Goal: Task Accomplishment & Management: Manage account settings

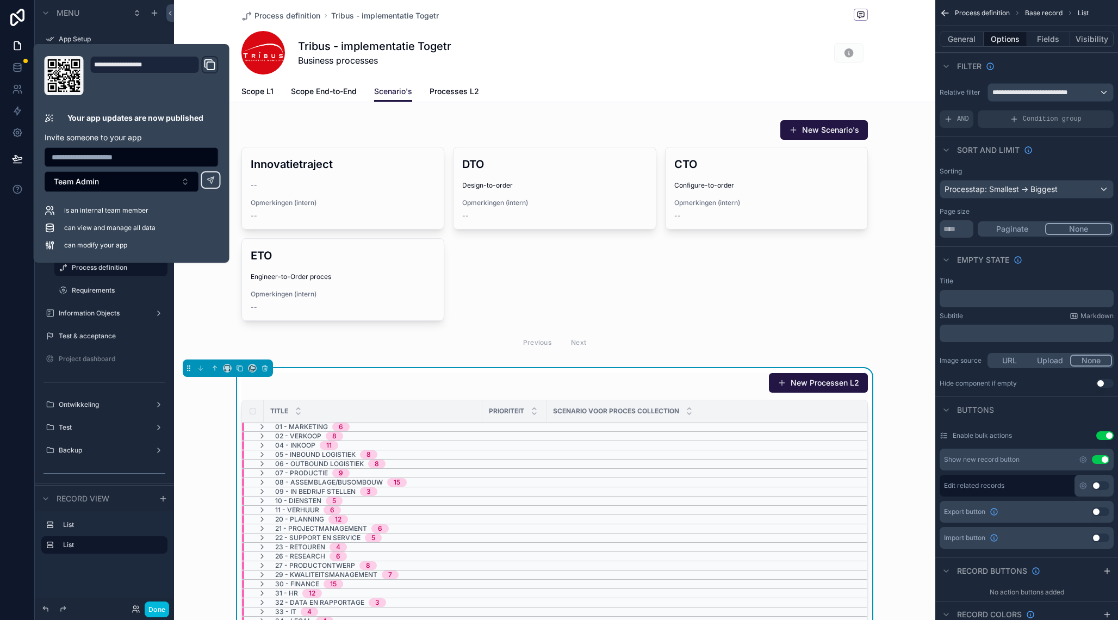
click at [556, 70] on div "Tribus - implementatie Togetr Business processes" at bounding box center [554, 53] width 627 height 44
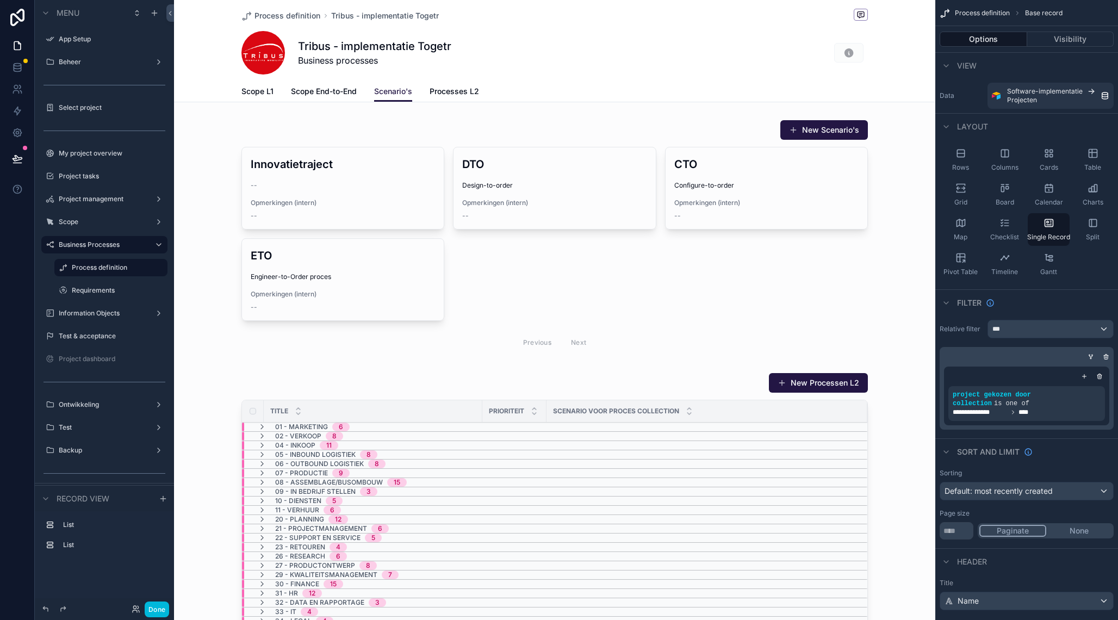
click at [105, 195] on label "Project management" at bounding box center [102, 199] width 87 height 9
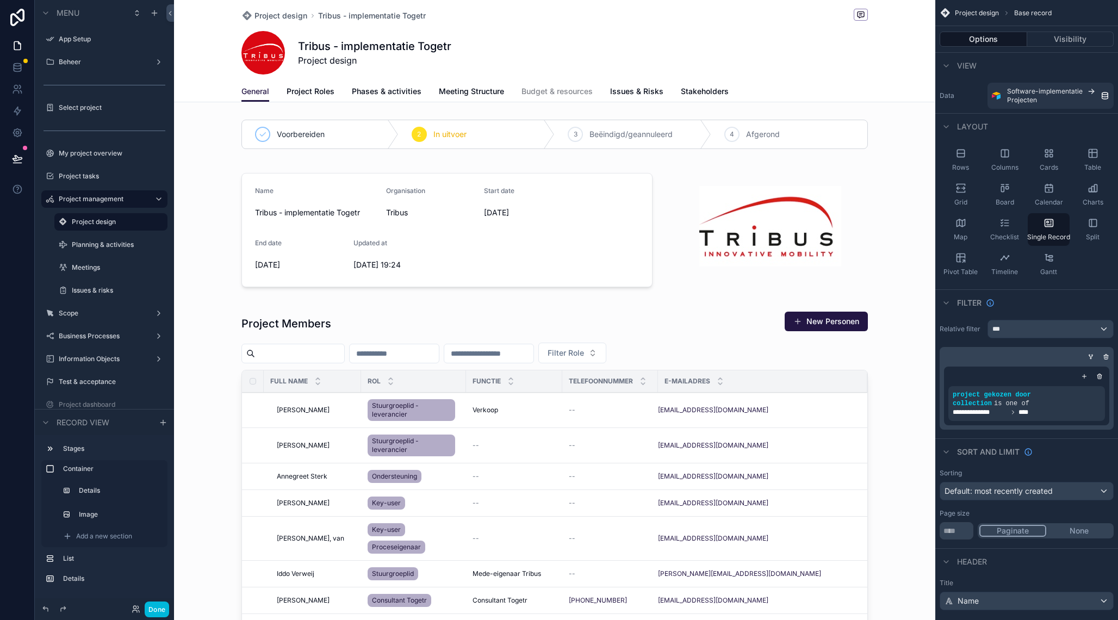
click at [568, 95] on span "Budget & resources" at bounding box center [557, 91] width 71 height 11
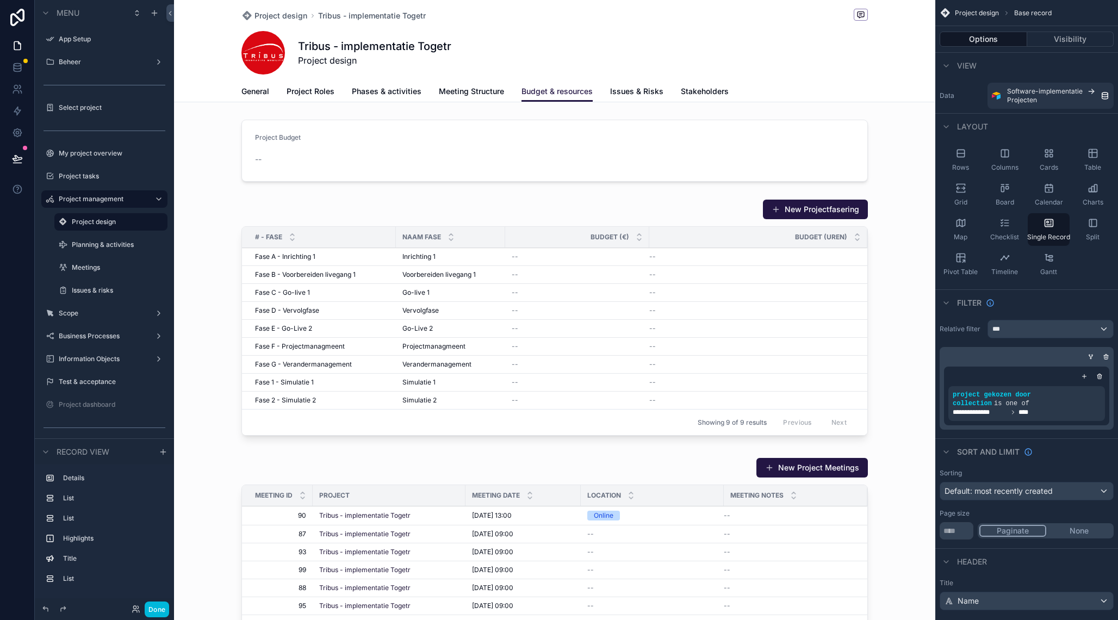
click at [517, 146] on div "scrollable content" at bounding box center [554, 150] width 761 height 71
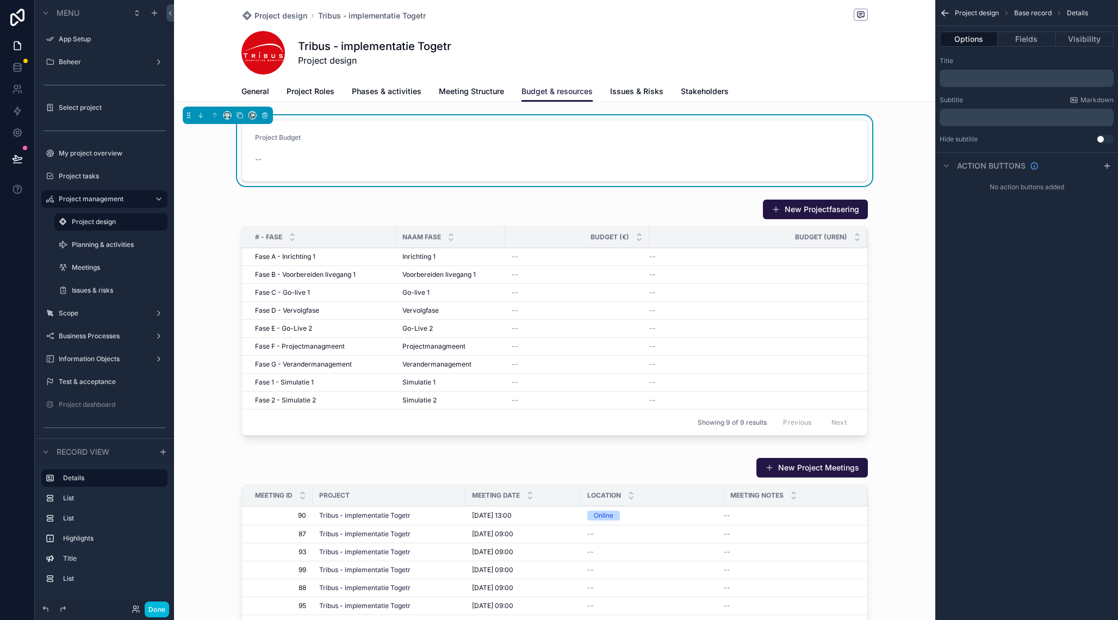
click at [649, 258] on div "scrollable content" at bounding box center [554, 320] width 761 height 250
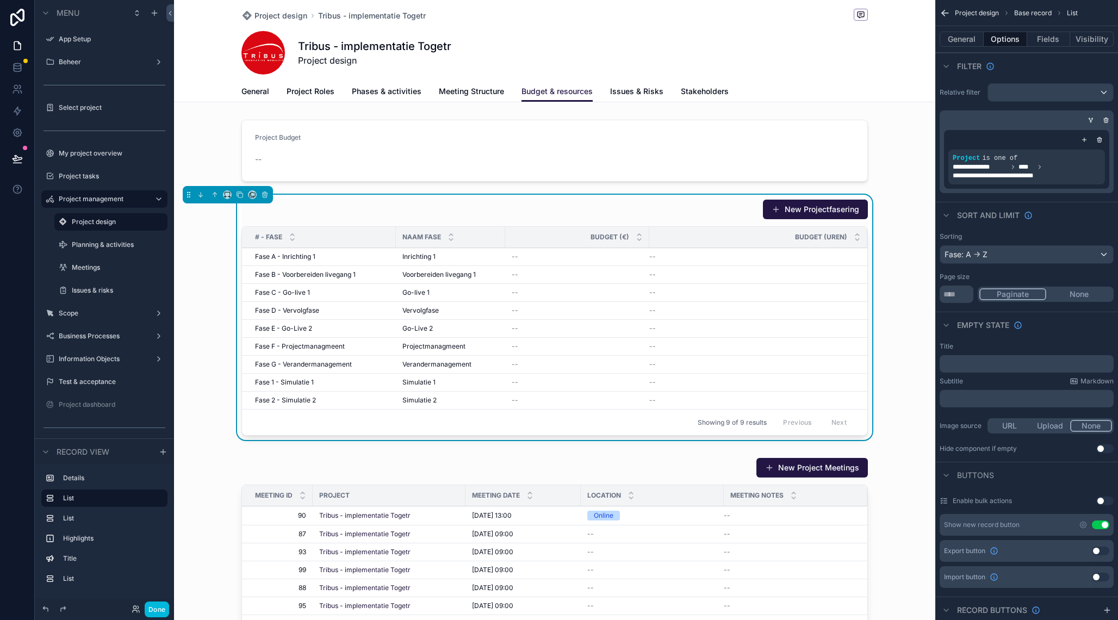
click at [556, 168] on div "scrollable content" at bounding box center [554, 150] width 761 height 71
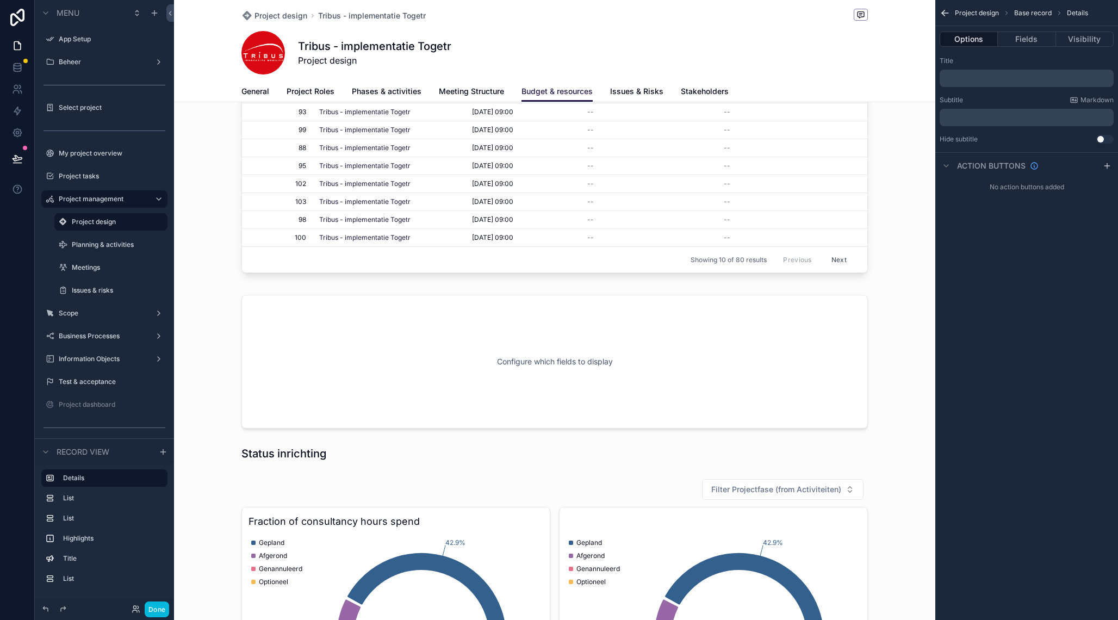
scroll to position [429, 0]
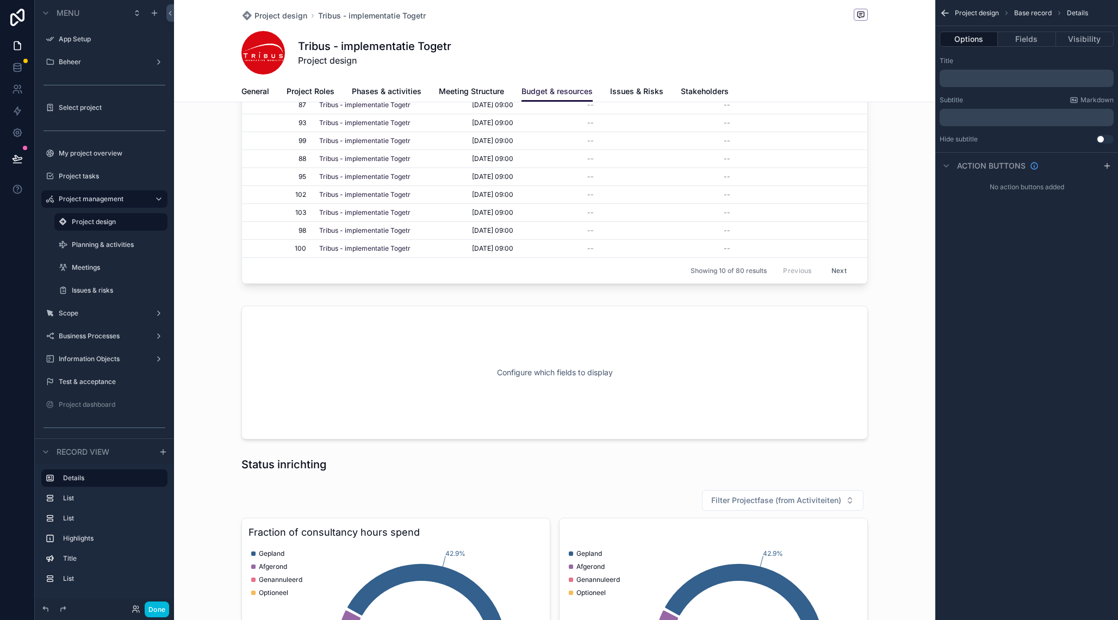
click at [499, 349] on div "scrollable content" at bounding box center [554, 372] width 761 height 142
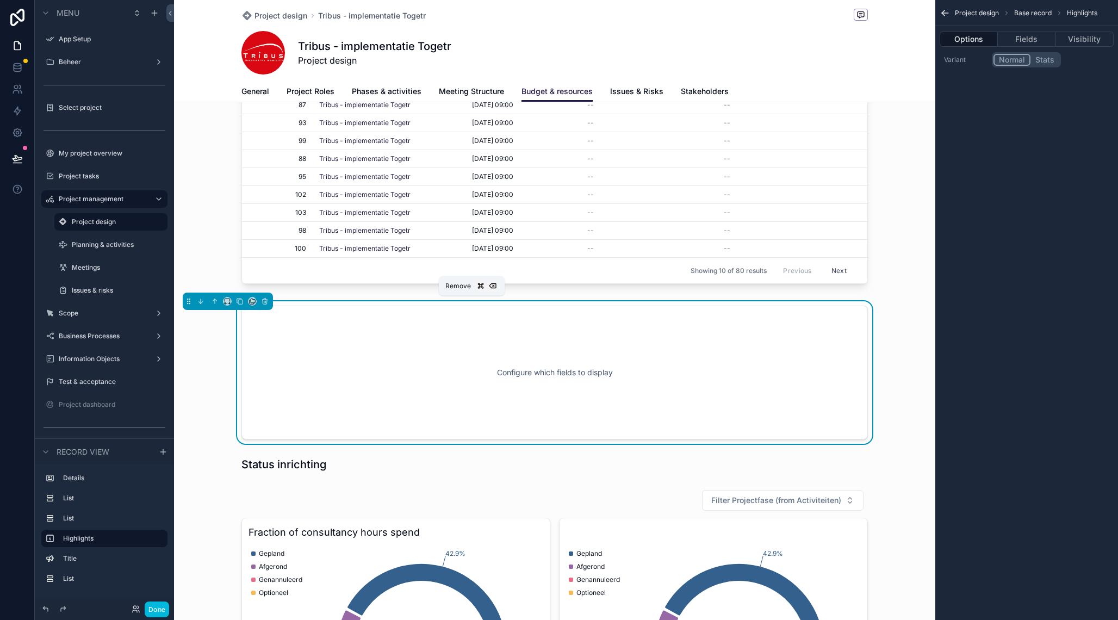
click at [264, 303] on icon "scrollable content" at bounding box center [264, 302] width 0 height 2
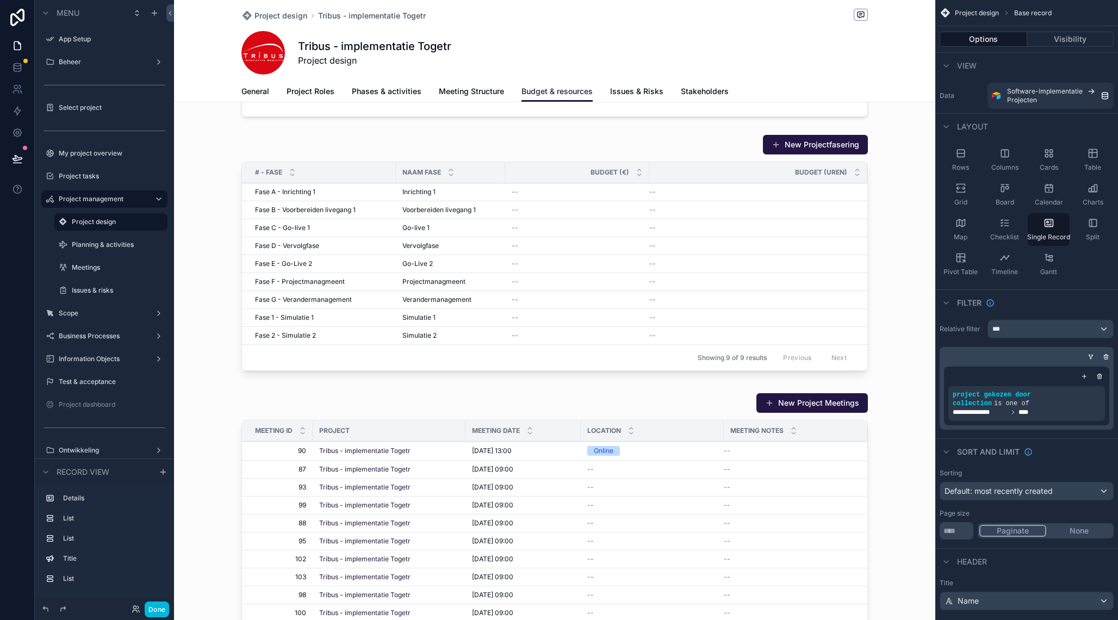
scroll to position [0, 0]
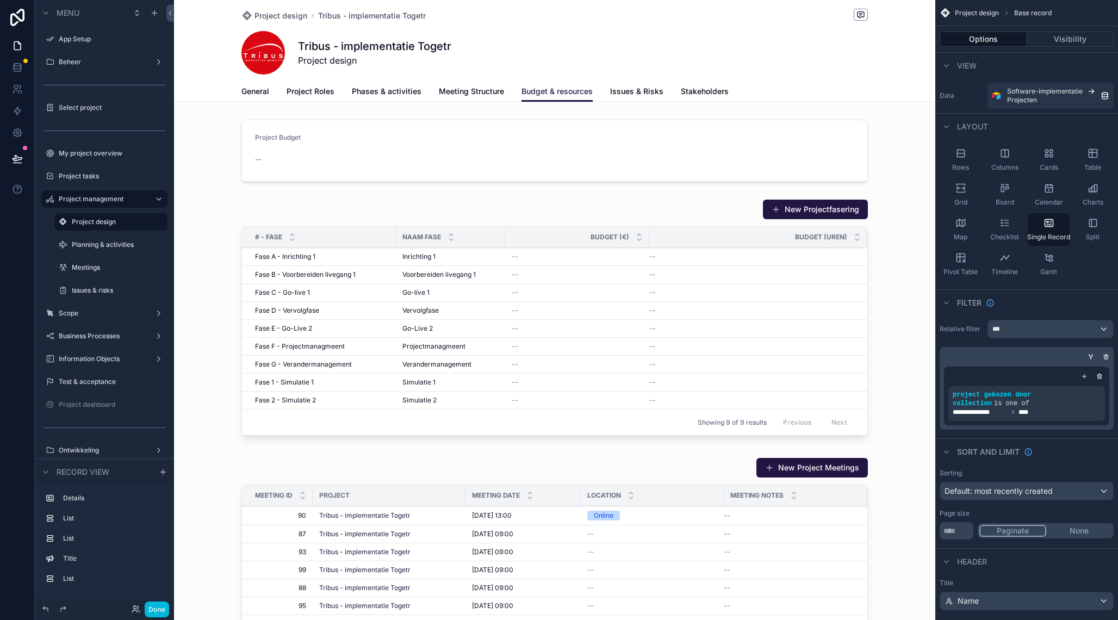
click at [632, 50] on div "Tribus - implementatie Togetr Project design" at bounding box center [554, 53] width 627 height 44
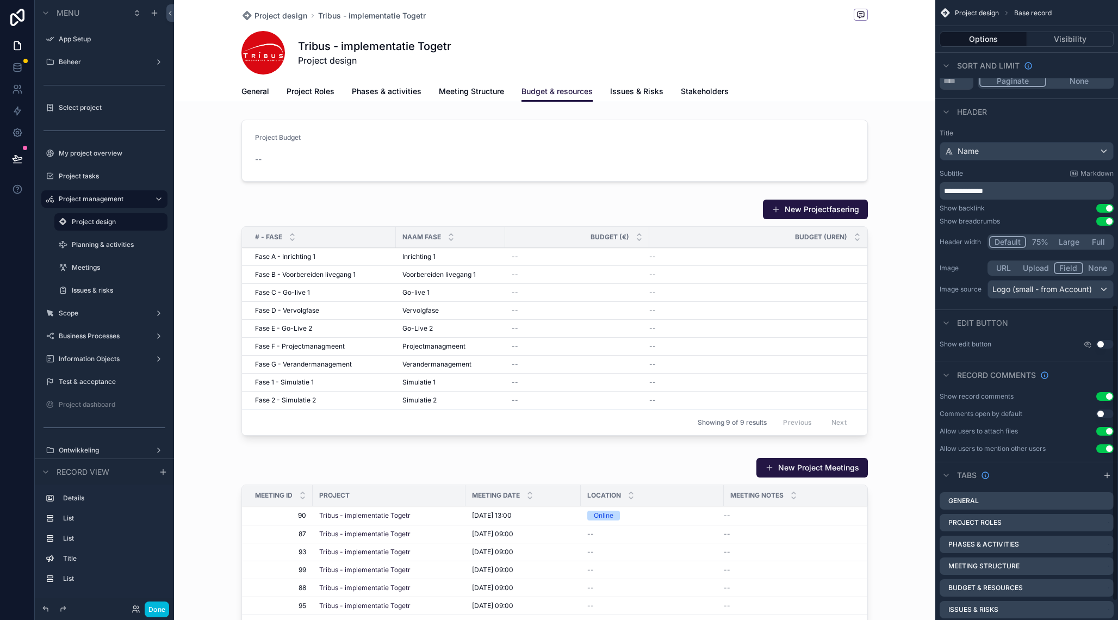
scroll to position [675, 0]
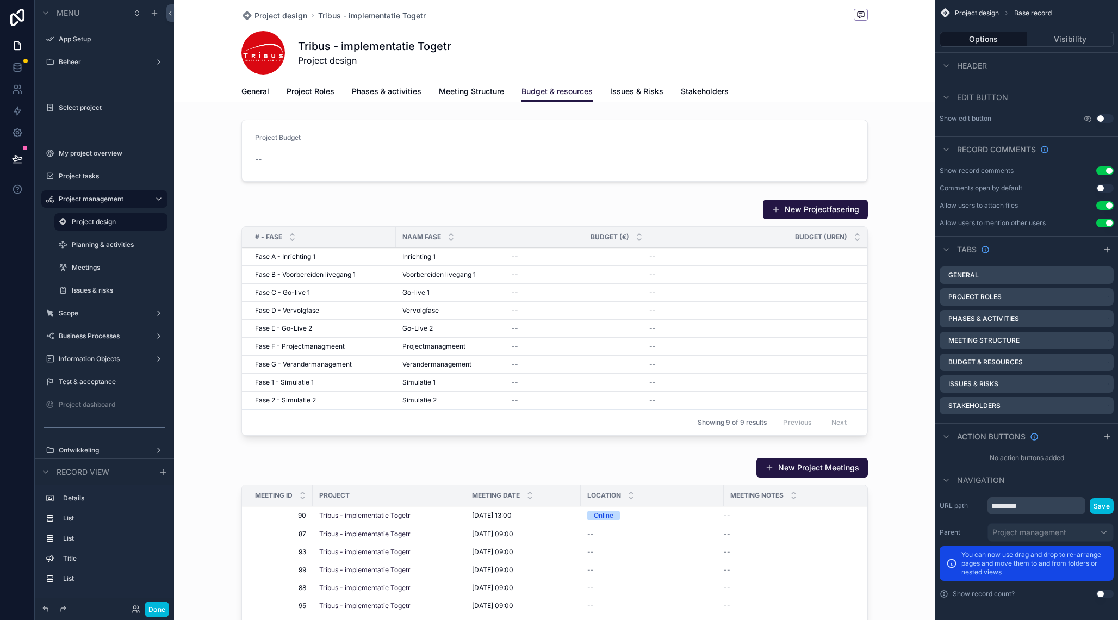
click at [1109, 250] on icon "scrollable content" at bounding box center [1107, 249] width 9 height 9
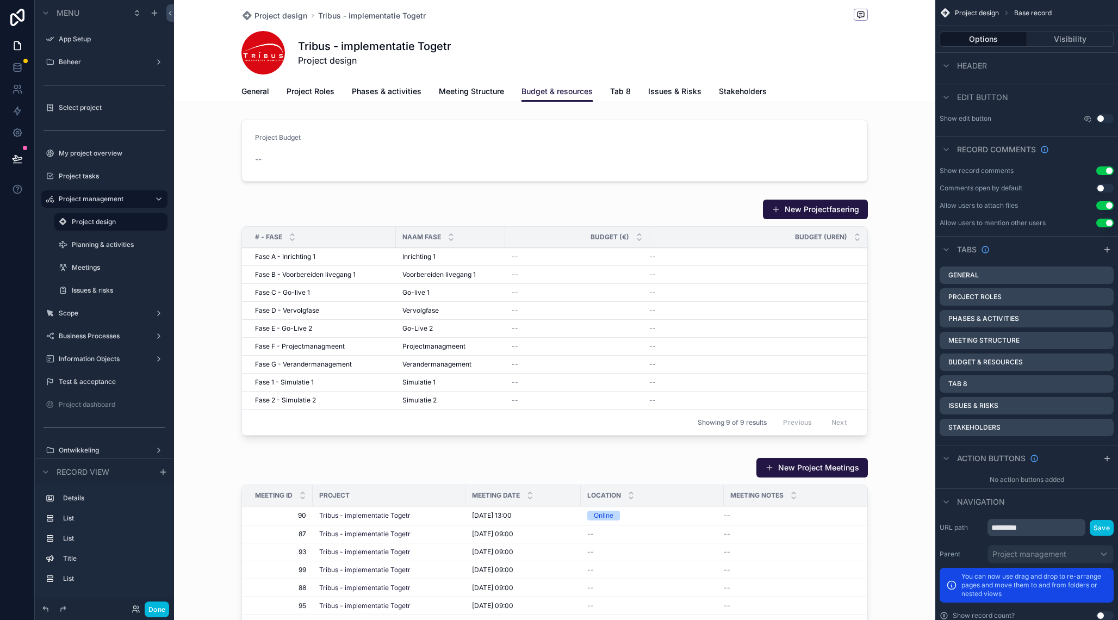
click at [675, 95] on span "Issues & Risks" at bounding box center [674, 91] width 53 height 11
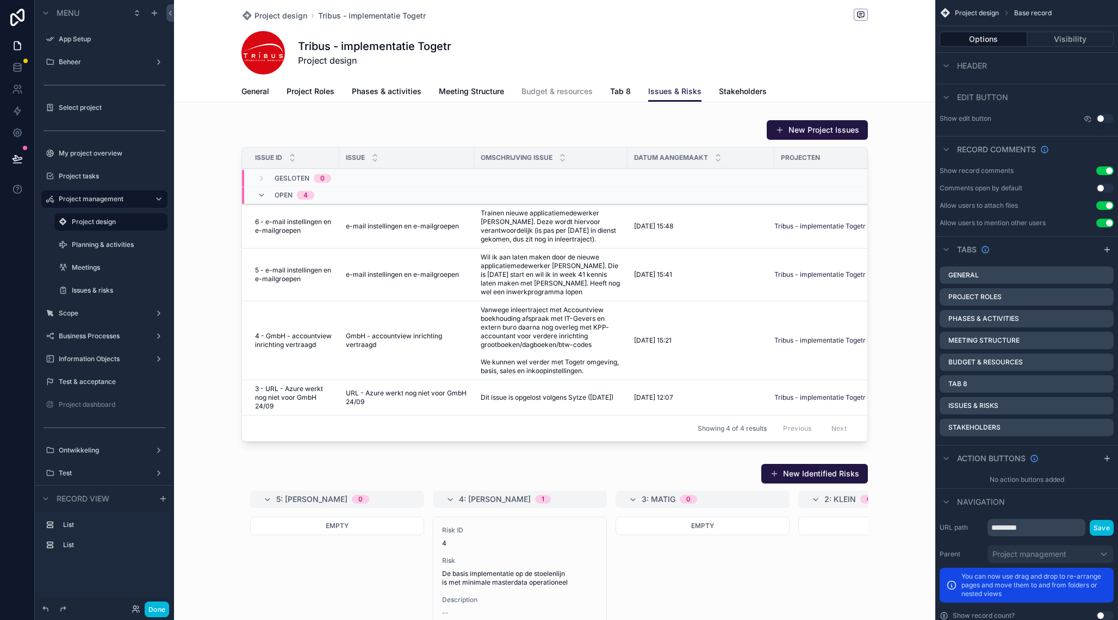
click at [0, 0] on icon "scrollable content" at bounding box center [0, 0] width 0 height 0
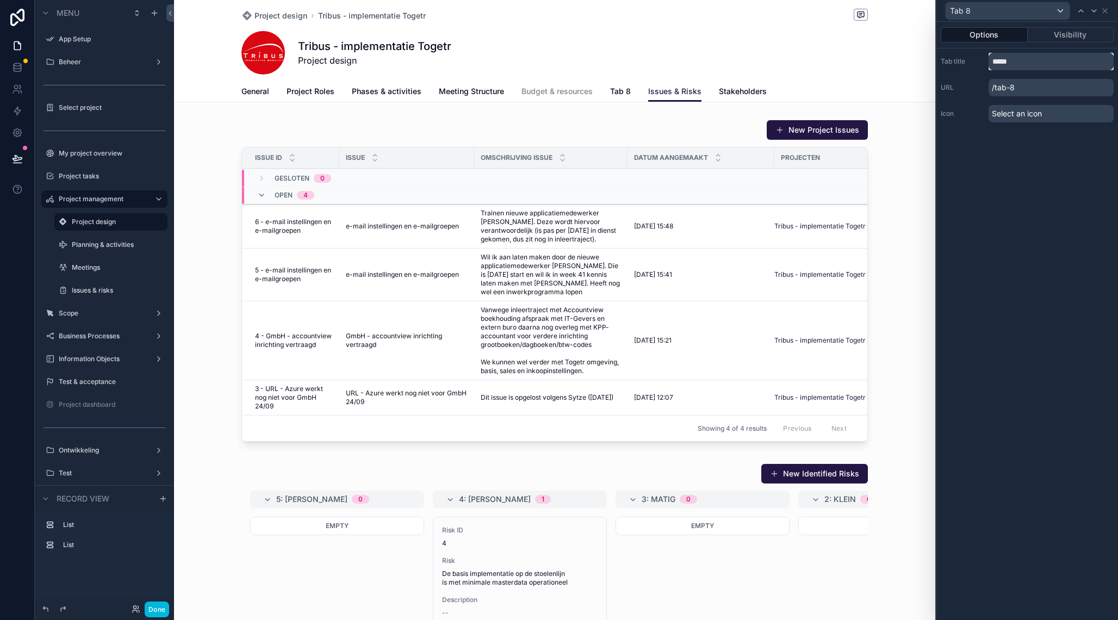
click at [1023, 63] on input "*****" at bounding box center [1051, 61] width 125 height 17
click at [994, 61] on input "********" at bounding box center [1051, 61] width 125 height 17
click at [997, 60] on input "**********" at bounding box center [1051, 61] width 125 height 17
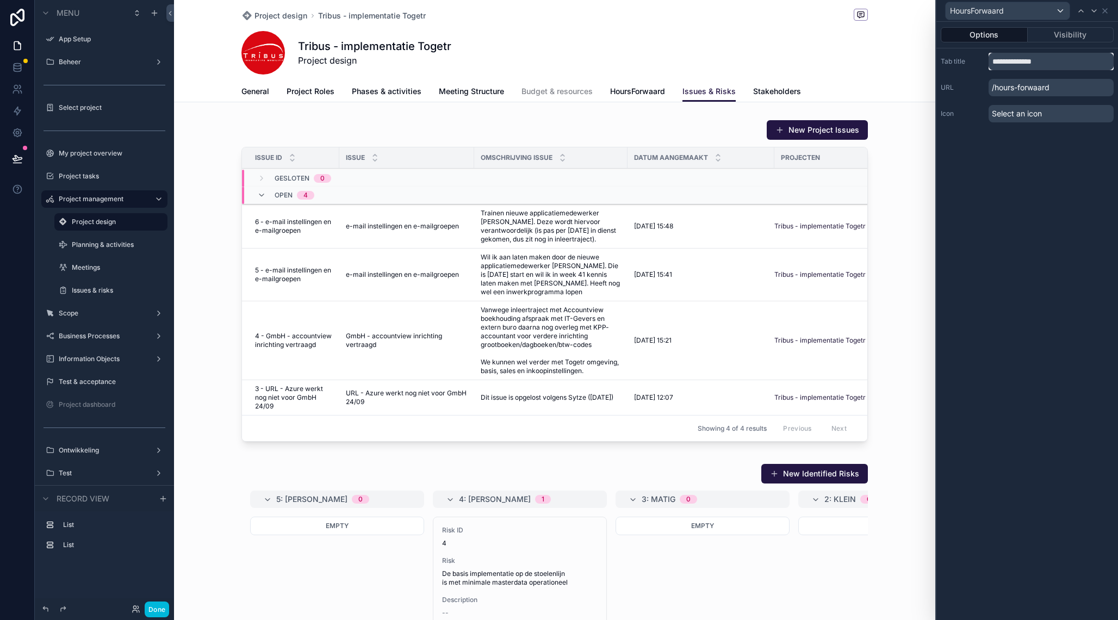
click at [997, 60] on input "**********" at bounding box center [1051, 61] width 125 height 17
type input "**********"
click at [1081, 35] on button "Visibility" at bounding box center [1071, 34] width 86 height 15
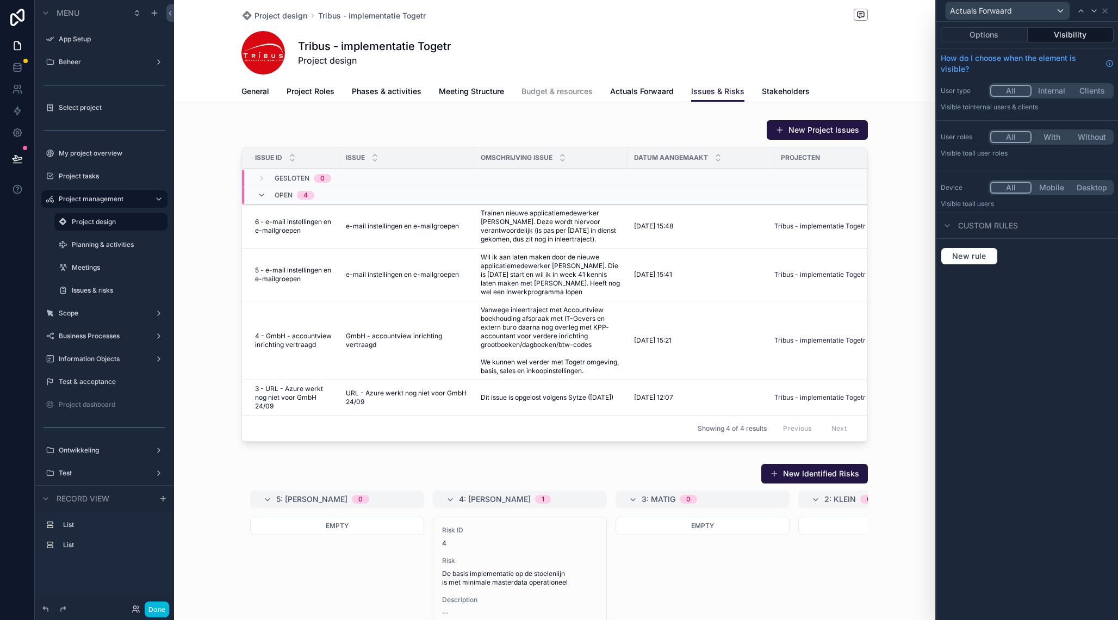
click at [1056, 137] on button "With" at bounding box center [1052, 137] width 40 height 12
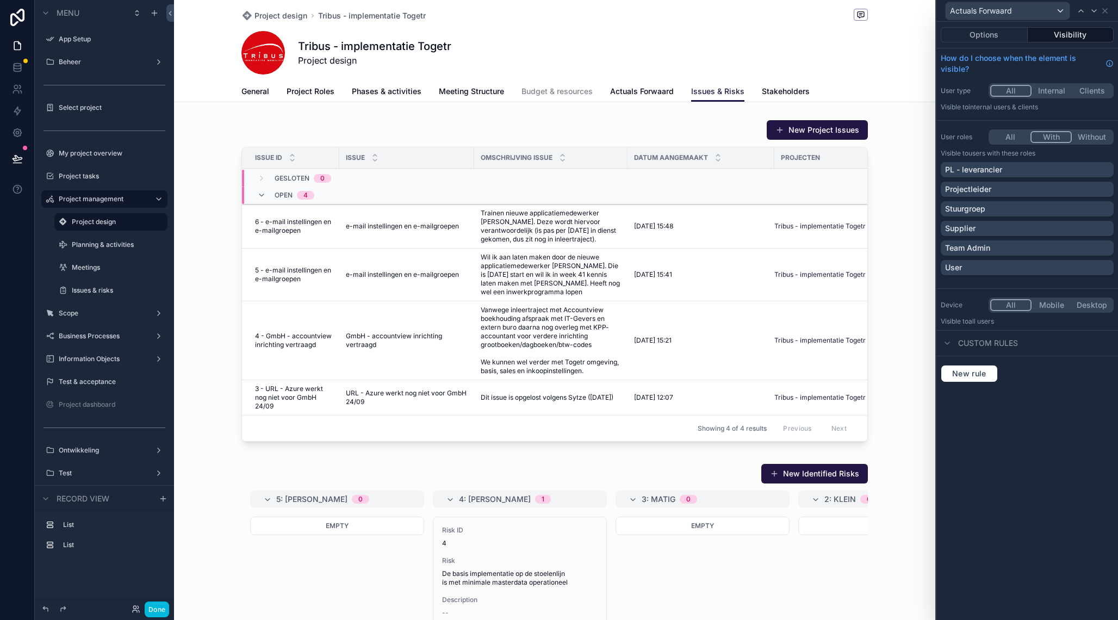
click at [1022, 137] on button "All" at bounding box center [1010, 137] width 40 height 12
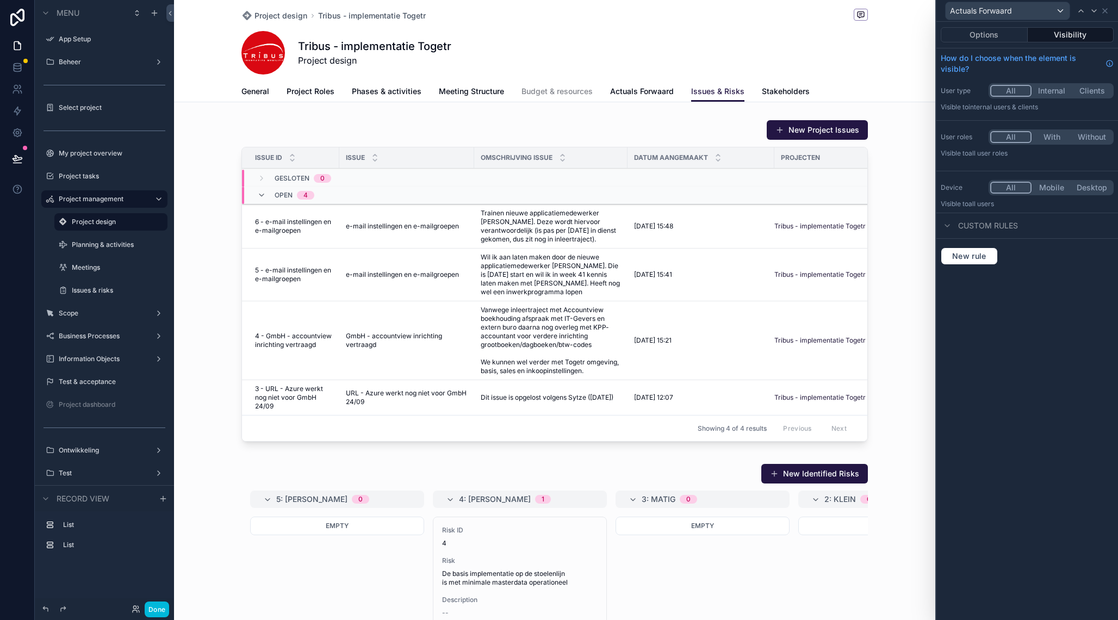
click at [996, 224] on span "Custom rules" at bounding box center [988, 225] width 60 height 11
click at [954, 223] on div "Custom rules" at bounding box center [979, 225] width 77 height 13
click at [954, 256] on span "New rule" at bounding box center [969, 256] width 43 height 10
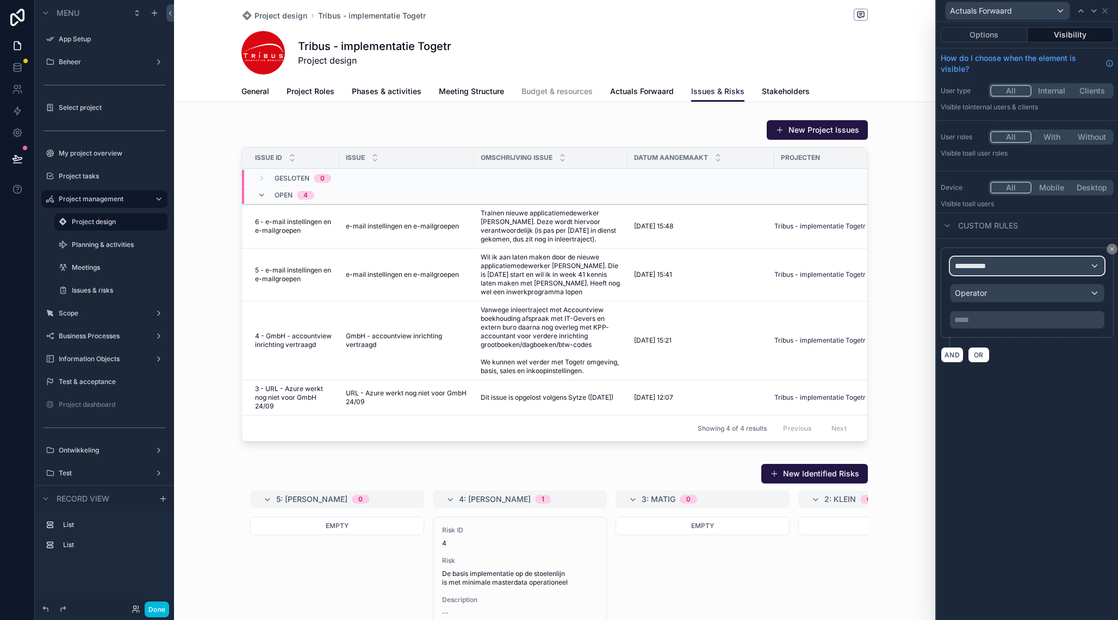
click at [973, 266] on span "**********" at bounding box center [975, 265] width 40 height 11
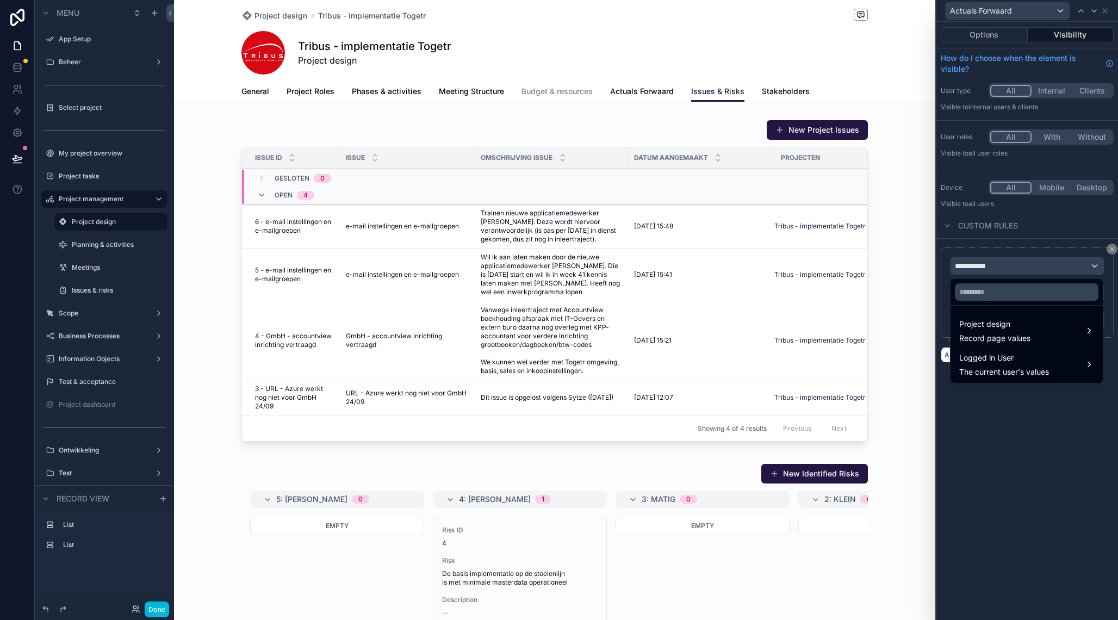
click at [997, 364] on span "Logged in User" at bounding box center [1004, 357] width 90 height 13
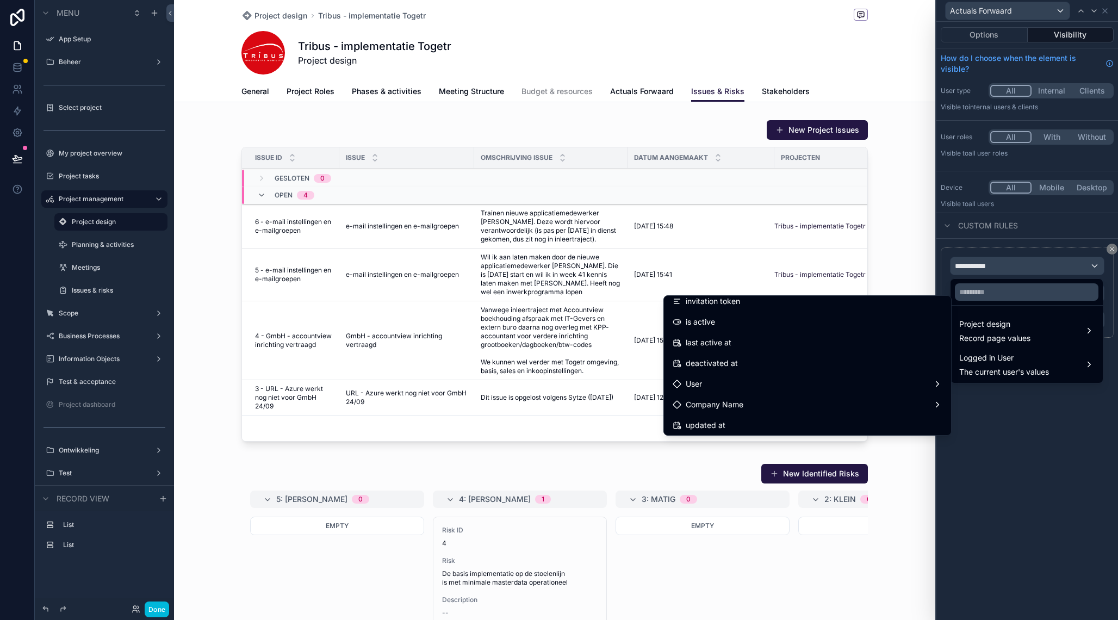
scroll to position [176, 0]
click at [816, 380] on div "User" at bounding box center [808, 380] width 270 height 13
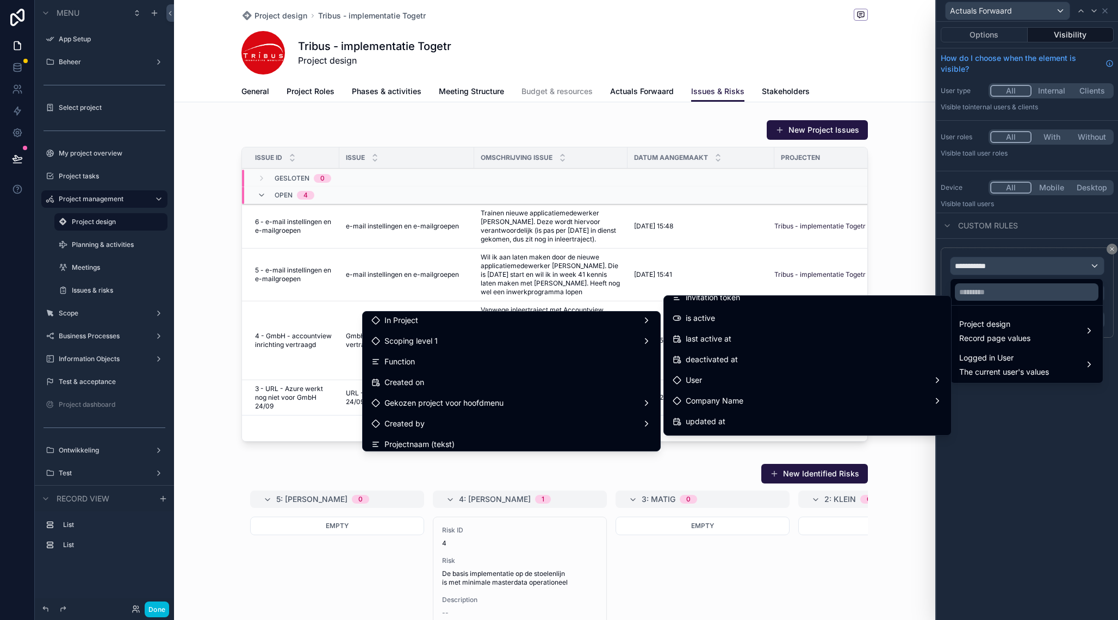
scroll to position [151, 0]
click at [536, 402] on div "Gekozen project voor hoofdmenu" at bounding box center [511, 400] width 280 height 13
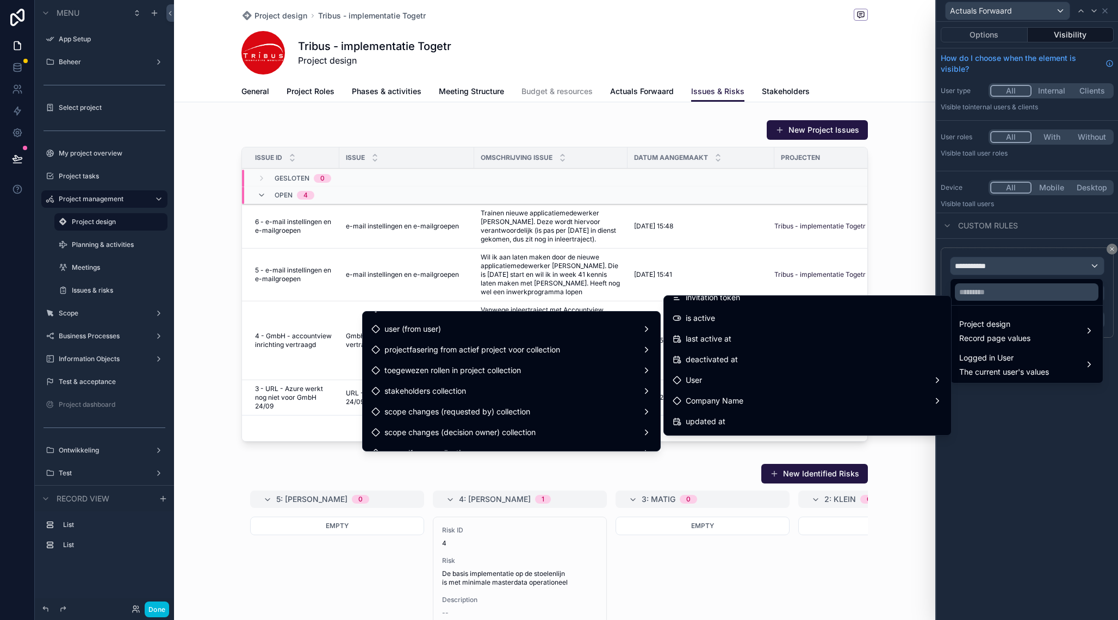
scroll to position [1055, 0]
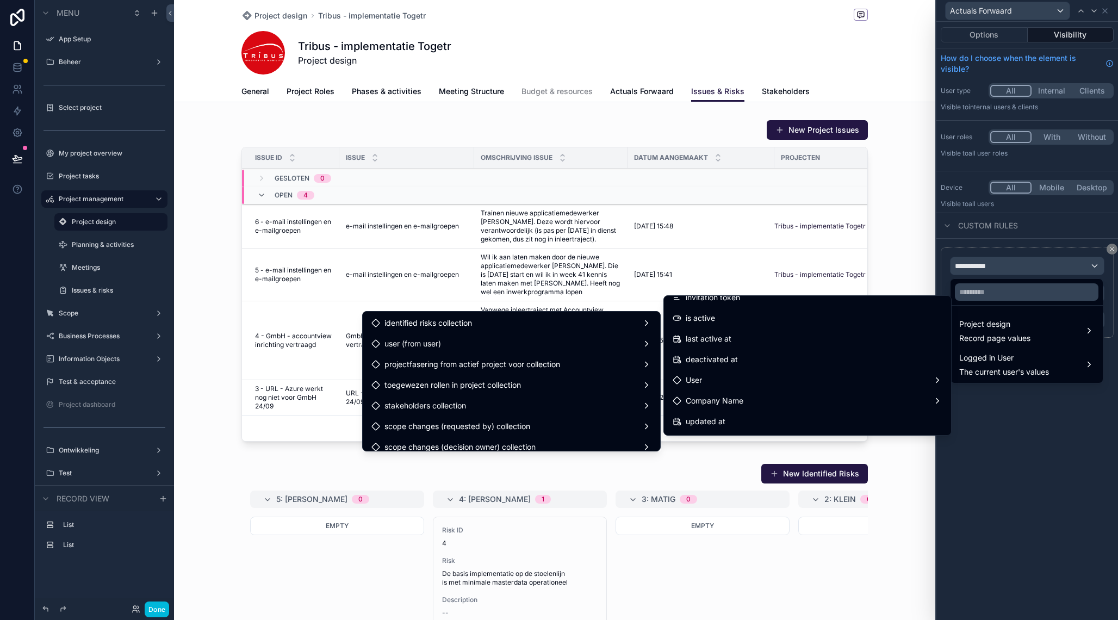
click at [590, 384] on div "toegewezen rollen in project collection" at bounding box center [511, 385] width 280 height 13
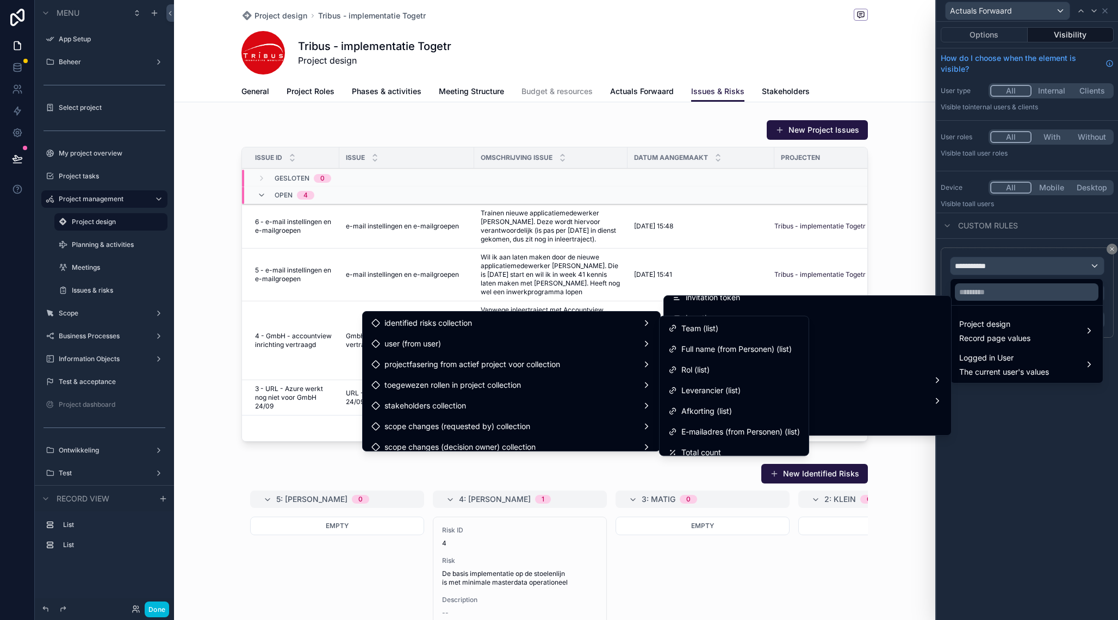
click at [747, 367] on div "Rol (list)" at bounding box center [734, 369] width 132 height 13
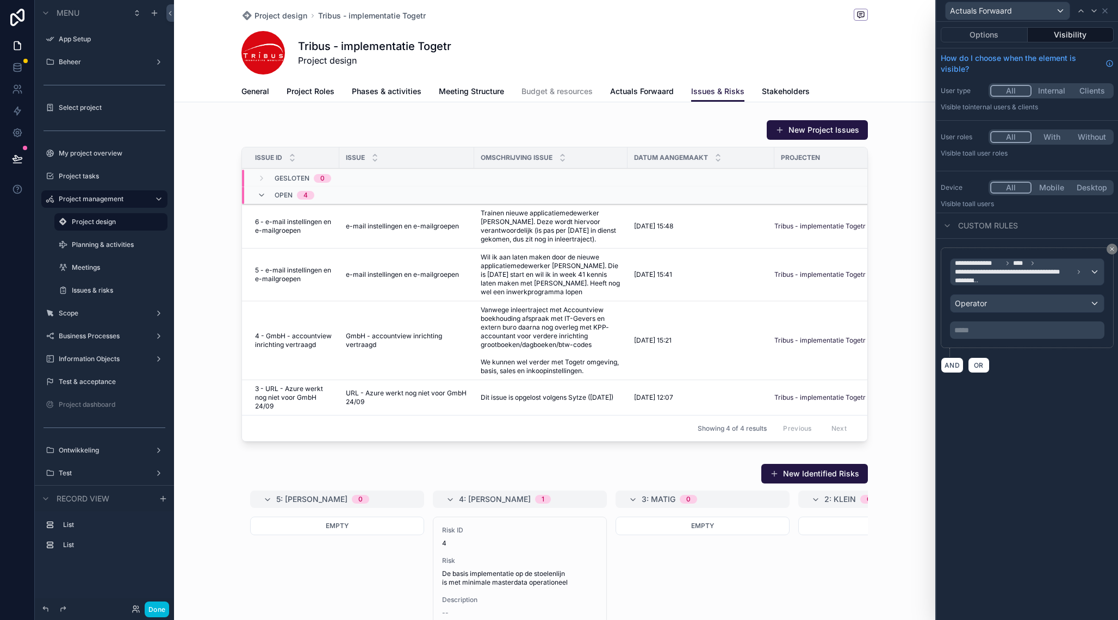
click at [1017, 331] on p "***** ﻿" at bounding box center [1028, 330] width 148 height 11
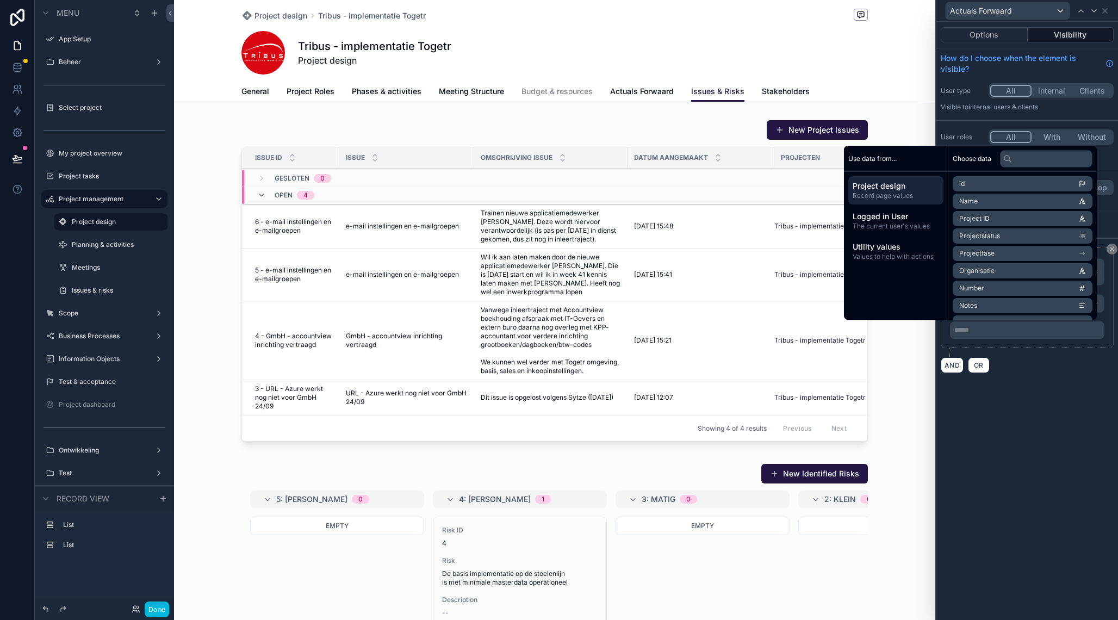
click at [1008, 441] on div "**********" at bounding box center [1027, 321] width 182 height 598
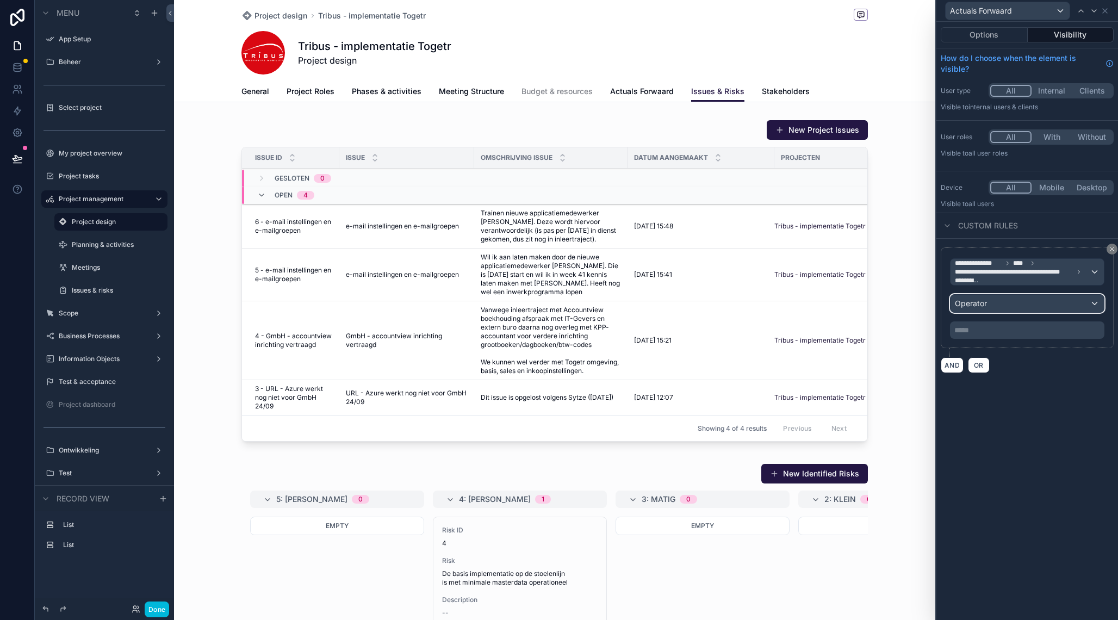
click at [1000, 306] on div "Operator" at bounding box center [1027, 303] width 153 height 17
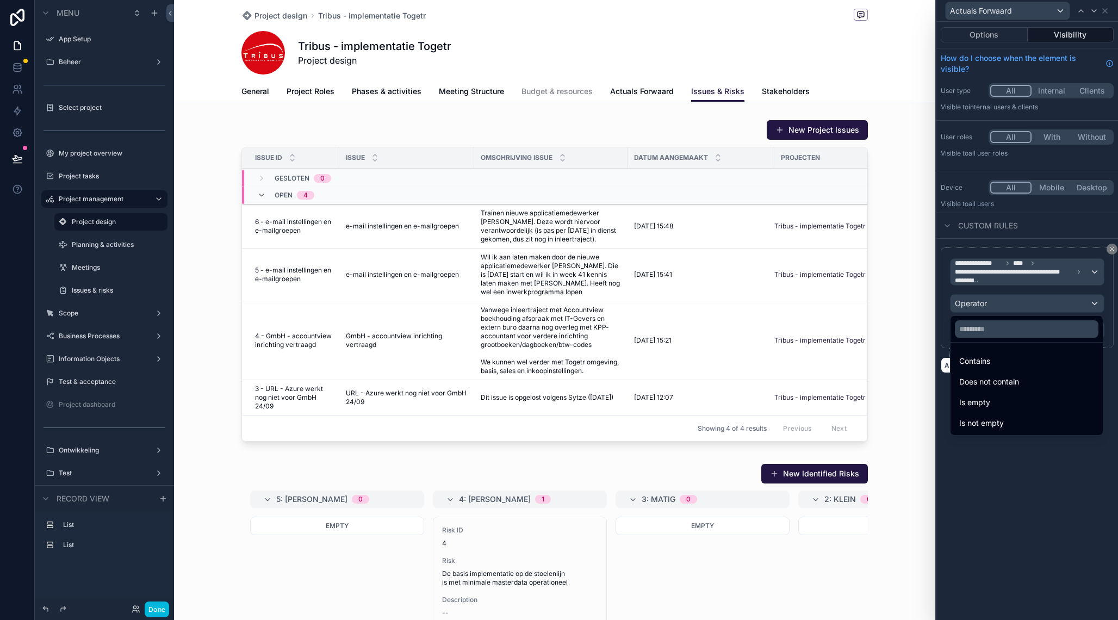
click at [1002, 364] on div "Contains" at bounding box center [1026, 361] width 135 height 13
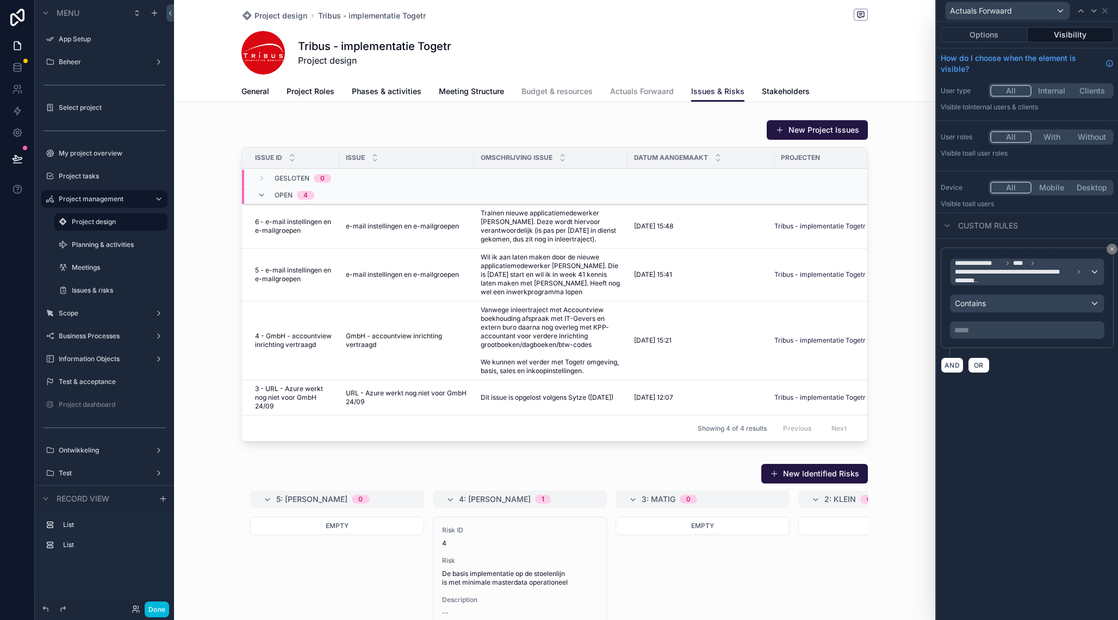
click at [990, 325] on p "***** ﻿" at bounding box center [1028, 330] width 148 height 11
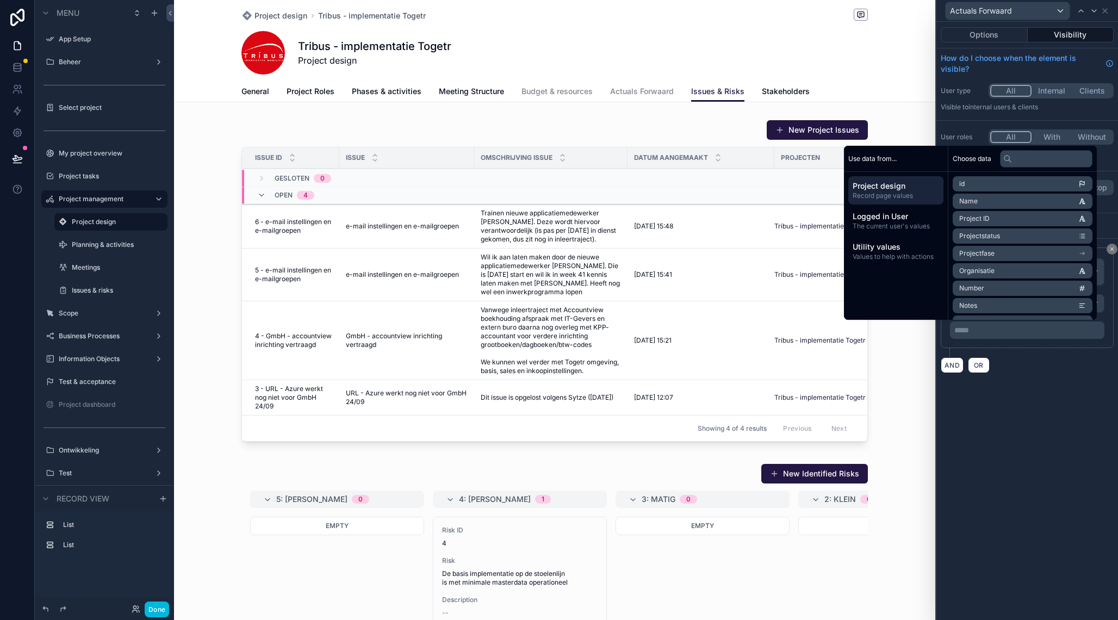
click at [1025, 457] on div "**********" at bounding box center [1027, 321] width 182 height 598
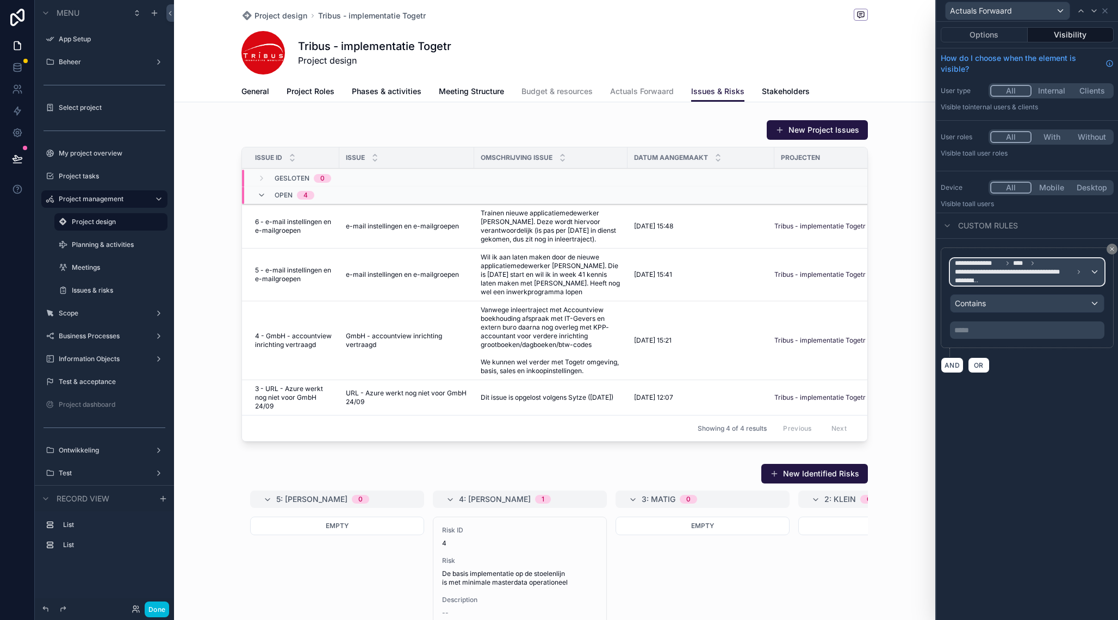
click at [1032, 269] on span "**********" at bounding box center [1014, 272] width 119 height 9
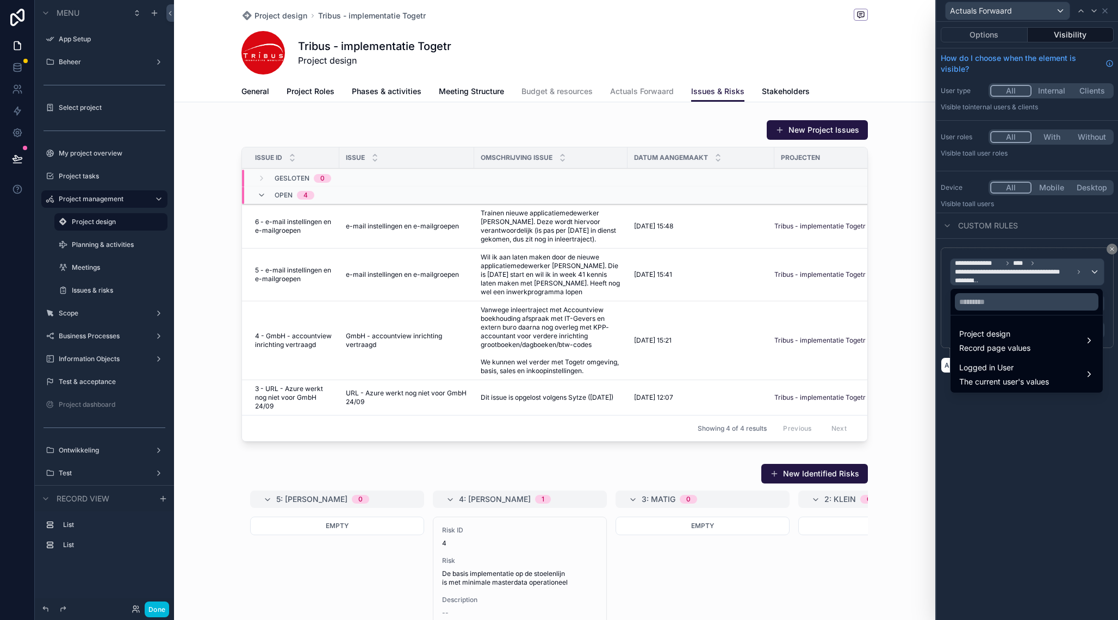
click at [1020, 344] on span "Record page values" at bounding box center [994, 348] width 71 height 11
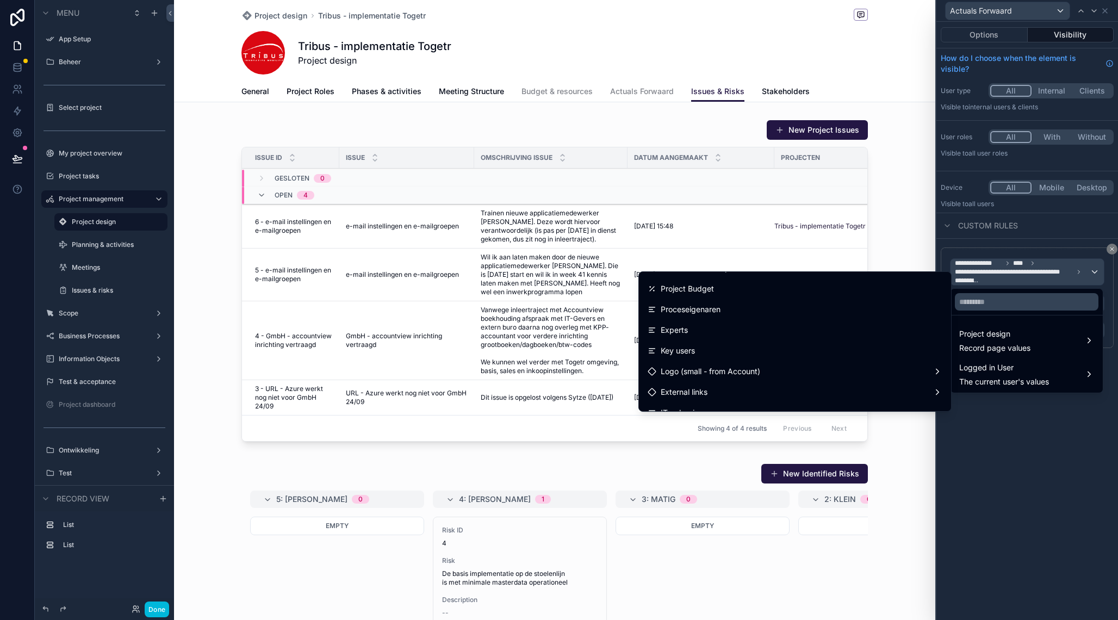
scroll to position [430, 0]
click at [1019, 486] on div at bounding box center [1027, 310] width 182 height 620
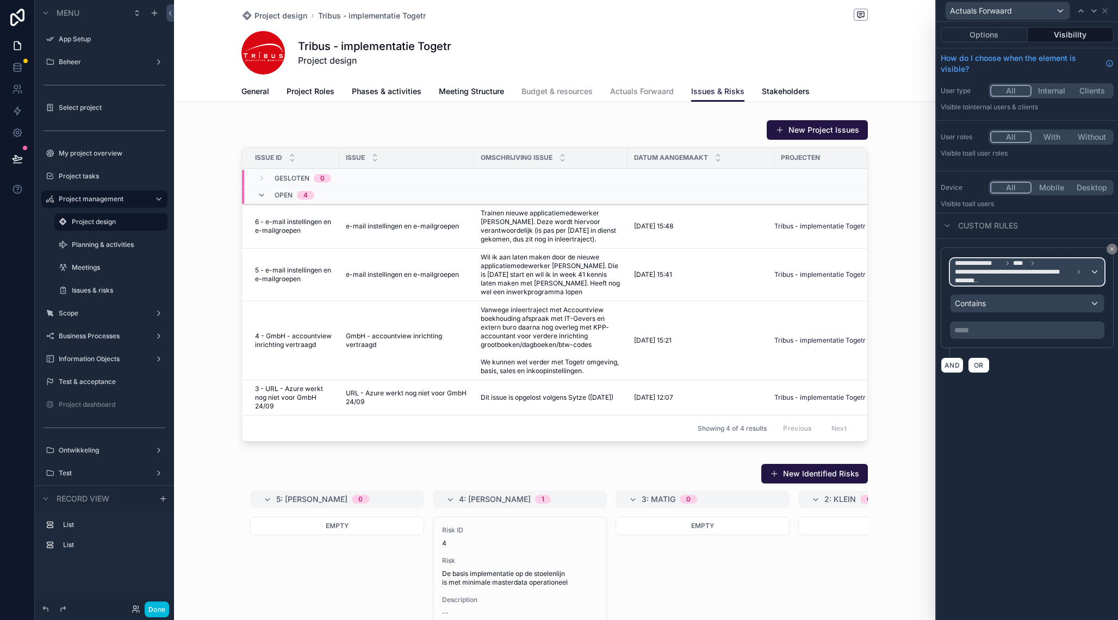
click at [1003, 271] on span "**********" at bounding box center [1014, 272] width 119 height 9
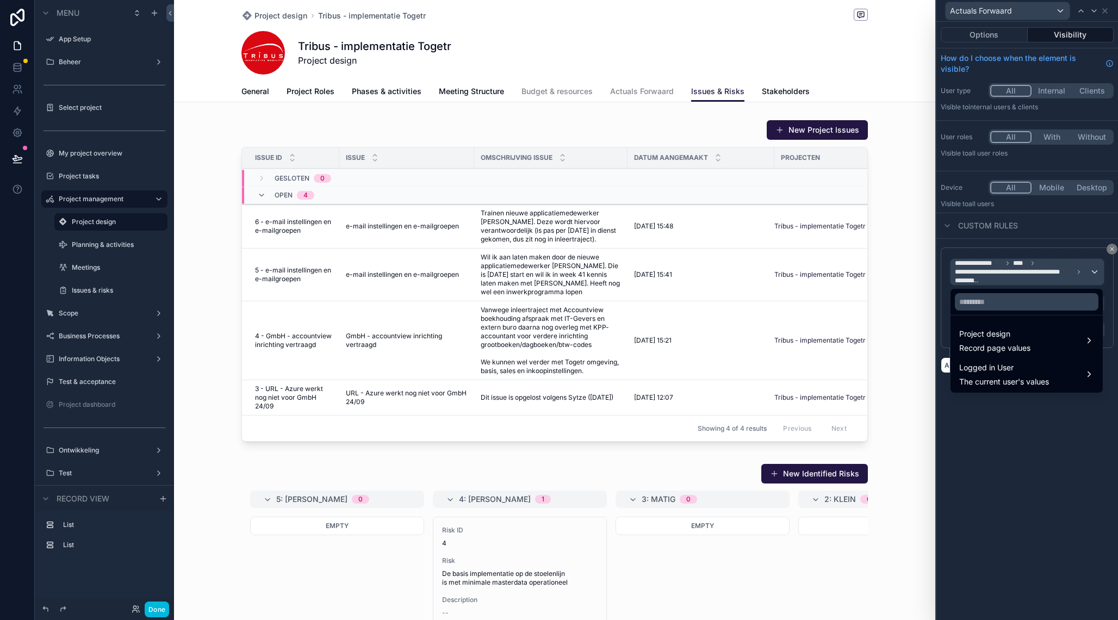
click at [988, 379] on span "The current user's values" at bounding box center [1004, 381] width 90 height 11
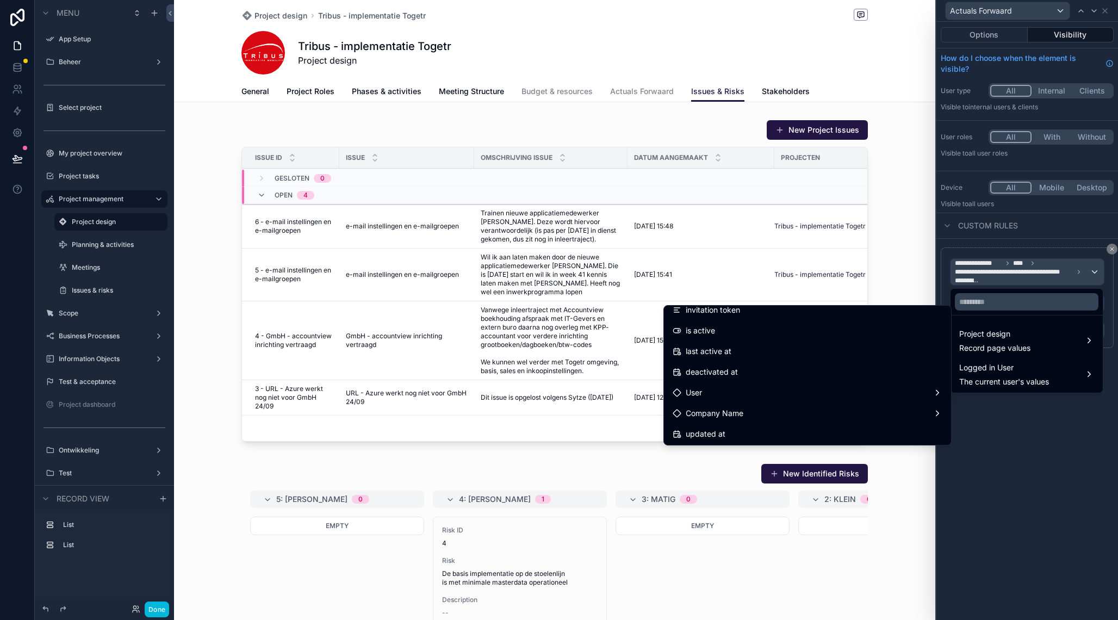
scroll to position [170, 0]
click at [781, 390] on div "User" at bounding box center [808, 395] width 270 height 13
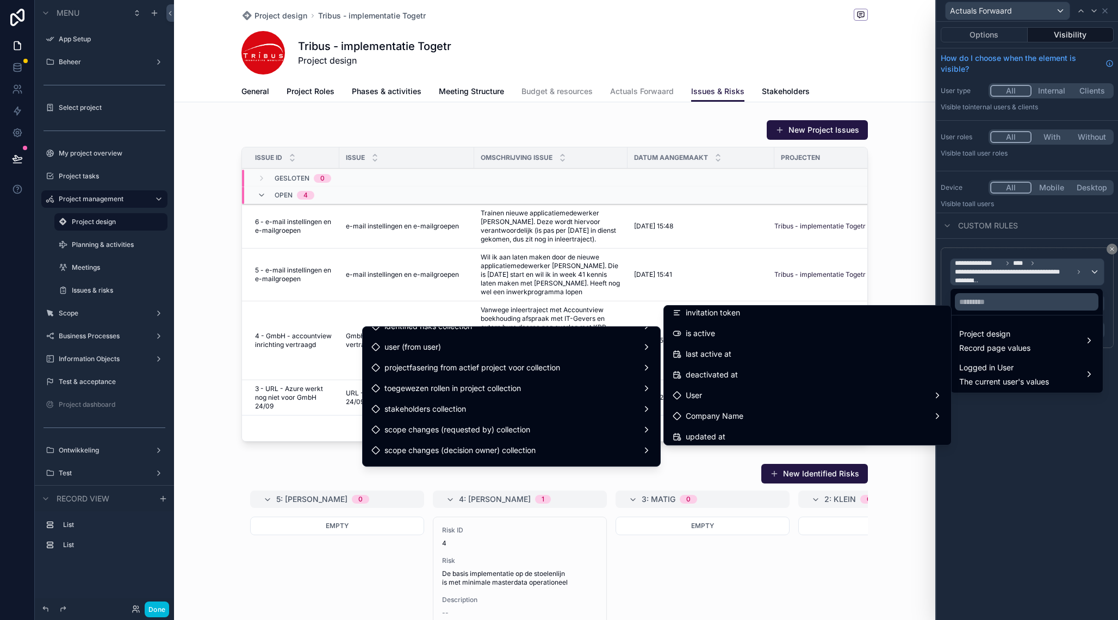
scroll to position [1068, 0]
click at [584, 388] on div "toegewezen rollen in project collection" at bounding box center [511, 387] width 280 height 13
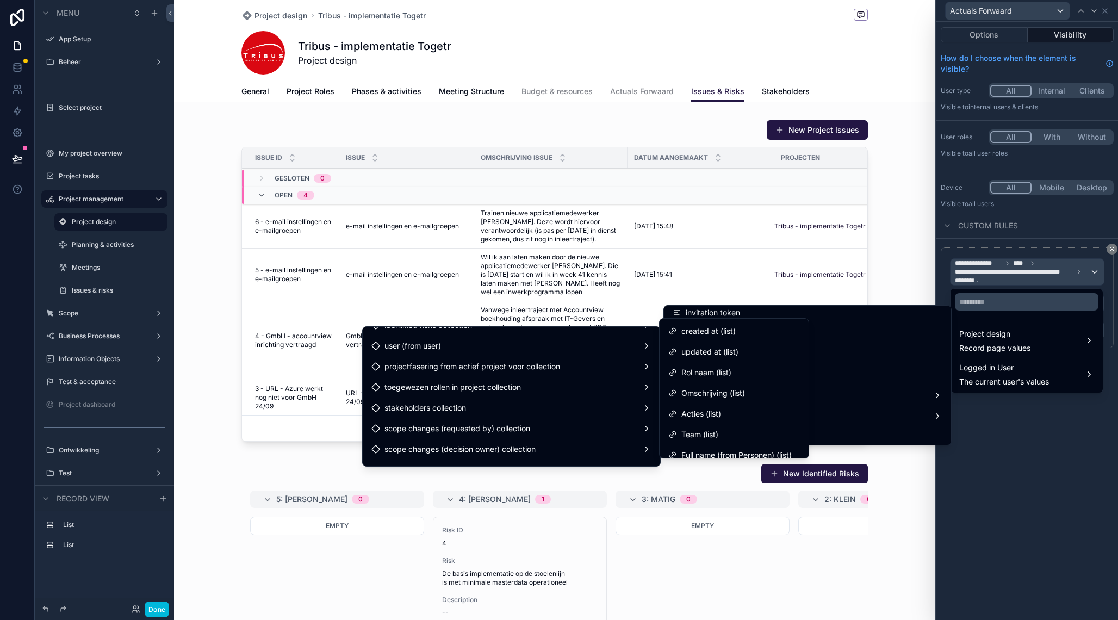
click at [726, 376] on span "Rol naam (list)" at bounding box center [706, 372] width 50 height 13
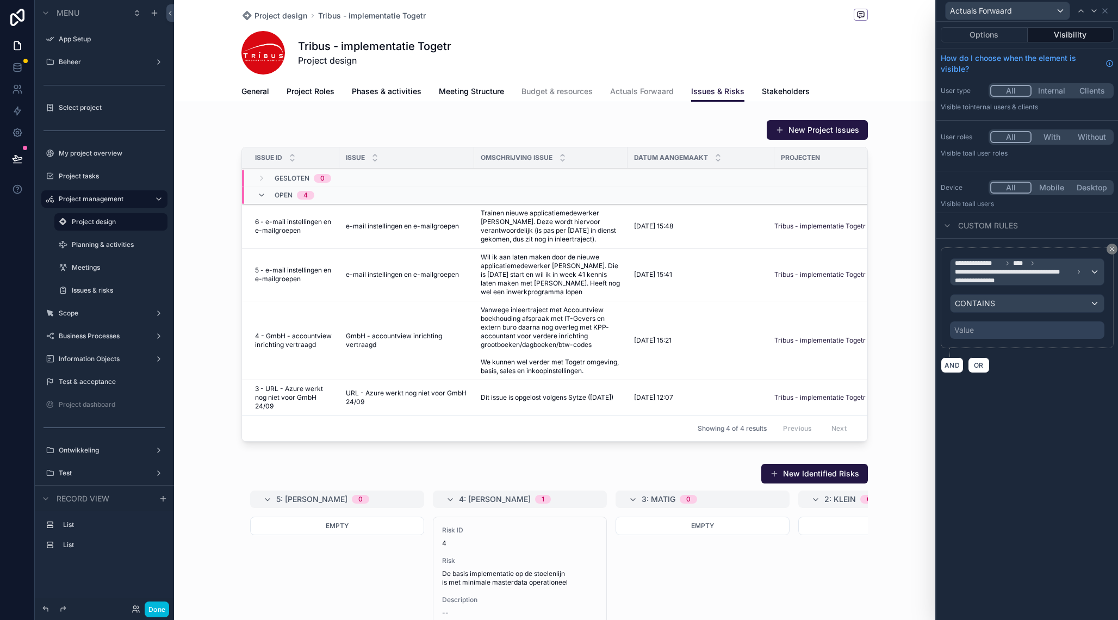
click at [998, 327] on div "Value" at bounding box center [1027, 329] width 154 height 17
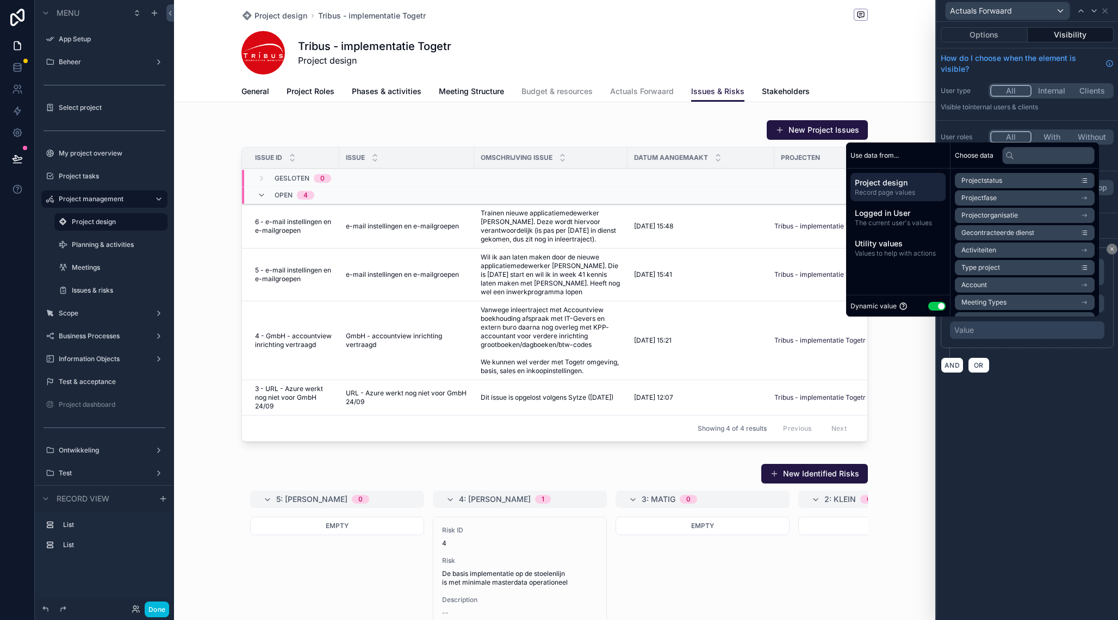
click at [931, 304] on button "Use setting" at bounding box center [936, 306] width 17 height 9
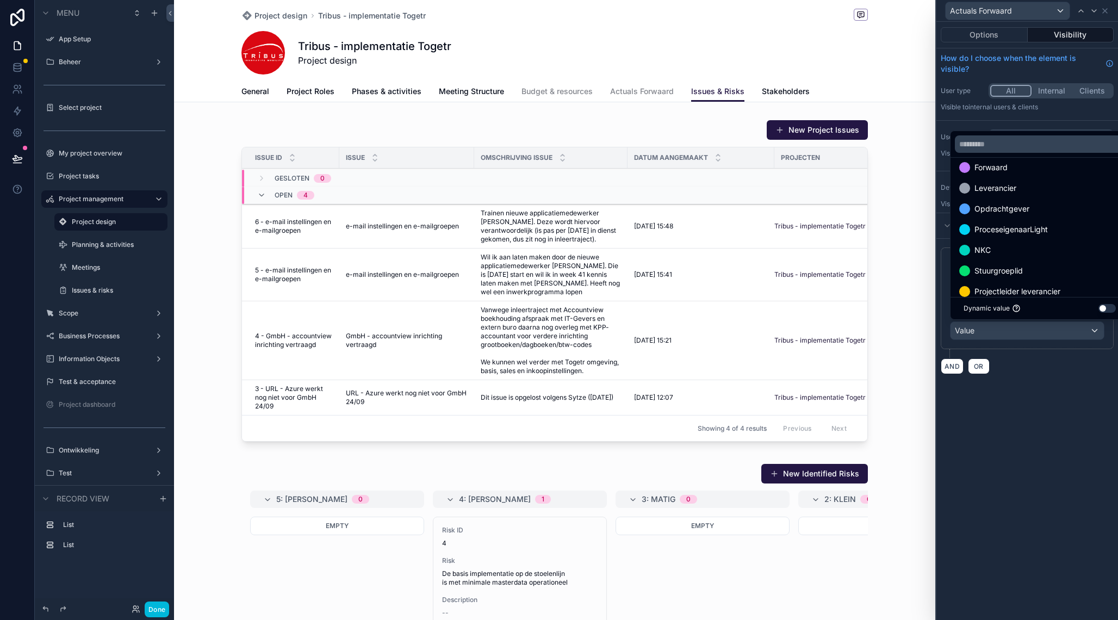
scroll to position [176, 0]
click at [1026, 202] on span "Opdrachtgever" at bounding box center [1002, 206] width 55 height 13
click at [1032, 420] on div "**********" at bounding box center [1027, 321] width 182 height 598
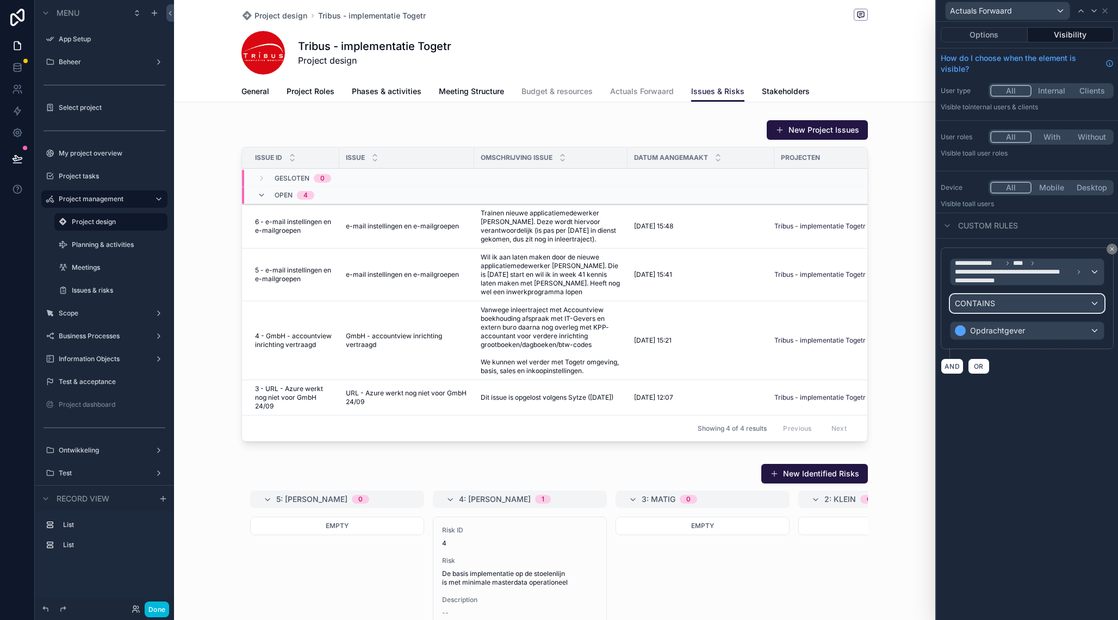
click at [1020, 305] on div "CONTAINS" at bounding box center [1027, 303] width 153 height 17
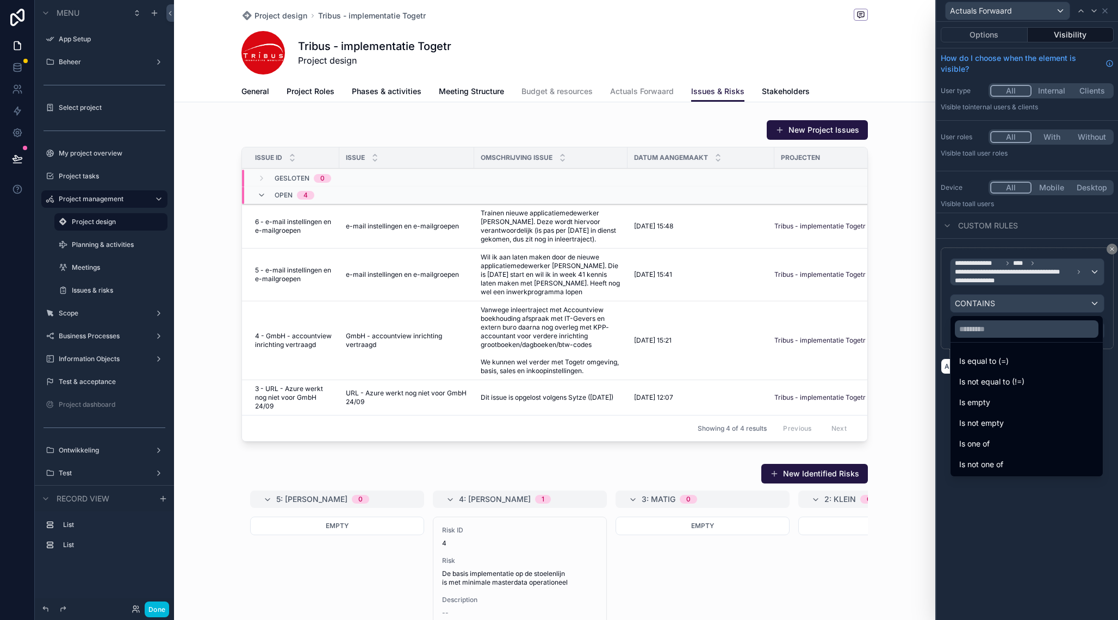
click at [1020, 443] on div "Is one of" at bounding box center [1026, 443] width 135 height 13
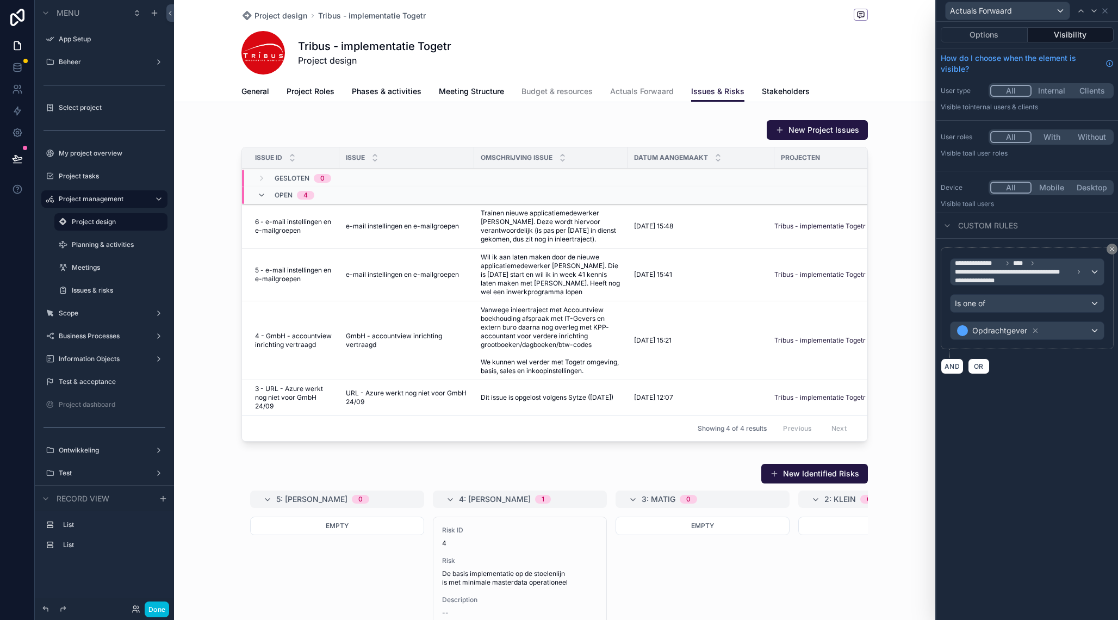
click at [996, 39] on button "Options" at bounding box center [984, 34] width 87 height 15
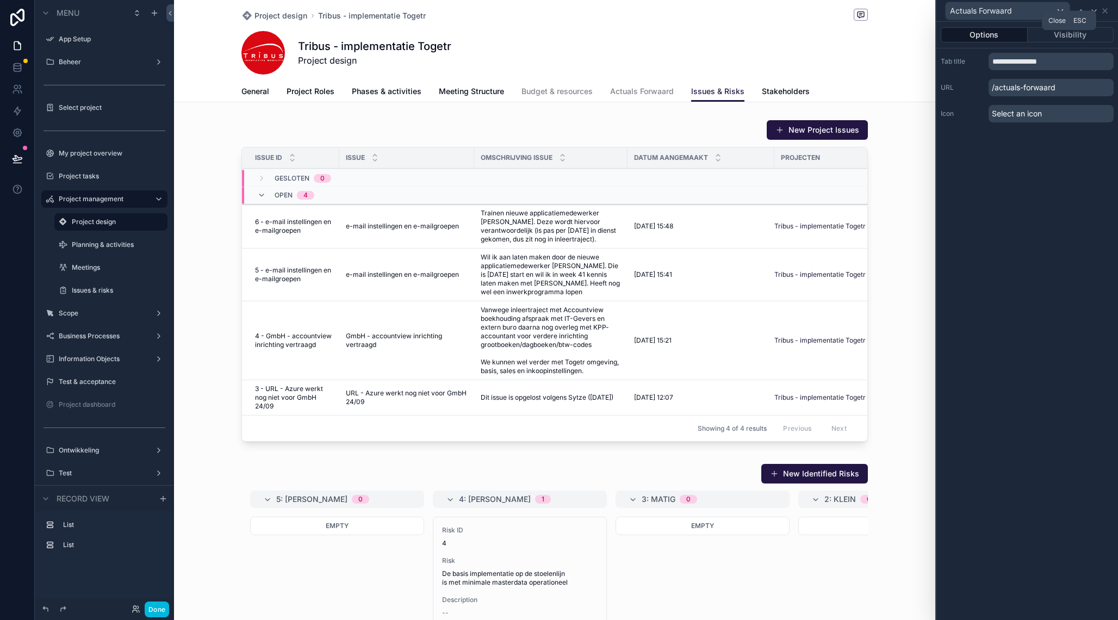
click at [1106, 9] on icon at bounding box center [1105, 11] width 9 height 9
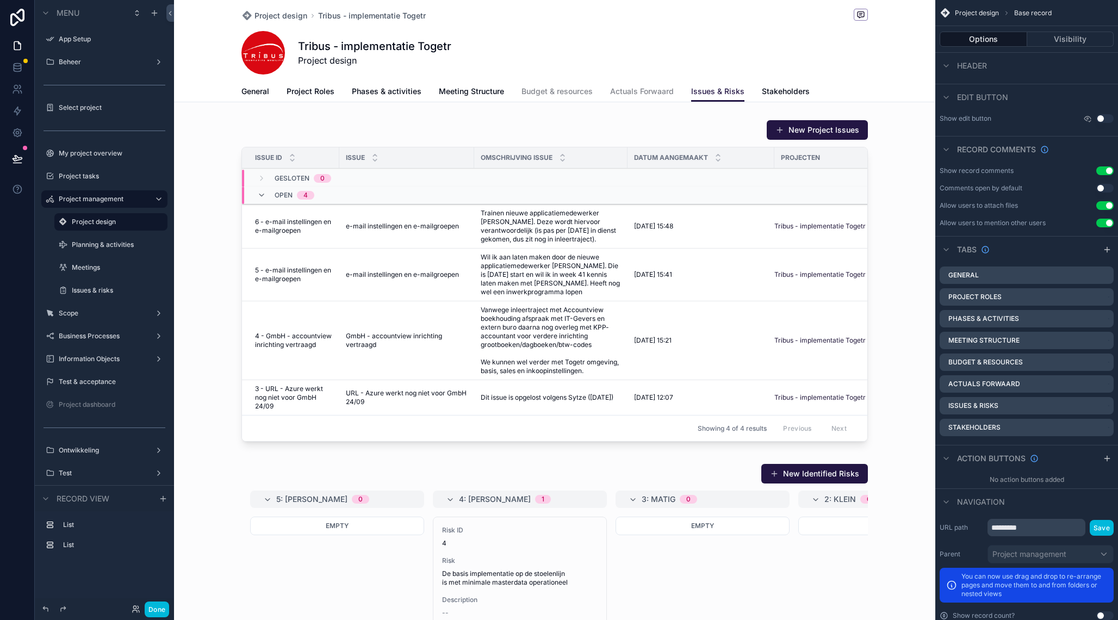
click at [646, 91] on span "Actuals Forwaard" at bounding box center [642, 91] width 64 height 11
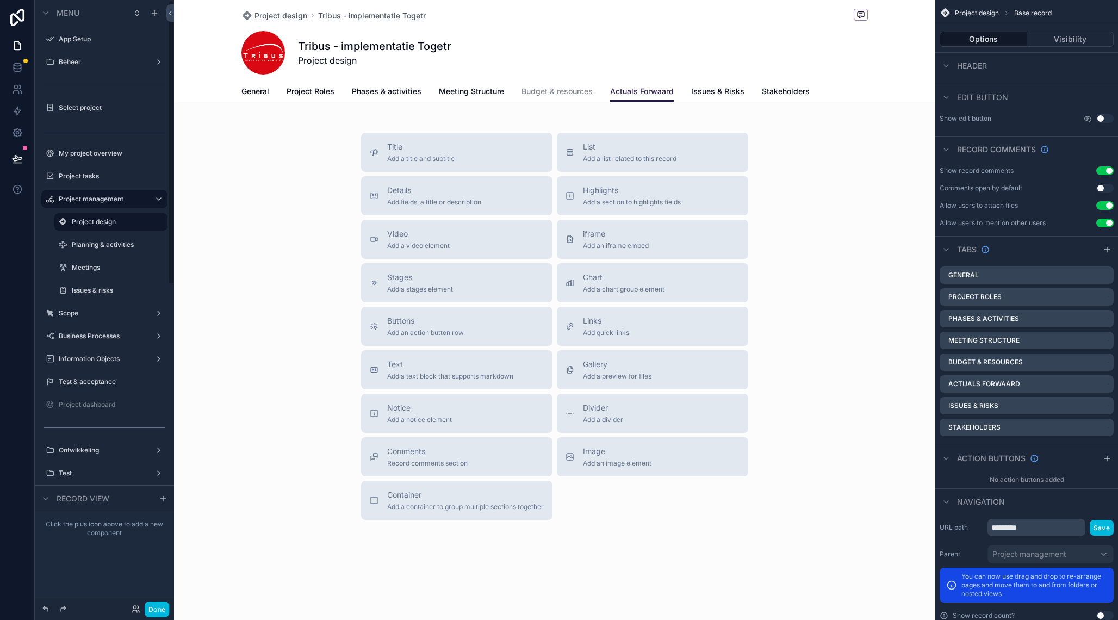
click at [159, 606] on button "Done" at bounding box center [157, 609] width 24 height 16
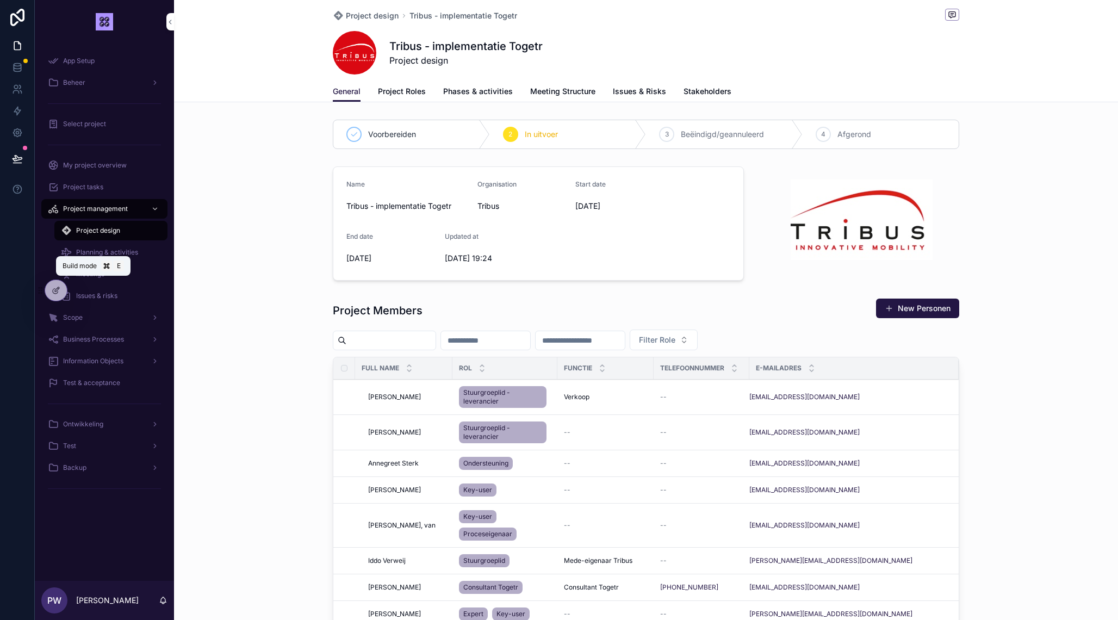
click at [58, 296] on div at bounding box center [56, 290] width 22 height 21
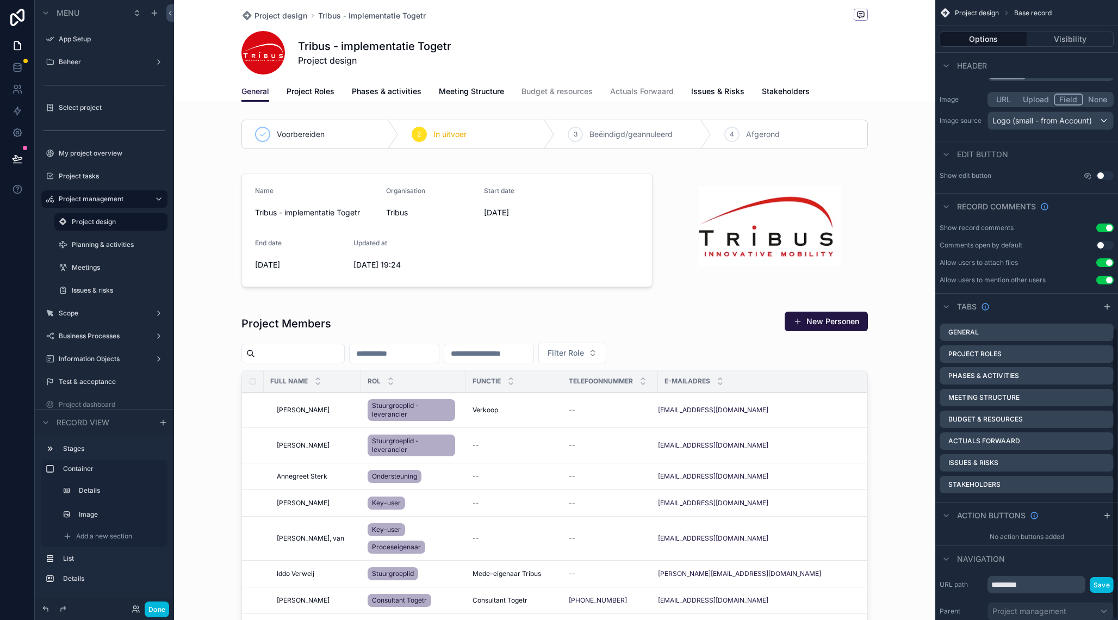
scroll to position [697, 0]
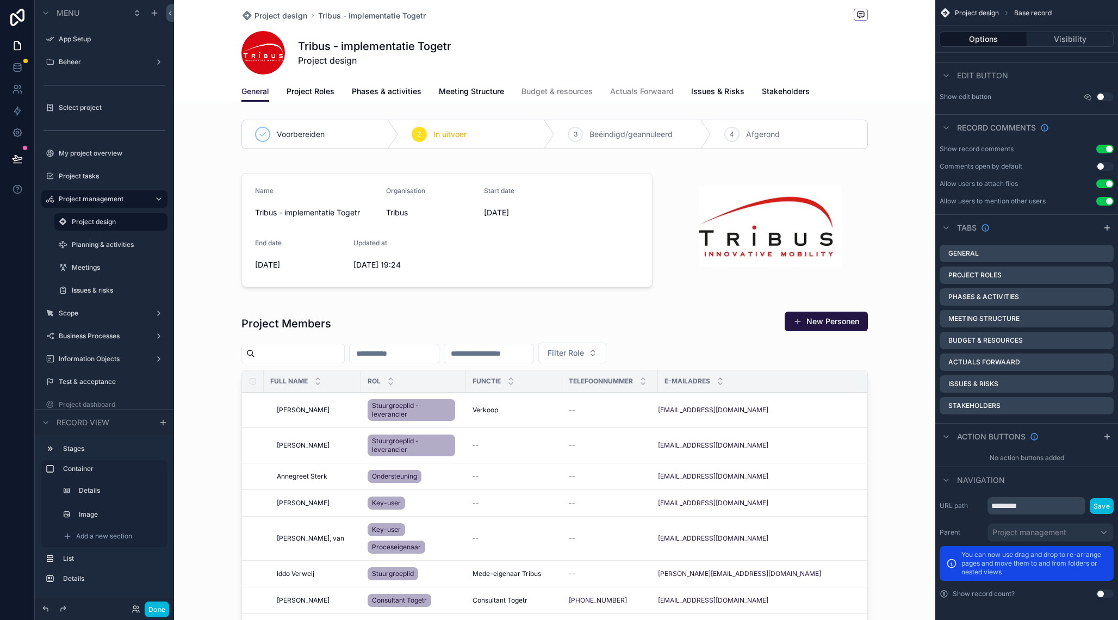
click at [0, 0] on icon "scrollable content" at bounding box center [0, 0] width 0 height 0
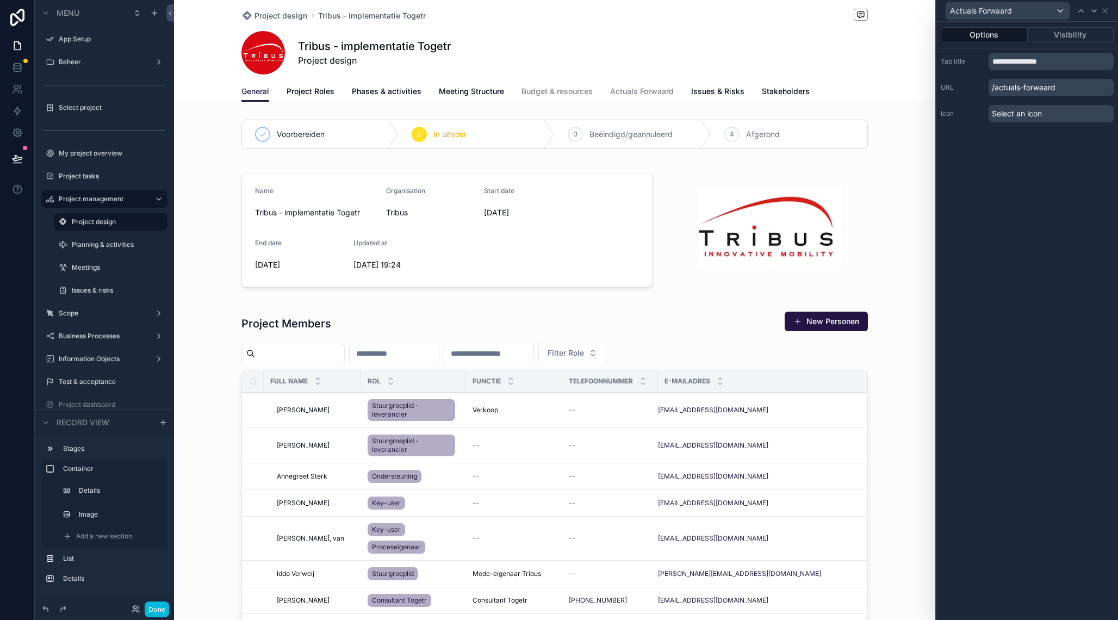
click at [1072, 38] on button "Visibility" at bounding box center [1071, 34] width 86 height 15
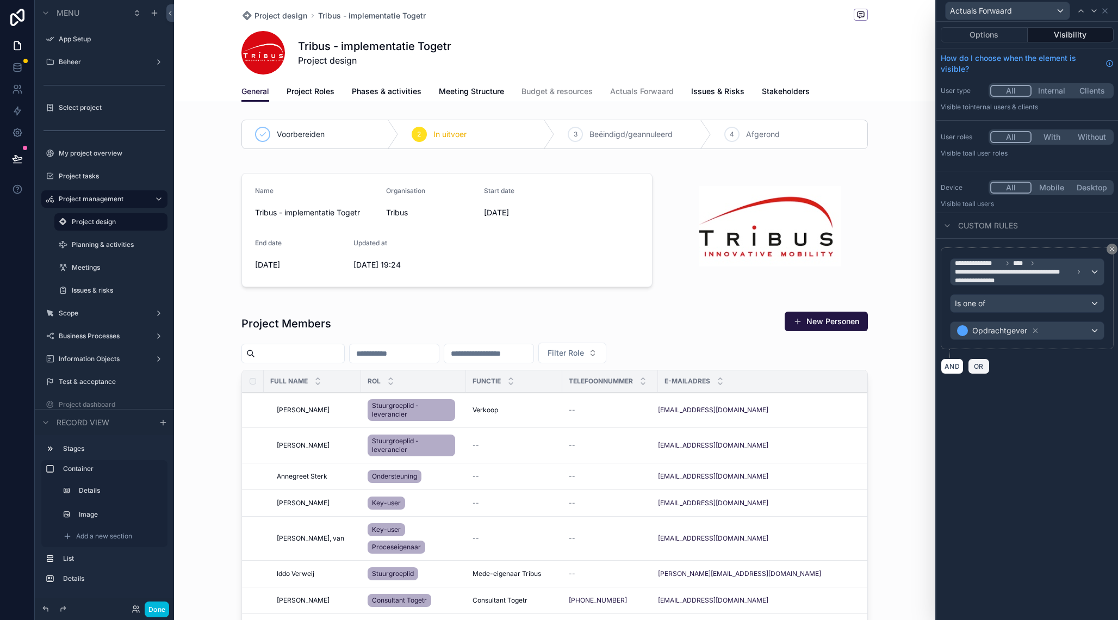
click at [977, 367] on span "OR" at bounding box center [979, 366] width 14 height 8
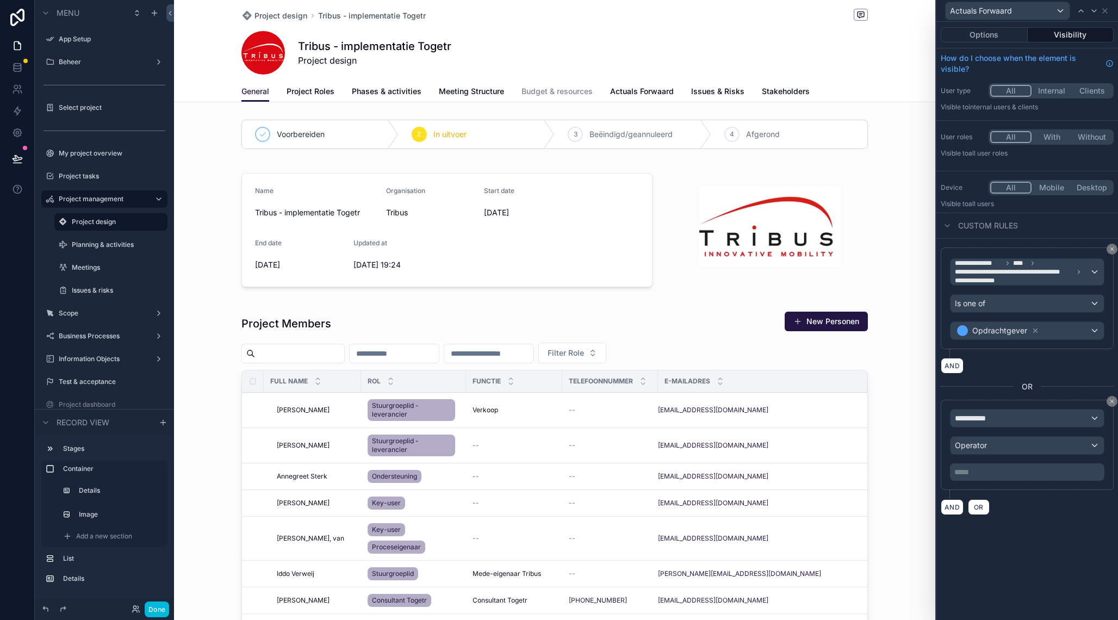
click at [1056, 91] on button "Internal" at bounding box center [1052, 91] width 40 height 12
click at [1112, 398] on icon at bounding box center [1112, 401] width 7 height 7
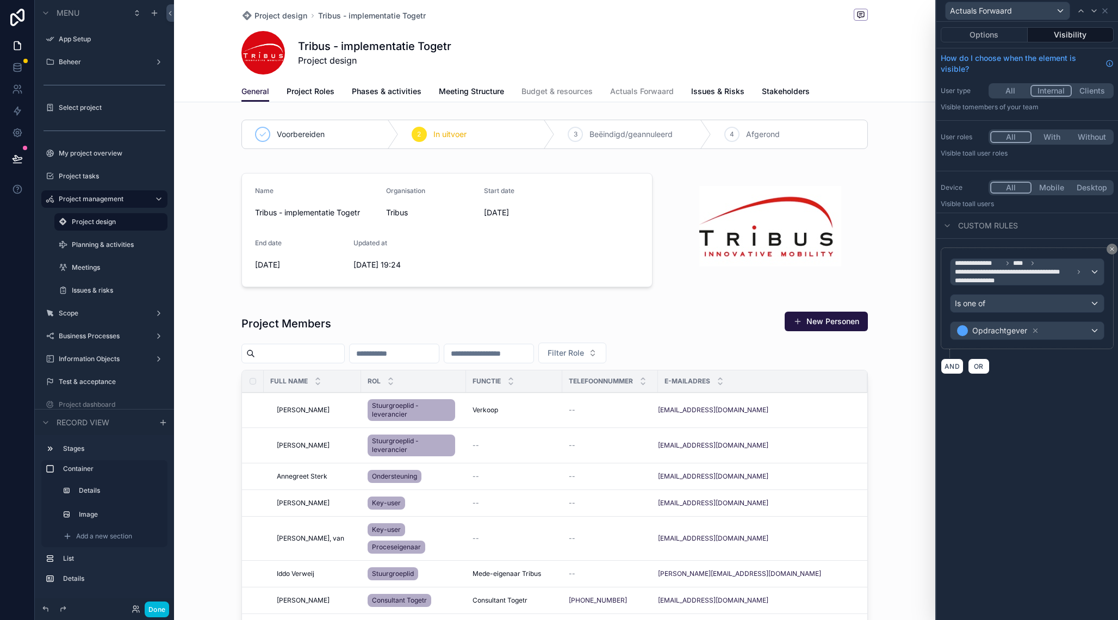
click at [159, 605] on button "Done" at bounding box center [157, 609] width 24 height 16
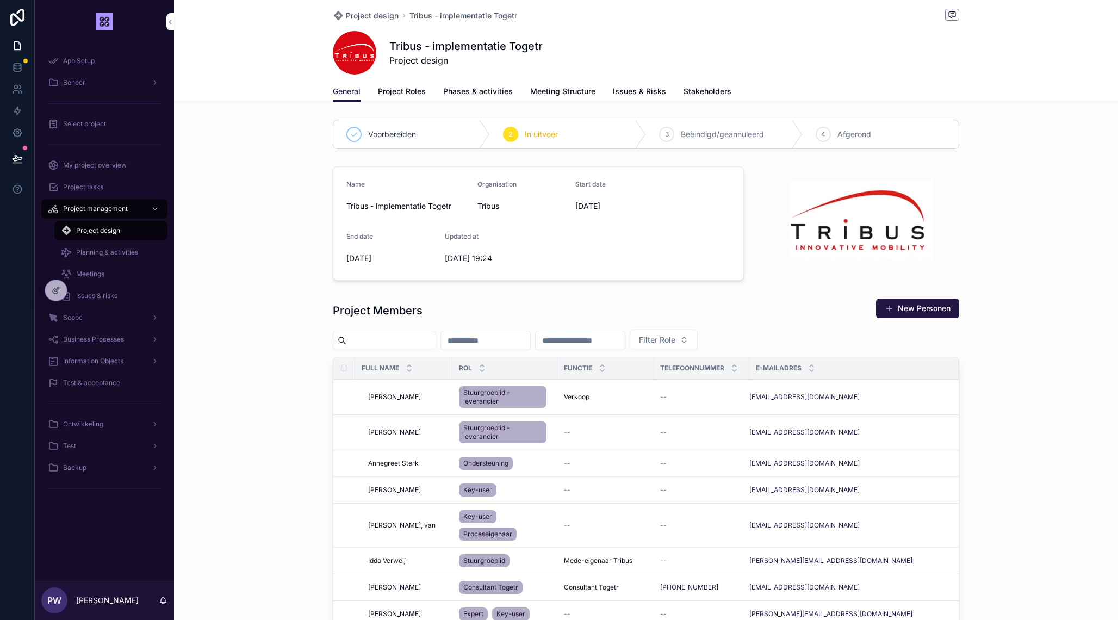
click at [61, 291] on div at bounding box center [56, 290] width 22 height 21
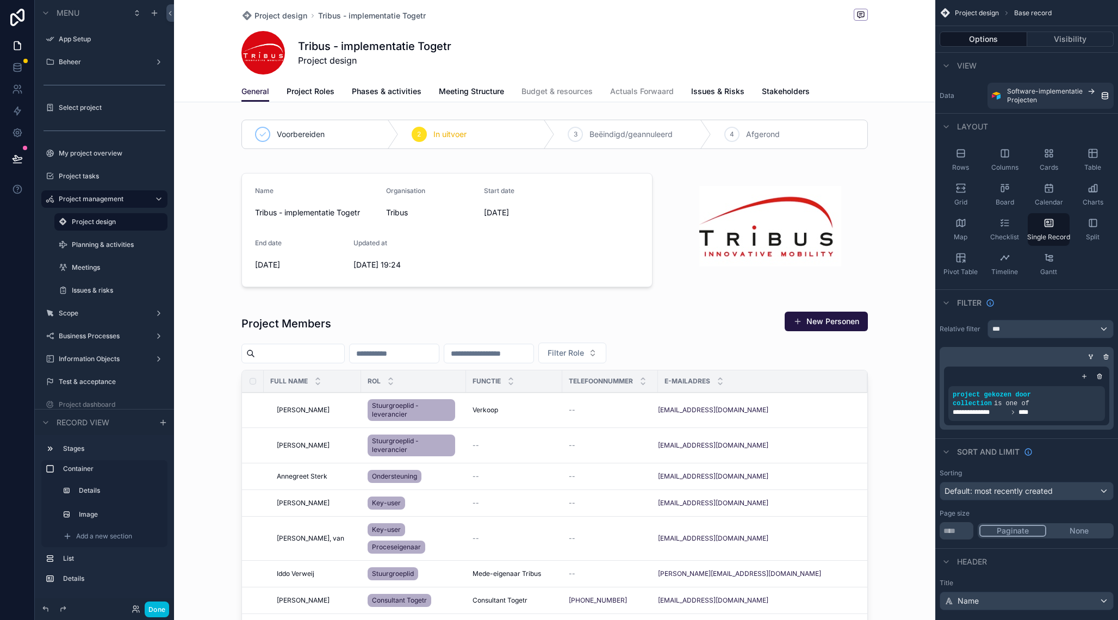
click at [648, 86] on link "Actuals Forwaard" at bounding box center [642, 93] width 64 height 22
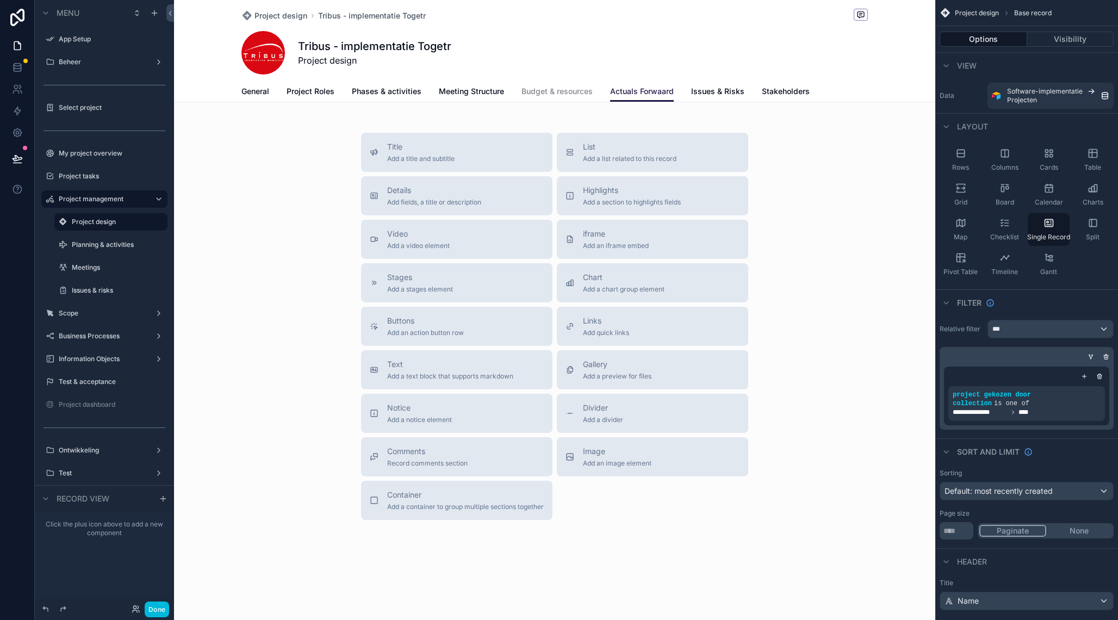
click at [632, 154] on div "List Add a list related to this record" at bounding box center [630, 152] width 94 height 22
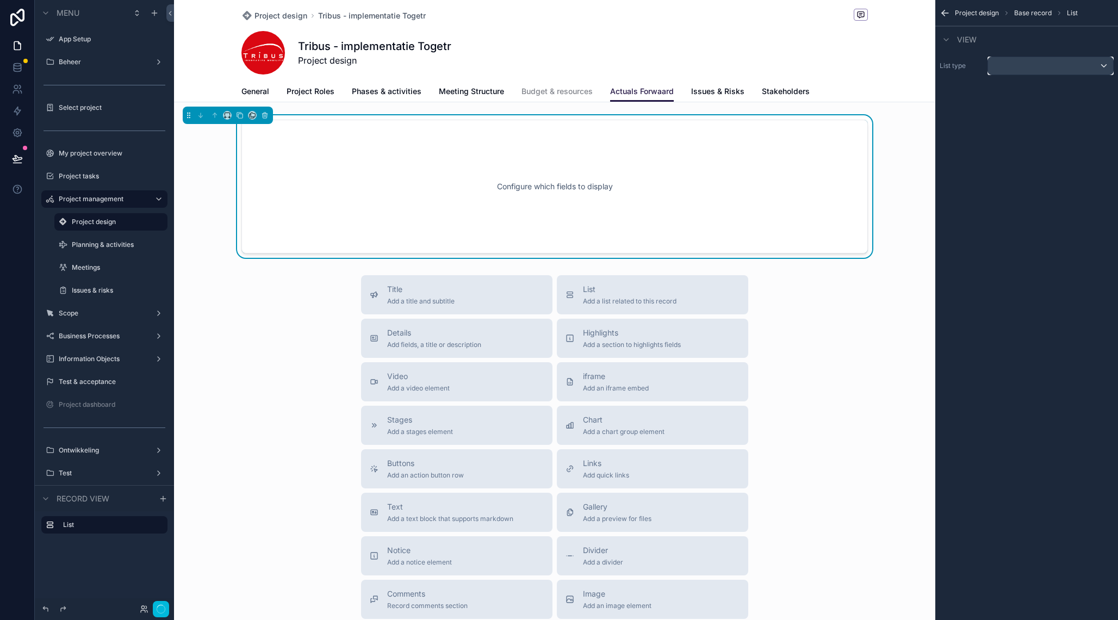
click at [1014, 75] on div "scrollable content" at bounding box center [1050, 65] width 125 height 17
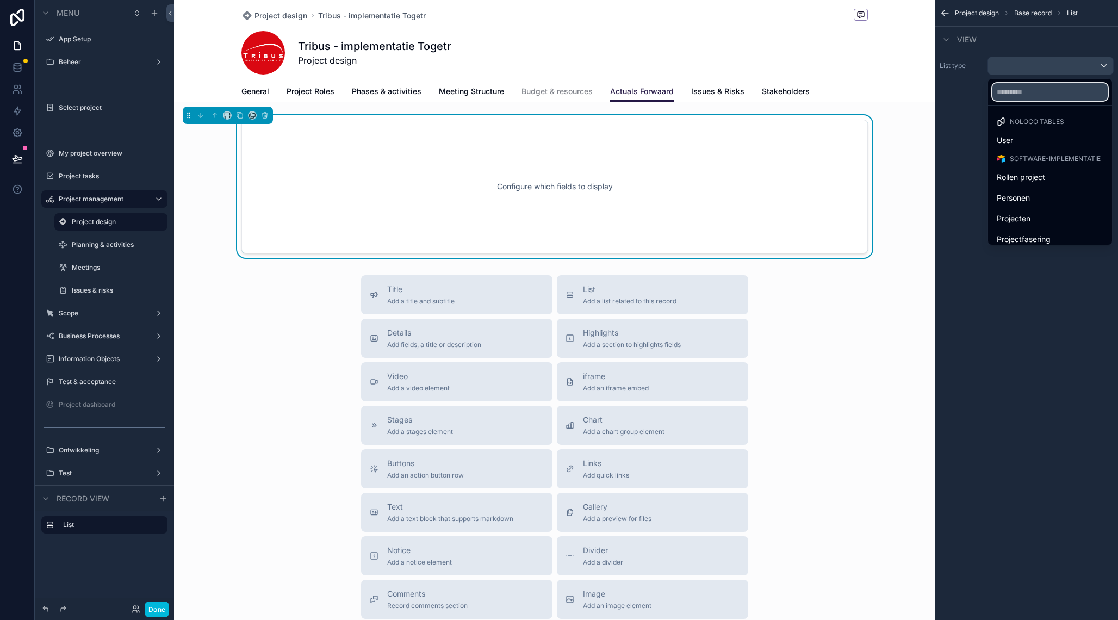
click at [1018, 88] on input "text" at bounding box center [1050, 91] width 115 height 17
type input "***"
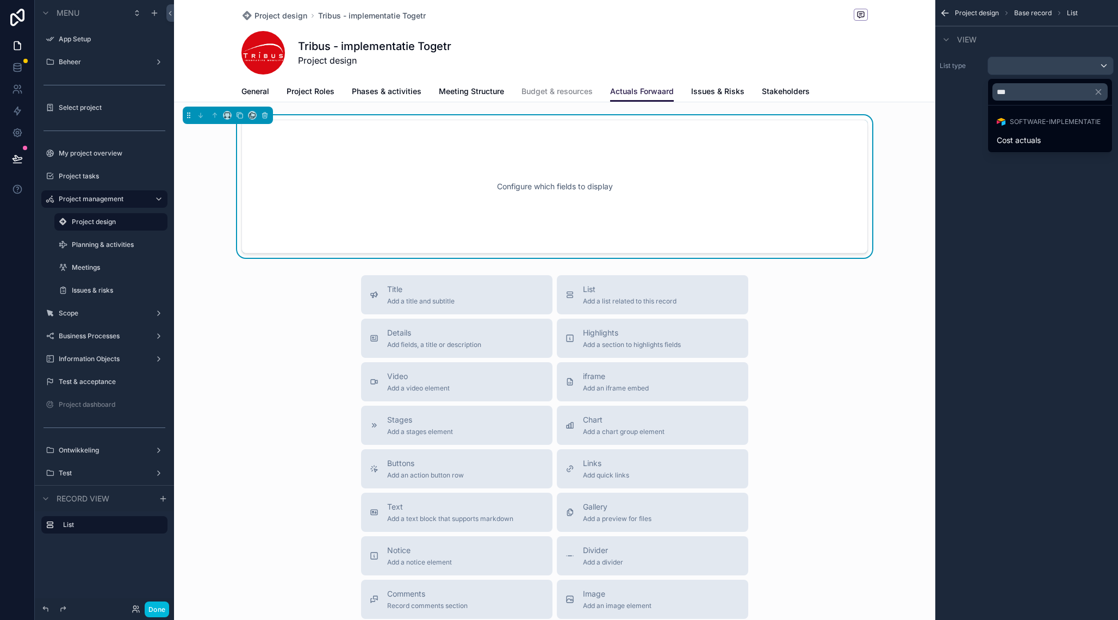
click at [1016, 134] on span "Cost actuals" at bounding box center [1019, 140] width 44 height 13
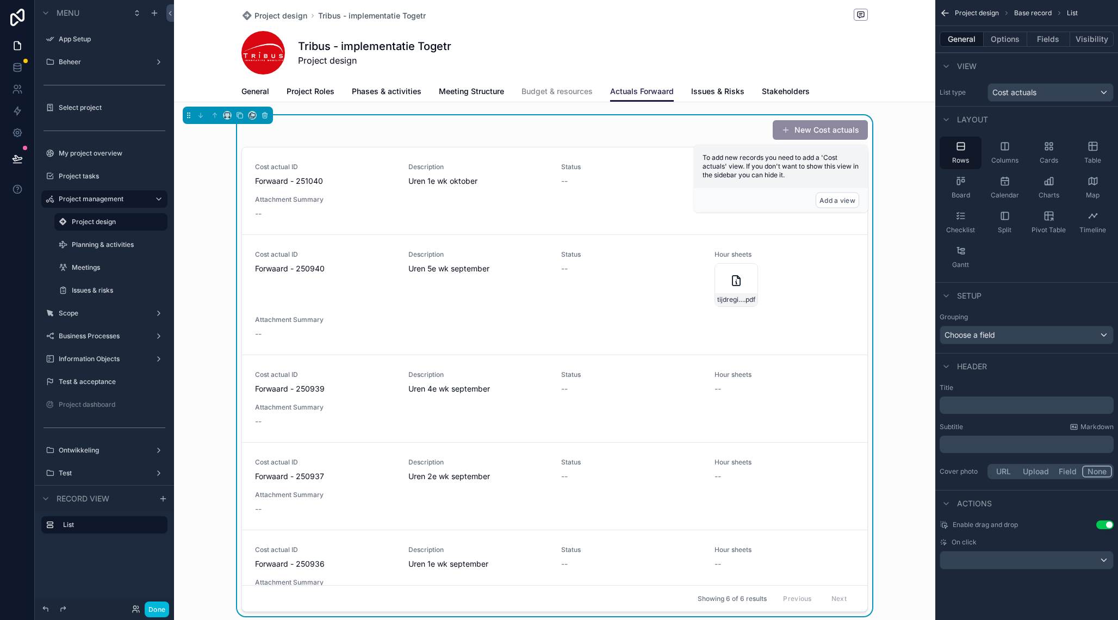
click at [624, 129] on div "New Cost actuals" at bounding box center [554, 130] width 627 height 21
click at [993, 36] on button "Options" at bounding box center [1006, 39] width 44 height 15
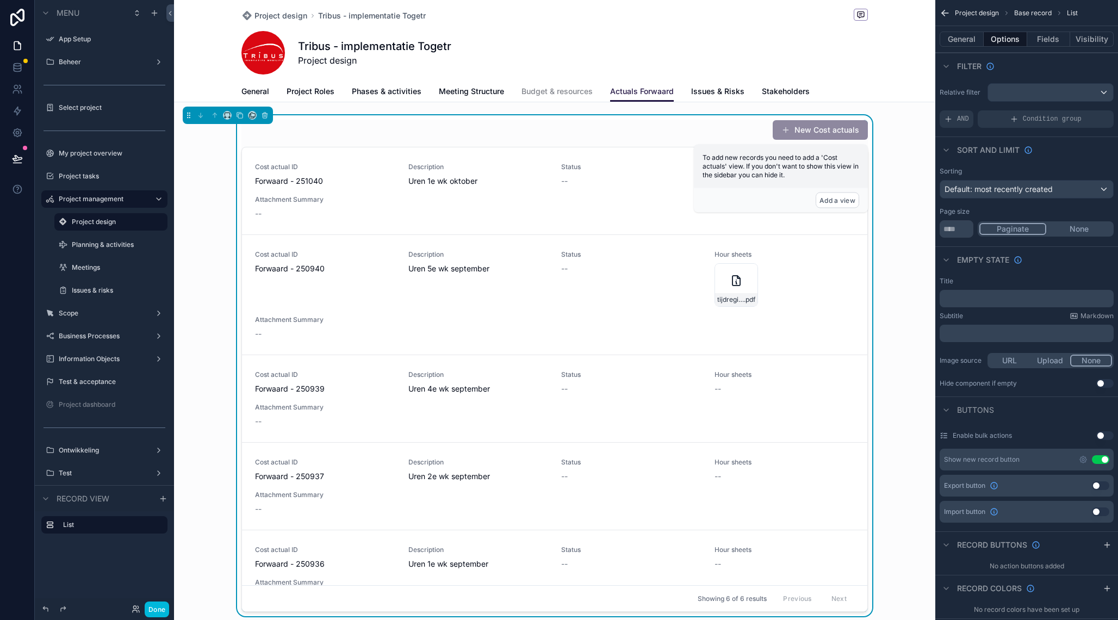
click at [1040, 38] on button "Fields" at bounding box center [1049, 39] width 44 height 15
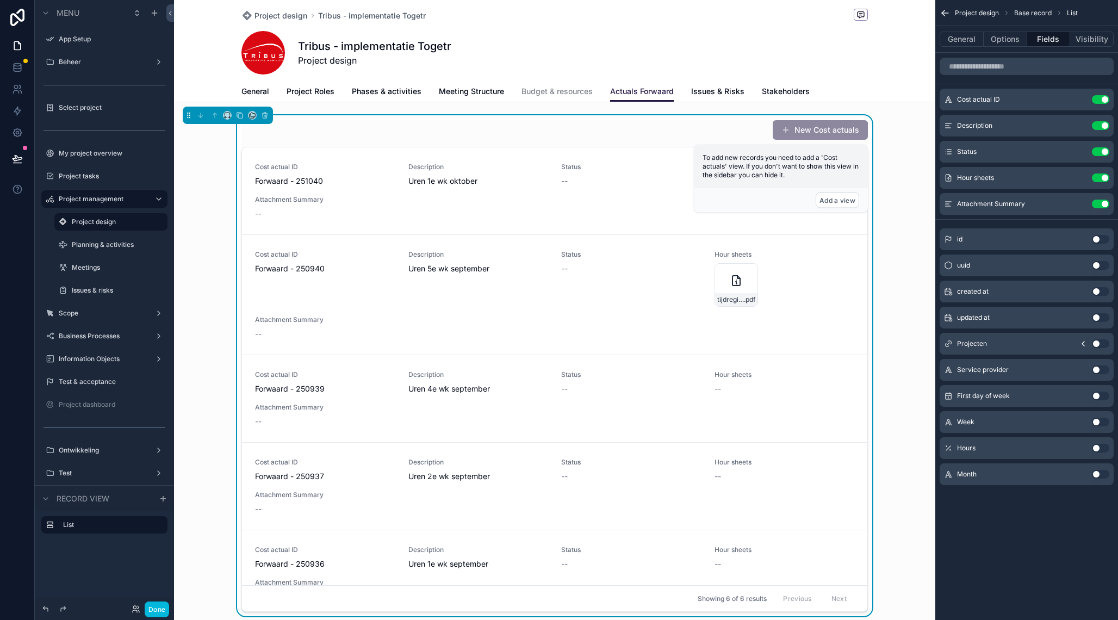
click at [967, 36] on button "General" at bounding box center [962, 39] width 44 height 15
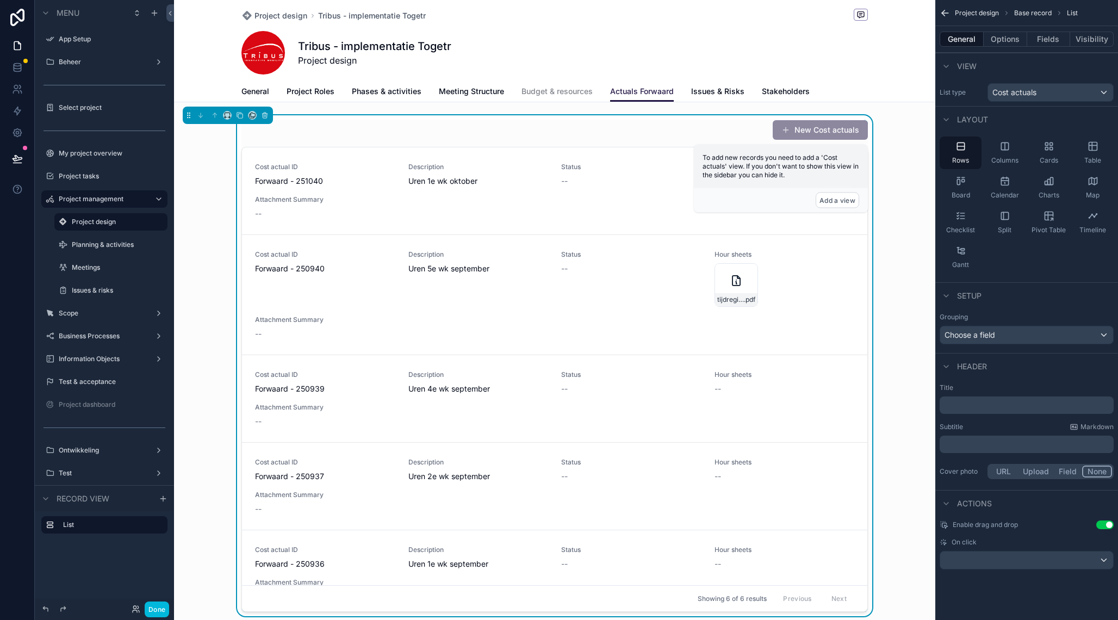
click at [1091, 146] on icon "scrollable content" at bounding box center [1093, 146] width 11 height 11
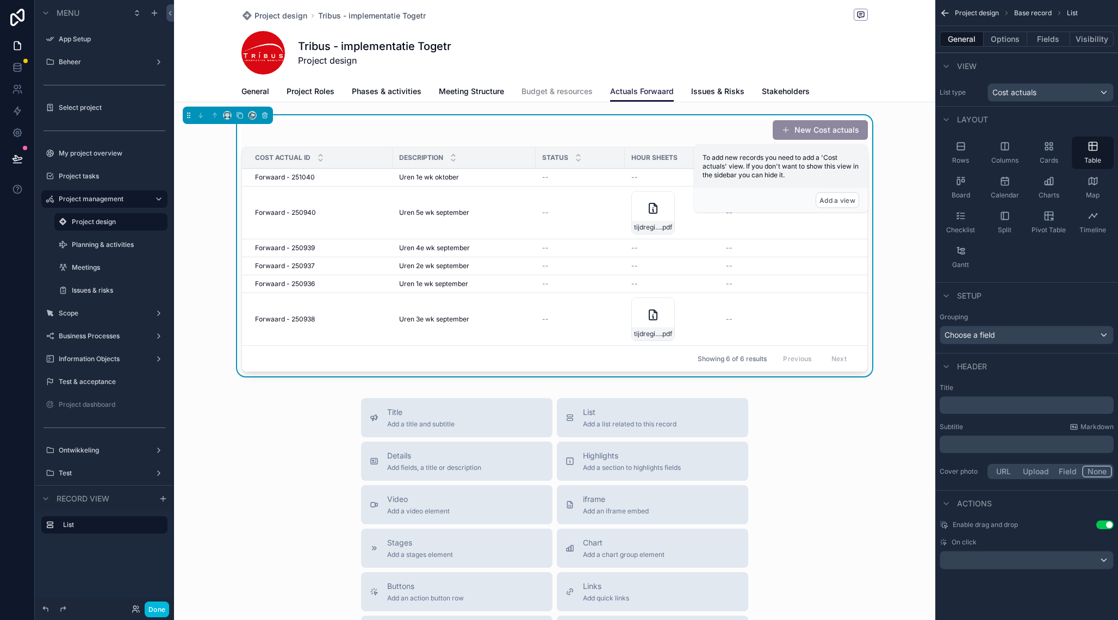
click at [696, 126] on div "New Cost actuals" at bounding box center [554, 130] width 627 height 21
click at [903, 161] on div "New Cost actuals Cost actual ID Description Status Hour sheets Attachment Summa…" at bounding box center [554, 247] width 761 height 265
drag, startPoint x: 535, startPoint y: 157, endPoint x: 485, endPoint y: 157, distance: 50.0
click at [488, 157] on div "scrollable content" at bounding box center [490, 157] width 4 height 21
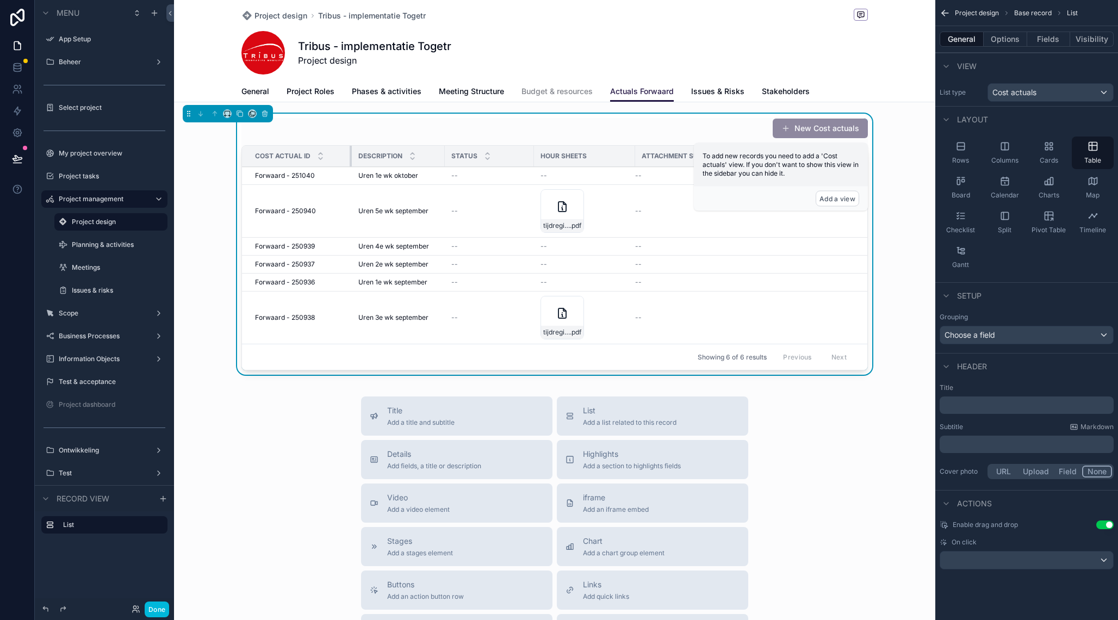
drag, startPoint x: 392, startPoint y: 158, endPoint x: 347, endPoint y: 157, distance: 45.2
click at [350, 157] on div "scrollable content" at bounding box center [352, 156] width 4 height 21
click at [240, 113] on icon "scrollable content" at bounding box center [240, 114] width 8 height 8
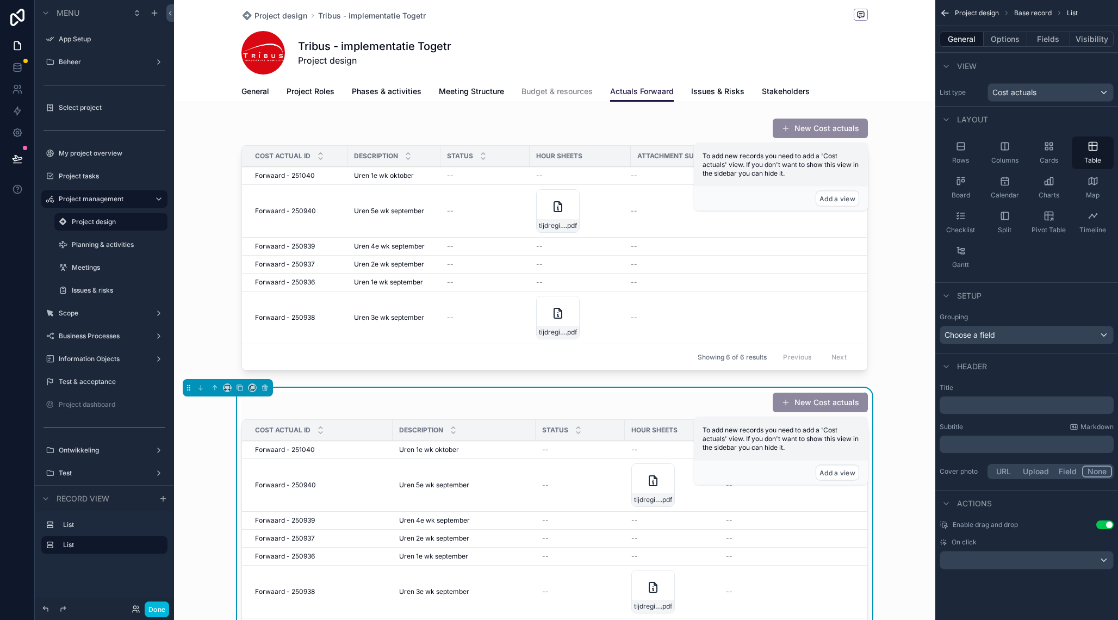
click at [1018, 41] on button "Options" at bounding box center [1006, 39] width 44 height 15
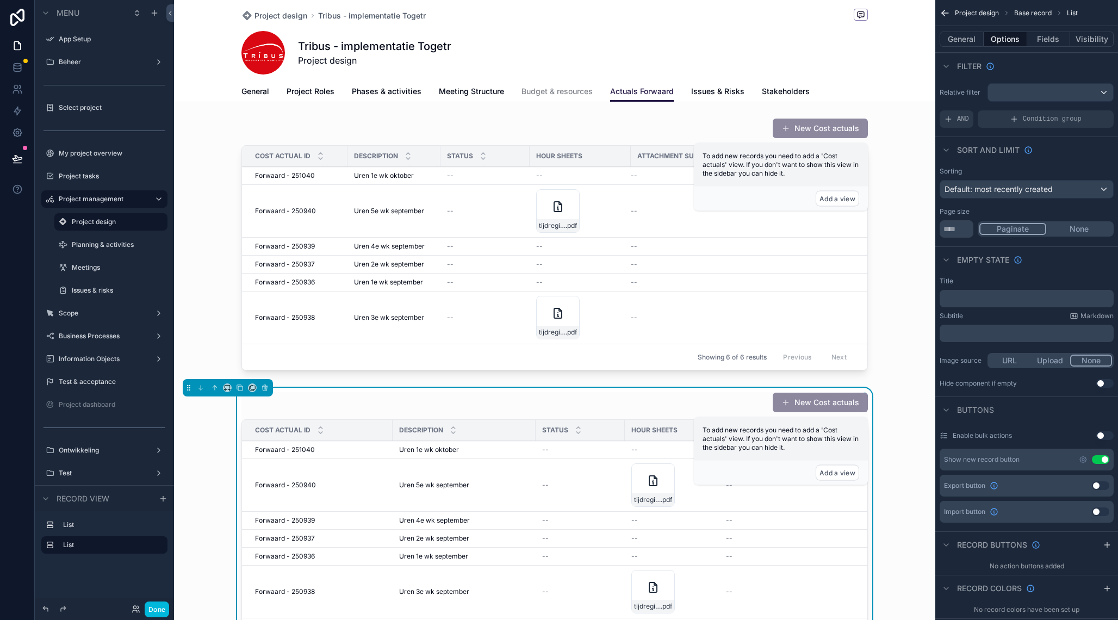
click at [976, 41] on button "General" at bounding box center [962, 39] width 44 height 15
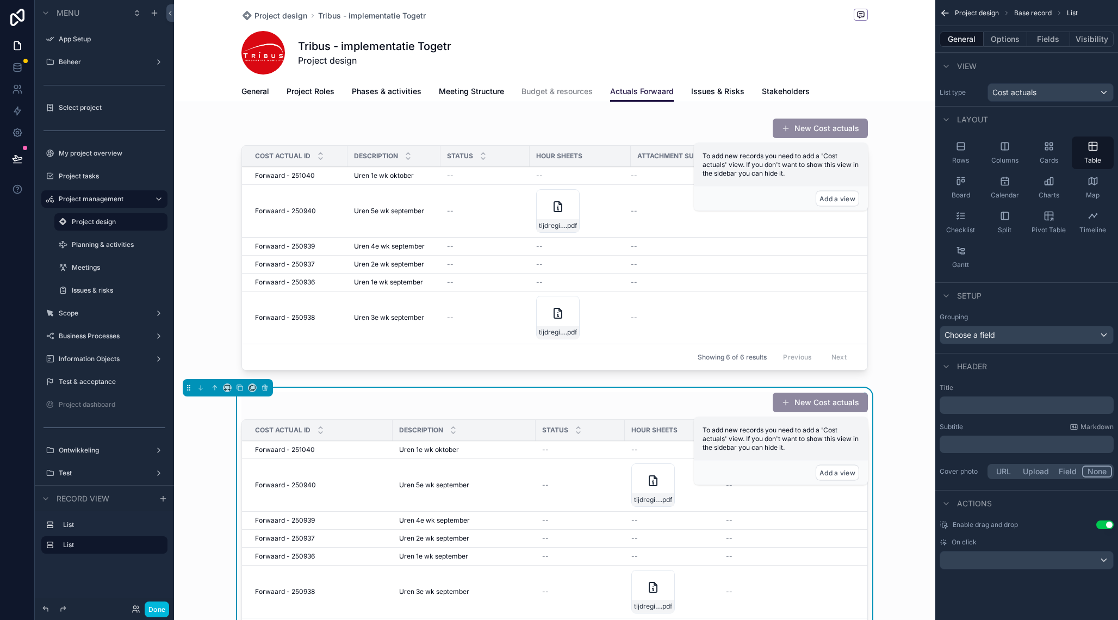
click at [1057, 191] on div "Charts" at bounding box center [1049, 187] width 42 height 33
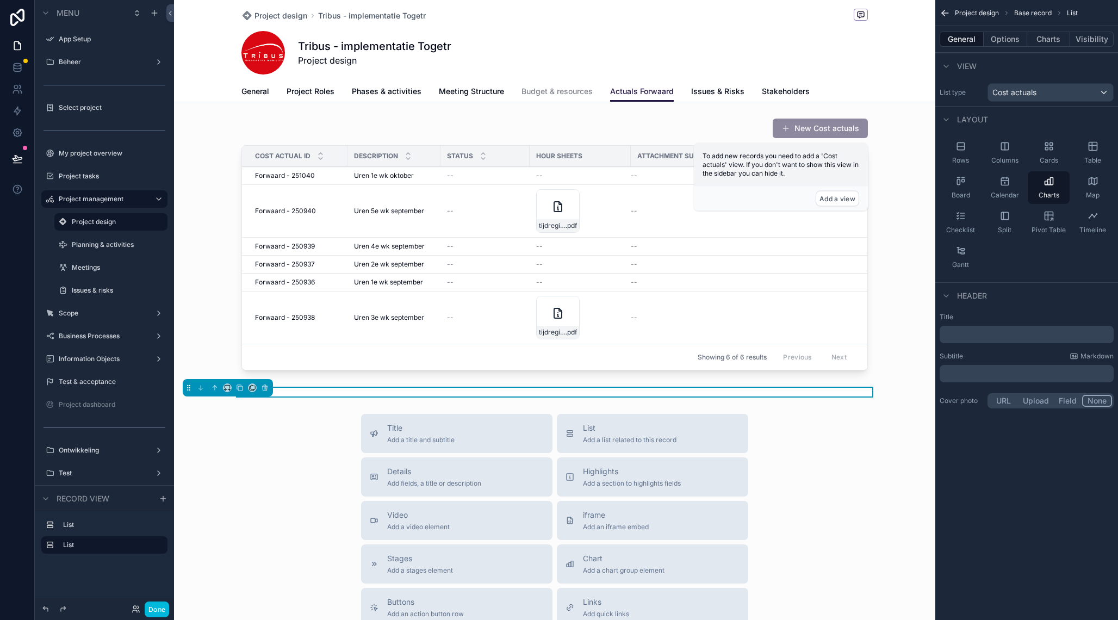
click at [1051, 37] on button "Charts" at bounding box center [1049, 39] width 44 height 15
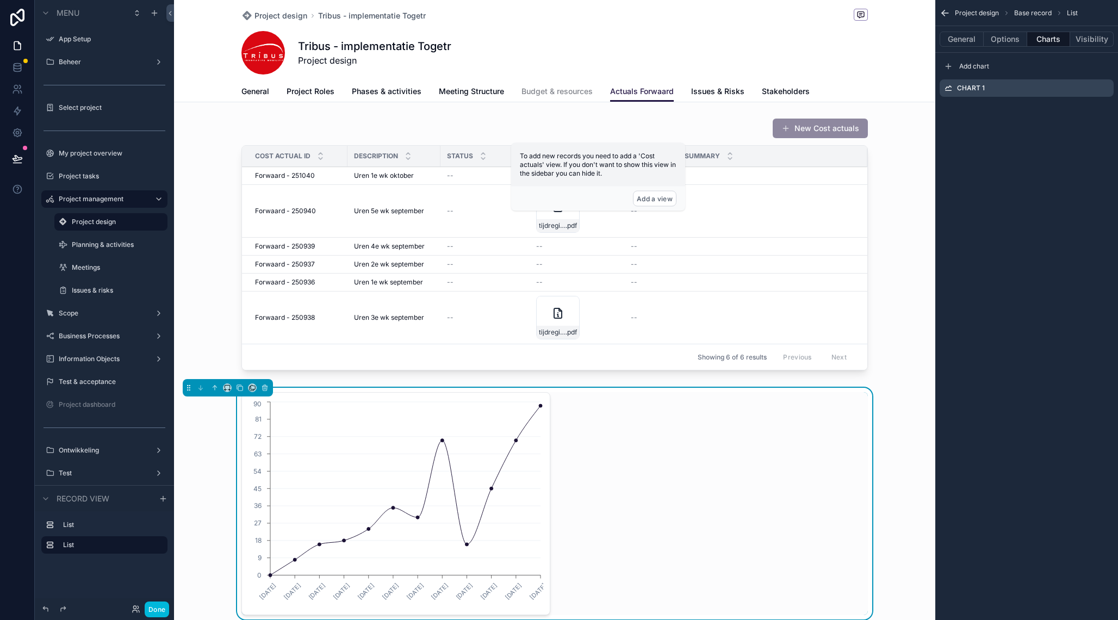
click at [0, 0] on icon "scrollable content" at bounding box center [0, 0] width 0 height 0
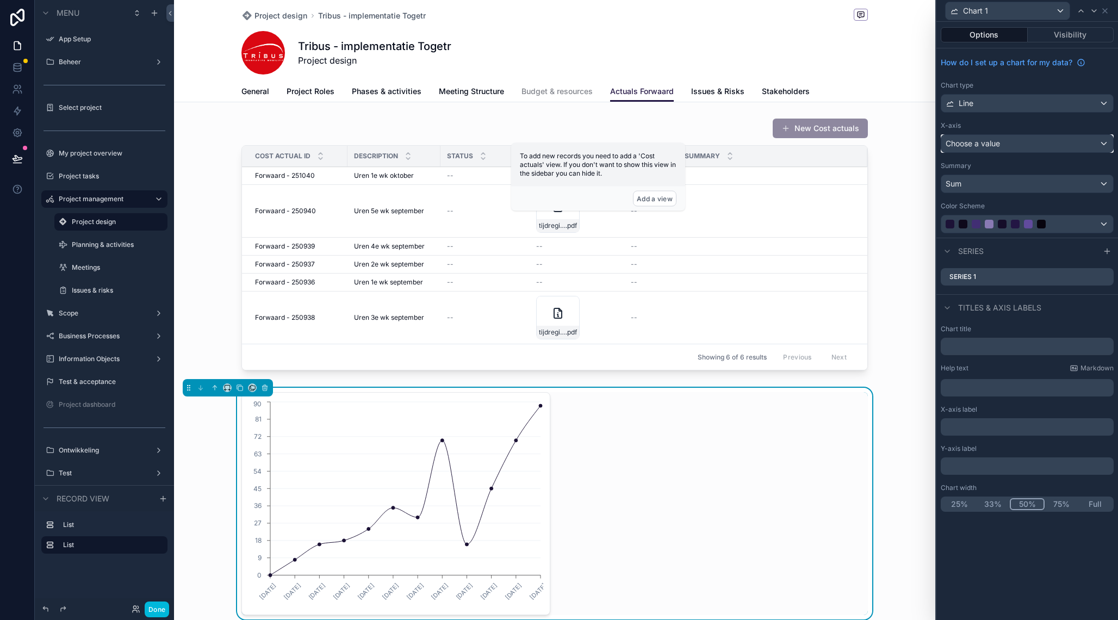
click at [1008, 144] on div "Choose a value" at bounding box center [1027, 143] width 172 height 17
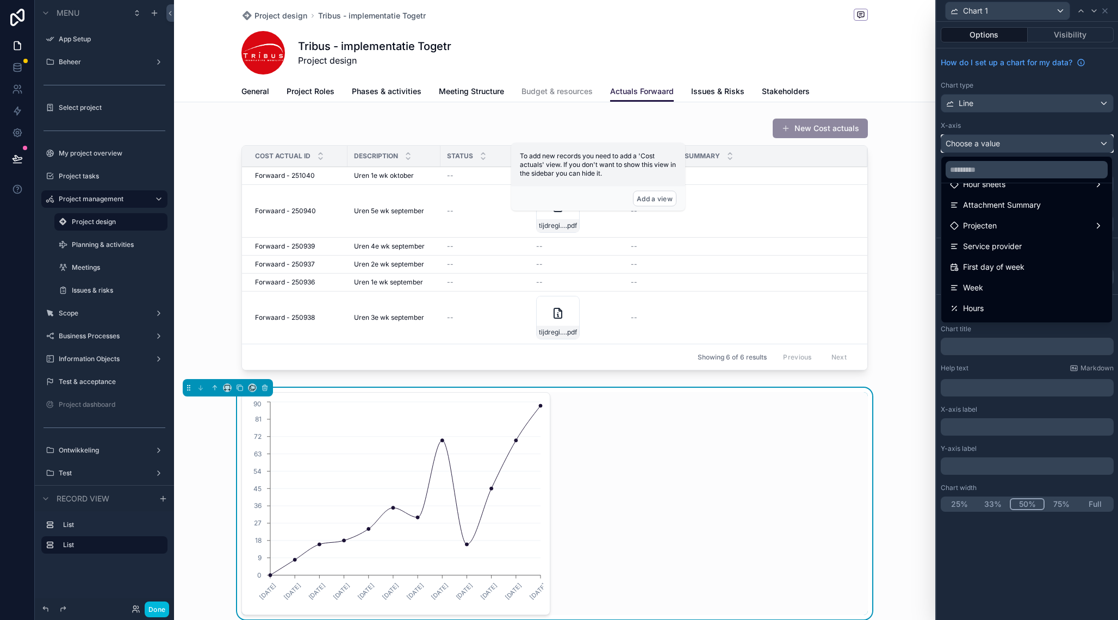
scroll to position [126, 0]
click at [995, 268] on span "First day of week" at bounding box center [993, 262] width 61 height 13
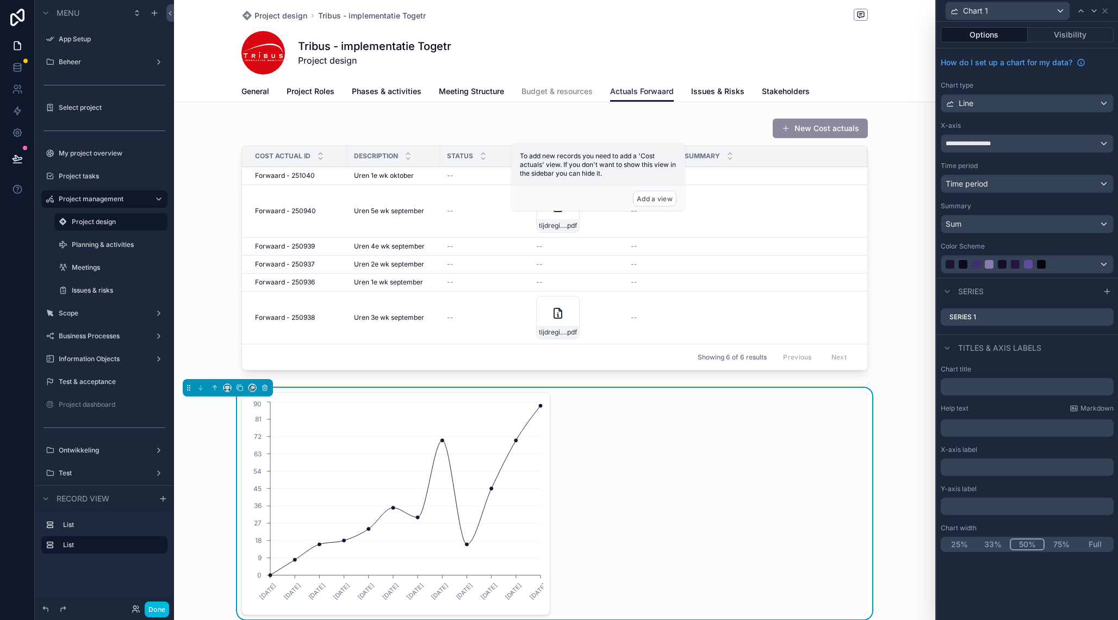
click at [710, 448] on div "6-1-2025 3-2-2025 3-3-2025 31-3-2025 5-5-2025 2-6-2025 30-6-2025 4-8-2025 1-9-2…" at bounding box center [554, 503] width 627 height 223
click at [1027, 228] on div "Sum" at bounding box center [1027, 223] width 172 height 17
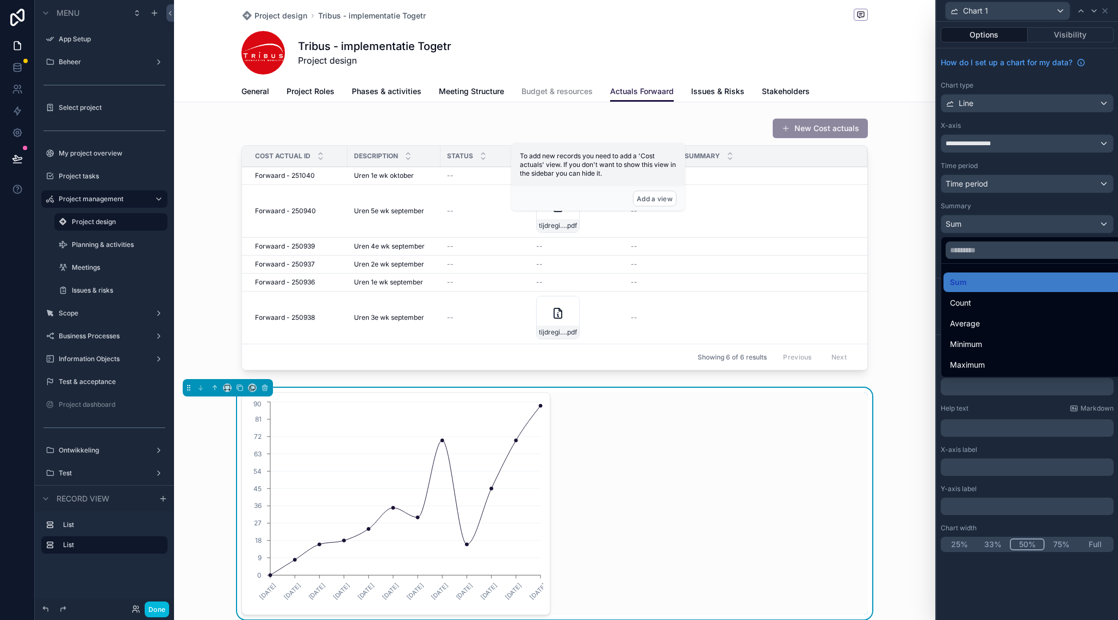
click at [1027, 228] on div at bounding box center [1027, 310] width 182 height 620
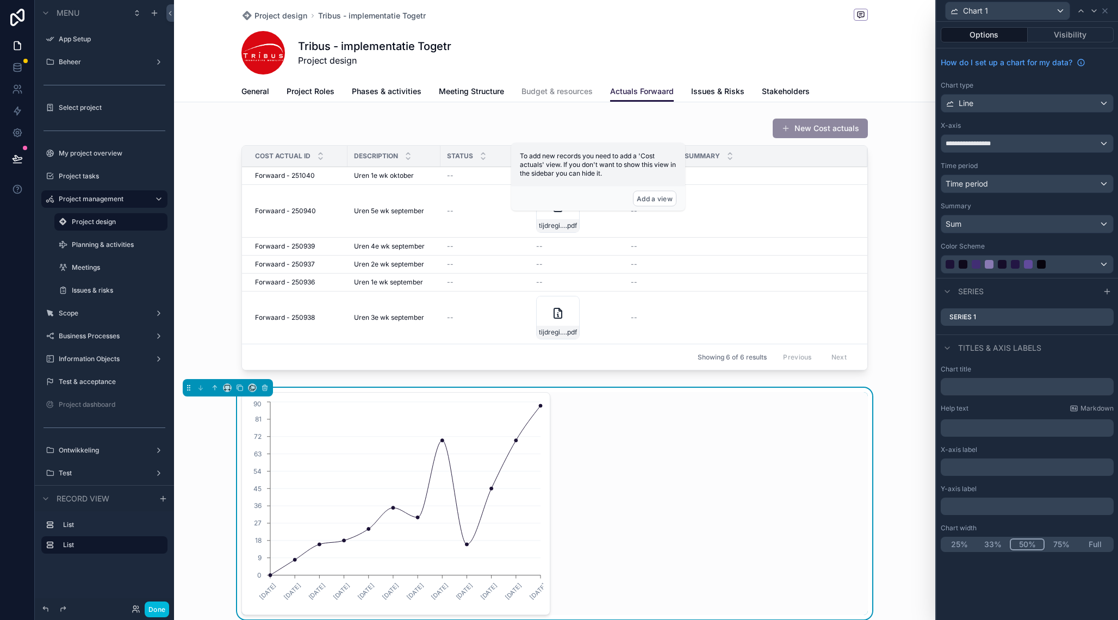
click at [0, 0] on icon at bounding box center [0, 0] width 0 height 0
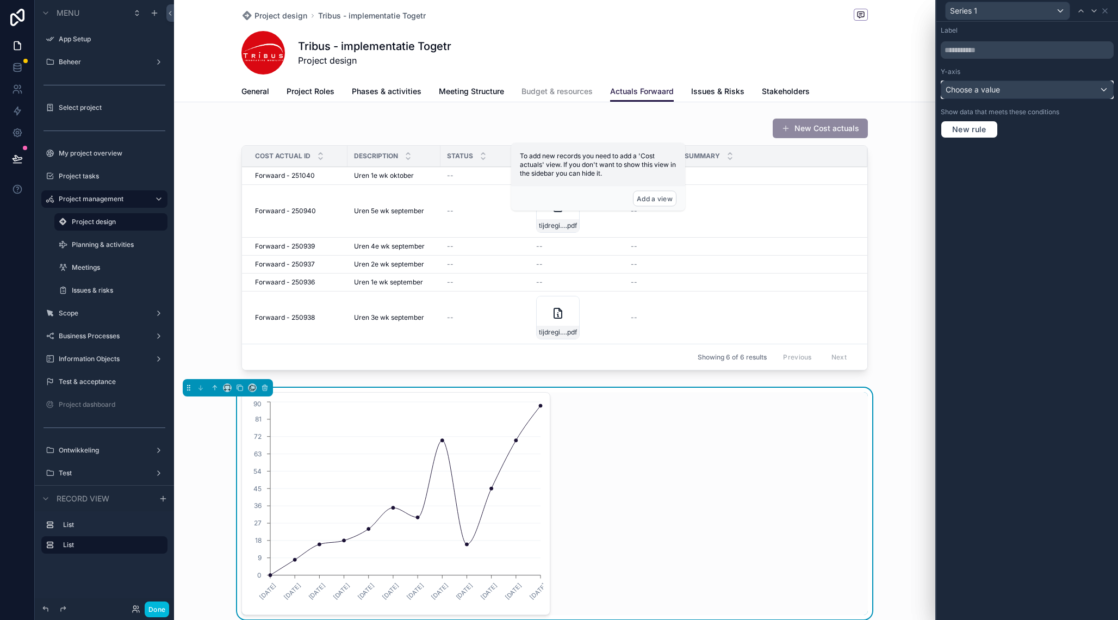
click at [1030, 89] on div "Choose a value" at bounding box center [1027, 89] width 172 height 17
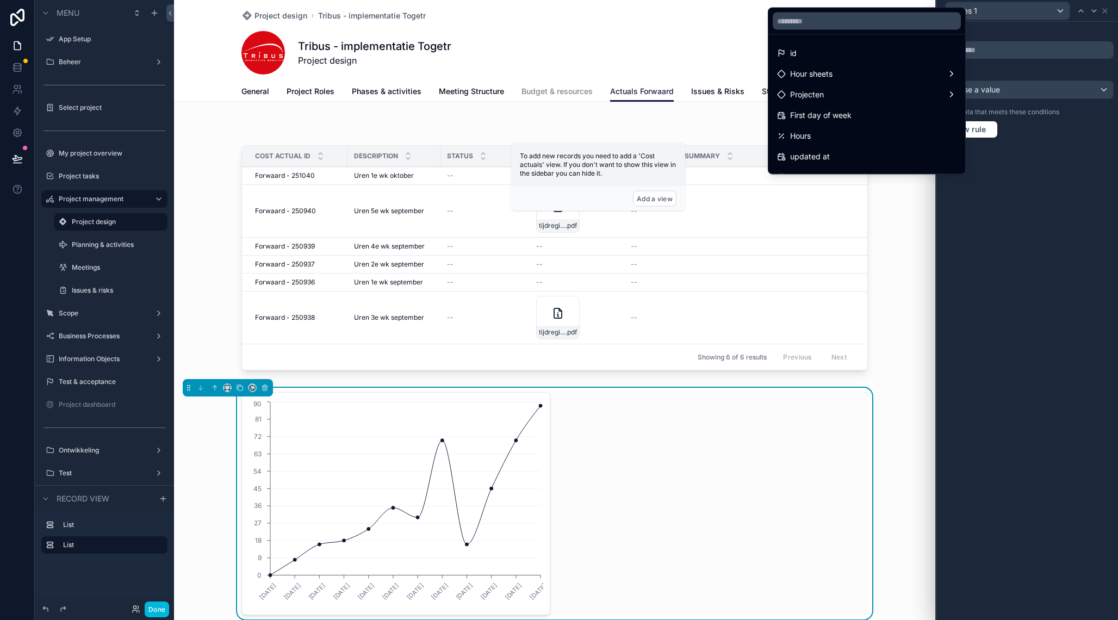
click at [868, 136] on div "Hours" at bounding box center [866, 135] width 179 height 13
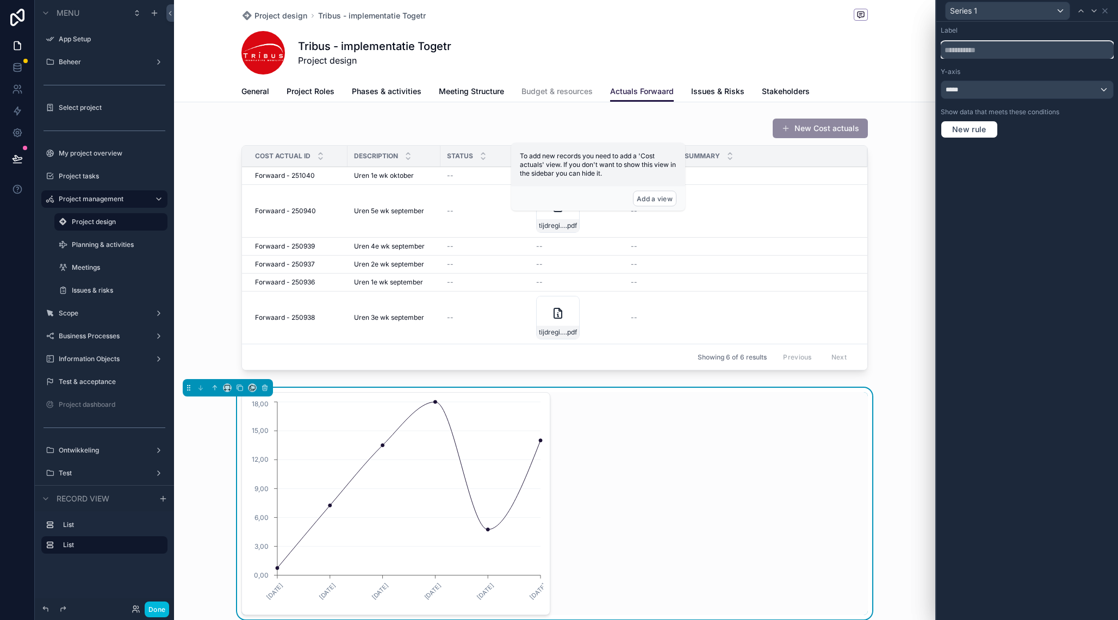
click at [1007, 53] on input "text" at bounding box center [1027, 49] width 173 height 17
type input "**********"
click at [1105, 12] on icon at bounding box center [1105, 11] width 9 height 9
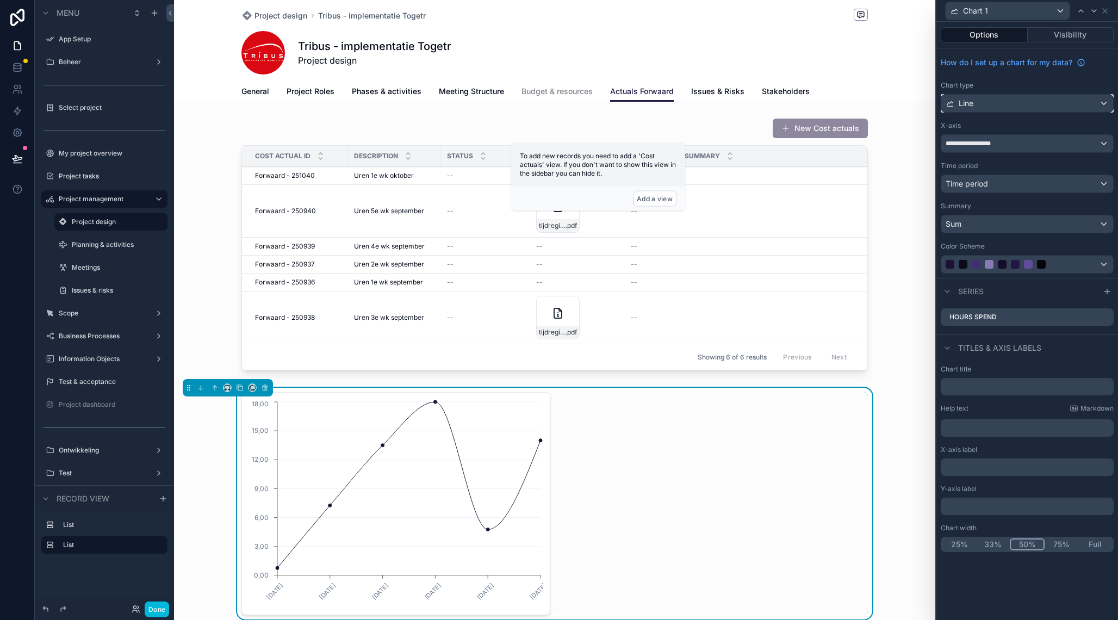
click at [1105, 109] on div "Line" at bounding box center [1027, 103] width 172 height 17
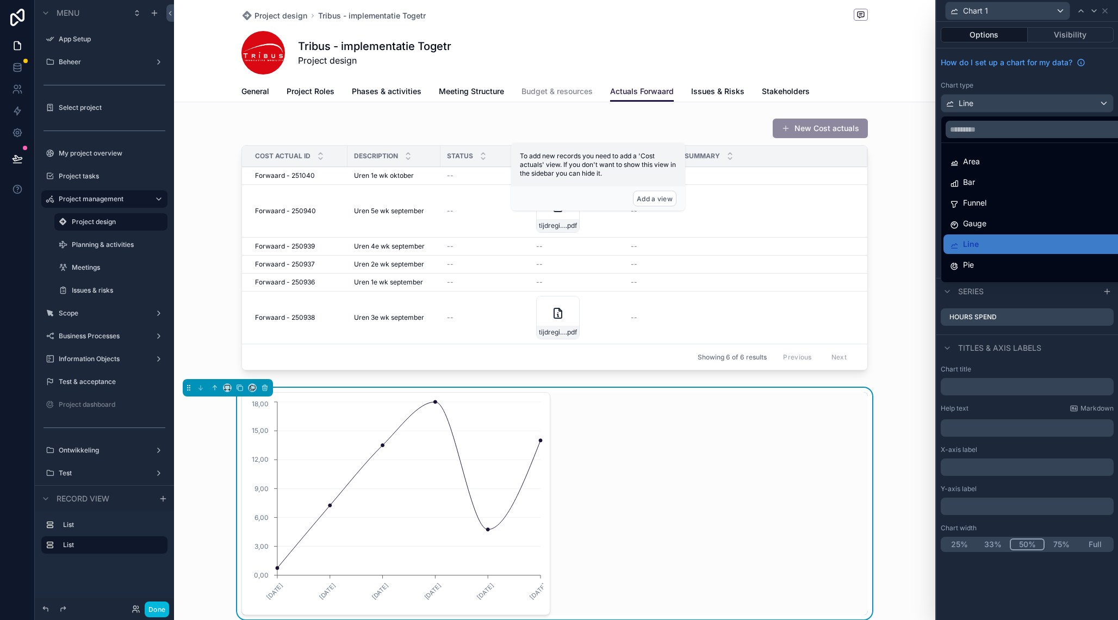
click at [1040, 182] on div "Bar" at bounding box center [1039, 182] width 179 height 13
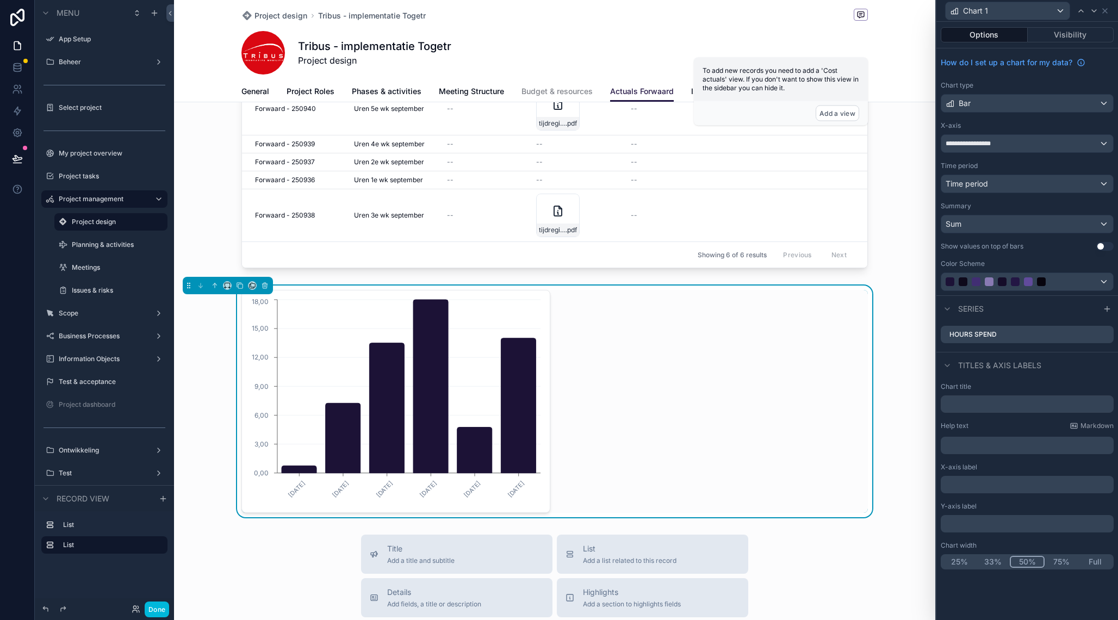
scroll to position [110, 0]
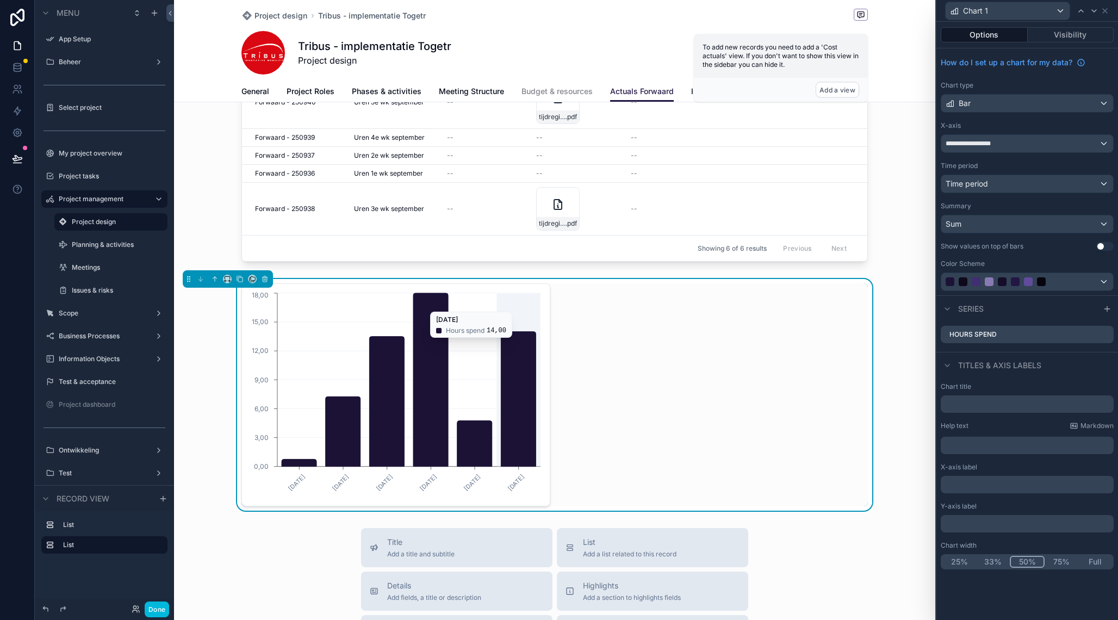
click at [515, 306] on icon "1-9-2025 8-9-2025 15-9-2025 22-9-2025 29-9-2025 1-10-2025 0,00 3,00 6,00 9,00 1…" at bounding box center [396, 394] width 295 height 209
click at [538, 288] on div "1-9-2025 8-9-2025 15-9-2025 22-9-2025 29-9-2025 1-10-2025 0,00 3,00 6,00 9,00 1…" at bounding box center [395, 394] width 309 height 223
click at [1107, 13] on icon at bounding box center [1105, 11] width 9 height 9
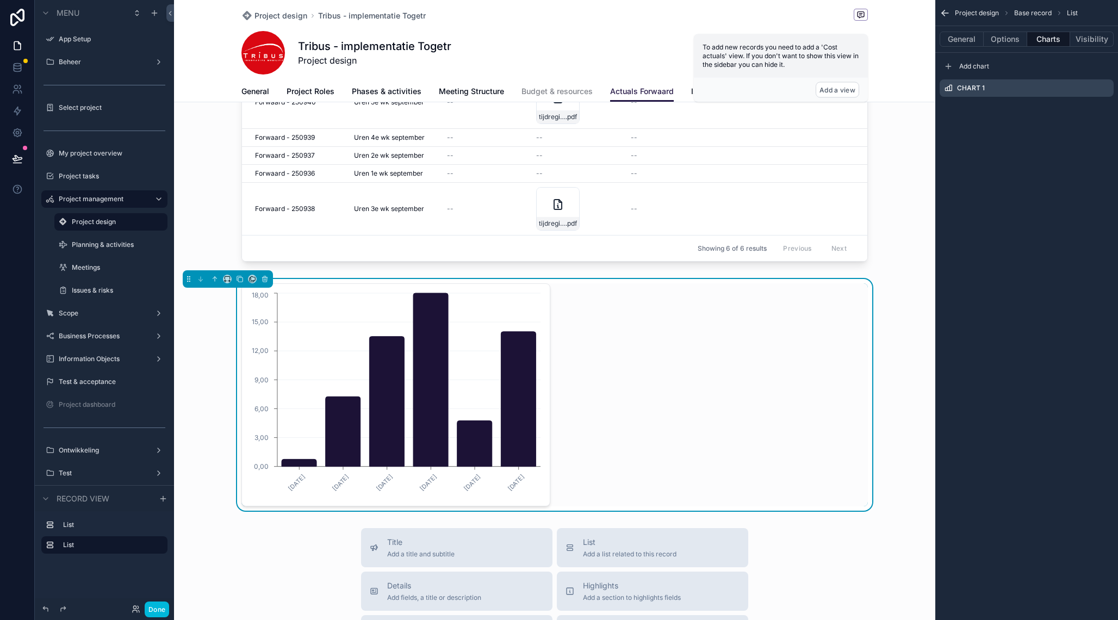
click at [0, 0] on icon "scrollable content" at bounding box center [0, 0] width 0 height 0
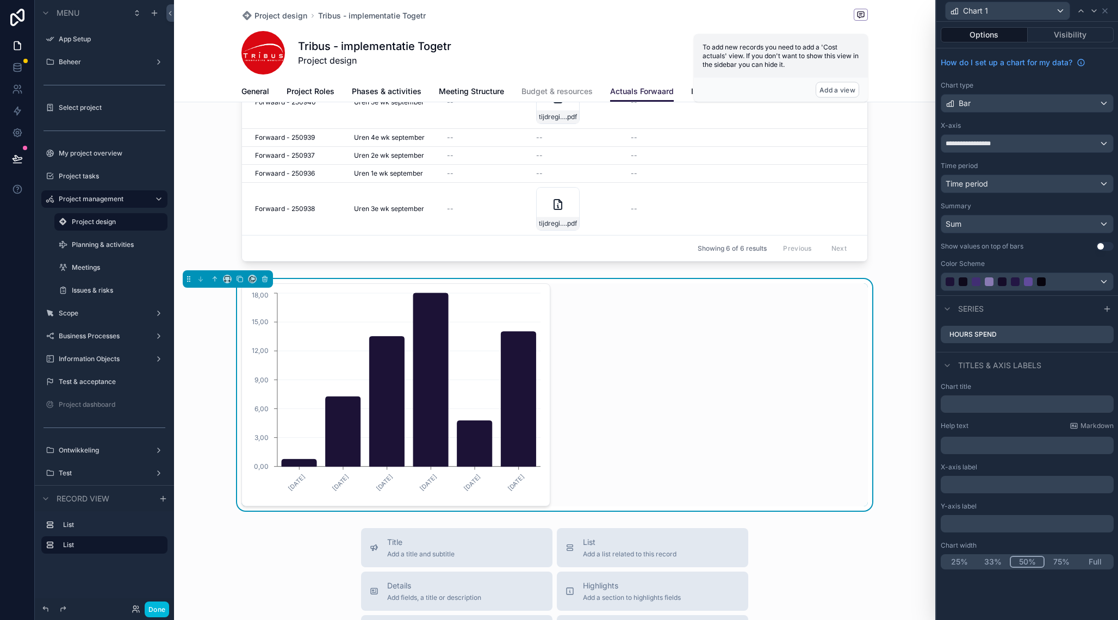
click at [0, 0] on icon at bounding box center [0, 0] width 0 height 0
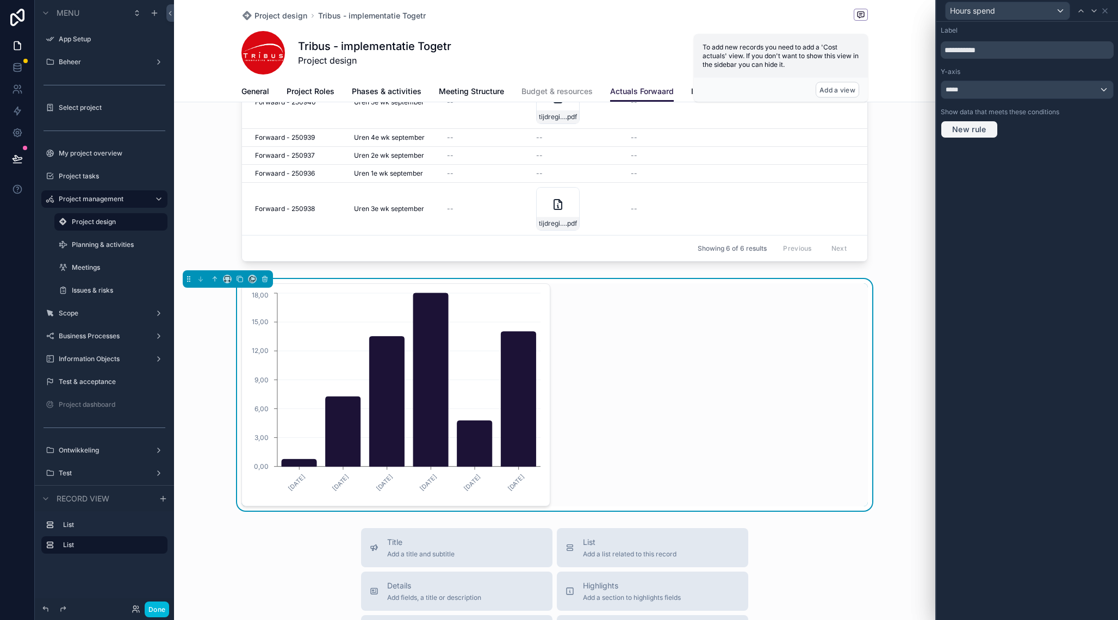
click at [977, 130] on span "New rule" at bounding box center [969, 130] width 43 height 10
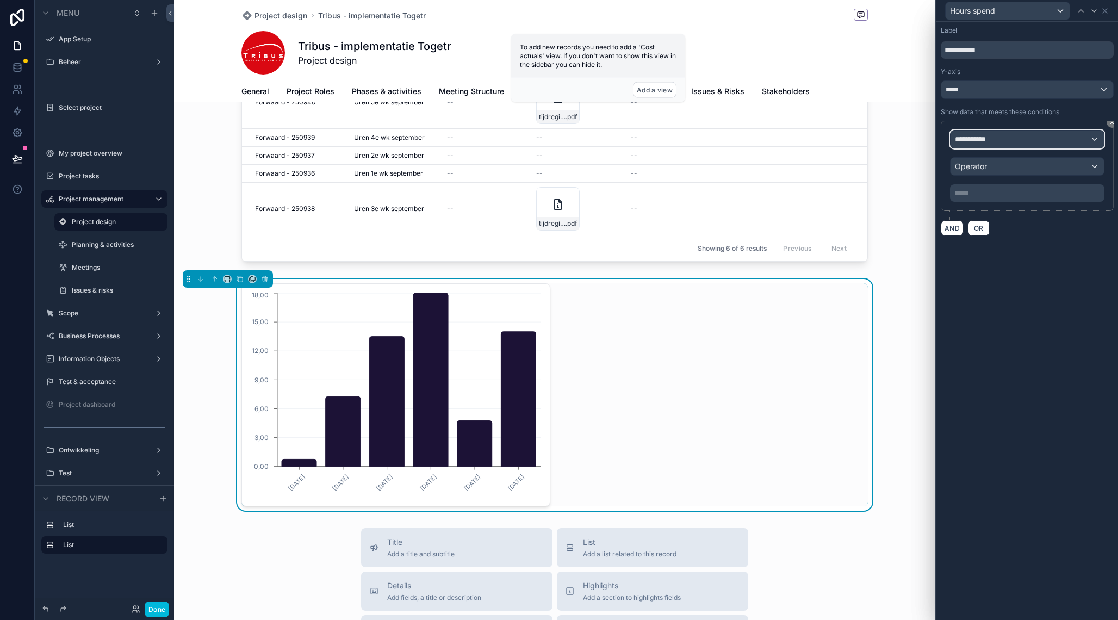
click at [1006, 132] on div "**********" at bounding box center [1027, 139] width 153 height 17
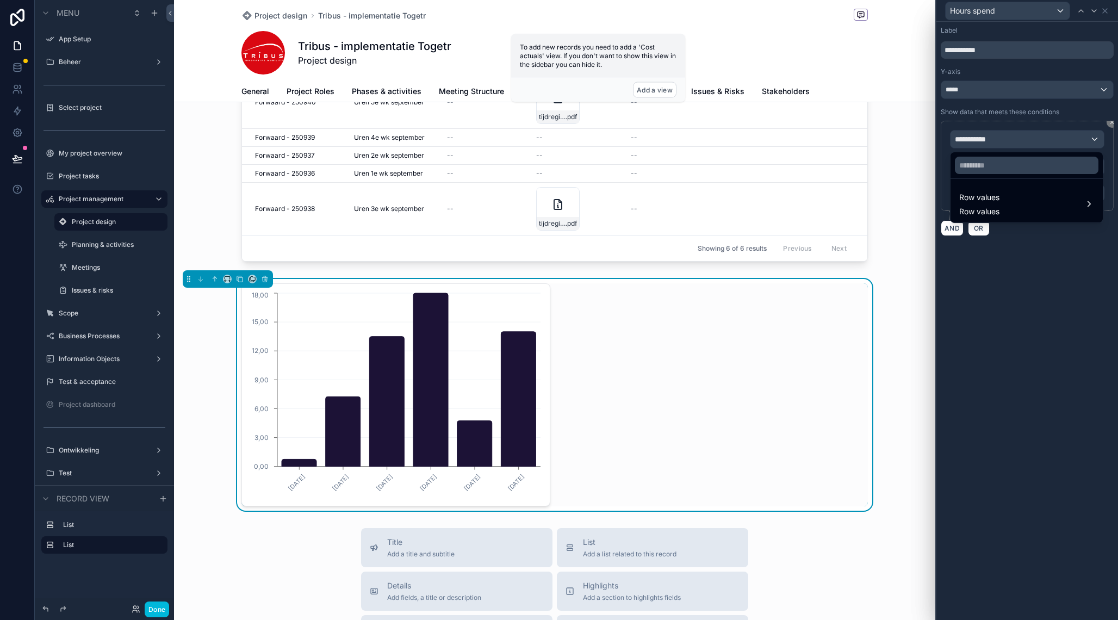
click at [1006, 204] on div "Row values Row values" at bounding box center [1026, 204] width 135 height 26
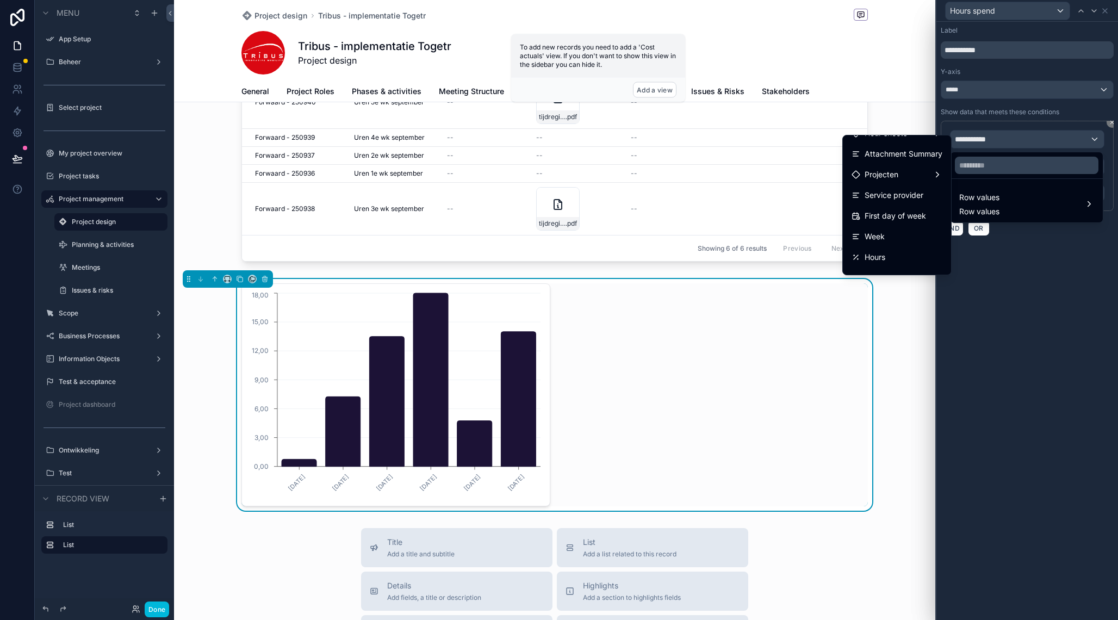
scroll to position [97, 0]
click at [900, 212] on span "First day of week" at bounding box center [895, 215] width 61 height 13
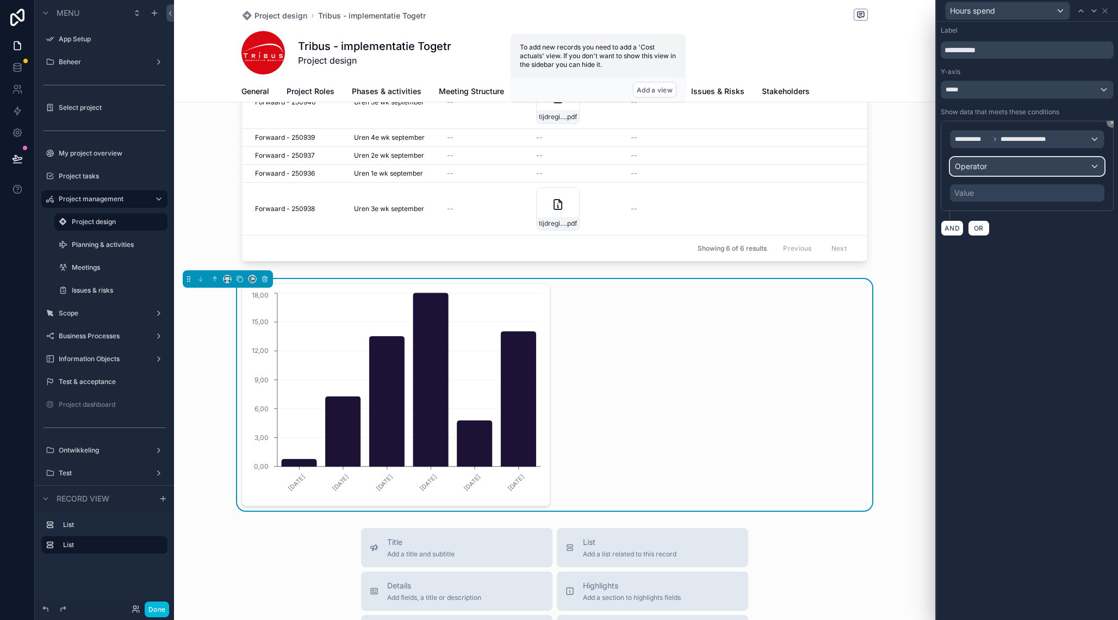
click at [1055, 162] on div "Operator" at bounding box center [1027, 166] width 153 height 17
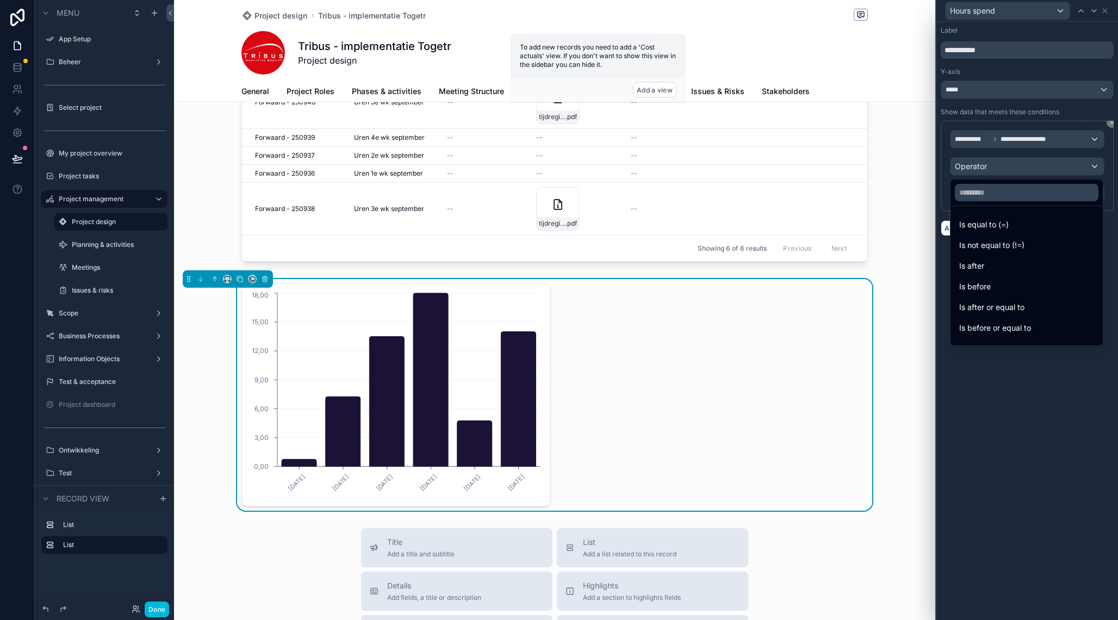
click at [1018, 265] on div "Is after" at bounding box center [1026, 265] width 135 height 13
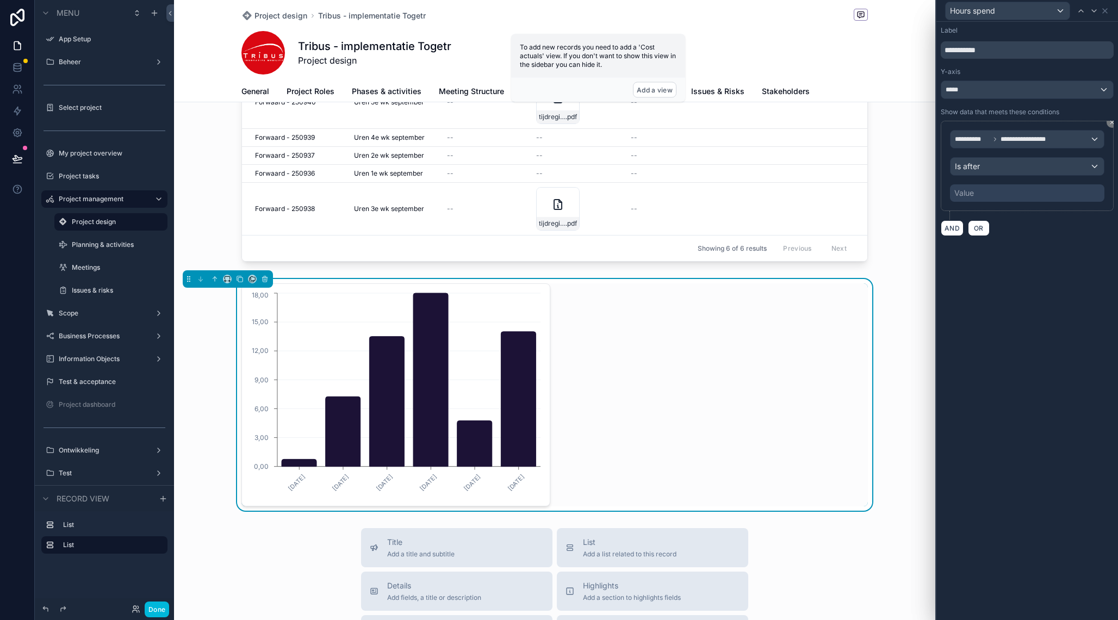
click at [990, 187] on div "Value" at bounding box center [1027, 192] width 154 height 17
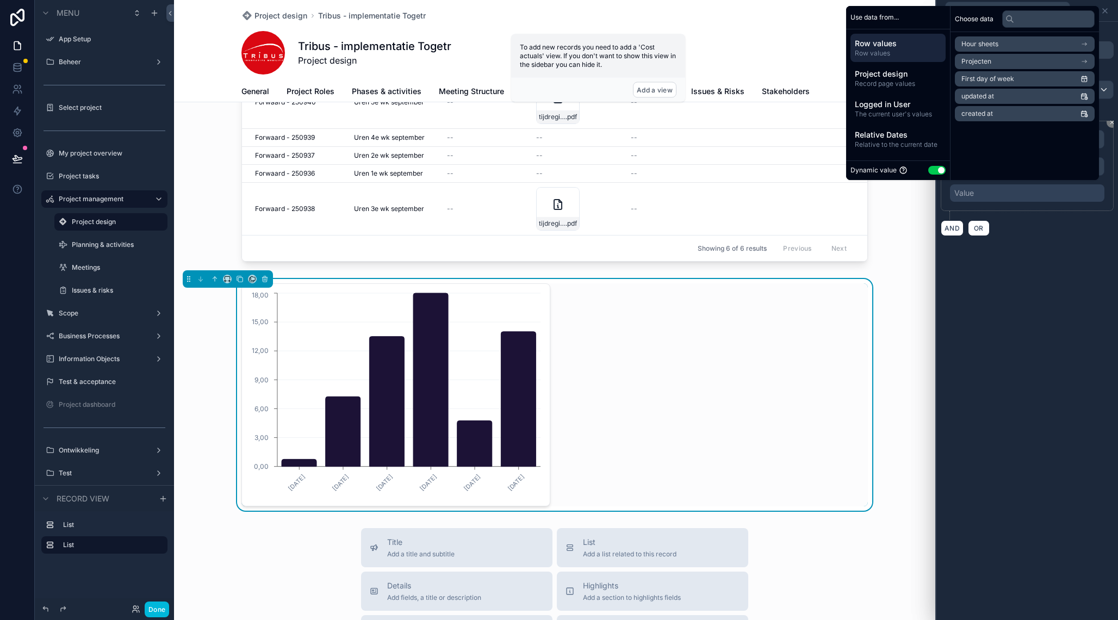
click at [902, 140] on span "Relative to the current date" at bounding box center [898, 144] width 86 height 9
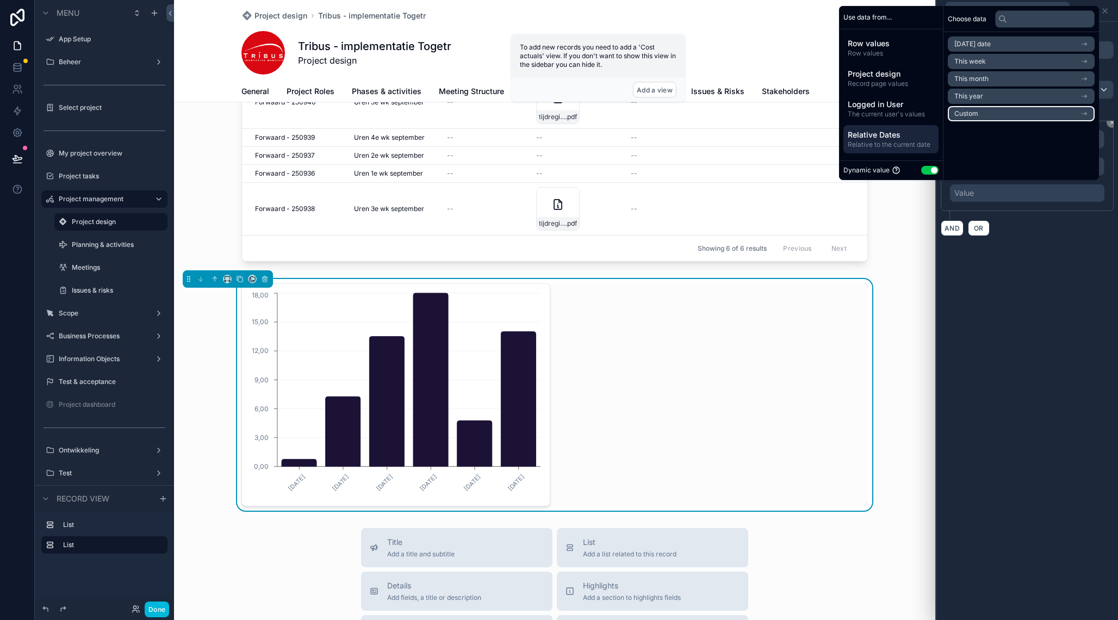
click at [981, 116] on li "Custom" at bounding box center [1021, 113] width 147 height 15
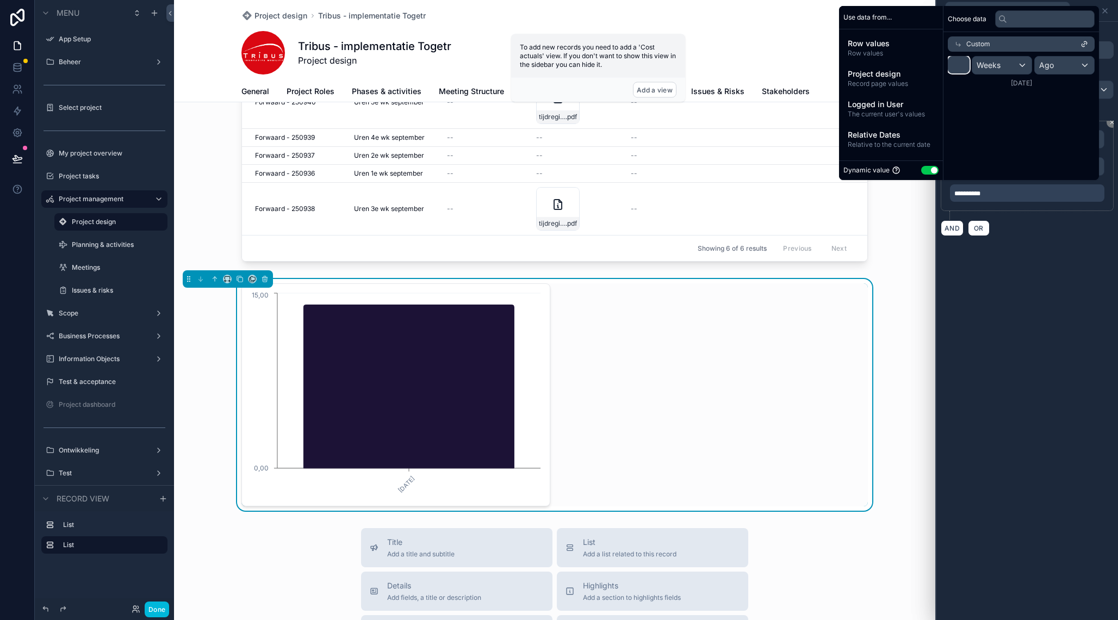
click at [962, 68] on input "*" at bounding box center [959, 64] width 22 height 17
type input "**"
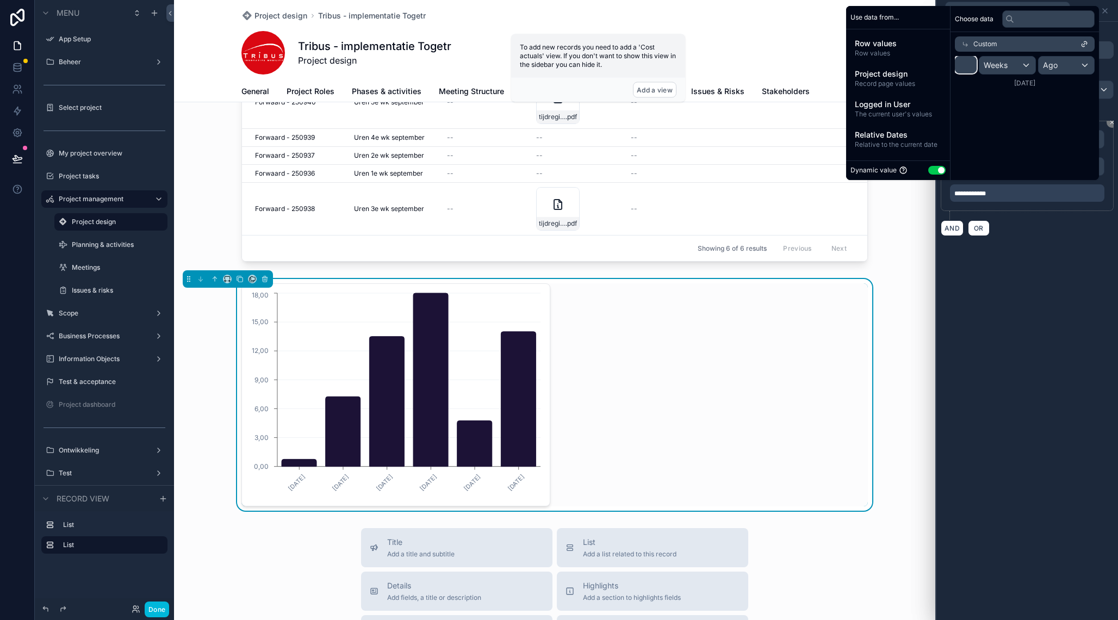
click at [1015, 313] on div "**********" at bounding box center [1027, 321] width 182 height 598
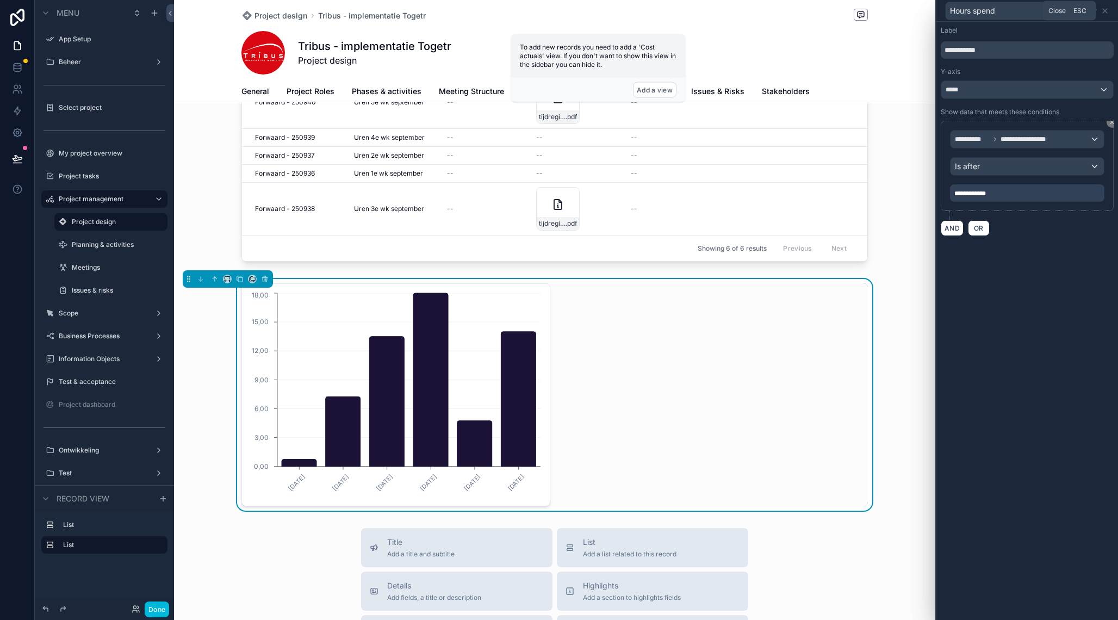
click at [1106, 10] on icon at bounding box center [1105, 11] width 4 height 4
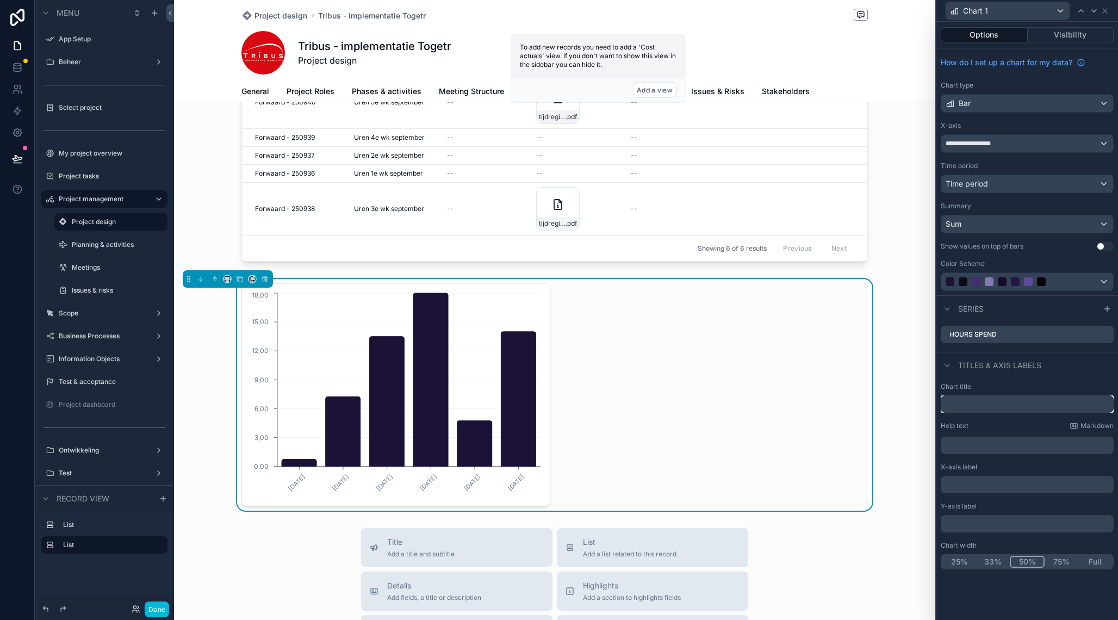
click at [983, 410] on input "text" at bounding box center [1027, 403] width 173 height 17
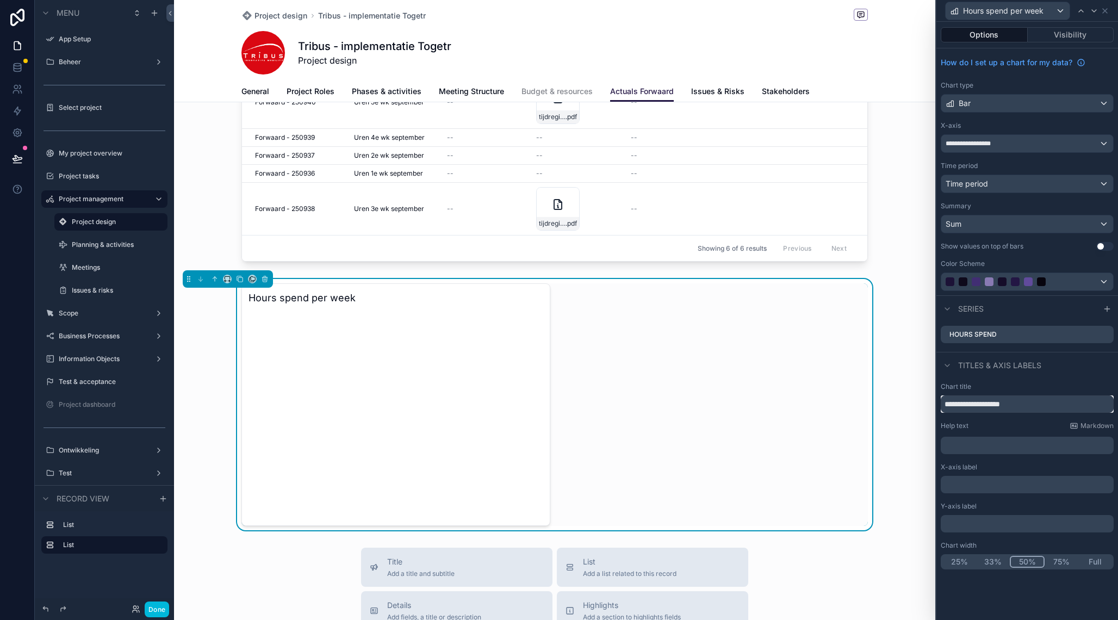
type input "**********"
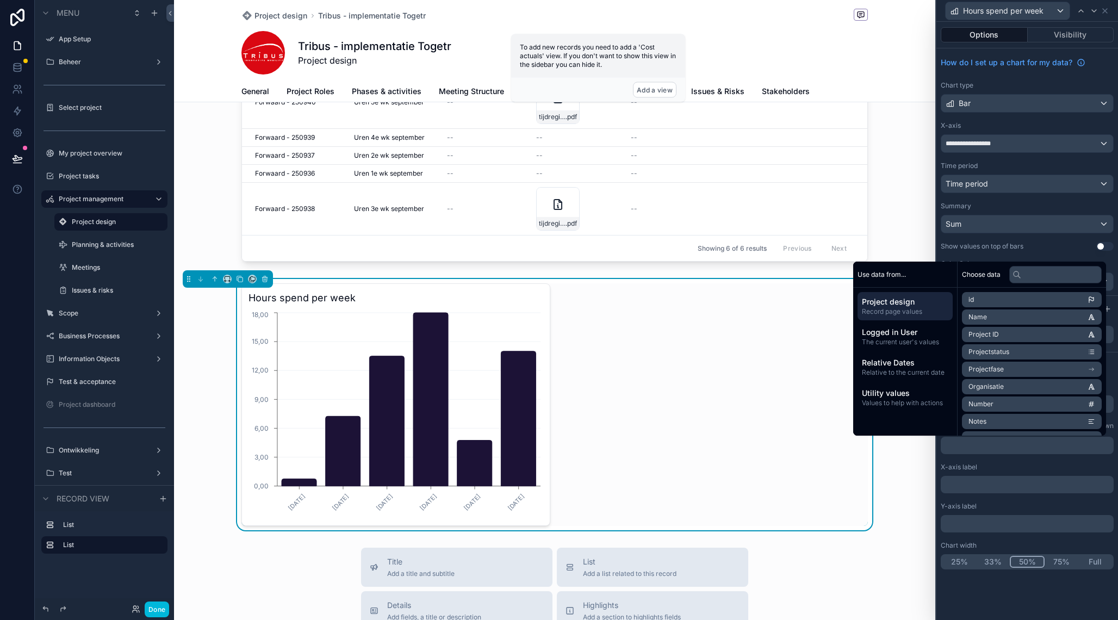
click at [969, 446] on p "﻿" at bounding box center [1028, 445] width 166 height 11
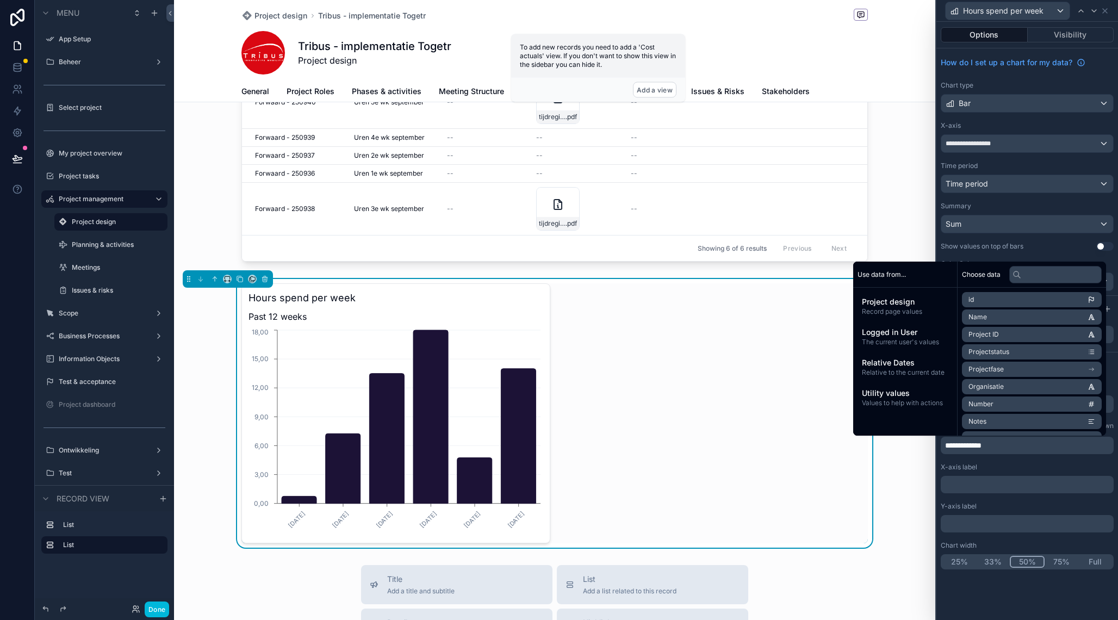
click at [1033, 471] on div "X-axis label" at bounding box center [1027, 467] width 173 height 9
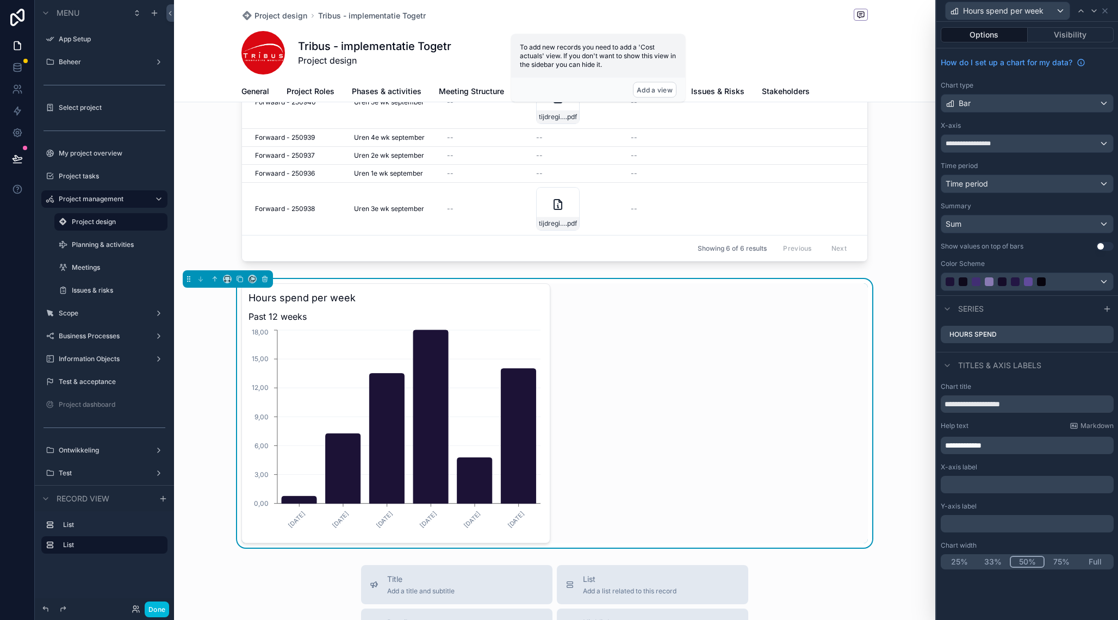
click at [1024, 445] on p "**********" at bounding box center [1028, 445] width 166 height 11
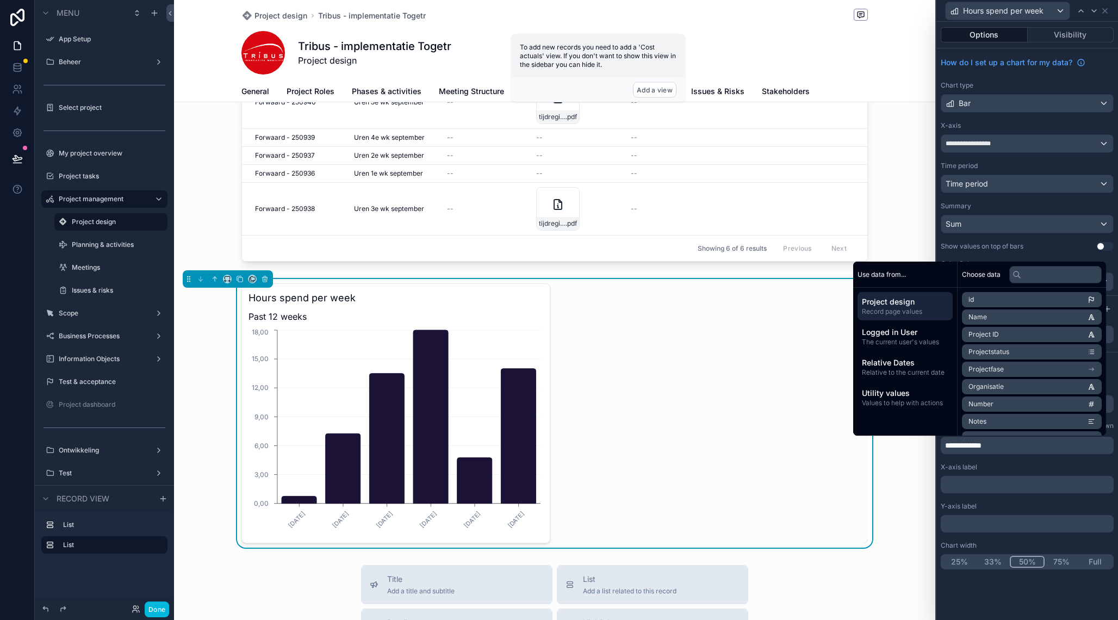
click at [656, 376] on div "Hours spend per week Past 12 weeks 1-9-2025 8-9-2025 15-9-2025 22-9-2025 29-9-2…" at bounding box center [554, 413] width 627 height 260
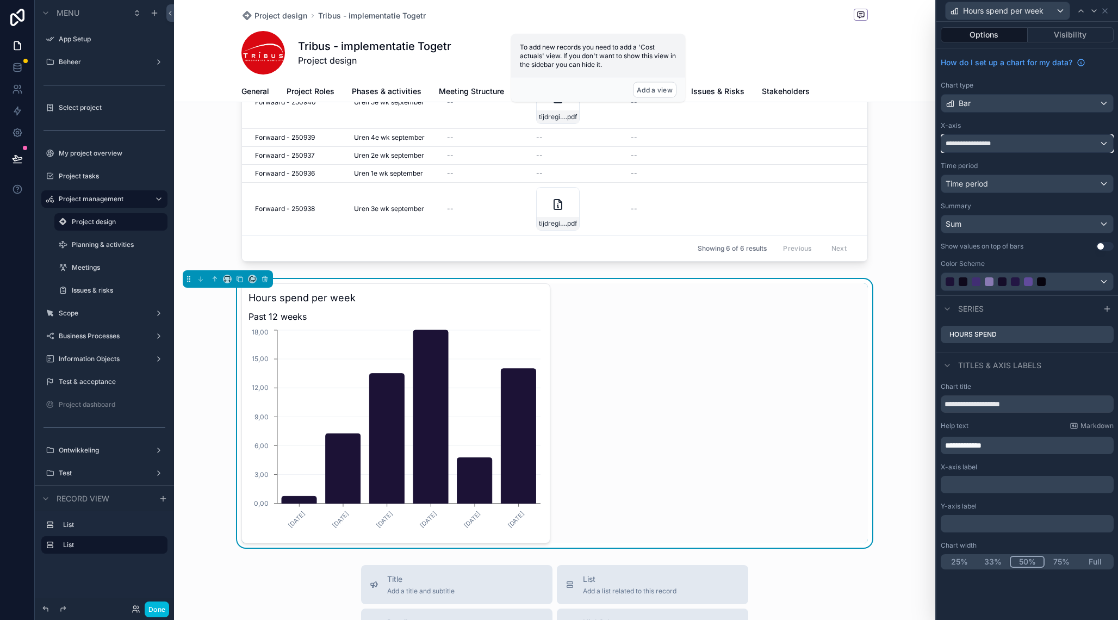
click at [1012, 146] on div "**********" at bounding box center [1027, 143] width 172 height 17
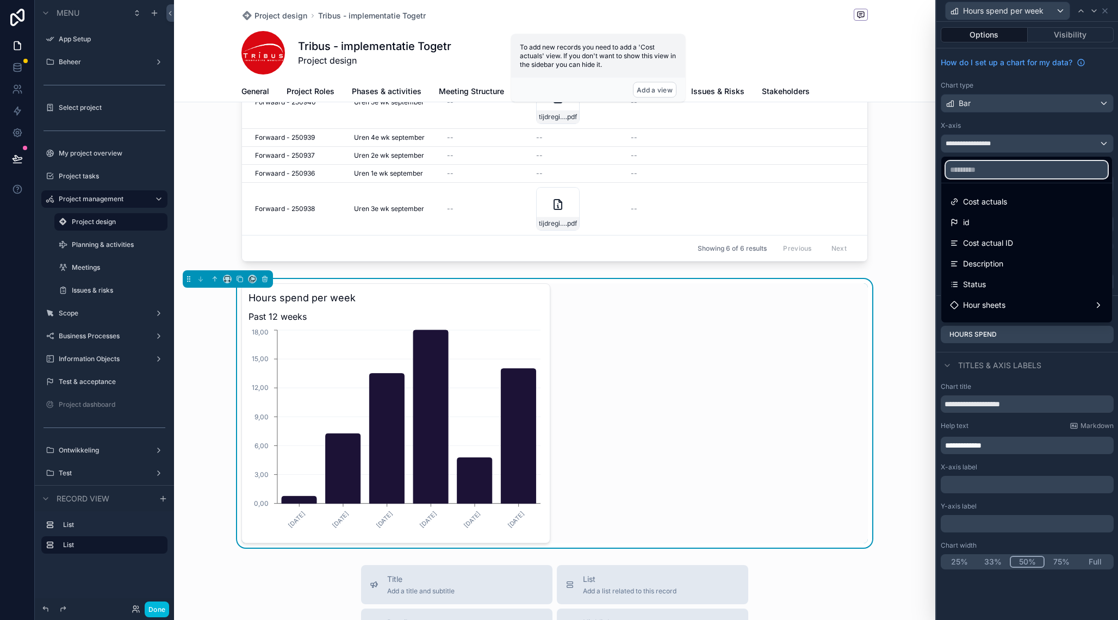
click at [983, 173] on input "text" at bounding box center [1027, 169] width 162 height 17
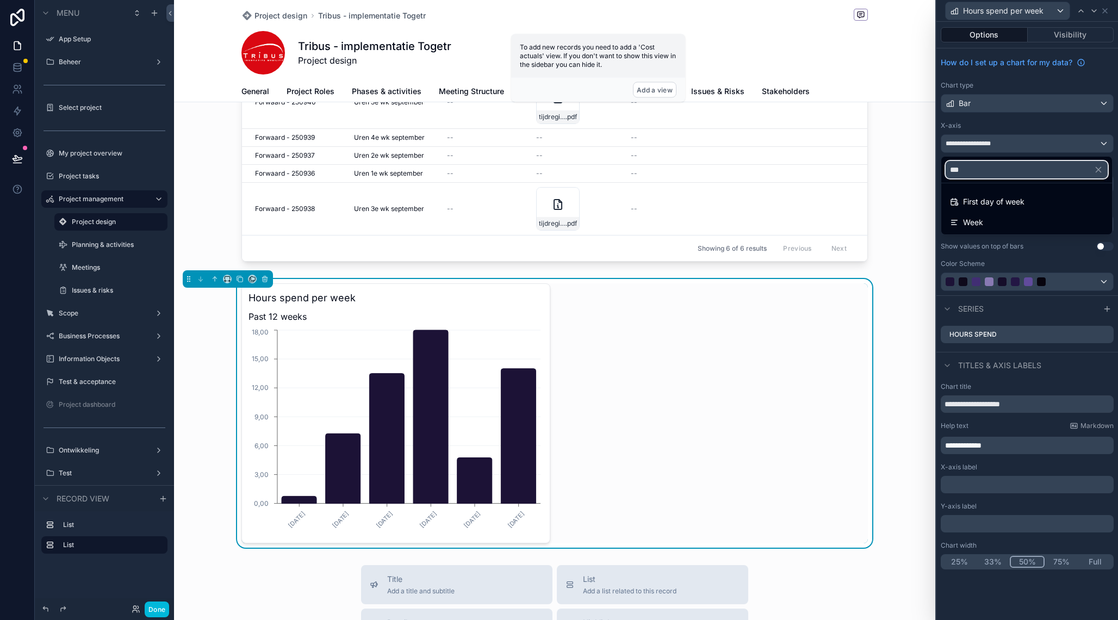
type input "****"
click at [987, 219] on div "Week" at bounding box center [1026, 222] width 153 height 13
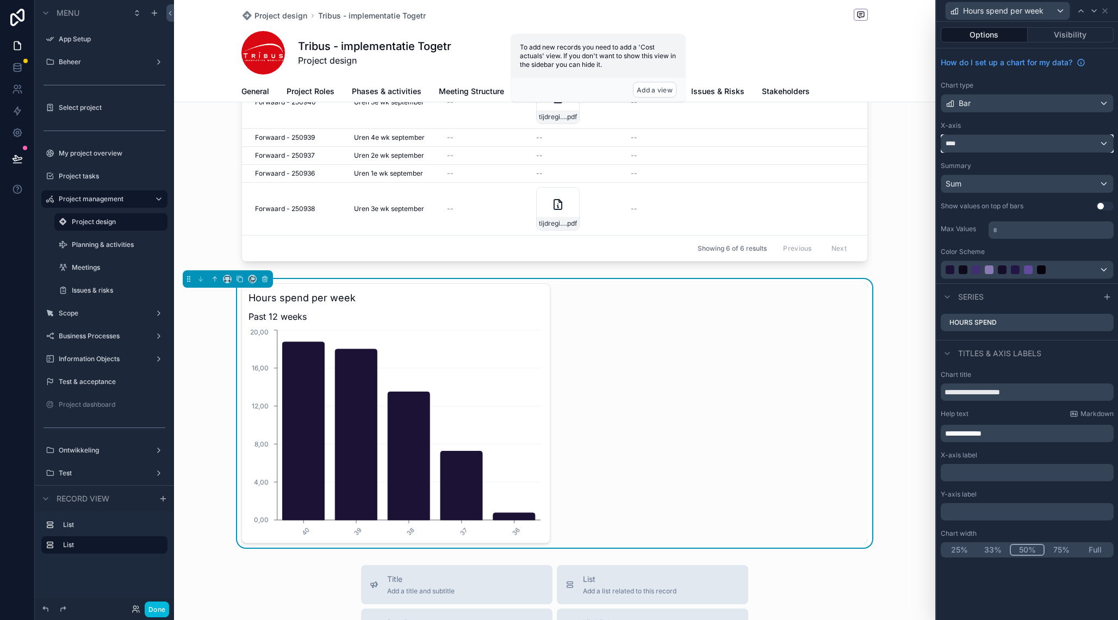
click at [1105, 144] on div "****" at bounding box center [1027, 143] width 172 height 17
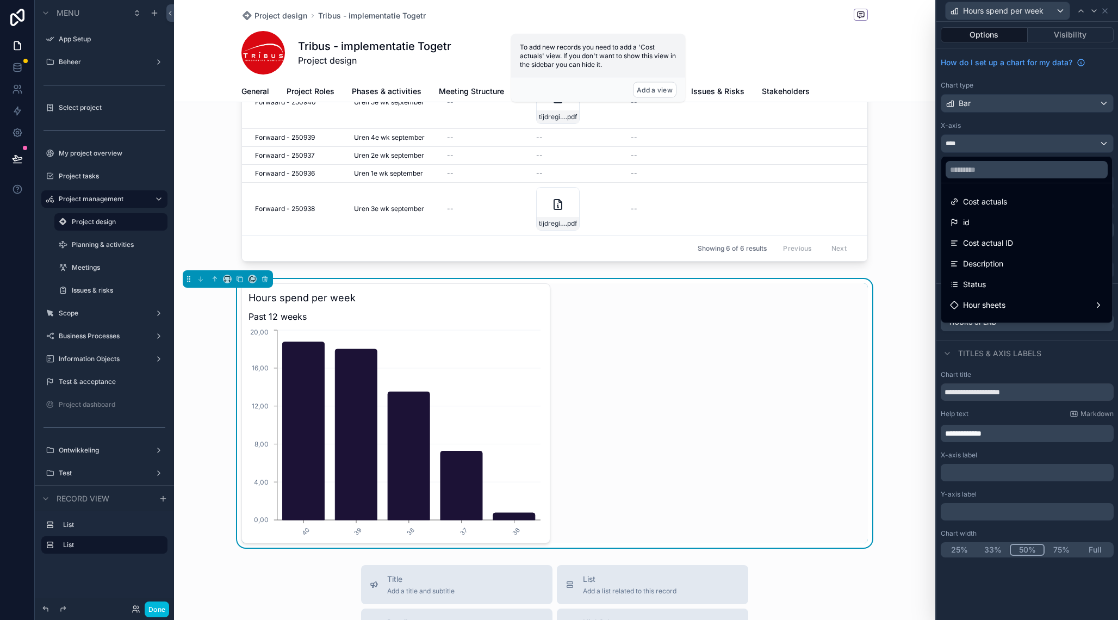
click at [1084, 126] on div at bounding box center [1027, 310] width 182 height 620
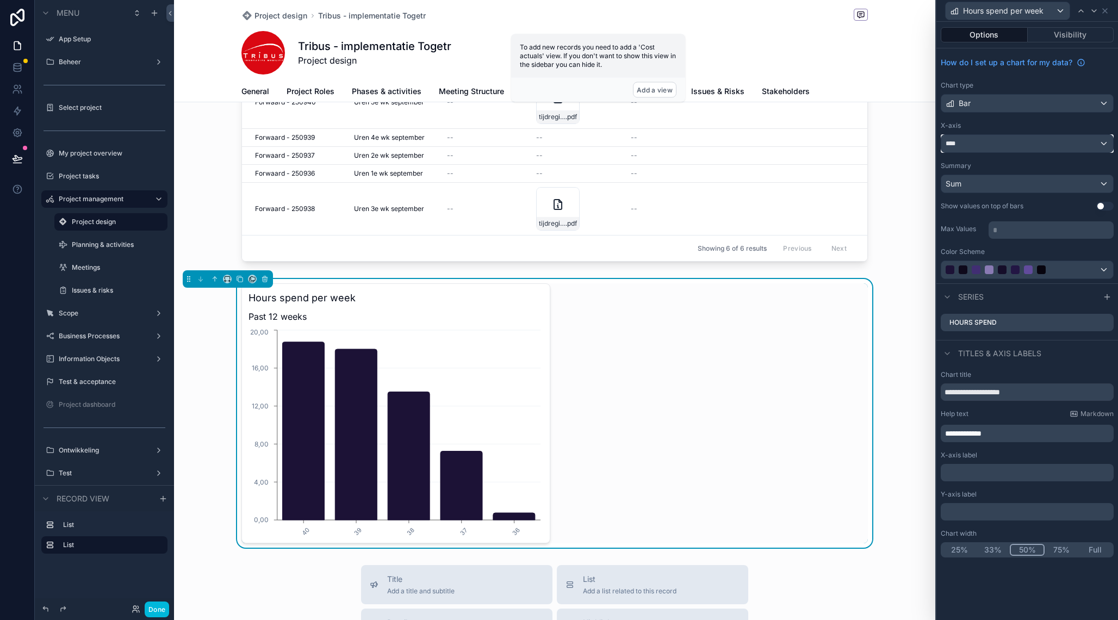
click at [1083, 146] on div "****" at bounding box center [1027, 143] width 172 height 17
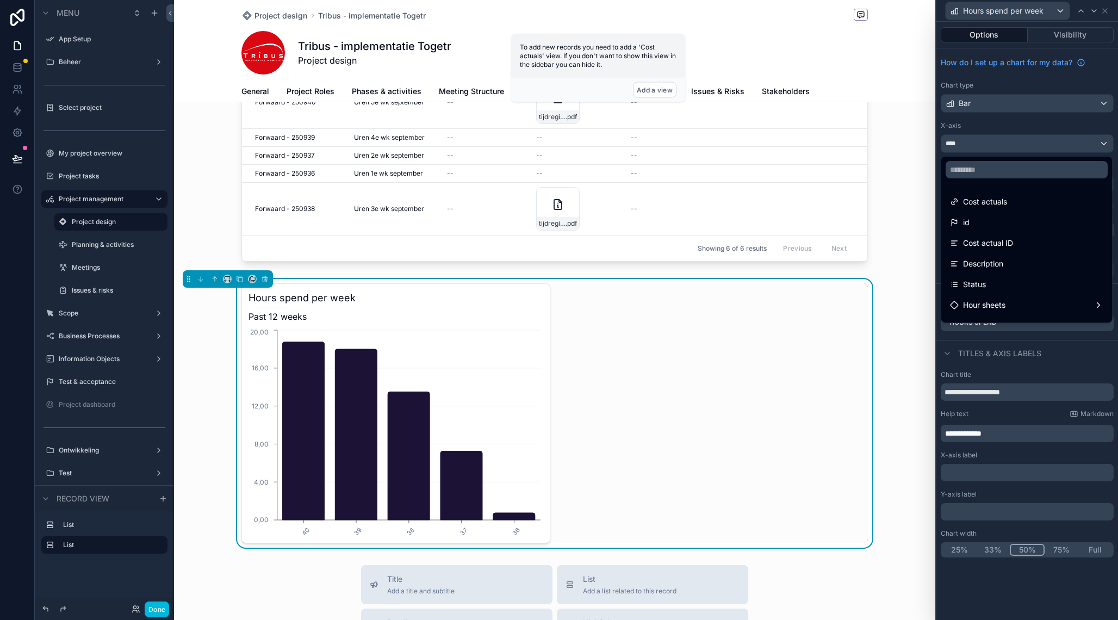
click at [1075, 122] on div at bounding box center [1027, 310] width 182 height 620
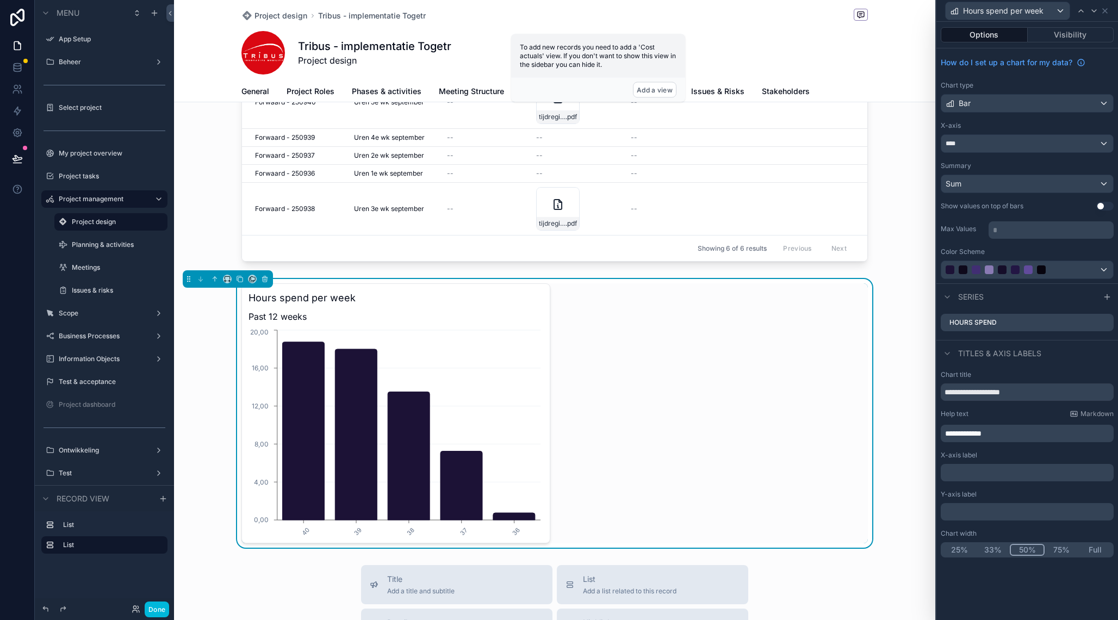
click at [0, 0] on icon at bounding box center [0, 0] width 0 height 0
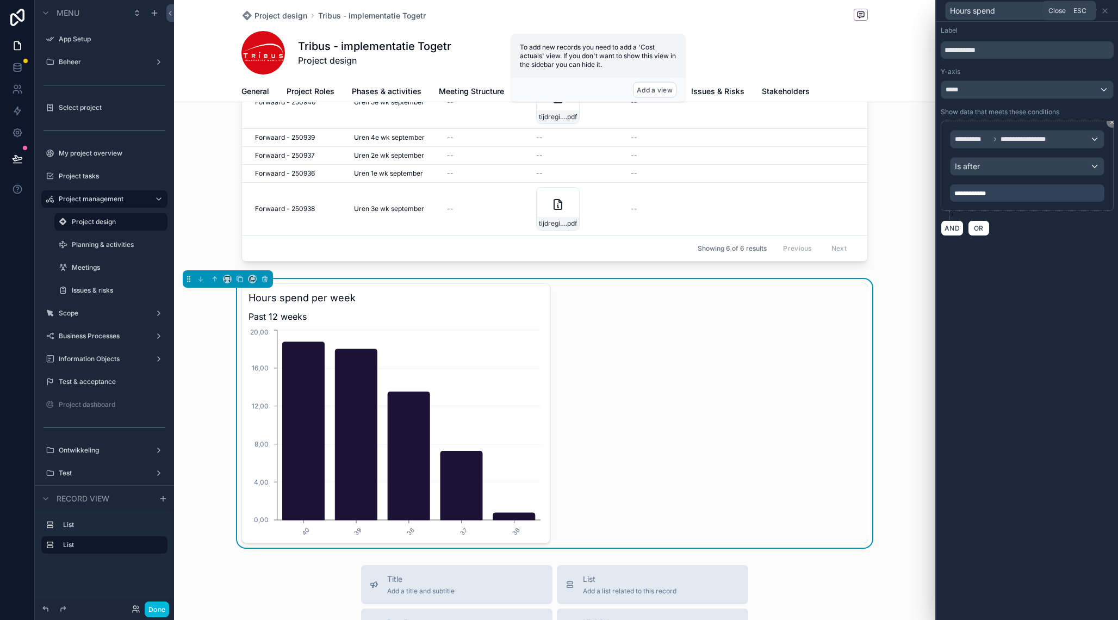
click at [1106, 13] on icon at bounding box center [1105, 11] width 9 height 9
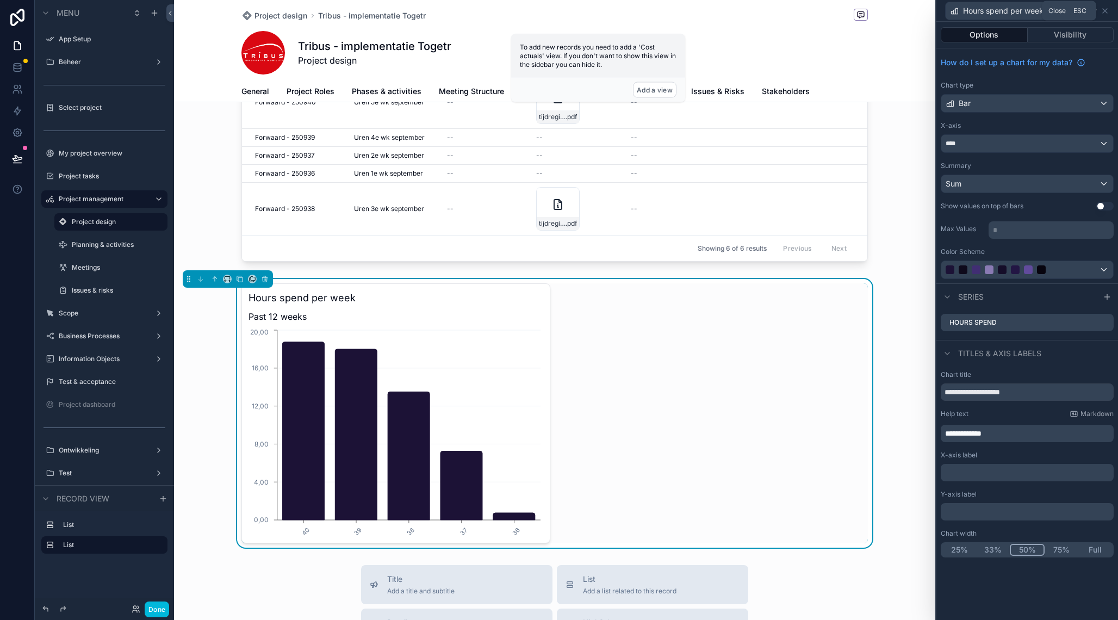
click at [1106, 12] on icon at bounding box center [1105, 11] width 9 height 9
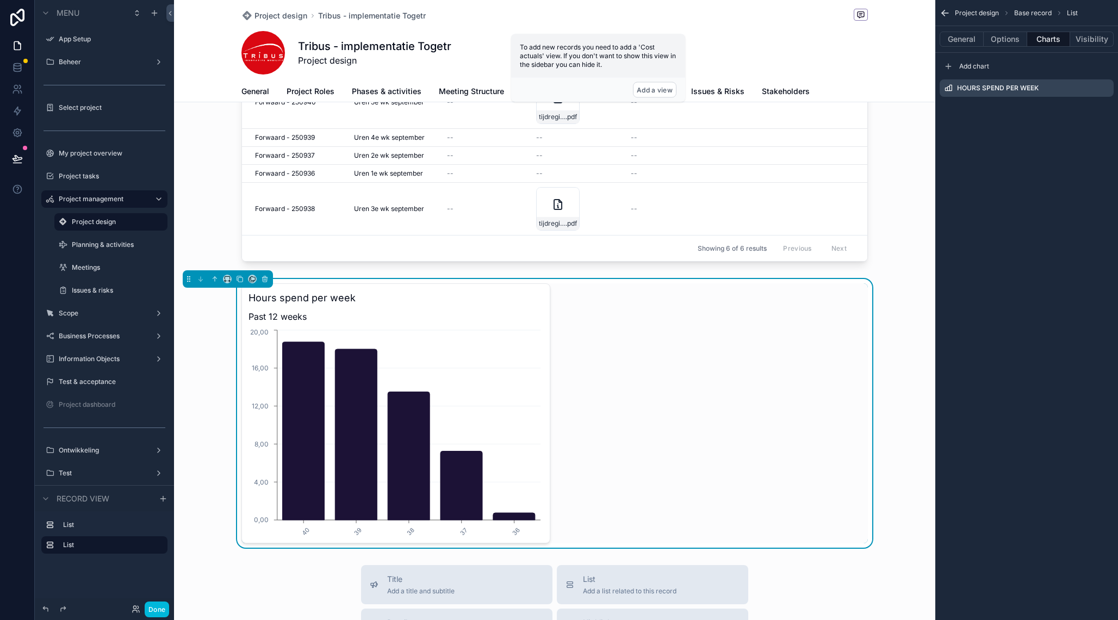
click at [1009, 39] on button "Options" at bounding box center [1006, 39] width 44 height 15
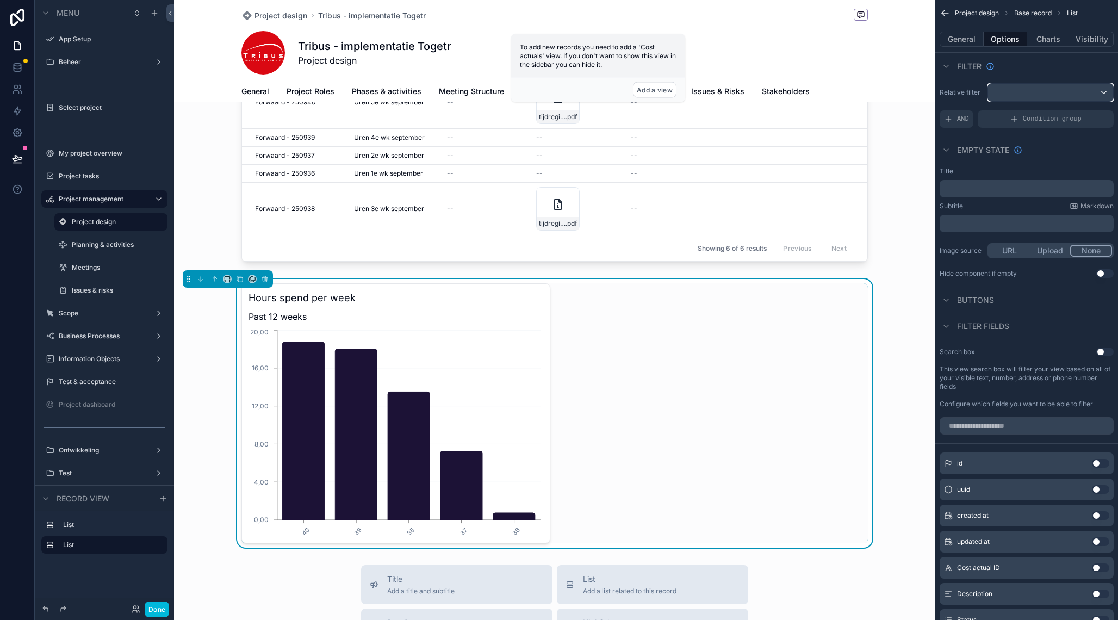
click at [1025, 91] on div "scrollable content" at bounding box center [1050, 92] width 125 height 17
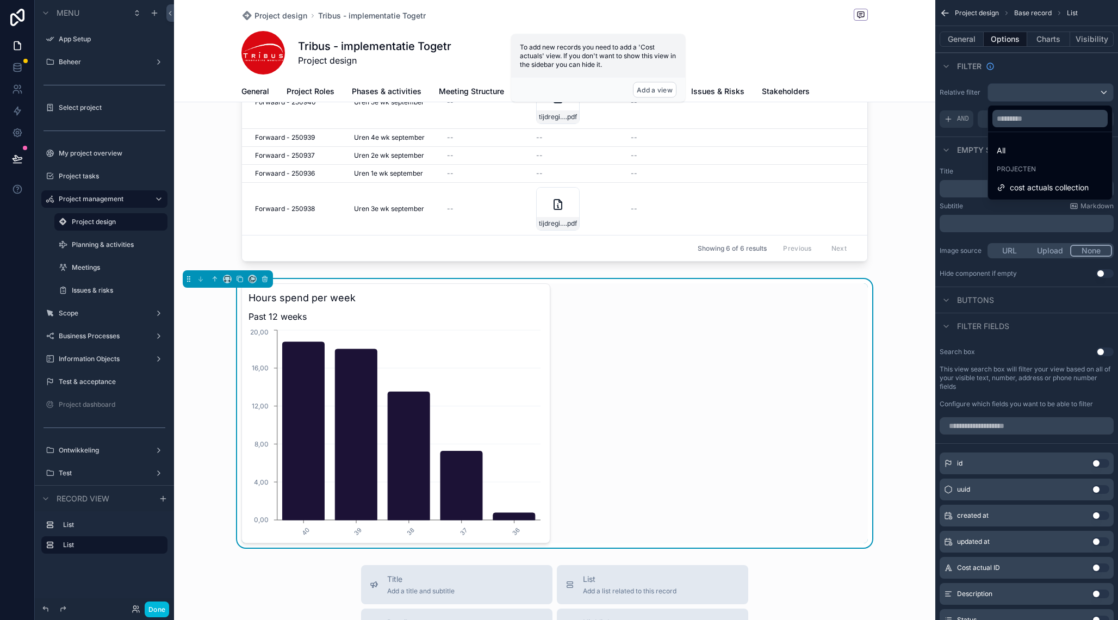
click at [1022, 188] on span "cost actuals collection" at bounding box center [1049, 187] width 79 height 13
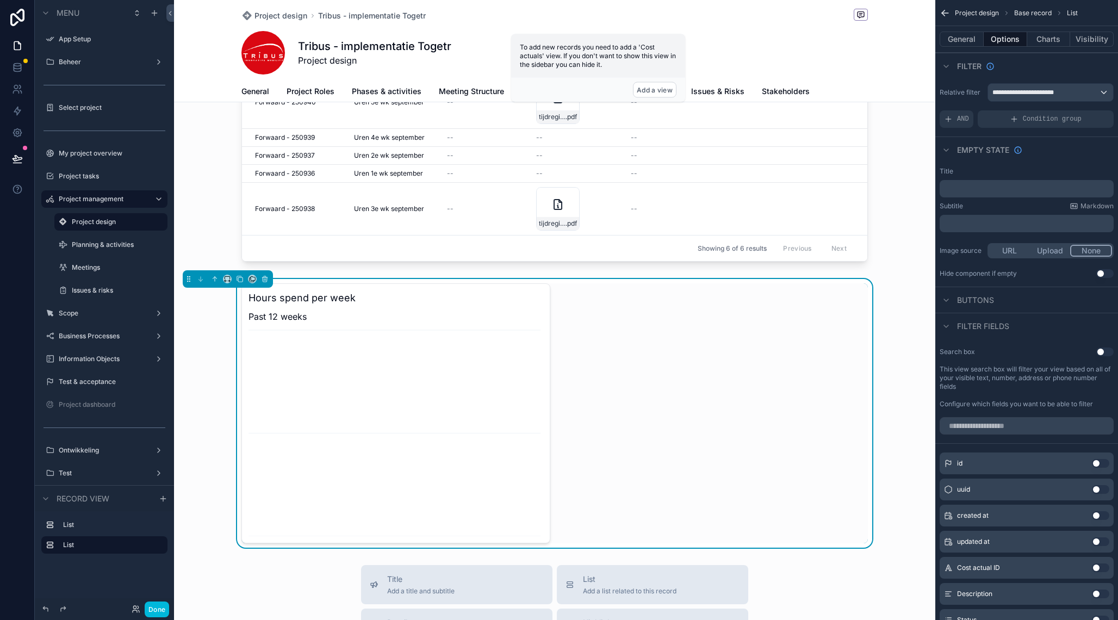
click at [637, 249] on div "Showing 6 of 6 results Previous Next" at bounding box center [554, 248] width 625 height 26
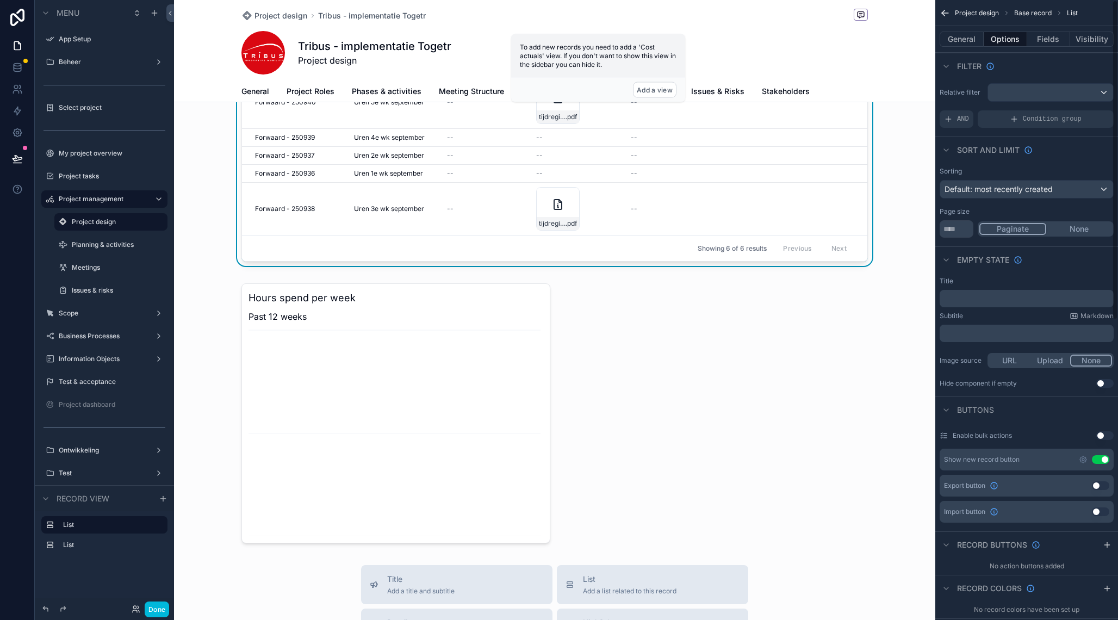
click at [1058, 42] on button "Fields" at bounding box center [1049, 39] width 44 height 15
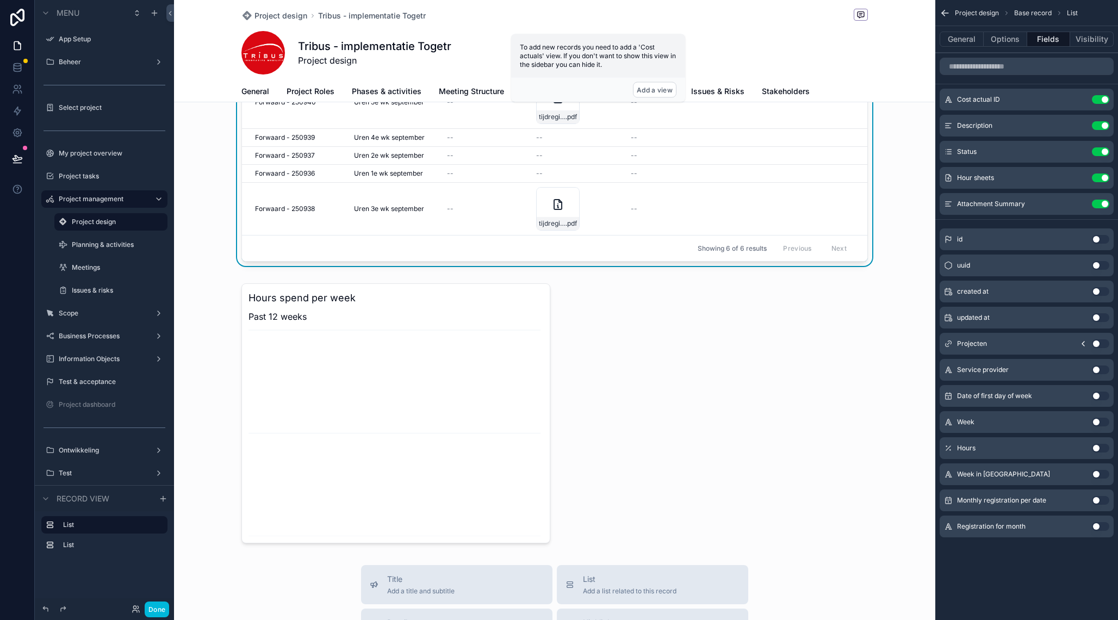
click at [0, 0] on icon "scrollable content" at bounding box center [0, 0] width 0 height 0
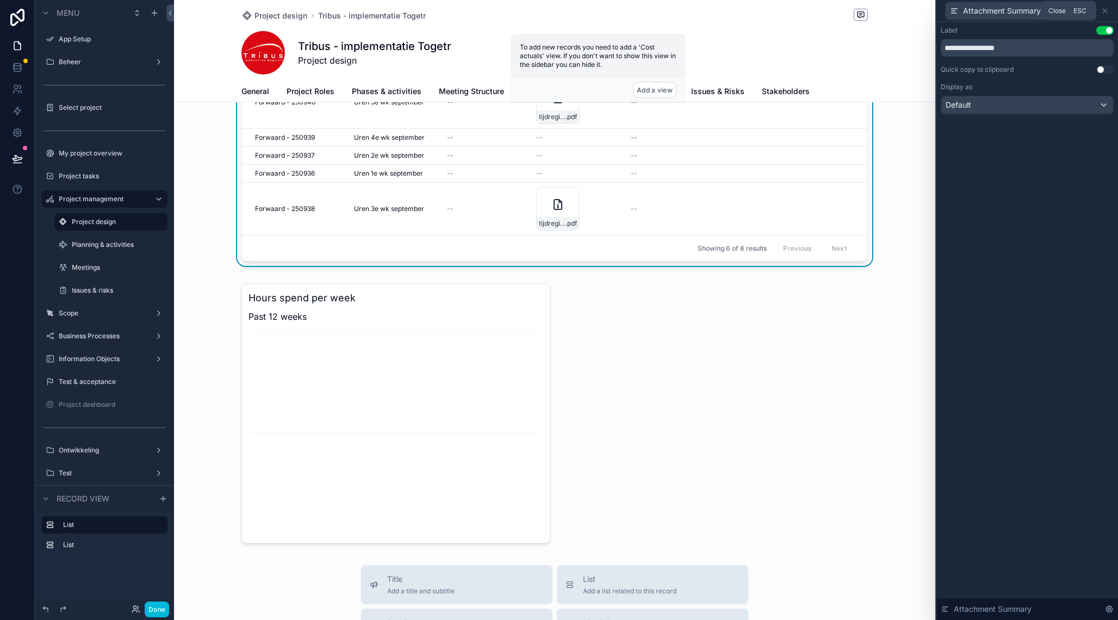
click at [1106, 10] on icon at bounding box center [1105, 11] width 9 height 9
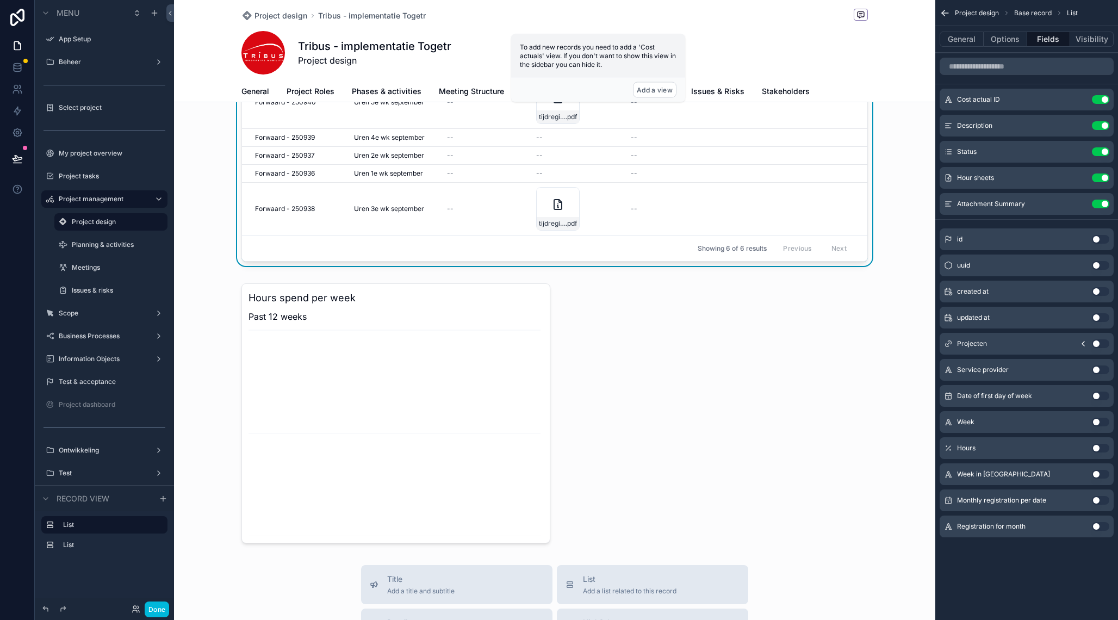
click at [1100, 203] on button "Use setting" at bounding box center [1100, 204] width 17 height 9
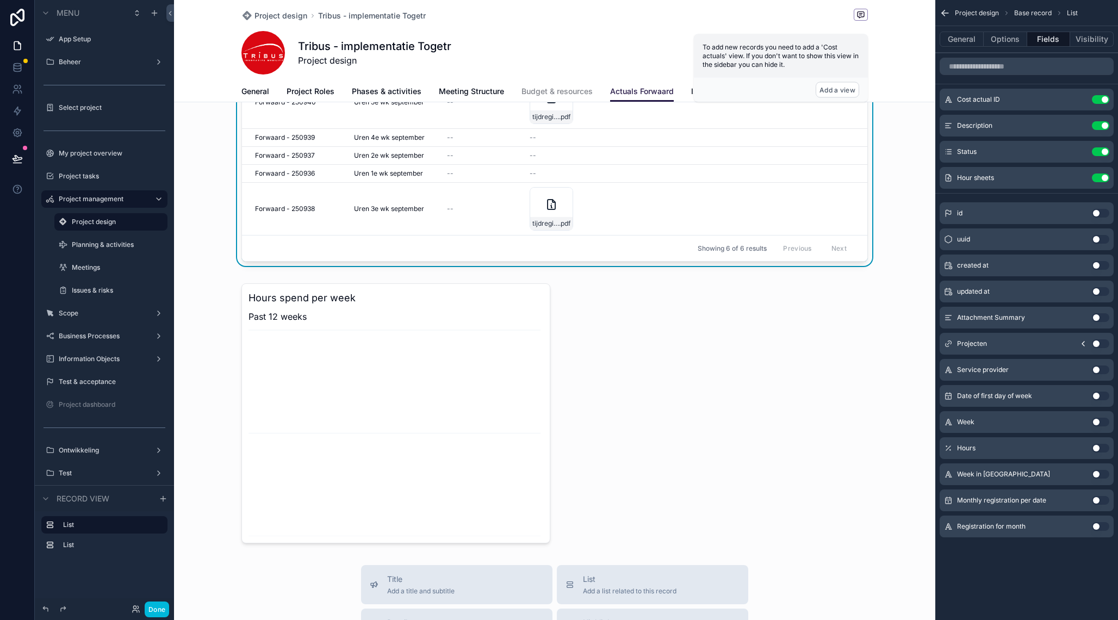
click at [0, 0] on icon "scrollable content" at bounding box center [0, 0] width 0 height 0
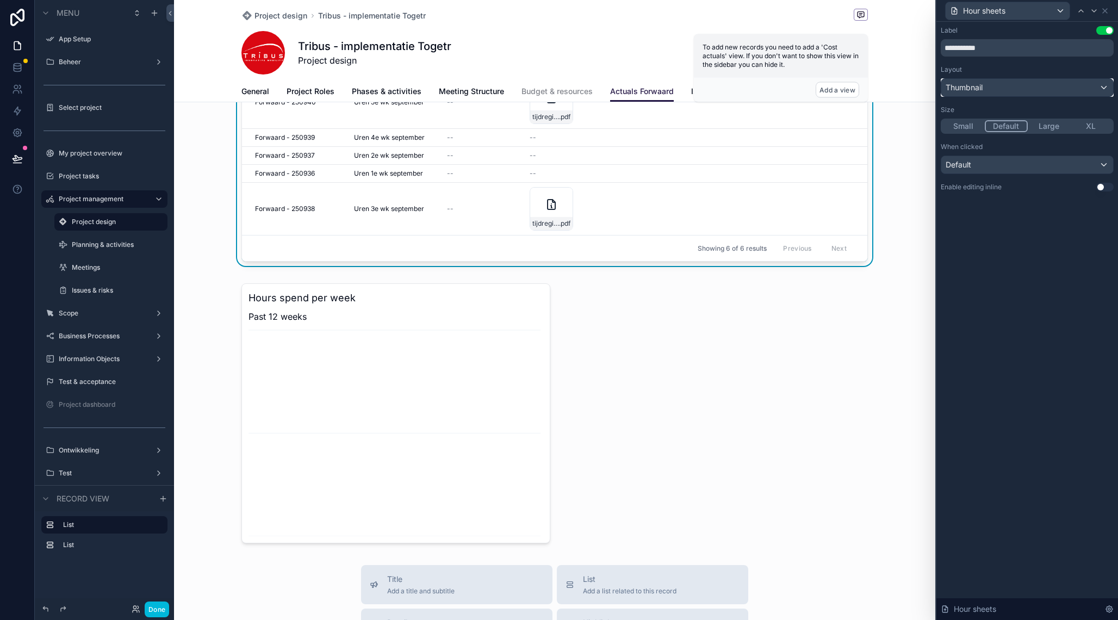
click at [1003, 90] on div "Thumbnail" at bounding box center [1027, 87] width 172 height 17
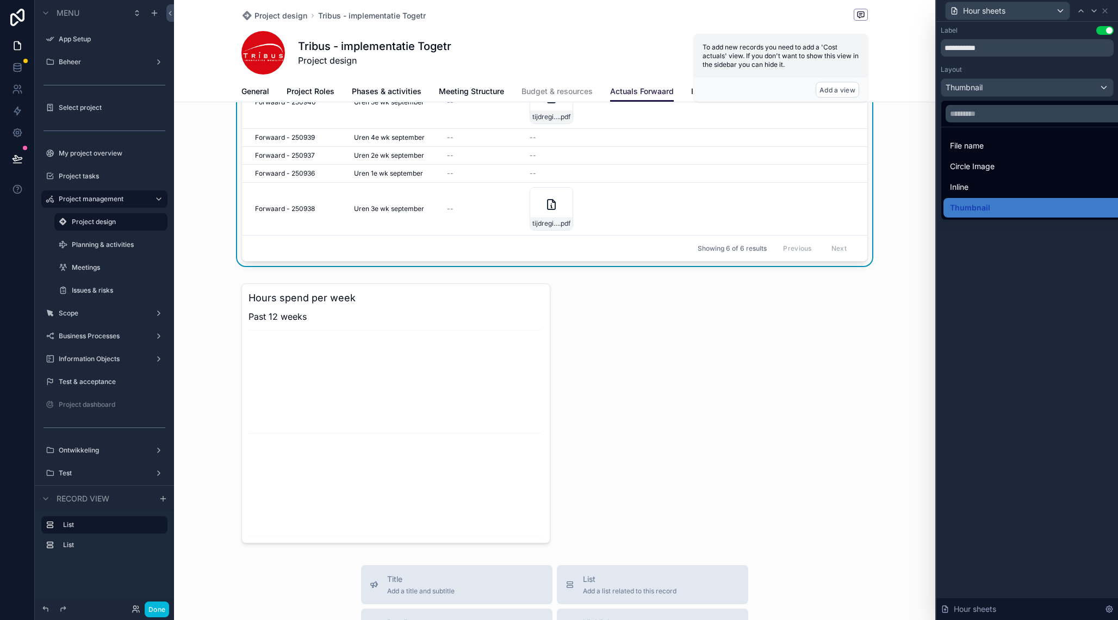
click at [994, 181] on div "Inline" at bounding box center [1039, 187] width 179 height 13
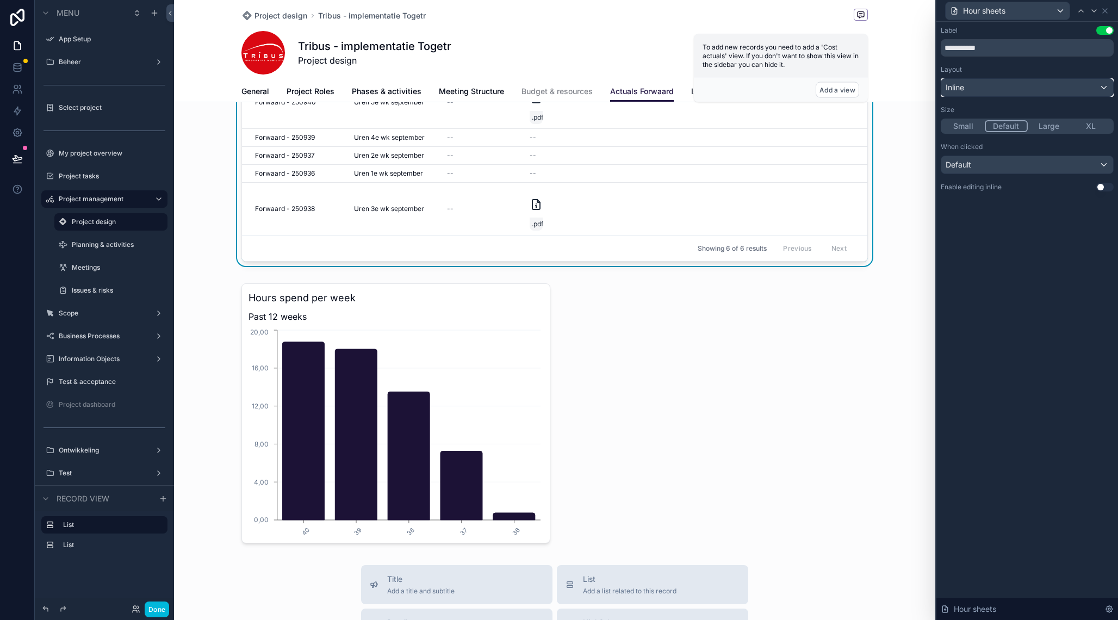
click at [1018, 89] on div "Inline" at bounding box center [1027, 87] width 172 height 17
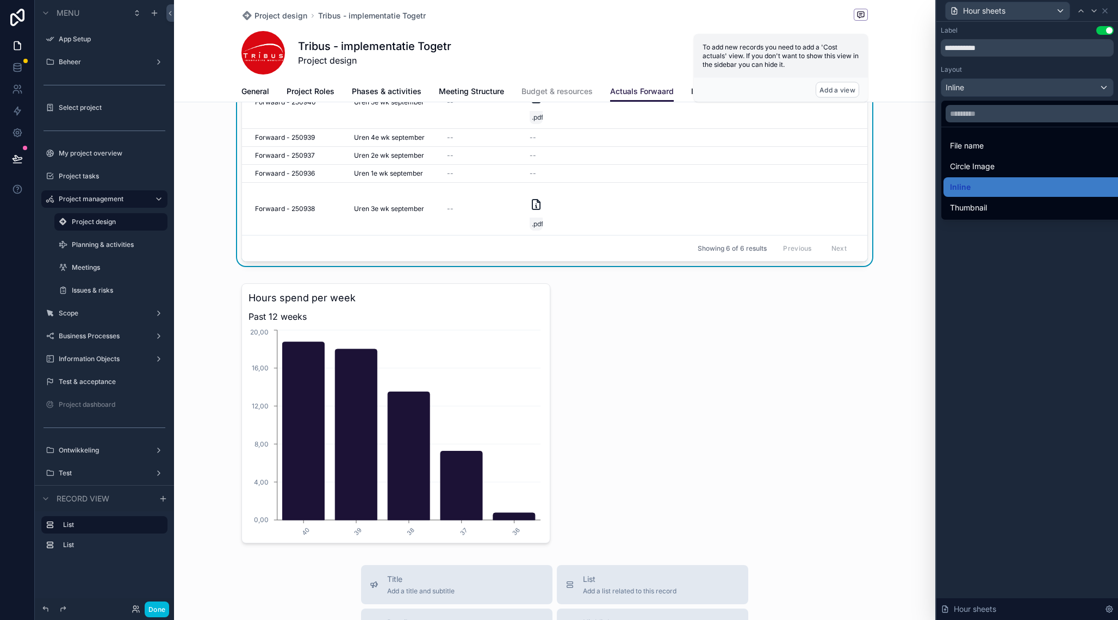
click at [1004, 160] on div "Circle Image" at bounding box center [1039, 166] width 179 height 13
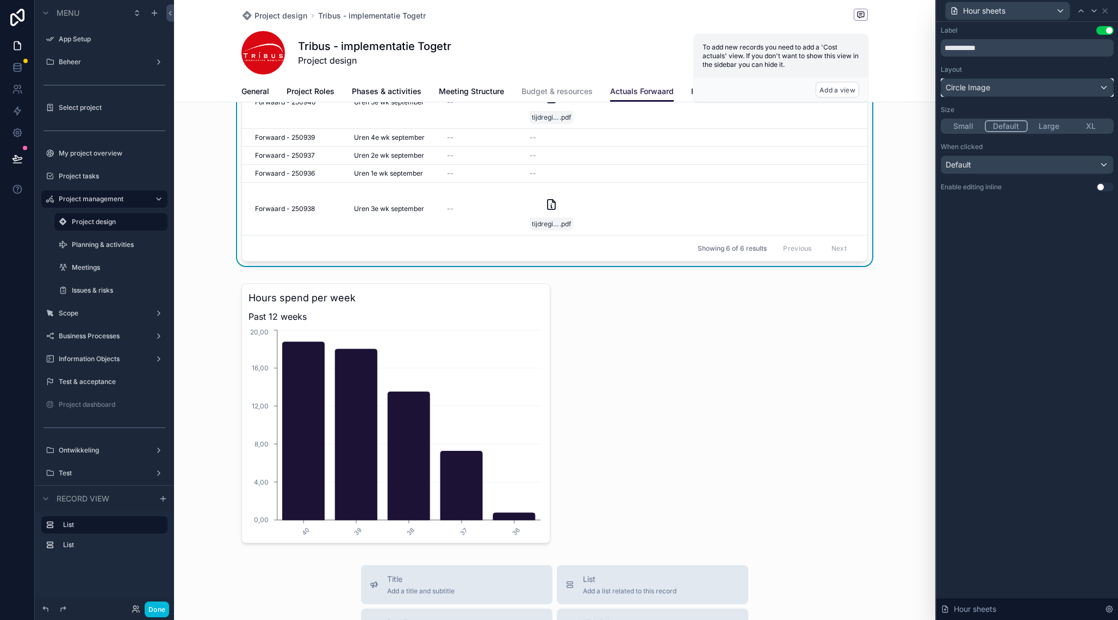
click at [1010, 91] on div "Circle Image" at bounding box center [1027, 87] width 172 height 17
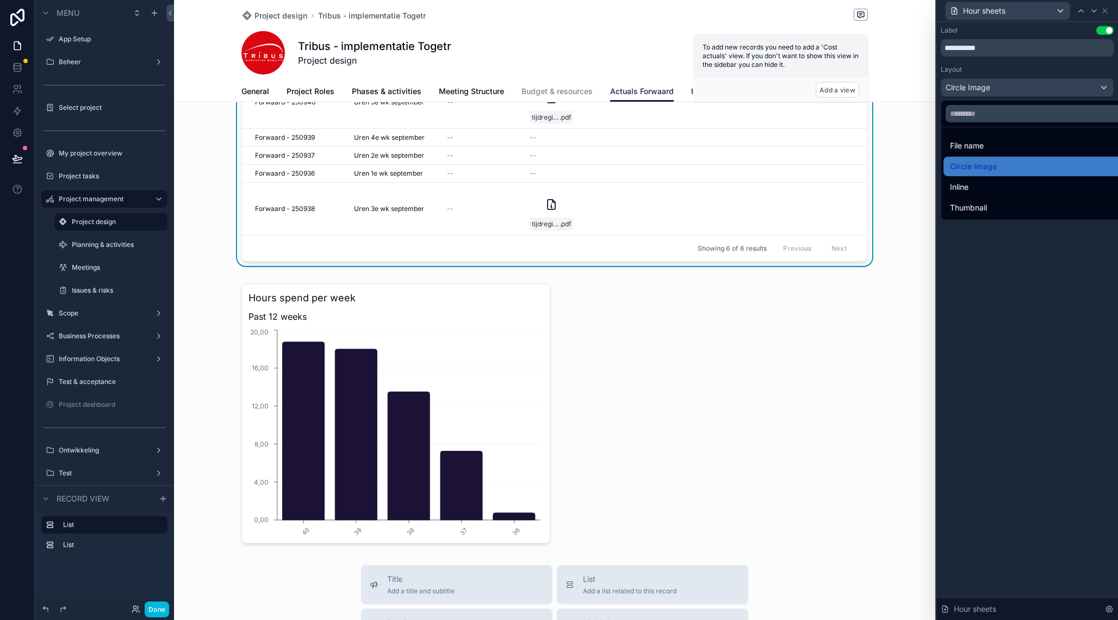
click at [995, 141] on div "File name" at bounding box center [1039, 145] width 179 height 13
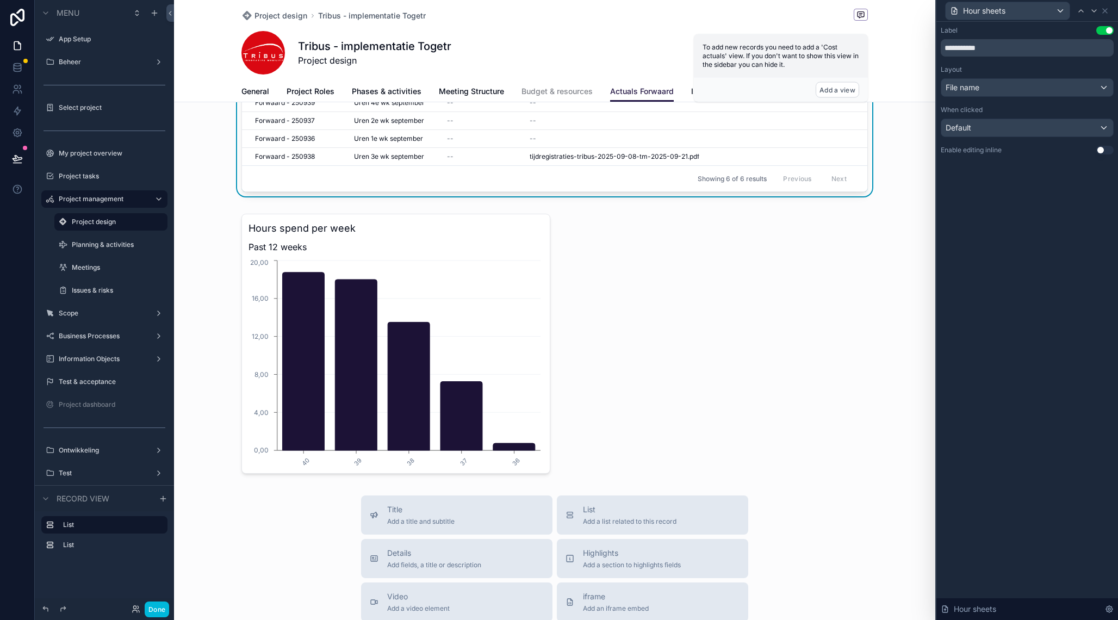
click at [794, 252] on div "scrollable content" at bounding box center [554, 343] width 761 height 269
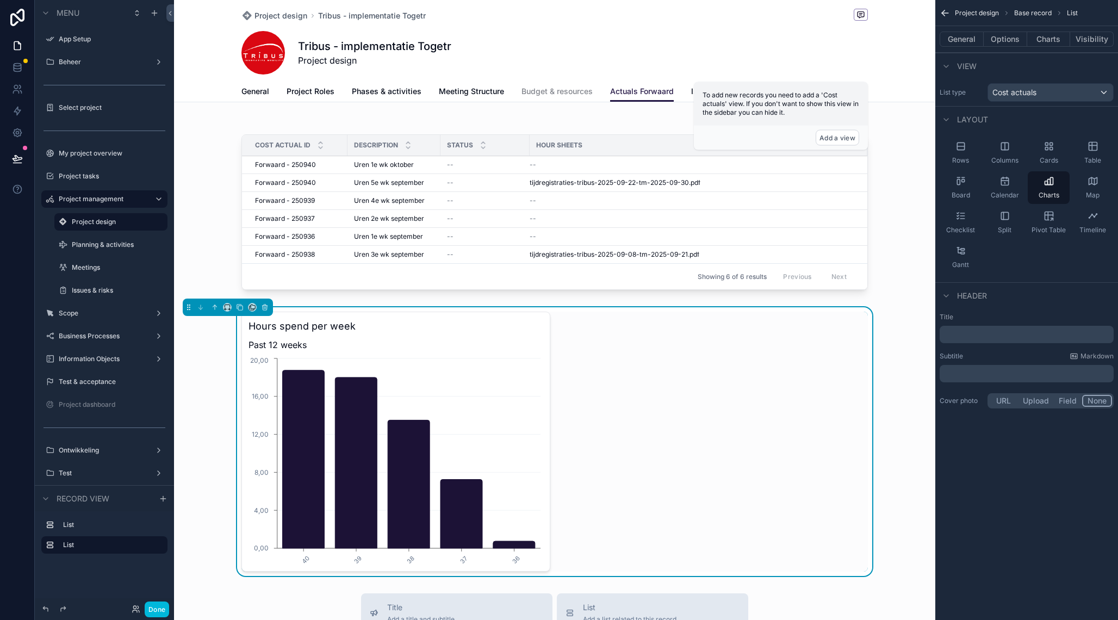
scroll to position [0, 0]
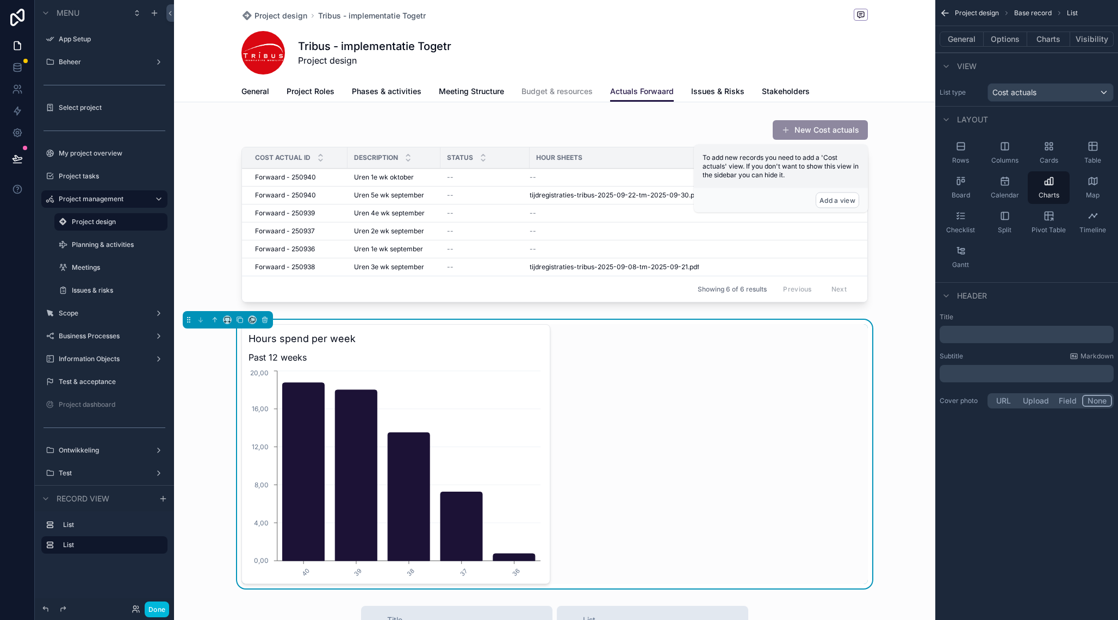
click at [611, 404] on div "Hours spend per week Past 12 weeks 40 39 38 37 36 0,00 4,00 8,00 12,00 16,00 20…" at bounding box center [554, 454] width 627 height 260
click at [529, 344] on h3 "Hours spend per week" at bounding box center [396, 338] width 295 height 15
click at [999, 39] on button "Options" at bounding box center [1006, 39] width 44 height 15
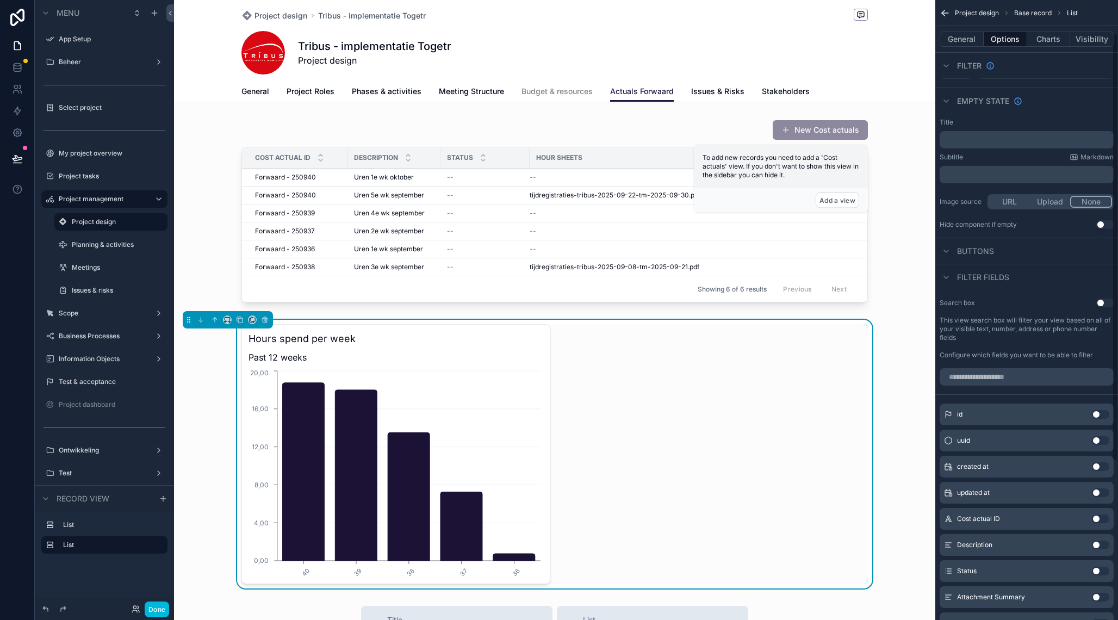
scroll to position [60, 0]
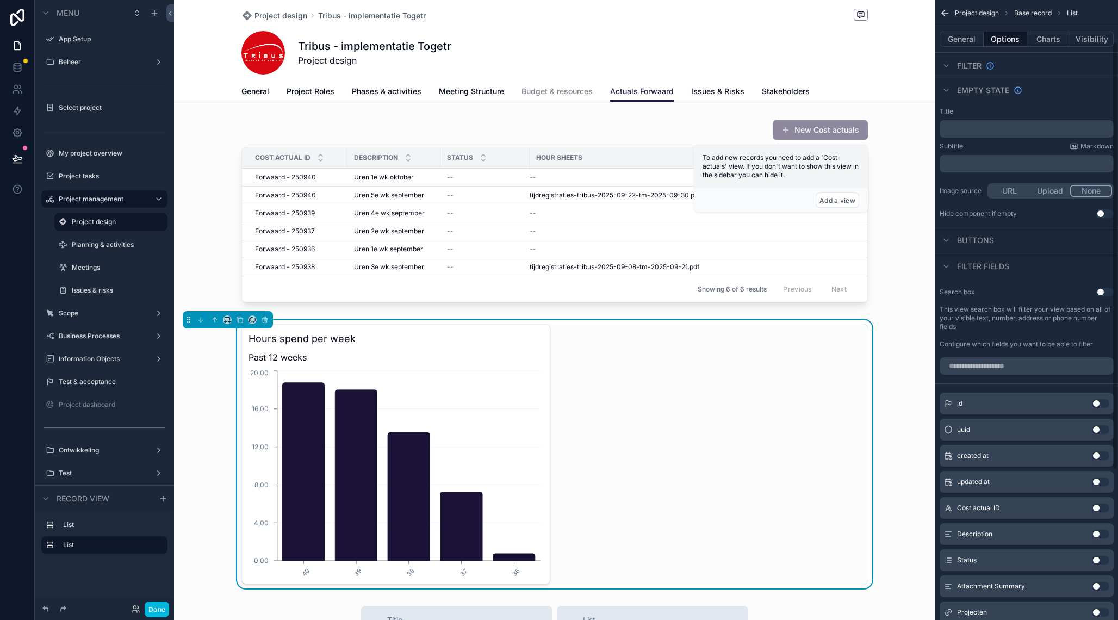
click at [974, 46] on button "General" at bounding box center [962, 39] width 44 height 15
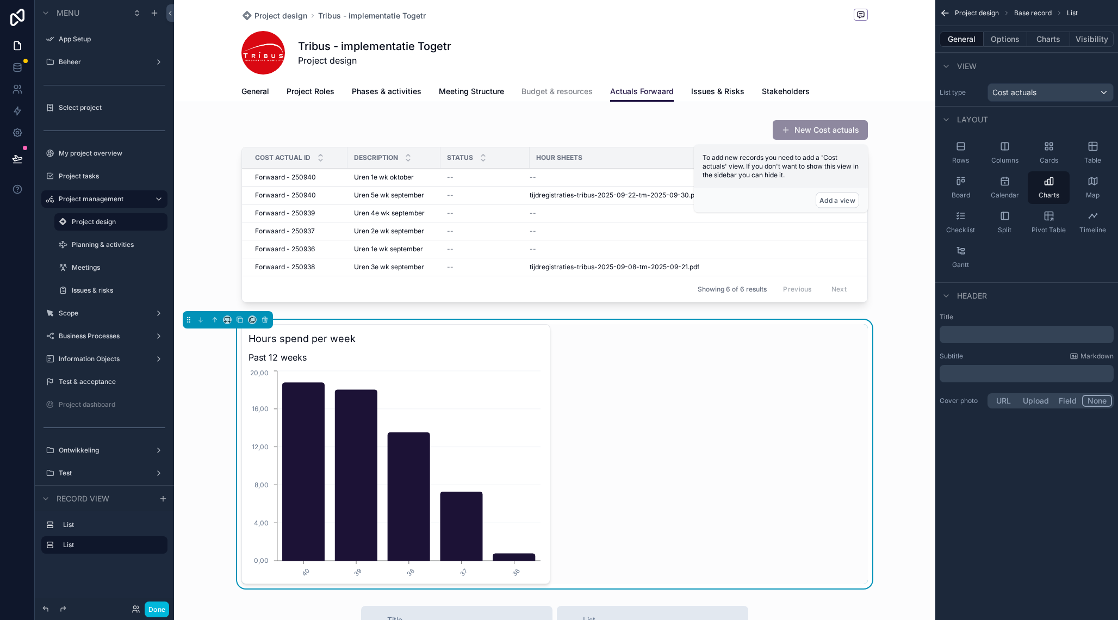
scroll to position [0, 0]
click at [1010, 41] on button "Options" at bounding box center [1006, 39] width 44 height 15
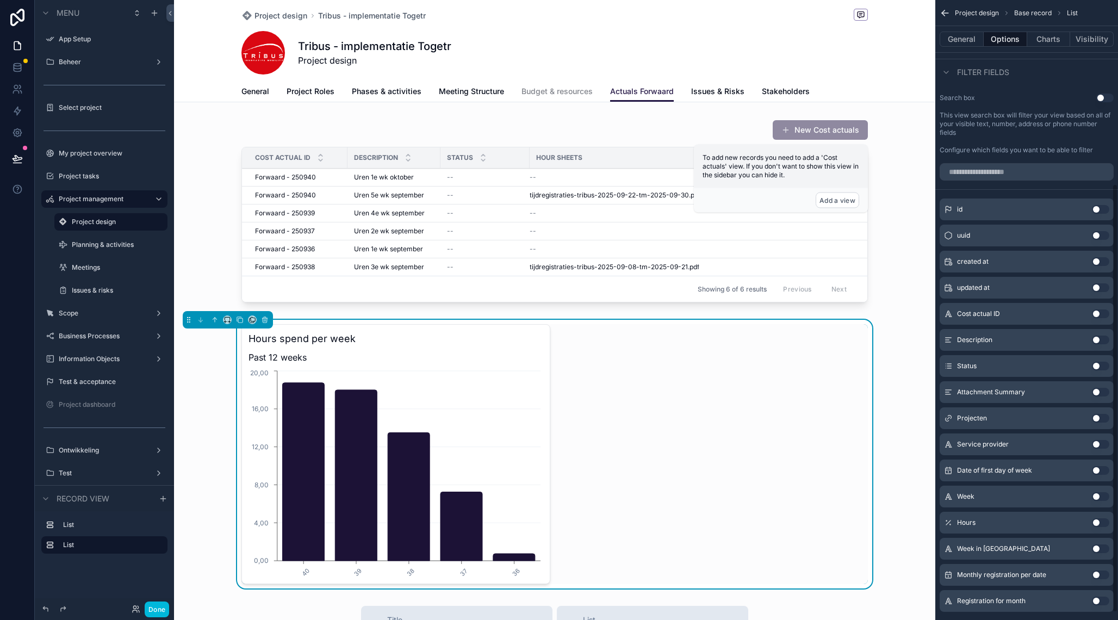
scroll to position [276, 0]
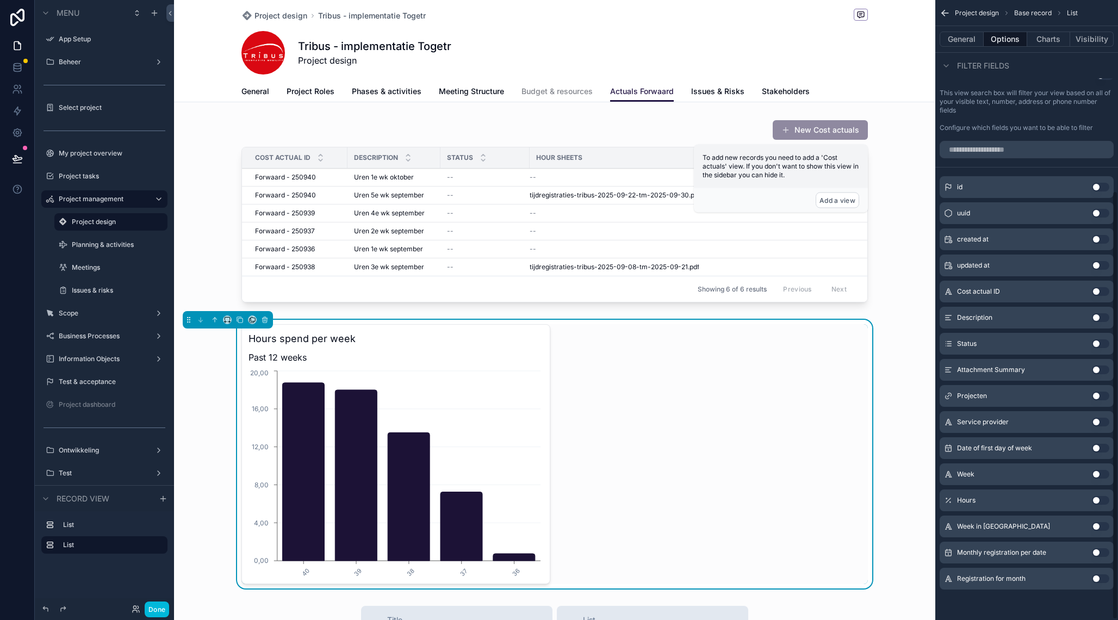
click at [1053, 38] on button "Charts" at bounding box center [1049, 39] width 44 height 15
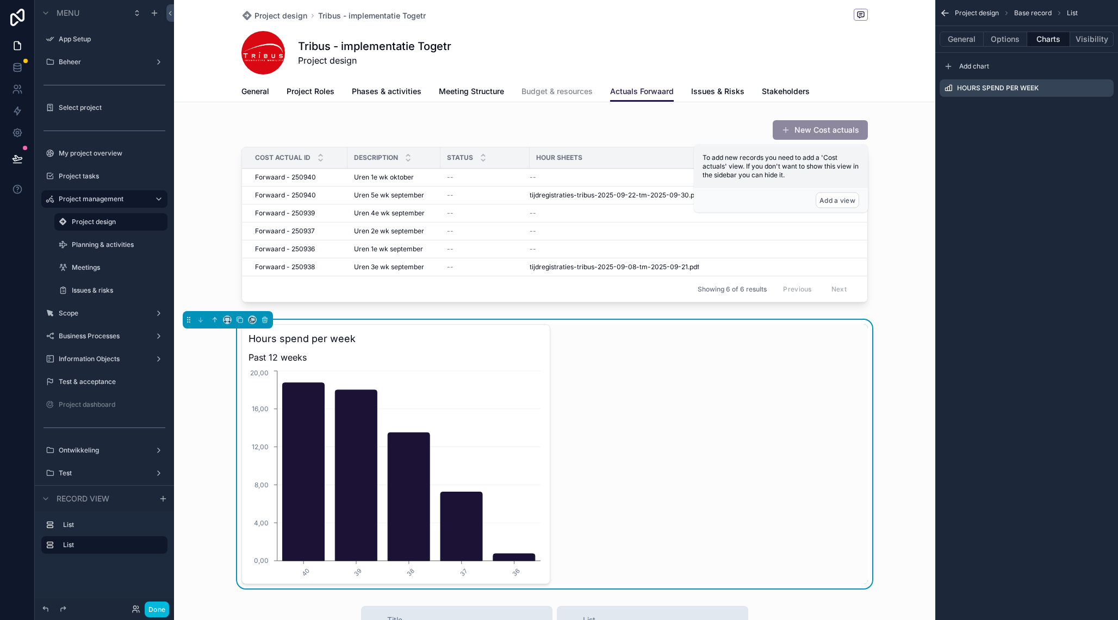
scroll to position [0, 0]
click at [1012, 30] on div "General Options Charts Visibility" at bounding box center [1026, 39] width 183 height 26
click at [1009, 43] on button "Options" at bounding box center [1006, 39] width 44 height 15
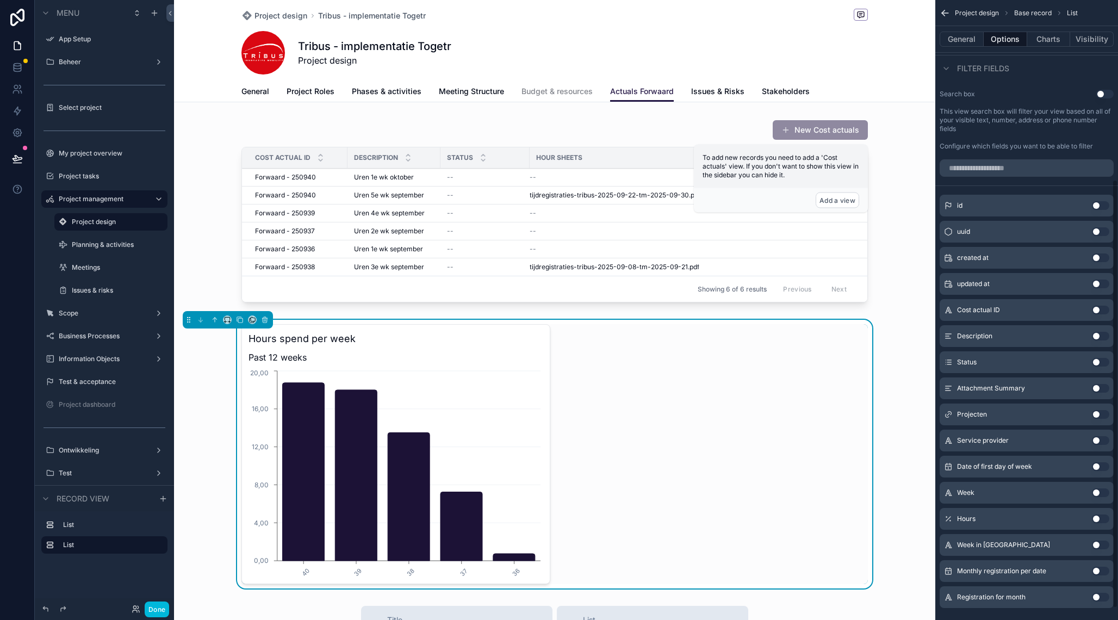
scroll to position [276, 0]
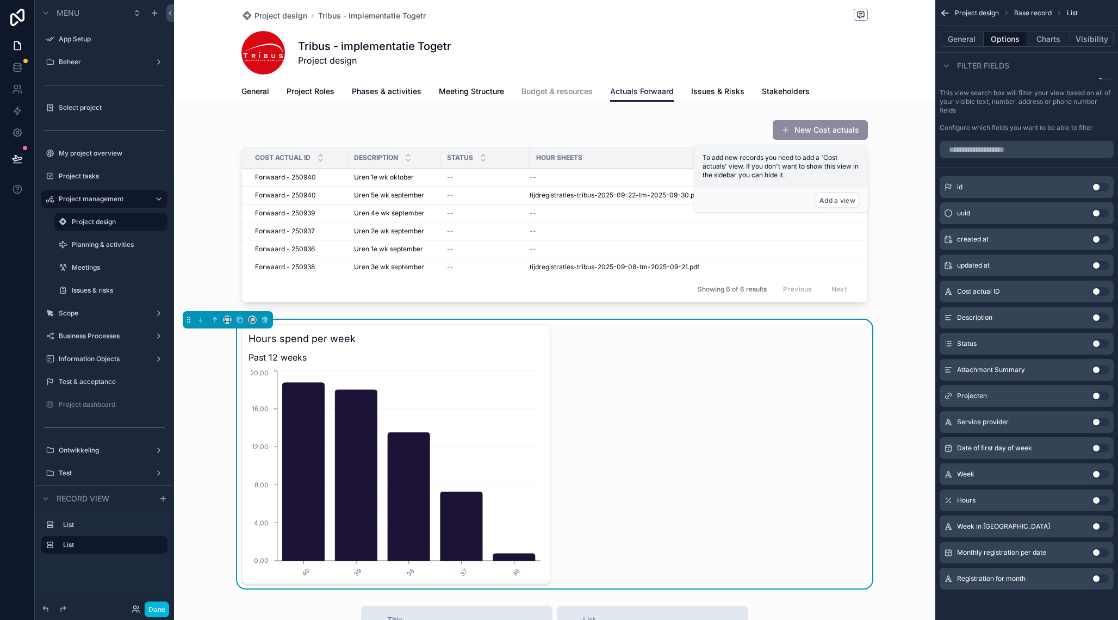
click at [1049, 38] on button "Charts" at bounding box center [1049, 39] width 44 height 15
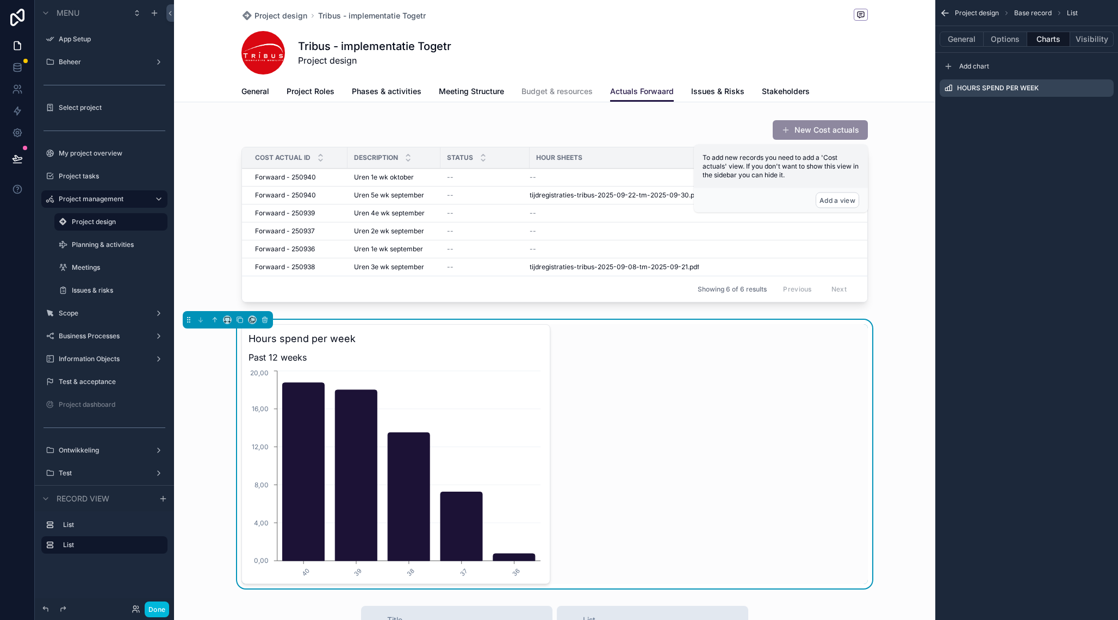
click at [0, 0] on icon "scrollable content" at bounding box center [0, 0] width 0 height 0
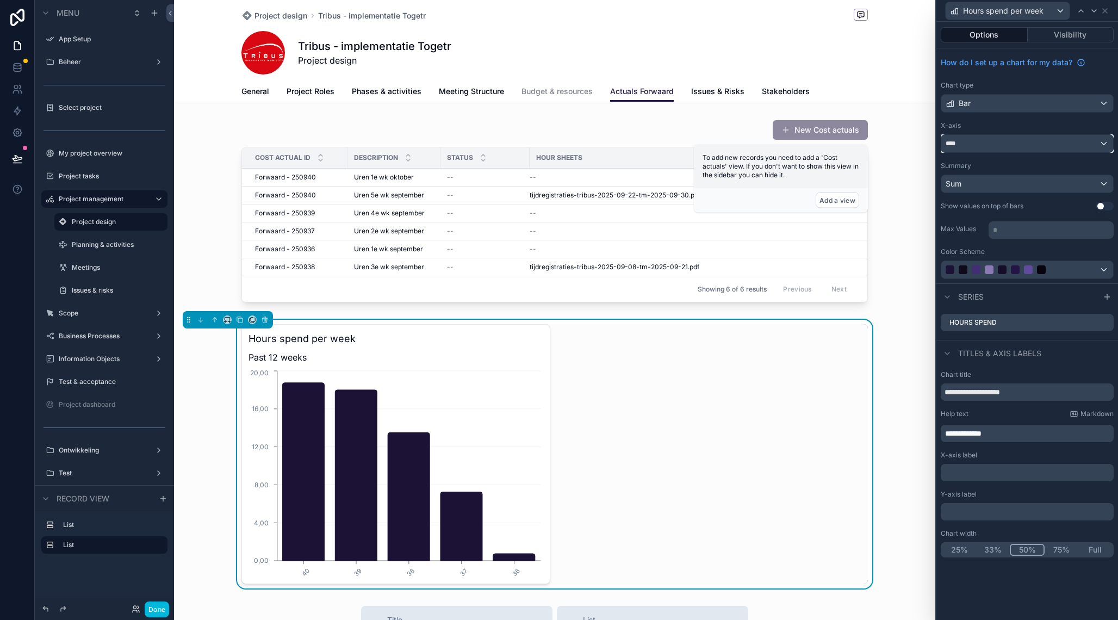
click at [1053, 141] on div "****" at bounding box center [1027, 143] width 172 height 17
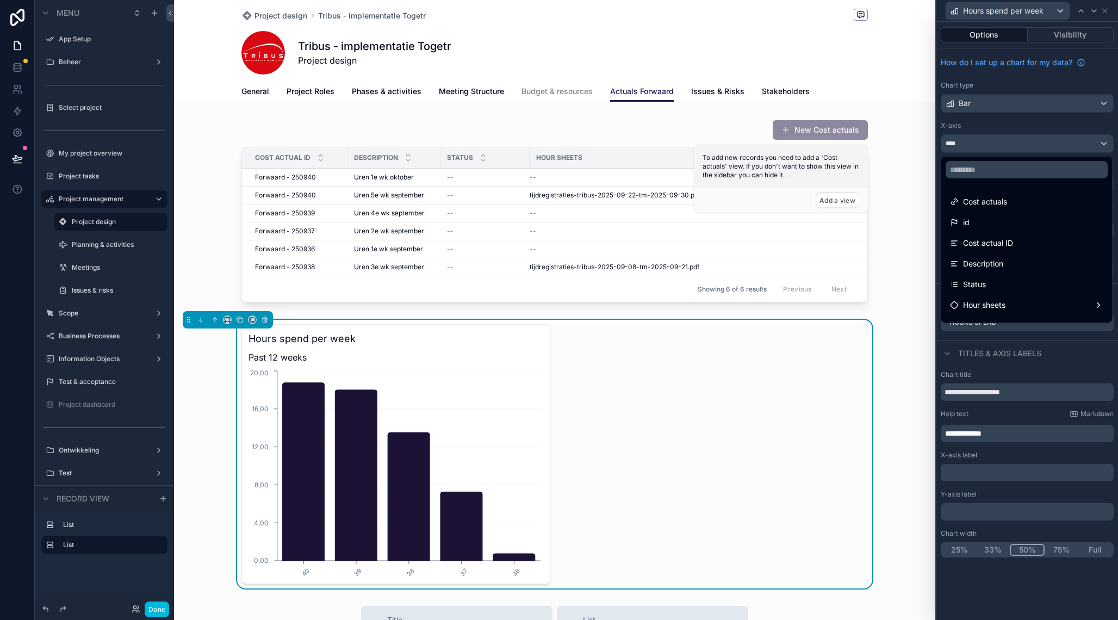
click at [1051, 127] on div at bounding box center [1027, 310] width 182 height 620
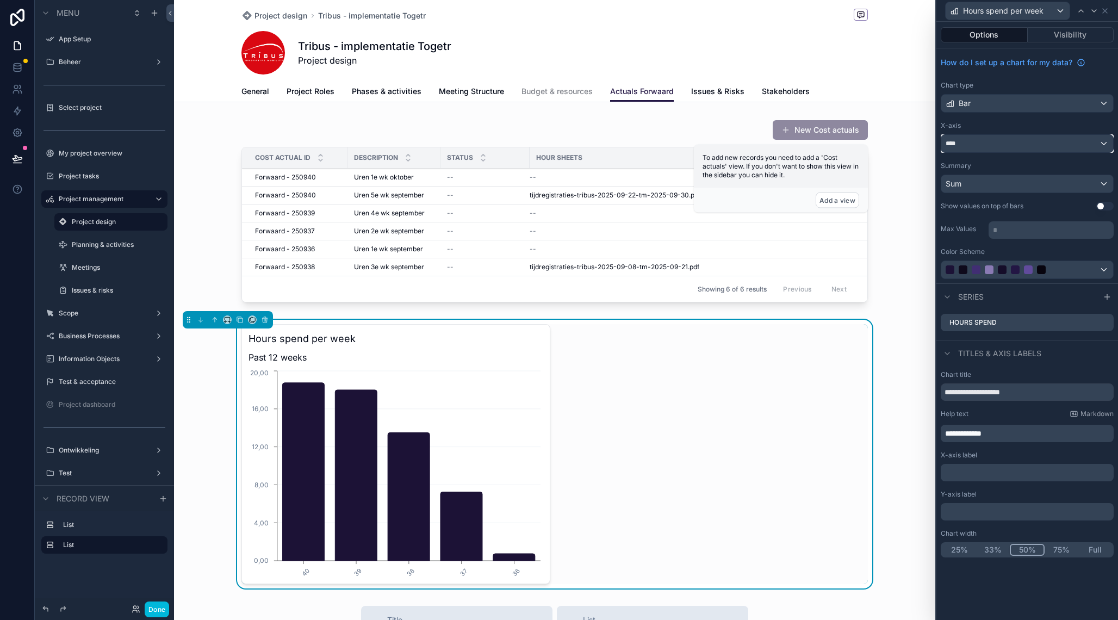
click at [993, 142] on div "****" at bounding box center [1027, 143] width 172 height 17
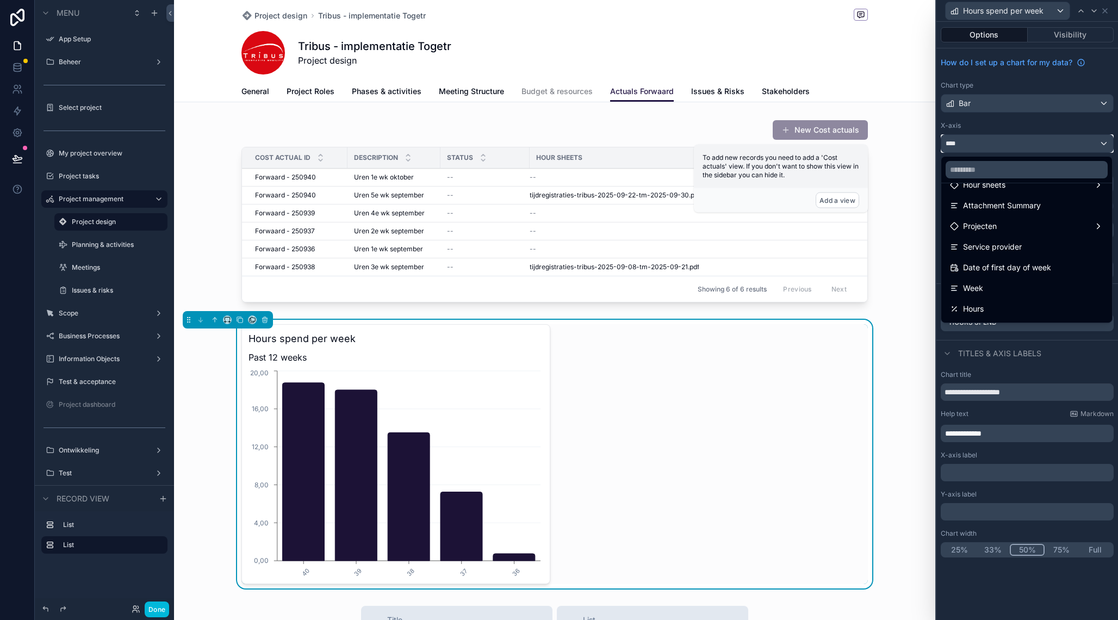
scroll to position [131, 0]
click at [1000, 259] on span "Date of first day of week" at bounding box center [1007, 257] width 88 height 13
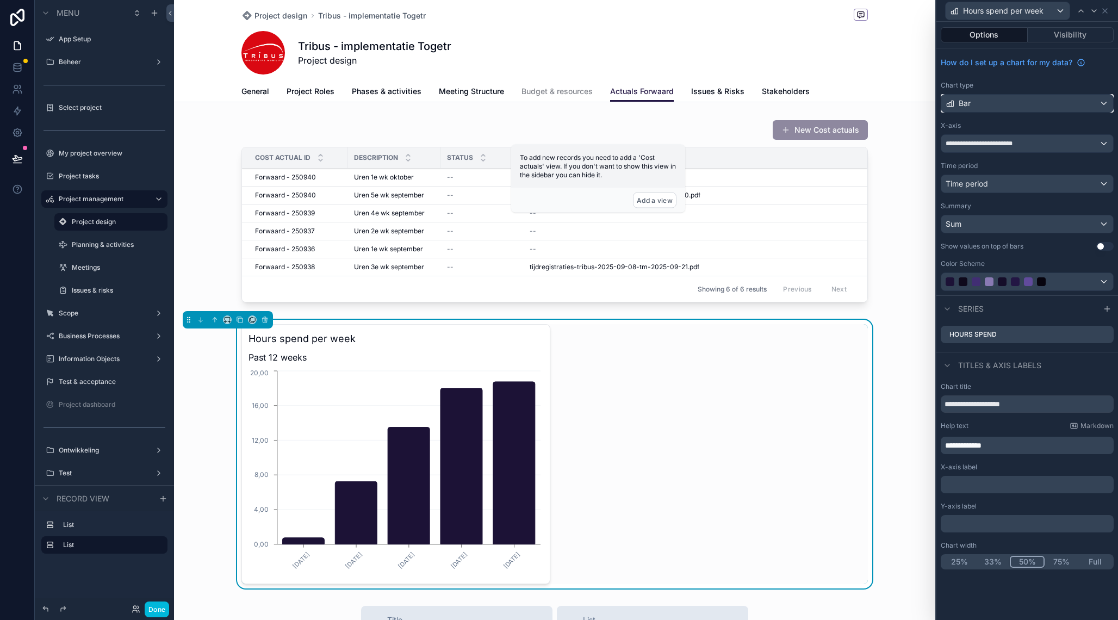
click at [1003, 100] on div "Bar" at bounding box center [1027, 103] width 172 height 17
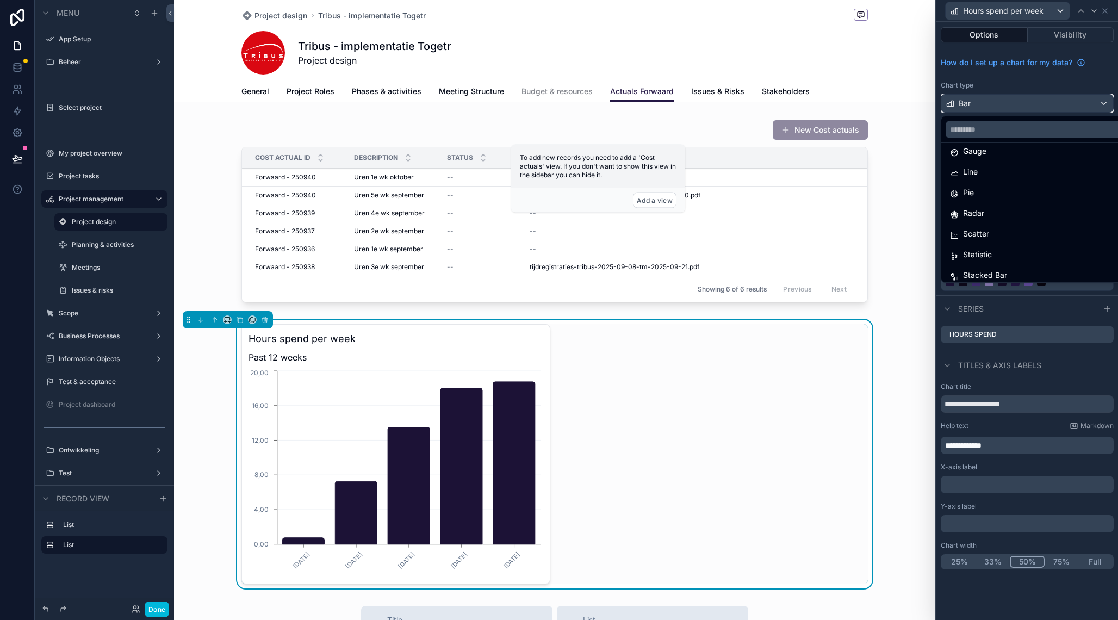
scroll to position [77, 0]
click at [990, 266] on span "Stacked Bar" at bounding box center [985, 270] width 44 height 13
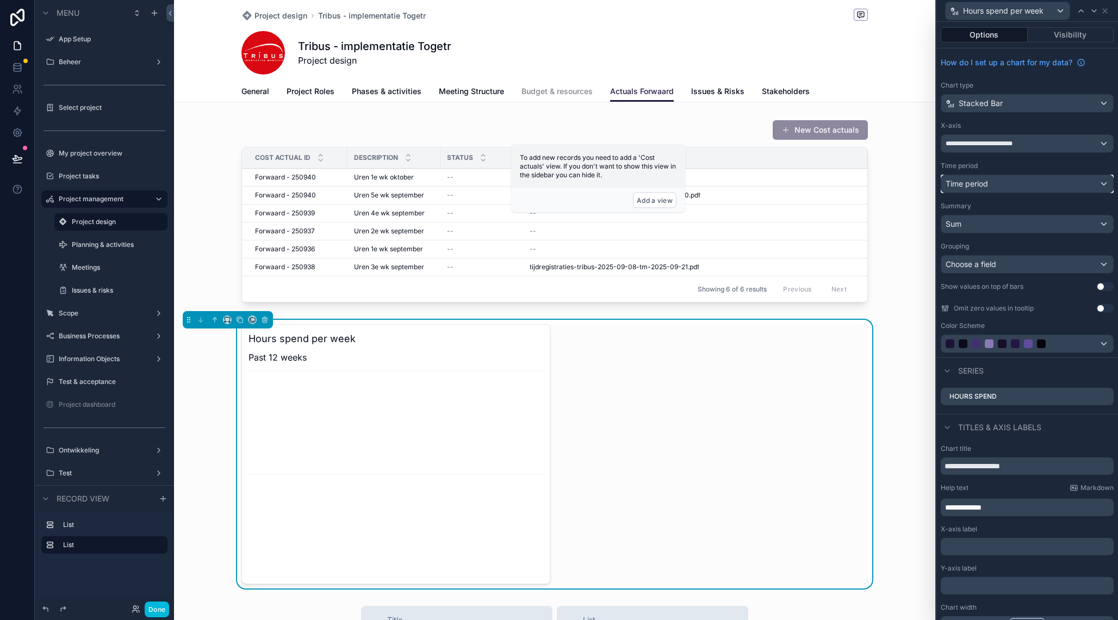
click at [984, 188] on span "Time period" at bounding box center [967, 183] width 42 height 9
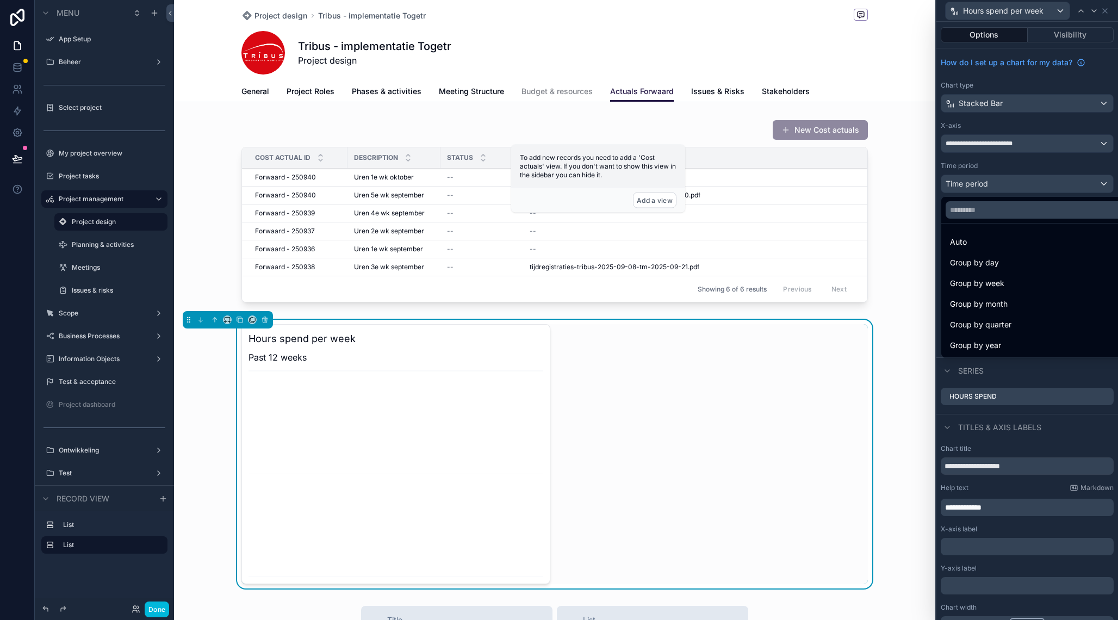
click at [988, 286] on span "Group by week" at bounding box center [977, 283] width 54 height 13
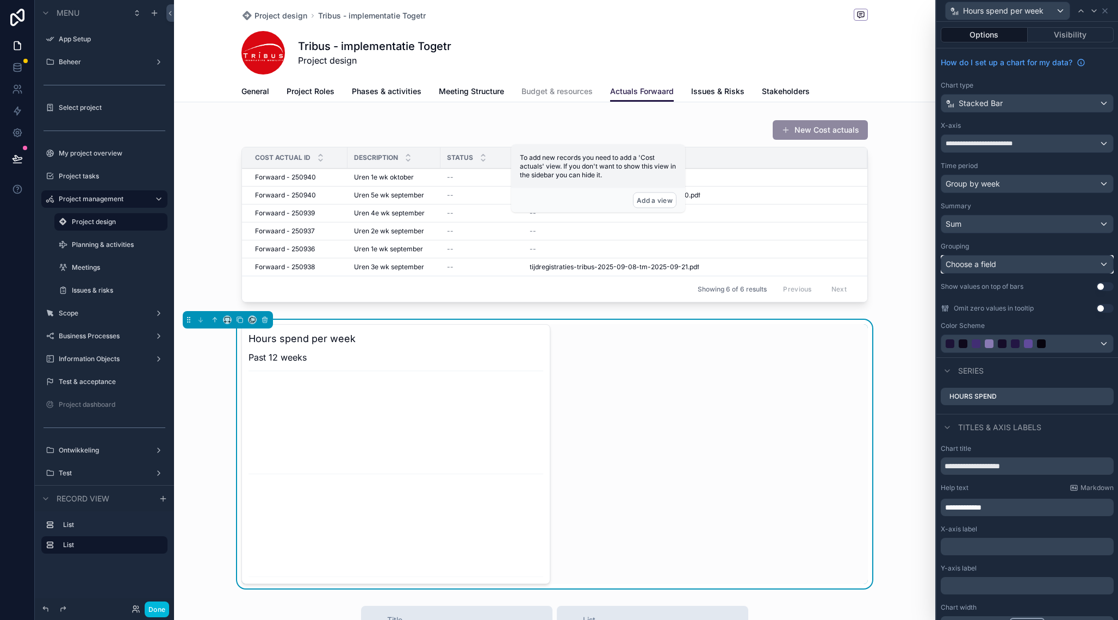
click at [982, 267] on span "Choose a field" at bounding box center [971, 263] width 51 height 9
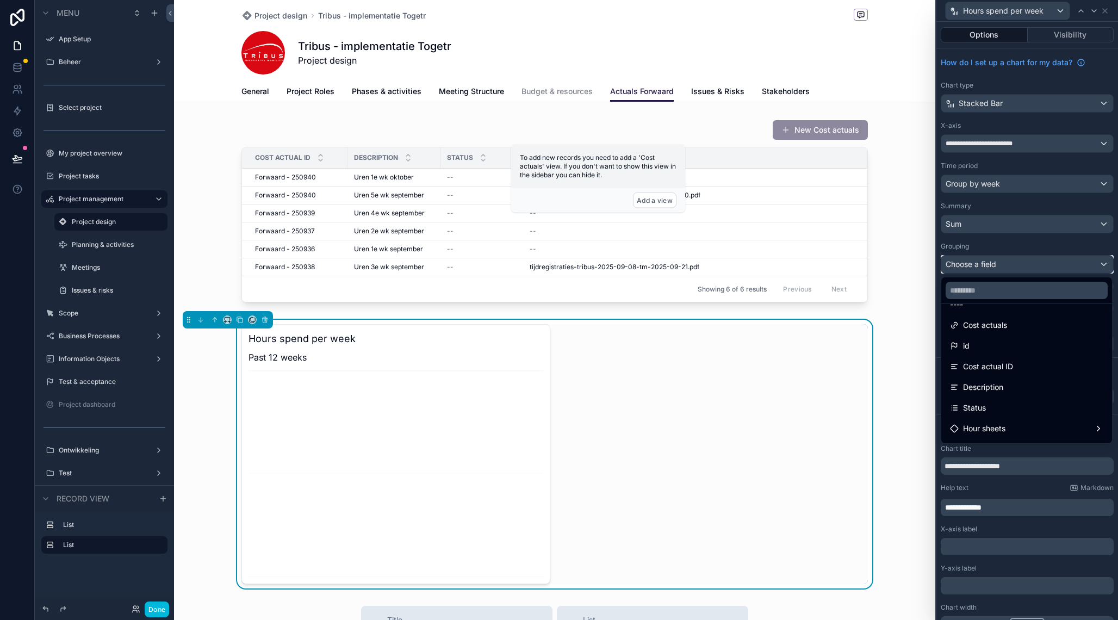
scroll to position [0, 0]
click at [1007, 295] on input "text" at bounding box center [1027, 290] width 162 height 17
type input "**"
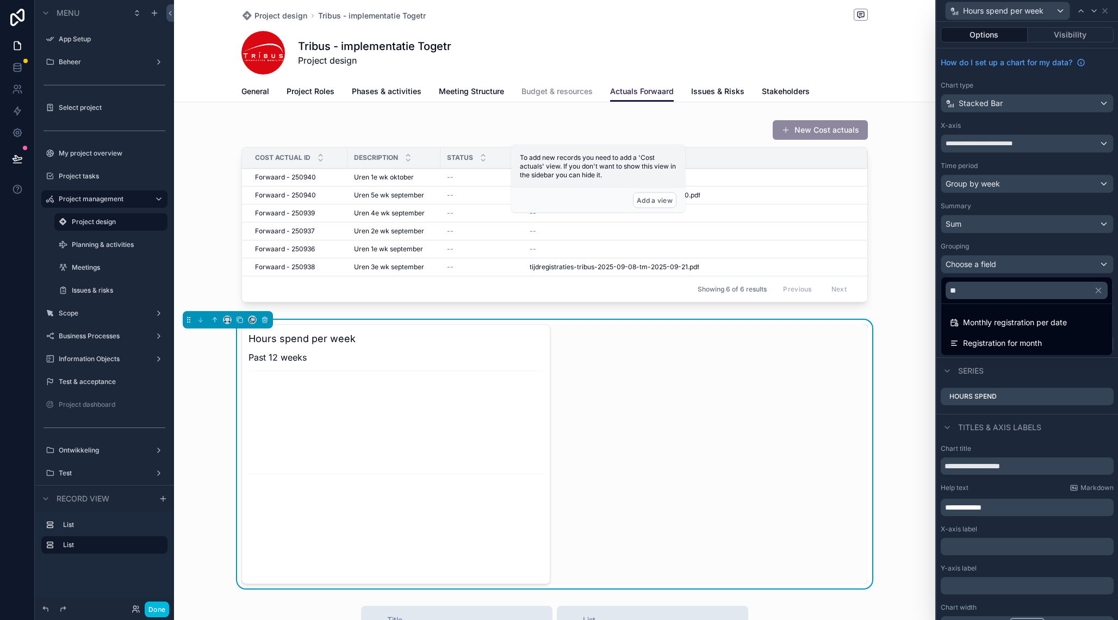
click at [1003, 336] on div "Registration for month" at bounding box center [1027, 343] width 166 height 20
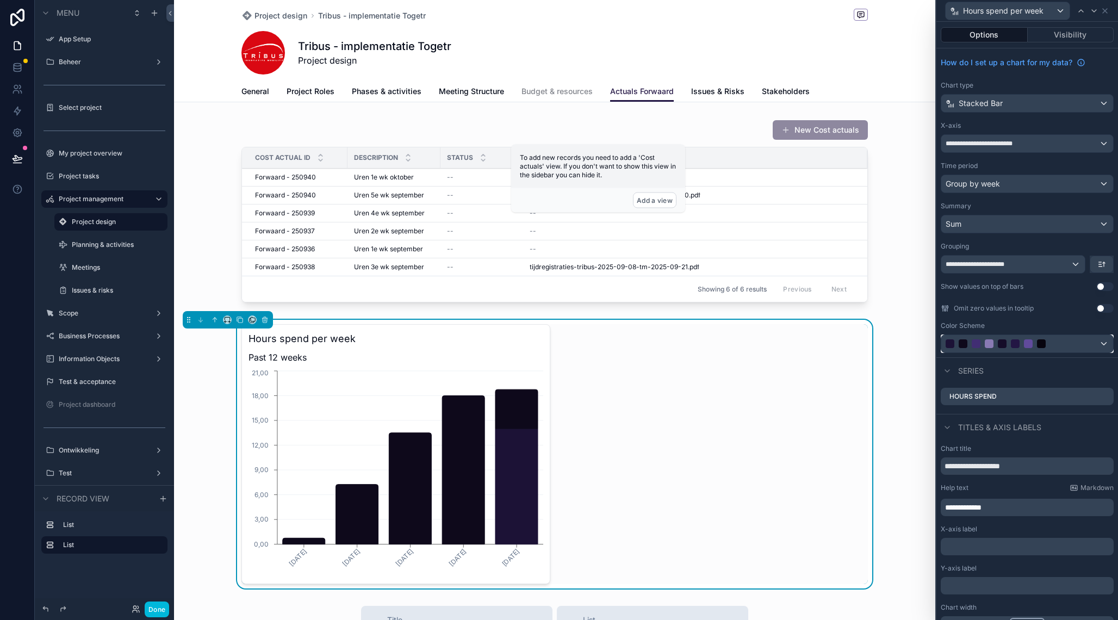
click at [1079, 344] on div at bounding box center [1015, 343] width 139 height 9
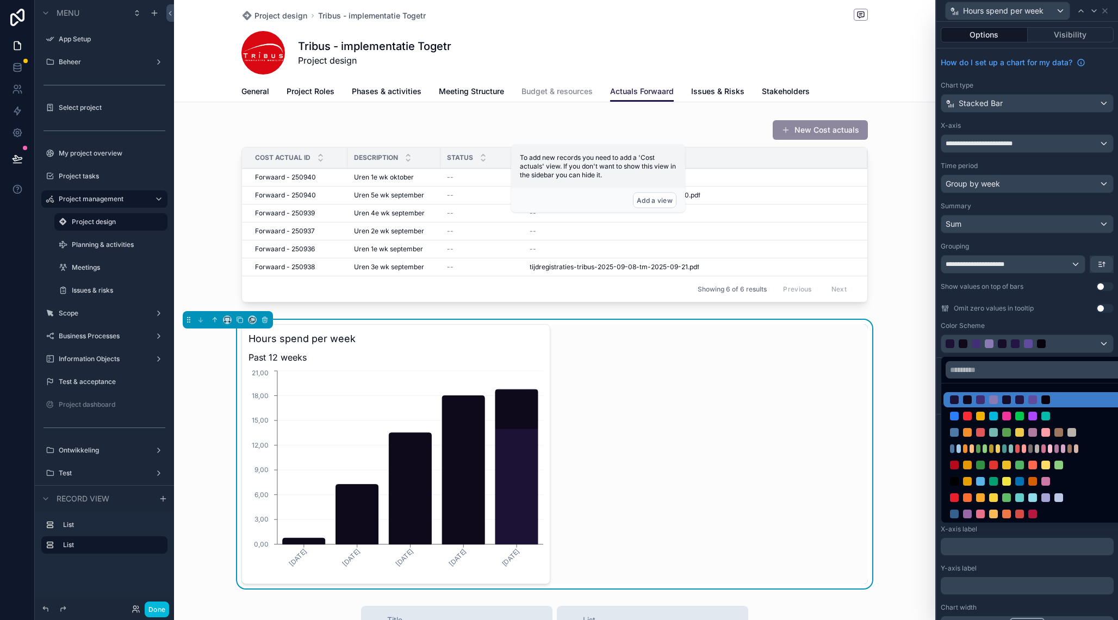
click at [1054, 417] on div at bounding box center [1019, 416] width 139 height 9
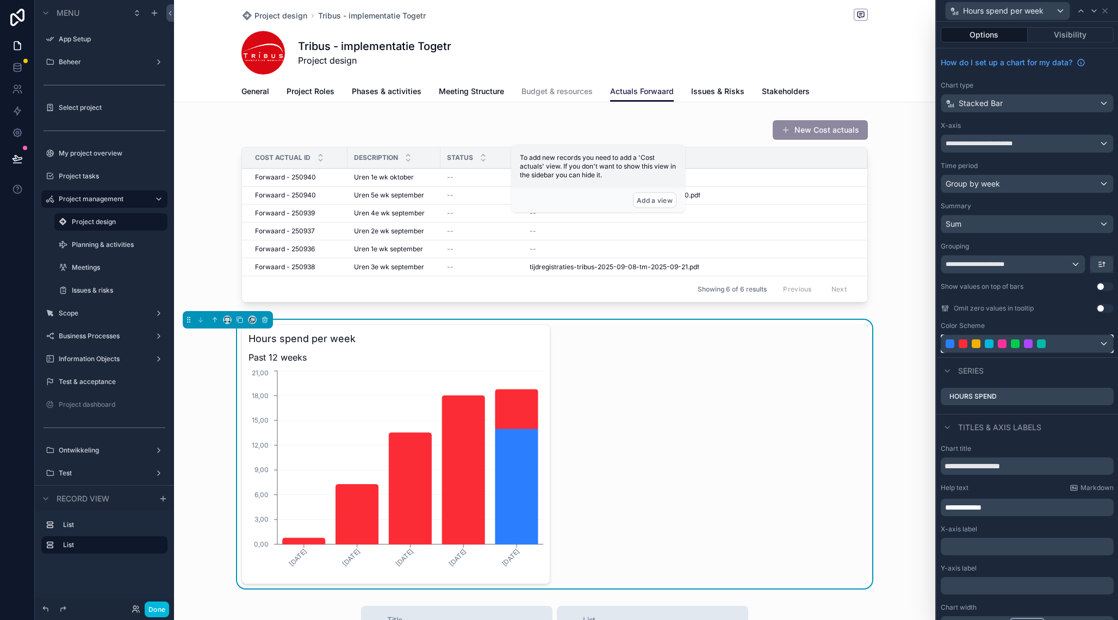
click at [1063, 349] on div at bounding box center [1027, 343] width 172 height 17
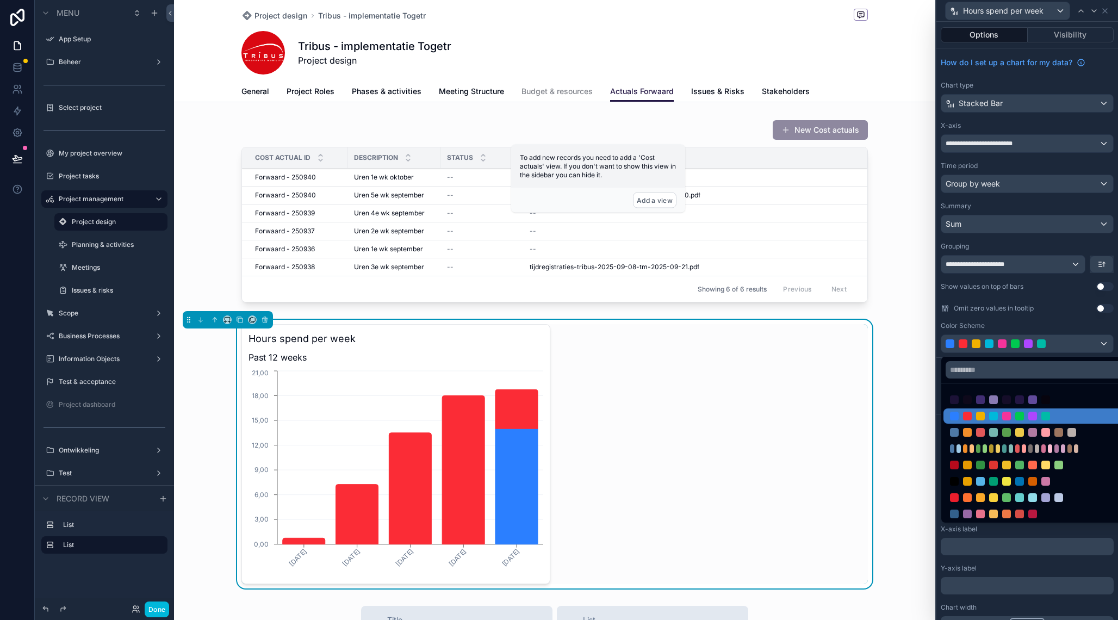
click at [1052, 441] on ul at bounding box center [1039, 452] width 197 height 139
click at [1048, 446] on div at bounding box center [1019, 448] width 139 height 9
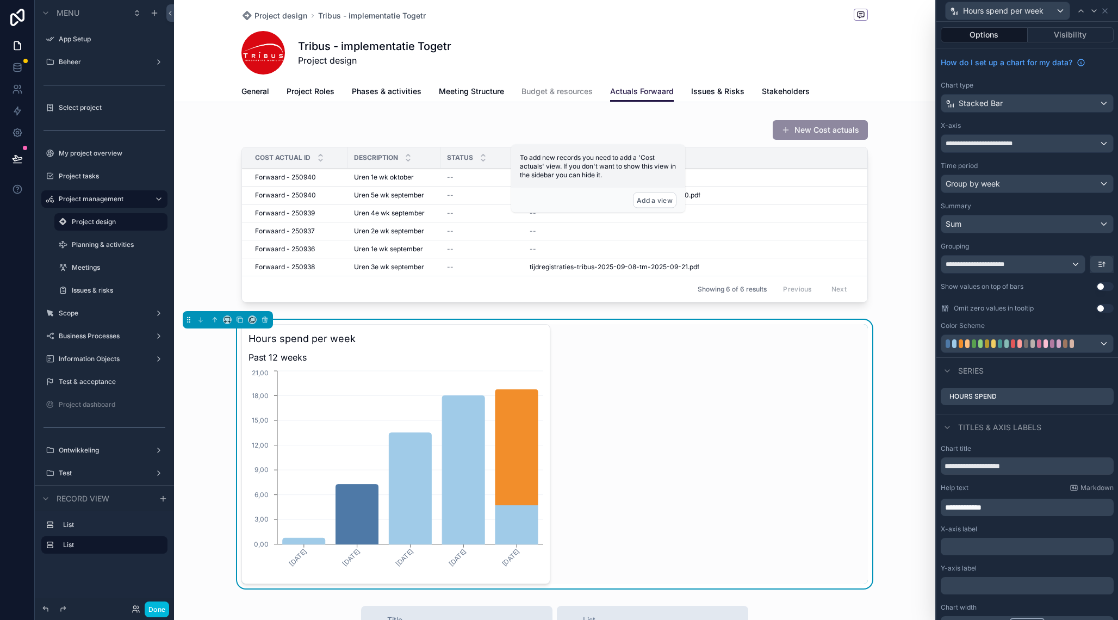
click at [546, 346] on div "Hours spend per week Past 12 weeks 1-9-2025 8-9-2025 15-9-2025 22-9-2025 29-9-2…" at bounding box center [395, 454] width 309 height 260
click at [519, 338] on h3 "Hours spend per week" at bounding box center [396, 338] width 295 height 15
click at [568, 365] on div "Hours spend per week Past 12 weeks 1-9-2025 8-9-2025 15-9-2025 22-9-2025 29-9-2…" at bounding box center [554, 454] width 627 height 260
click at [549, 335] on div "Hours spend per week Past 12 weeks 1-9-2025 8-9-2025 15-9-2025 22-9-2025 29-9-2…" at bounding box center [395, 454] width 309 height 260
click at [903, 273] on div "scrollable content" at bounding box center [554, 213] width 761 height 196
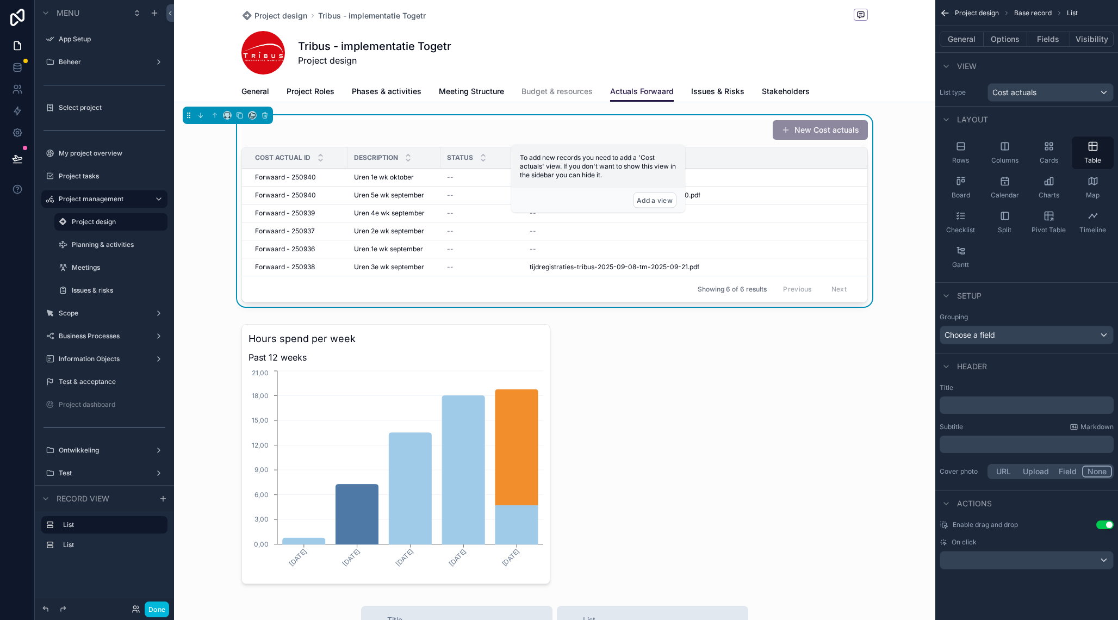
click at [611, 324] on div "scrollable content" at bounding box center [554, 454] width 761 height 269
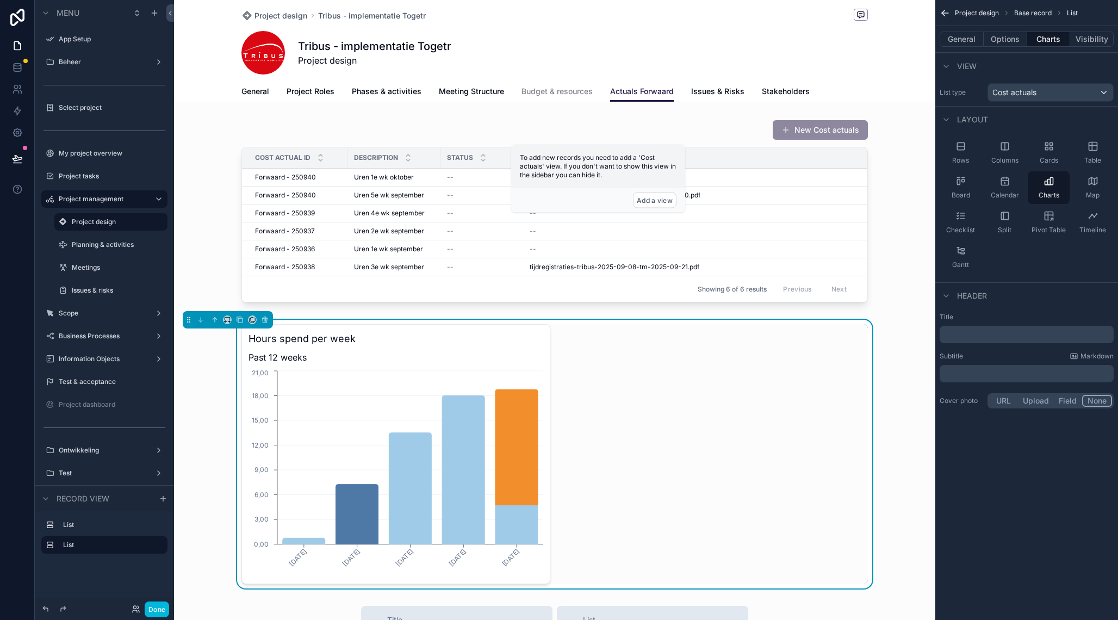
click at [543, 332] on h3 "Hours spend per week" at bounding box center [396, 338] width 295 height 15
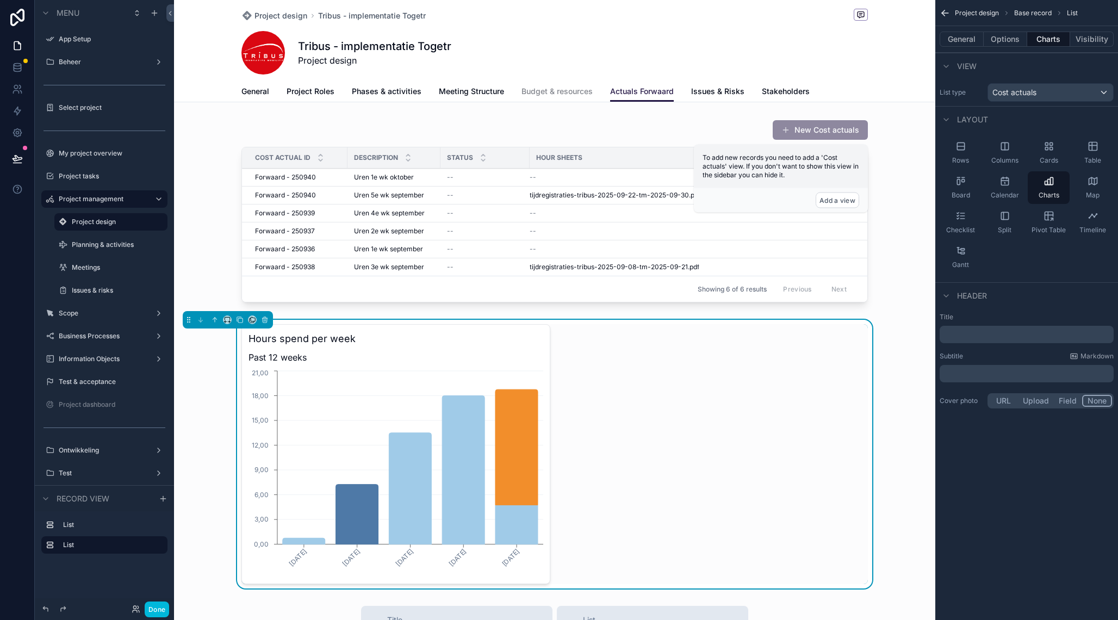
click at [515, 349] on div "Hours spend per week Past 12 weeks 1-9-2025 8-9-2025 15-9-2025 22-9-2025 29-9-2…" at bounding box center [395, 454] width 309 height 260
click at [418, 338] on h3 "Hours spend per week" at bounding box center [396, 338] width 295 height 15
click at [1049, 38] on button "Charts" at bounding box center [1049, 39] width 44 height 15
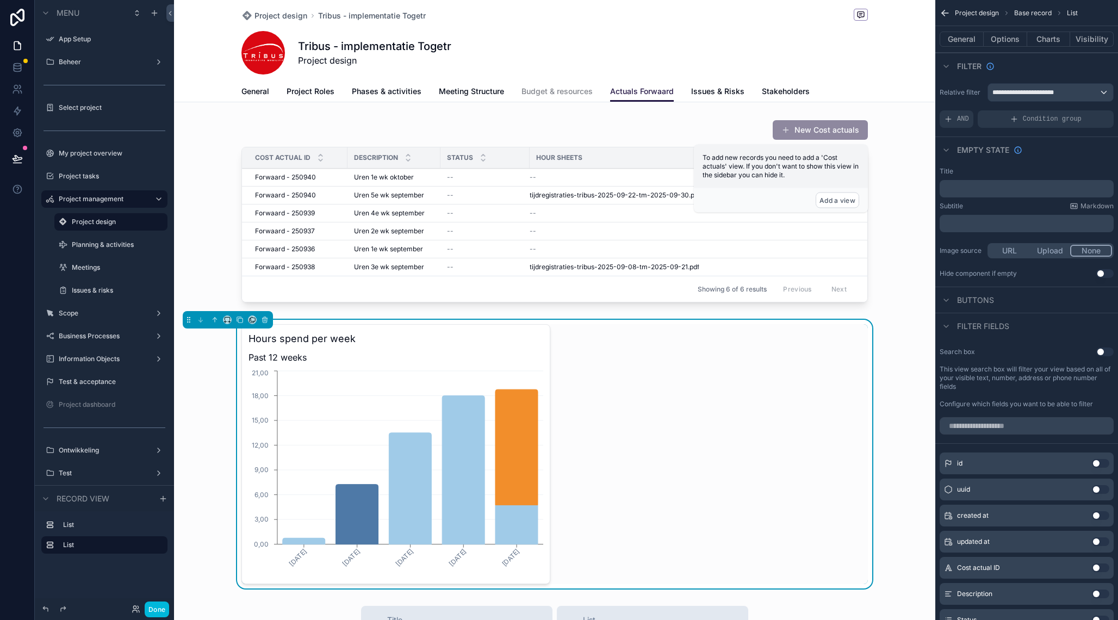
click at [1039, 40] on button "Charts" at bounding box center [1049, 39] width 44 height 15
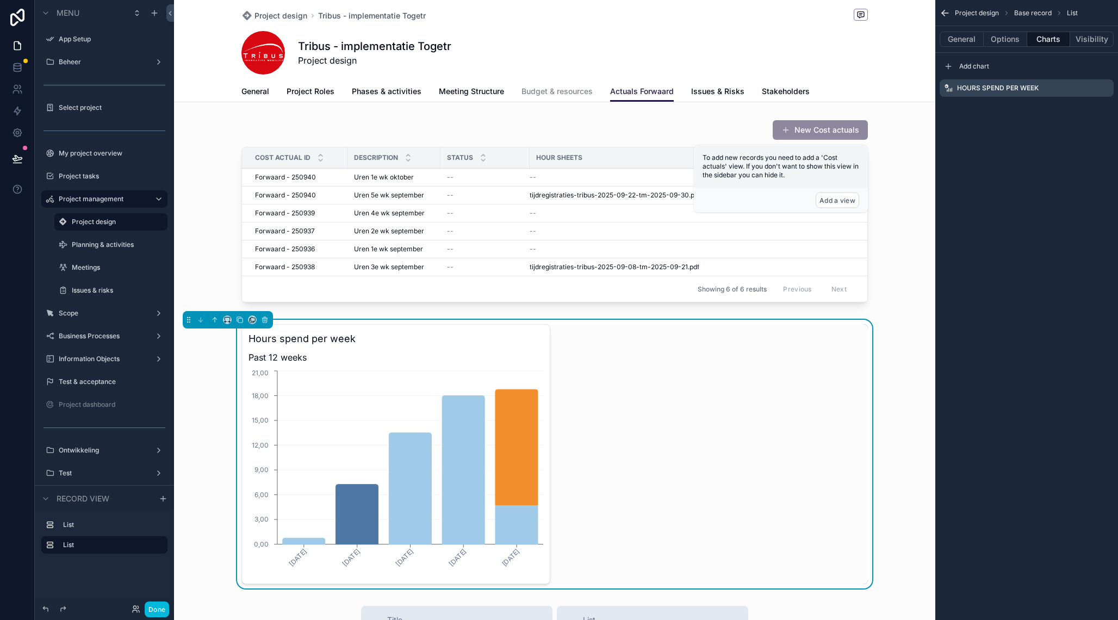
click at [0, 0] on icon "scrollable content" at bounding box center [0, 0] width 0 height 0
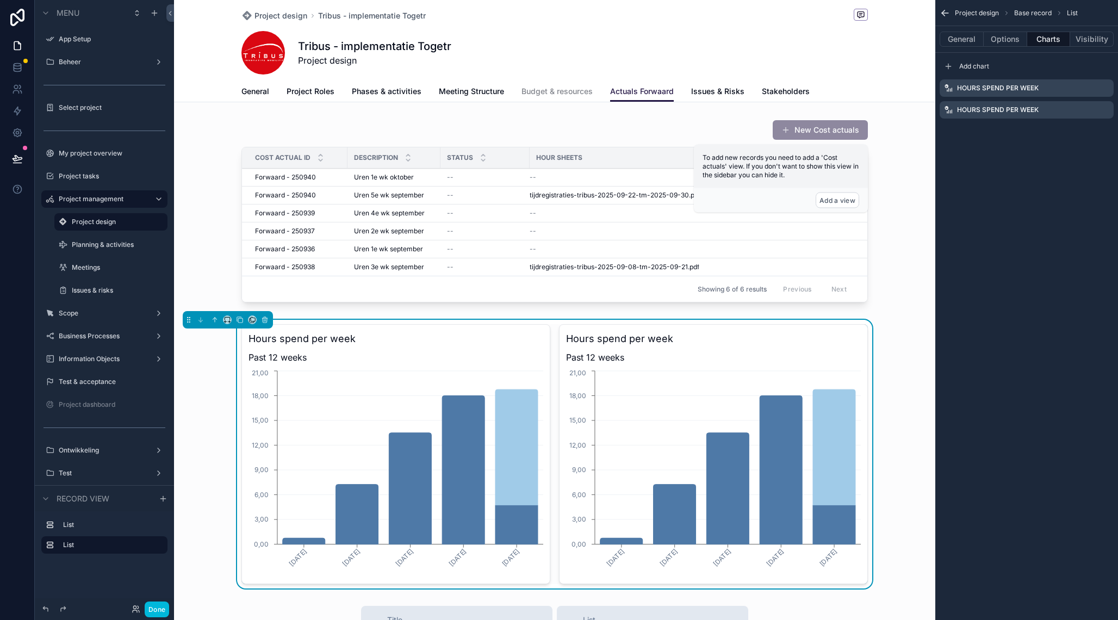
click at [0, 0] on icon "scrollable content" at bounding box center [0, 0] width 0 height 0
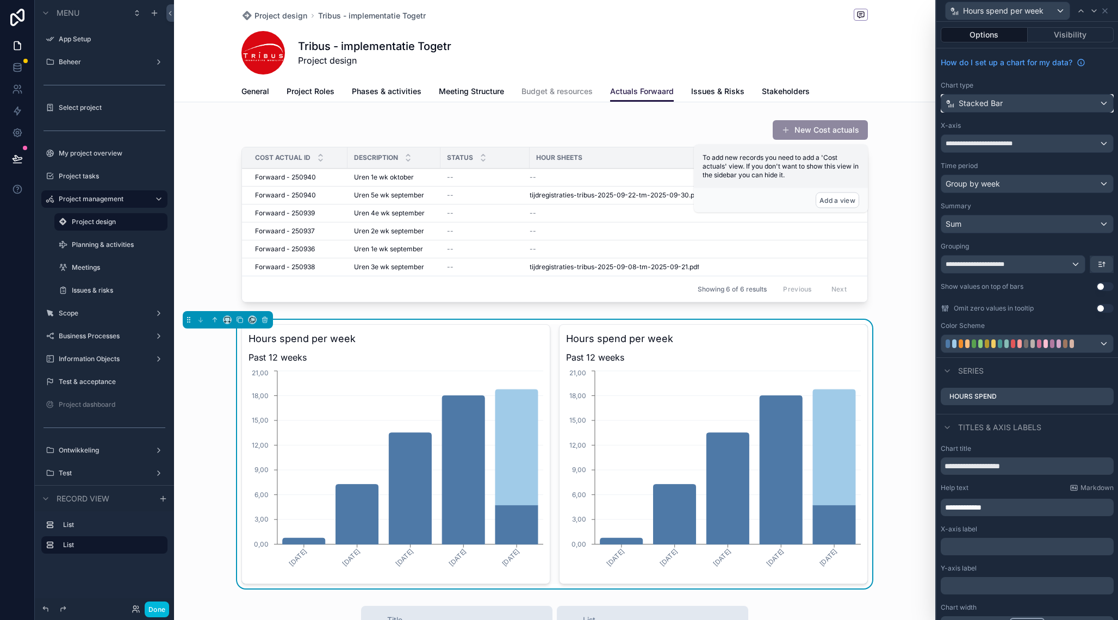
click at [1010, 104] on div "Stacked Bar" at bounding box center [1027, 103] width 172 height 17
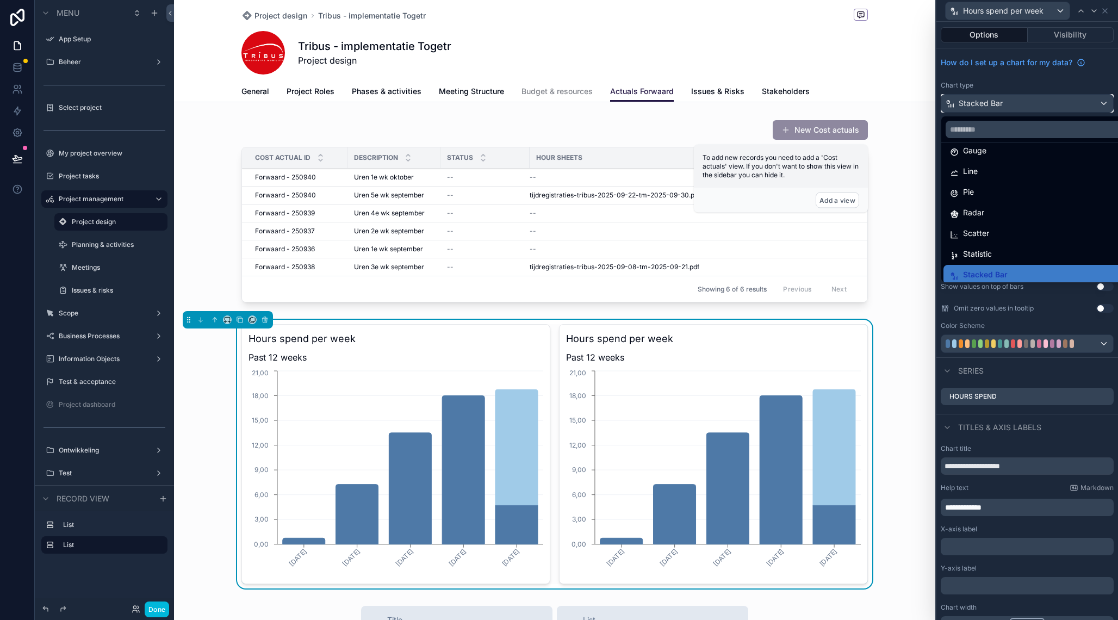
scroll to position [77, 0]
click at [1001, 244] on div "Statistic" at bounding box center [1039, 249] width 179 height 13
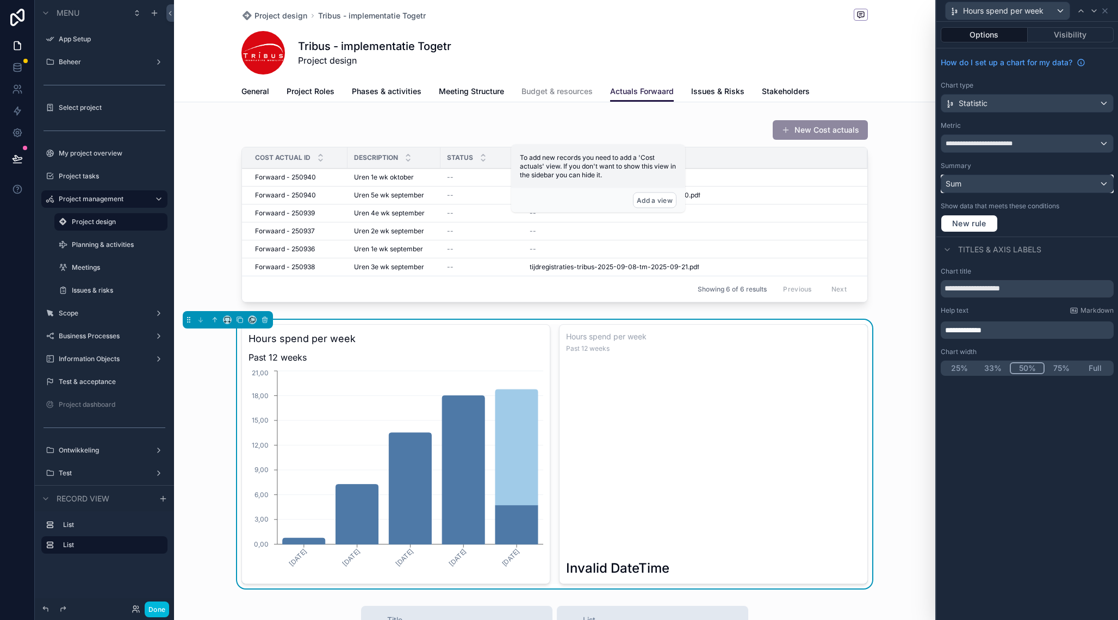
click at [989, 184] on div "Sum" at bounding box center [1027, 183] width 172 height 17
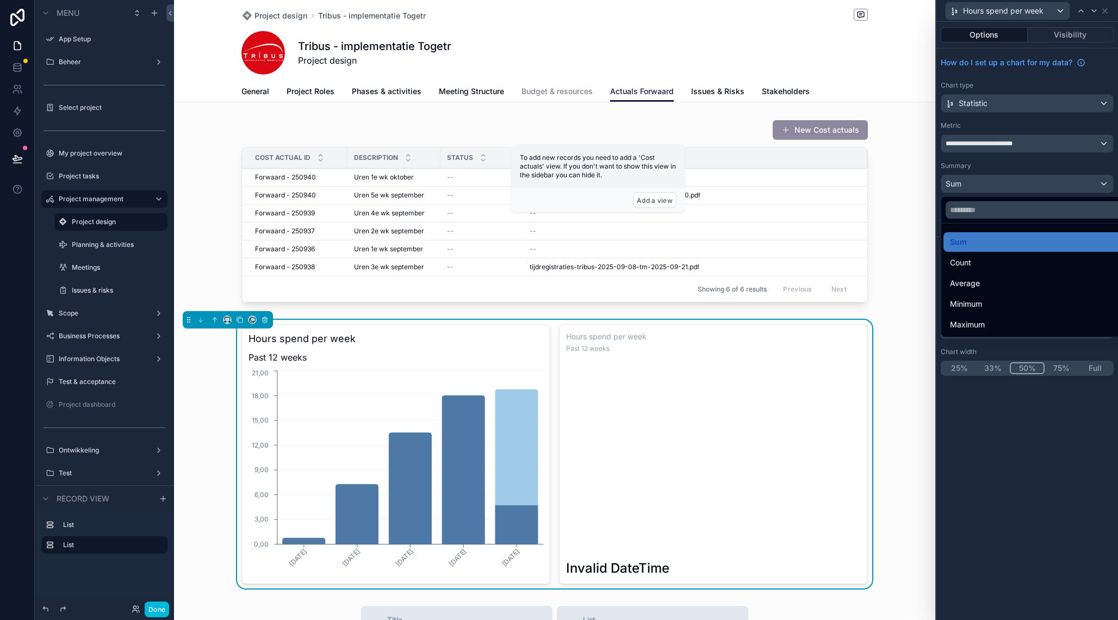
click at [985, 281] on div "Average" at bounding box center [1039, 283] width 179 height 13
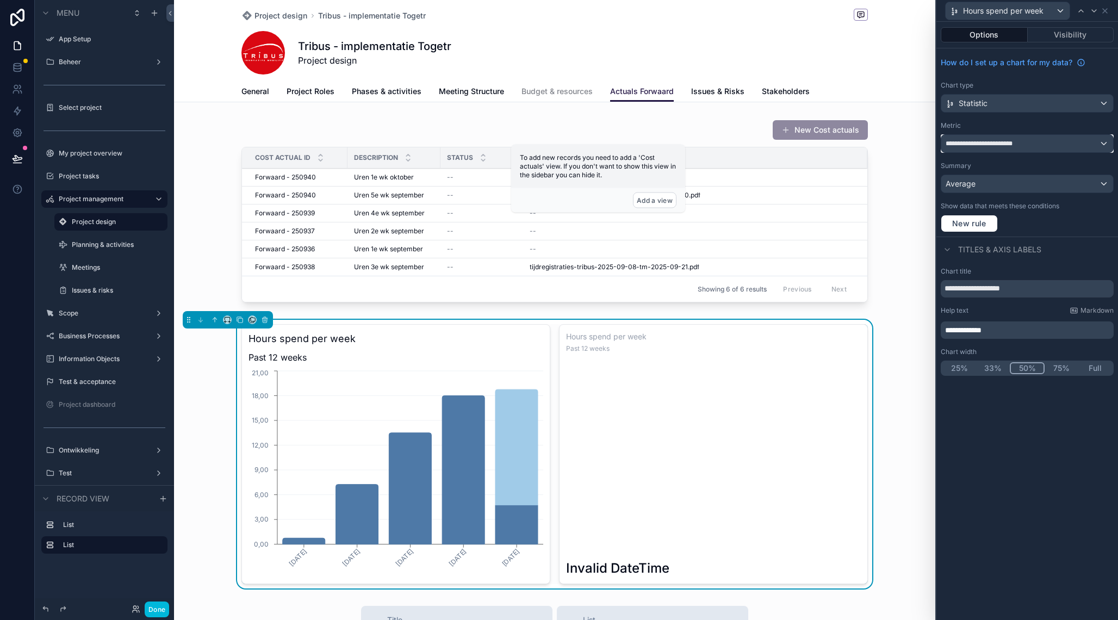
click at [1011, 142] on span "**********" at bounding box center [984, 143] width 76 height 9
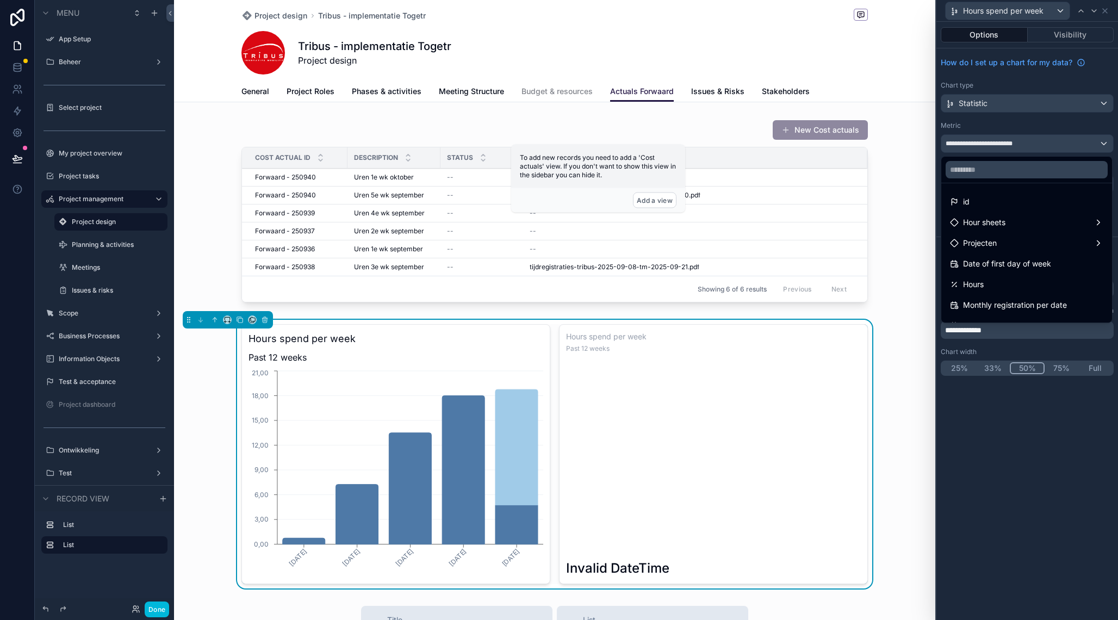
click at [1008, 281] on div "Hours" at bounding box center [1026, 284] width 153 height 13
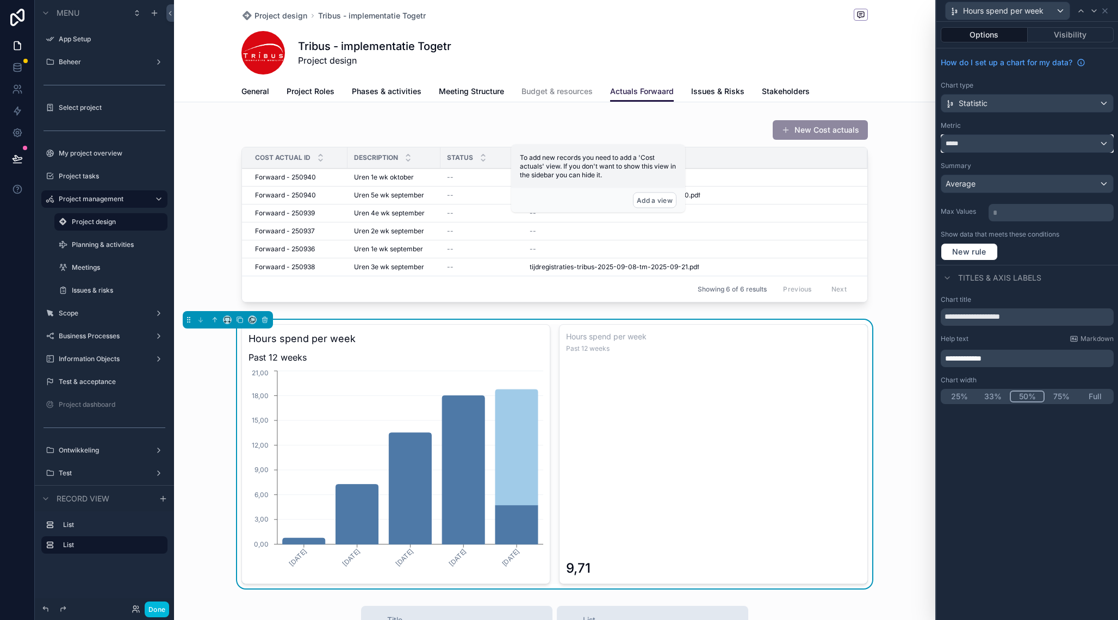
click at [1025, 140] on div "*****" at bounding box center [1027, 143] width 172 height 17
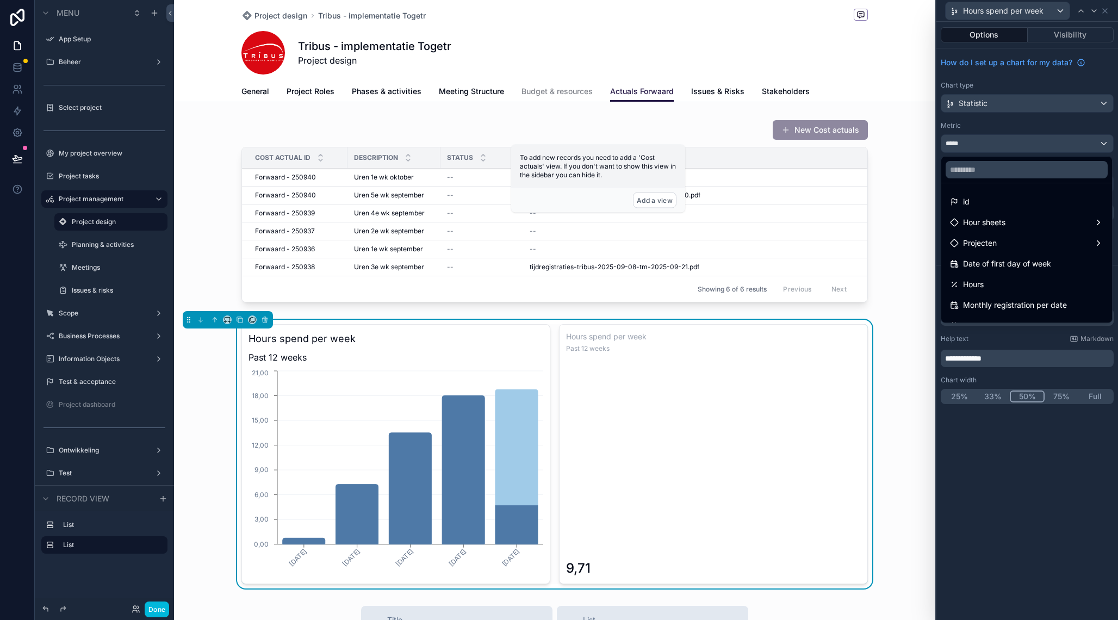
click at [1025, 140] on div at bounding box center [1027, 310] width 182 height 620
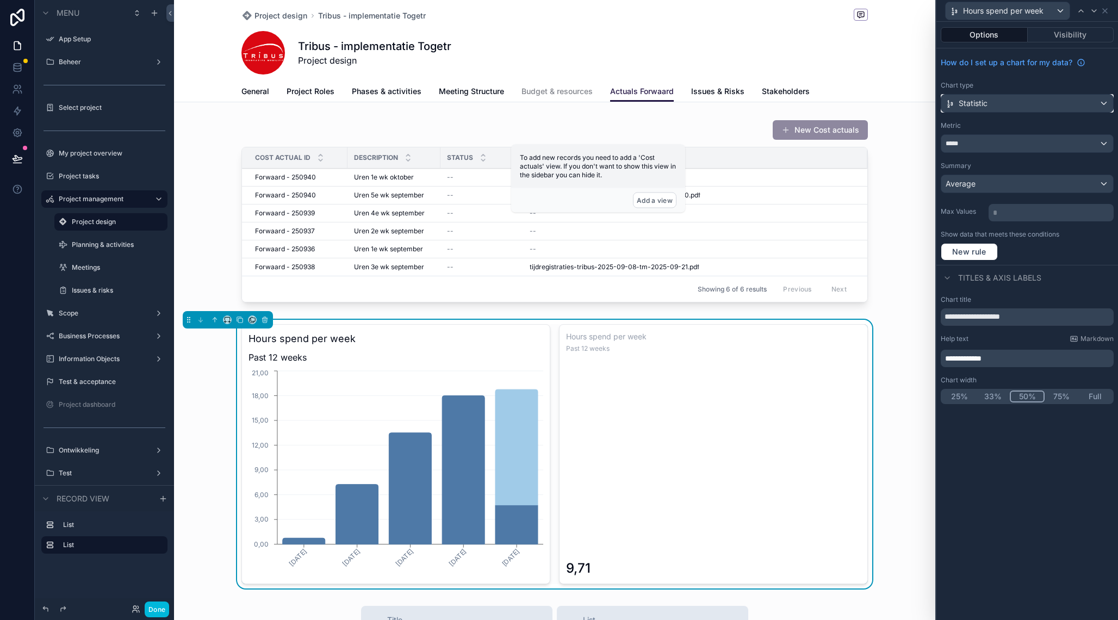
click at [1024, 105] on div "Statistic" at bounding box center [1027, 103] width 172 height 17
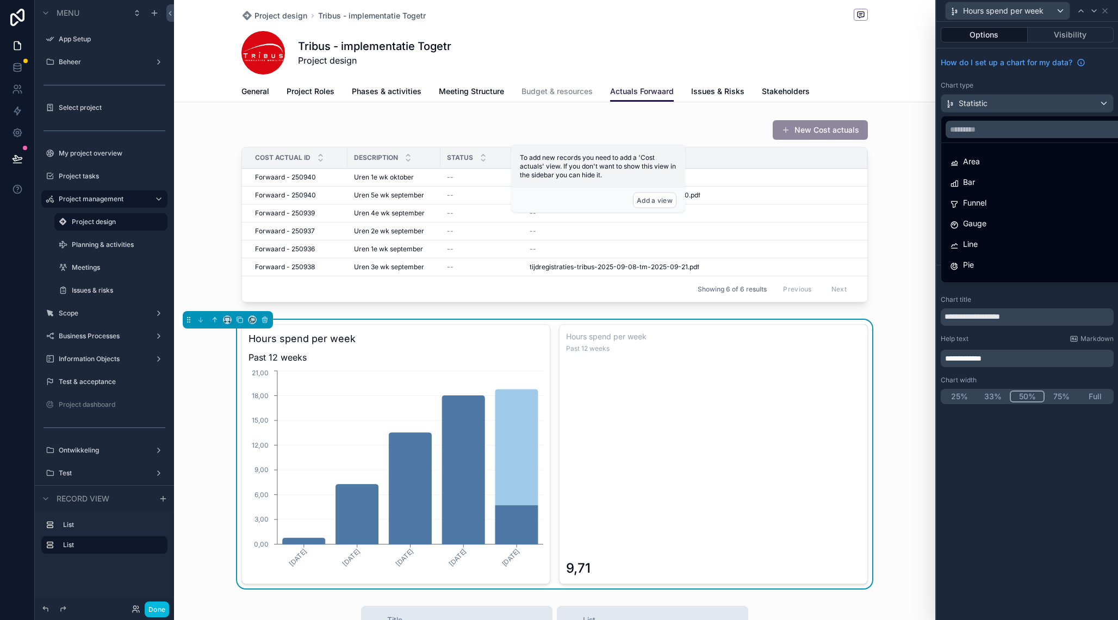
click at [1003, 177] on div "Bar" at bounding box center [1039, 182] width 179 height 13
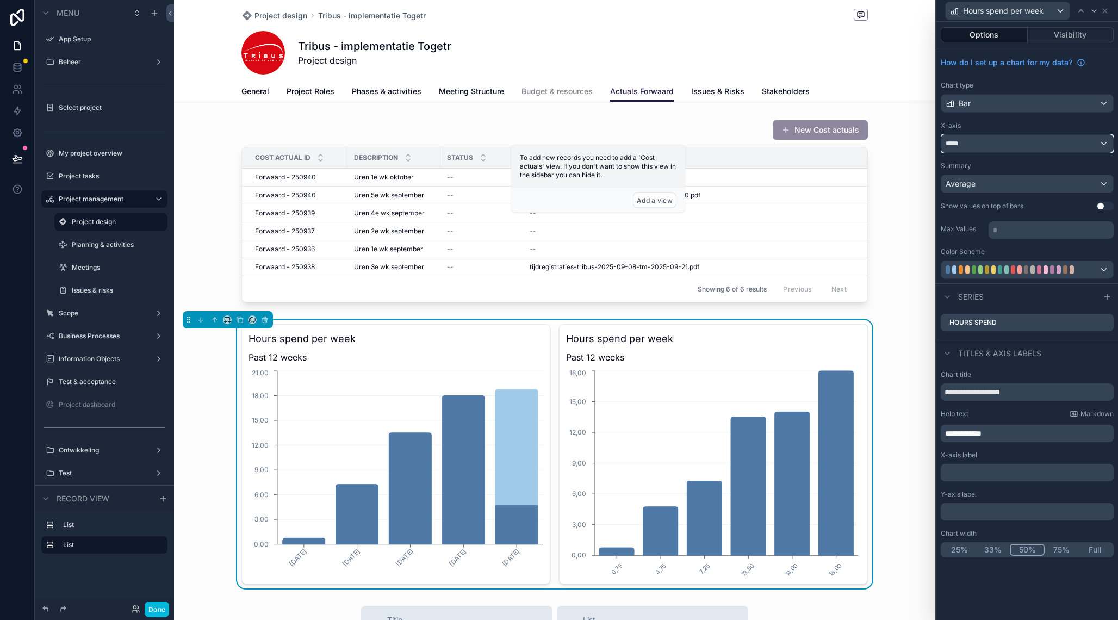
click at [1012, 144] on div "*****" at bounding box center [1027, 143] width 172 height 17
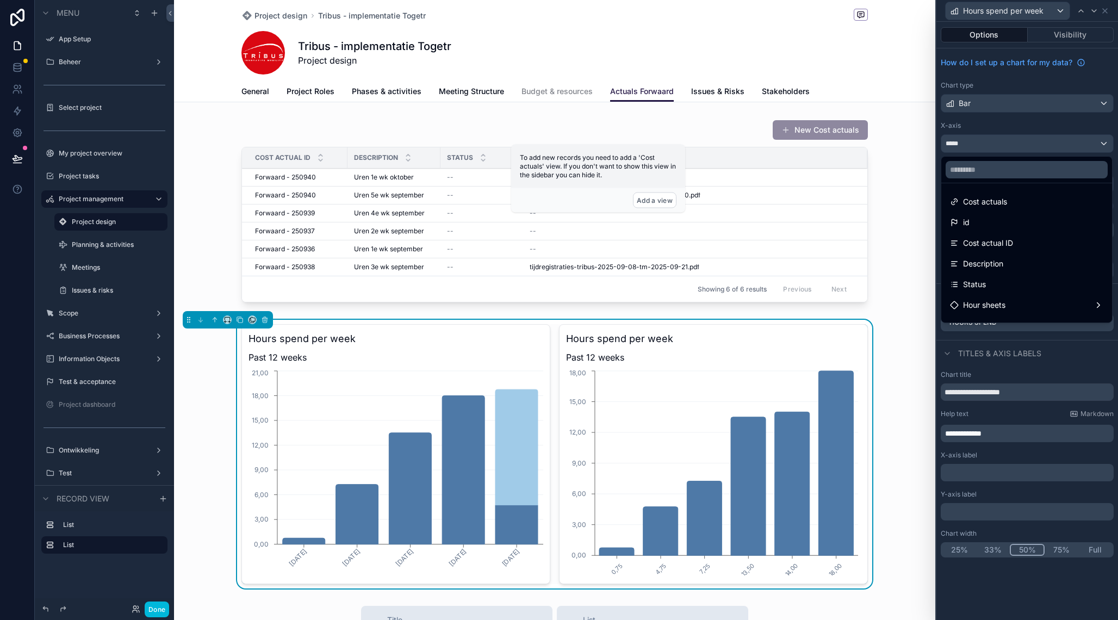
click at [1018, 120] on div at bounding box center [1027, 310] width 182 height 620
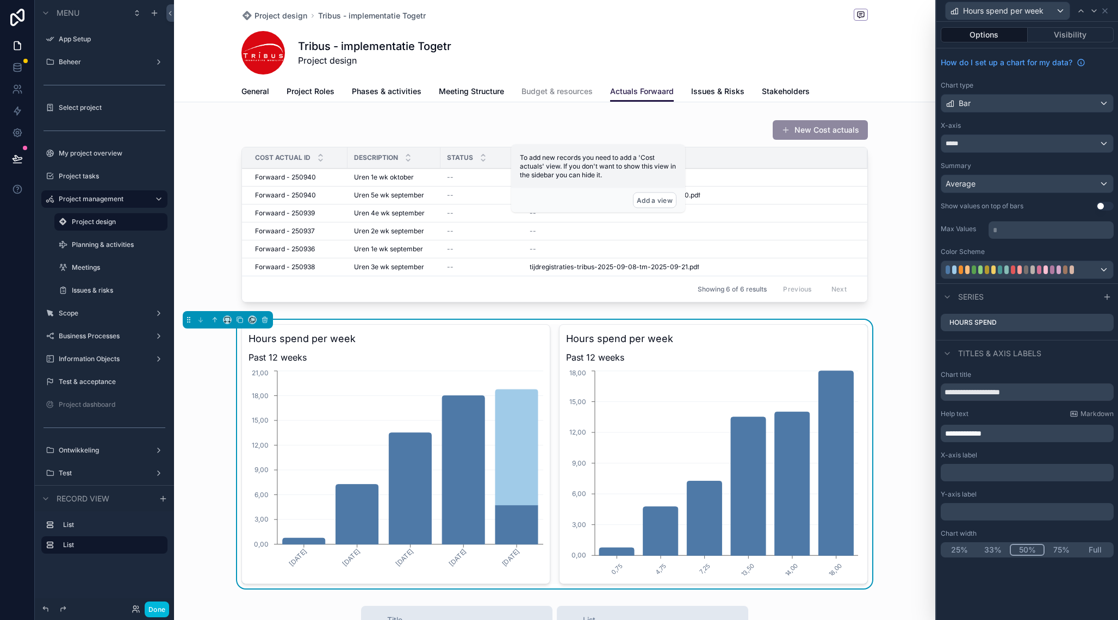
click at [1006, 153] on div "How do I set up a chart for my data? Chart type Bar X-axis ***** Summary Averag…" at bounding box center [1027, 165] width 182 height 235
click at [1000, 145] on div "*****" at bounding box center [1027, 143] width 172 height 17
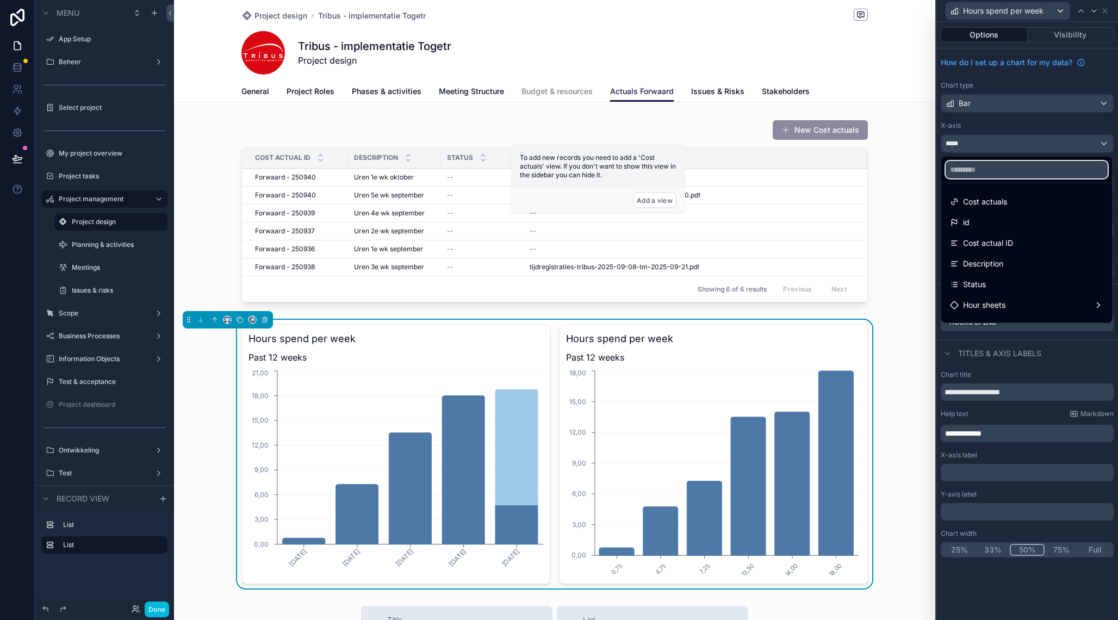
click at [996, 170] on input "text" at bounding box center [1027, 169] width 162 height 17
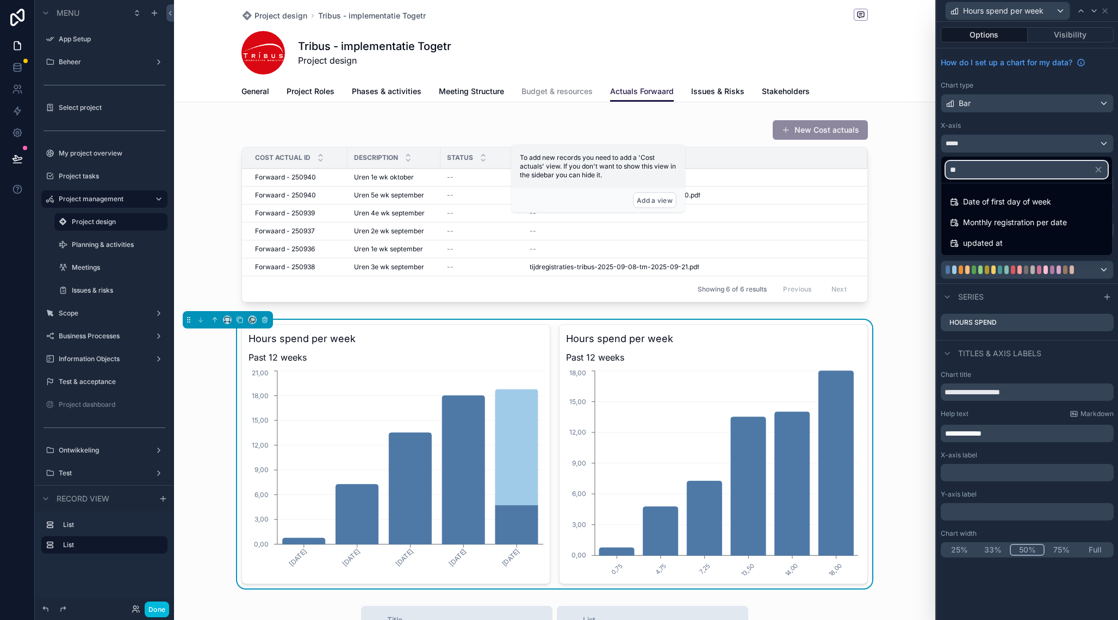
type input "*"
type input "***"
click at [987, 220] on span "Registration for month" at bounding box center [1002, 222] width 79 height 13
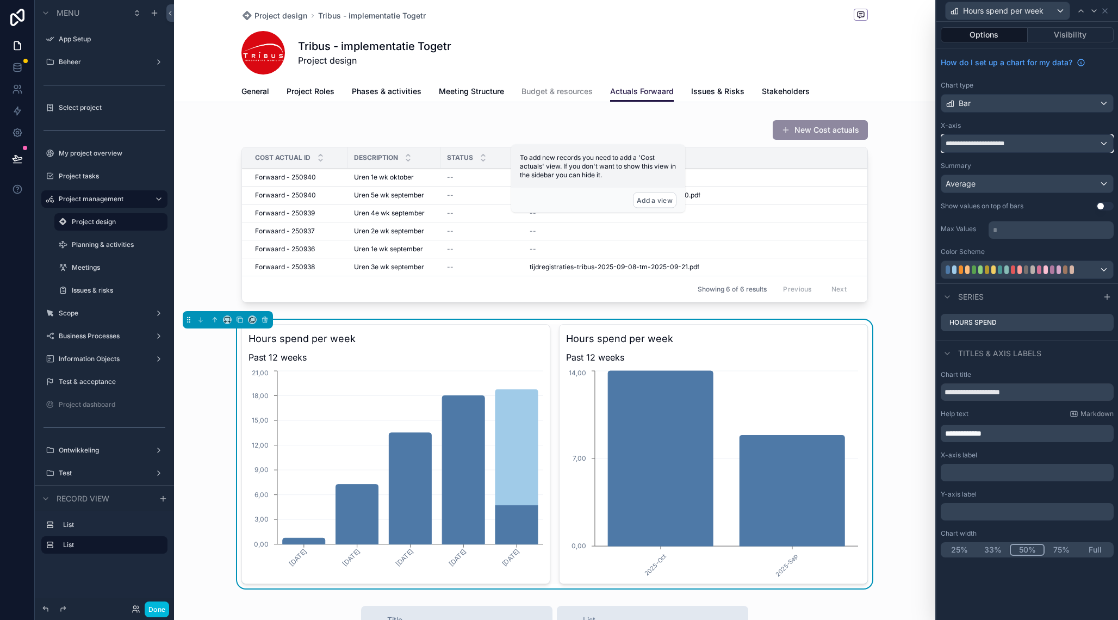
click at [991, 143] on span "**********" at bounding box center [980, 143] width 69 height 9
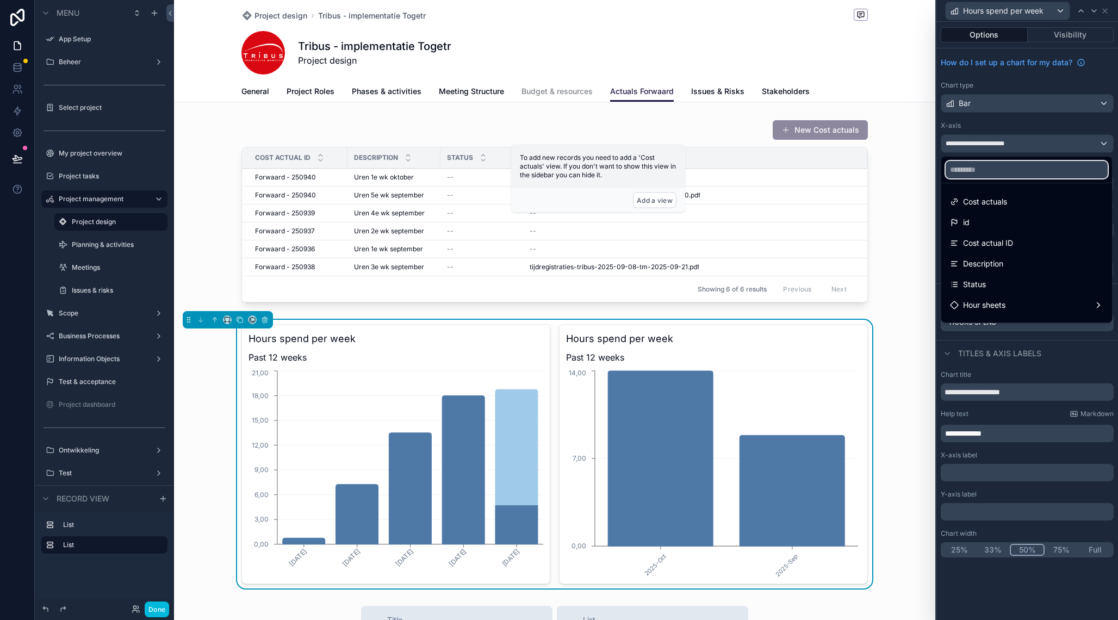
click at [989, 170] on input "text" at bounding box center [1027, 169] width 162 height 17
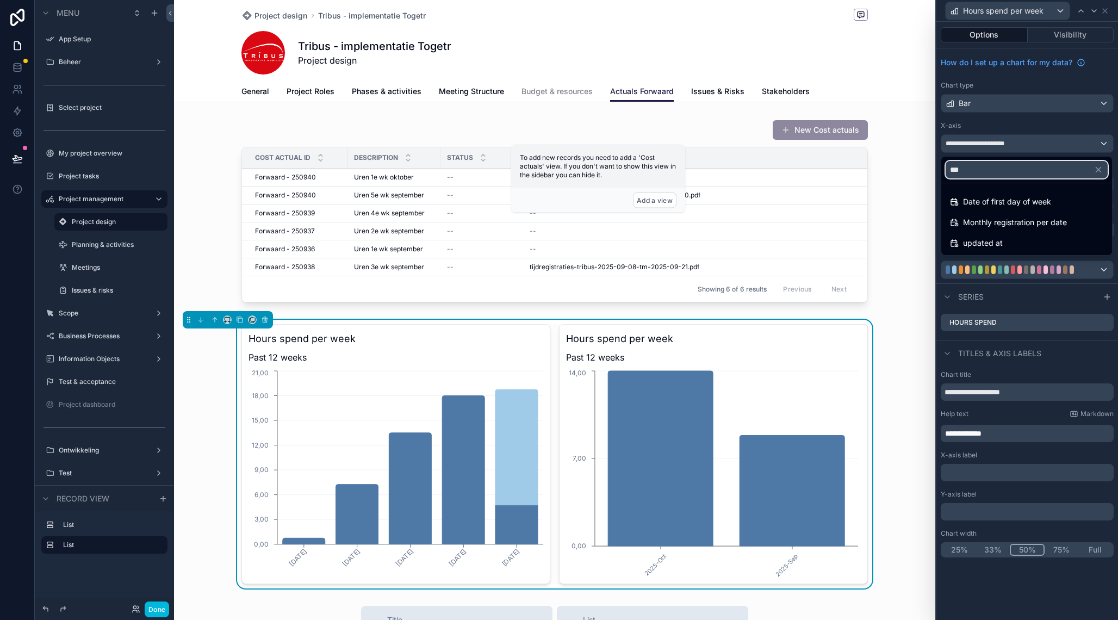
type input "****"
click at [997, 202] on span "Date of first day of week" at bounding box center [1007, 201] width 88 height 13
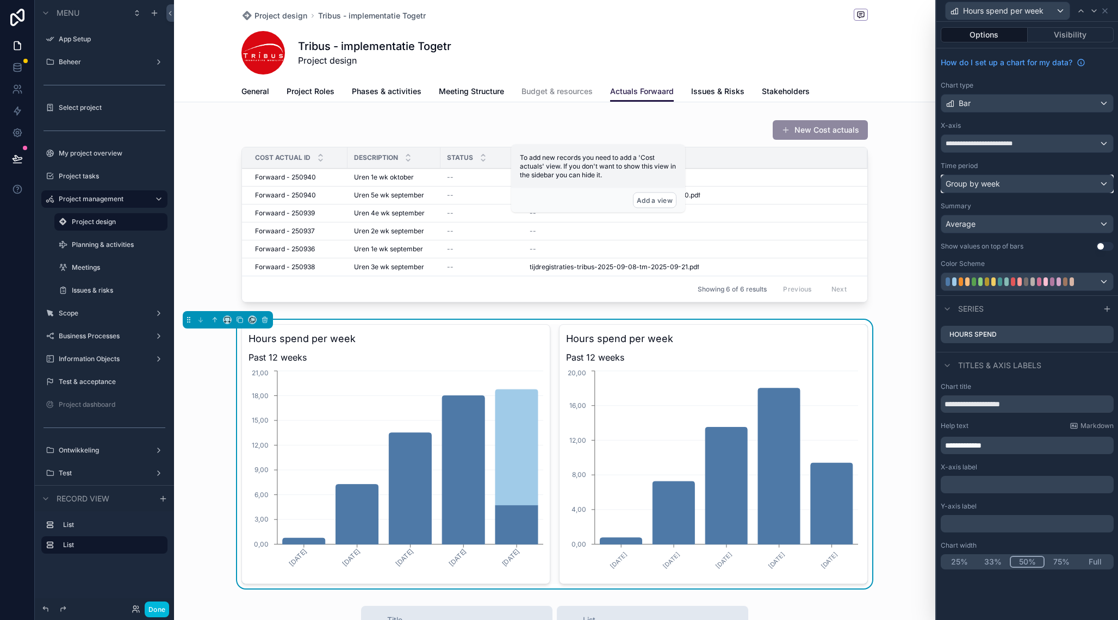
click at [984, 185] on span "Group by week" at bounding box center [973, 183] width 54 height 11
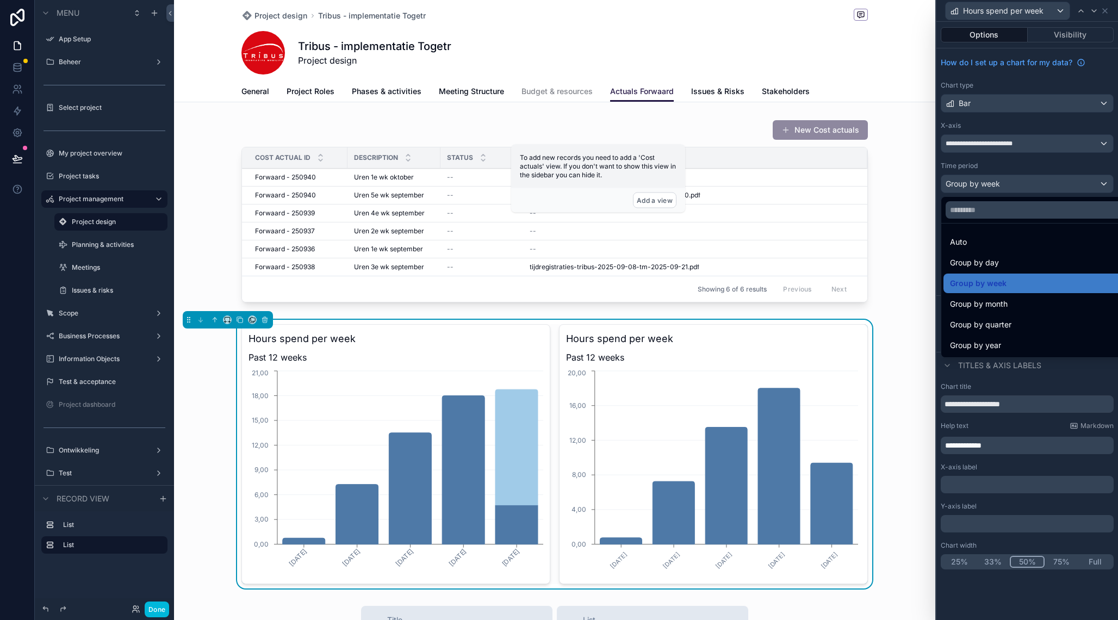
click at [975, 303] on span "Group by month" at bounding box center [979, 303] width 58 height 13
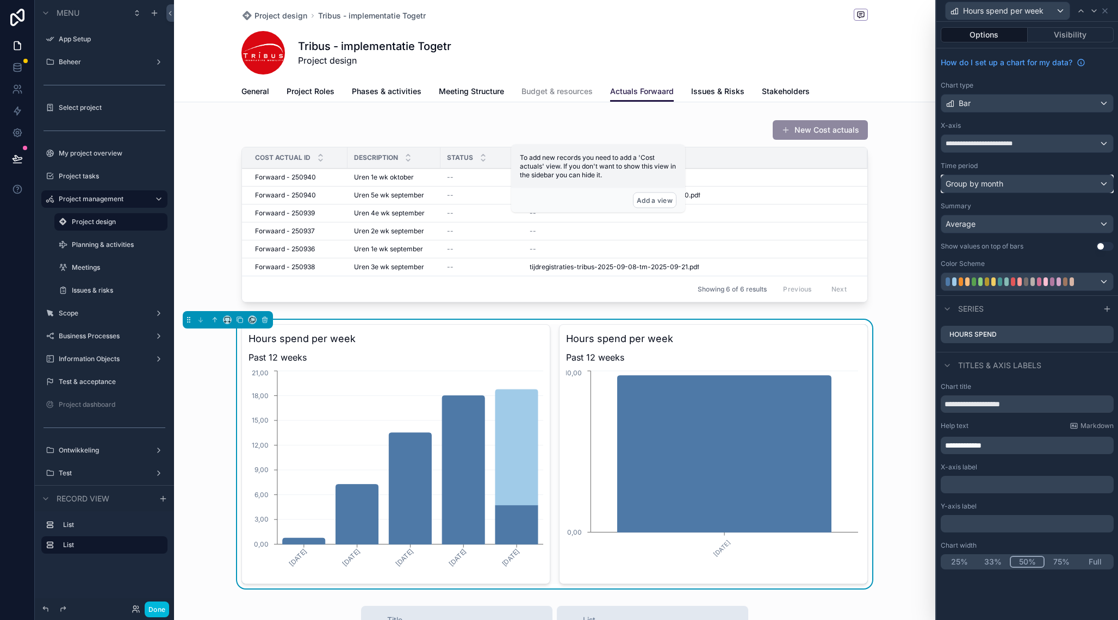
click at [1006, 185] on div "Group by month" at bounding box center [1027, 183] width 172 height 17
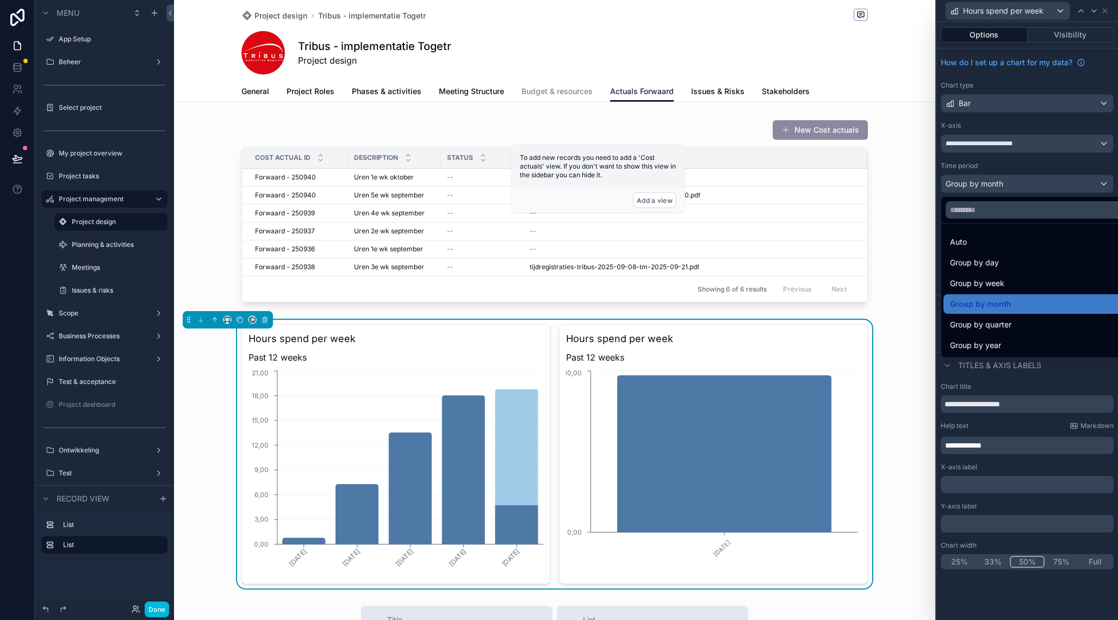
click at [1022, 167] on div at bounding box center [1027, 310] width 182 height 620
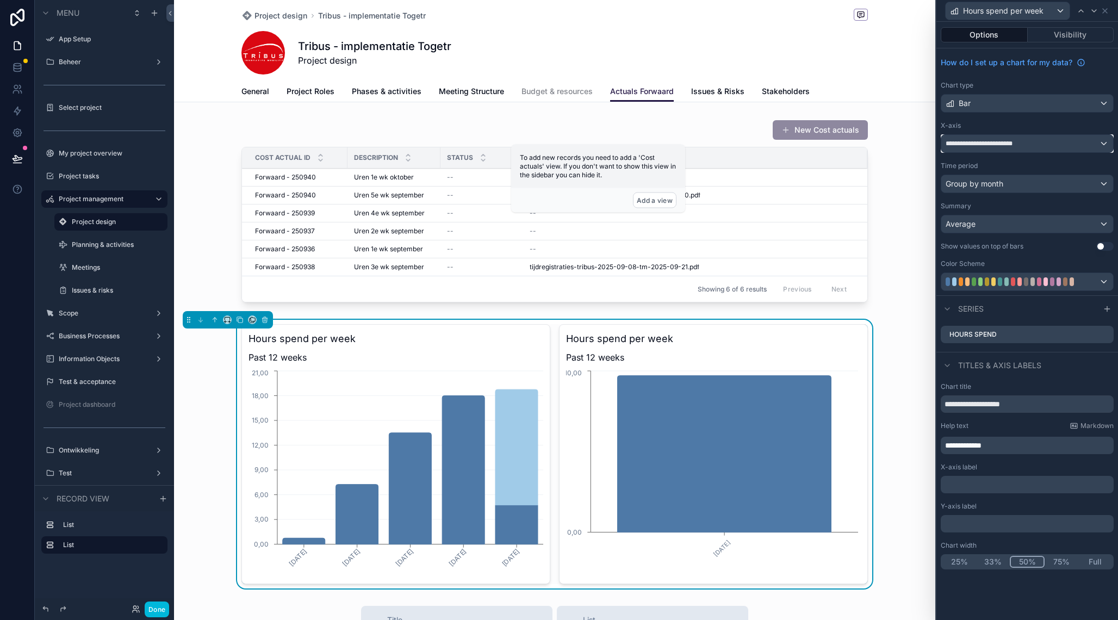
click at [1022, 137] on div "**********" at bounding box center [1027, 143] width 172 height 17
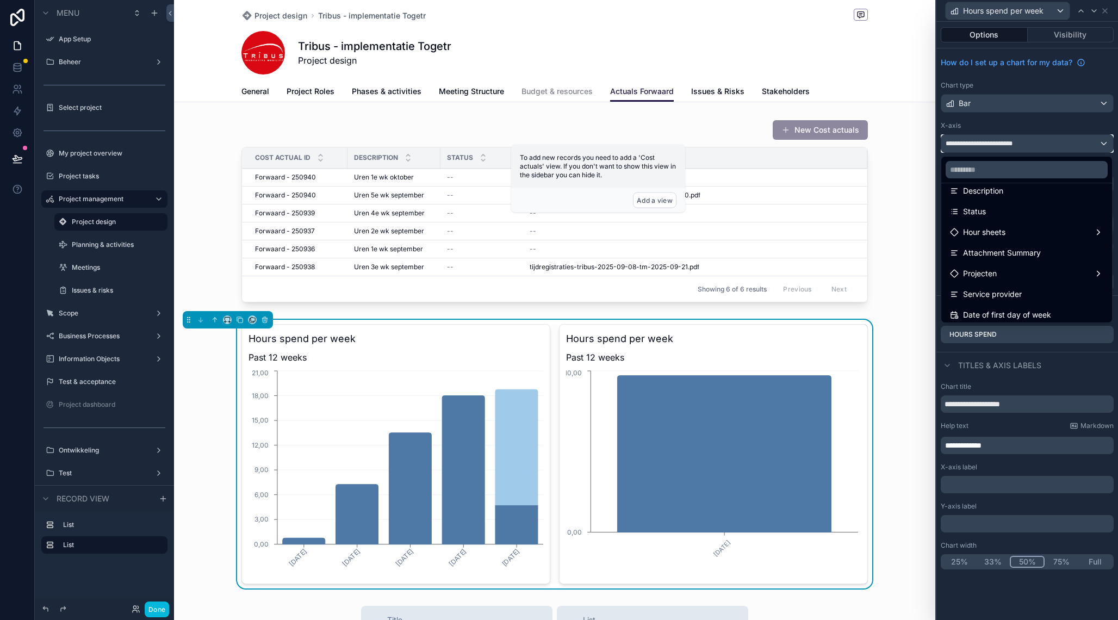
scroll to position [74, 0]
click at [991, 171] on input "text" at bounding box center [1027, 169] width 162 height 17
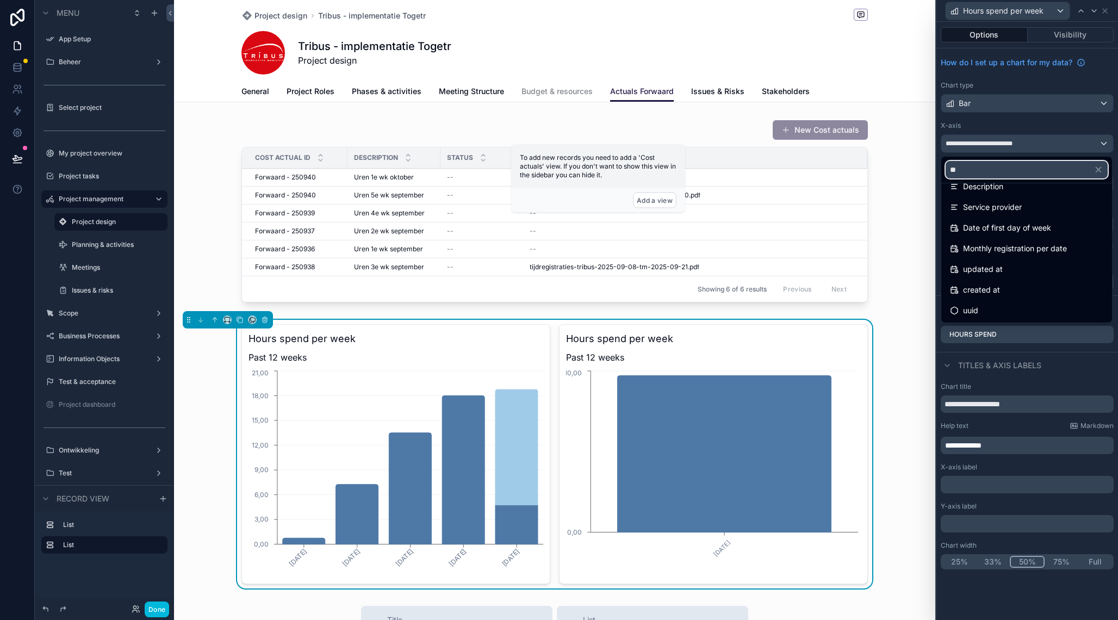
scroll to position [0, 0]
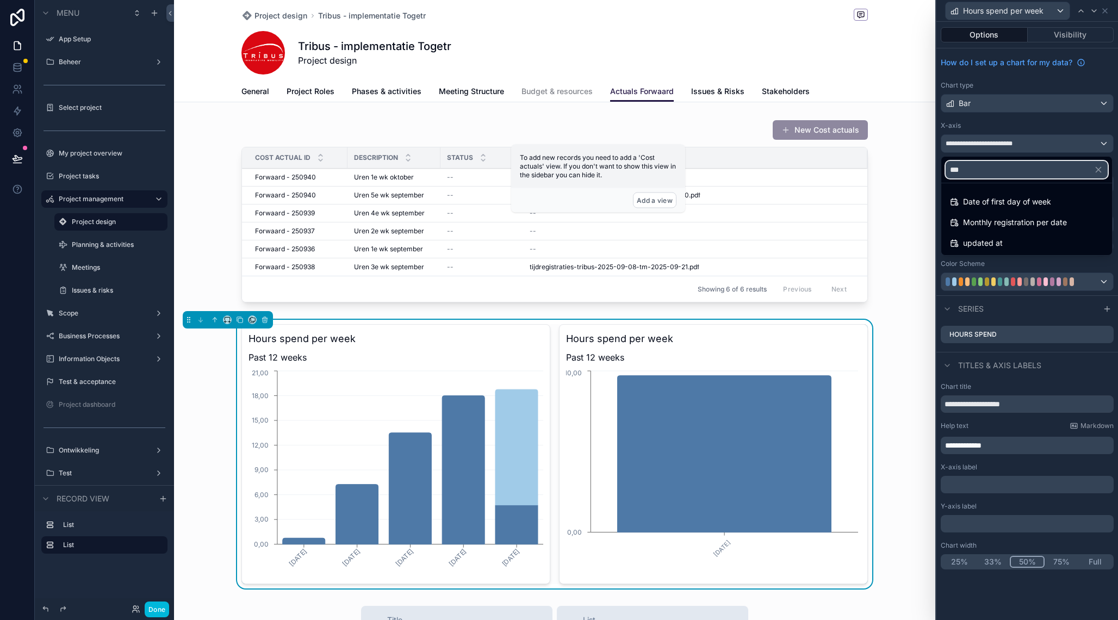
type input "****"
click at [987, 218] on span "Monthly registration per date" at bounding box center [1015, 222] width 104 height 13
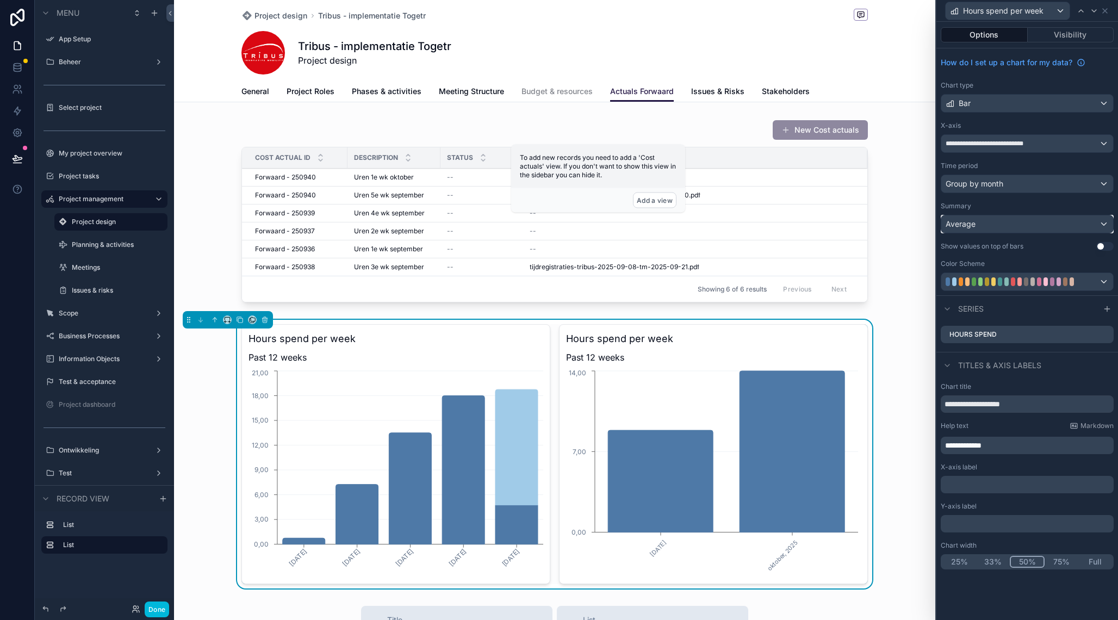
click at [989, 226] on div "Average" at bounding box center [1027, 223] width 172 height 17
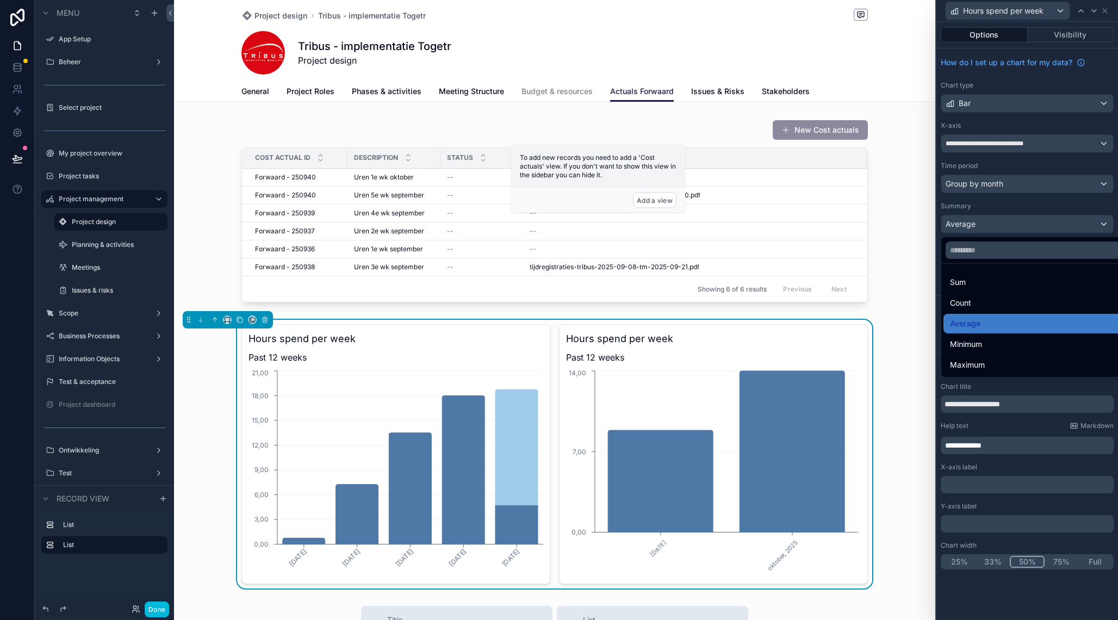
click at [972, 283] on div "Sum" at bounding box center [1039, 282] width 179 height 13
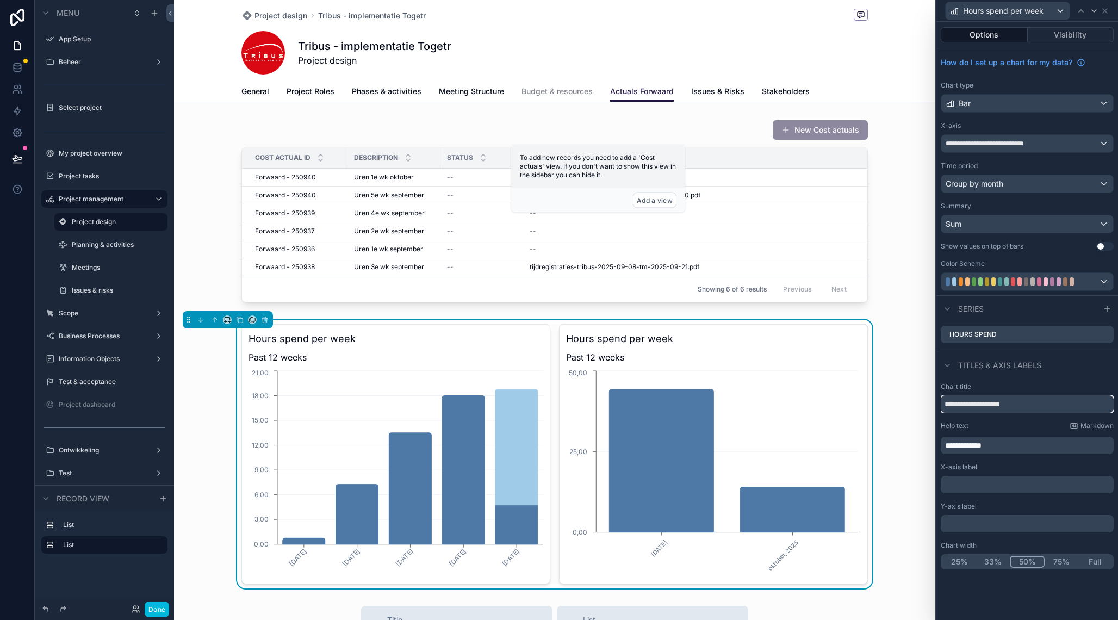
click at [1004, 403] on input "**********" at bounding box center [1027, 403] width 173 height 17
click at [1027, 404] on input "**********" at bounding box center [1027, 403] width 173 height 17
type input "**********"
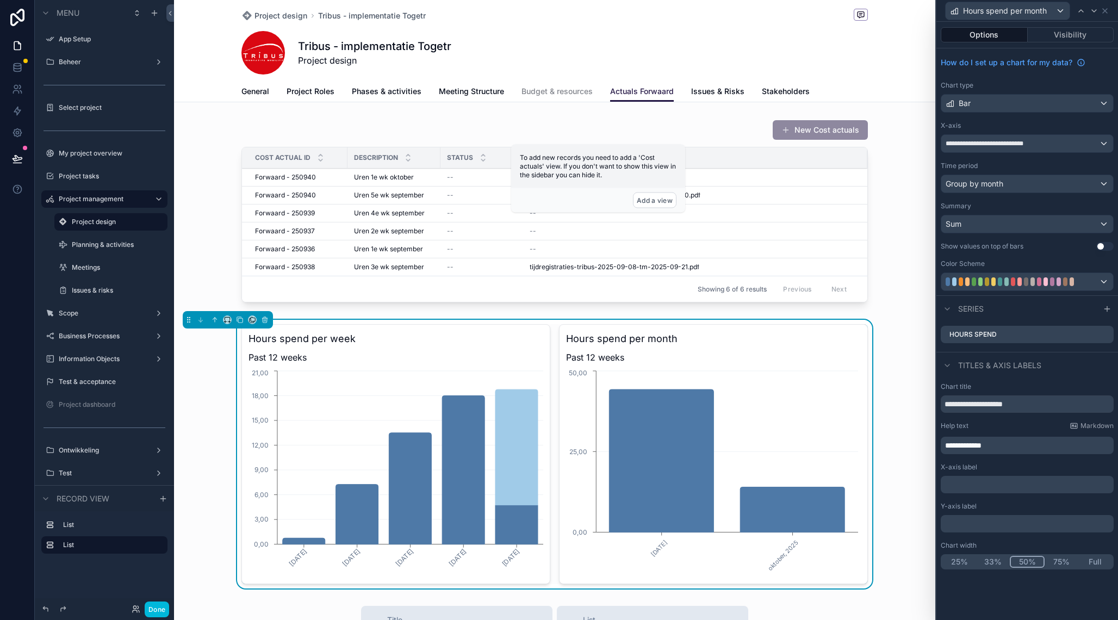
click at [982, 445] on span "**********" at bounding box center [963, 446] width 36 height 8
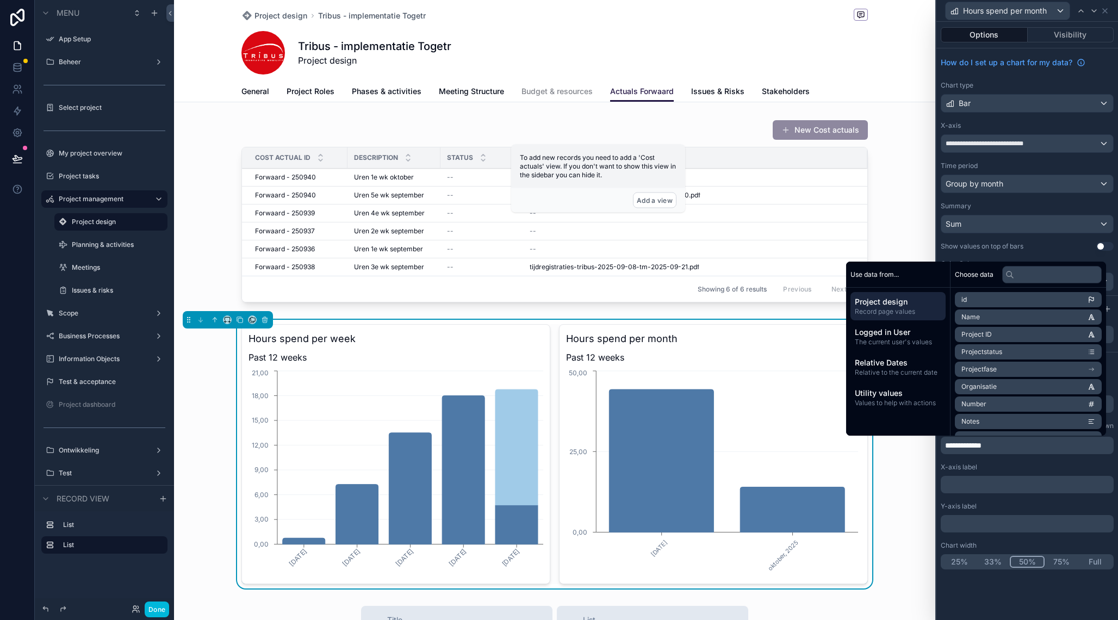
click at [982, 445] on span "**********" at bounding box center [963, 446] width 36 height 8
click at [1019, 446] on p "**********" at bounding box center [1028, 445] width 166 height 11
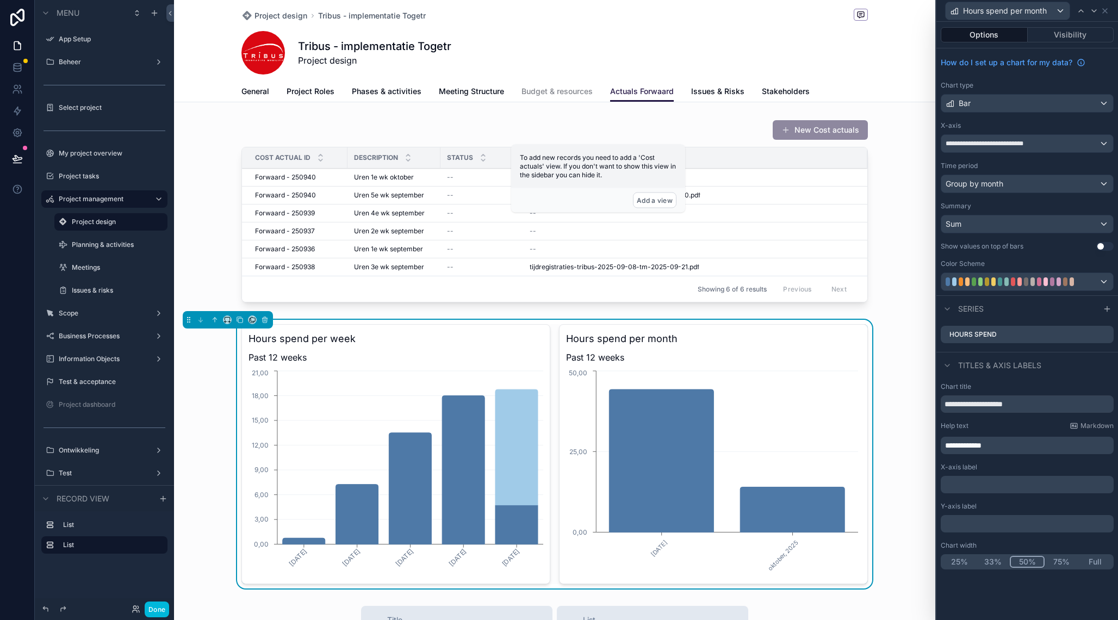
click at [1019, 446] on p "**********" at bounding box center [1028, 445] width 166 height 11
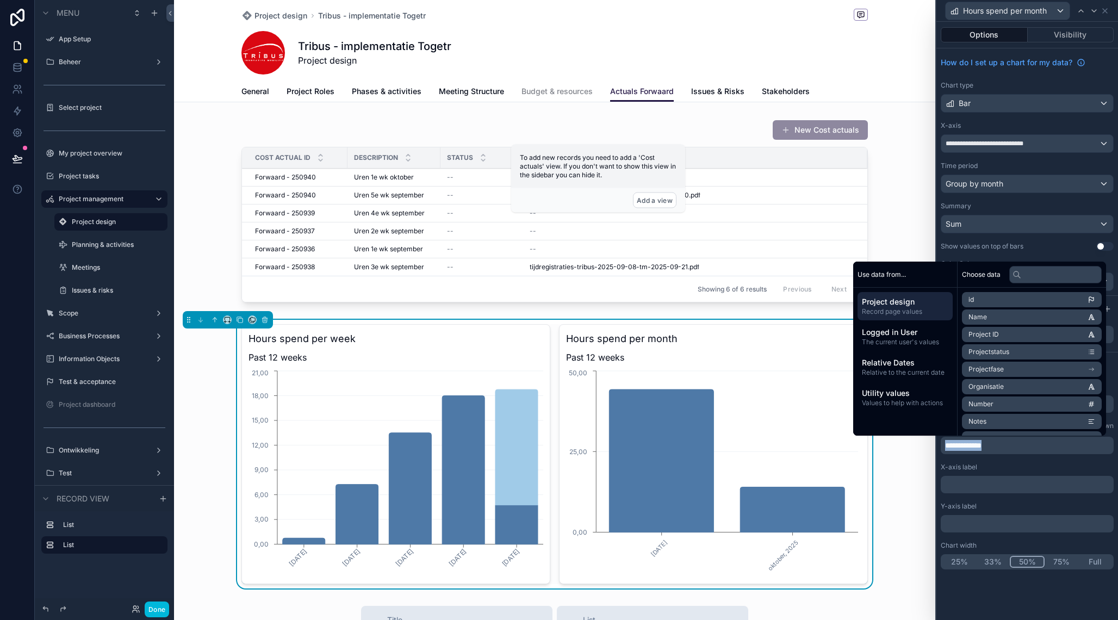
click at [1019, 446] on p "**********" at bounding box center [1028, 445] width 166 height 11
click at [1025, 599] on div "**********" at bounding box center [1027, 321] width 182 height 598
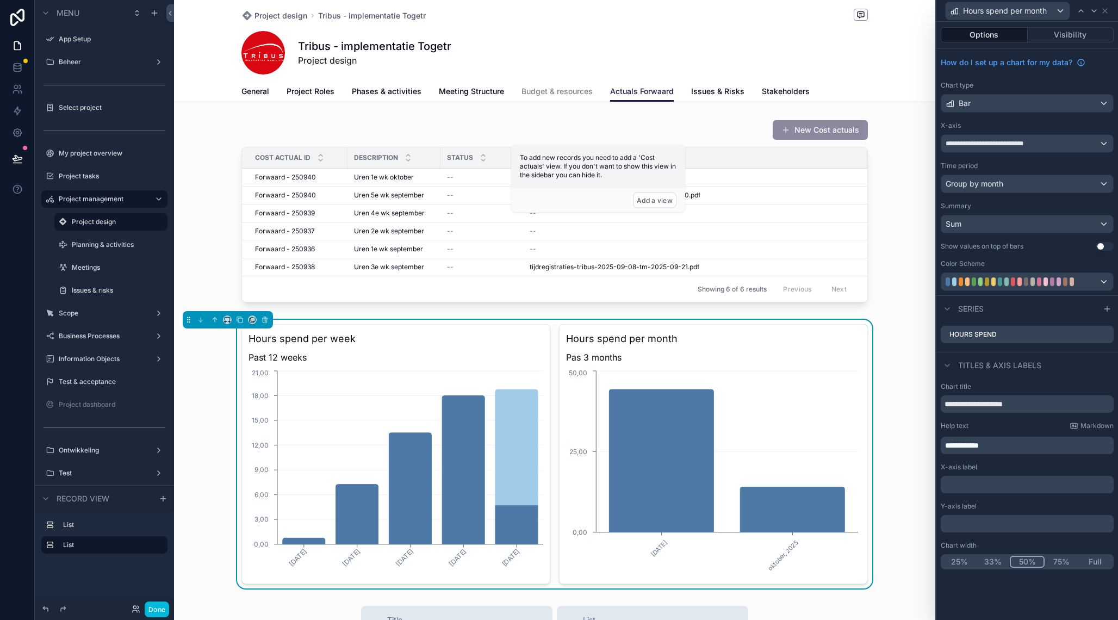
click at [909, 303] on div "scrollable content" at bounding box center [554, 213] width 761 height 196
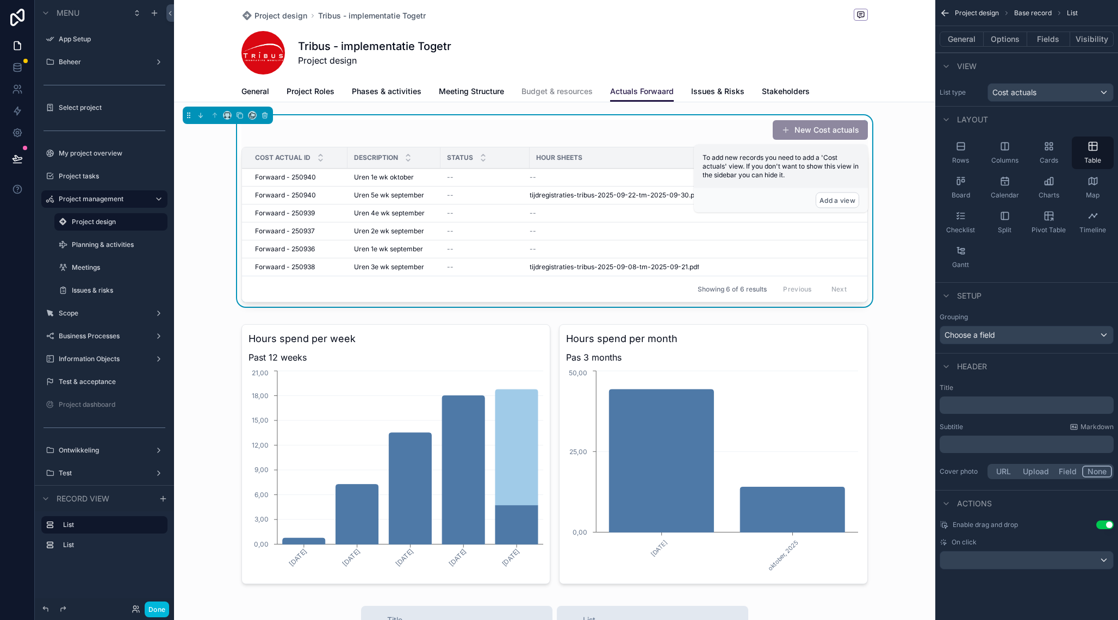
click at [998, 44] on button "Options" at bounding box center [1006, 39] width 44 height 15
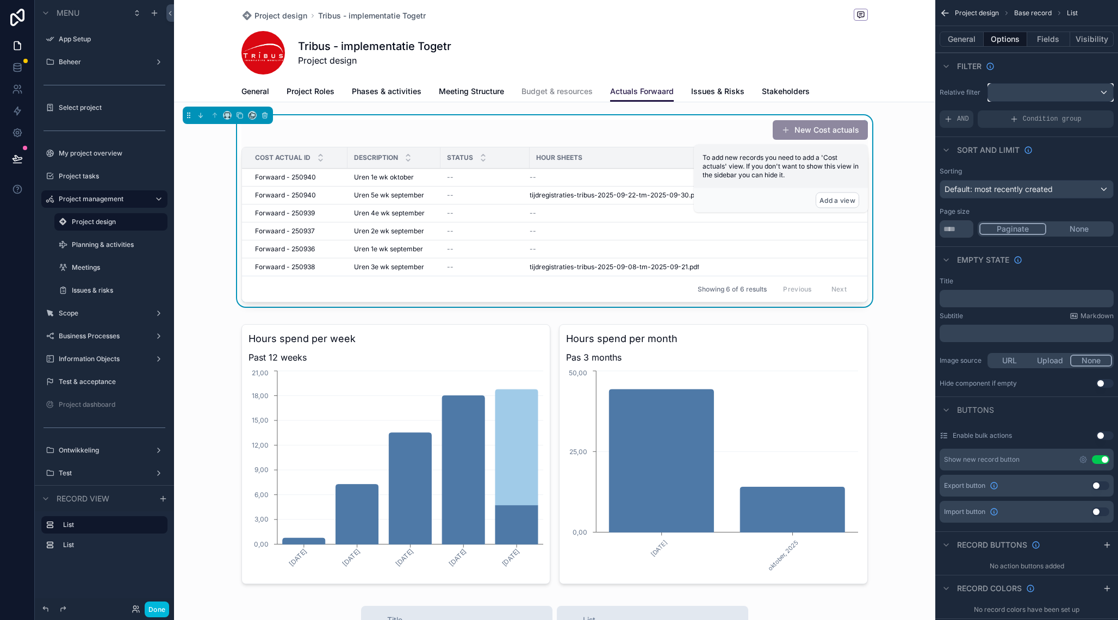
click at [1021, 95] on div "scrollable content" at bounding box center [1050, 92] width 125 height 17
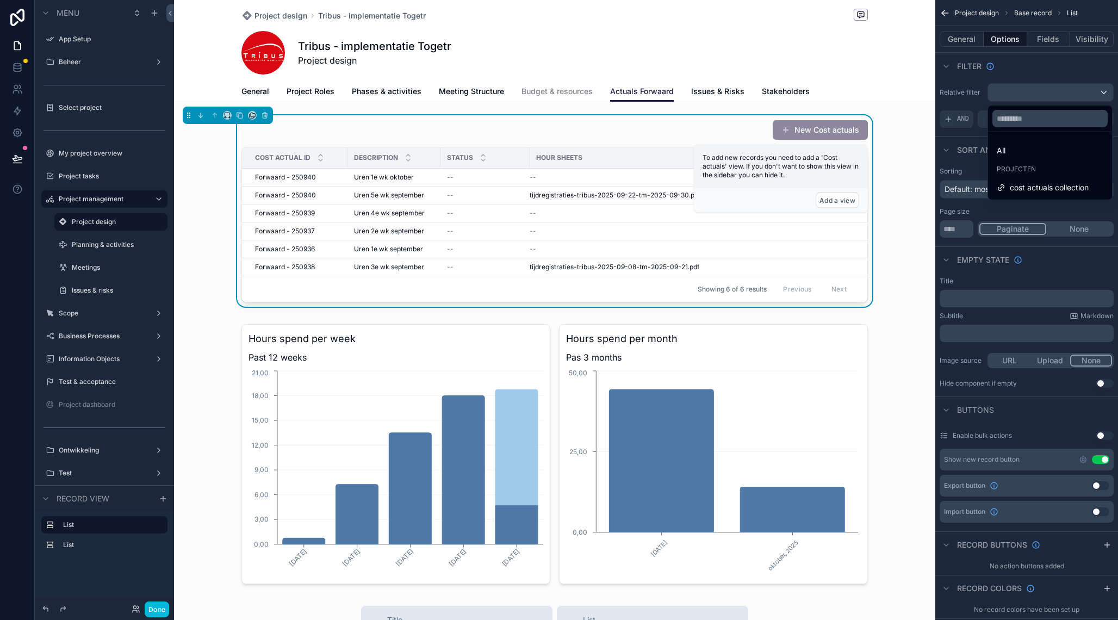
click at [1021, 194] on span "cost actuals collection" at bounding box center [1049, 187] width 79 height 13
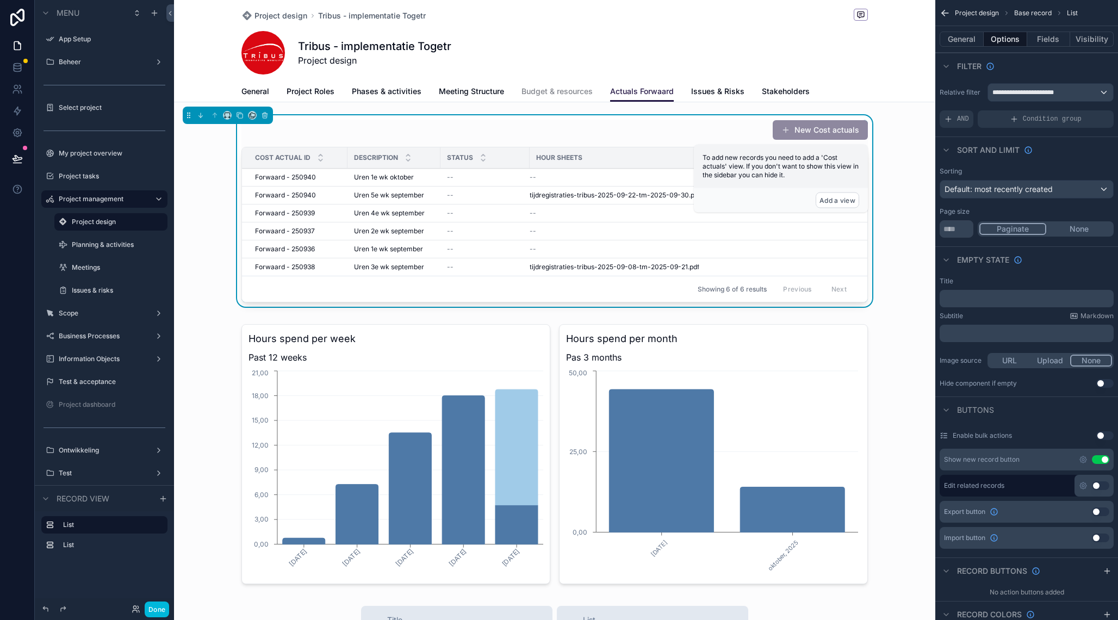
click at [651, 330] on div "scrollable content" at bounding box center [554, 454] width 761 height 269
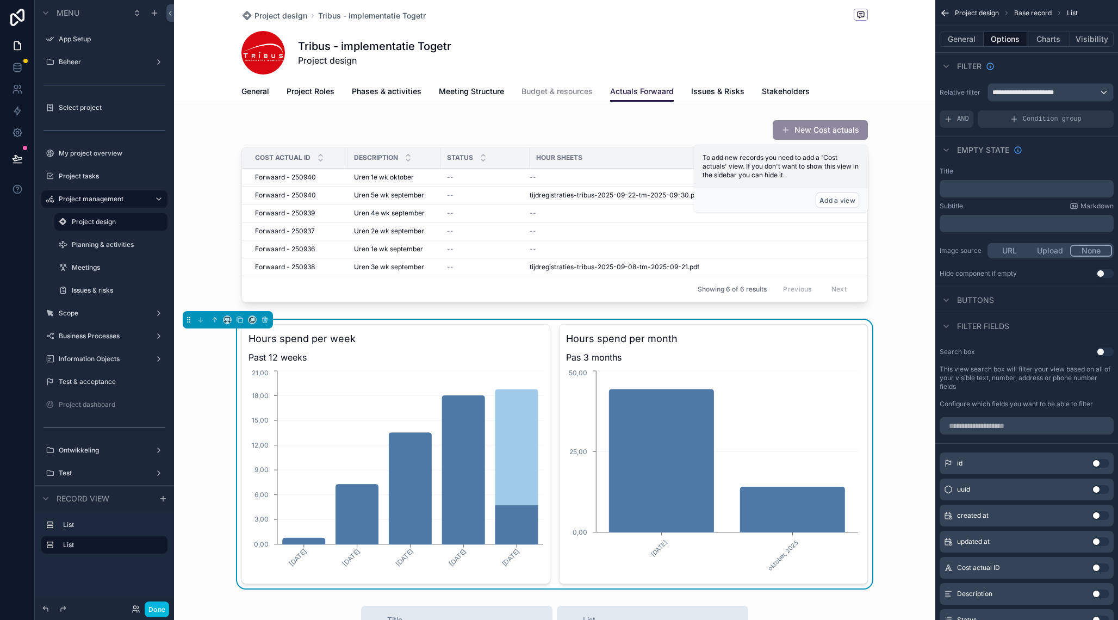
click at [854, 328] on div "Hours spend per month Pas 3 months september, 2025 oktober, 2025 0,00 25,00 50,…" at bounding box center [713, 454] width 309 height 260
click at [1046, 39] on button "Charts" at bounding box center [1049, 39] width 44 height 15
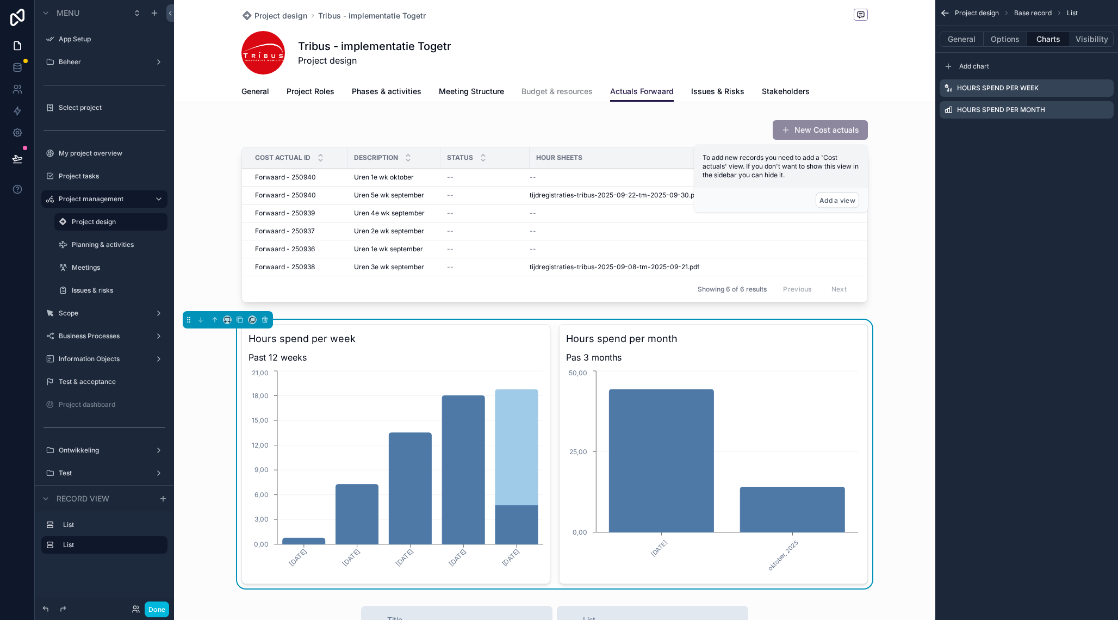
click at [0, 0] on icon "scrollable content" at bounding box center [0, 0] width 0 height 0
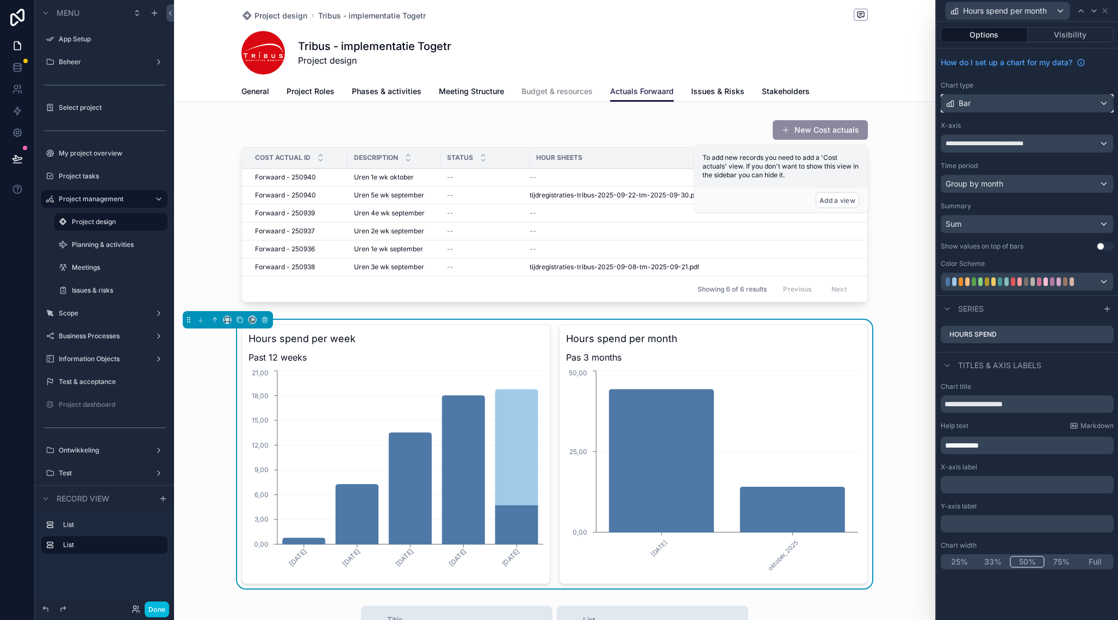
click at [1065, 107] on div "Bar" at bounding box center [1027, 103] width 172 height 17
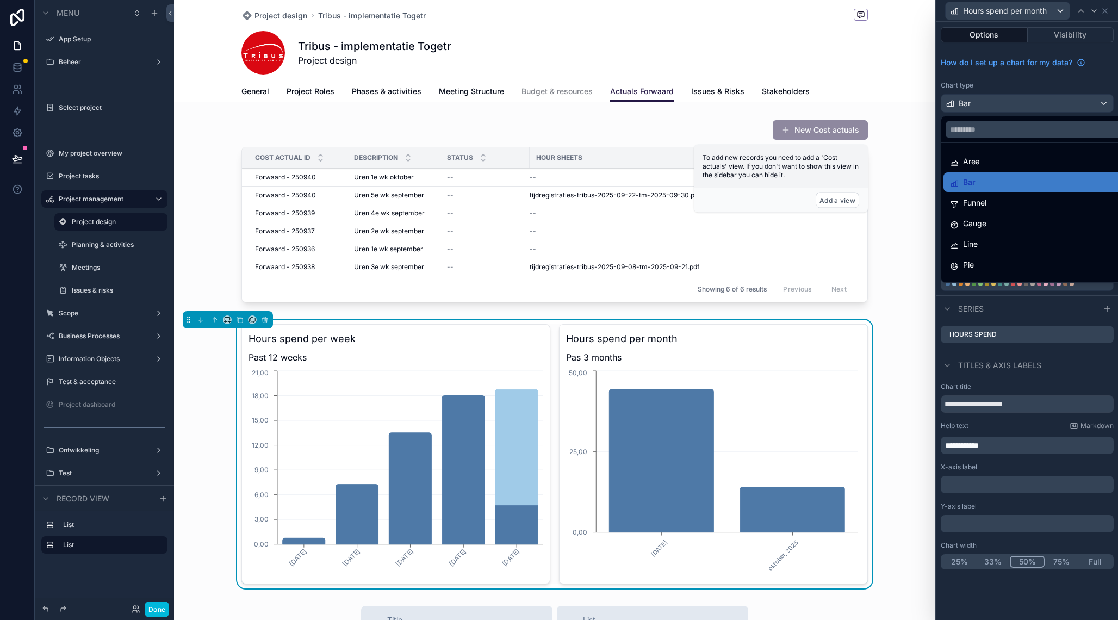
click at [1019, 377] on div at bounding box center [1027, 310] width 182 height 620
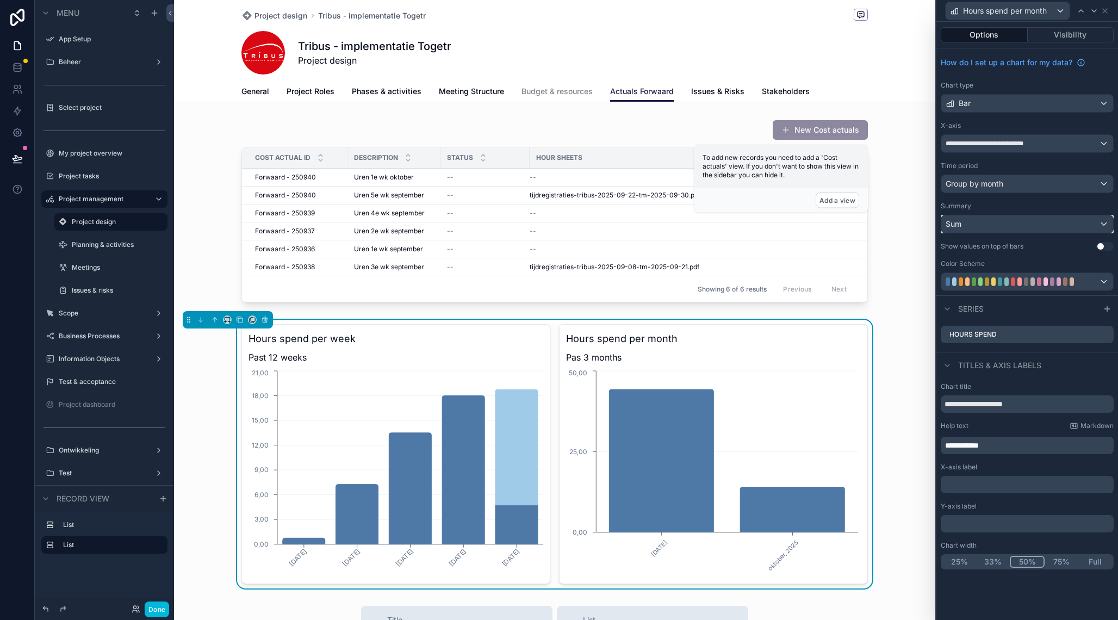
click at [1012, 227] on div "Sum" at bounding box center [1027, 223] width 172 height 17
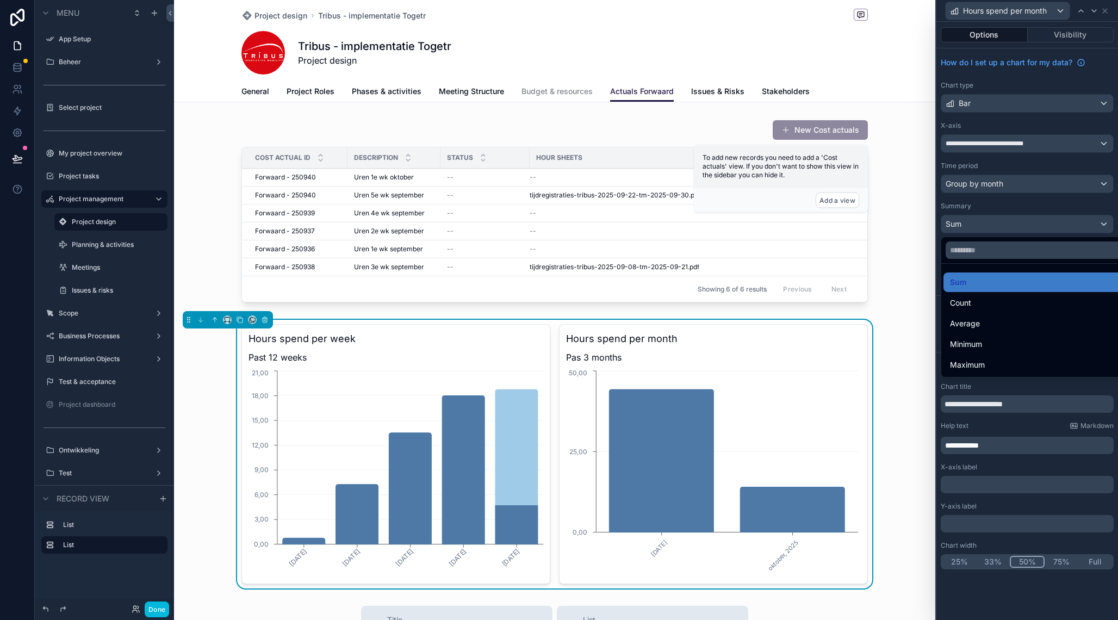
click at [1019, 389] on div at bounding box center [1027, 310] width 182 height 620
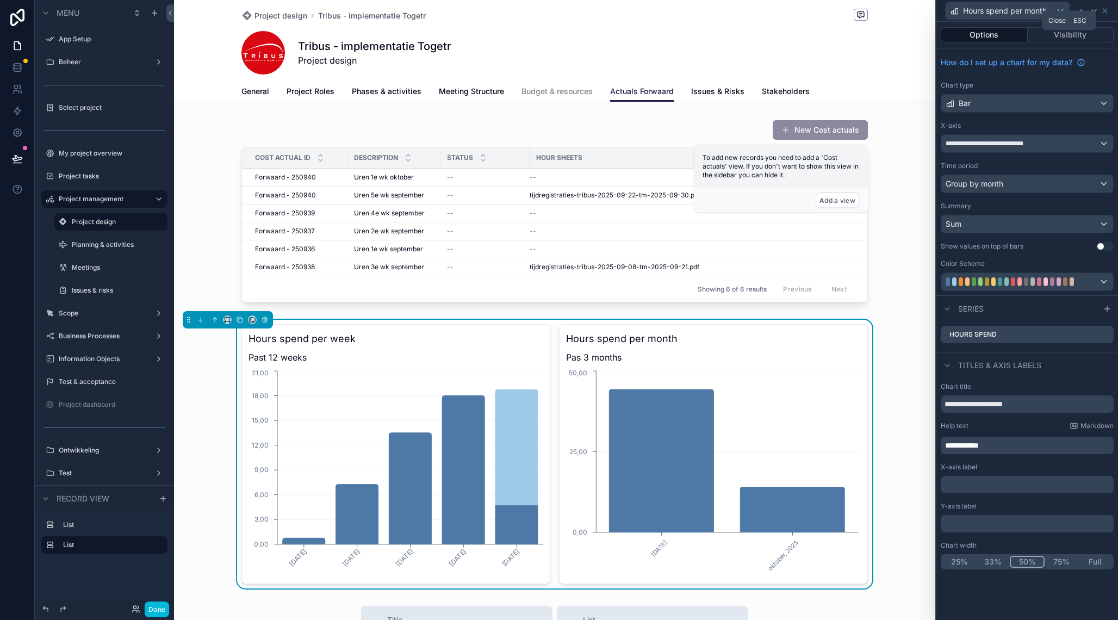
click at [1105, 7] on icon at bounding box center [1105, 11] width 9 height 9
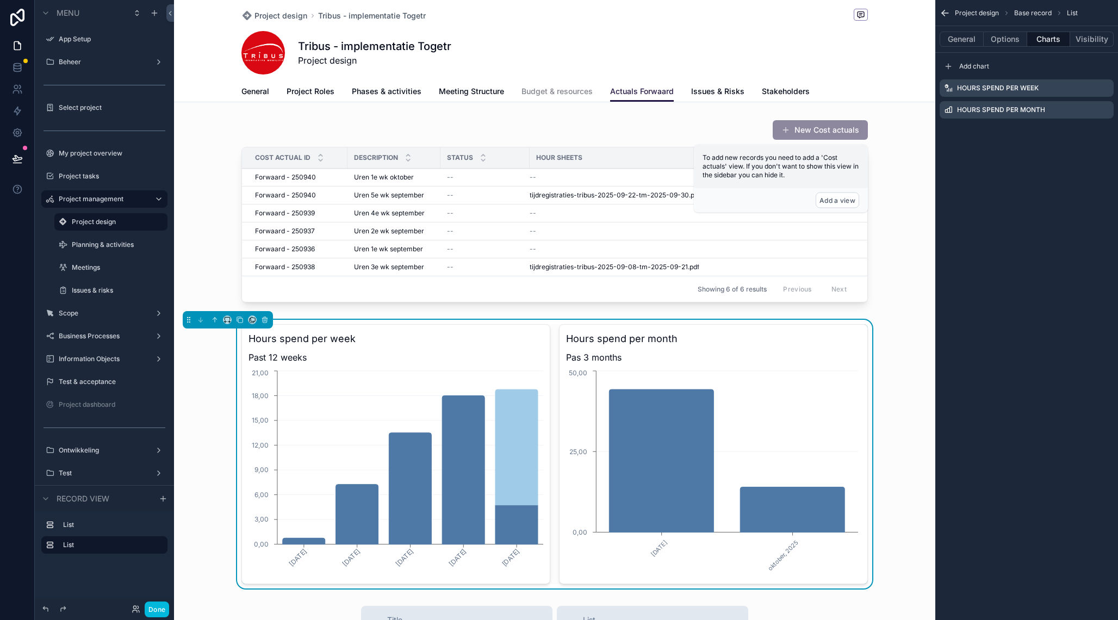
click at [632, 35] on div "Tribus - implementatie Togetr Project design" at bounding box center [554, 53] width 627 height 44
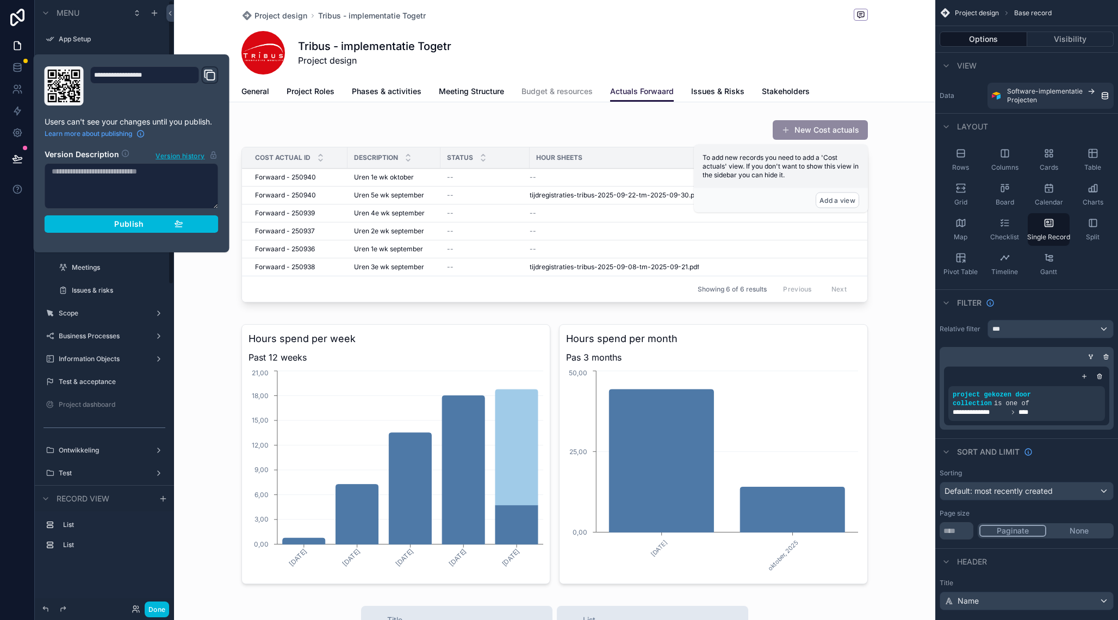
click at [97, 222] on div "Publish" at bounding box center [131, 224] width 103 height 10
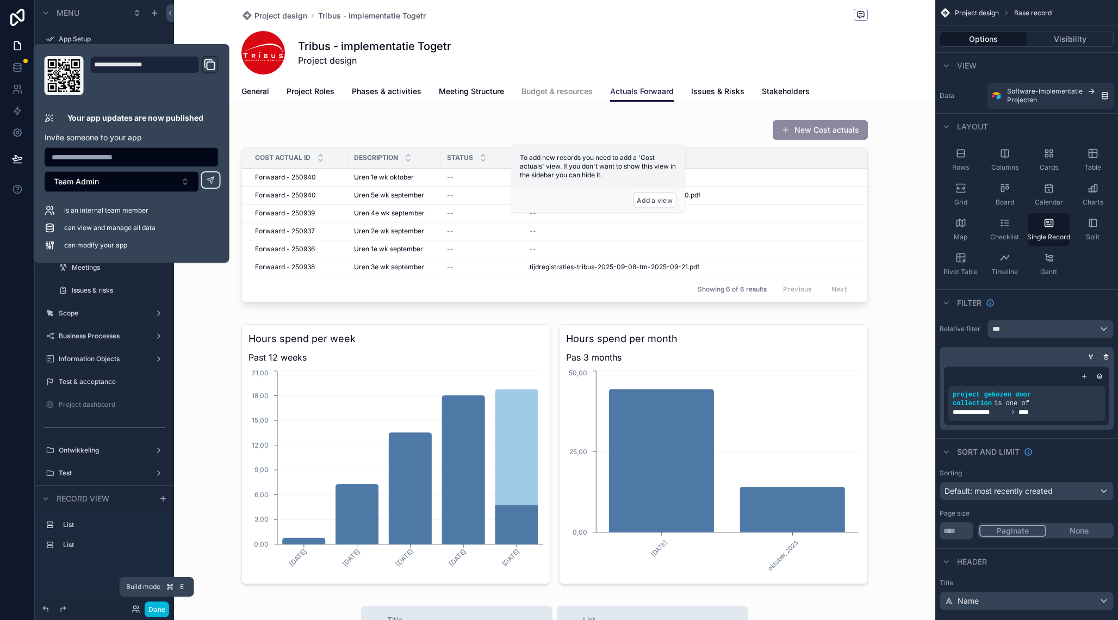
click at [155, 606] on button "Done" at bounding box center [157, 609] width 24 height 16
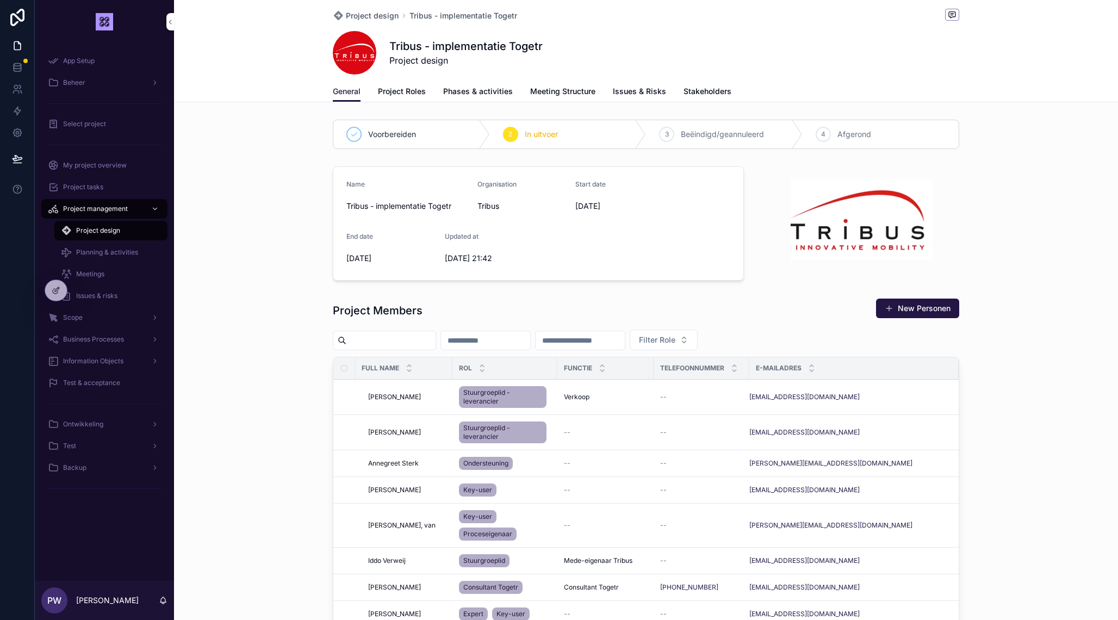
click at [0, 0] on icon at bounding box center [0, 0] width 0 height 0
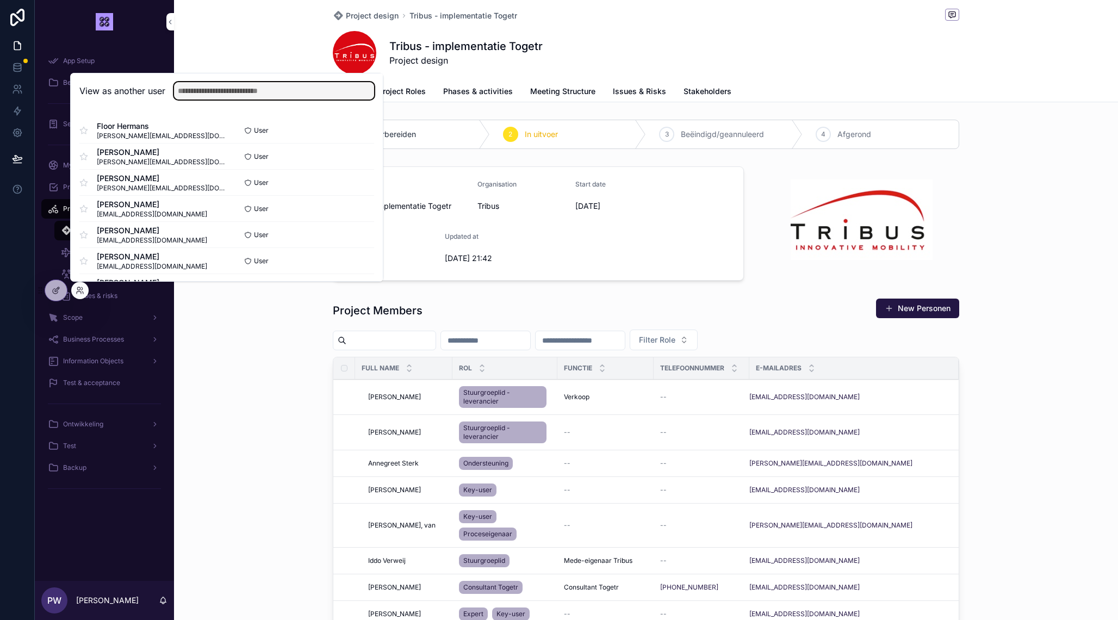
click at [202, 95] on input "text" at bounding box center [274, 90] width 200 height 17
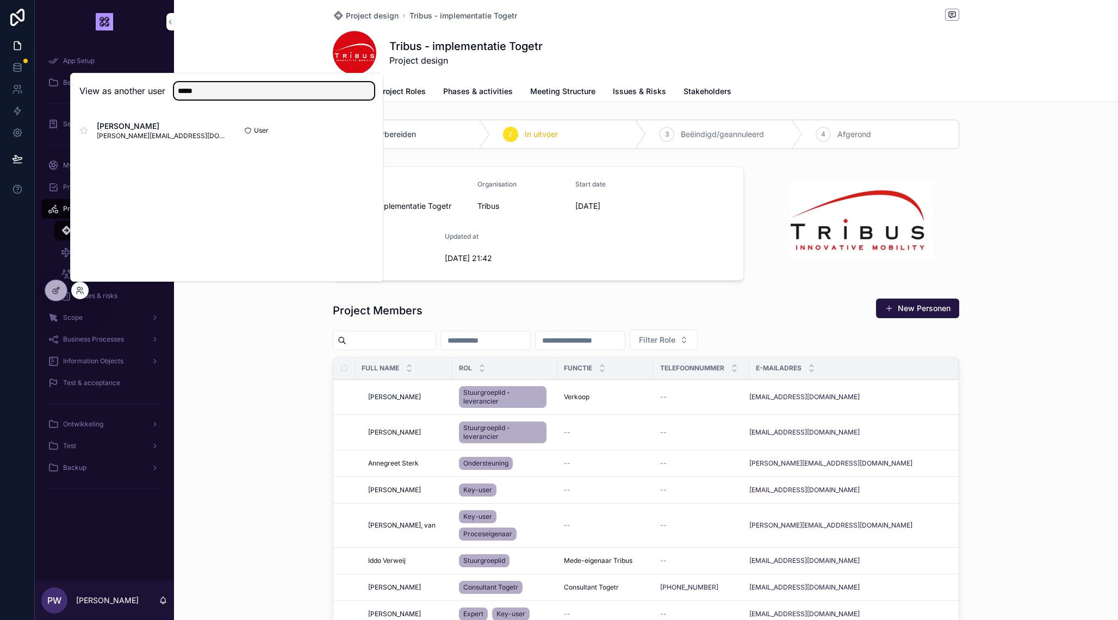
type input "*****"
click at [0, 0] on button "Select" at bounding box center [0, 0] width 0 height 0
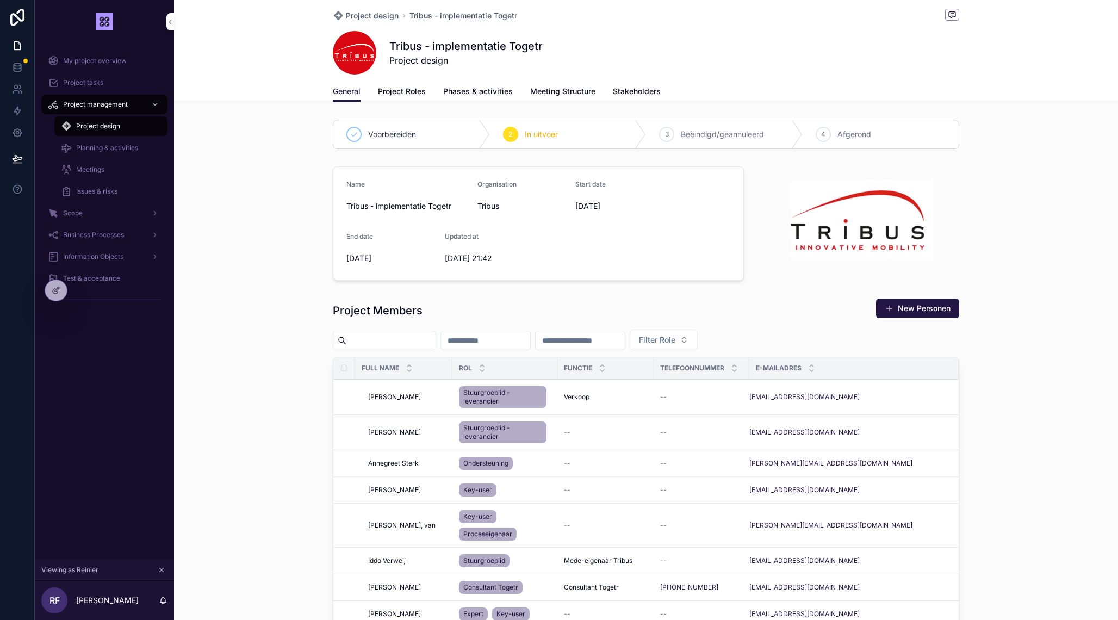
click at [57, 283] on div at bounding box center [56, 290] width 22 height 21
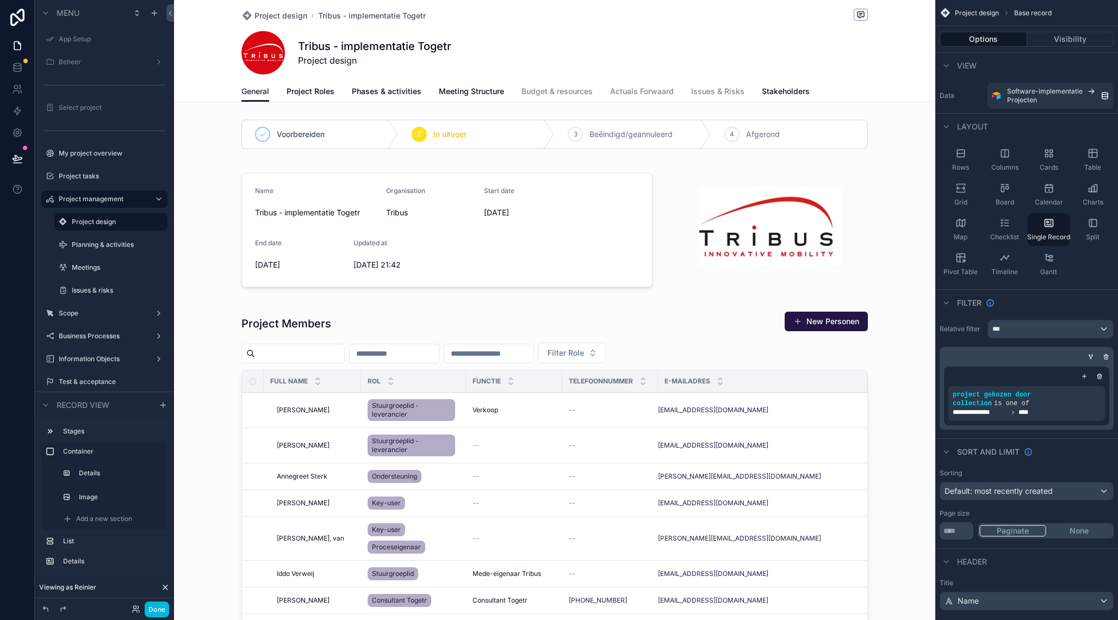
click at [636, 87] on span "Actuals Forwaard" at bounding box center [642, 91] width 64 height 11
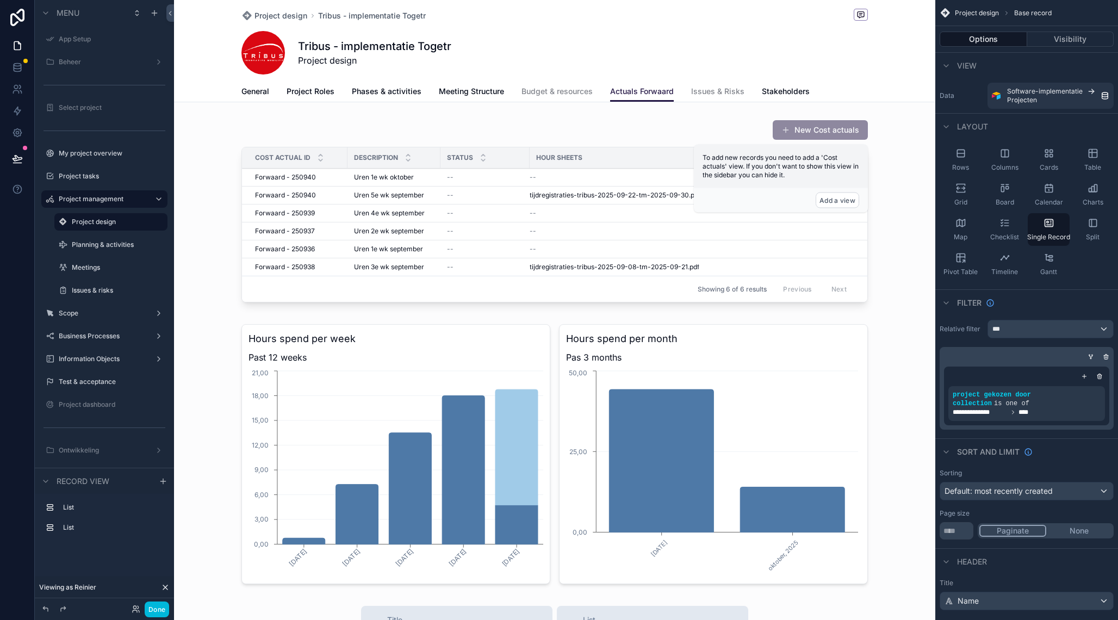
click at [732, 48] on div "Tribus - implementatie Togetr Project design" at bounding box center [554, 53] width 627 height 44
click at [389, 18] on span "Tribus - implementatie Togetr" at bounding box center [372, 15] width 108 height 11
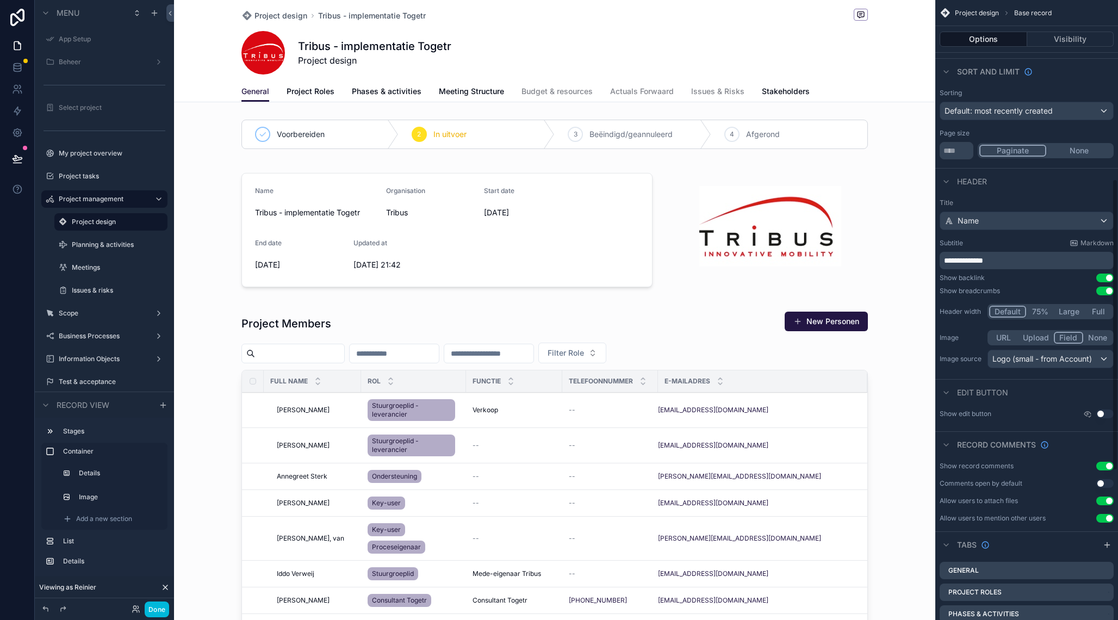
scroll to position [697, 0]
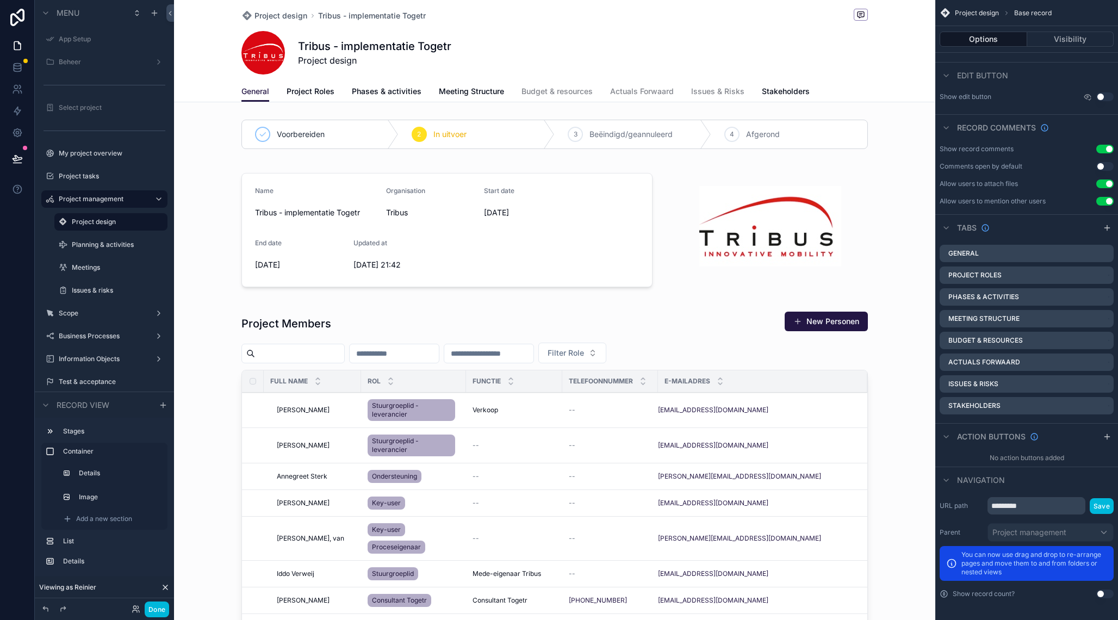
click at [0, 0] on icon "scrollable content" at bounding box center [0, 0] width 0 height 0
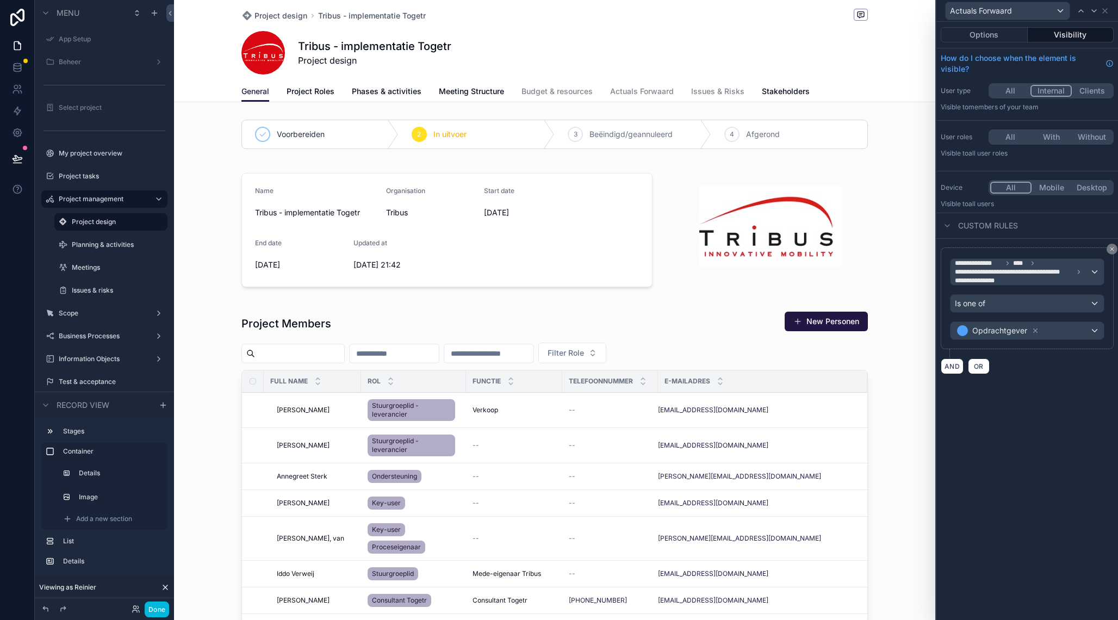
click at [1015, 138] on button "All" at bounding box center [1010, 137] width 41 height 12
click at [1047, 139] on button "With" at bounding box center [1052, 137] width 40 height 12
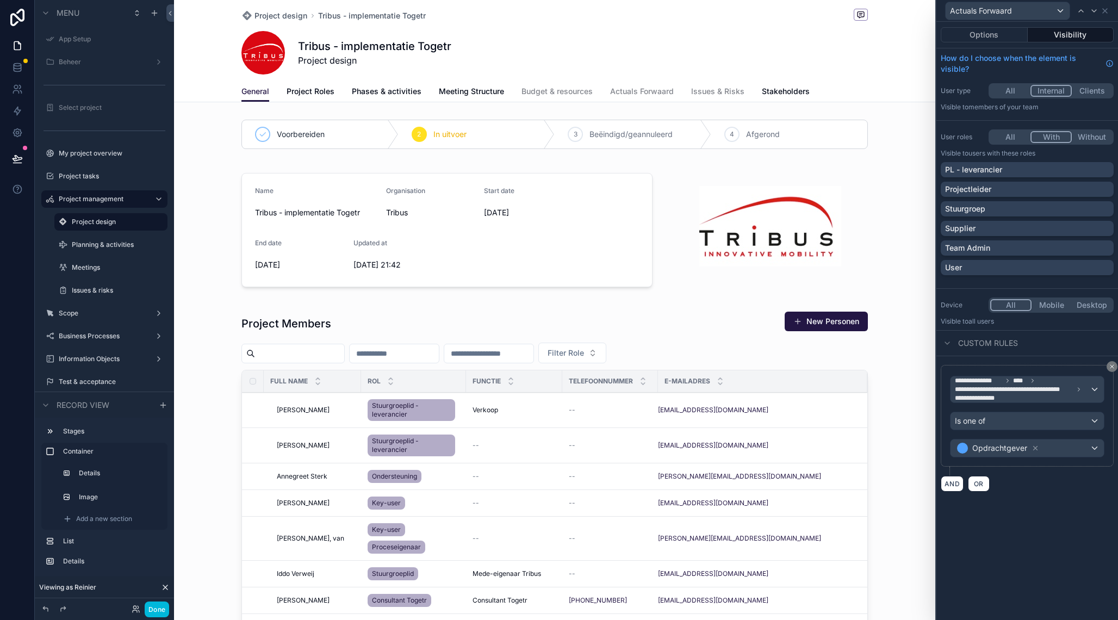
click at [1009, 137] on button "All" at bounding box center [1010, 137] width 40 height 12
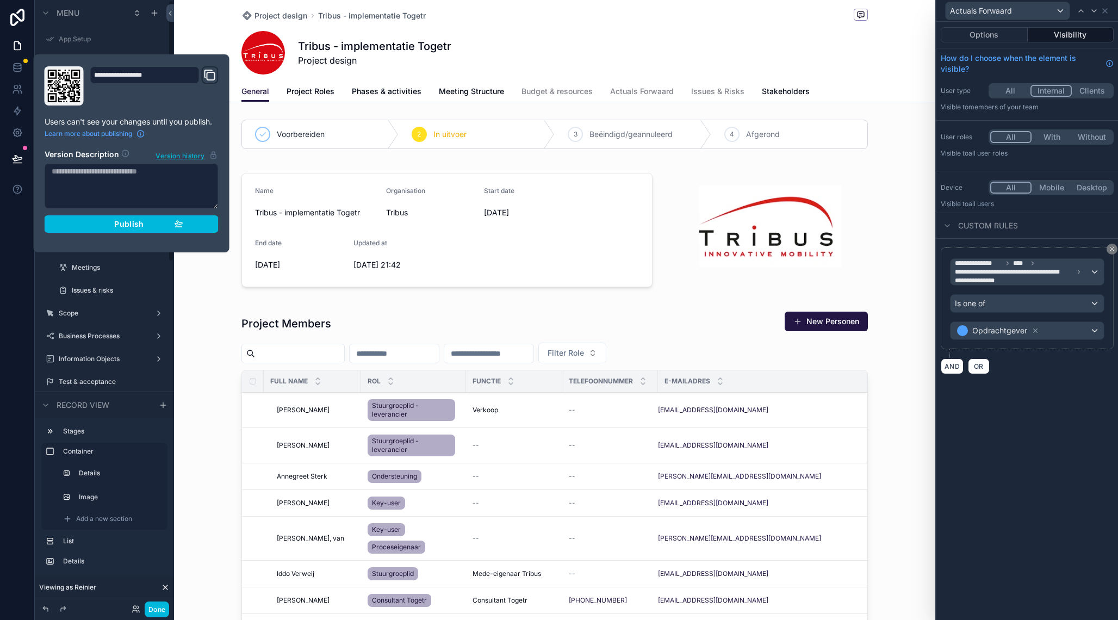
click at [127, 229] on button "Publish" at bounding box center [132, 223] width 174 height 17
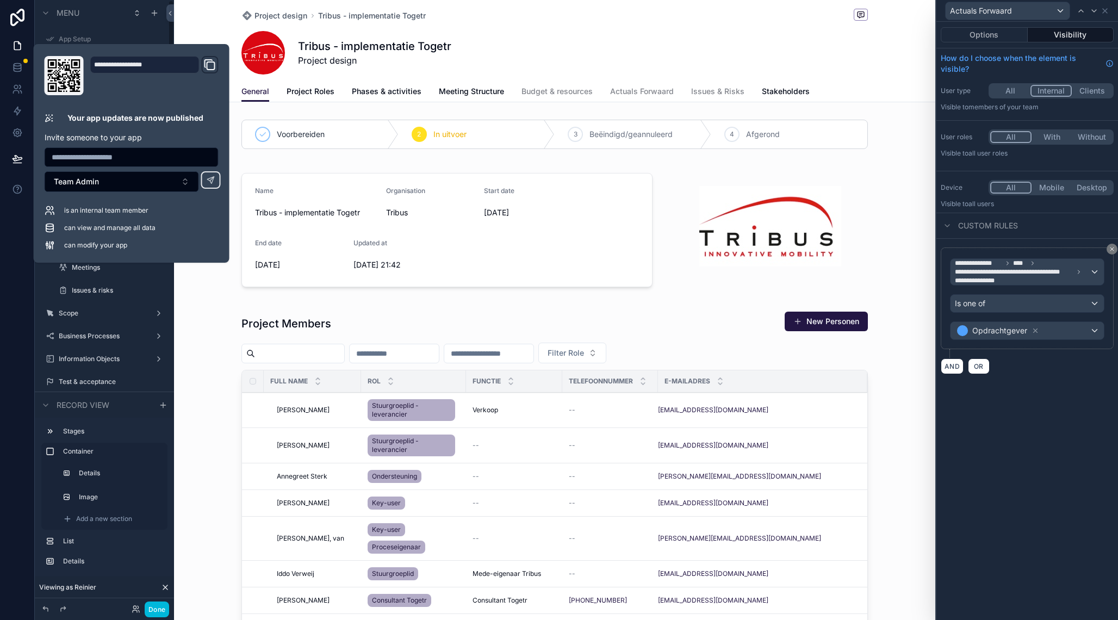
click at [152, 606] on button "Done" at bounding box center [157, 609] width 24 height 16
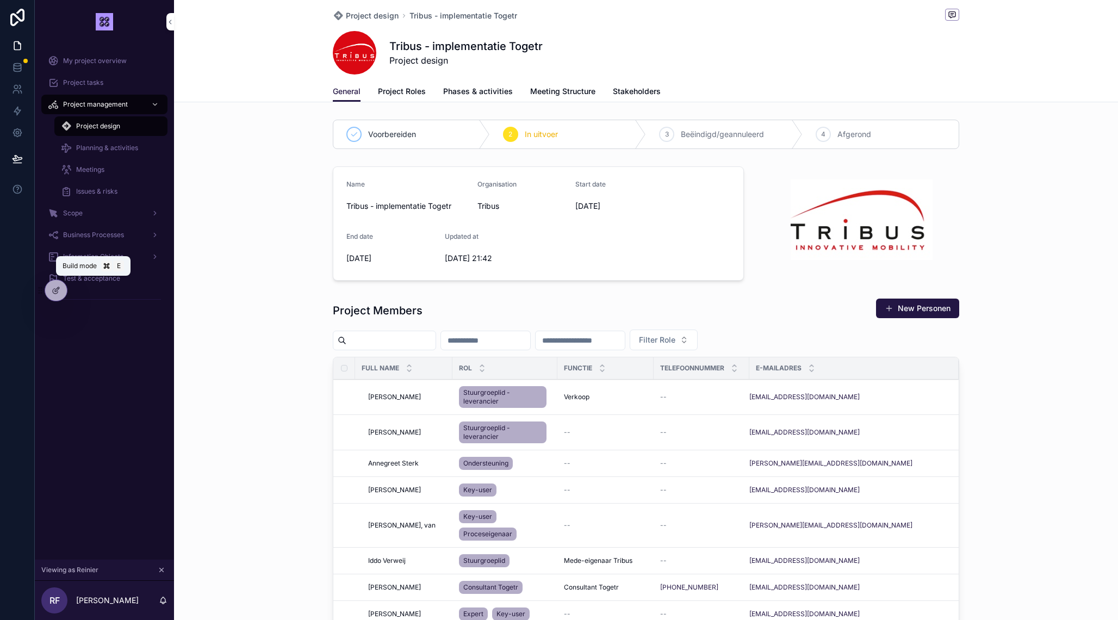
click at [57, 286] on div at bounding box center [56, 290] width 22 height 21
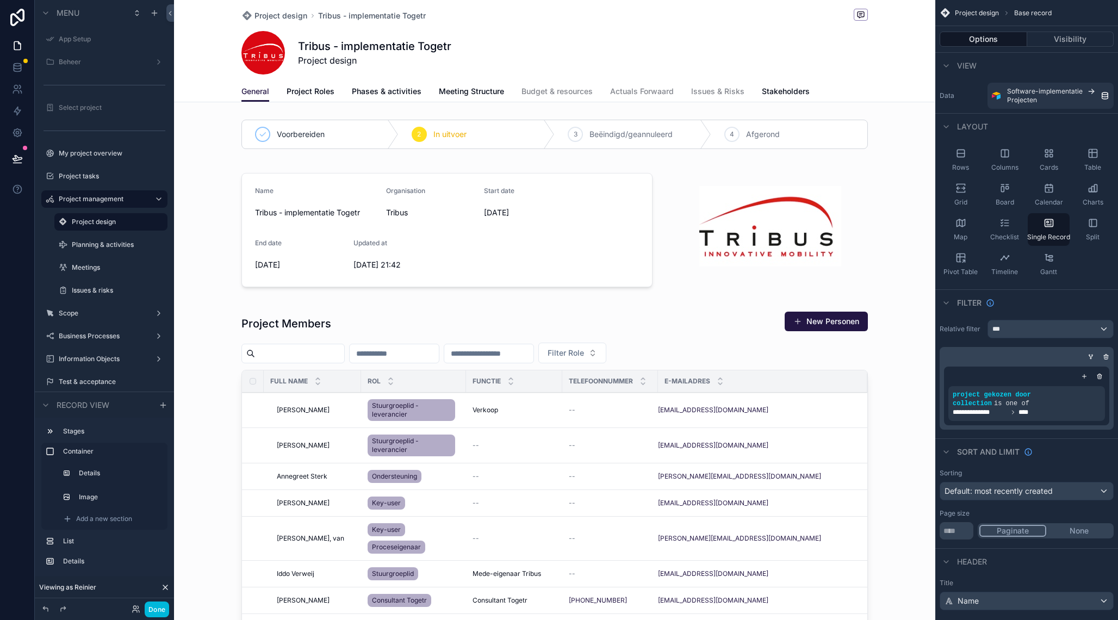
click at [379, 15] on span "Tribus - implementatie Togetr" at bounding box center [372, 15] width 108 height 11
click at [387, 10] on div "Project design Tribus - implementatie Togetr" at bounding box center [554, 16] width 627 height 14
click at [382, 18] on span "Tribus - implementatie Togetr" at bounding box center [372, 15] width 108 height 11
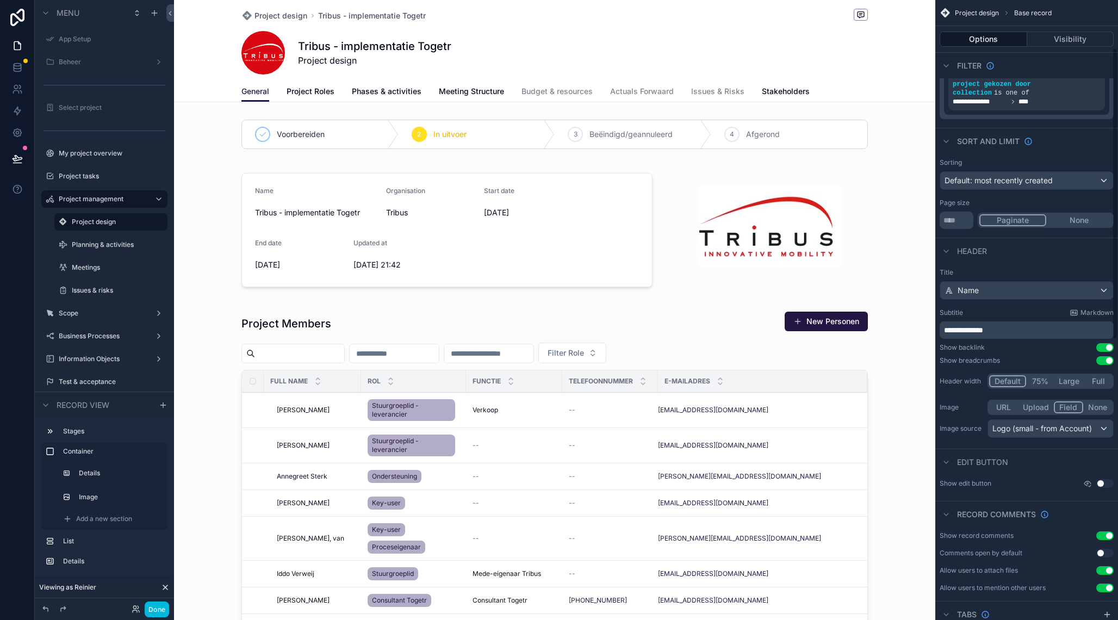
scroll to position [697, 0]
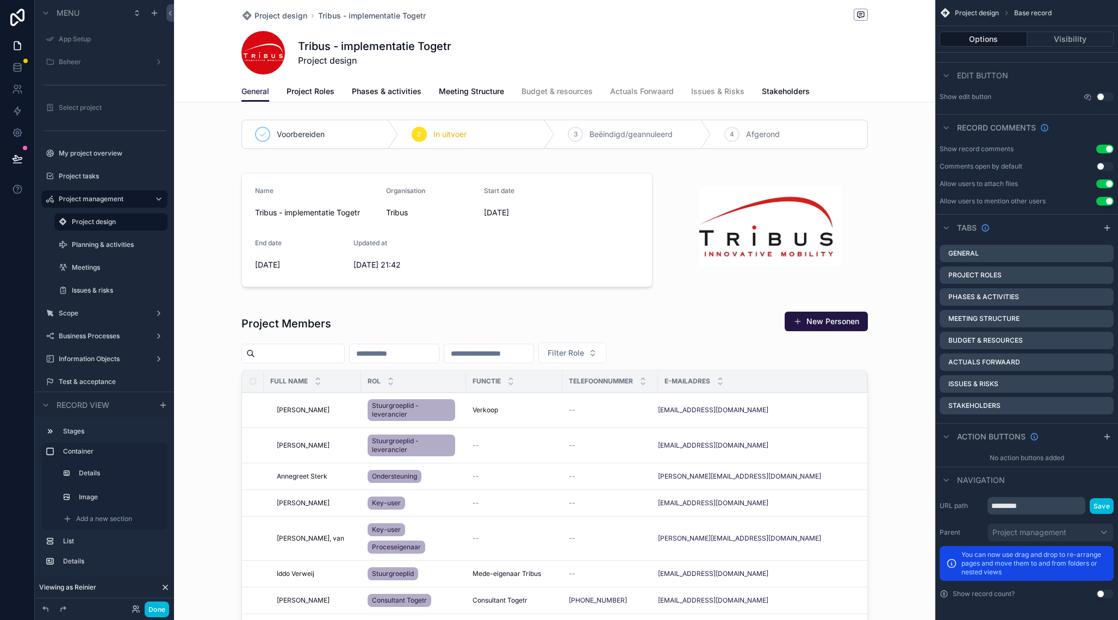
click at [0, 0] on icon "scrollable content" at bounding box center [0, 0] width 0 height 0
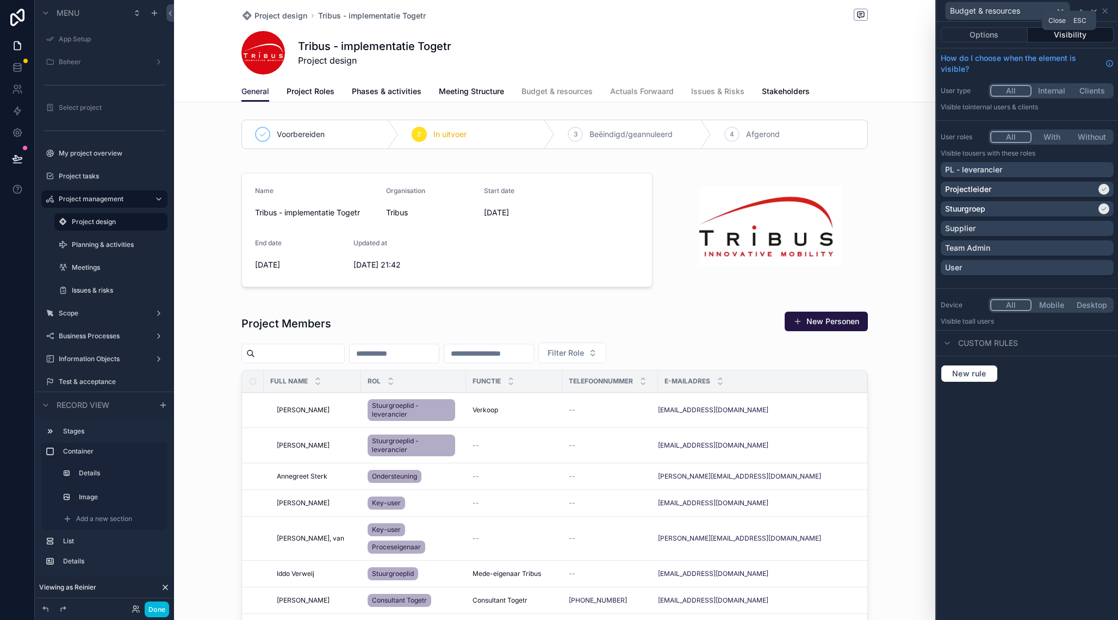
click at [1105, 13] on icon at bounding box center [1105, 11] width 9 height 9
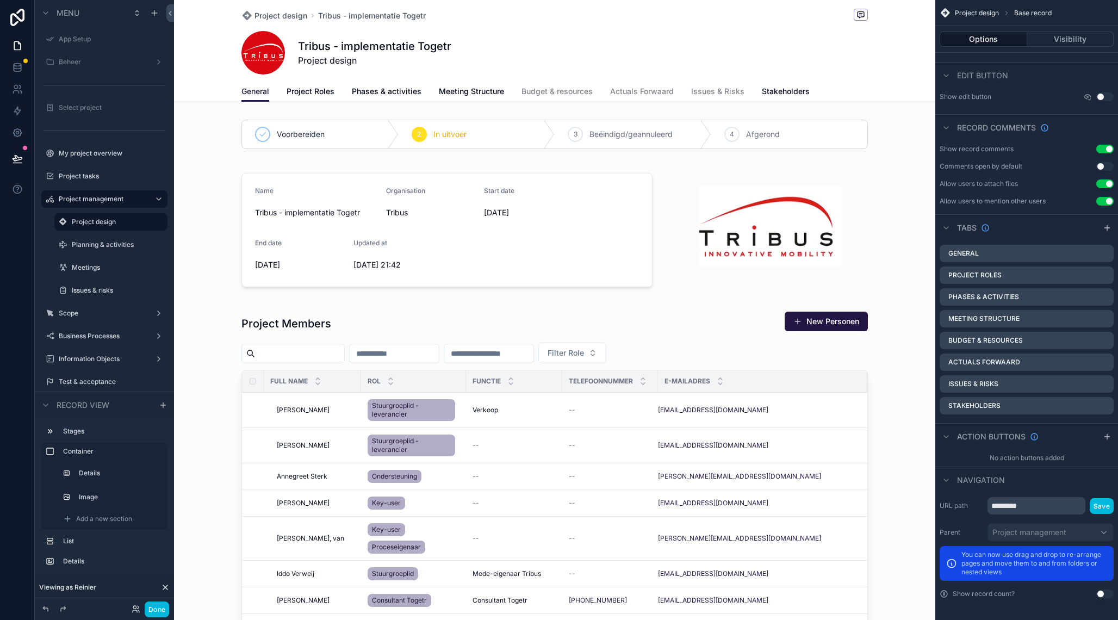
click at [554, 90] on span "Budget & resources" at bounding box center [557, 91] width 71 height 11
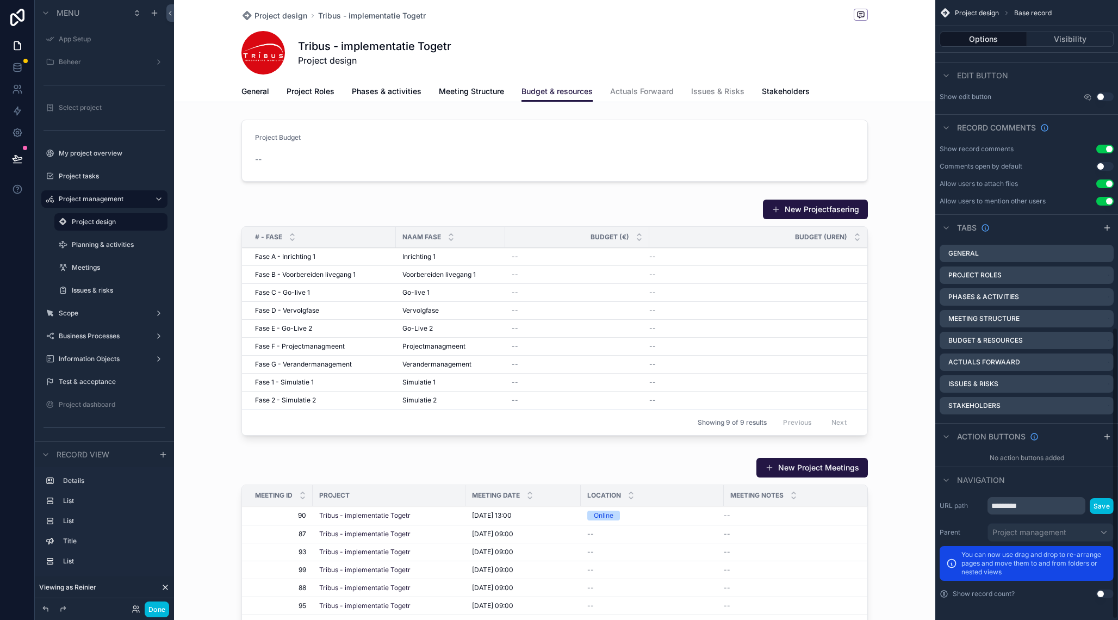
click at [0, 0] on icon "scrollable content" at bounding box center [0, 0] width 0 height 0
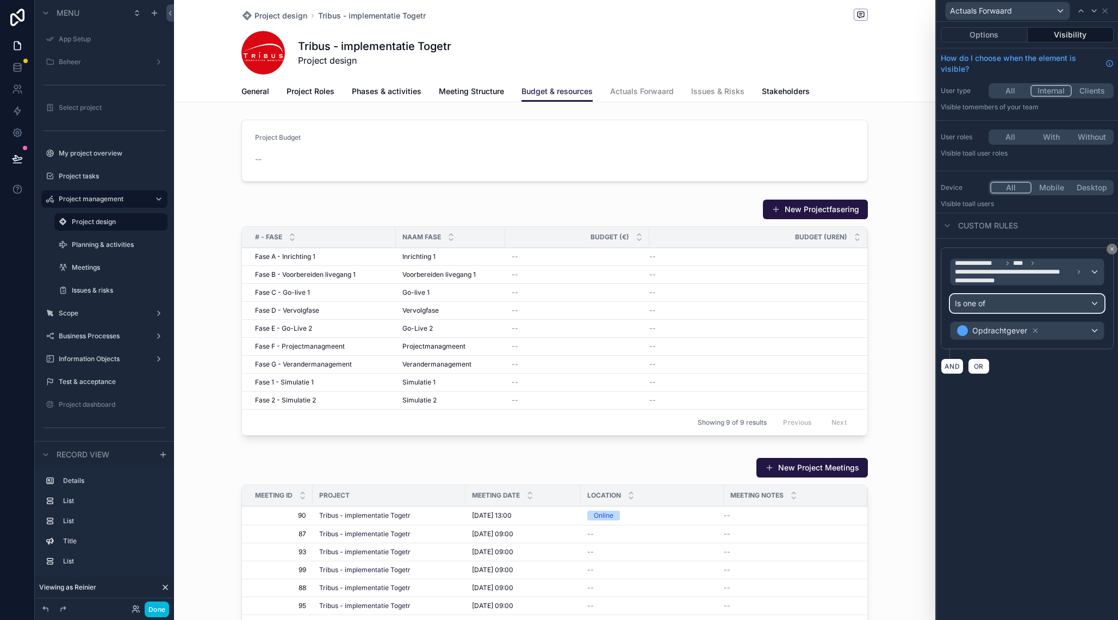
click at [998, 303] on div "Is one of" at bounding box center [1027, 303] width 153 height 17
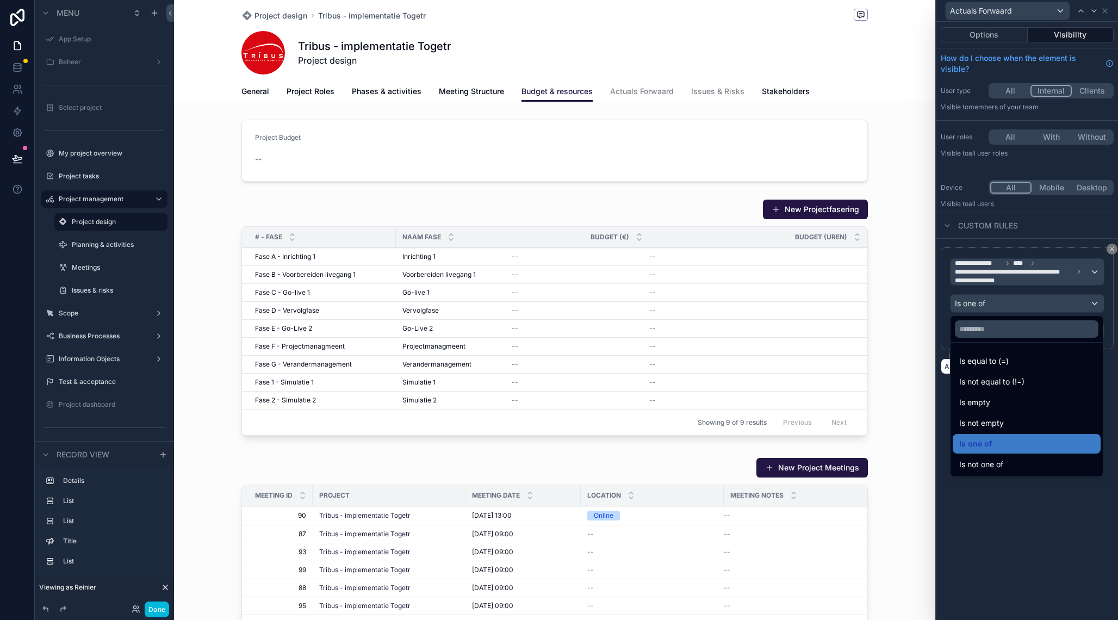
click at [998, 303] on div at bounding box center [1027, 310] width 182 height 620
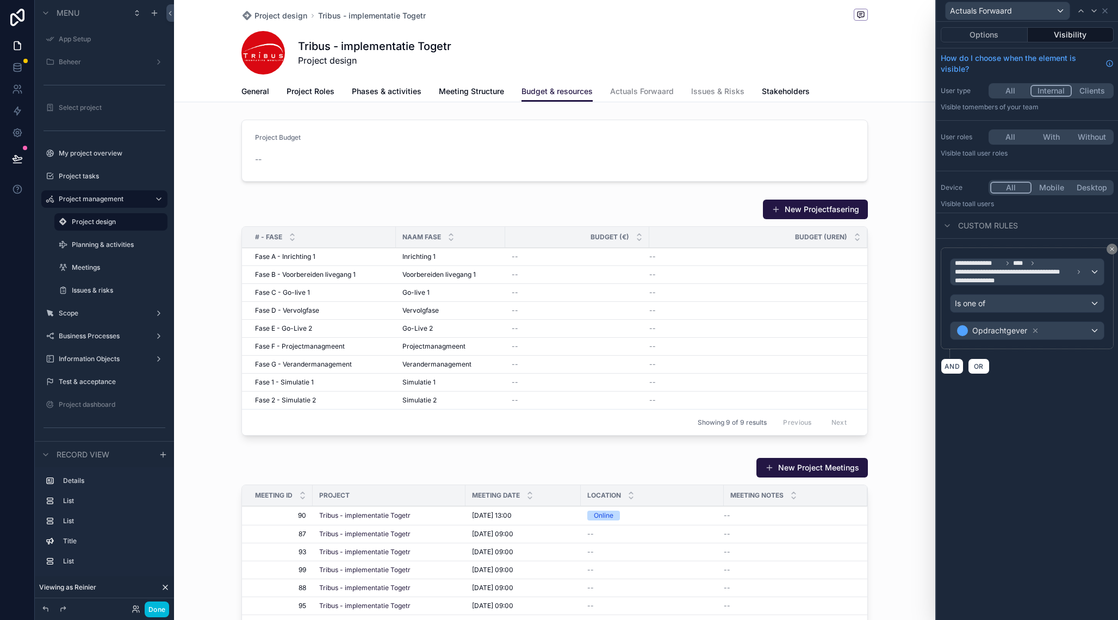
click at [1010, 140] on button "All" at bounding box center [1010, 137] width 41 height 12
click at [1008, 92] on button "All" at bounding box center [1010, 91] width 40 height 12
click at [1056, 91] on button "Internal" at bounding box center [1052, 91] width 40 height 12
click at [1014, 89] on button "All" at bounding box center [1010, 91] width 40 height 12
click at [975, 368] on span "OR" at bounding box center [979, 366] width 14 height 8
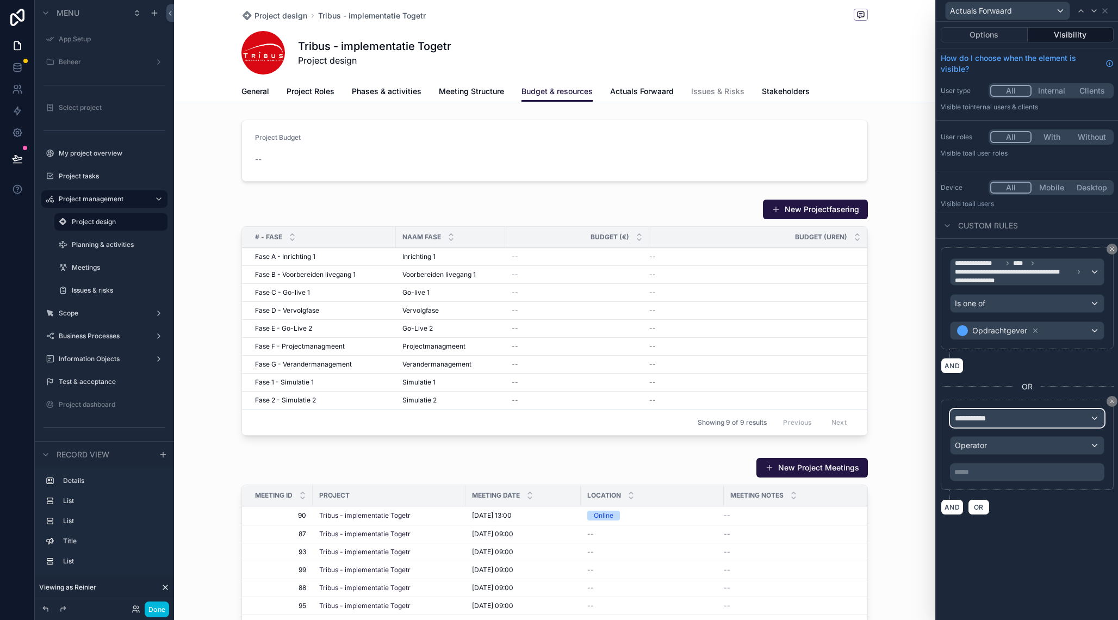
click at [990, 421] on span "**********" at bounding box center [975, 418] width 40 height 11
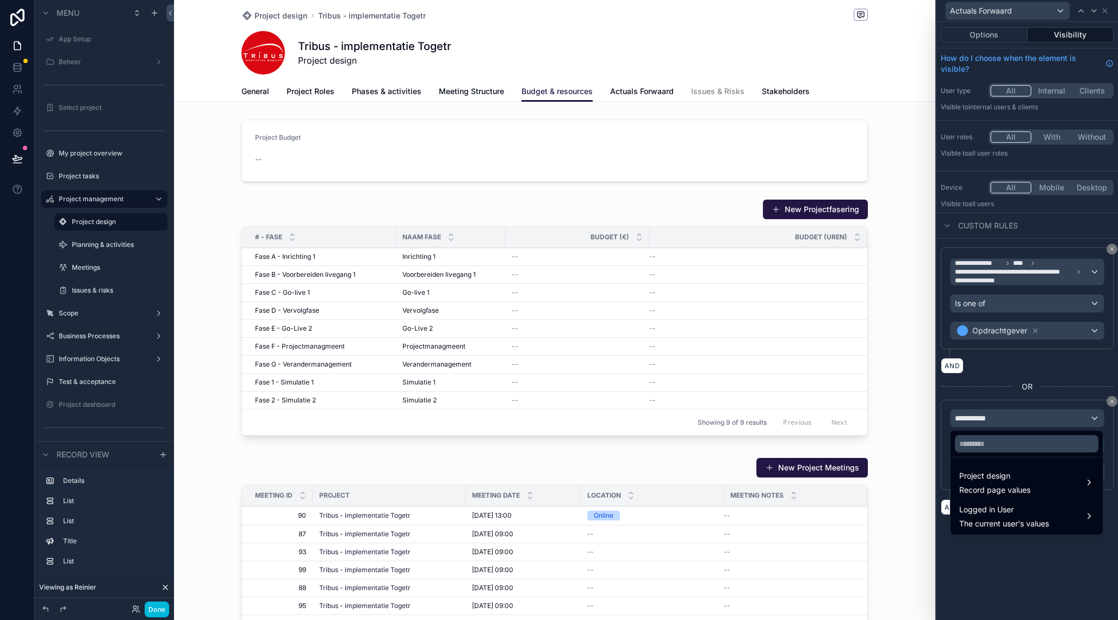
click at [997, 513] on span "Logged in User" at bounding box center [1004, 509] width 90 height 13
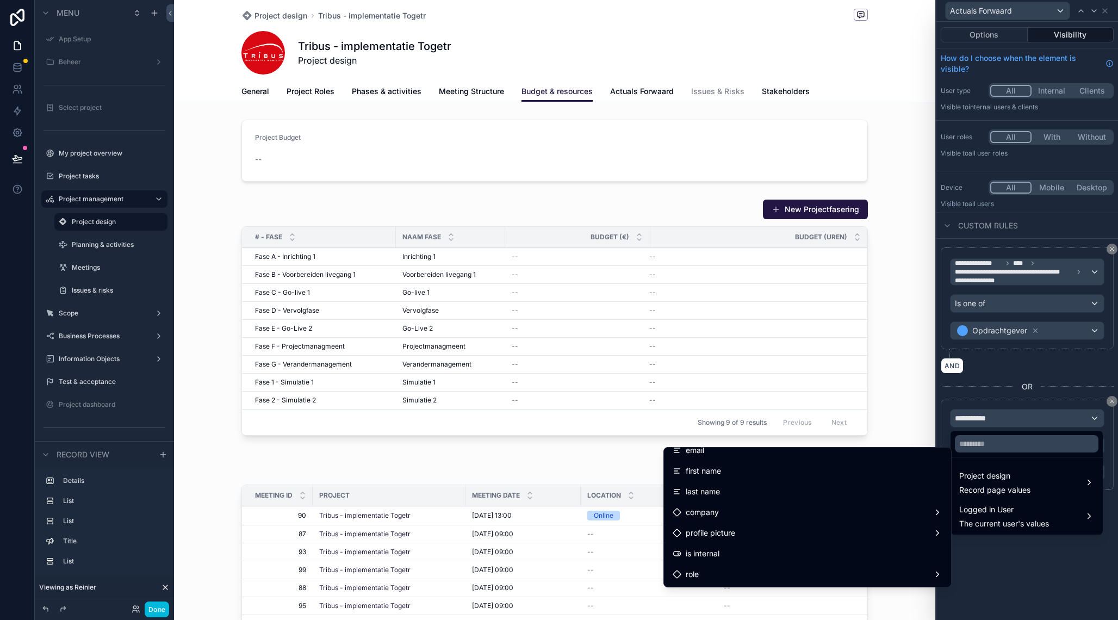
scroll to position [40, 0]
click at [790, 547] on div "is internal" at bounding box center [808, 543] width 270 height 13
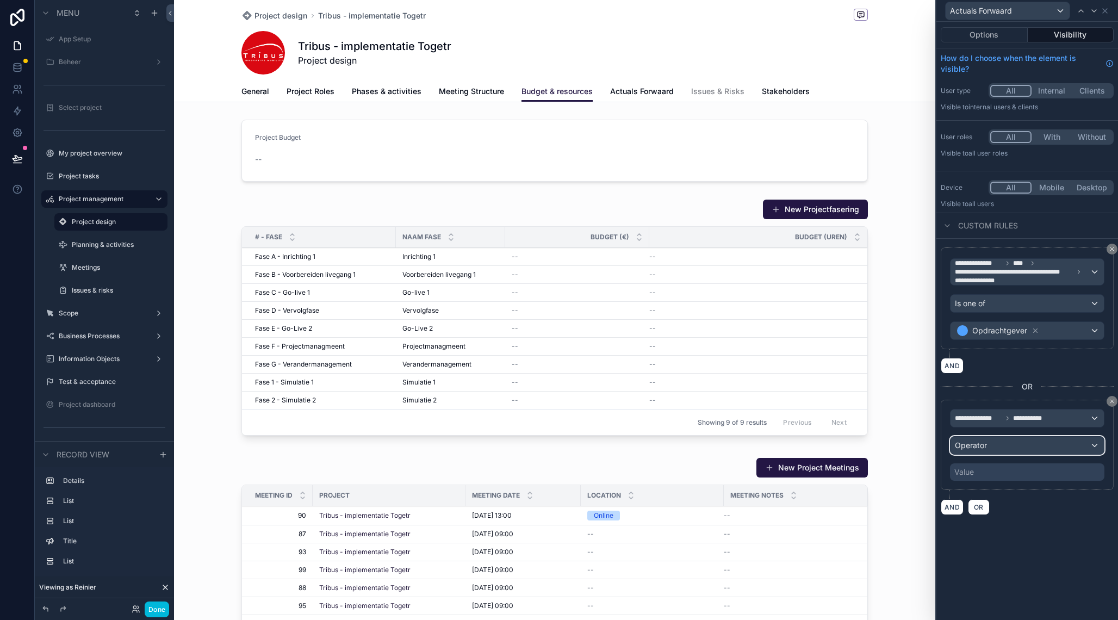
click at [995, 442] on div "Operator" at bounding box center [1027, 445] width 153 height 17
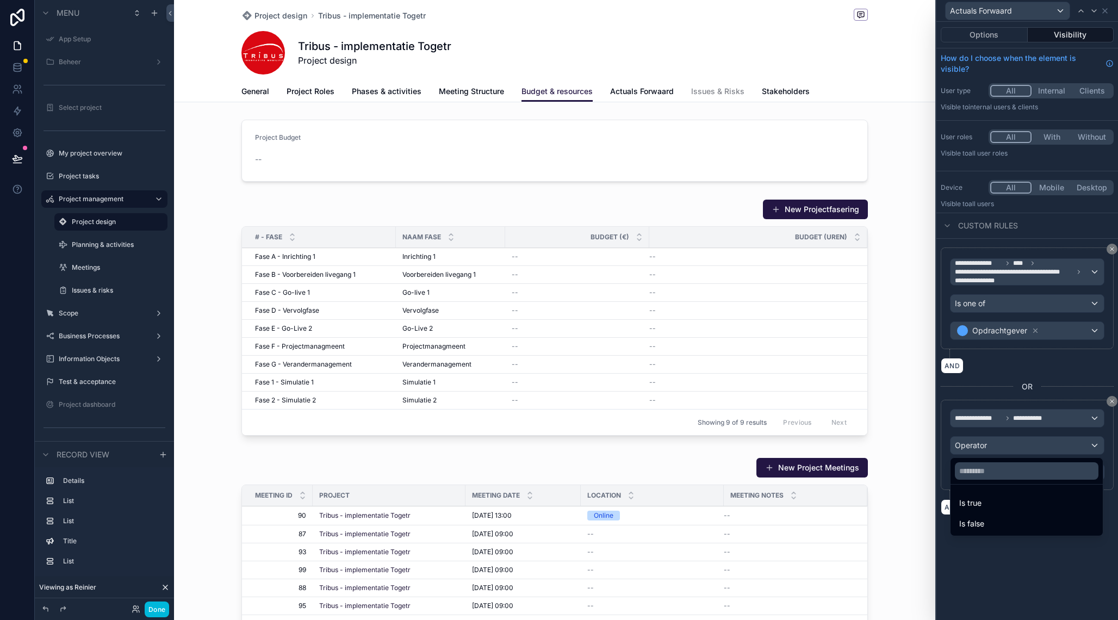
click at [991, 501] on div "Is true" at bounding box center [1026, 503] width 135 height 13
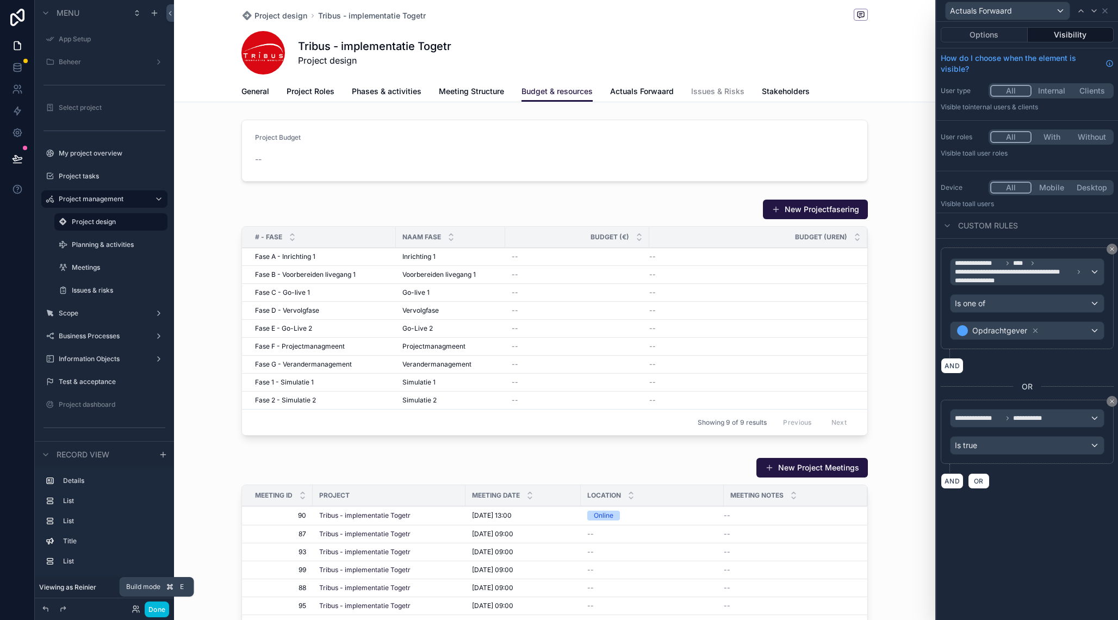
click at [155, 607] on button "Done" at bounding box center [157, 609] width 24 height 16
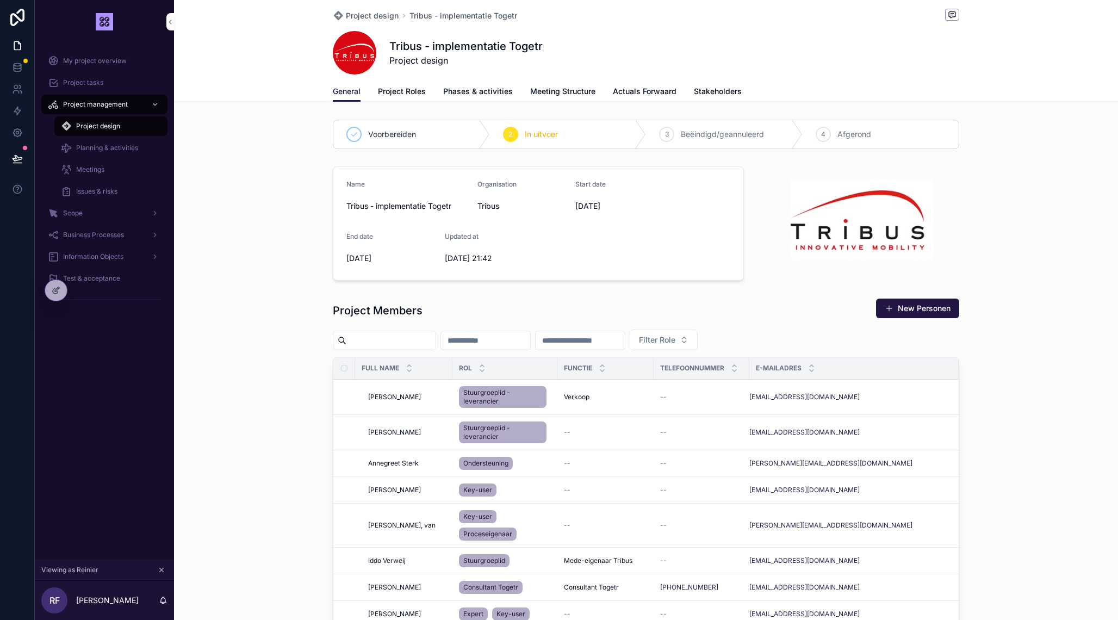
click at [652, 94] on span "Actuals Forwaard" at bounding box center [645, 91] width 64 height 11
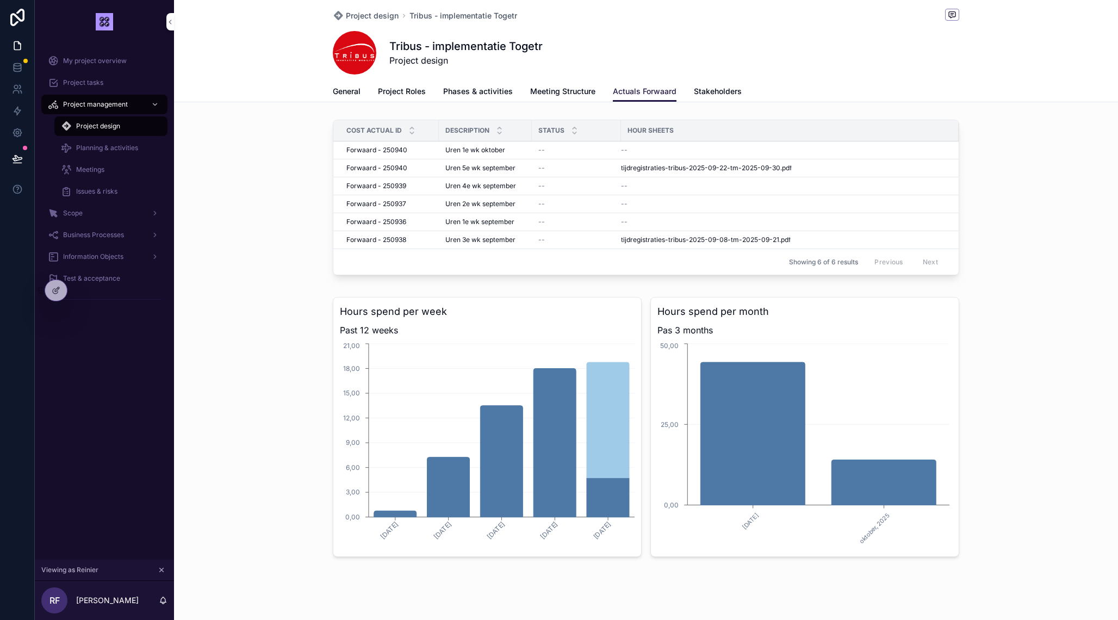
click at [561, 93] on span "Meeting Structure" at bounding box center [562, 91] width 65 height 11
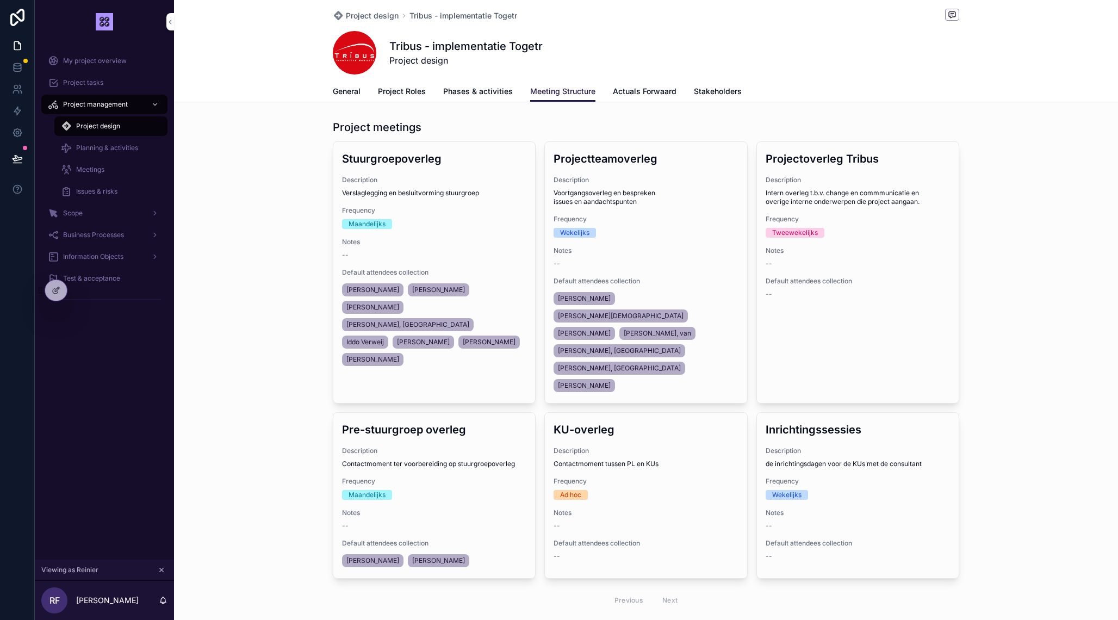
click at [163, 571] on icon "scrollable content" at bounding box center [162, 570] width 4 height 4
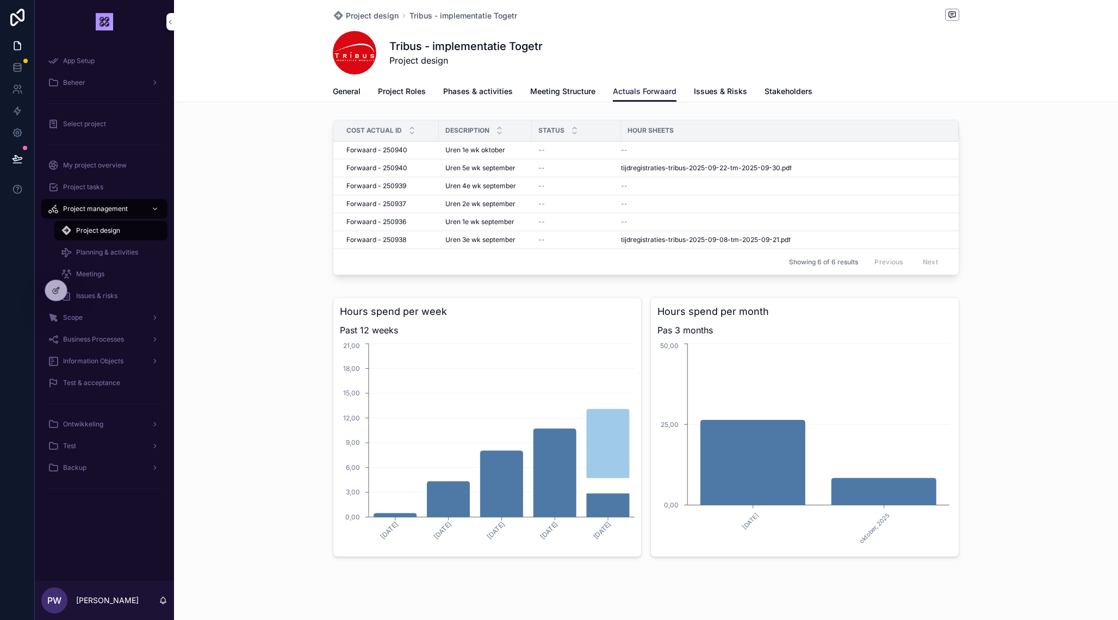
click at [557, 92] on span "Meeting Structure" at bounding box center [562, 91] width 65 height 11
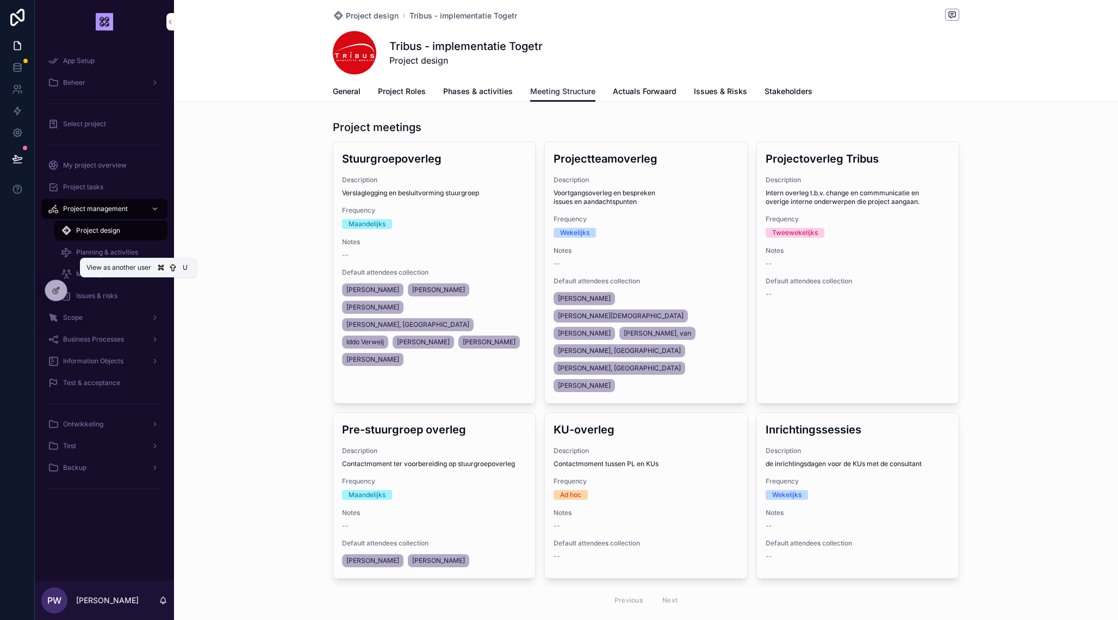
click at [0, 0] on icon at bounding box center [0, 0] width 0 height 0
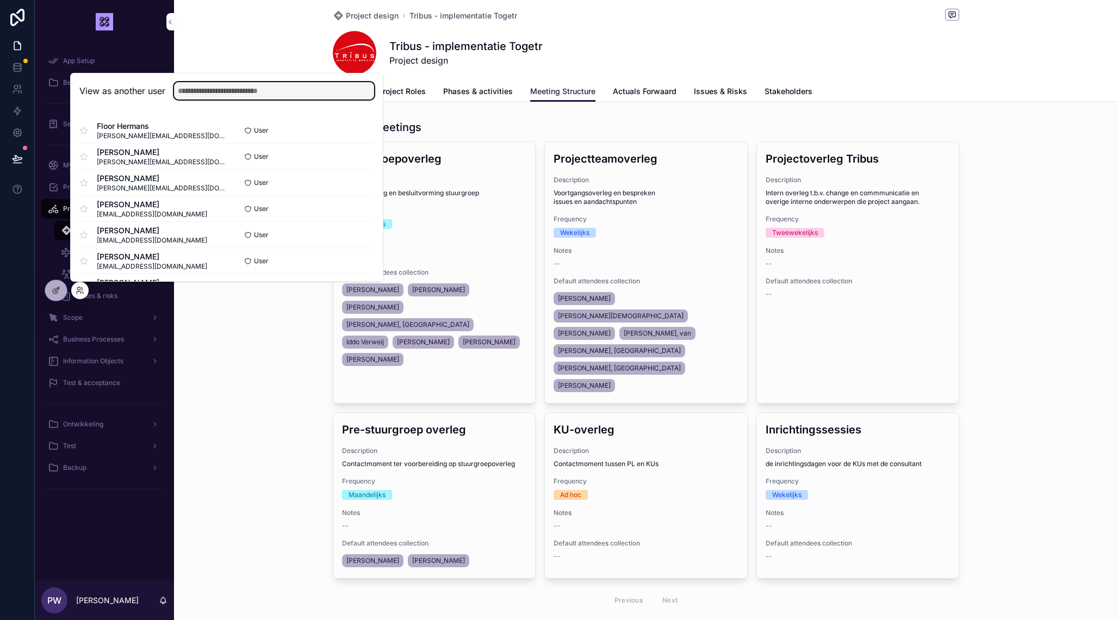
click at [218, 97] on input "text" at bounding box center [274, 90] width 200 height 17
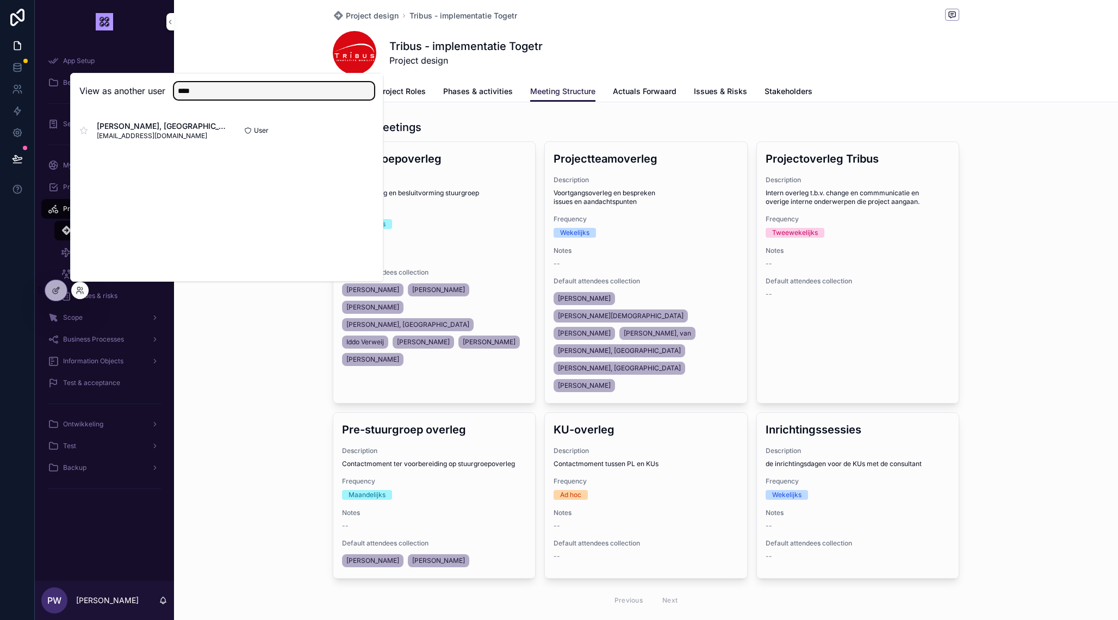
type input "****"
click at [0, 0] on button "Select" at bounding box center [0, 0] width 0 height 0
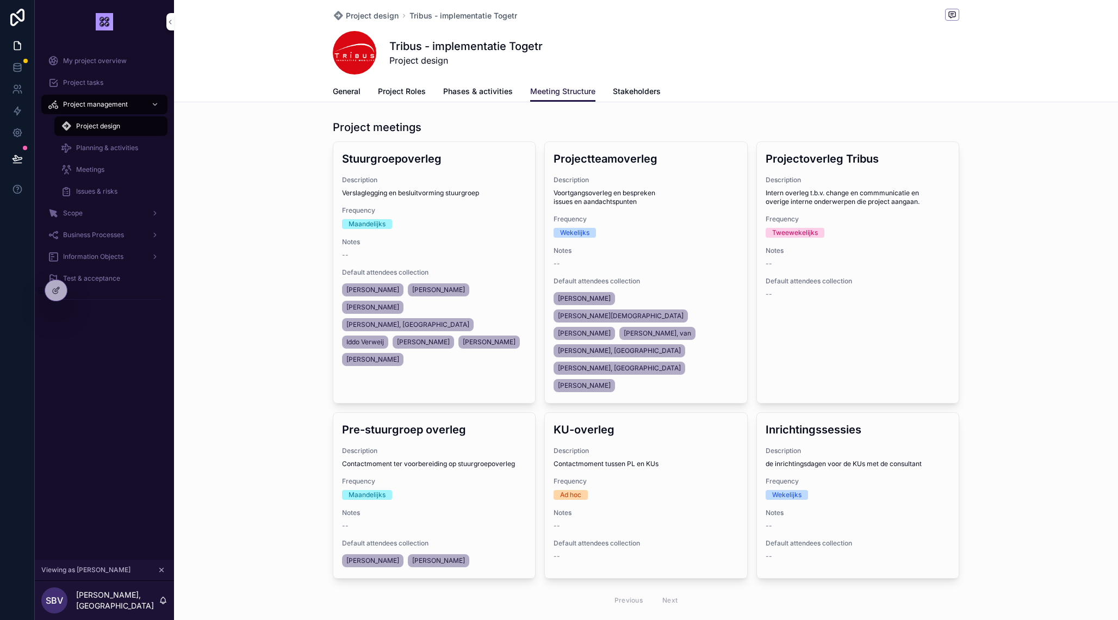
click at [643, 86] on span "Stakeholders" at bounding box center [637, 91] width 48 height 11
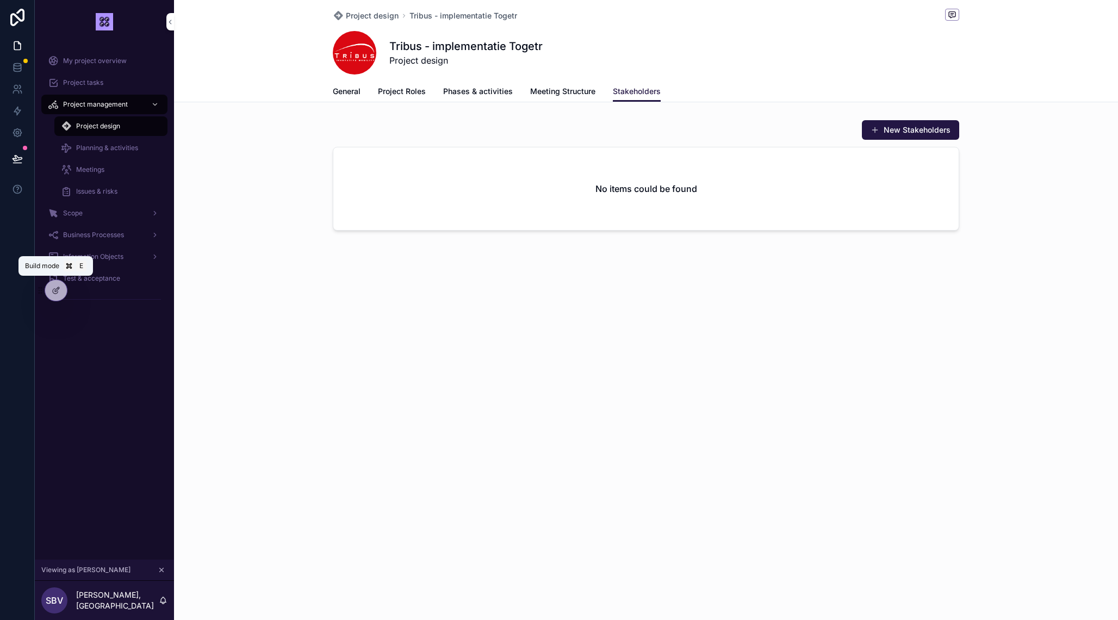
click at [51, 294] on div at bounding box center [56, 290] width 22 height 21
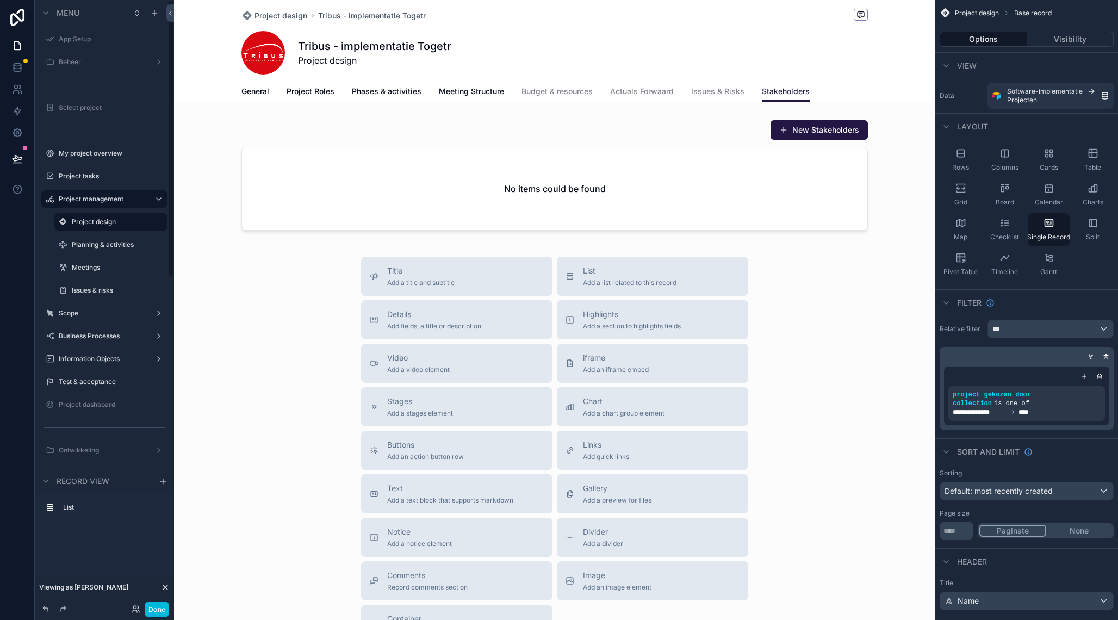
click at [0, 0] on icon "scrollable content" at bounding box center [0, 0] width 0 height 0
click at [211, 214] on span "Clone" at bounding box center [204, 214] width 20 height 11
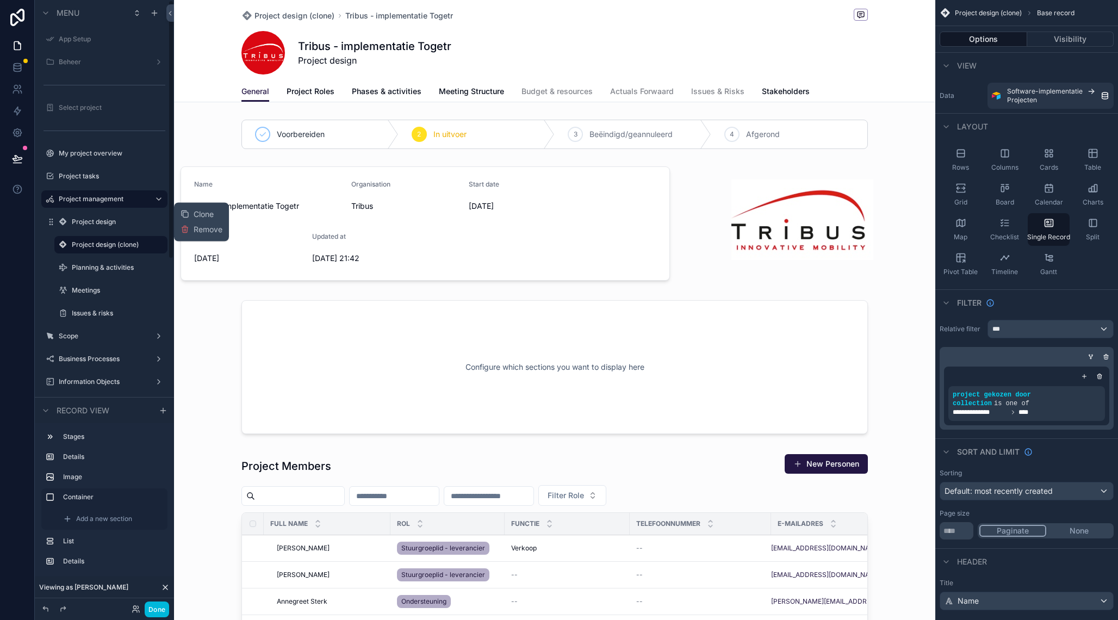
click at [0, 0] on icon "scrollable content" at bounding box center [0, 0] width 0 height 0
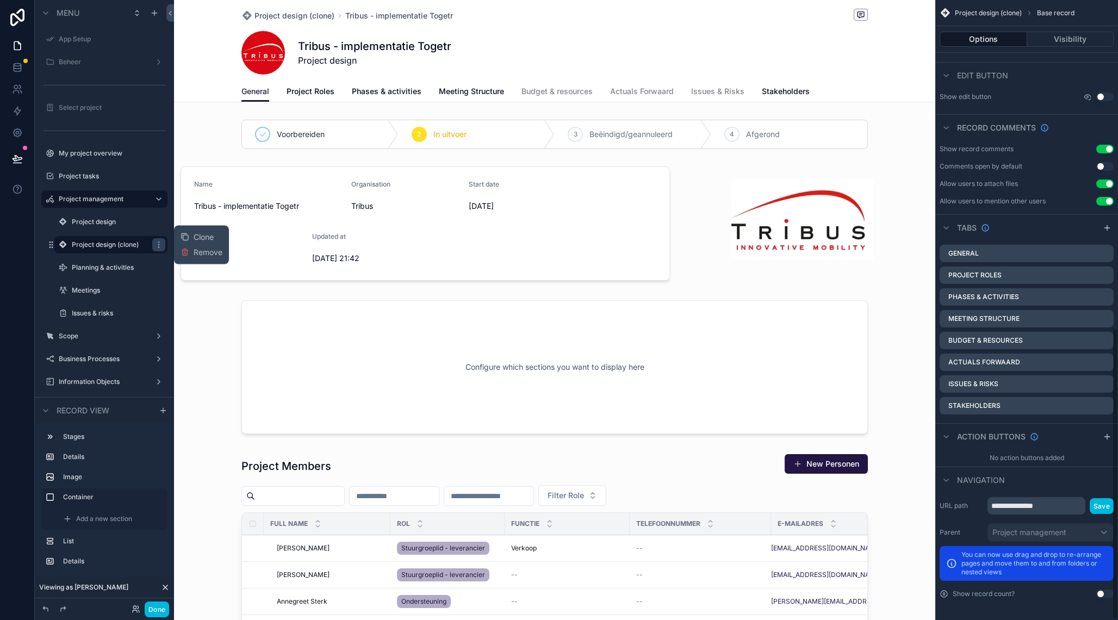
scroll to position [697, 0]
click at [1026, 505] on input "**********" at bounding box center [1037, 505] width 98 height 17
type input "*******"
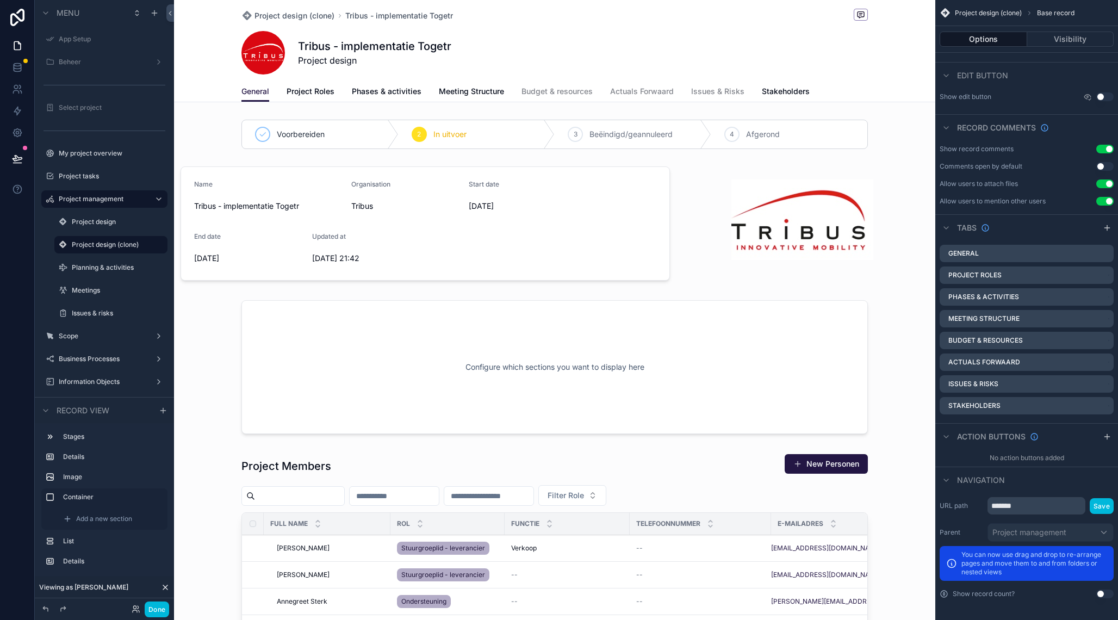
click at [1101, 505] on button "Save" at bounding box center [1102, 506] width 24 height 16
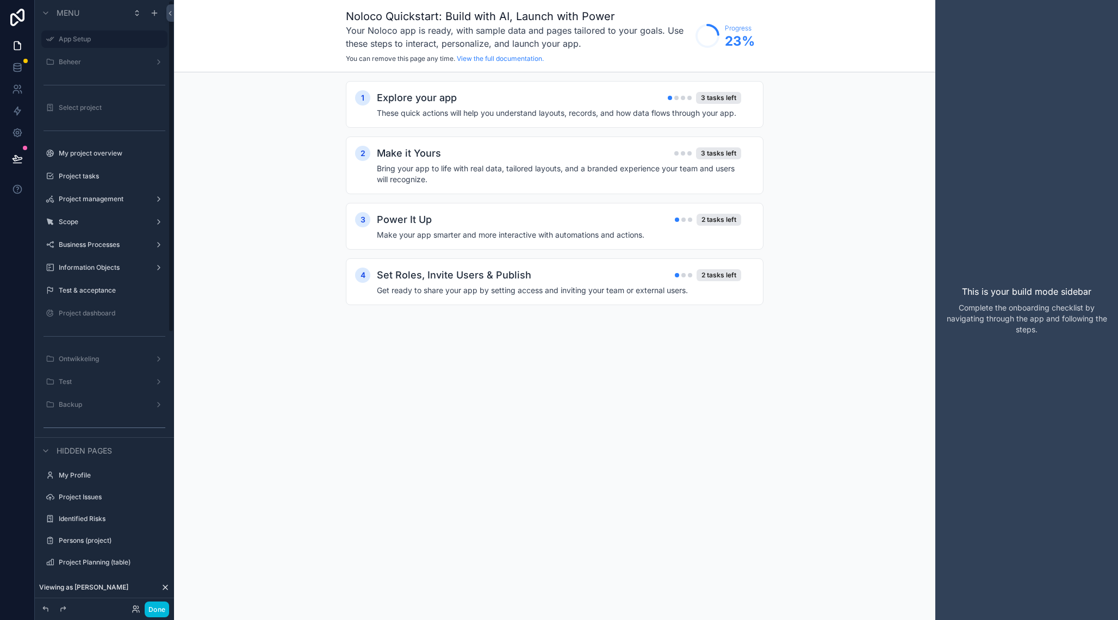
click at [109, 196] on label "Project management" at bounding box center [102, 199] width 87 height 9
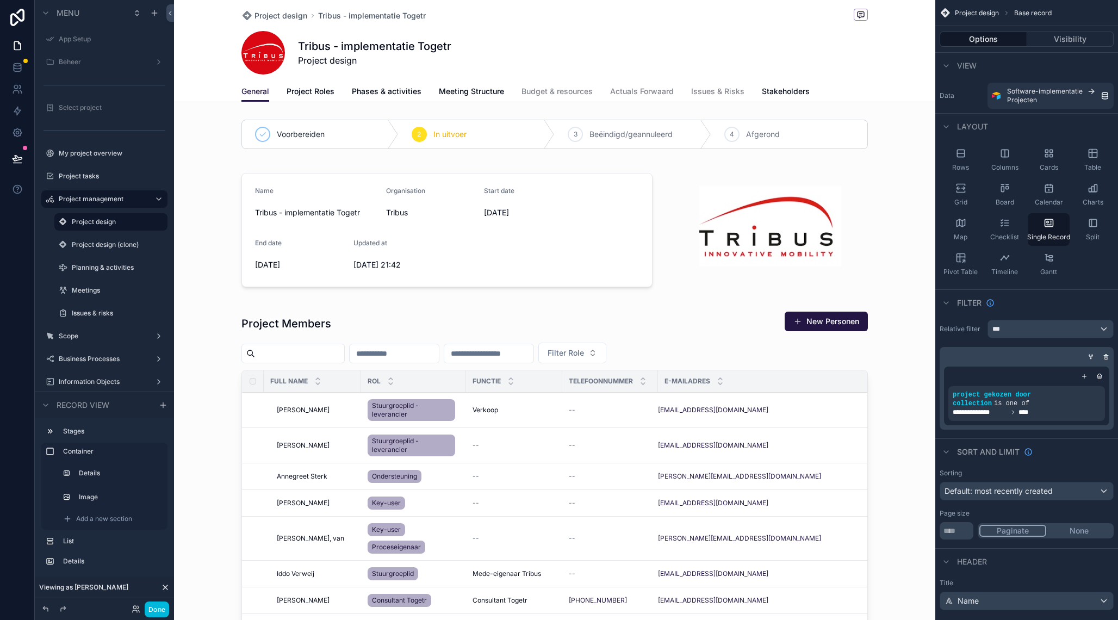
click at [0, 0] on icon "scrollable content" at bounding box center [0, 0] width 0 height 0
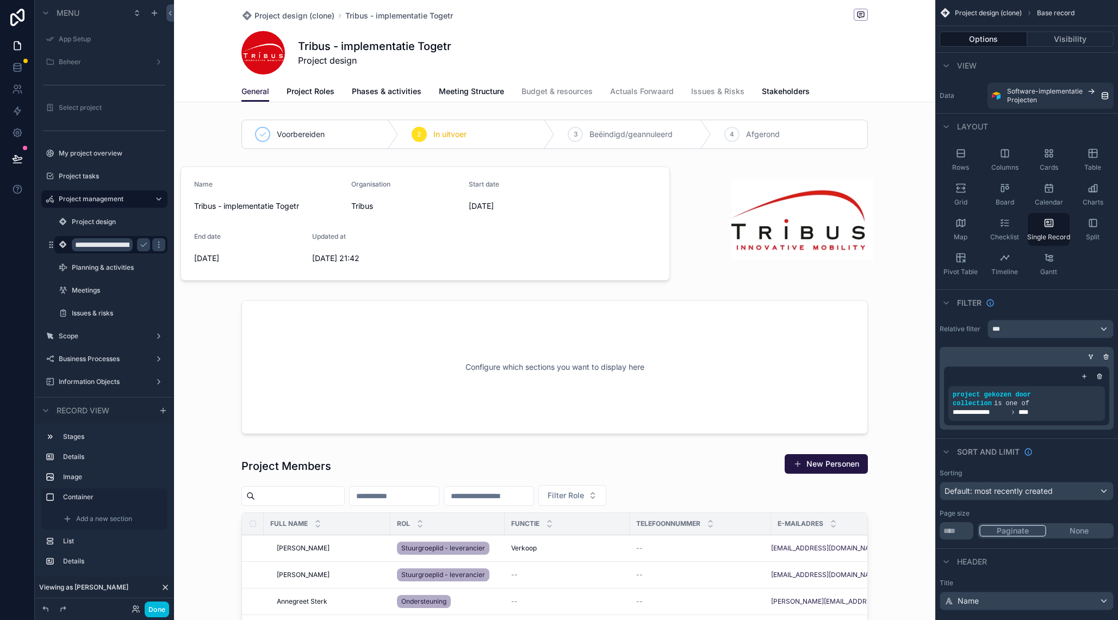
click at [104, 246] on input "**********" at bounding box center [102, 244] width 61 height 13
click at [108, 249] on input "*****" at bounding box center [102, 244] width 61 height 13
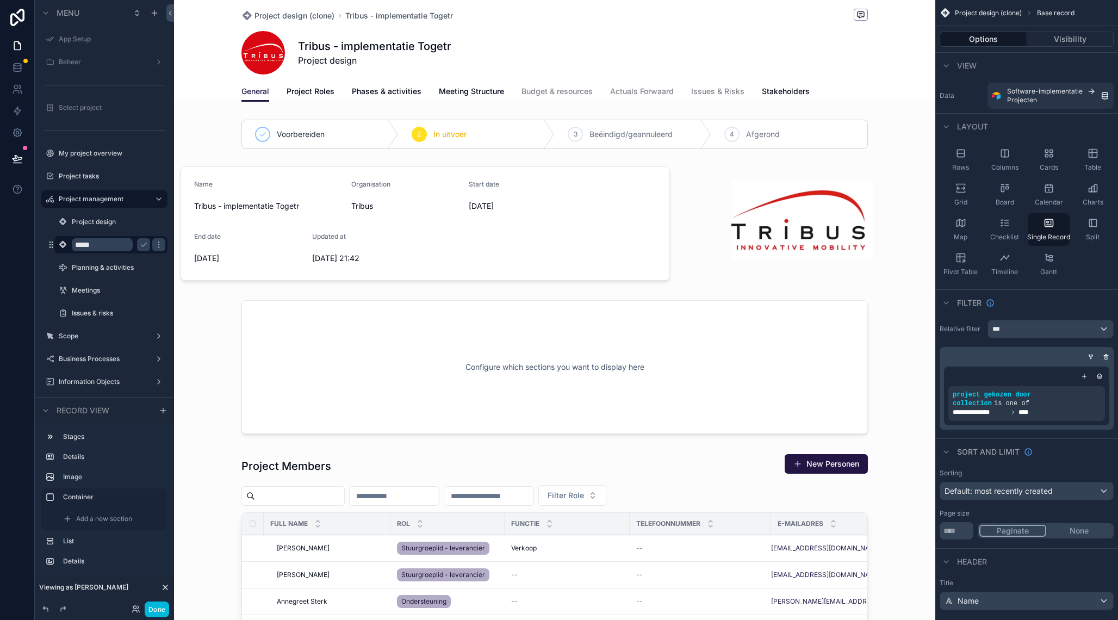
click at [108, 249] on input "*****" at bounding box center [102, 244] width 61 height 13
click at [82, 249] on input "*****" at bounding box center [102, 244] width 61 height 13
type input "**********"
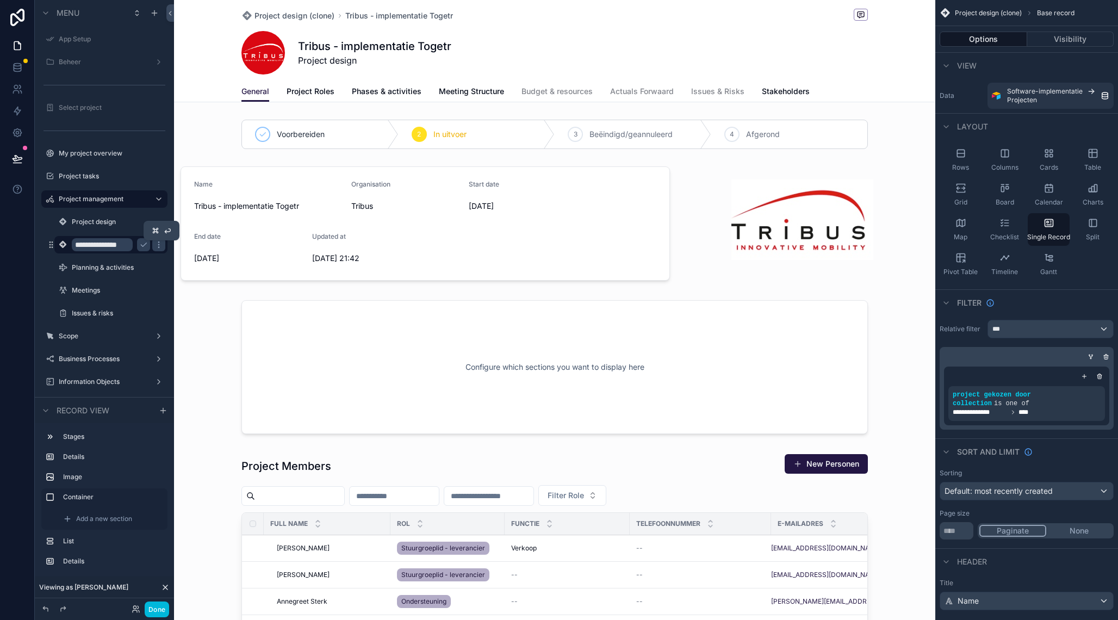
click at [142, 245] on icon "scrollable content" at bounding box center [143, 244] width 9 height 9
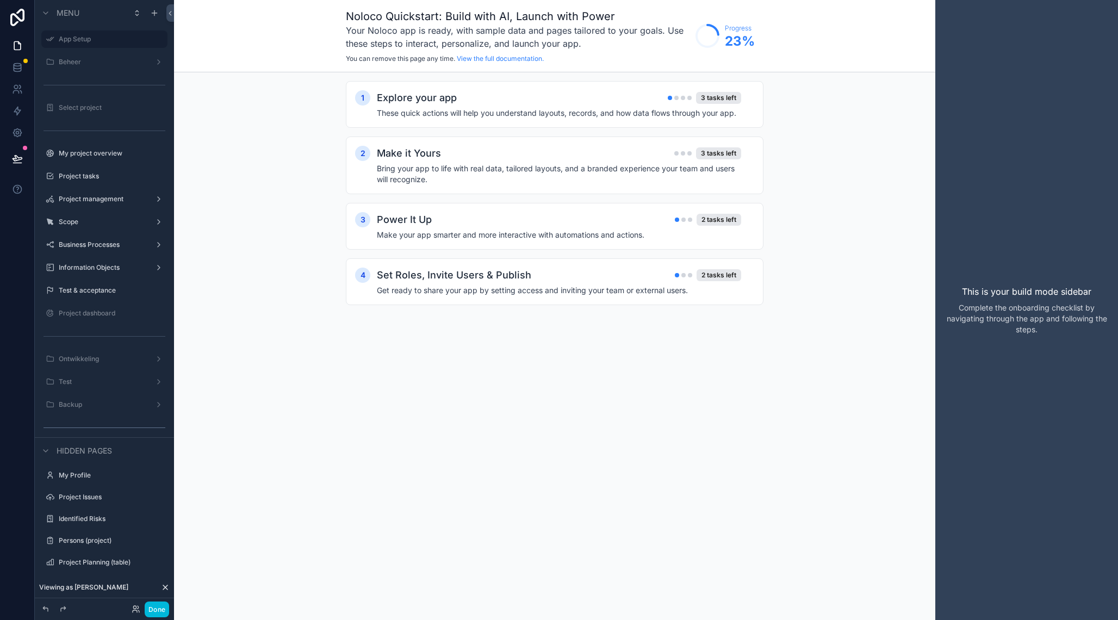
click at [105, 196] on label "Project management" at bounding box center [102, 199] width 87 height 9
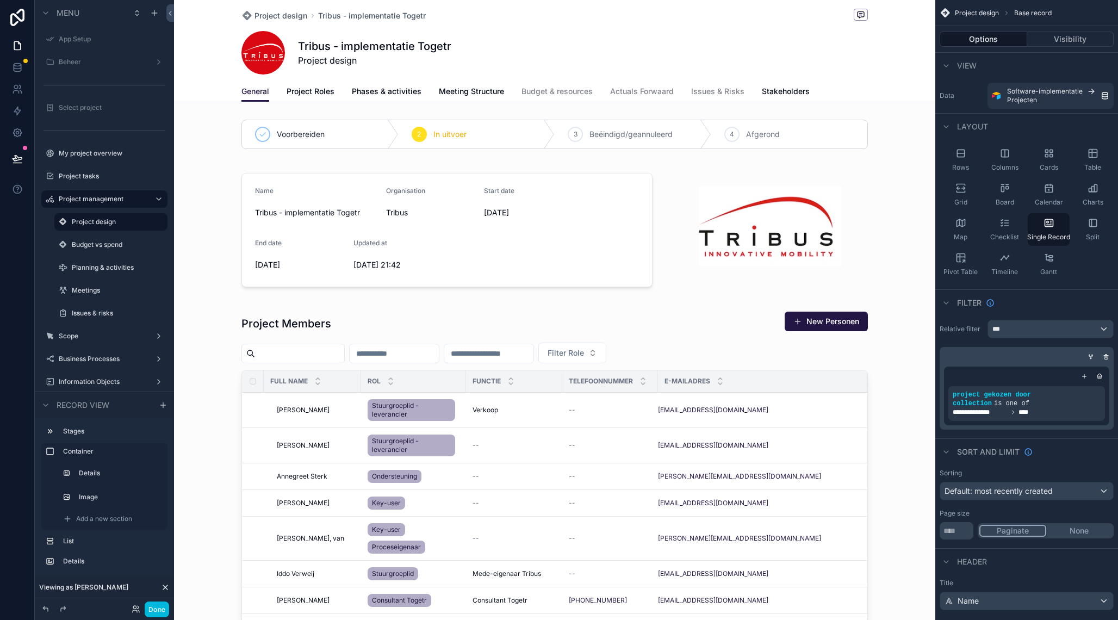
click at [0, 0] on icon "scrollable content" at bounding box center [0, 0] width 0 height 0
click at [1068, 40] on button "Visibility" at bounding box center [1070, 39] width 87 height 15
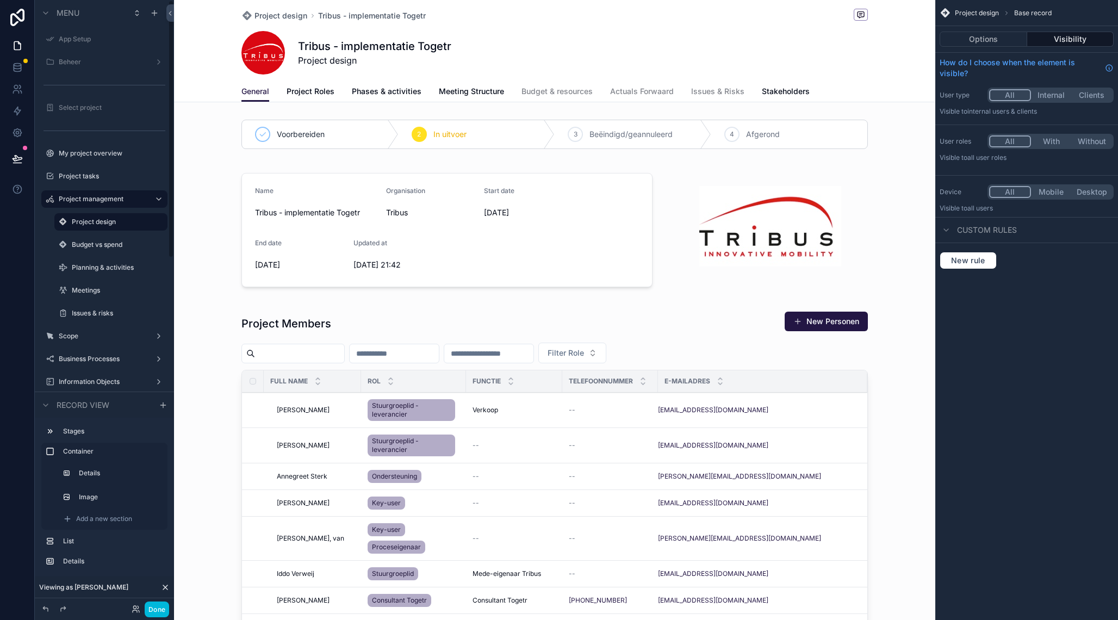
click at [113, 243] on label "Budget vs spend" at bounding box center [116, 244] width 89 height 9
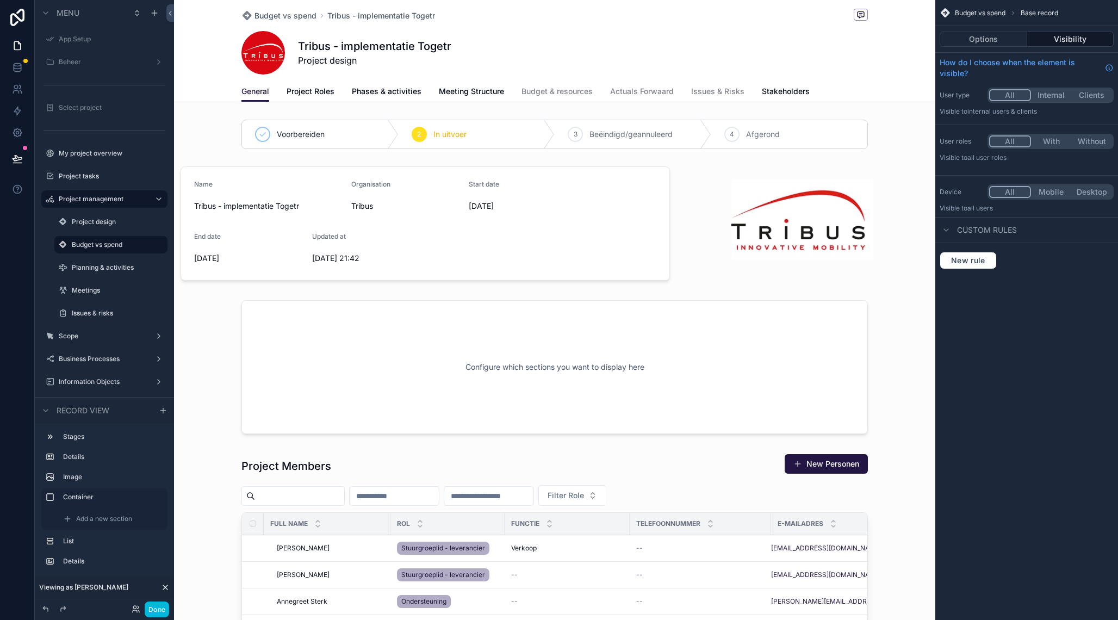
click at [979, 40] on button "Options" at bounding box center [984, 39] width 88 height 15
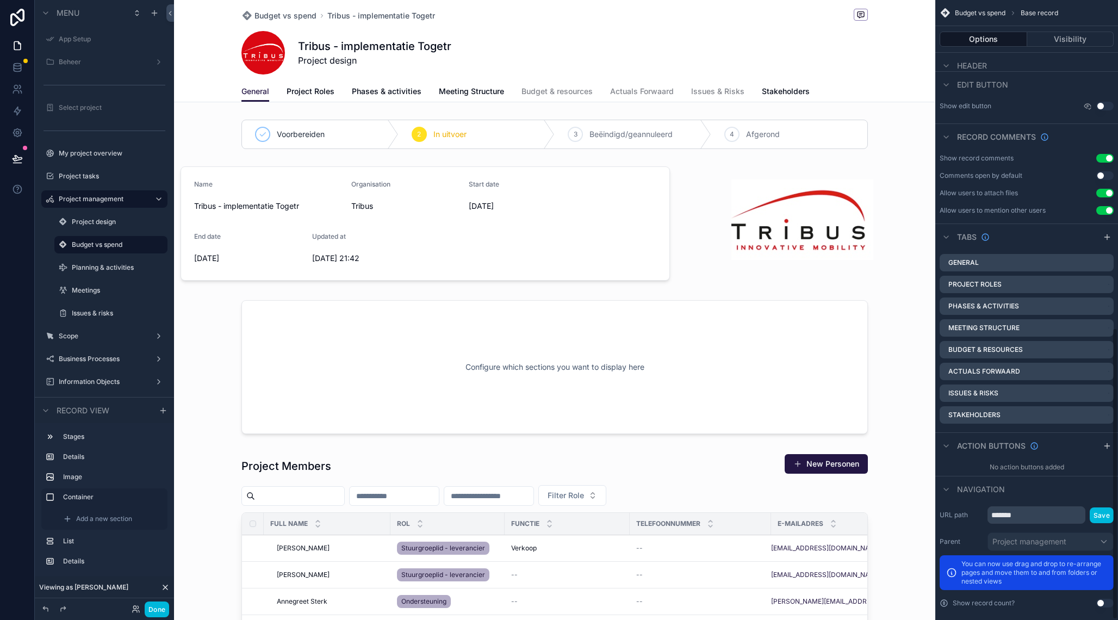
scroll to position [697, 0]
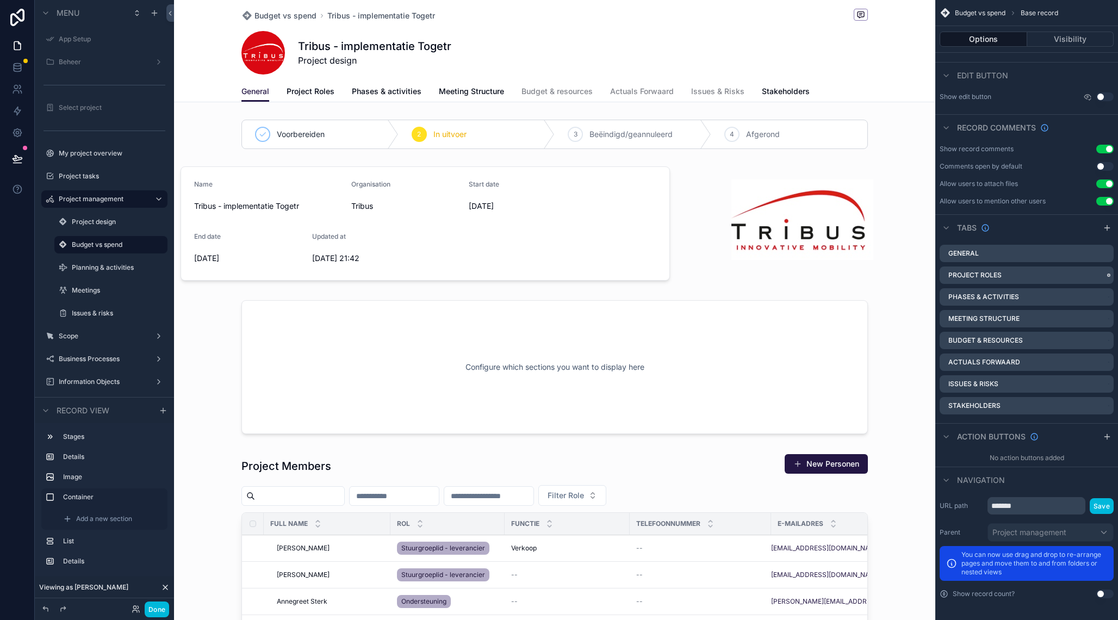
click at [0, 0] on icon "scrollable content" at bounding box center [0, 0] width 0 height 0
click at [106, 226] on div "scrollable content" at bounding box center [559, 310] width 1118 height 620
click at [106, 226] on label "Project design" at bounding box center [116, 222] width 89 height 9
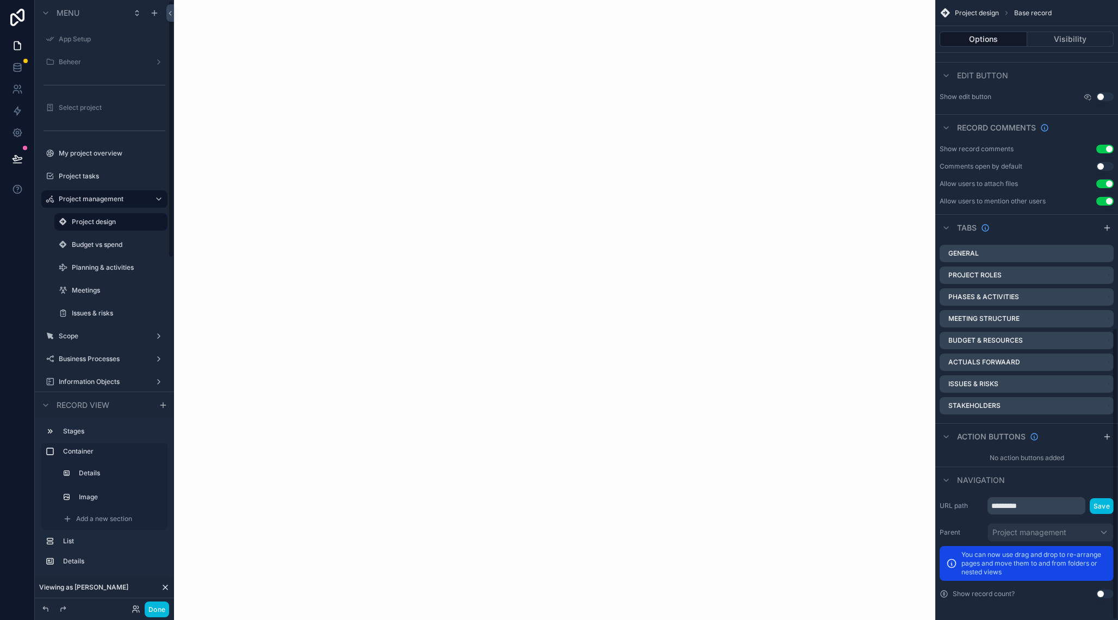
scroll to position [697, 0]
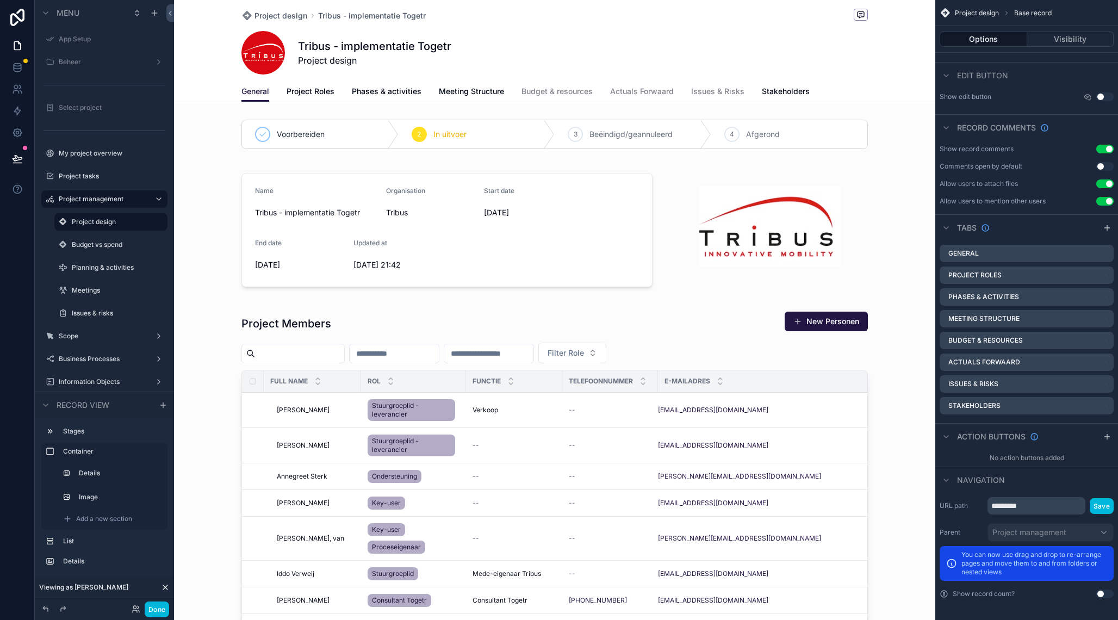
click at [103, 247] on label "Budget vs spend" at bounding box center [116, 244] width 89 height 9
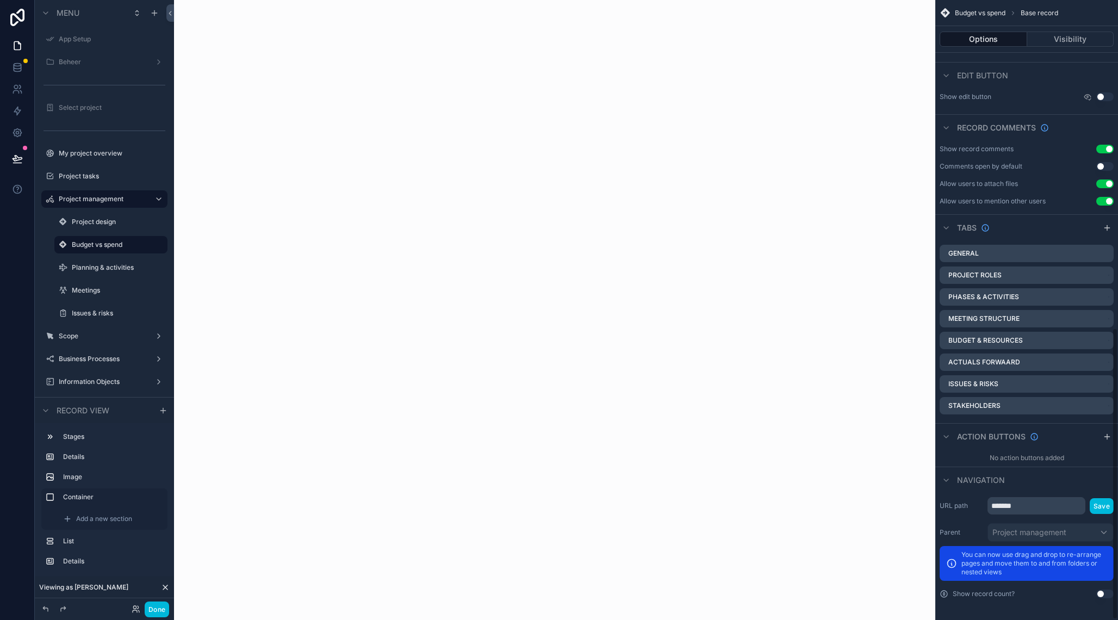
scroll to position [697, 0]
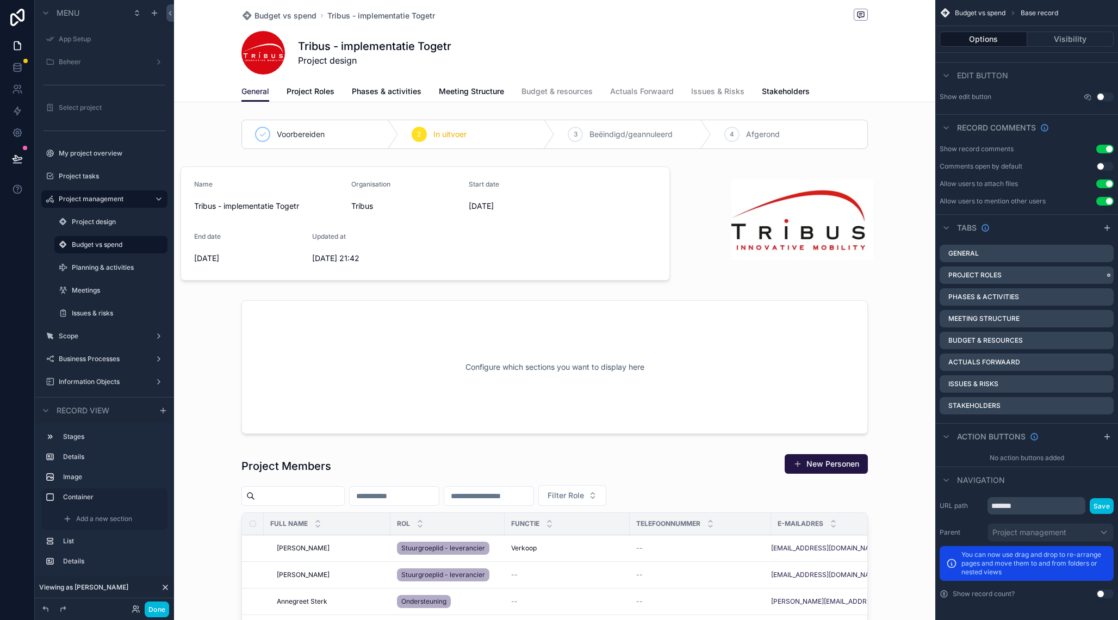
click at [0, 0] on icon "scrollable content" at bounding box center [0, 0] width 0 height 0
click at [1075, 301] on span "Remove tab and contents" at bounding box center [1046, 296] width 92 height 13
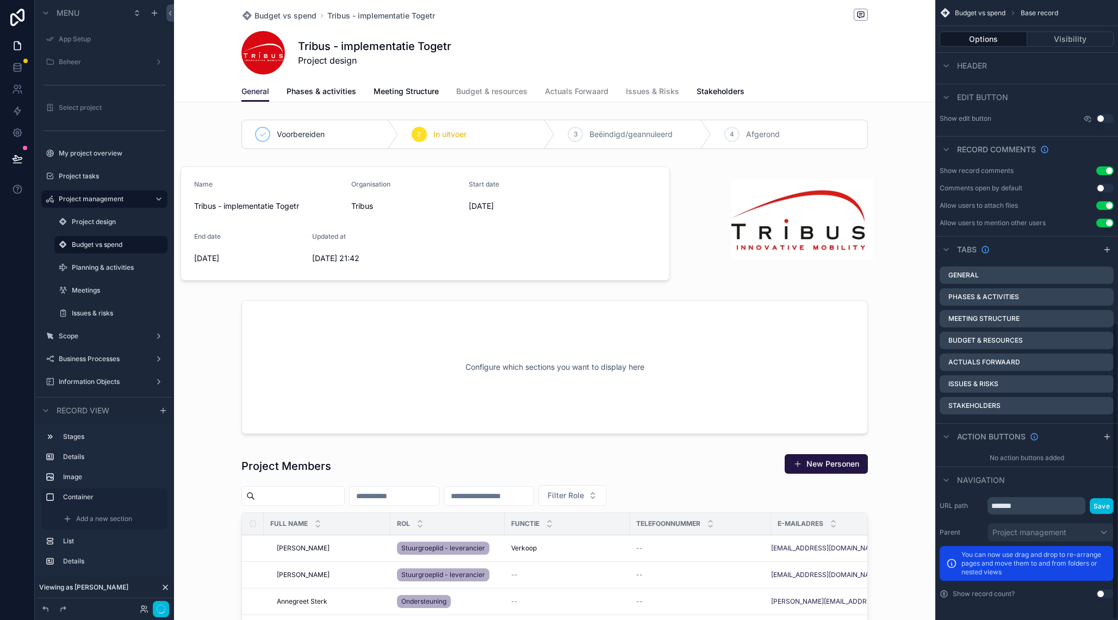
scroll to position [675, 0]
click at [0, 0] on icon "scrollable content" at bounding box center [0, 0] width 0 height 0
click at [1078, 319] on span "Remove tab and contents" at bounding box center [1046, 318] width 92 height 13
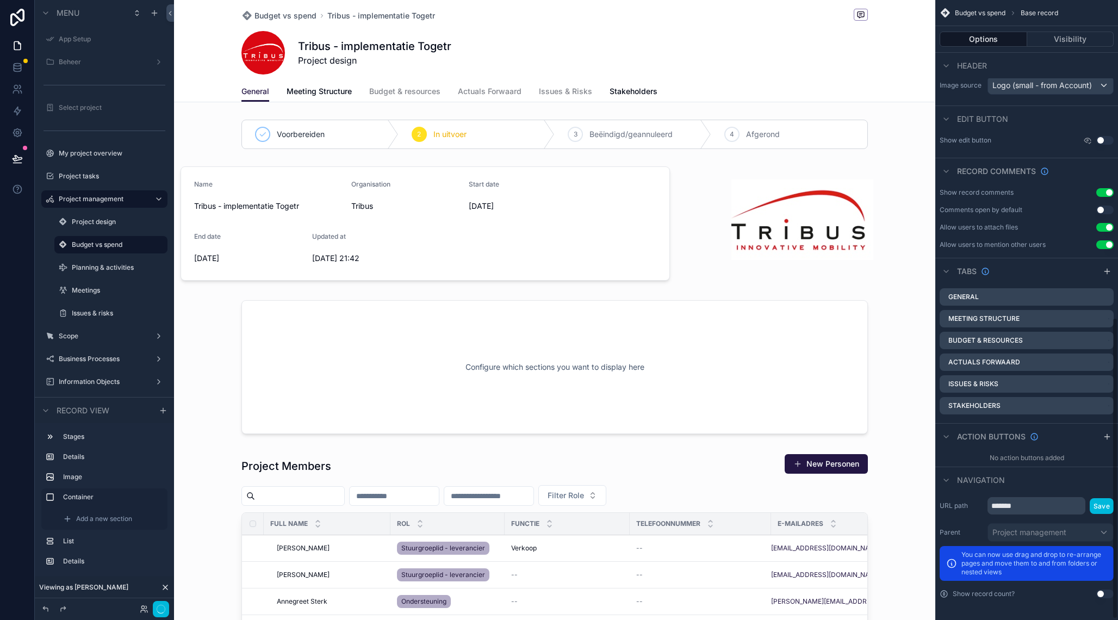
scroll to position [654, 0]
click at [0, 0] on icon "scrollable content" at bounding box center [0, 0] width 0 height 0
click at [1080, 339] on span "Remove tab and contents" at bounding box center [1046, 339] width 92 height 13
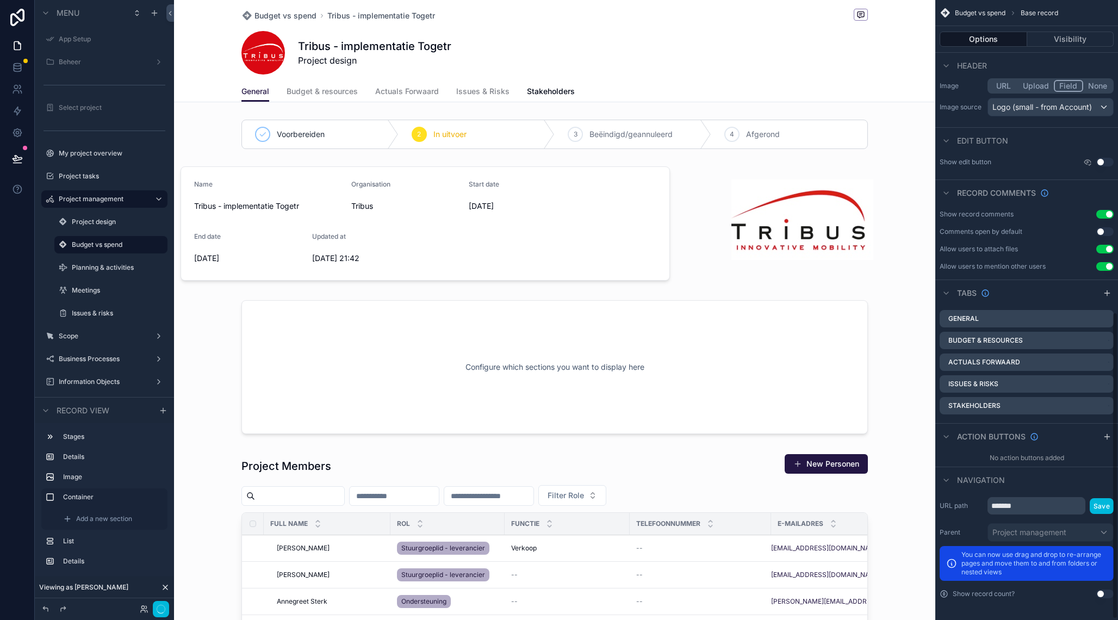
scroll to position [632, 0]
click at [0, 0] on icon "scrollable content" at bounding box center [0, 0] width 0 height 0
click at [1079, 408] on span "Remove tab and contents" at bounding box center [1046, 405] width 92 height 13
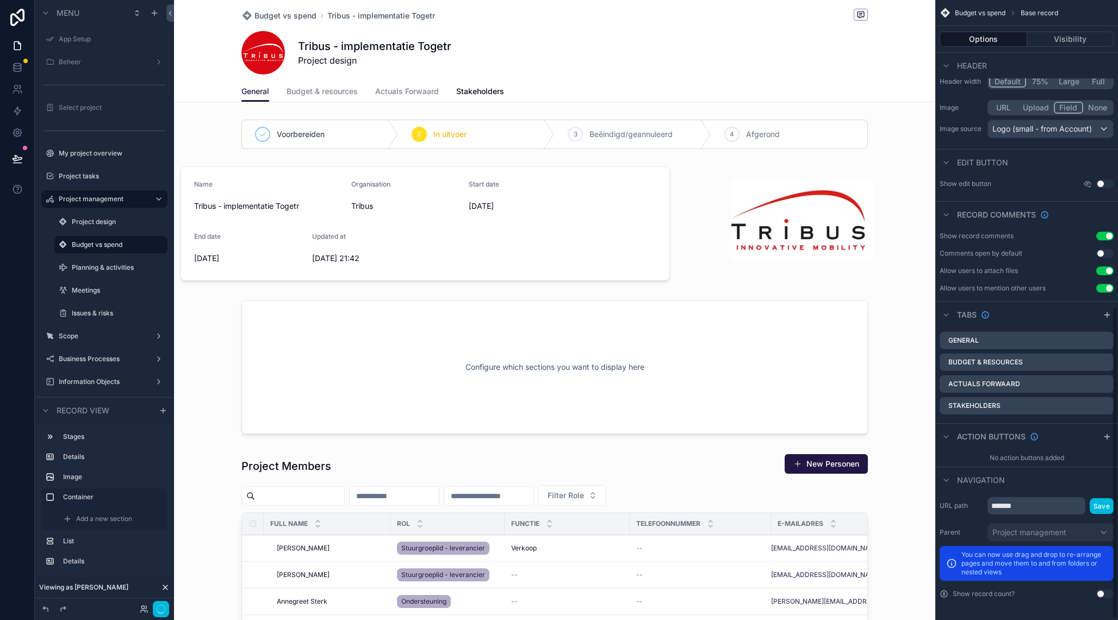
scroll to position [610, 0]
click at [0, 0] on icon "scrollable content" at bounding box center [0, 0] width 0 height 0
click at [1072, 446] on div "Remove tab" at bounding box center [1046, 447] width 92 height 13
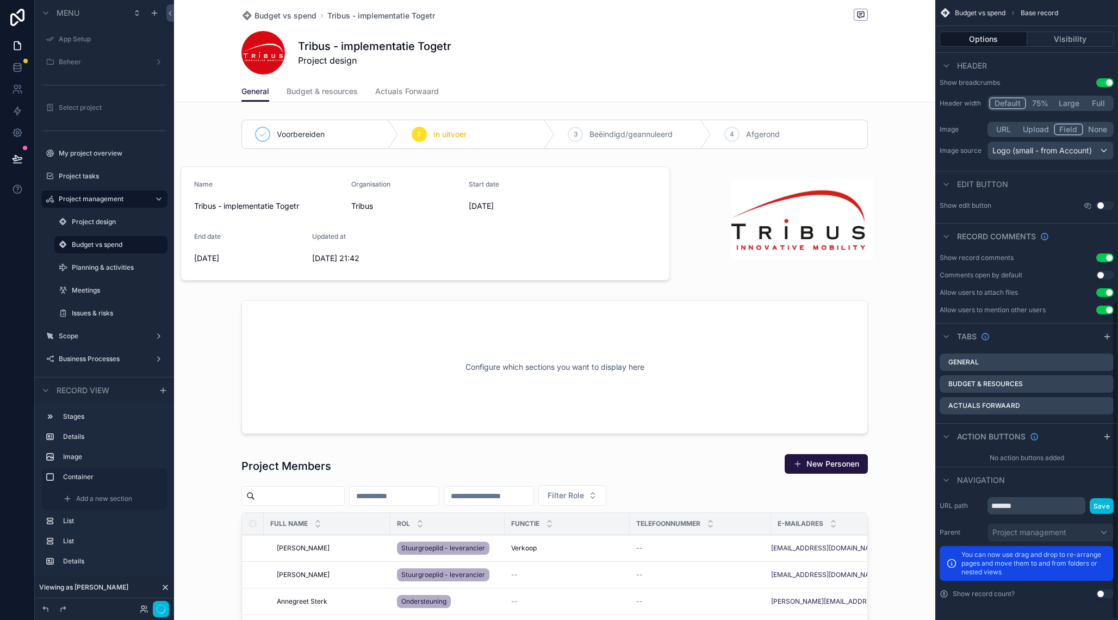
scroll to position [588, 0]
click at [332, 92] on span "Budget & resources" at bounding box center [322, 91] width 71 height 11
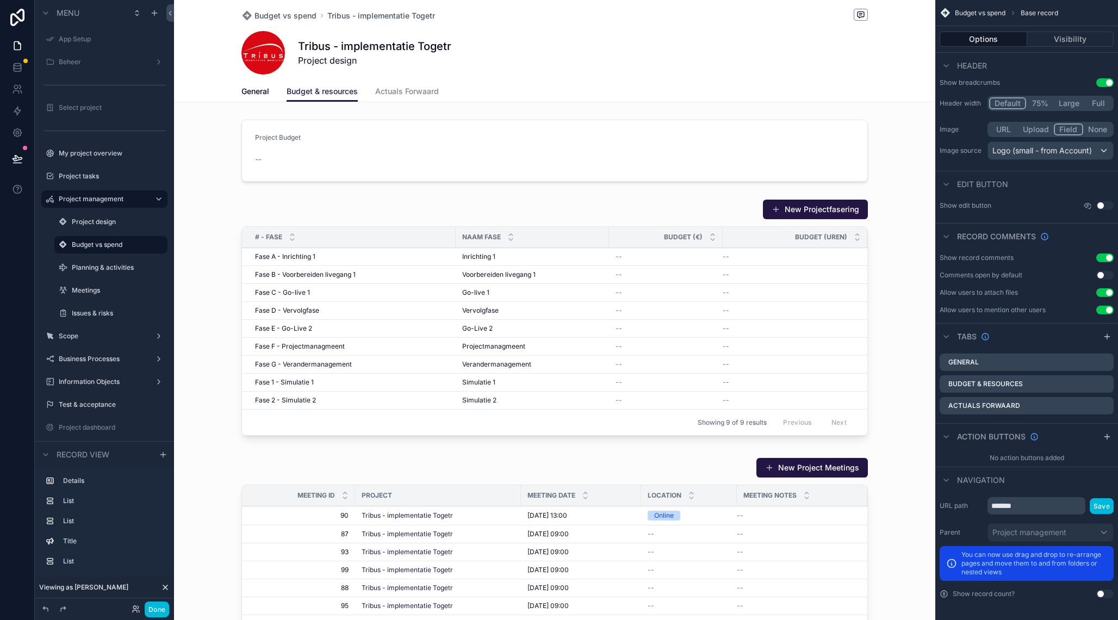
click at [470, 150] on div "scrollable content" at bounding box center [554, 150] width 761 height 71
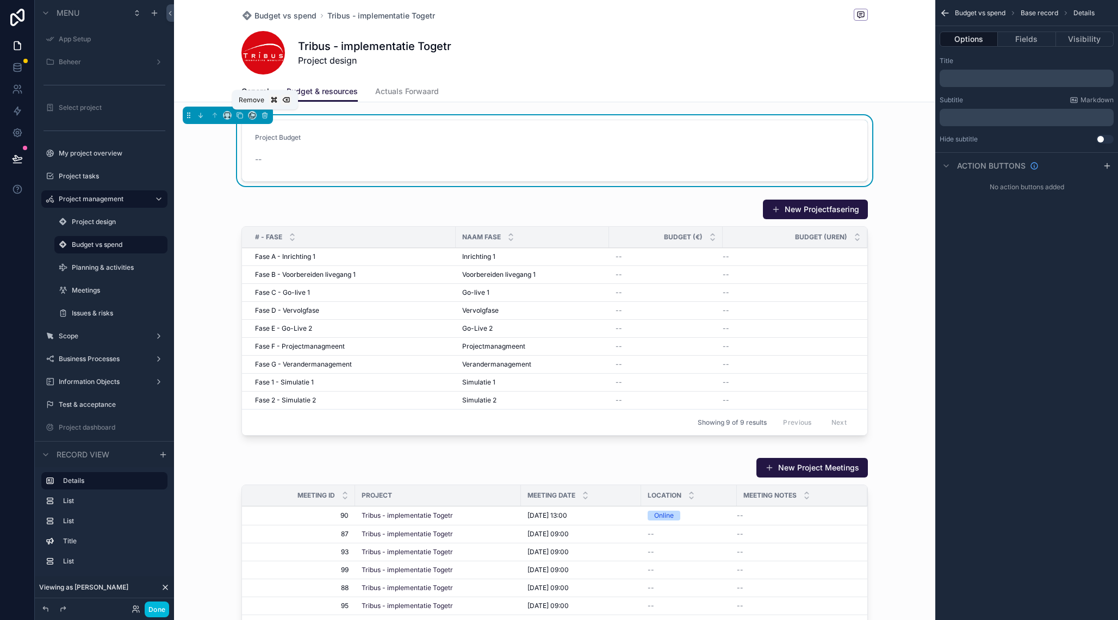
click at [266, 118] on icon "scrollable content" at bounding box center [265, 116] width 4 height 4
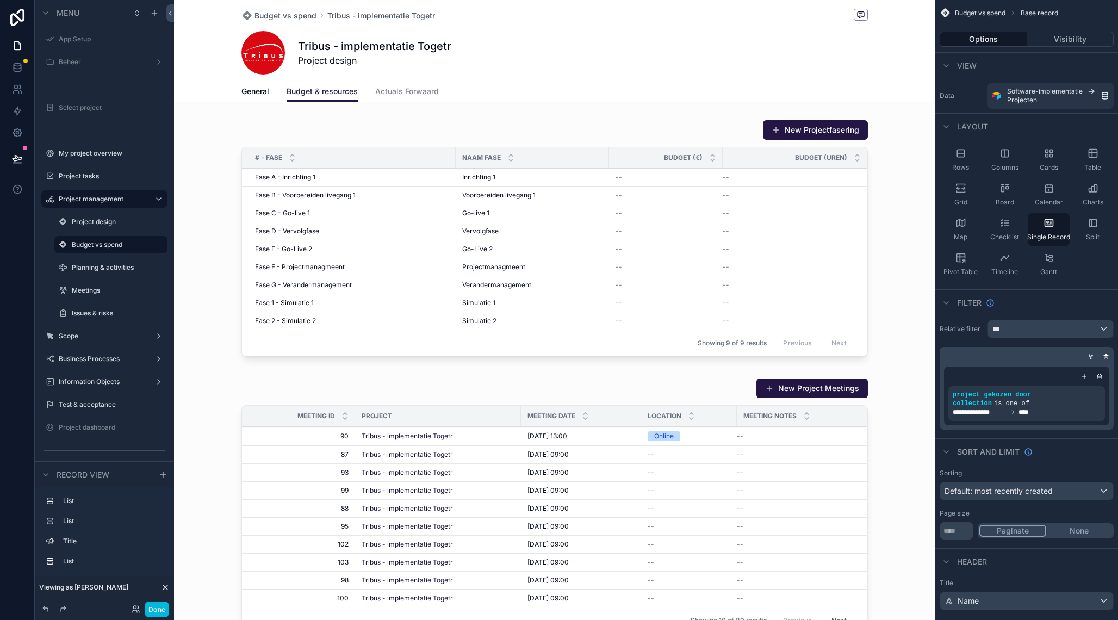
click at [421, 127] on div "scrollable content" at bounding box center [554, 240] width 761 height 250
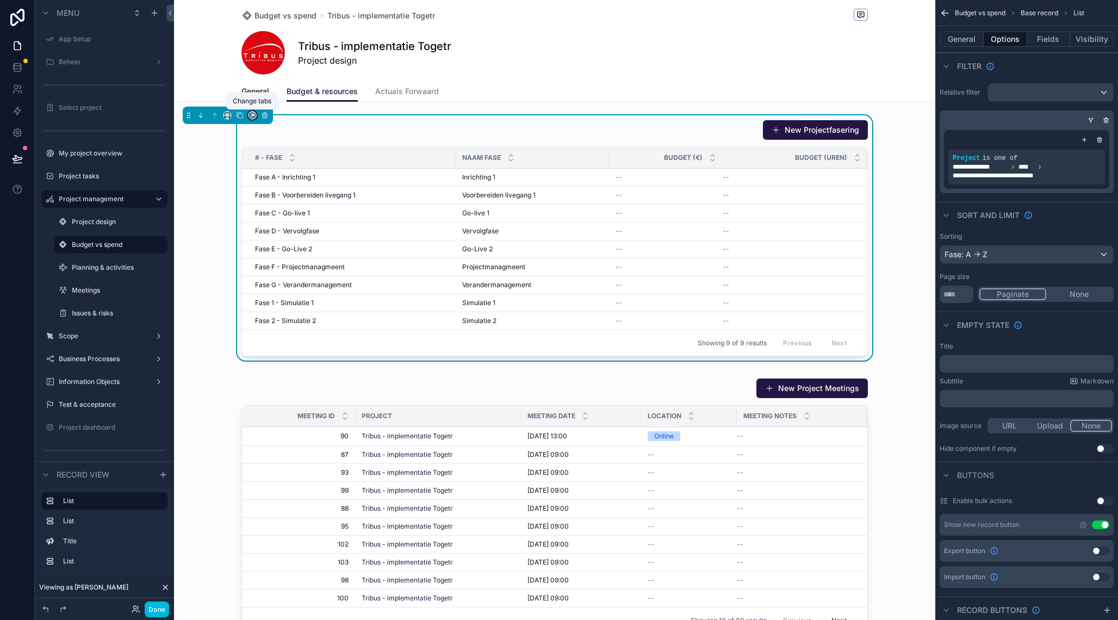
click at [256, 117] on icon "scrollable content" at bounding box center [253, 115] width 8 height 8
click at [294, 140] on div "General" at bounding box center [299, 141] width 70 height 13
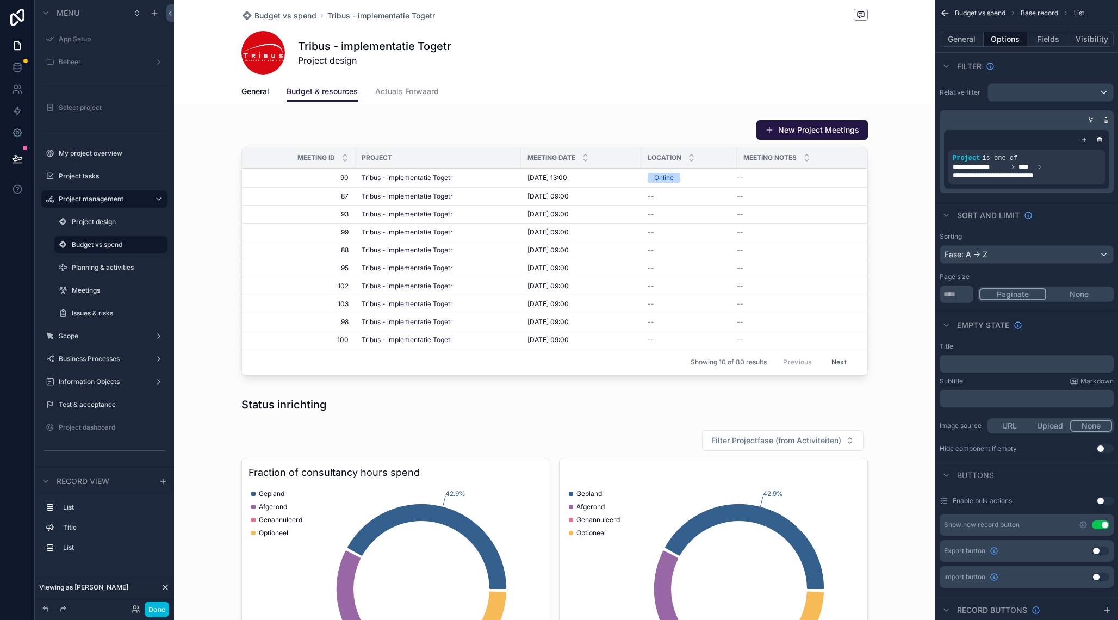
click at [303, 142] on div "scrollable content" at bounding box center [554, 249] width 761 height 269
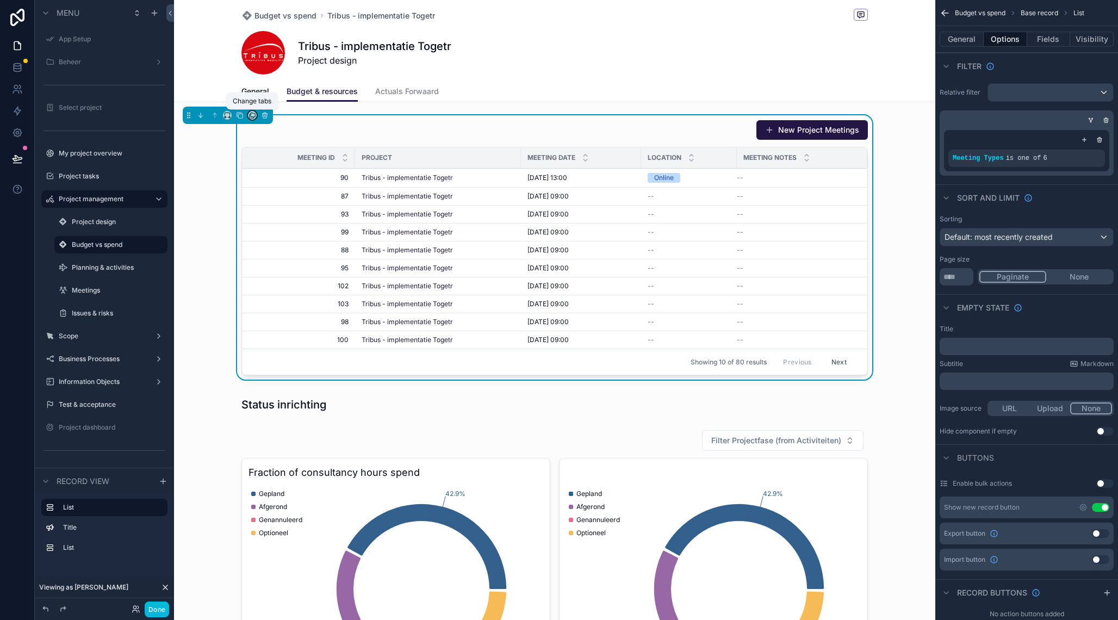
click at [252, 116] on icon "scrollable content" at bounding box center [253, 115] width 8 height 8
click at [269, 140] on span "General" at bounding box center [277, 141] width 27 height 13
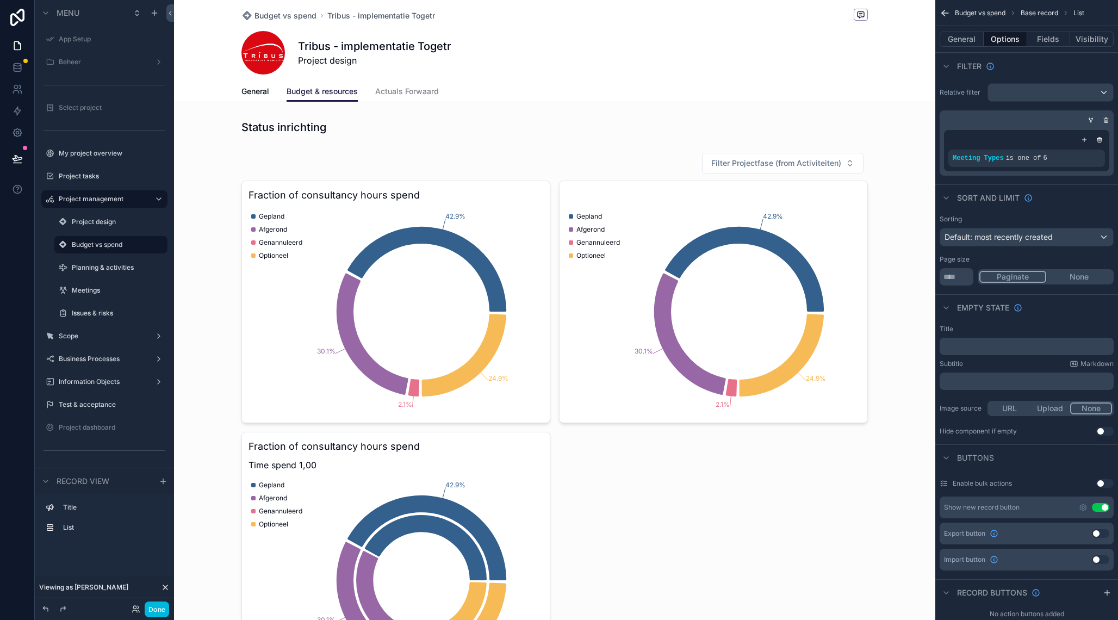
click at [302, 162] on div "scrollable content" at bounding box center [554, 422] width 761 height 548
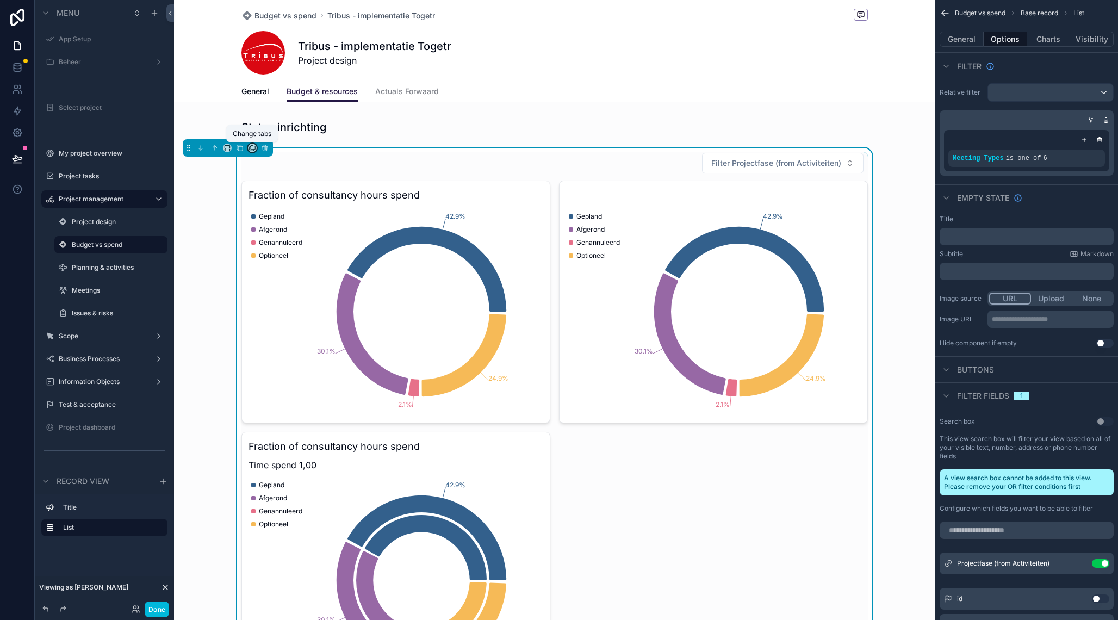
click at [252, 150] on icon "scrollable content" at bounding box center [253, 147] width 4 height 4
click at [277, 172] on span "General" at bounding box center [277, 174] width 27 height 13
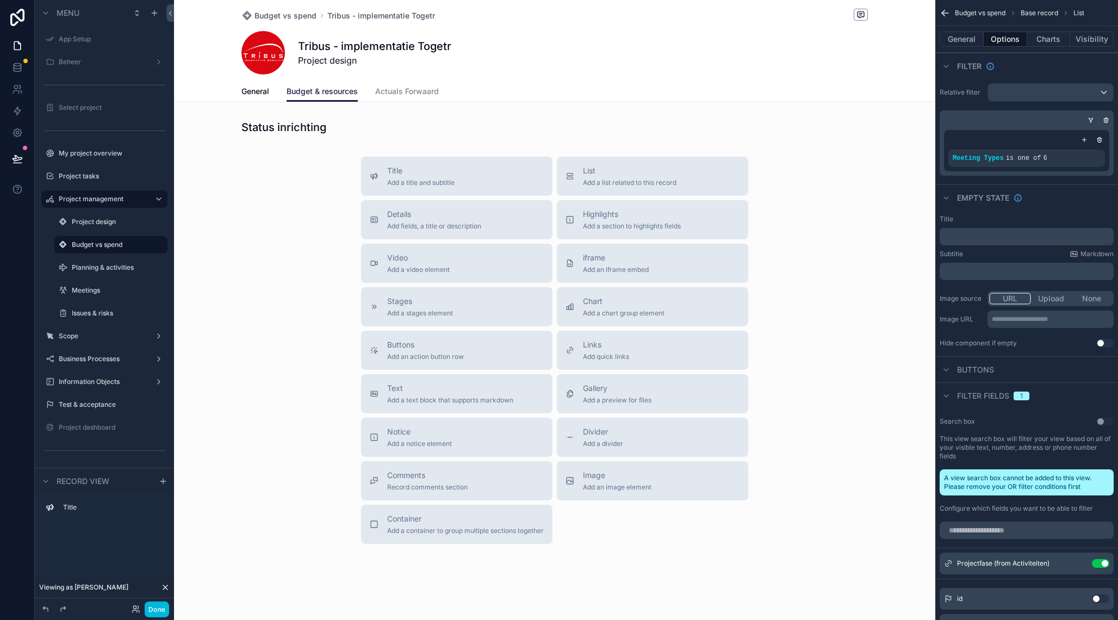
click at [258, 92] on span "General" at bounding box center [255, 91] width 28 height 11
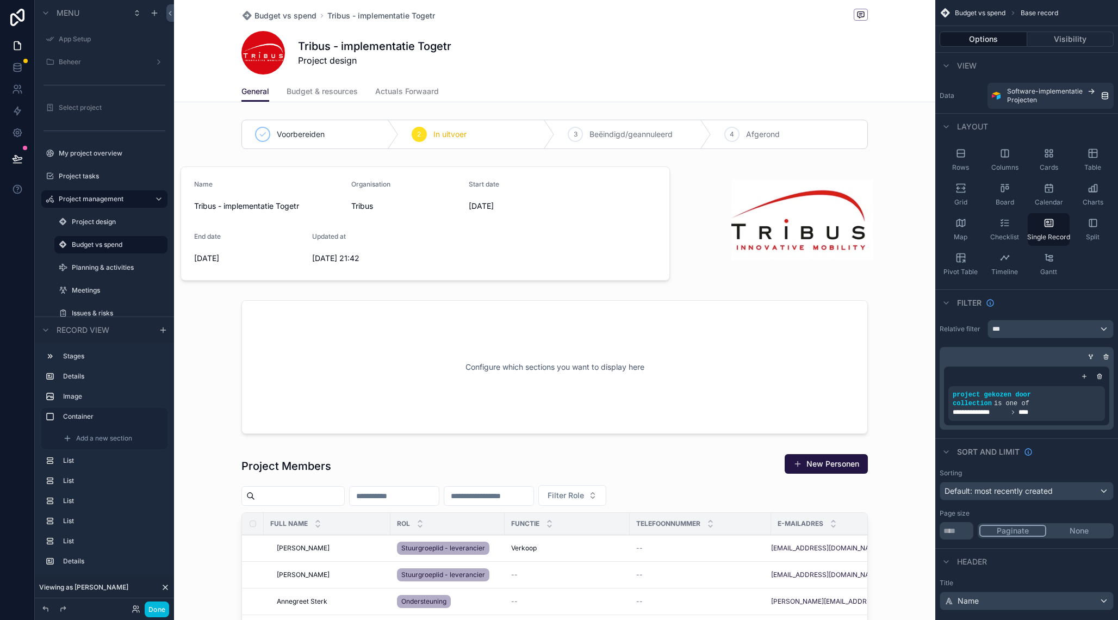
click at [374, 124] on div "scrollable content" at bounding box center [554, 134] width 761 height 38
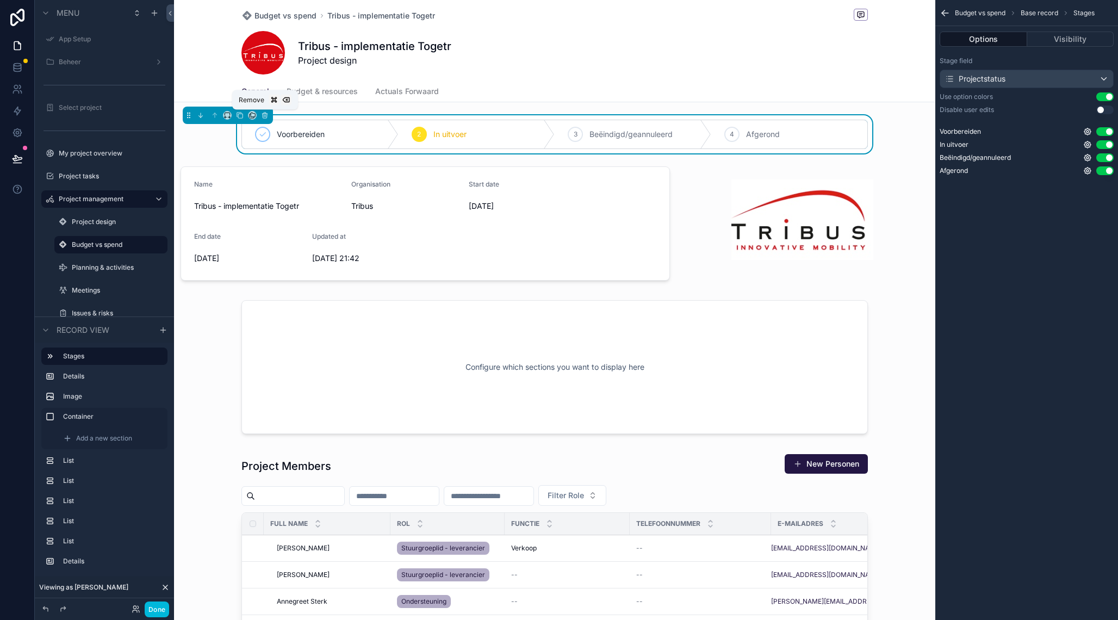
click at [264, 114] on icon "scrollable content" at bounding box center [264, 114] width 5 height 0
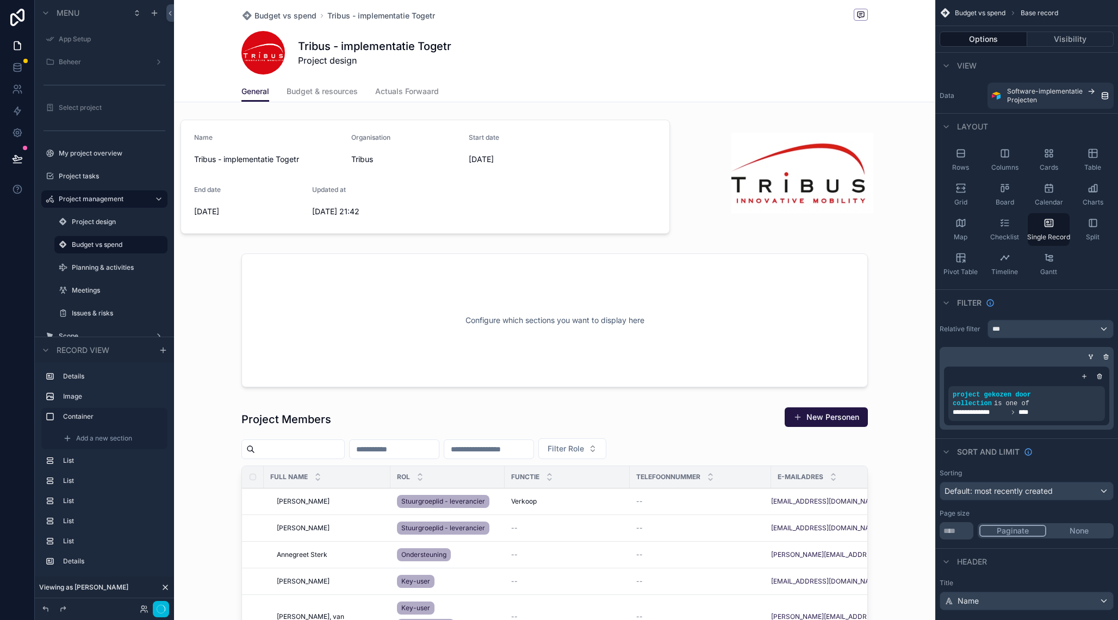
click at [375, 169] on div "scrollable content" at bounding box center [425, 176] width 503 height 123
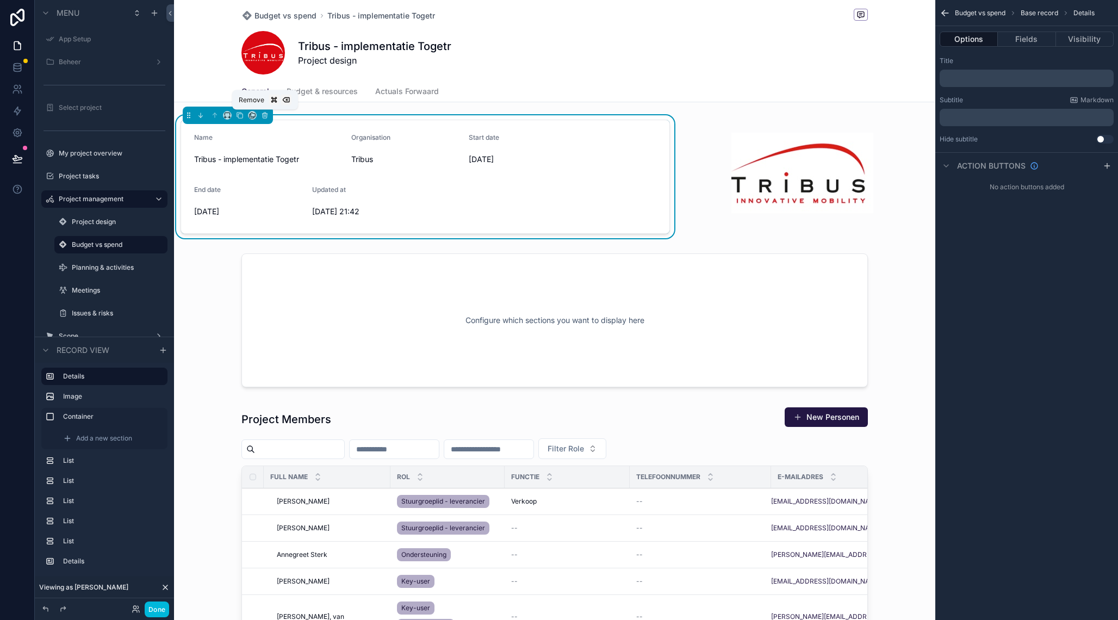
click at [266, 116] on icon "scrollable content" at bounding box center [265, 115] width 8 height 8
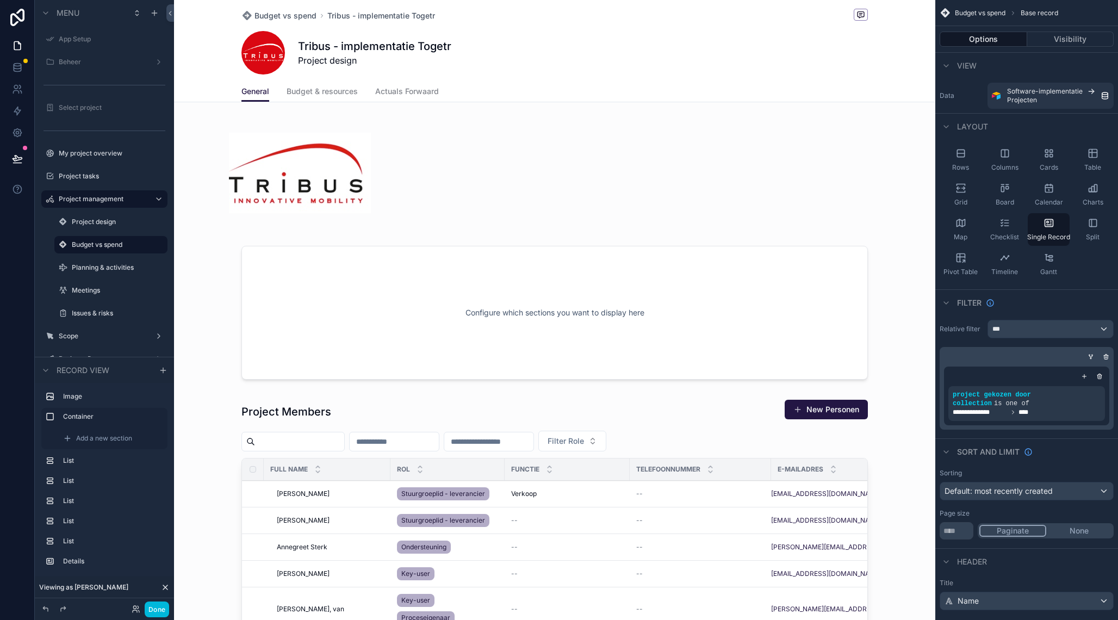
click at [279, 203] on div "scrollable content" at bounding box center [299, 172] width 251 height 115
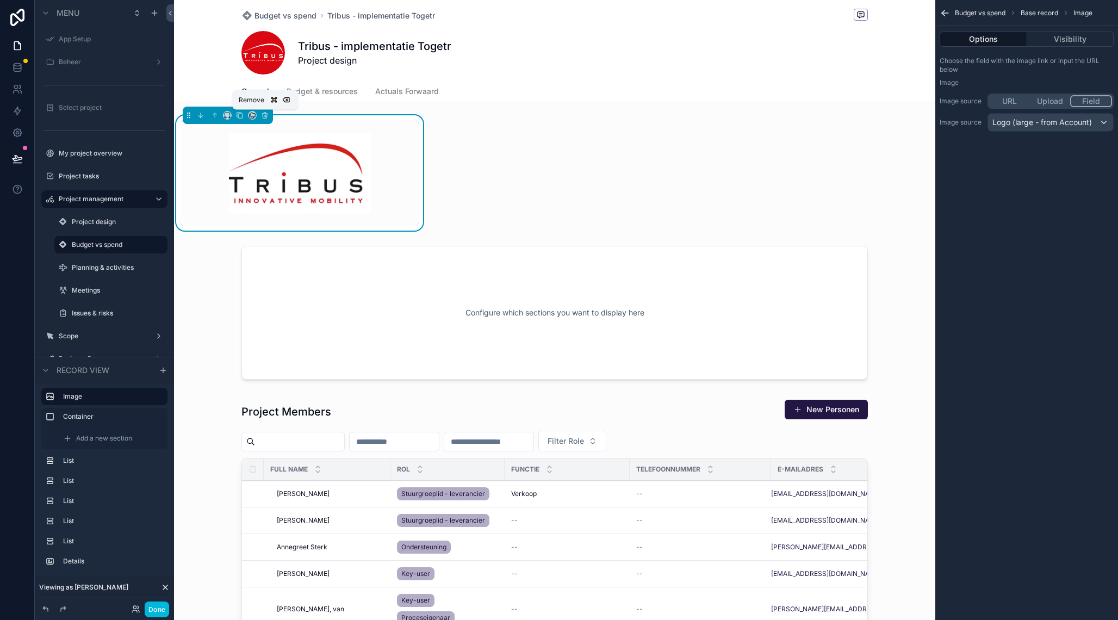
click at [264, 117] on icon "scrollable content" at bounding box center [265, 115] width 8 height 8
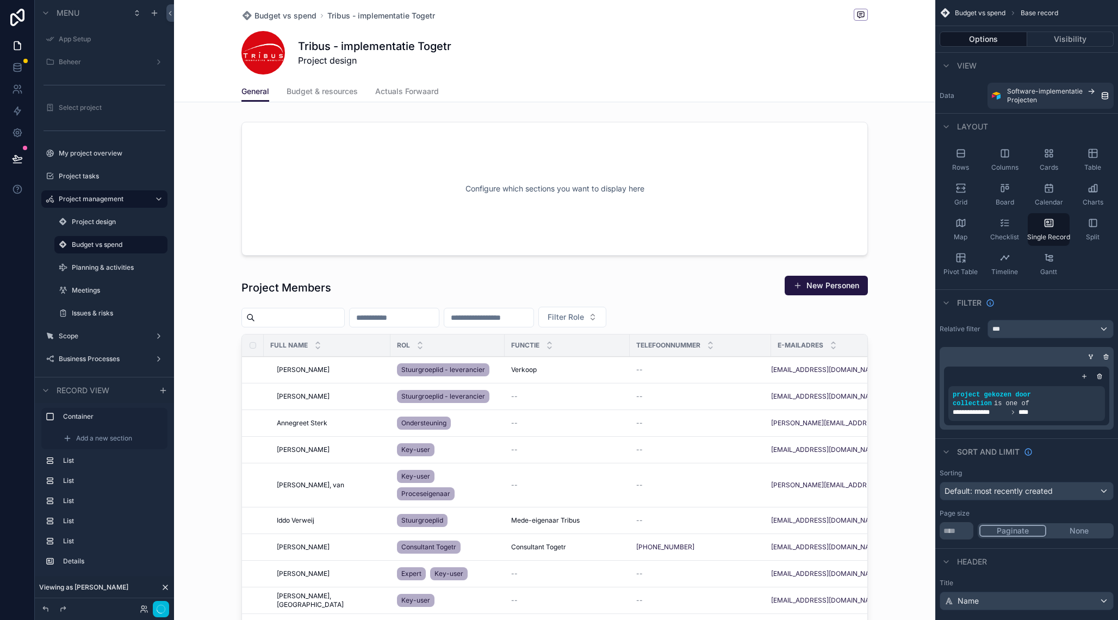
click at [322, 150] on div "scrollable content" at bounding box center [554, 188] width 761 height 147
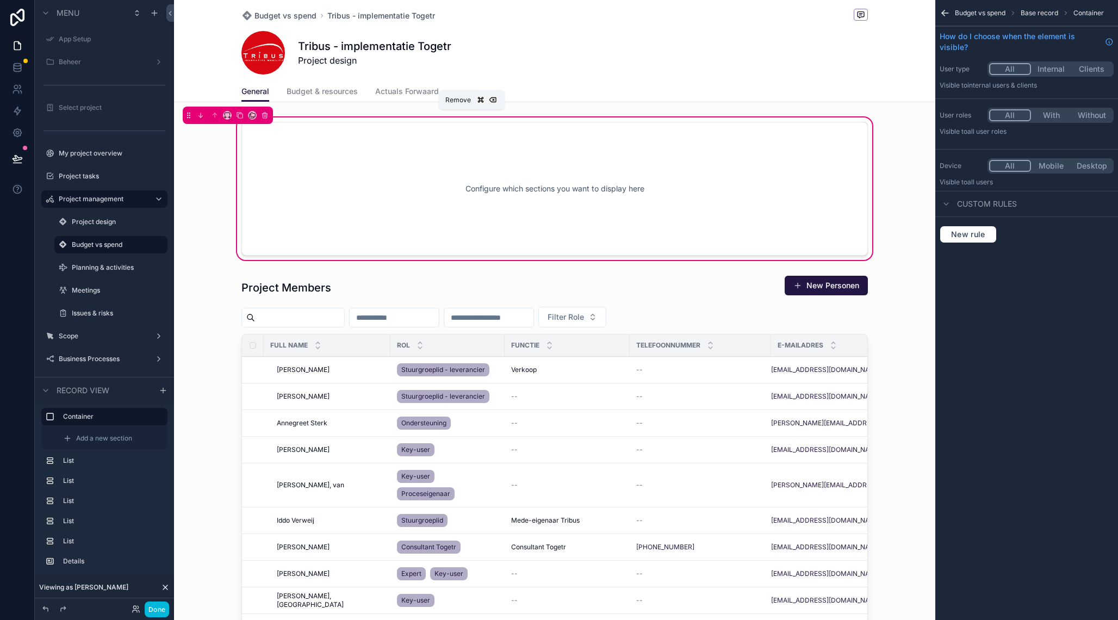
click at [265, 117] on icon "scrollable content" at bounding box center [265, 116] width 0 height 2
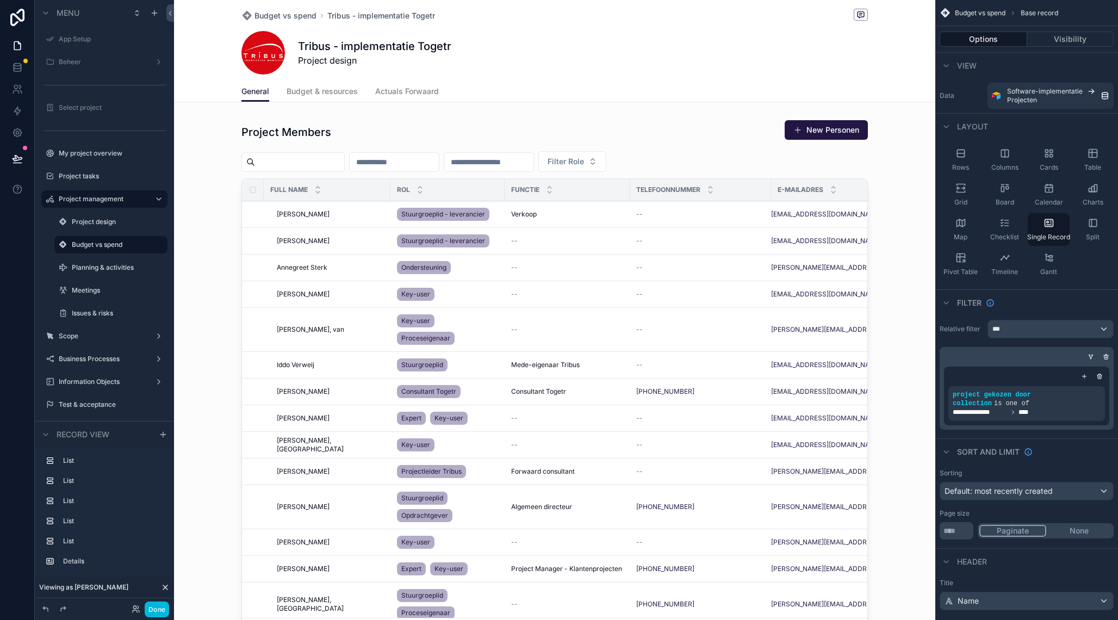
click at [328, 138] on div "scrollable content" at bounding box center [554, 384] width 761 height 538
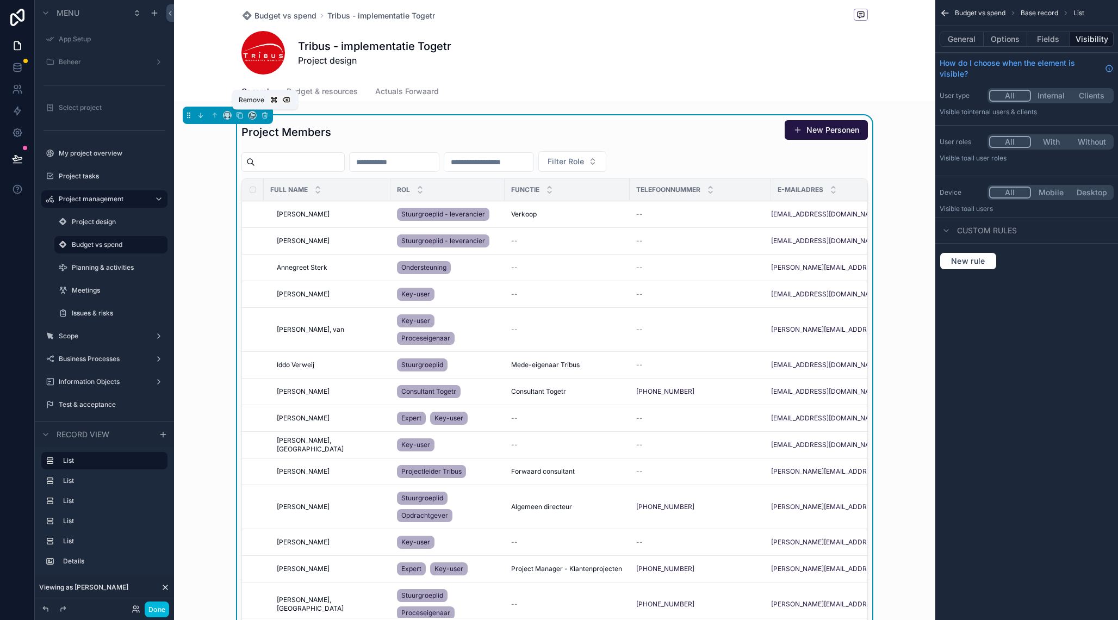
click at [265, 116] on icon "scrollable content" at bounding box center [265, 115] width 8 height 8
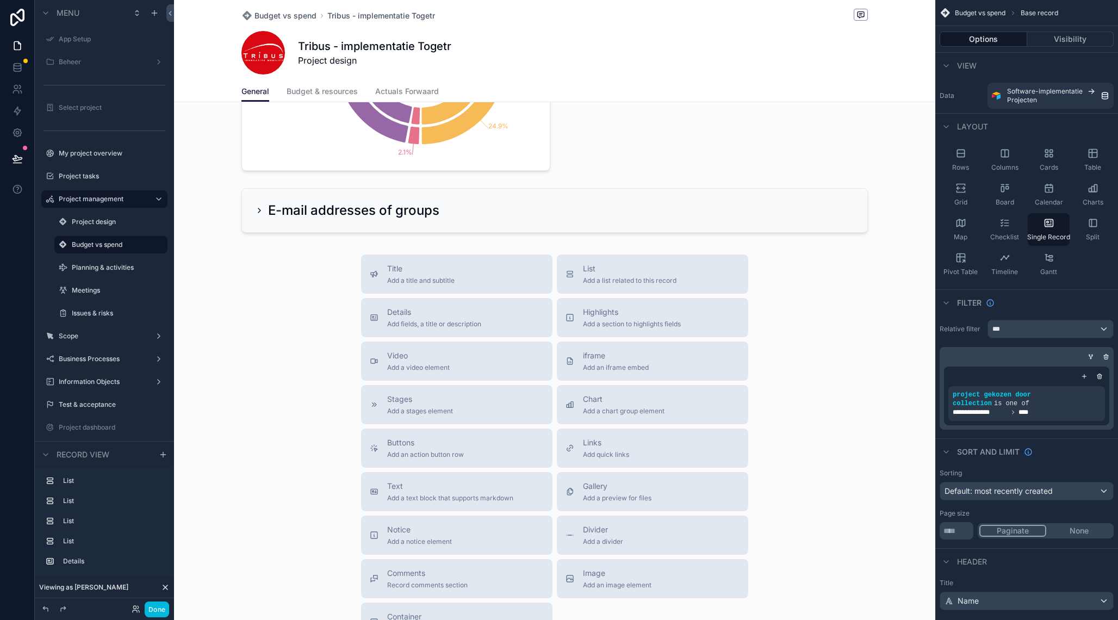
scroll to position [1130, 0]
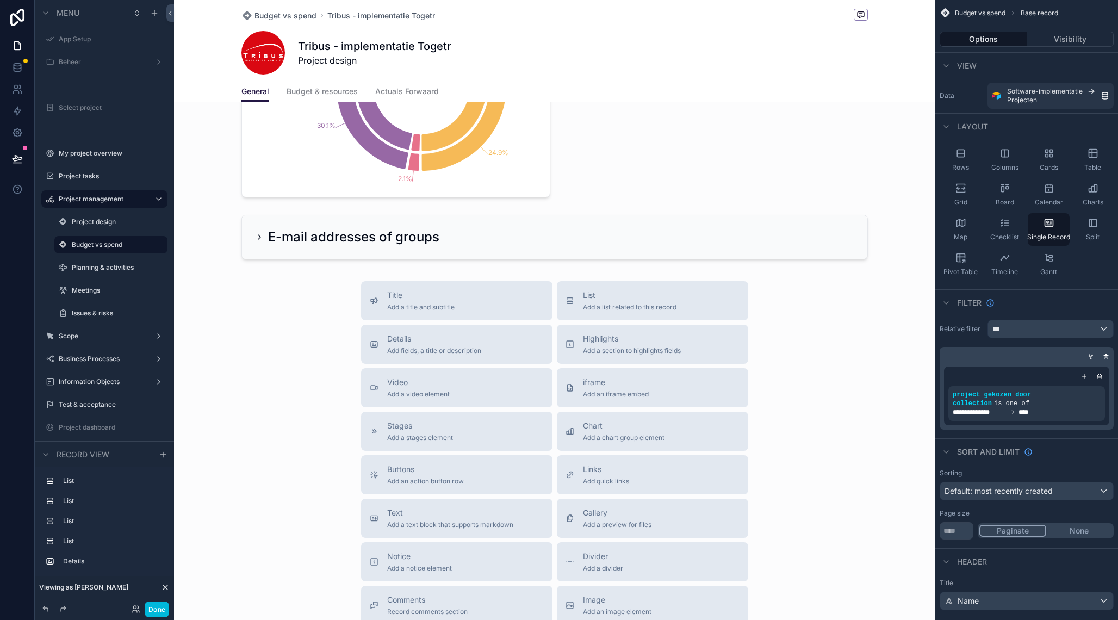
click at [462, 234] on div "scrollable content" at bounding box center [554, 236] width 761 height 53
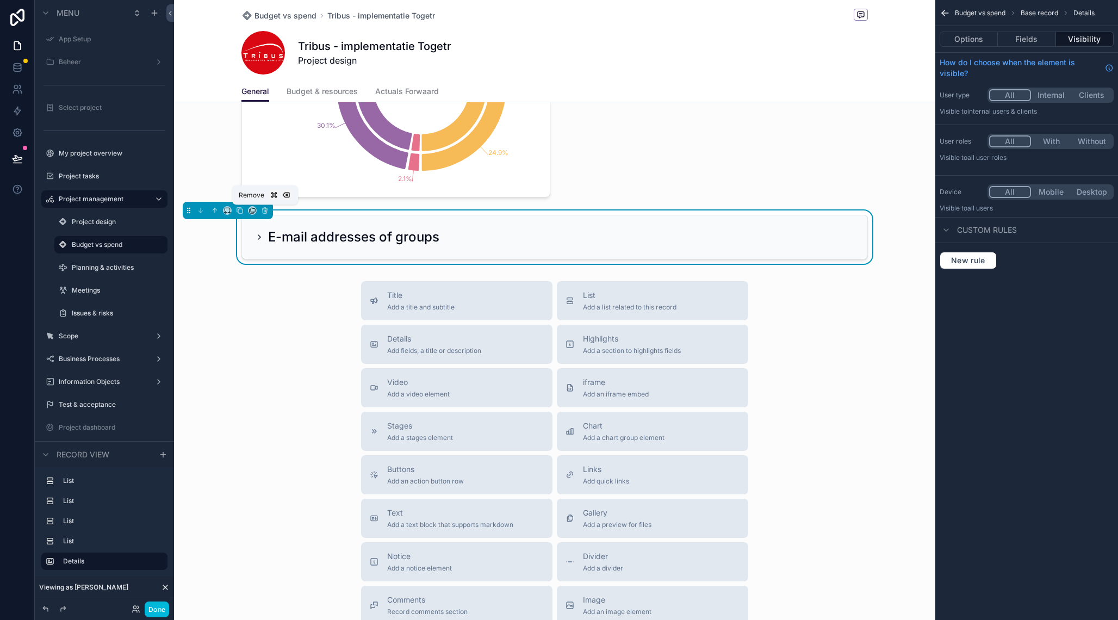
click at [264, 211] on icon "scrollable content" at bounding box center [264, 211] width 0 height 2
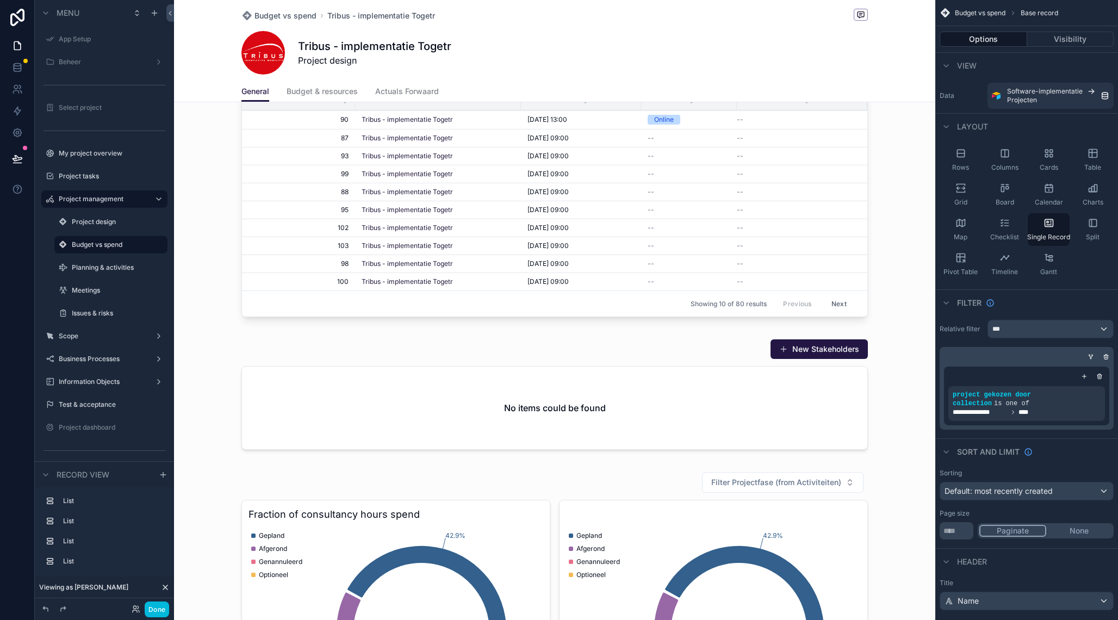
scroll to position [0, 0]
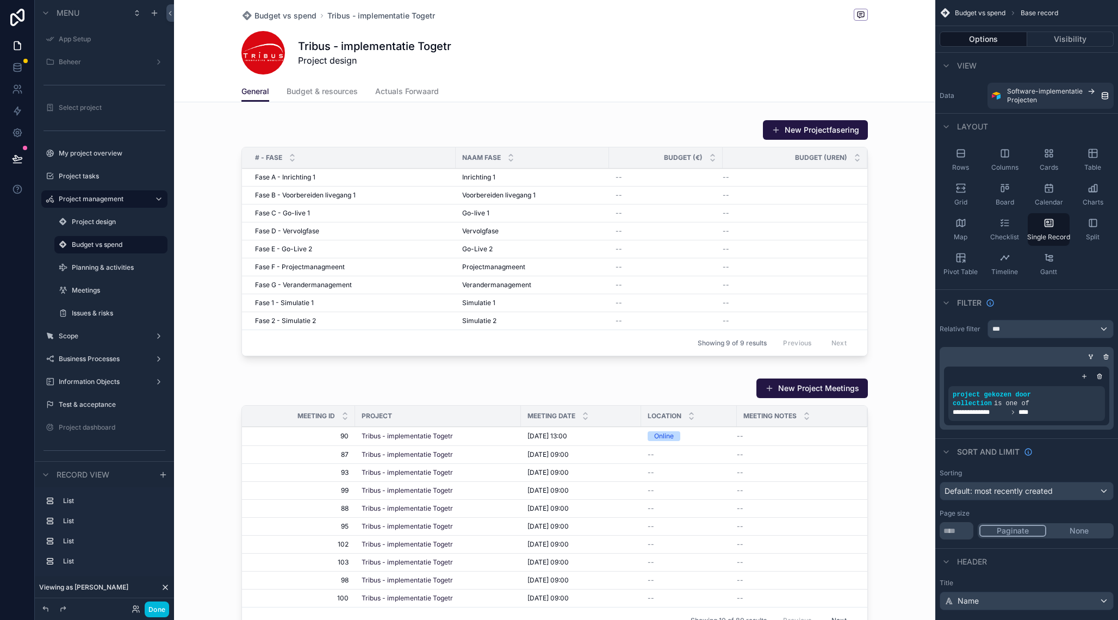
click at [461, 382] on div "scrollable content" at bounding box center [554, 508] width 761 height 269
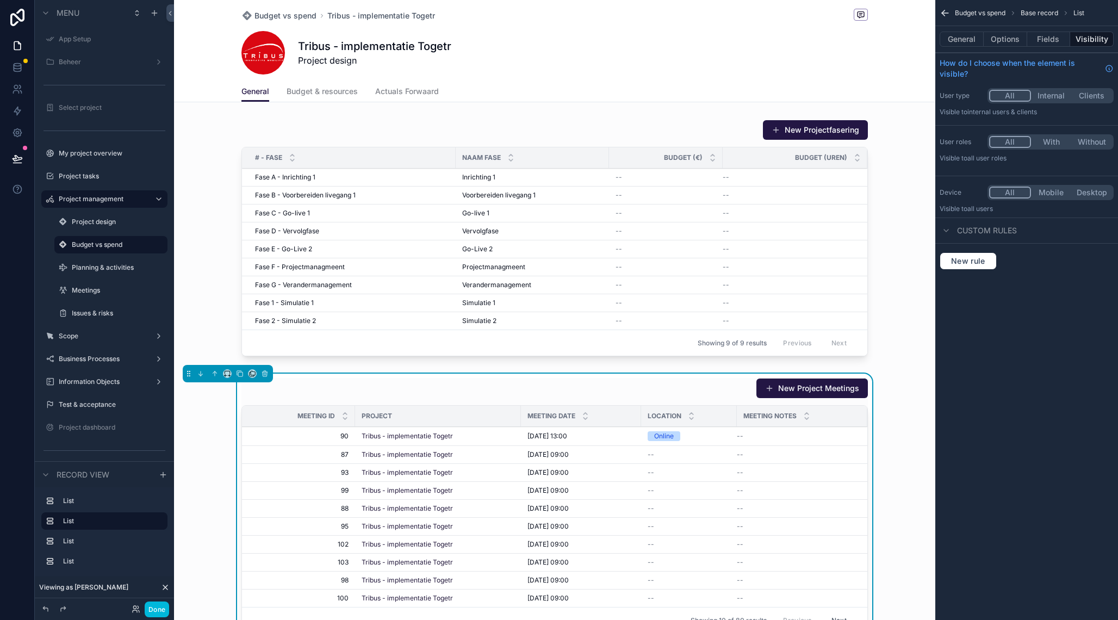
click at [962, 35] on button "General" at bounding box center [962, 39] width 44 height 15
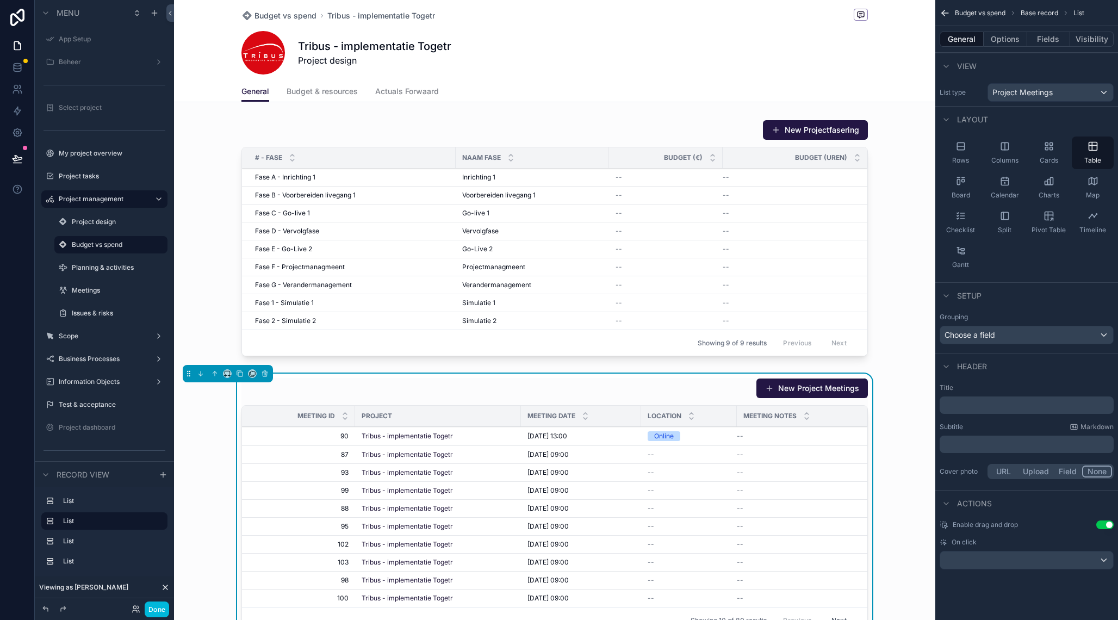
click at [1010, 38] on button "Options" at bounding box center [1006, 39] width 44 height 15
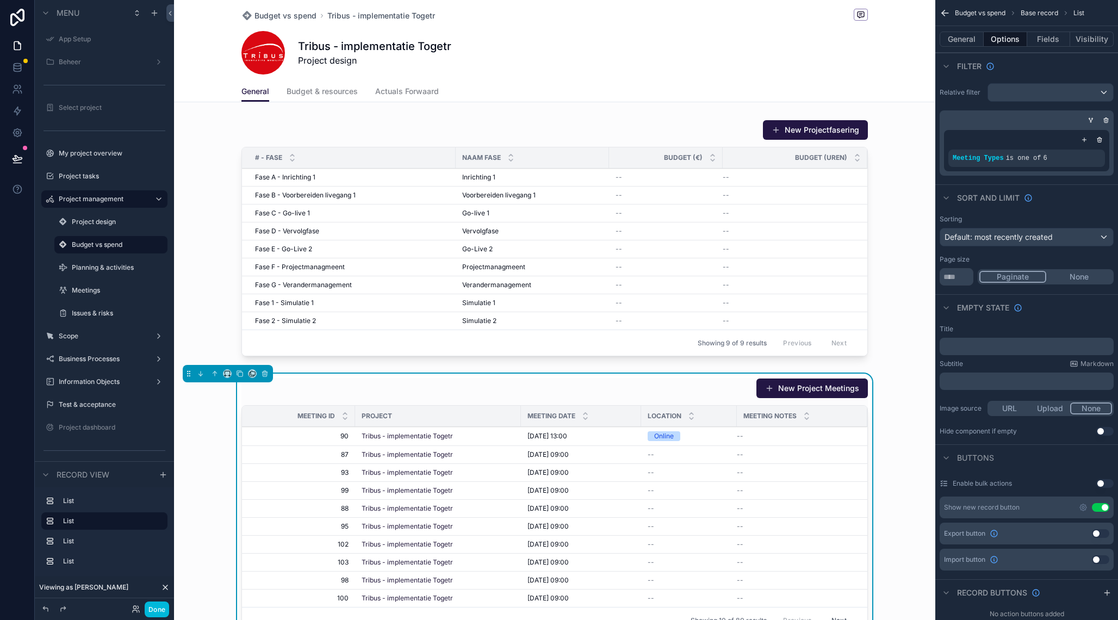
click at [1003, 343] on p "﻿" at bounding box center [1028, 346] width 168 height 9
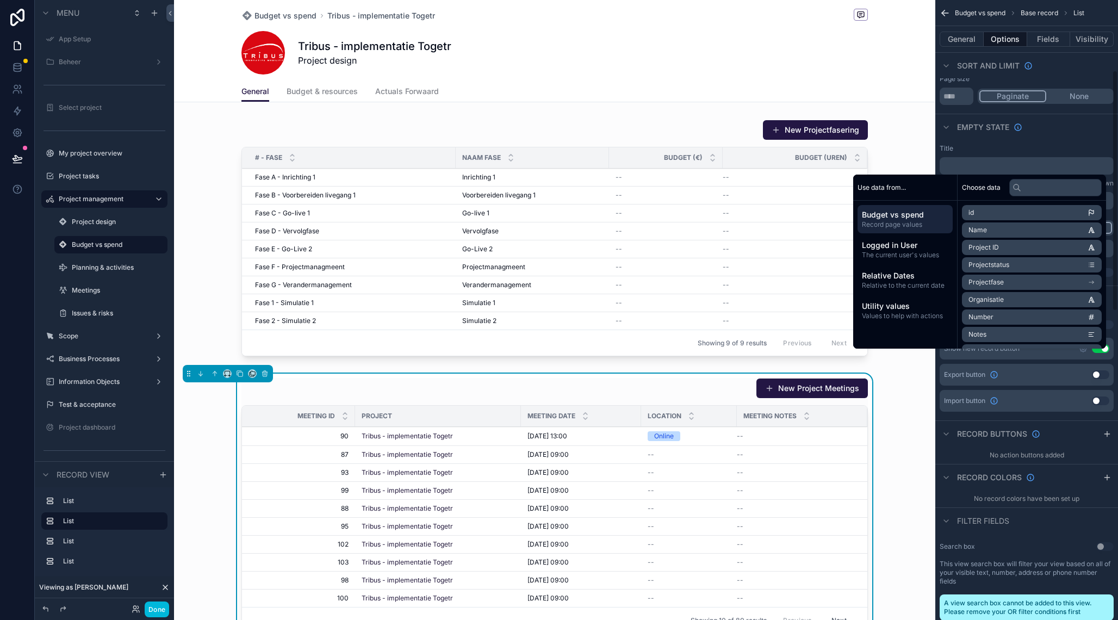
scroll to position [183, 0]
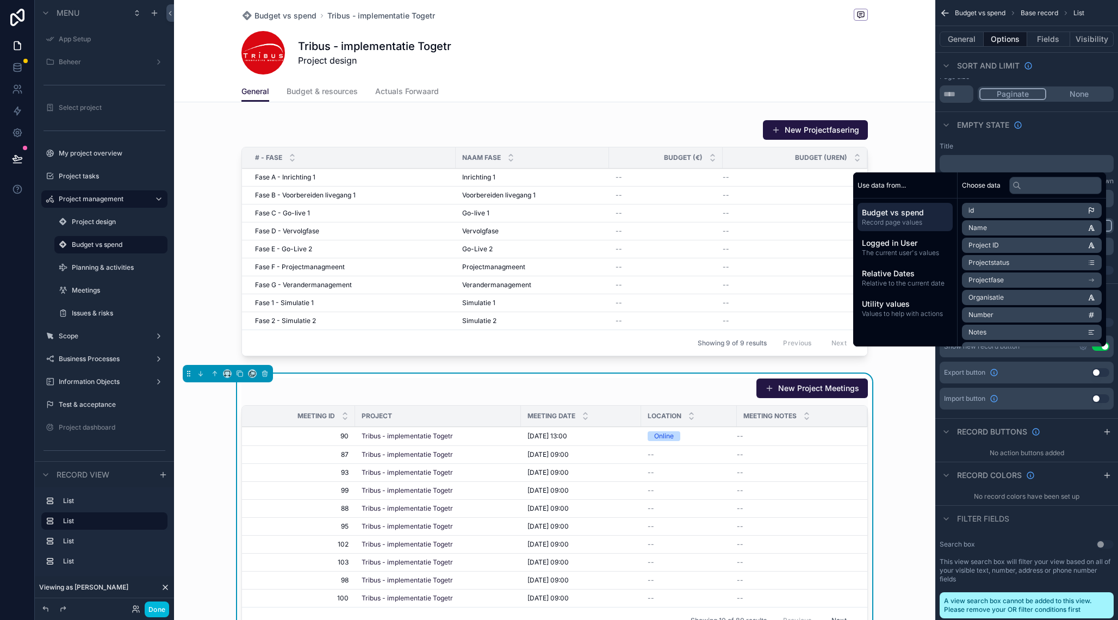
click at [409, 21] on span "Tribus - implementatie Togetr" at bounding box center [381, 15] width 108 height 11
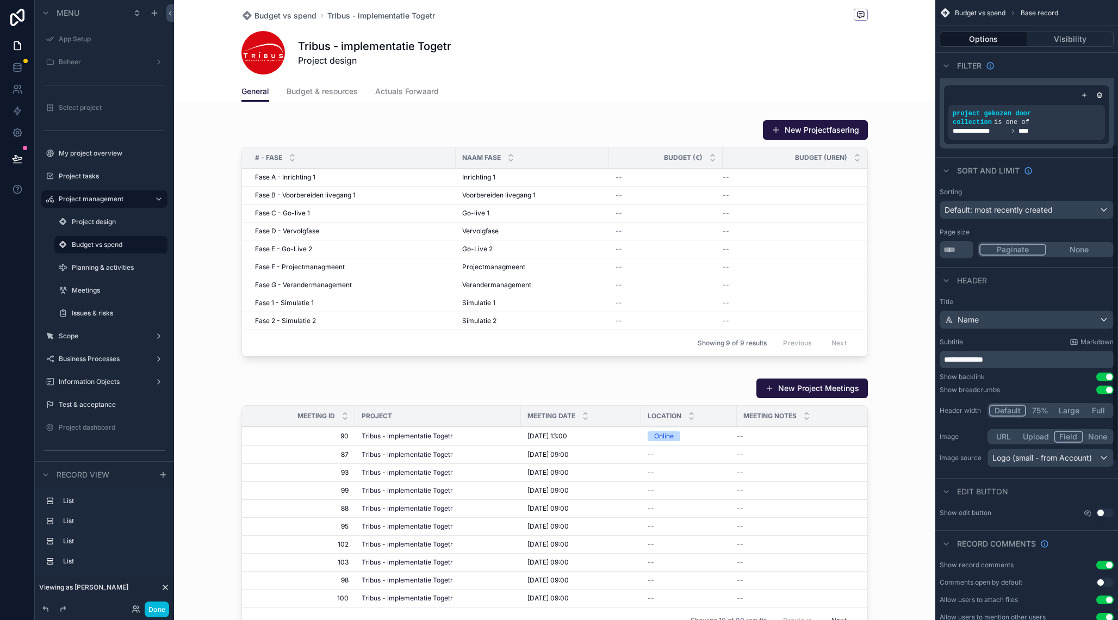
scroll to position [291, 0]
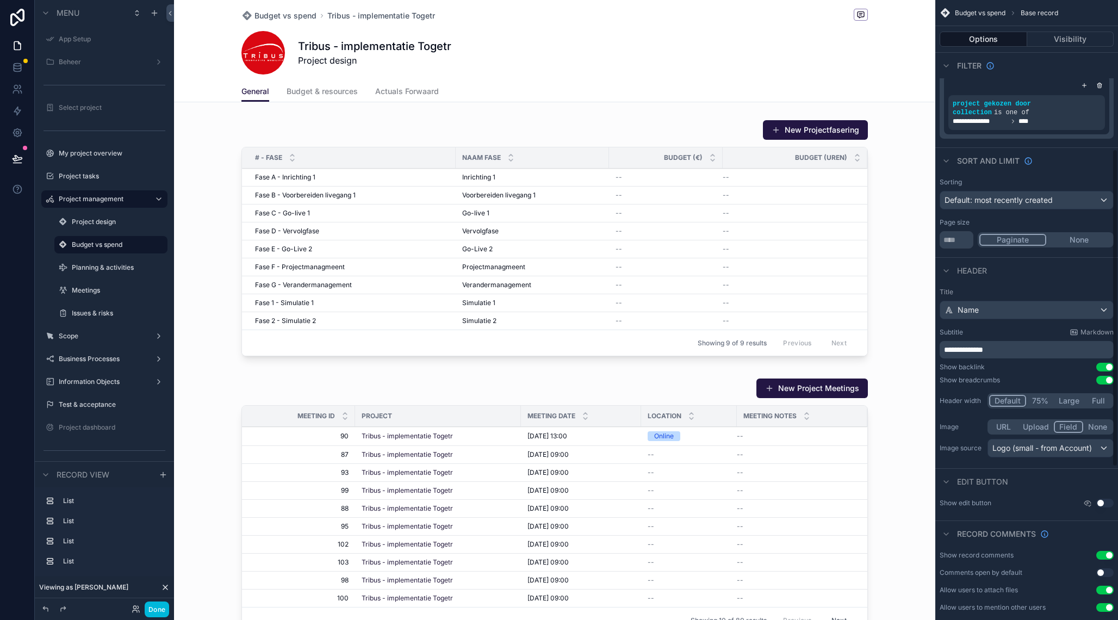
click at [1018, 354] on p "**********" at bounding box center [1028, 349] width 168 height 11
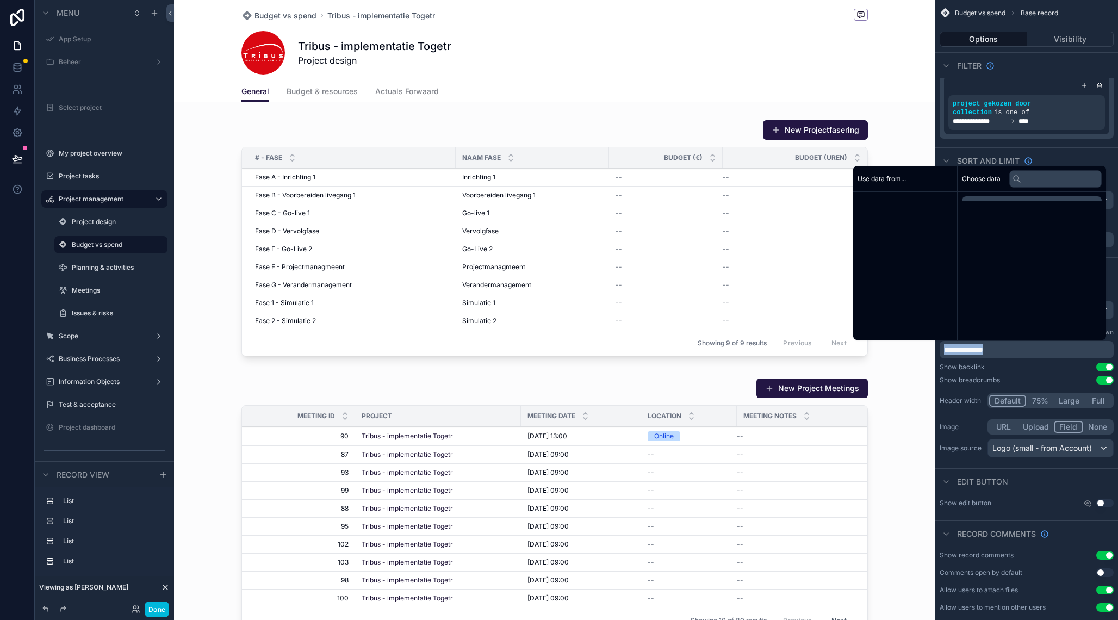
click at [1018, 354] on p "**********" at bounding box center [1028, 349] width 168 height 11
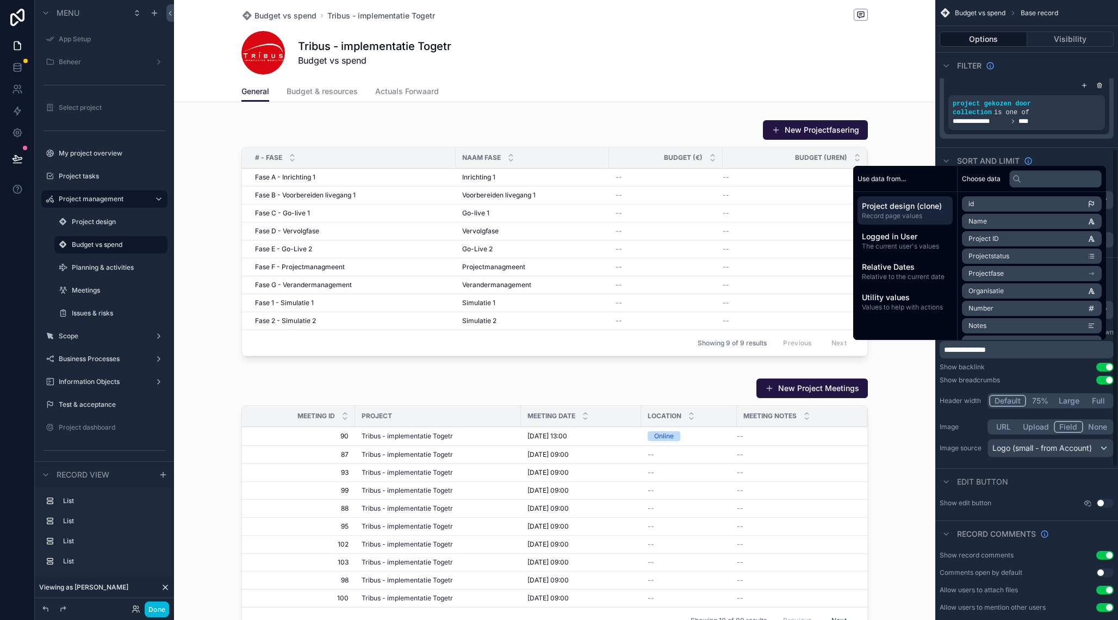
click at [1110, 286] on div "**********" at bounding box center [1026, 373] width 183 height 181
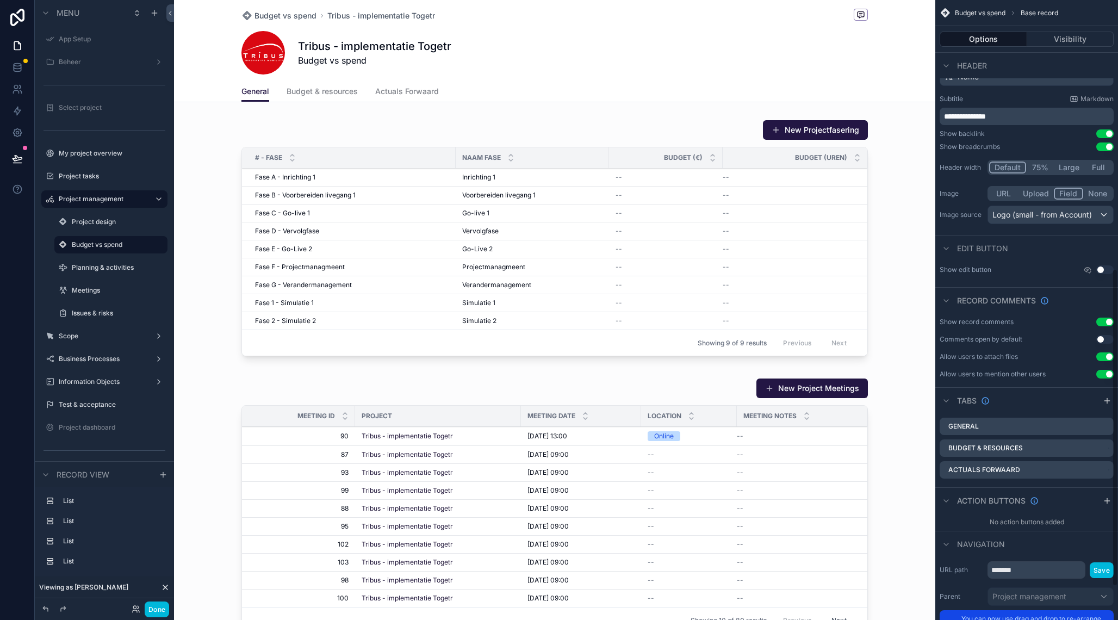
scroll to position [525, 0]
click at [0, 0] on icon "scrollable content" at bounding box center [0, 0] width 0 height 0
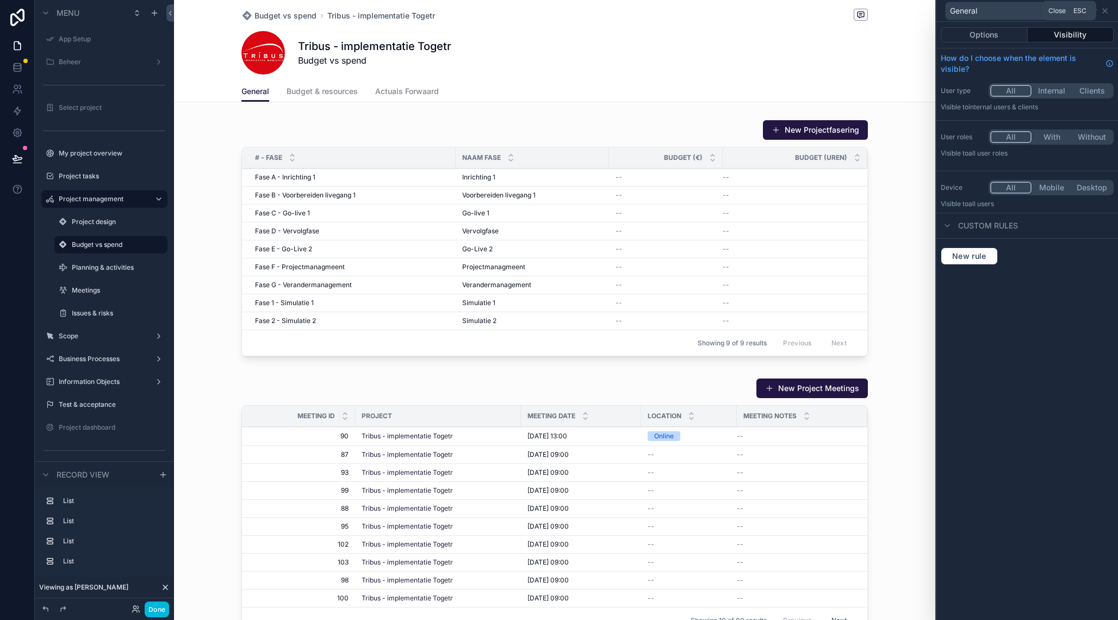
click at [1105, 14] on icon at bounding box center [1105, 11] width 9 height 9
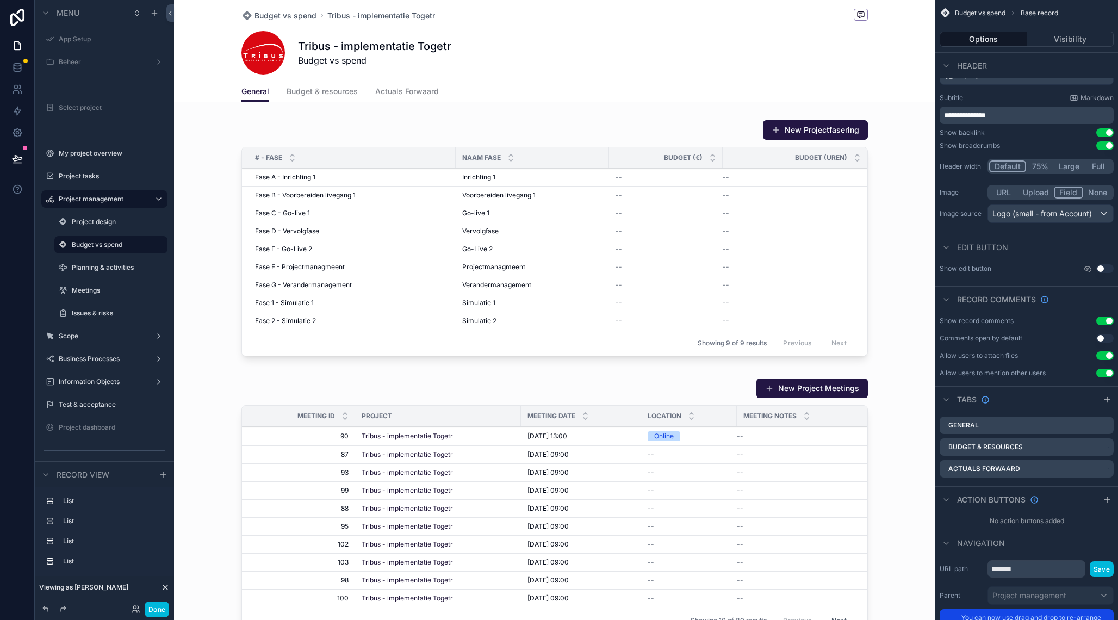
click at [0, 0] on icon "scrollable content" at bounding box center [0, 0] width 0 height 0
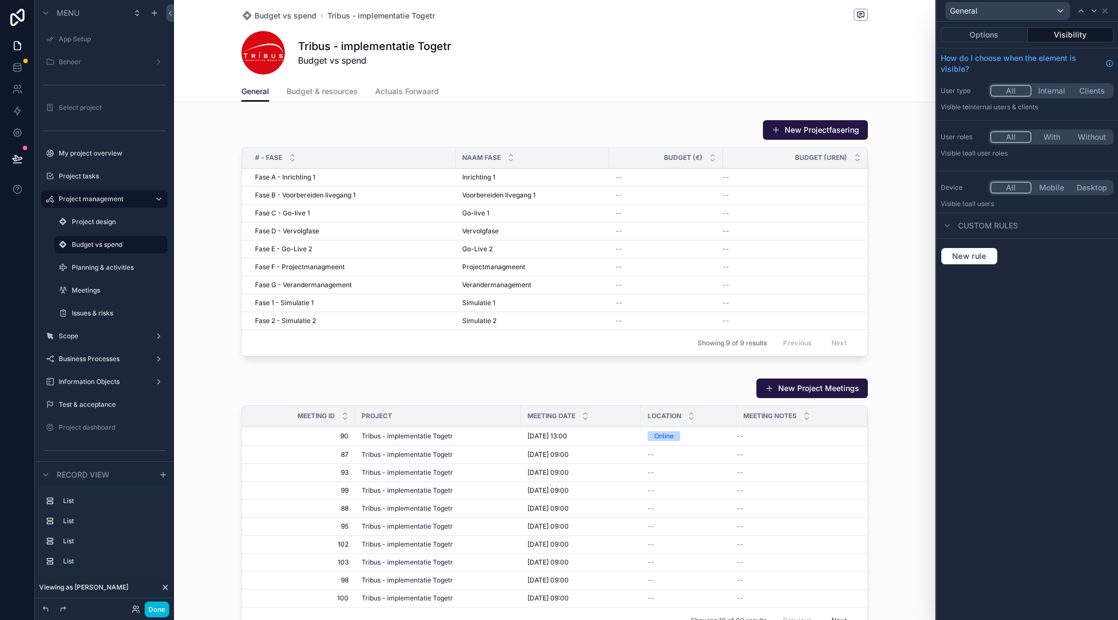
click at [990, 36] on button "Options" at bounding box center [984, 34] width 87 height 15
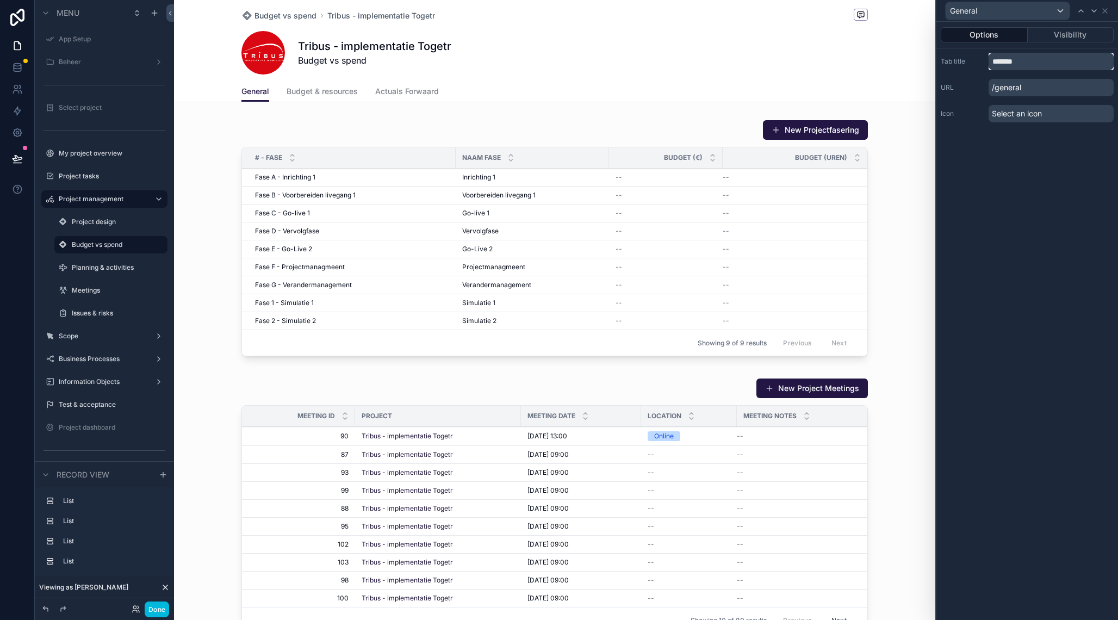
click at [1006, 65] on input "*******" at bounding box center [1051, 61] width 125 height 17
type input "**********"
click at [1107, 10] on icon at bounding box center [1105, 11] width 9 height 9
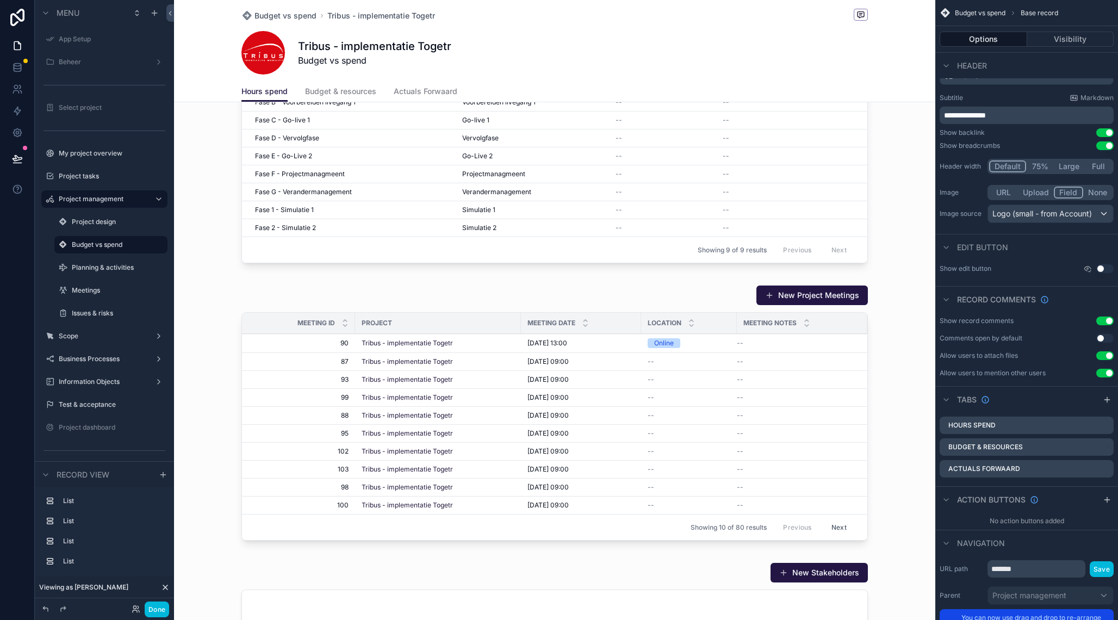
scroll to position [108, 0]
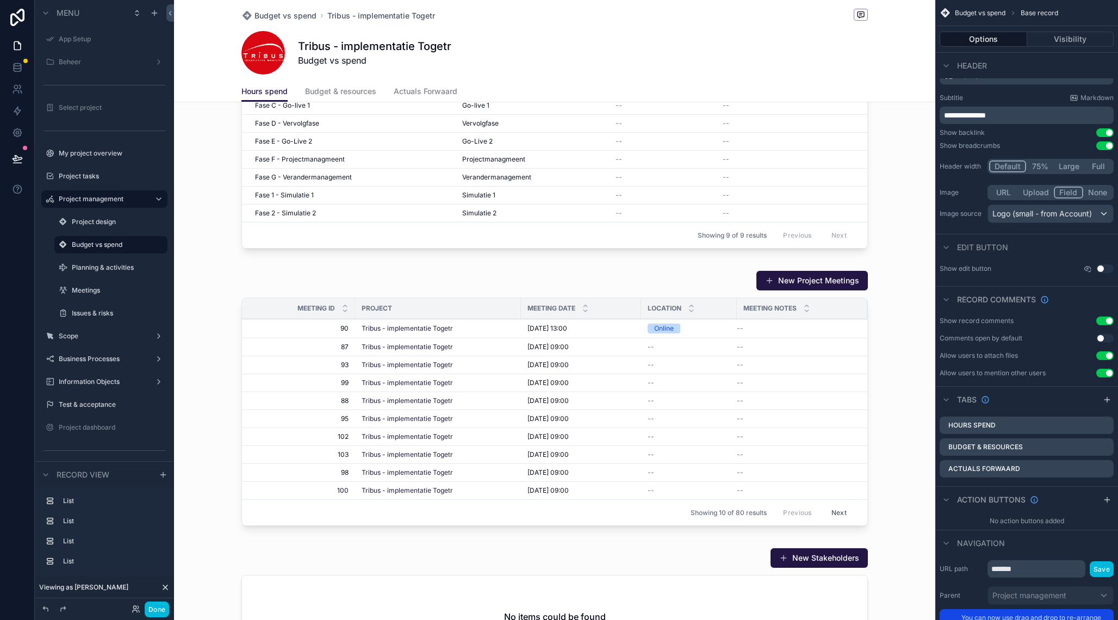
click at [574, 280] on div "scrollable content" at bounding box center [554, 400] width 761 height 269
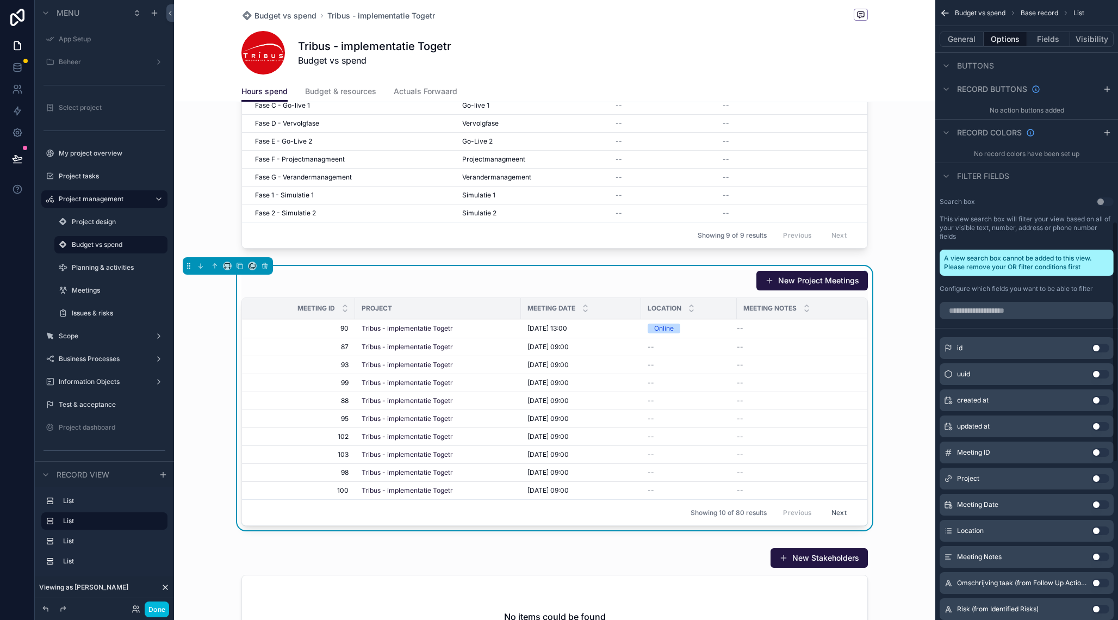
scroll to position [569, 0]
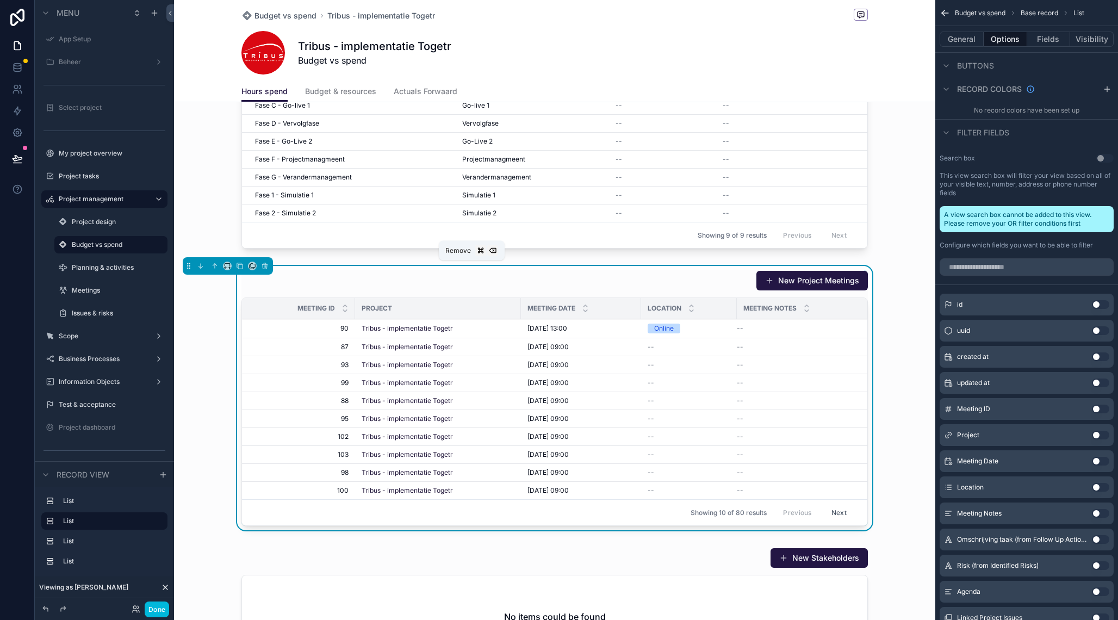
click at [268, 266] on icon "scrollable content" at bounding box center [265, 266] width 8 height 8
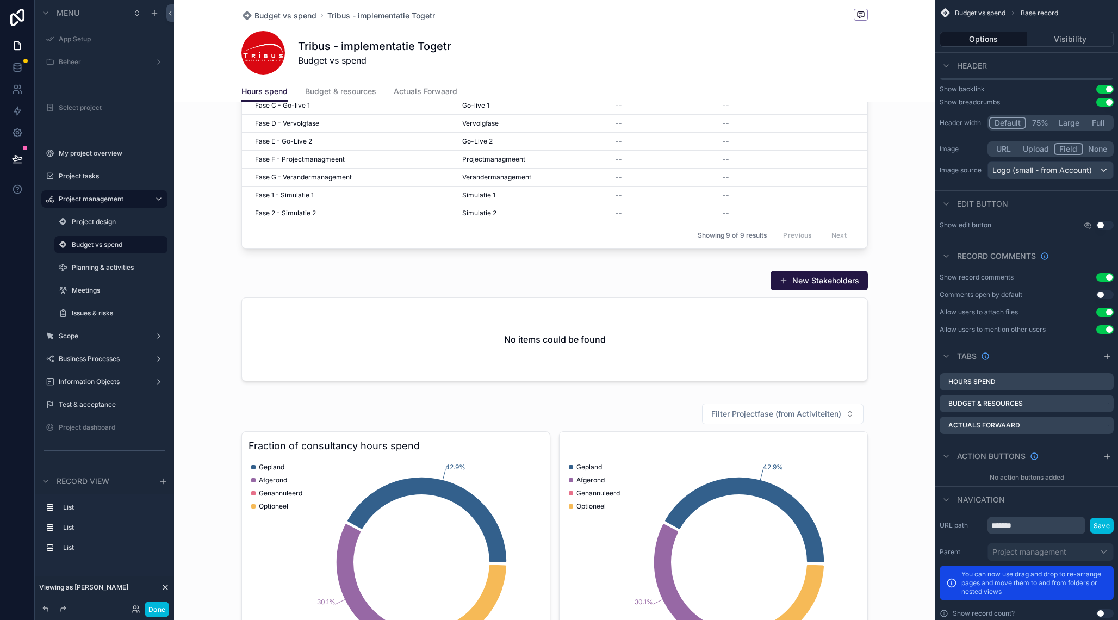
click at [460, 296] on div "scrollable content" at bounding box center [554, 328] width 761 height 124
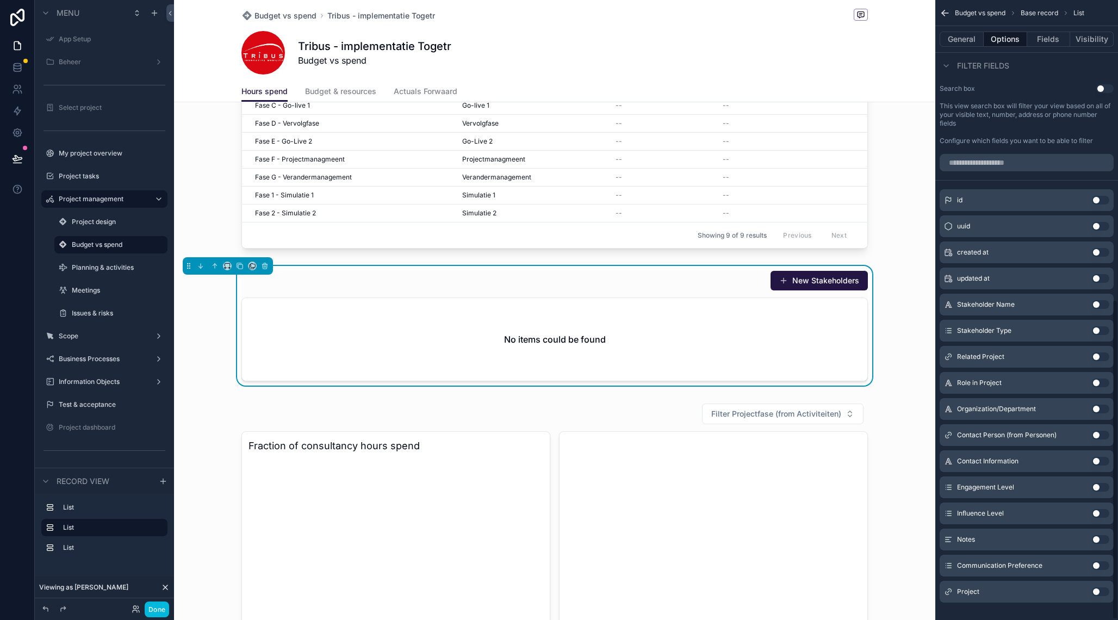
scroll to position [582, 0]
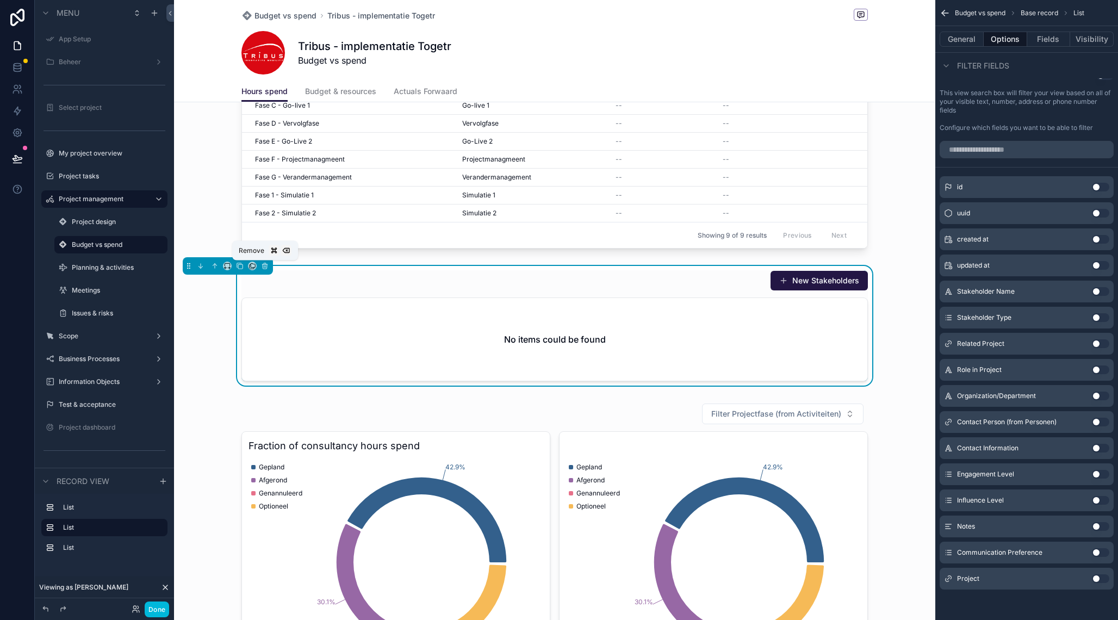
click at [265, 266] on icon "scrollable content" at bounding box center [265, 266] width 0 height 2
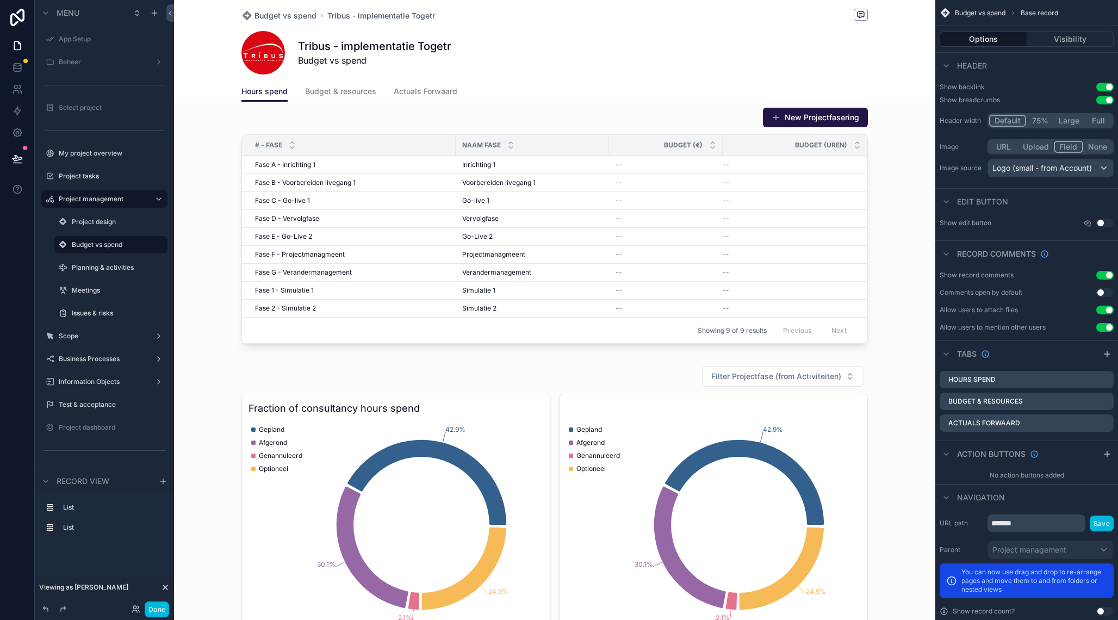
scroll to position [0, 0]
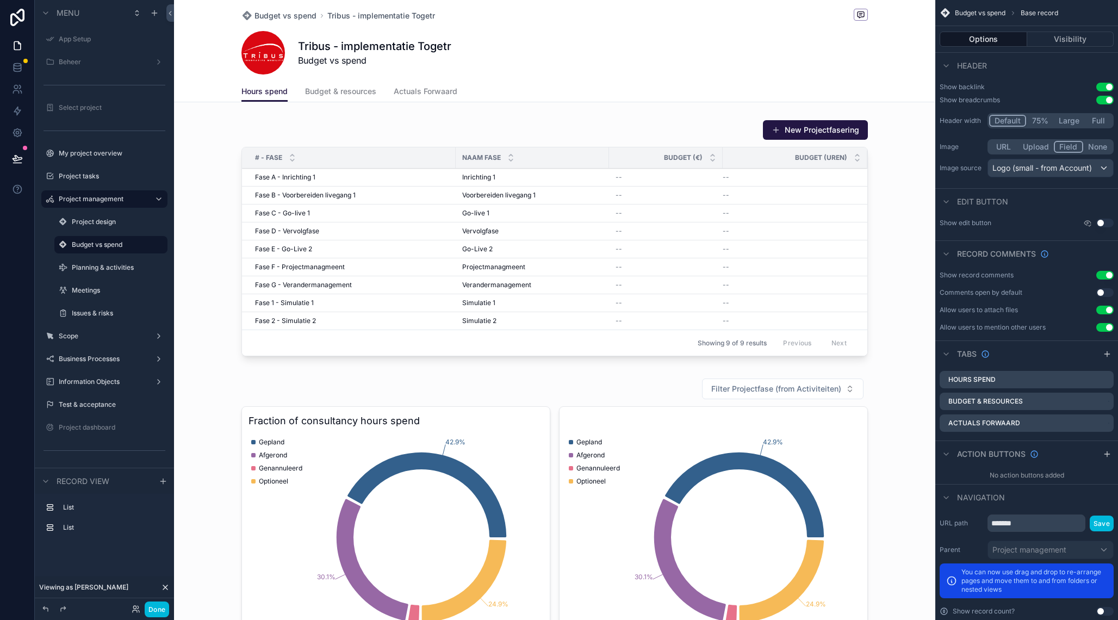
click at [356, 91] on span "Budget & resources" at bounding box center [340, 91] width 71 height 11
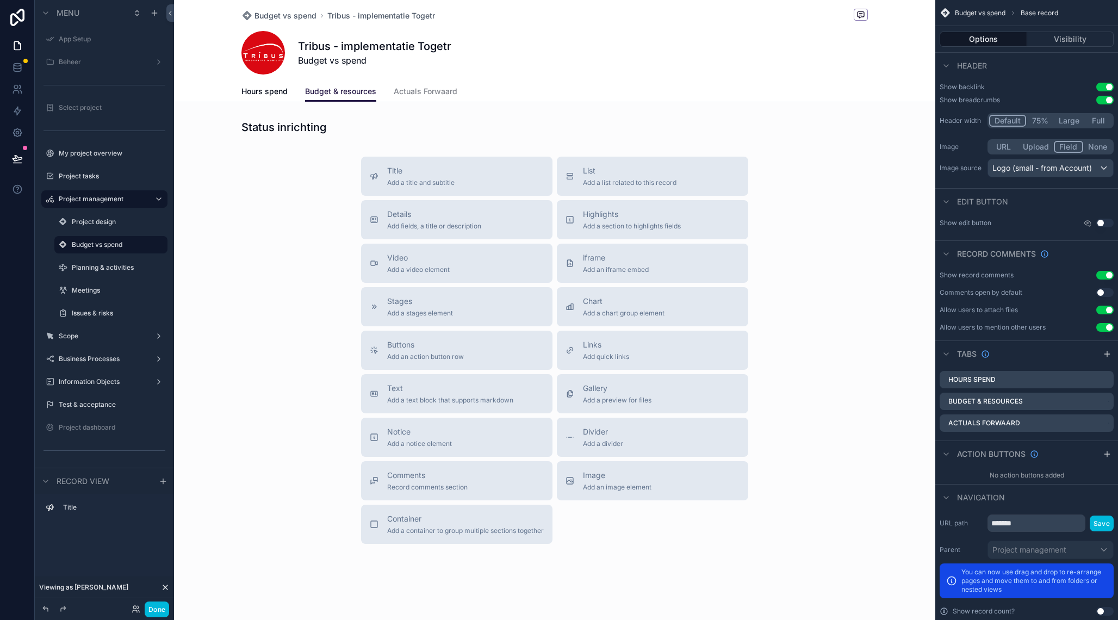
click at [418, 93] on span "Actuals Forwaard" at bounding box center [426, 91] width 64 height 11
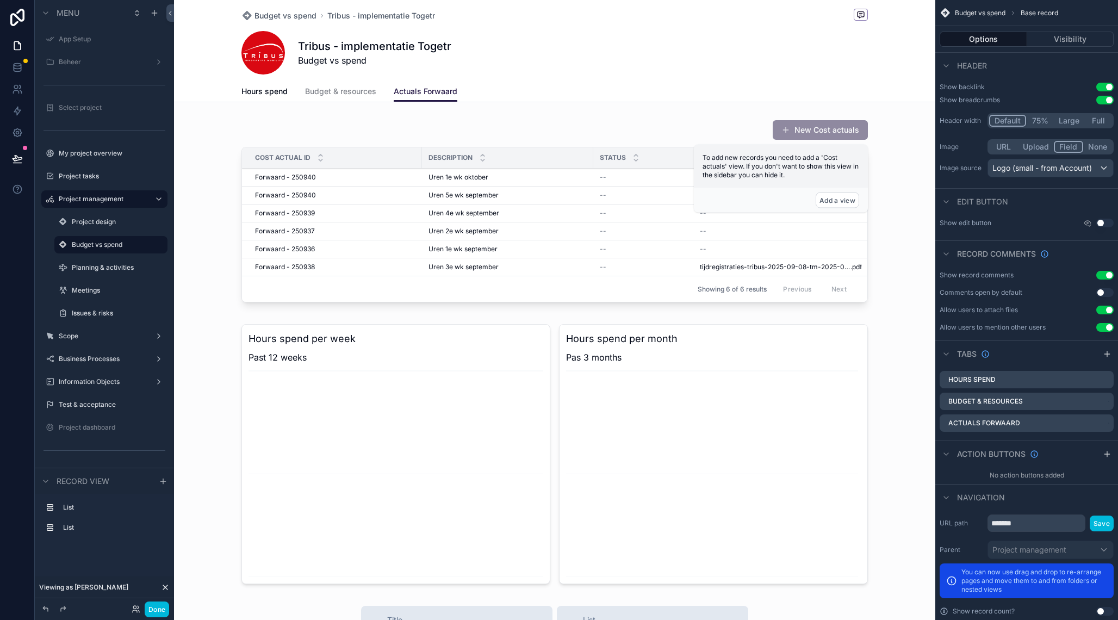
click at [373, 145] on div "scrollable content" at bounding box center [554, 213] width 761 height 196
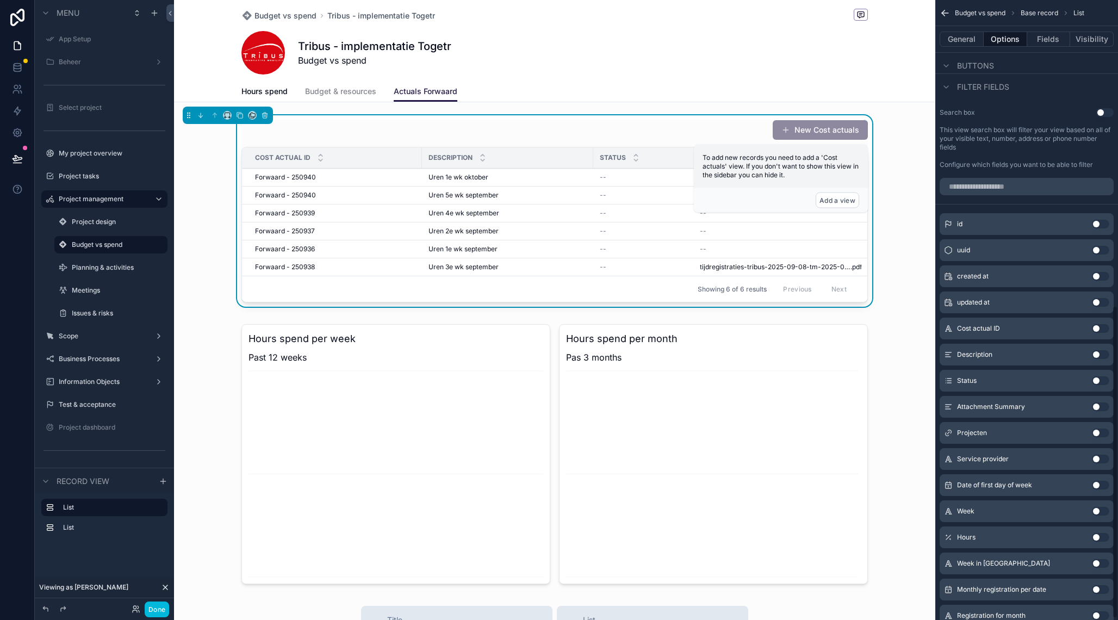
scroll to position [606, 0]
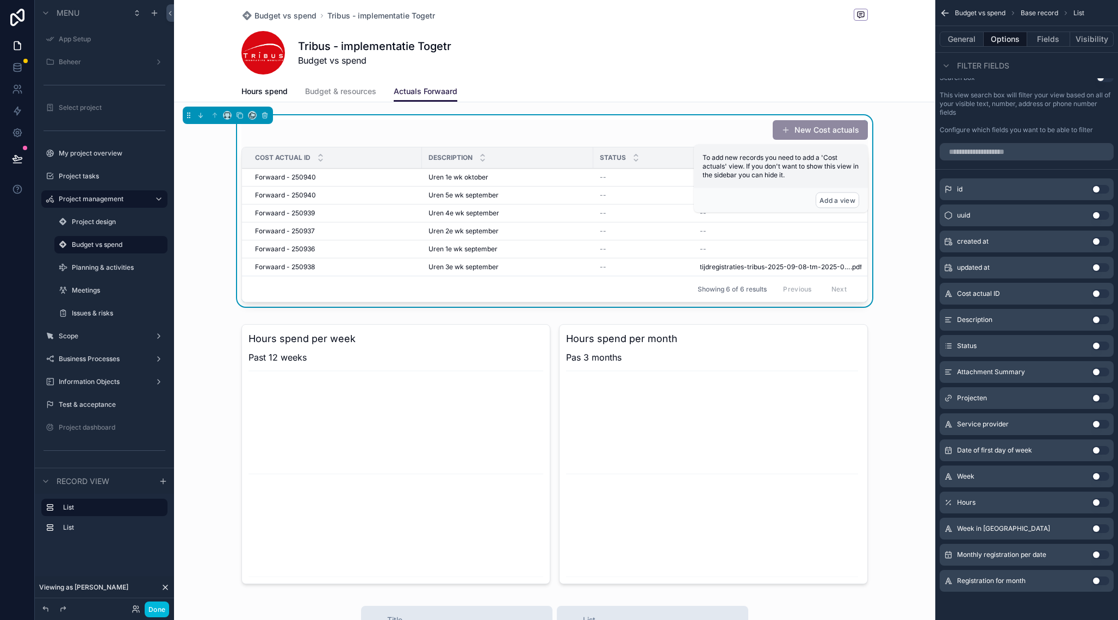
click at [350, 96] on span "Budget & resources" at bounding box center [340, 91] width 71 height 11
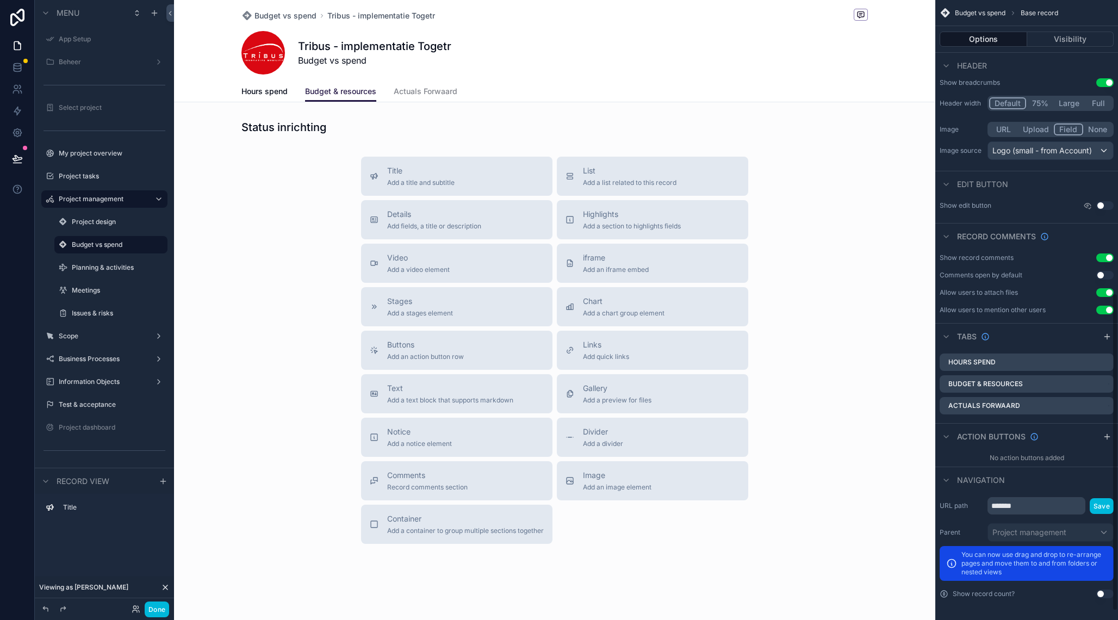
scroll to position [571, 0]
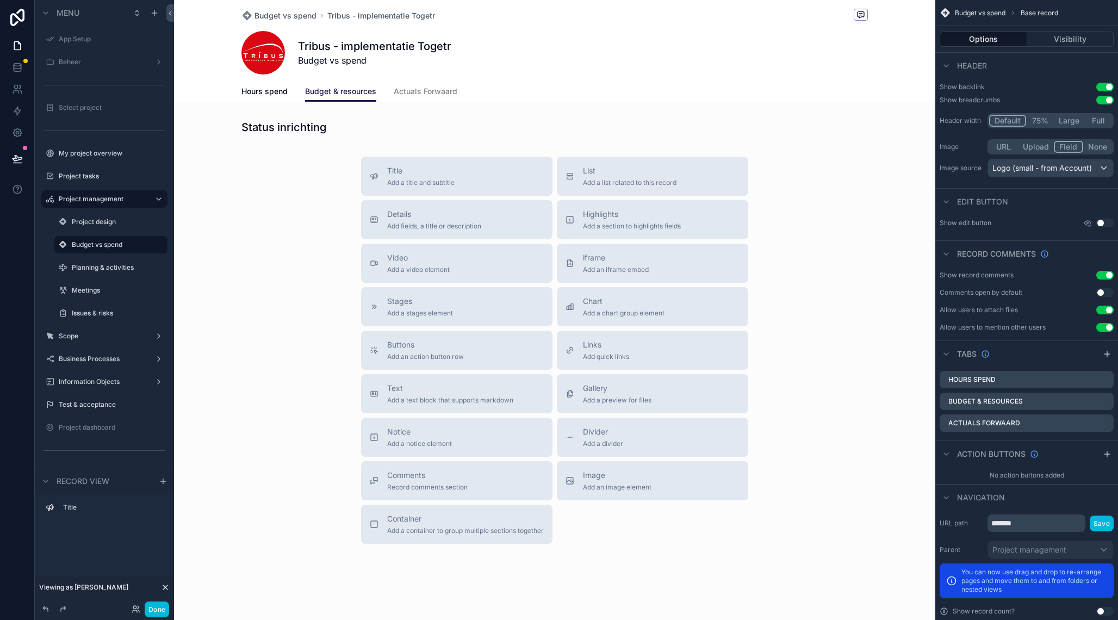
click at [415, 95] on span "Actuals Forwaard" at bounding box center [426, 91] width 64 height 11
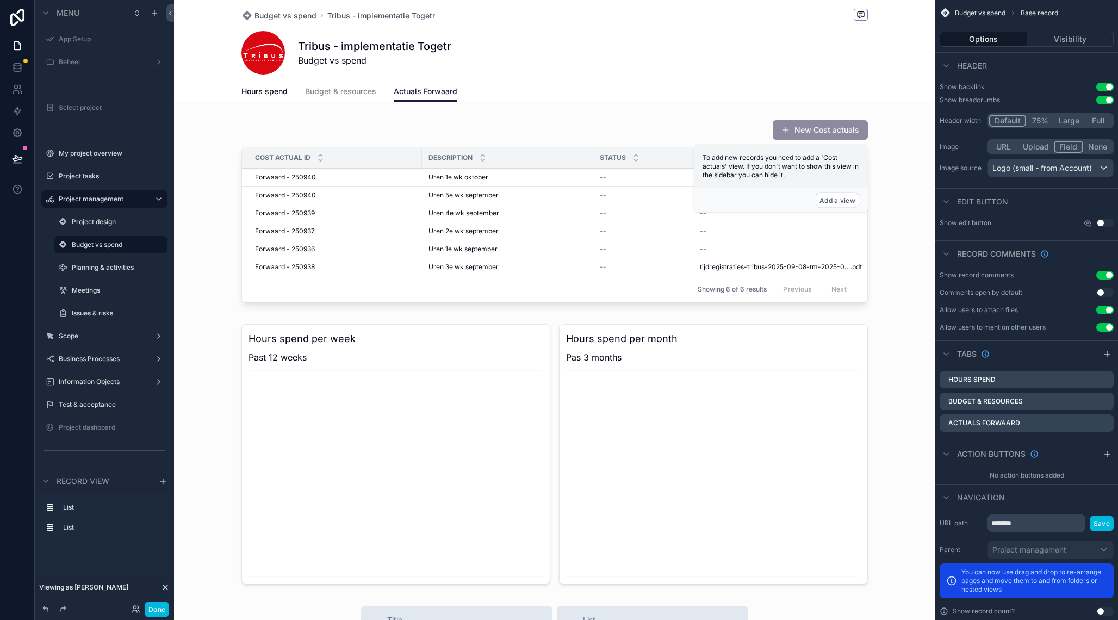
click at [339, 93] on span "Budget & resources" at bounding box center [340, 91] width 71 height 11
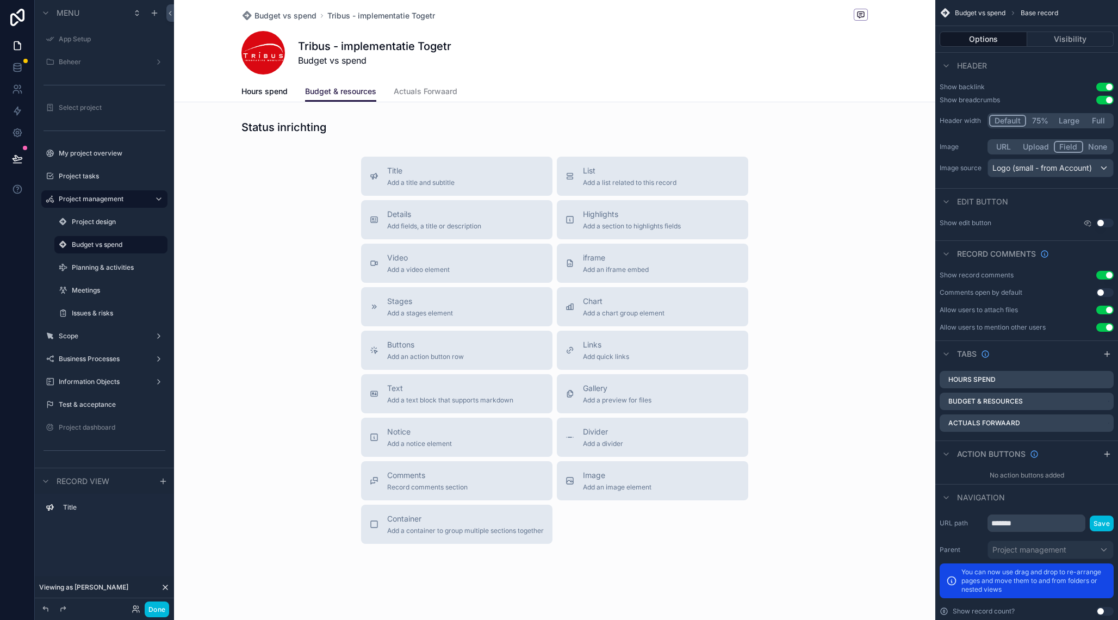
click at [350, 60] on span "Budget vs spend" at bounding box center [374, 60] width 153 height 13
click at [499, 67] on div "Tribus - implementatie Togetr Budget vs spend" at bounding box center [554, 53] width 627 height 44
click at [542, 90] on div "Hours spend Budget & resources Actuals Forwaard" at bounding box center [554, 91] width 627 height 21
click at [408, 15] on span "Tribus - implementatie Togetr" at bounding box center [381, 15] width 108 height 11
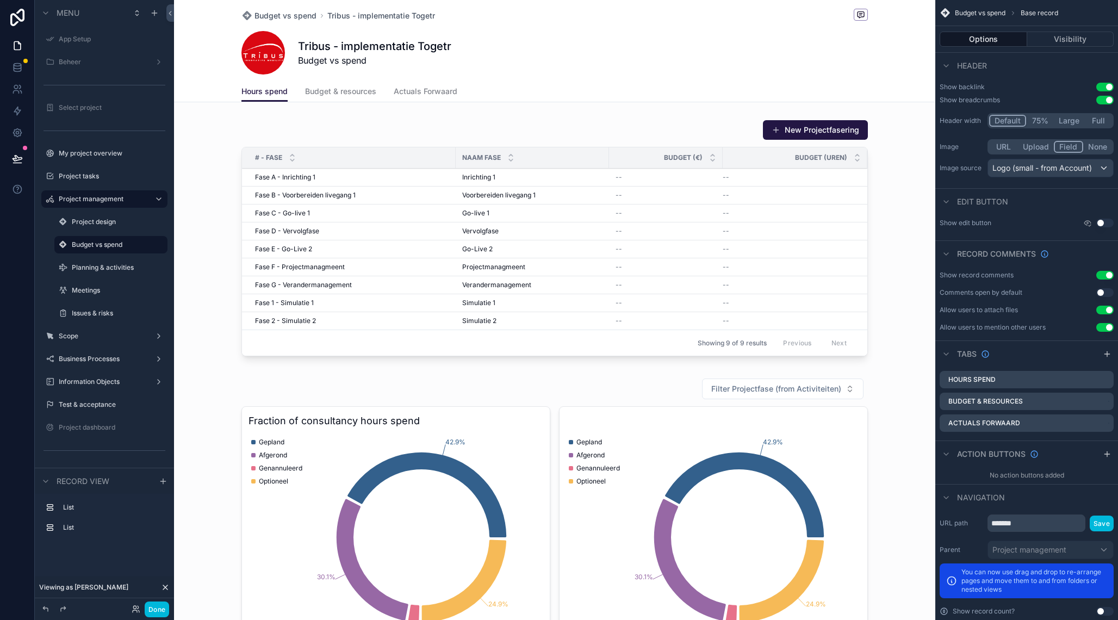
click at [1063, 47] on button "Visibility" at bounding box center [1070, 39] width 87 height 15
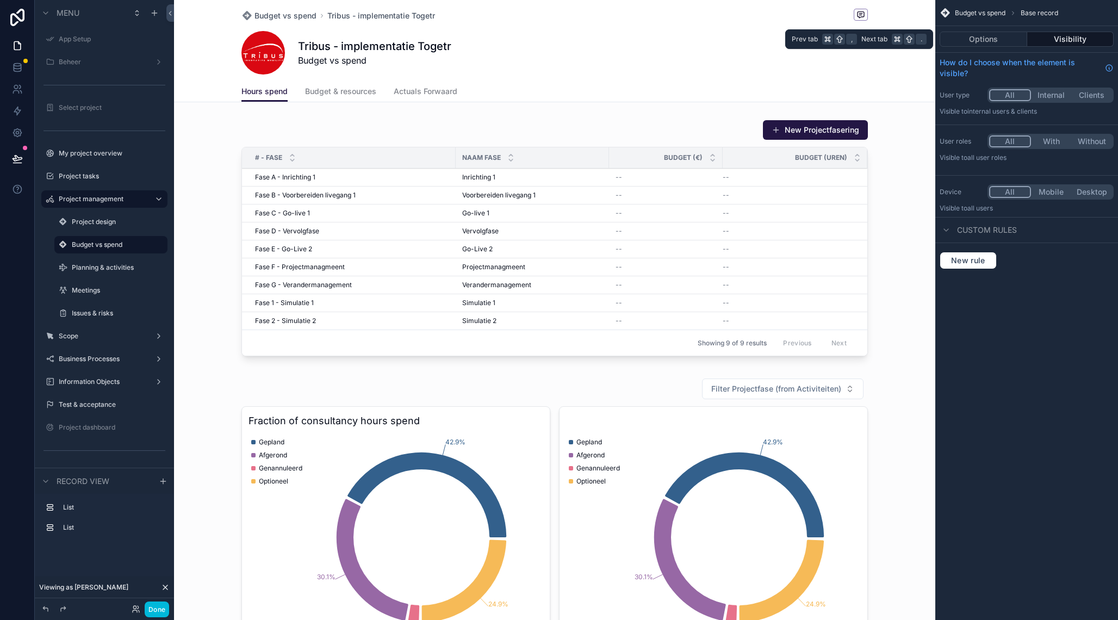
click at [991, 46] on button "Options" at bounding box center [984, 39] width 88 height 15
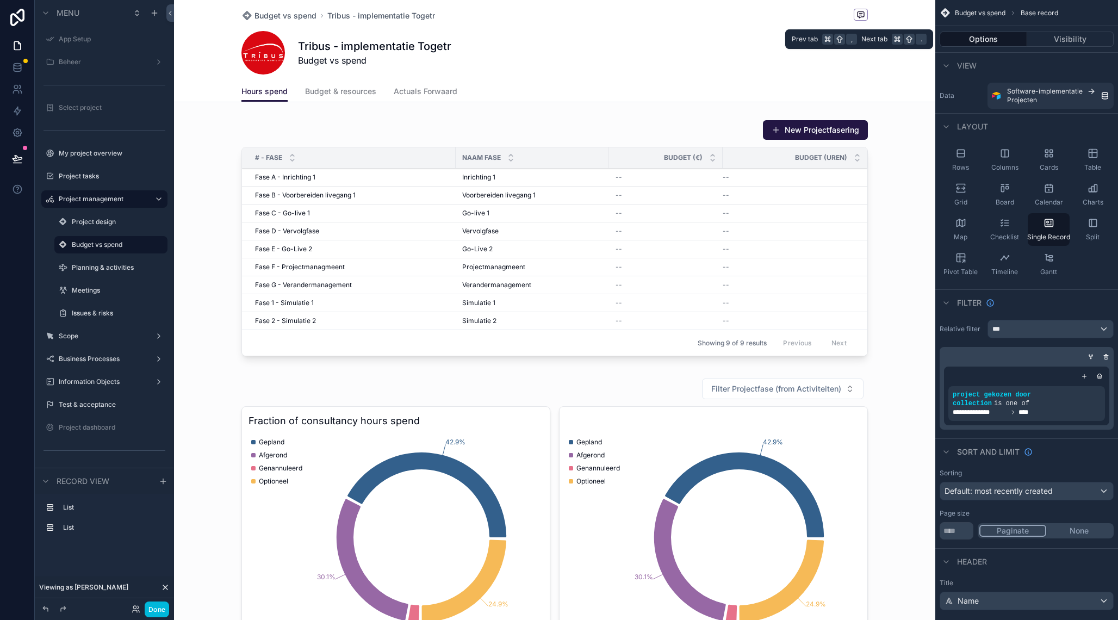
click at [1079, 39] on button "Visibility" at bounding box center [1070, 39] width 87 height 15
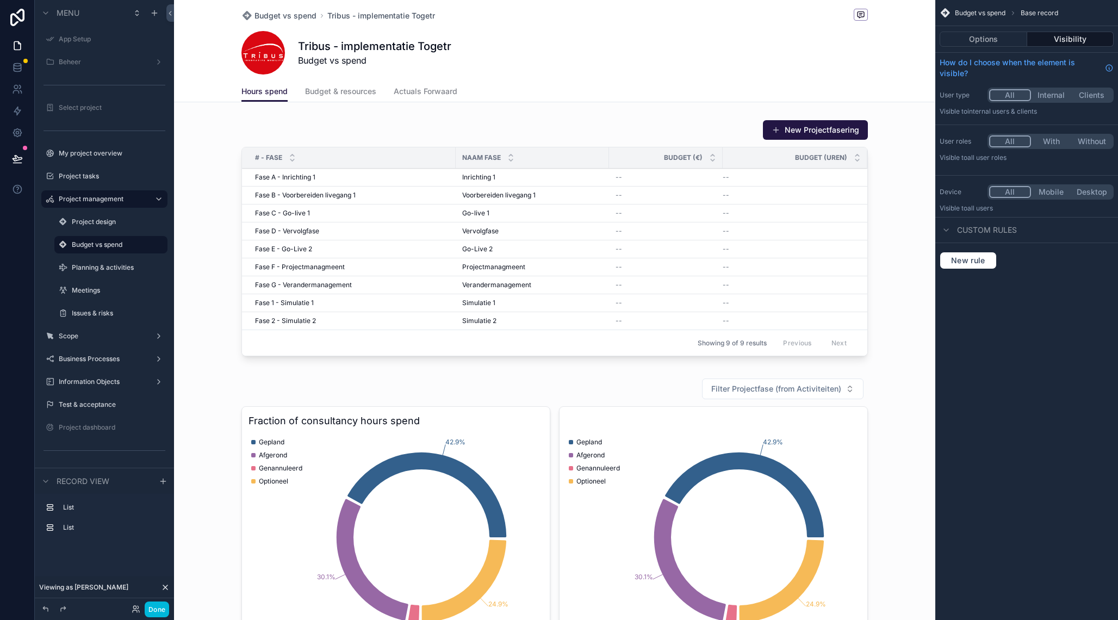
click at [948, 229] on icon "scrollable content" at bounding box center [946, 230] width 9 height 9
click at [1058, 141] on button "With" at bounding box center [1051, 141] width 41 height 12
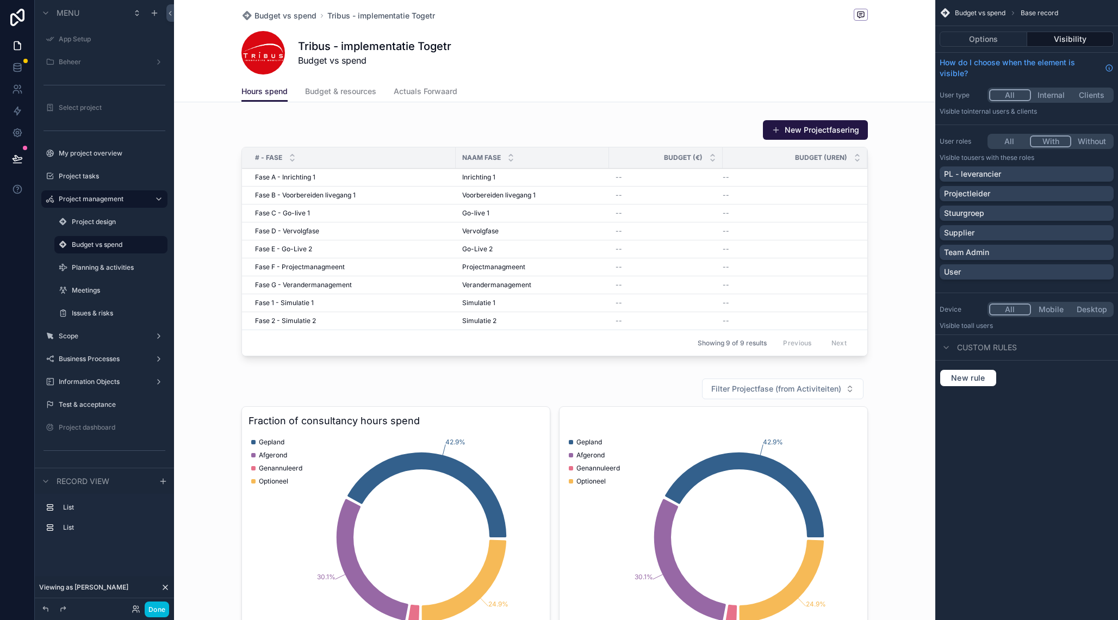
click at [1094, 213] on div "Stuurgroep" at bounding box center [1026, 213] width 165 height 11
click at [1090, 192] on div "Projectleider" at bounding box center [1026, 193] width 165 height 11
click at [1093, 174] on div "PL - leverancier" at bounding box center [1026, 174] width 165 height 11
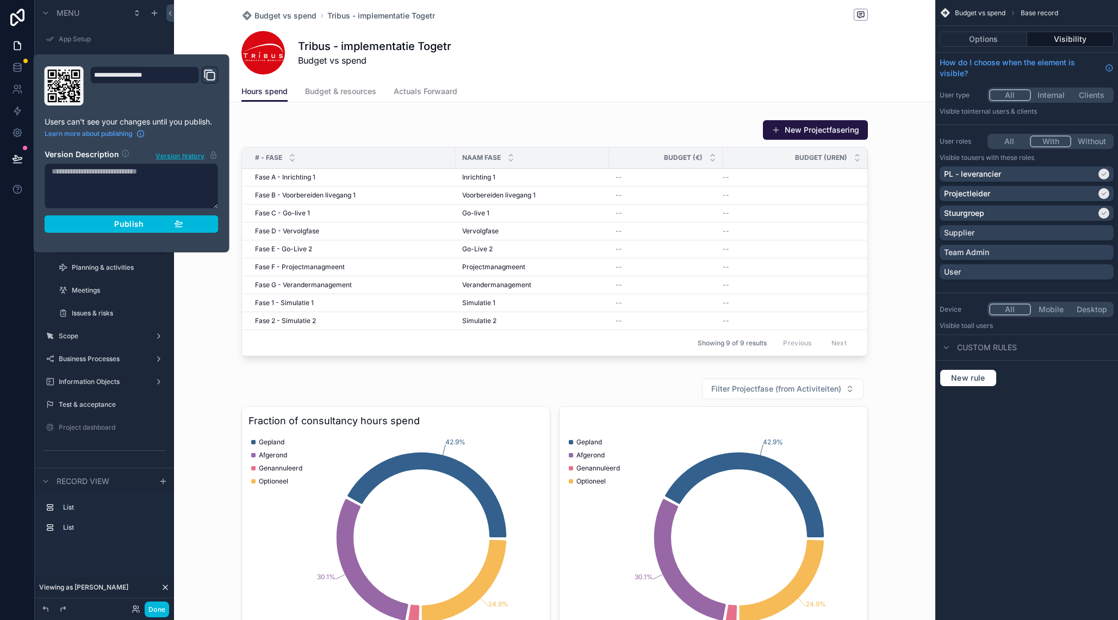
click at [128, 225] on span "Publish" at bounding box center [128, 224] width 29 height 10
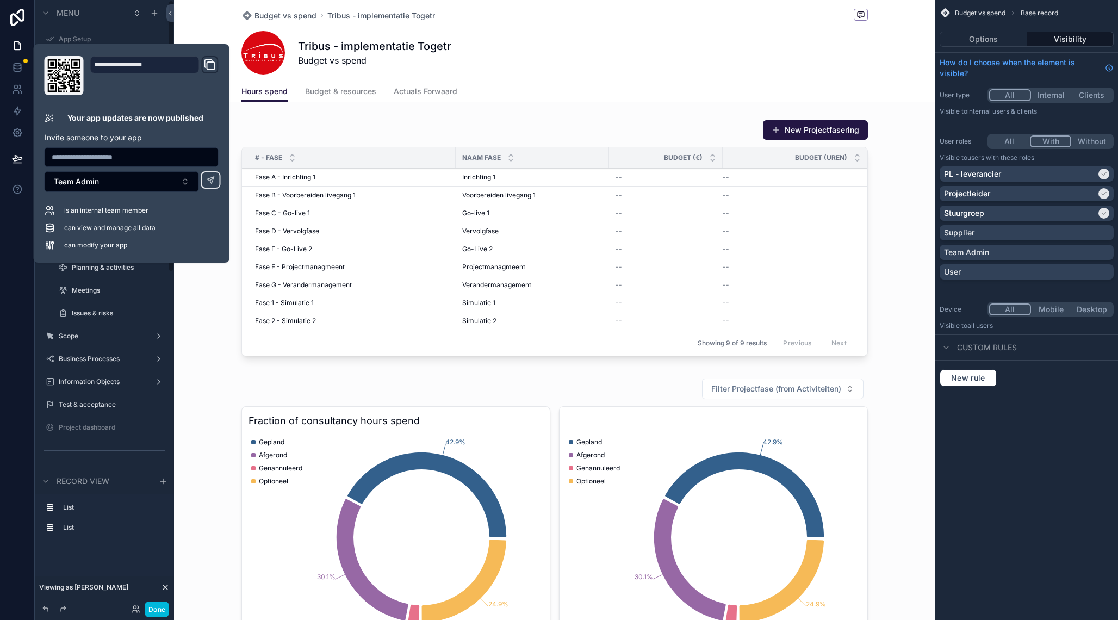
click at [140, 325] on div "scrollable content" at bounding box center [104, 324] width 139 height 2
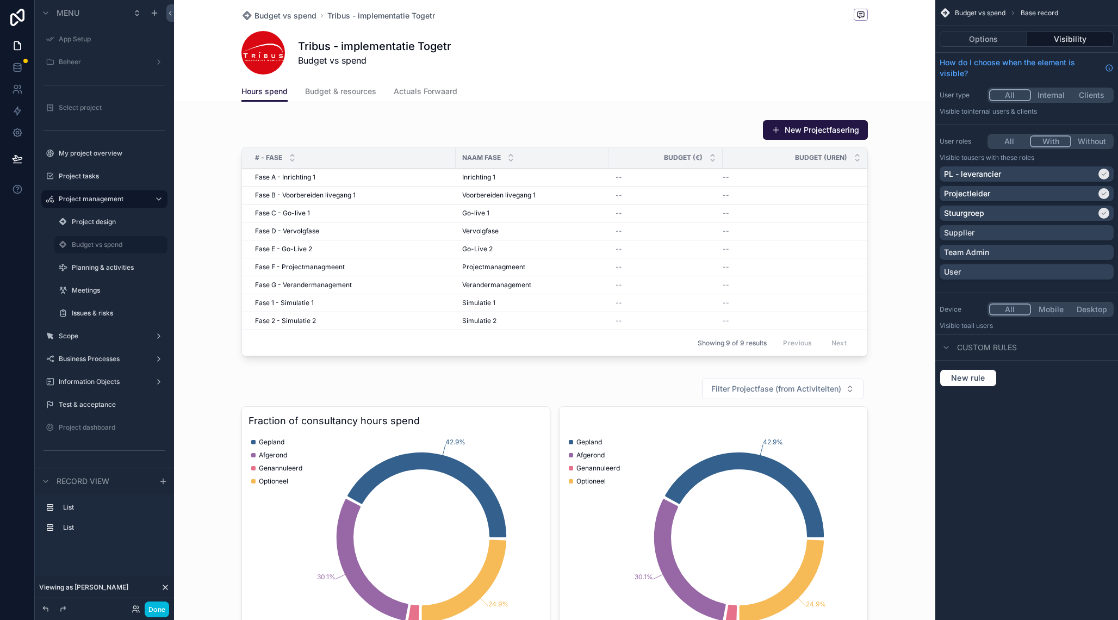
click at [156, 606] on button "Done" at bounding box center [157, 609] width 24 height 16
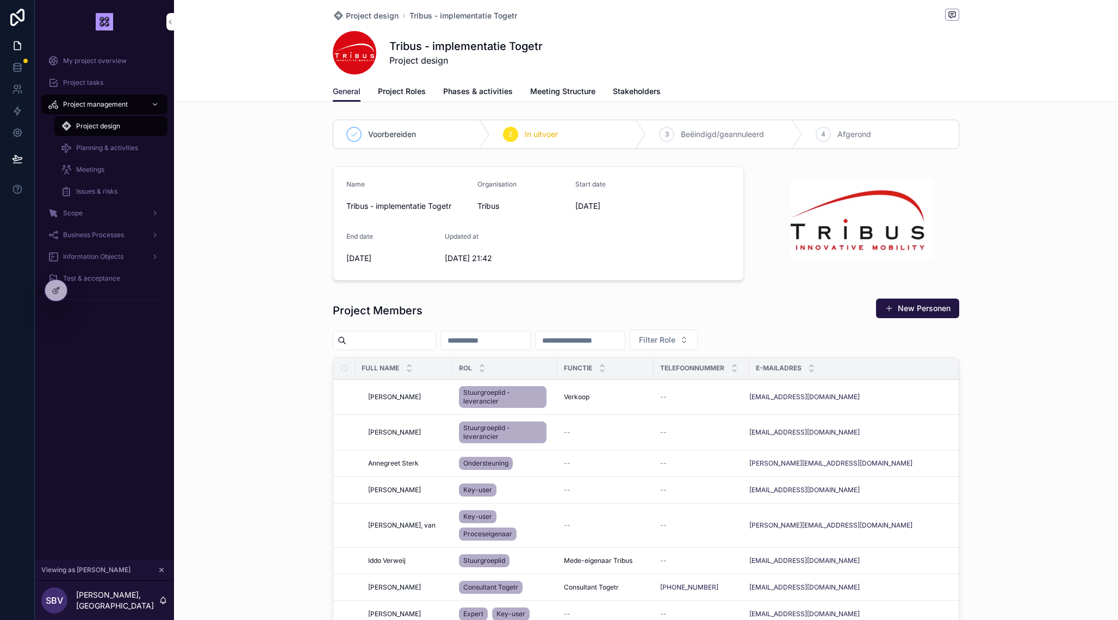
click at [0, 0] on div at bounding box center [0, 0] width 0 height 0
click at [0, 0] on icon at bounding box center [0, 0] width 0 height 0
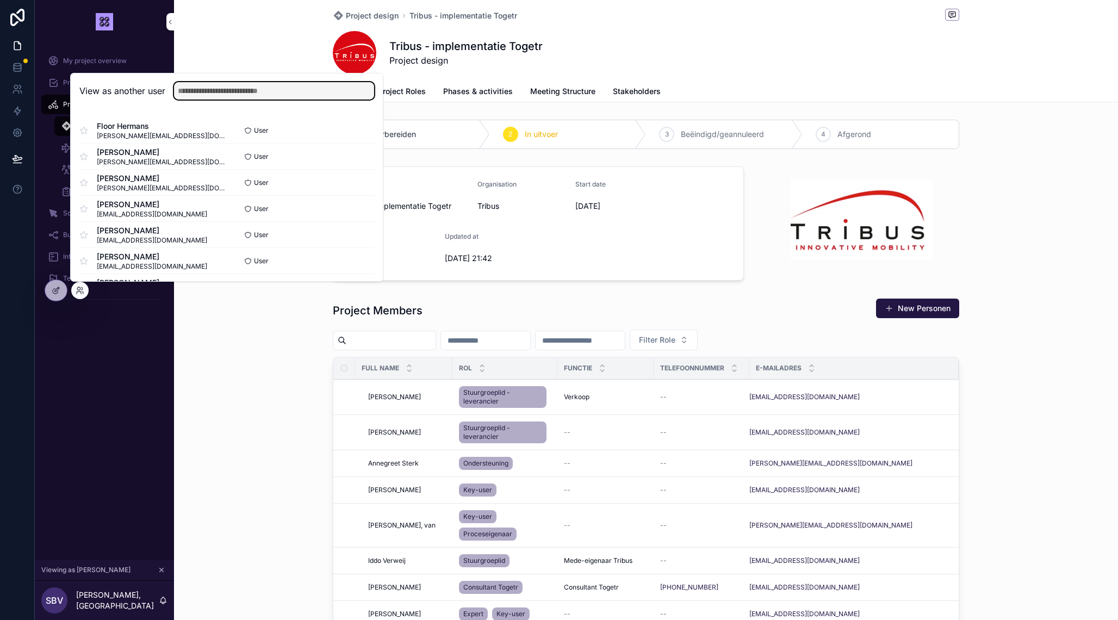
click at [212, 94] on input "text" at bounding box center [274, 90] width 200 height 17
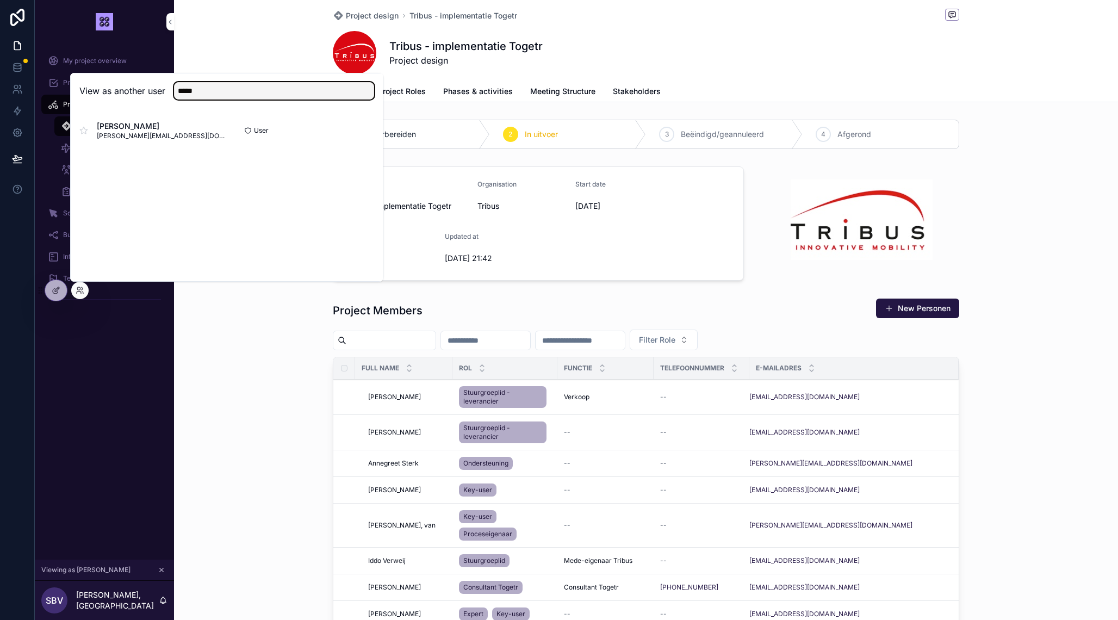
type input "*****"
click at [0, 0] on button "Select" at bounding box center [0, 0] width 0 height 0
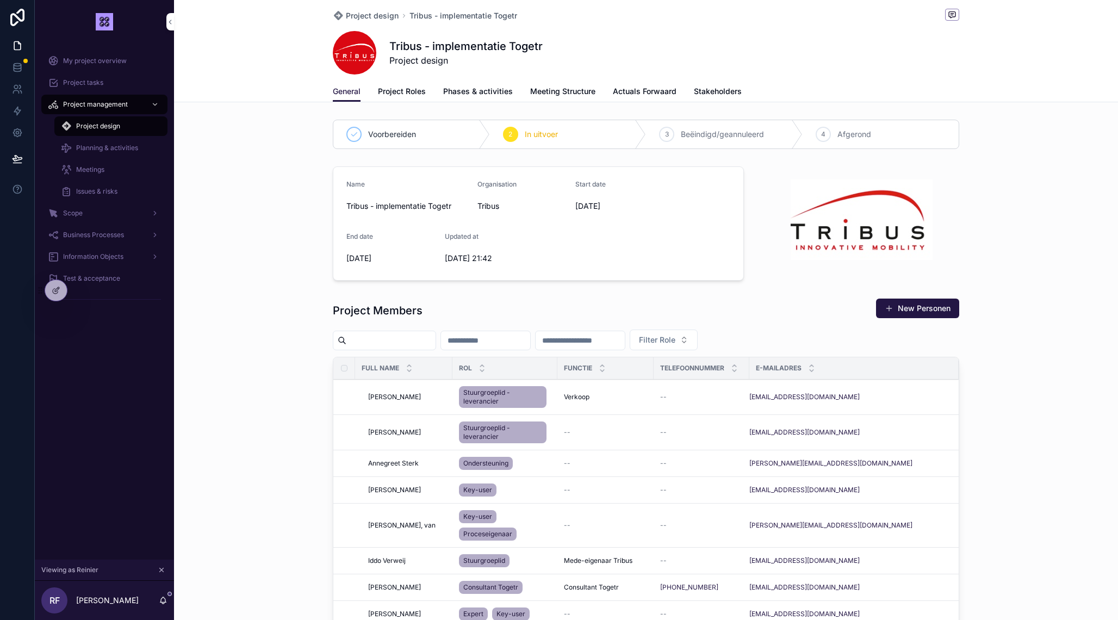
click at [58, 282] on div at bounding box center [56, 290] width 22 height 21
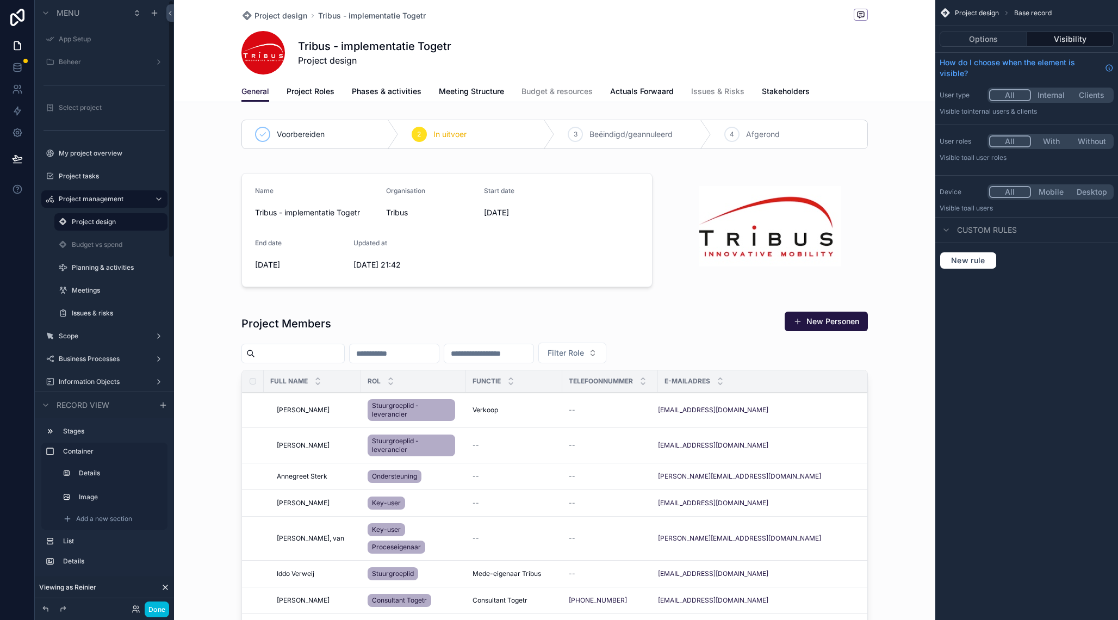
click at [119, 243] on label "Budget vs spend" at bounding box center [116, 244] width 89 height 9
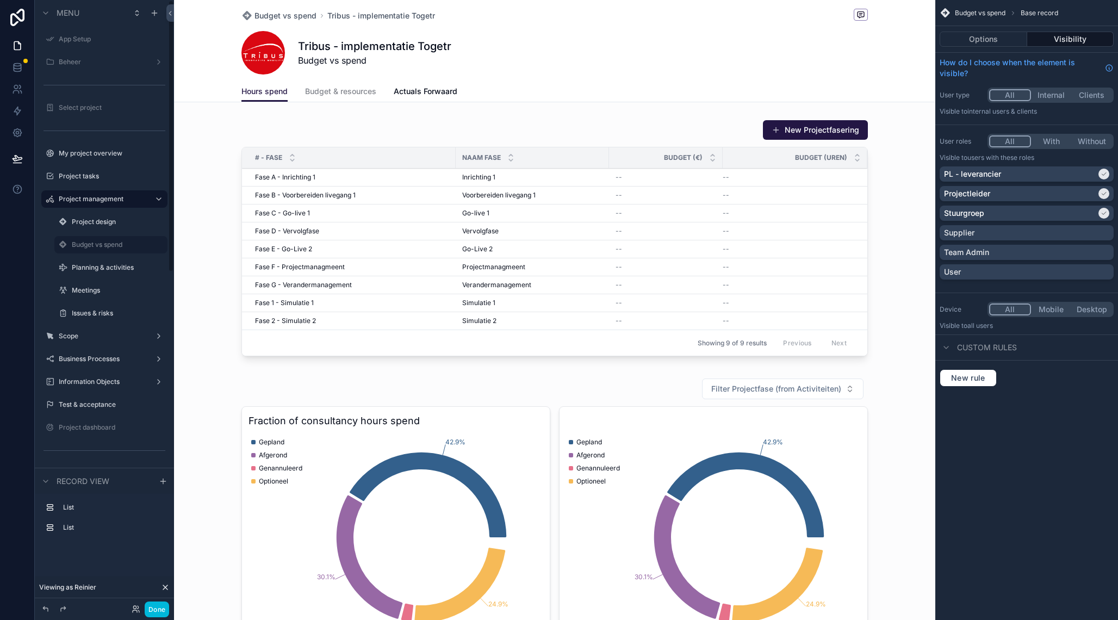
click at [98, 224] on label "Project design" at bounding box center [116, 222] width 89 height 9
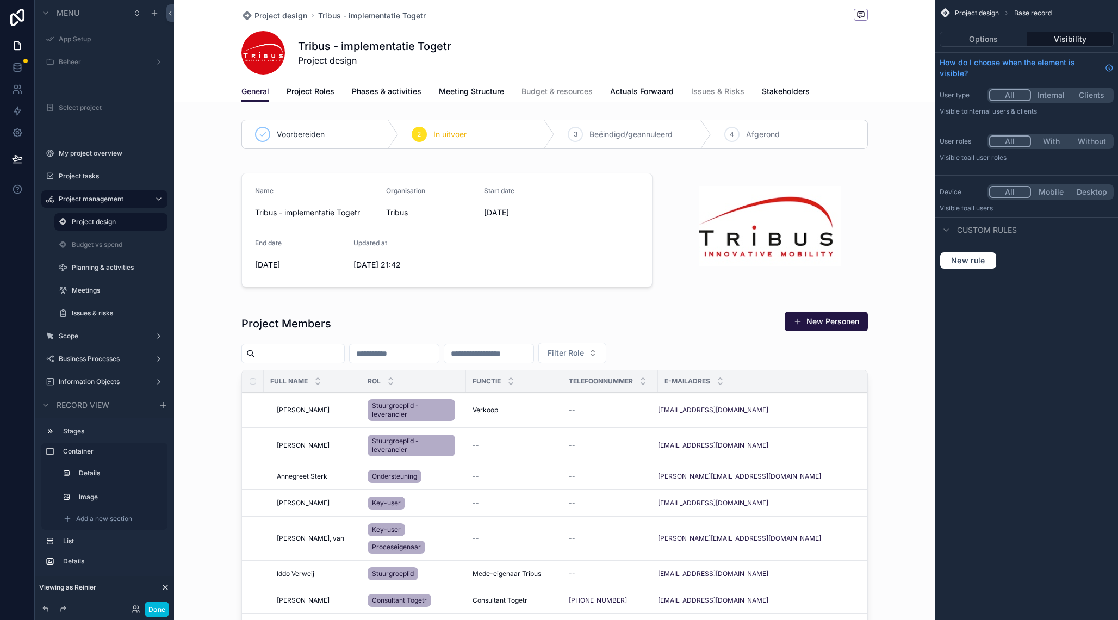
click at [407, 15] on span "Tribus - implementatie Togetr" at bounding box center [372, 15] width 108 height 11
click at [998, 36] on button "Options" at bounding box center [984, 39] width 88 height 15
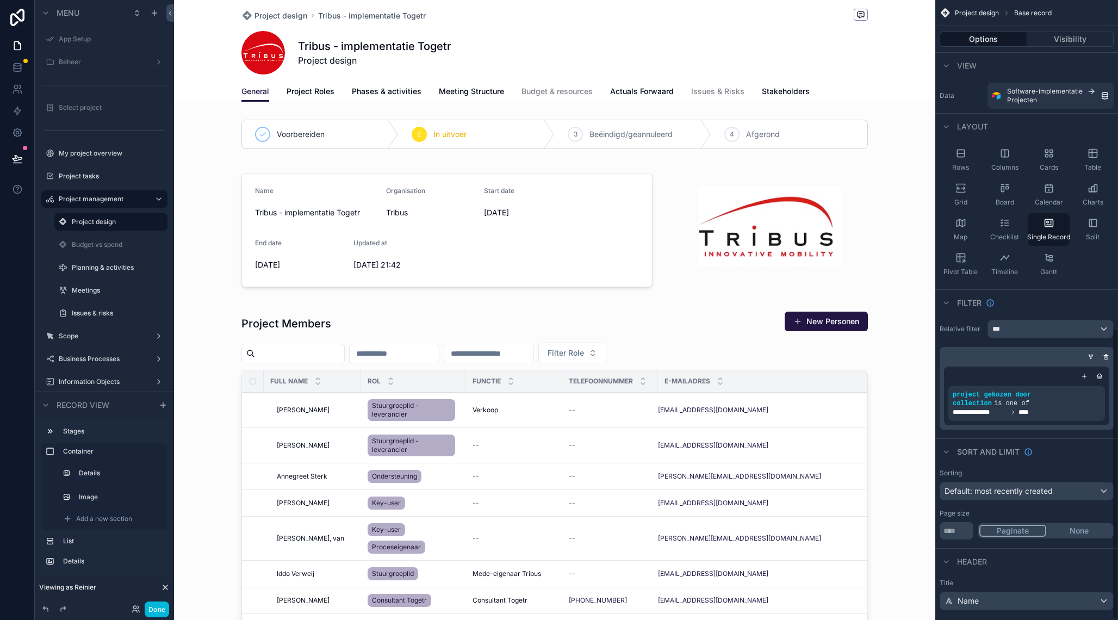
scroll to position [697, 0]
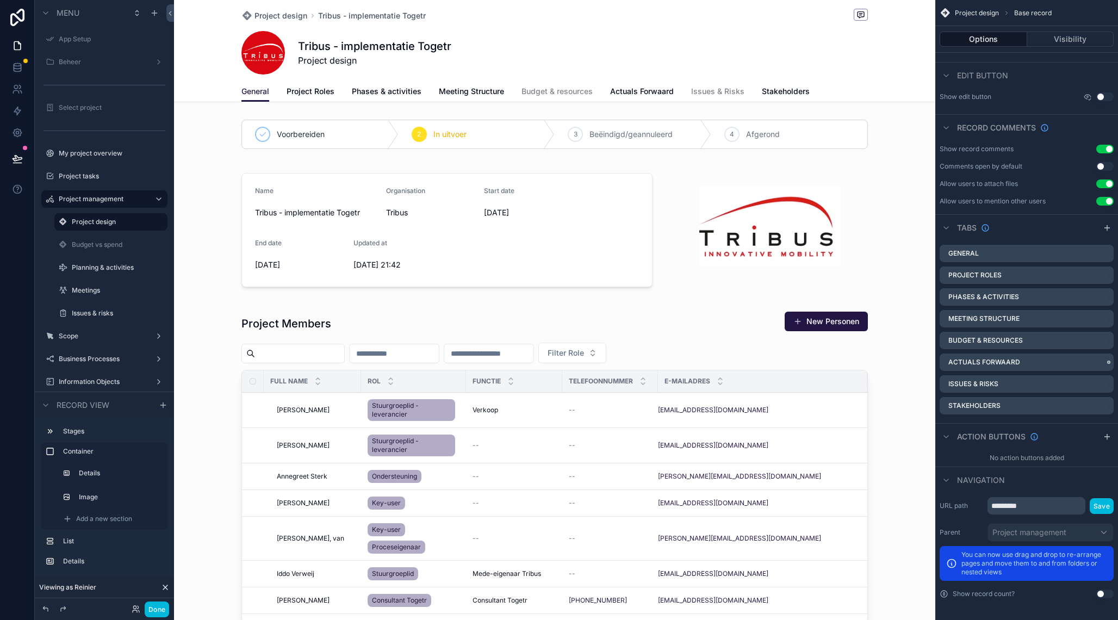
click at [0, 0] on icon "scrollable content" at bounding box center [0, 0] width 0 height 0
click at [1083, 383] on span "Remove tab and contents" at bounding box center [1046, 383] width 92 height 13
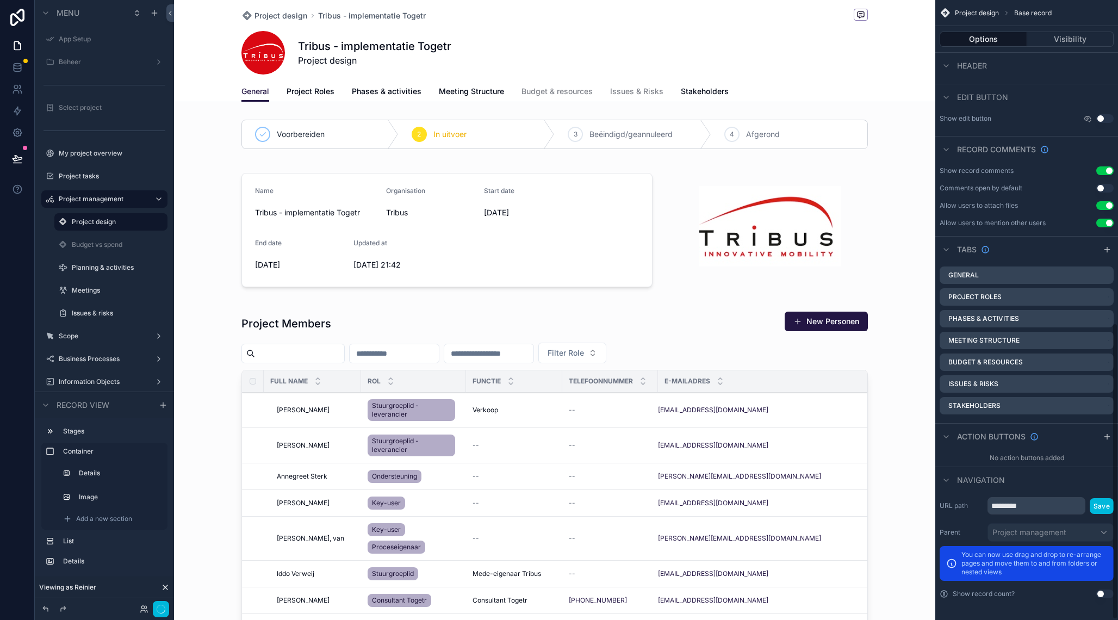
scroll to position [675, 0]
click at [535, 92] on span "Budget & resources" at bounding box center [557, 91] width 71 height 11
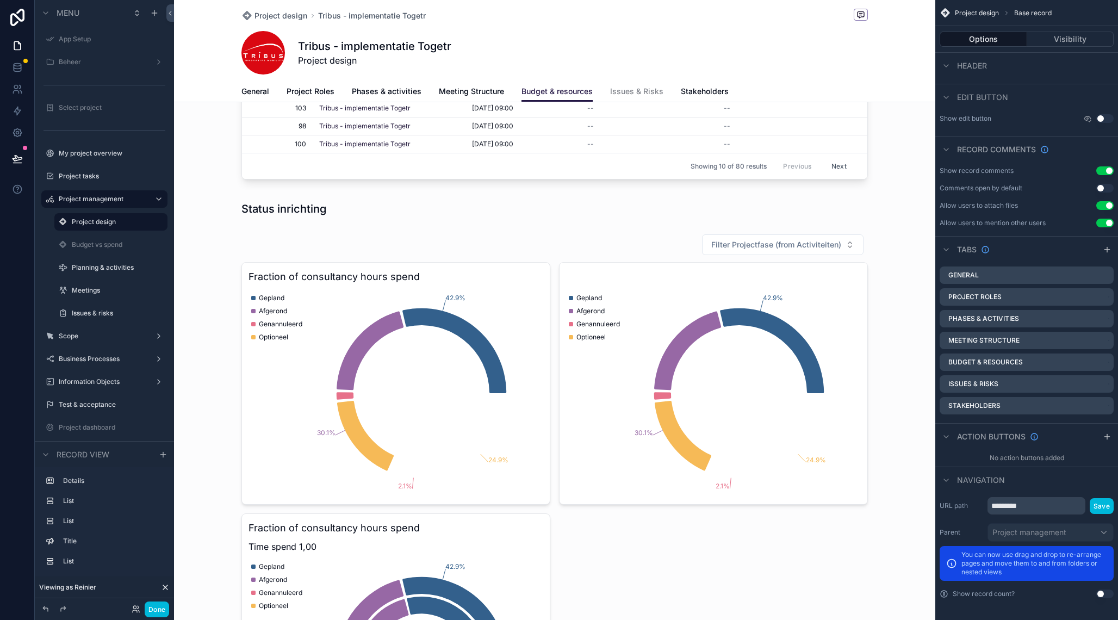
scroll to position [556, 0]
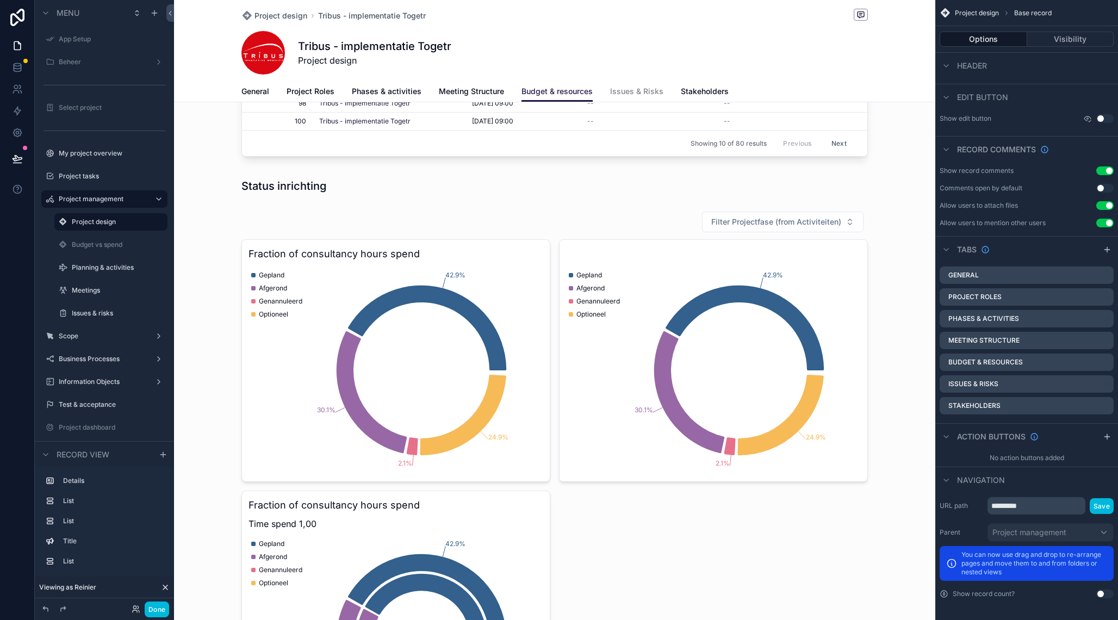
click at [489, 215] on div "scrollable content" at bounding box center [554, 481] width 761 height 548
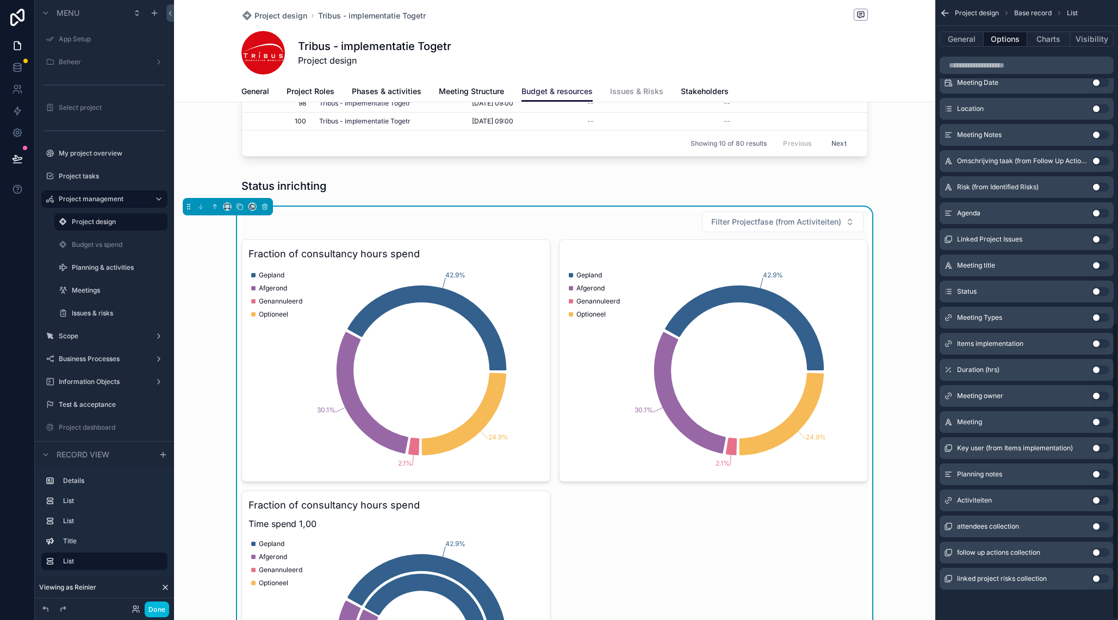
scroll to position [673, 0]
click at [265, 207] on icon "scrollable content" at bounding box center [265, 207] width 8 height 8
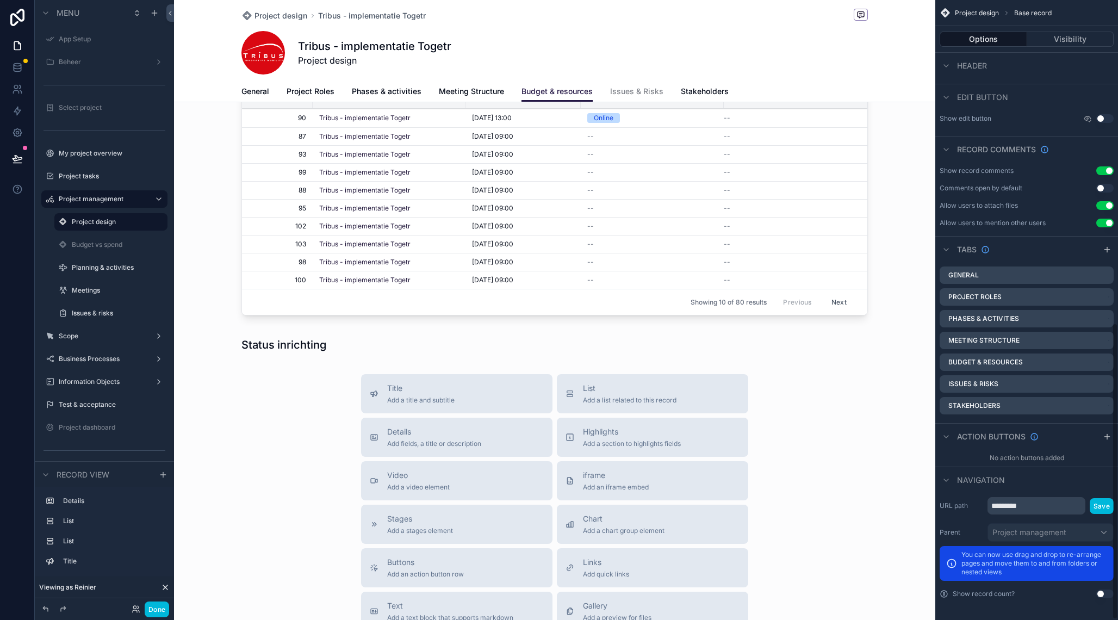
scroll to position [375, 0]
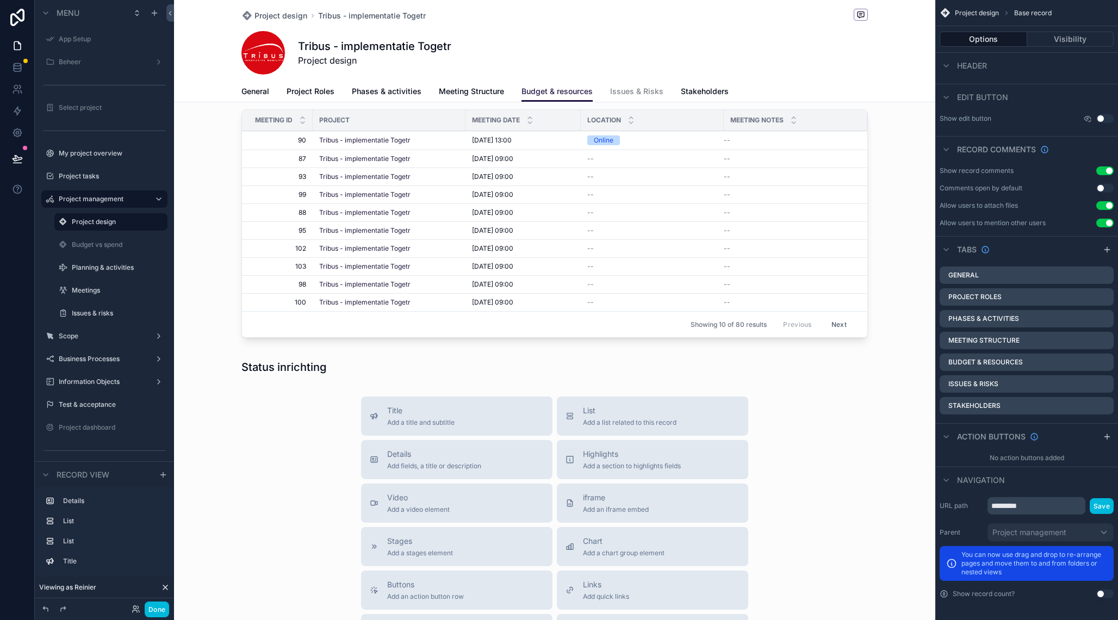
click at [293, 188] on div "scrollable content" at bounding box center [554, 212] width 761 height 269
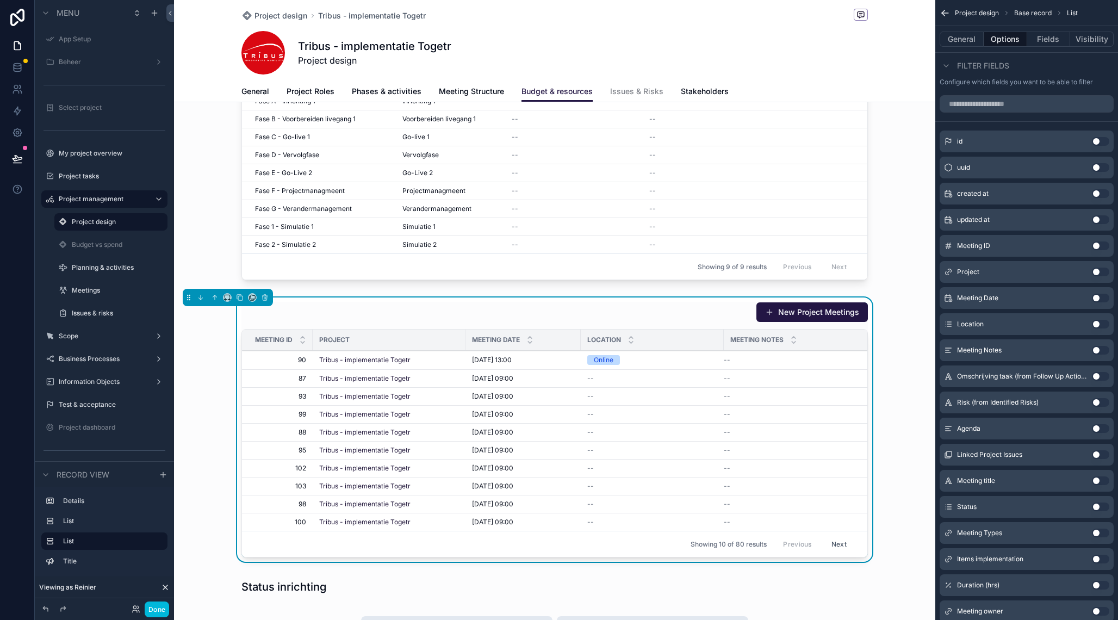
scroll to position [151, 0]
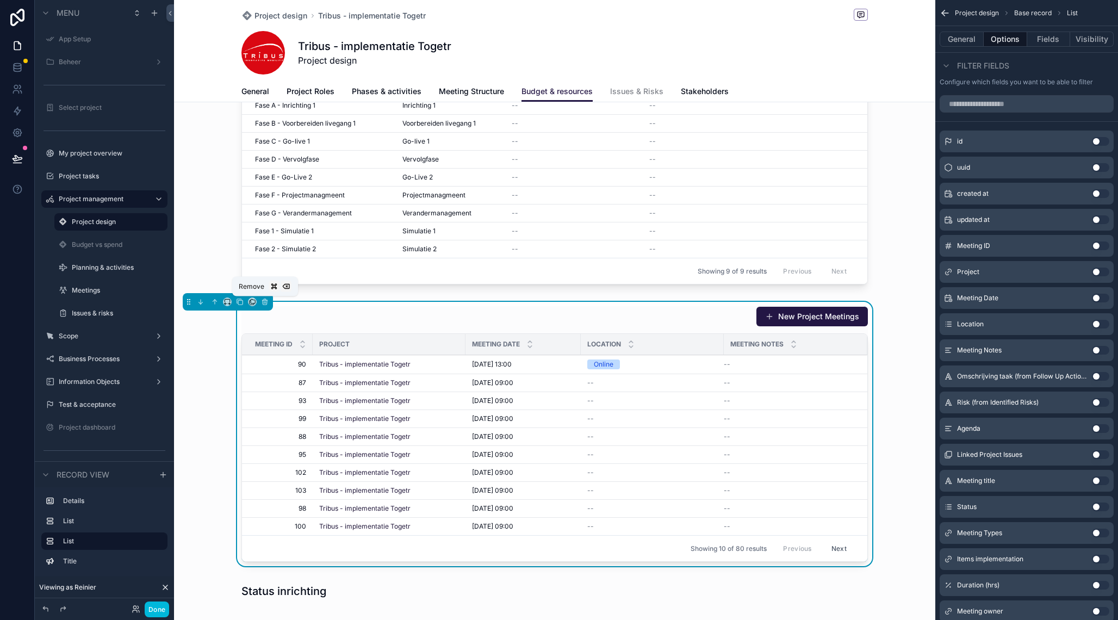
click at [268, 301] on icon "scrollable content" at bounding box center [265, 302] width 8 height 8
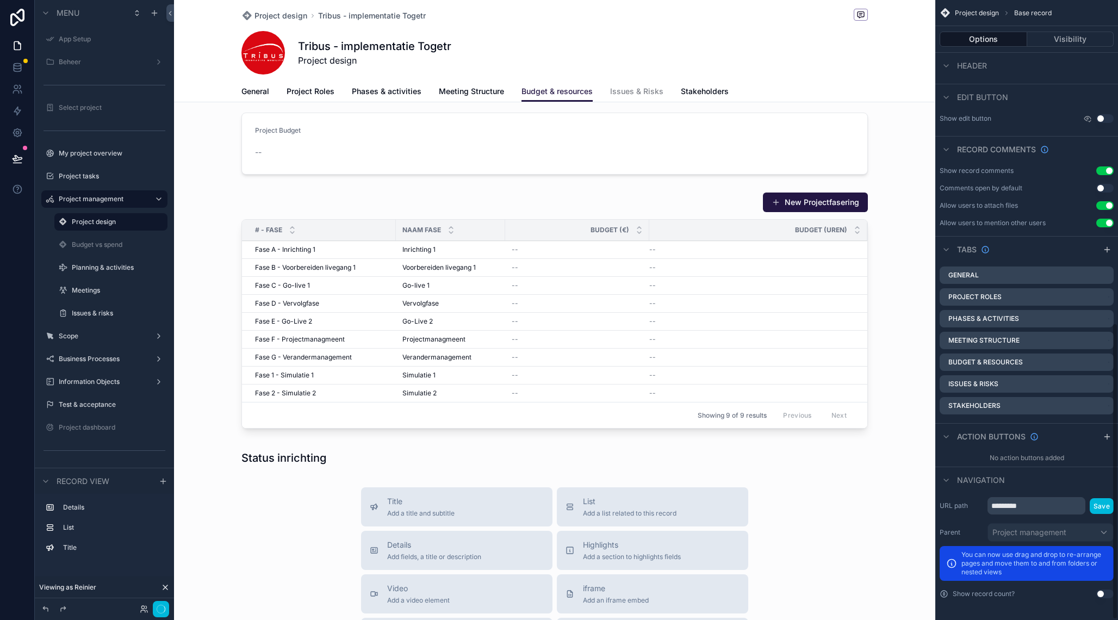
scroll to position [0, 0]
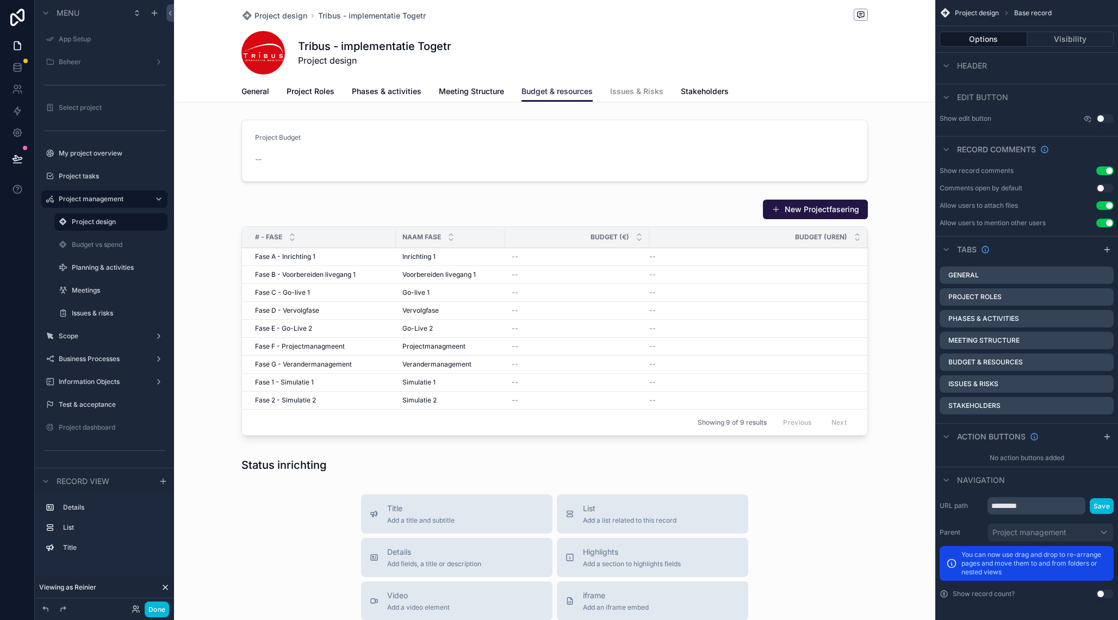
click at [352, 142] on div "scrollable content" at bounding box center [554, 150] width 761 height 71
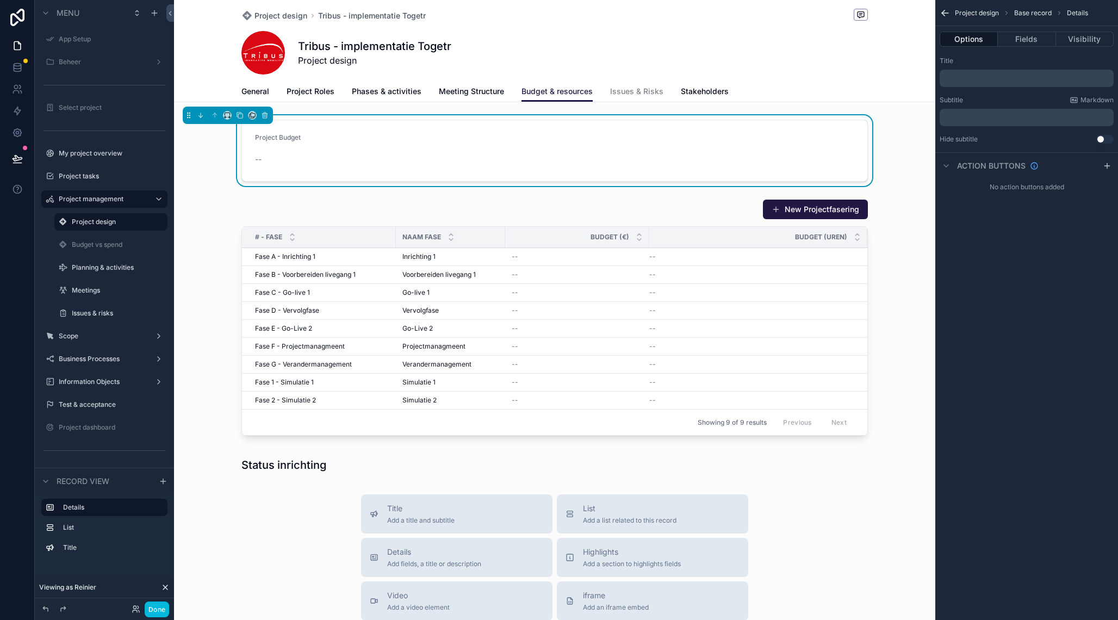
click at [314, 460] on div "scrollable content" at bounding box center [554, 465] width 761 height 24
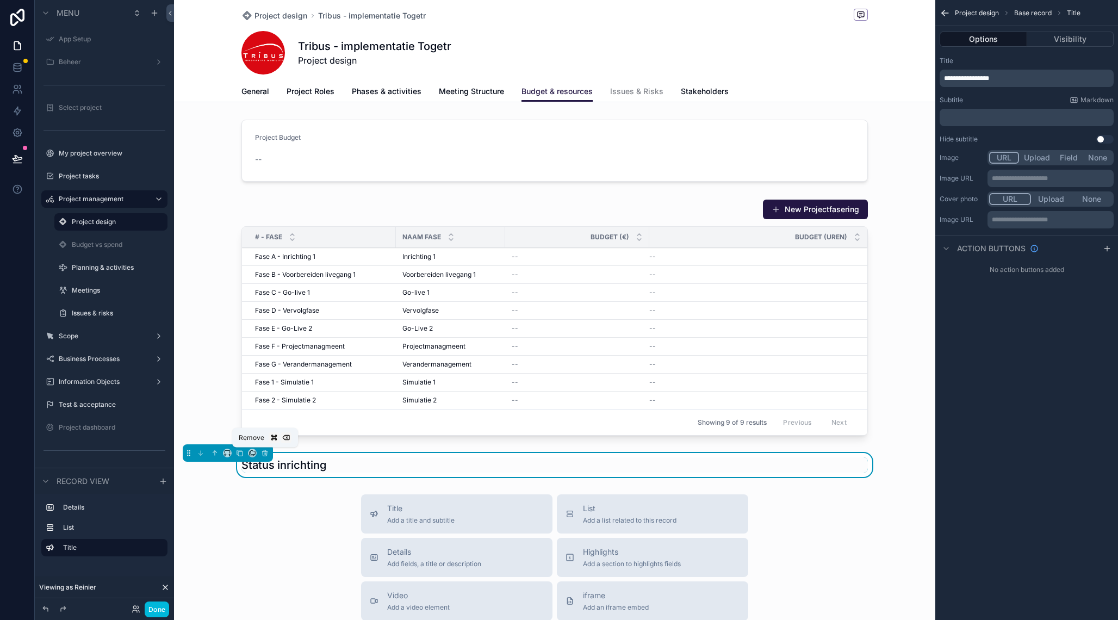
click at [264, 453] on icon "scrollable content" at bounding box center [264, 453] width 0 height 2
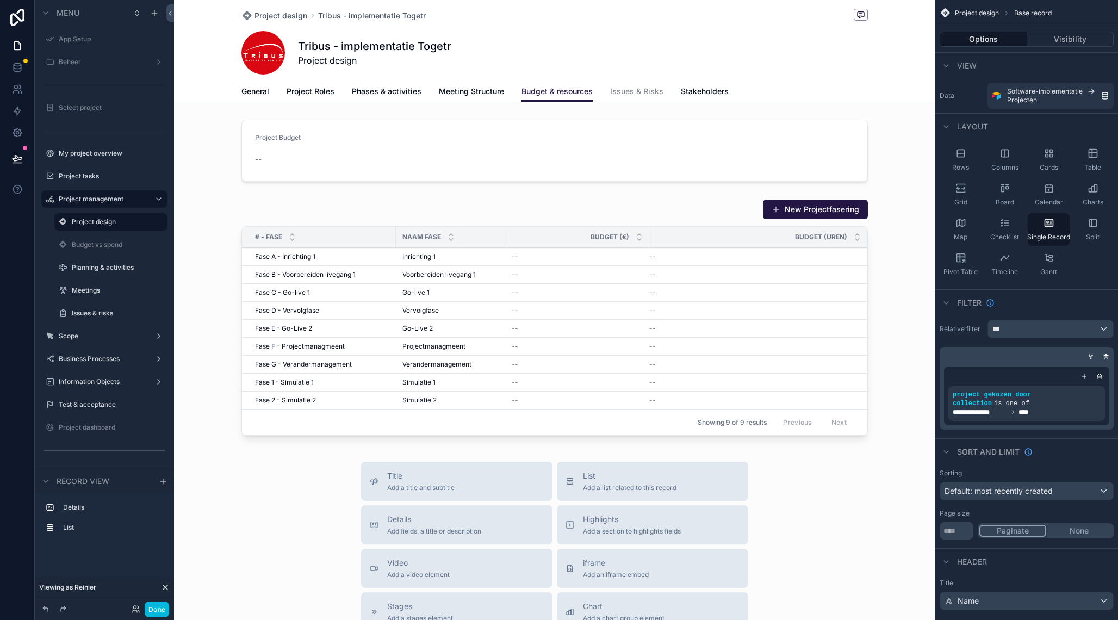
click at [112, 246] on label "Budget vs spend" at bounding box center [116, 244] width 89 height 9
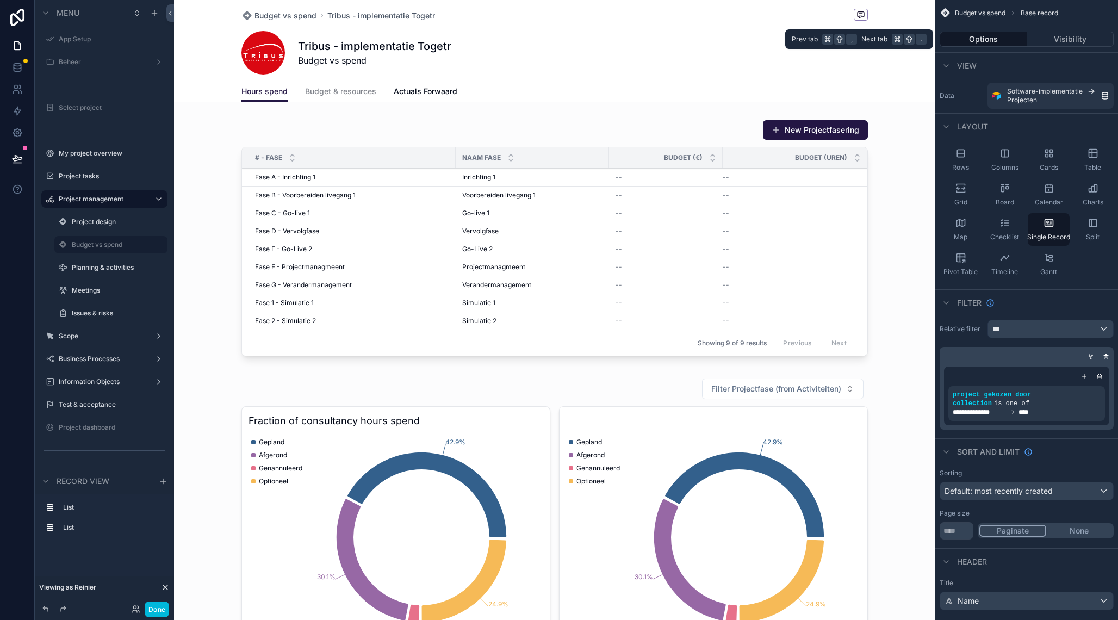
click at [1070, 36] on button "Visibility" at bounding box center [1070, 39] width 87 height 15
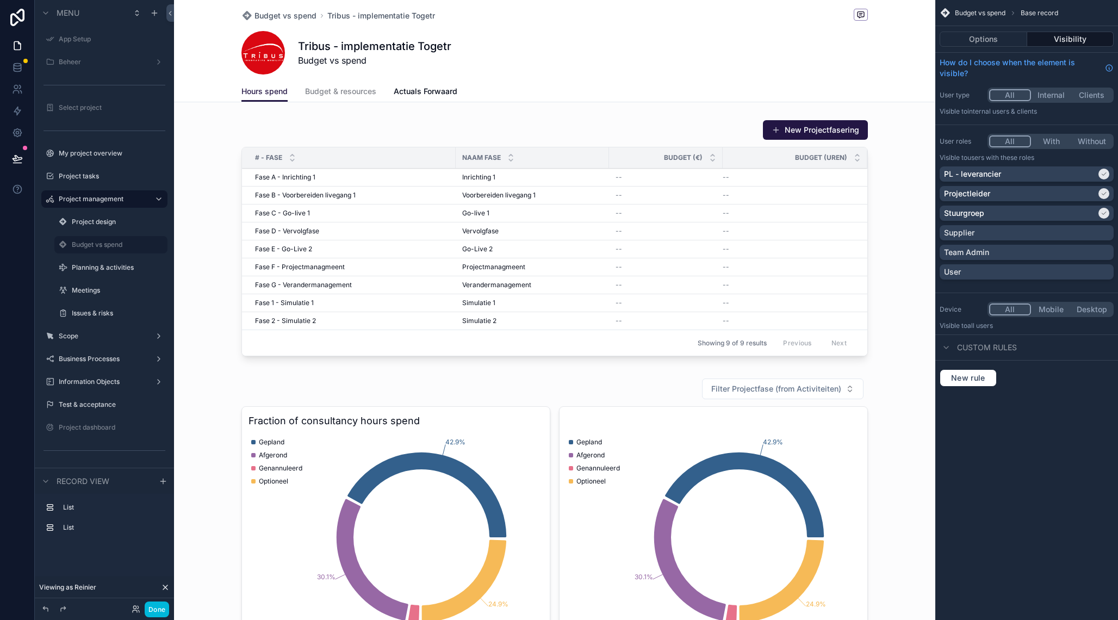
click at [1021, 140] on button "All" at bounding box center [1010, 141] width 42 height 12
click at [1108, 215] on div "scrollable content" at bounding box center [1104, 213] width 11 height 11
click at [1105, 191] on icon "scrollable content" at bounding box center [1104, 193] width 7 height 7
click at [1105, 175] on icon "scrollable content" at bounding box center [1104, 174] width 7 height 7
click at [1024, 140] on button "All" at bounding box center [1010, 141] width 42 height 12
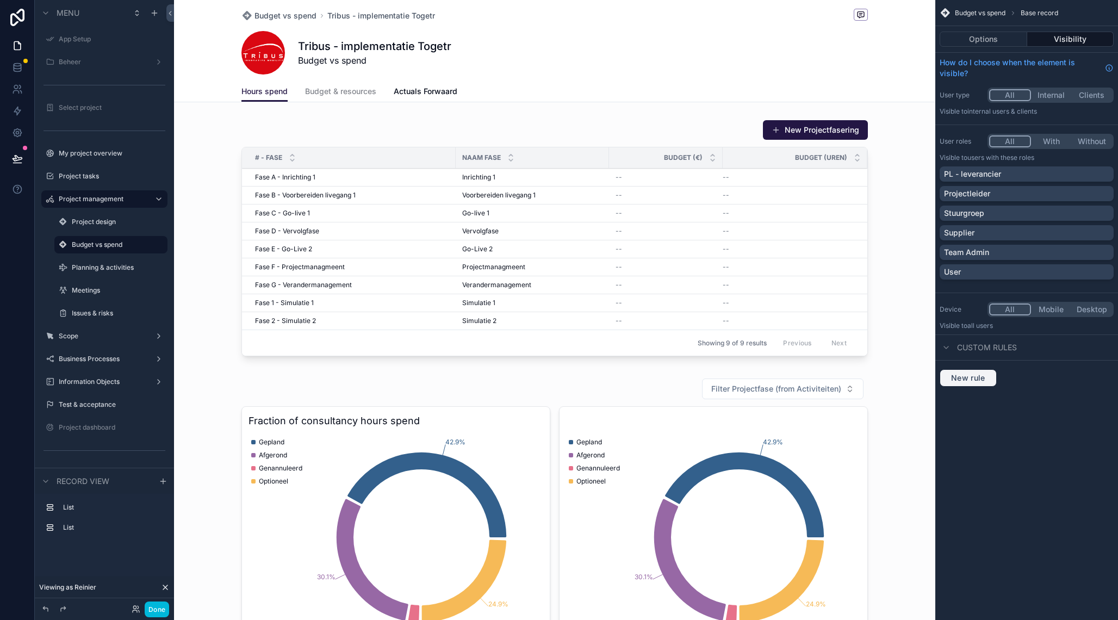
click at [978, 379] on span "New rule" at bounding box center [968, 378] width 43 height 10
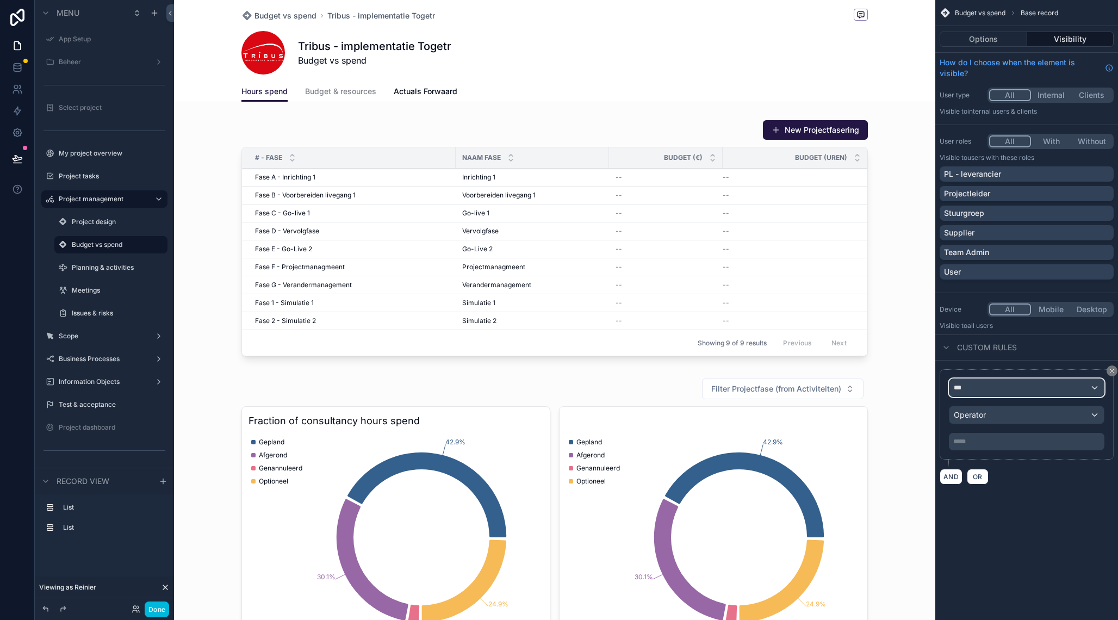
click at [991, 389] on div "***" at bounding box center [1027, 387] width 154 height 17
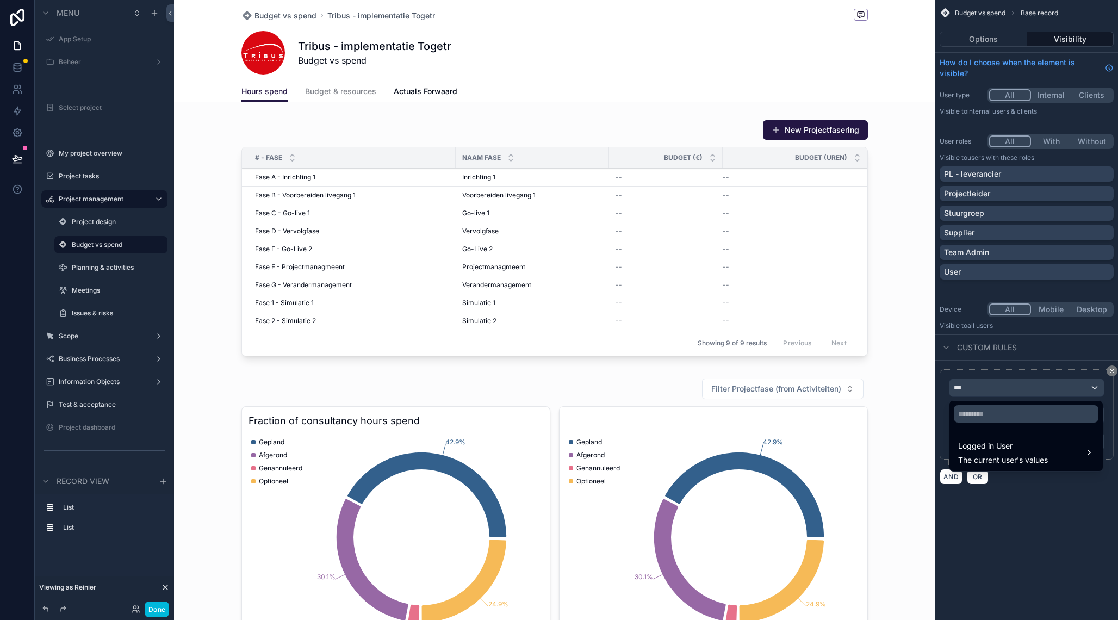
click at [988, 449] on span "Logged in User" at bounding box center [1003, 445] width 90 height 13
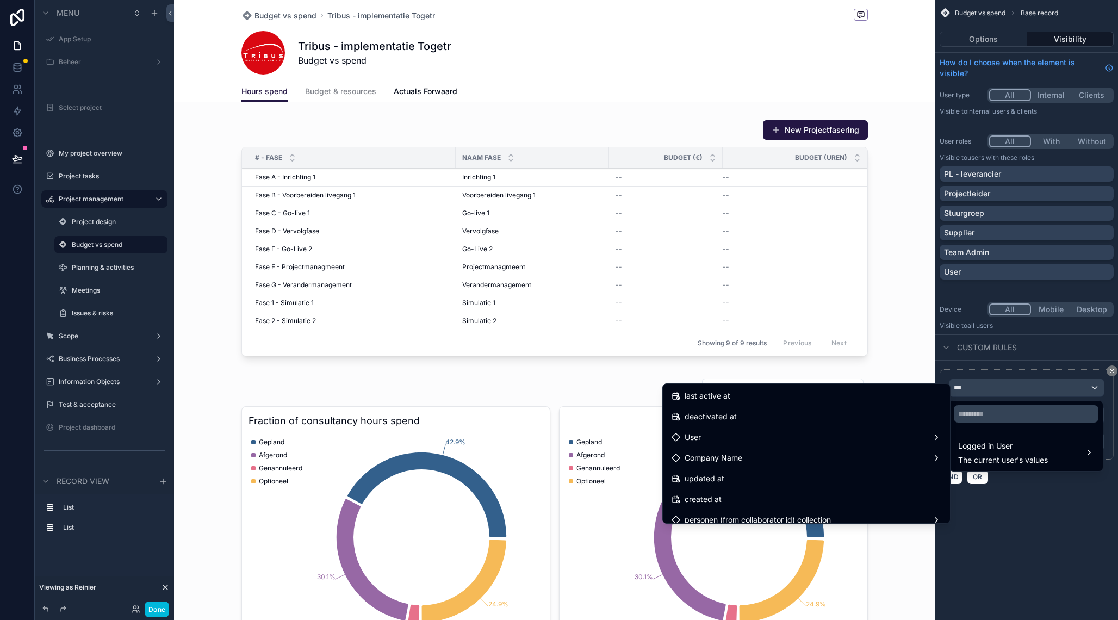
scroll to position [209, 0]
click at [804, 437] on div "User" at bounding box center [807, 435] width 270 height 13
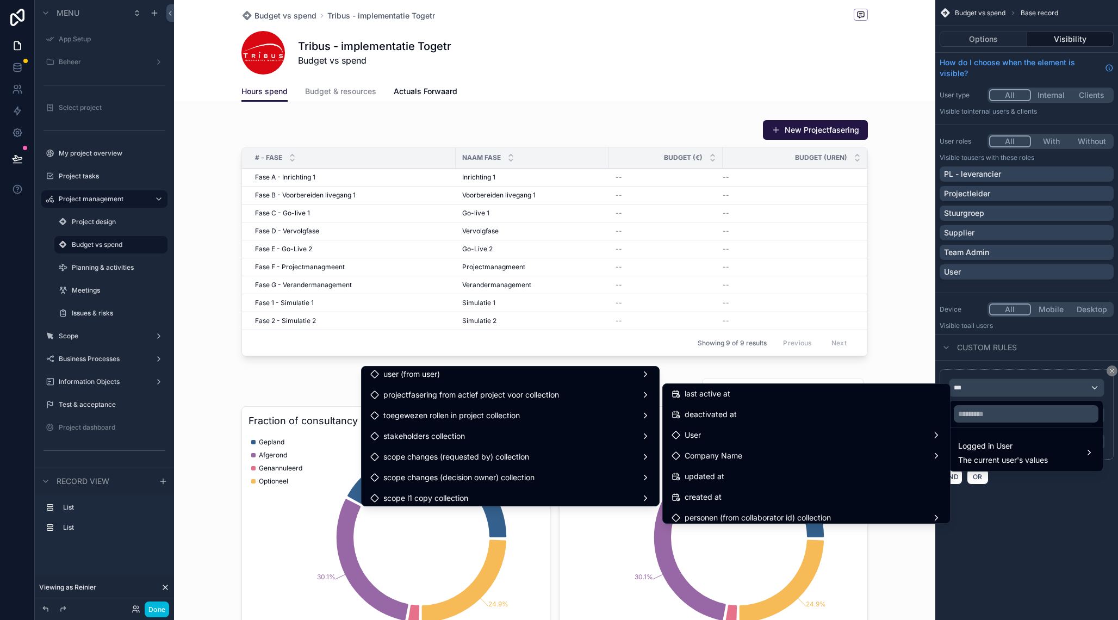
scroll to position [1081, 0]
click at [495, 418] on span "toegewezen rollen in project collection" at bounding box center [451, 413] width 137 height 13
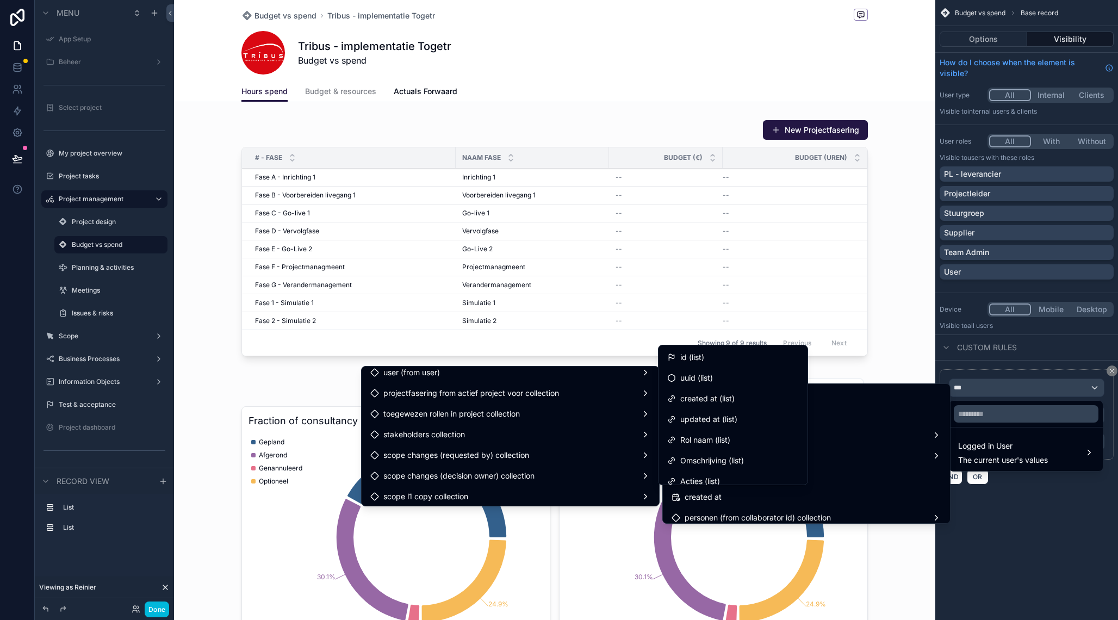
click at [763, 447] on div "Rol naam (list)" at bounding box center [733, 440] width 145 height 20
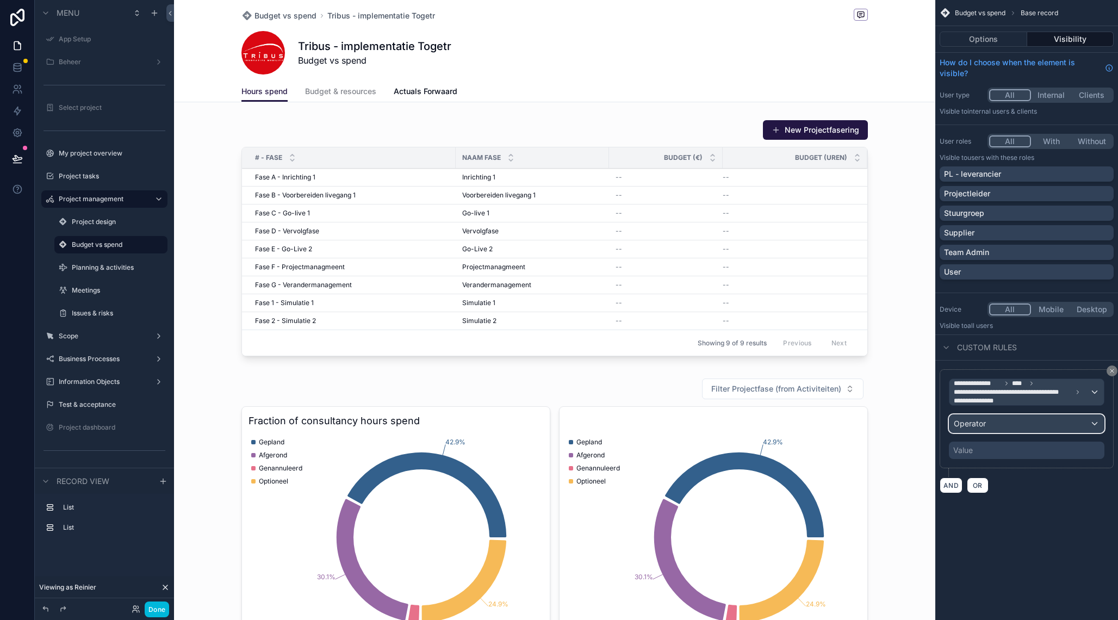
click at [1004, 425] on div "Operator" at bounding box center [1027, 423] width 154 height 17
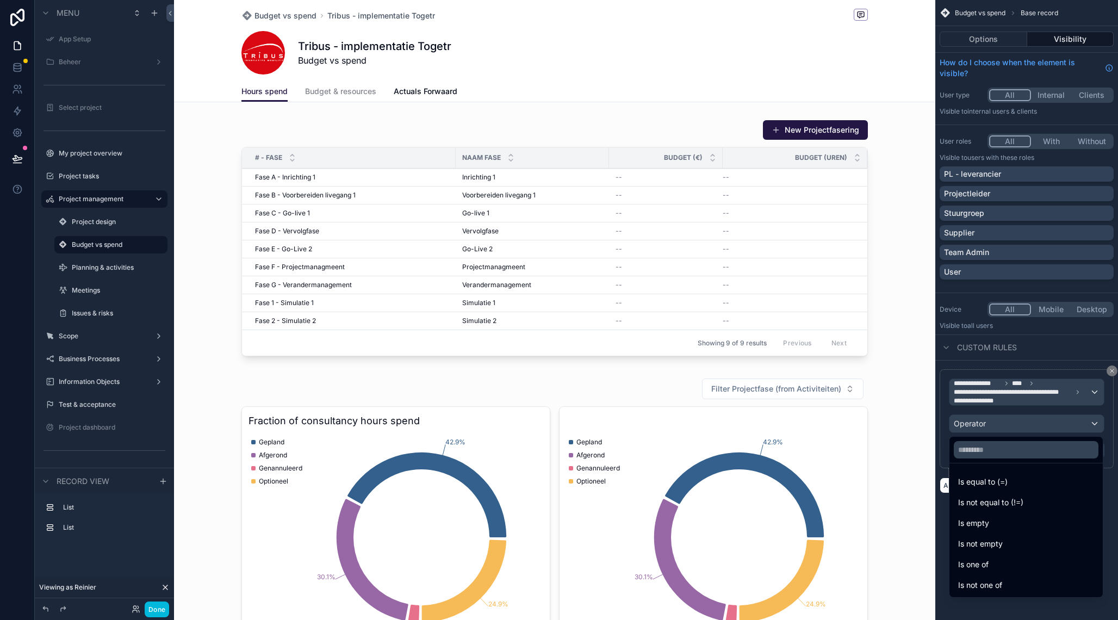
click at [1009, 566] on div "Is one of" at bounding box center [1026, 564] width 136 height 13
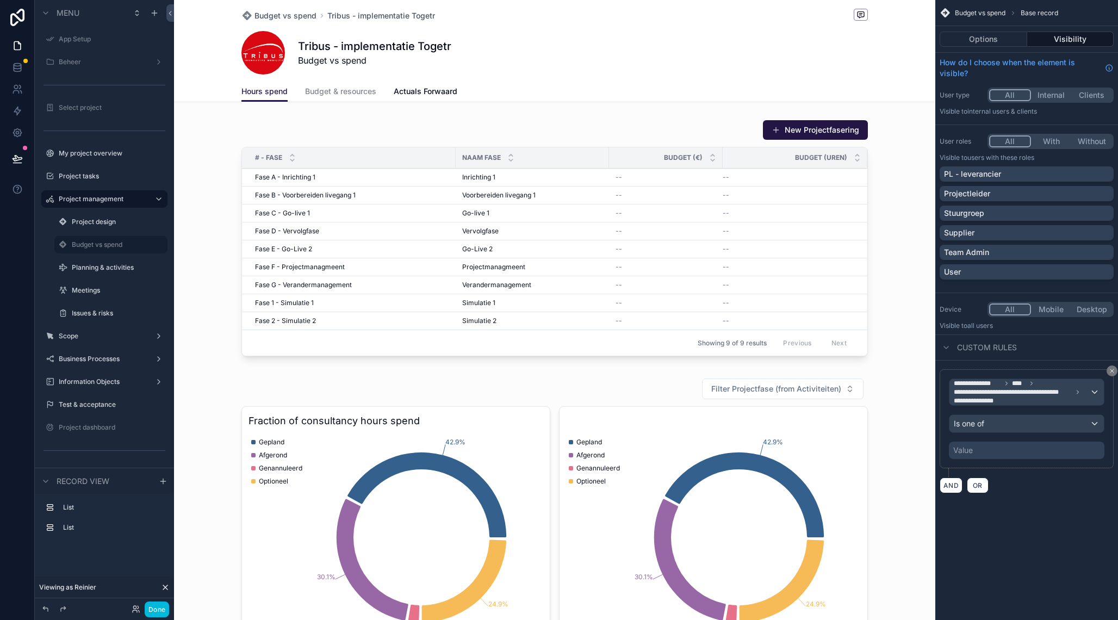
click at [986, 455] on div "Value" at bounding box center [1027, 450] width 156 height 17
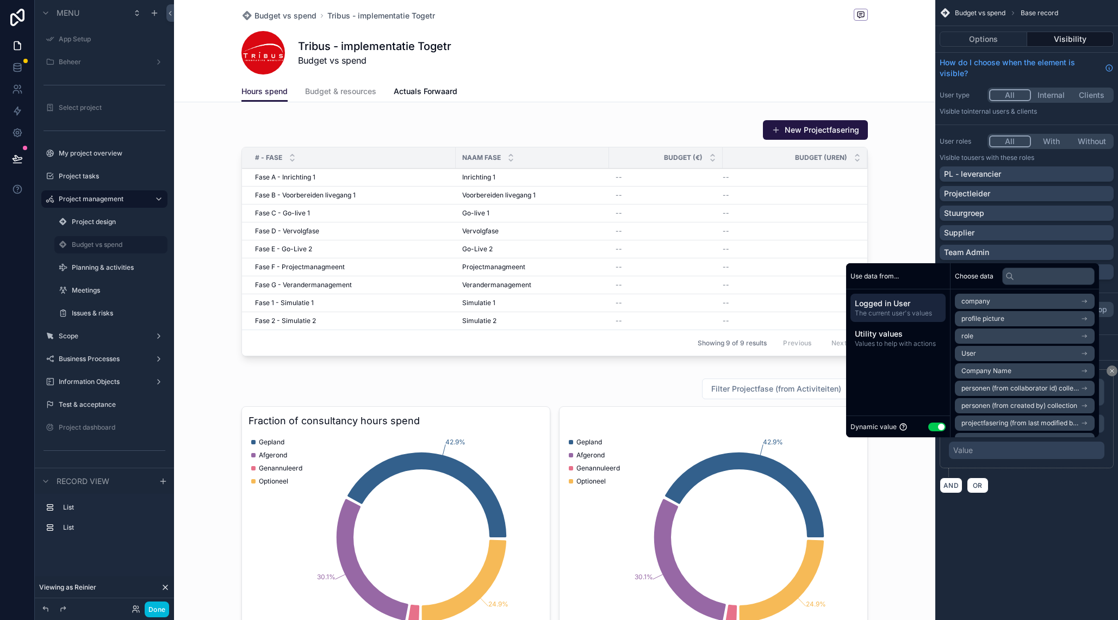
click at [928, 426] on button "Use setting" at bounding box center [936, 427] width 17 height 9
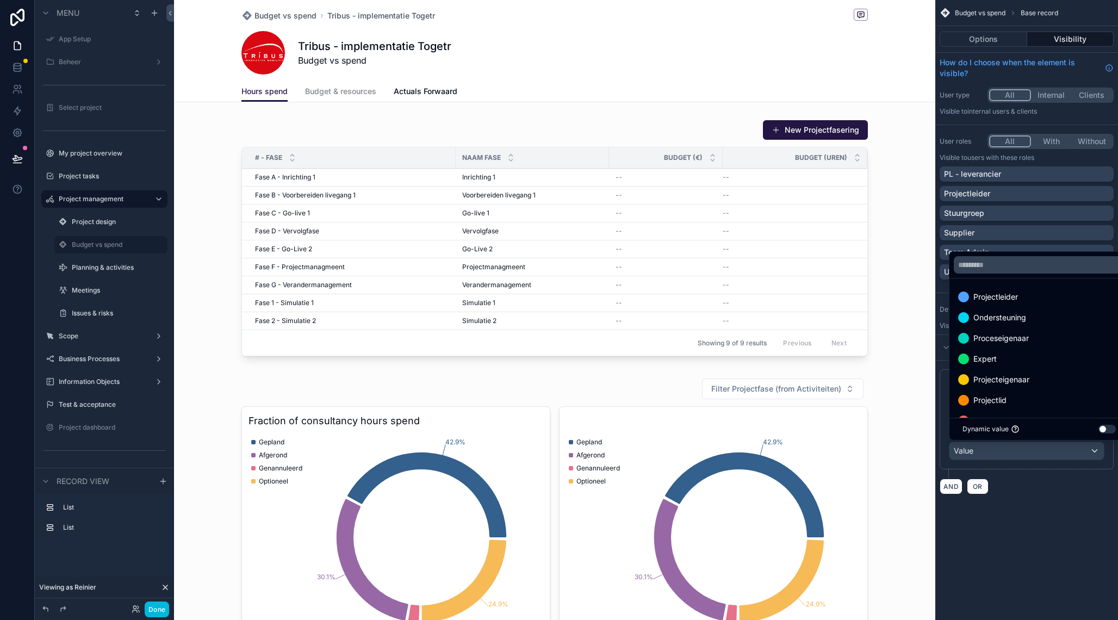
click at [1047, 302] on div "Projectleider" at bounding box center [1039, 296] width 162 height 13
click at [1040, 359] on div "Projecteigenaar" at bounding box center [1039, 358] width 162 height 13
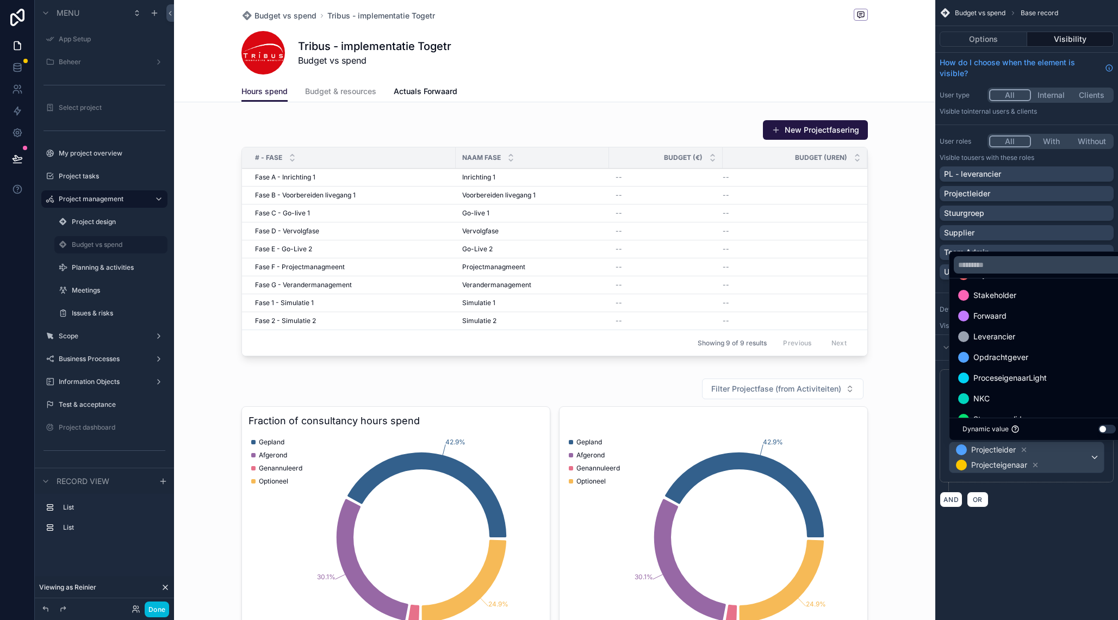
scroll to position [106, 0]
click at [1035, 321] on div "Forwaard" at bounding box center [1039, 314] width 162 height 13
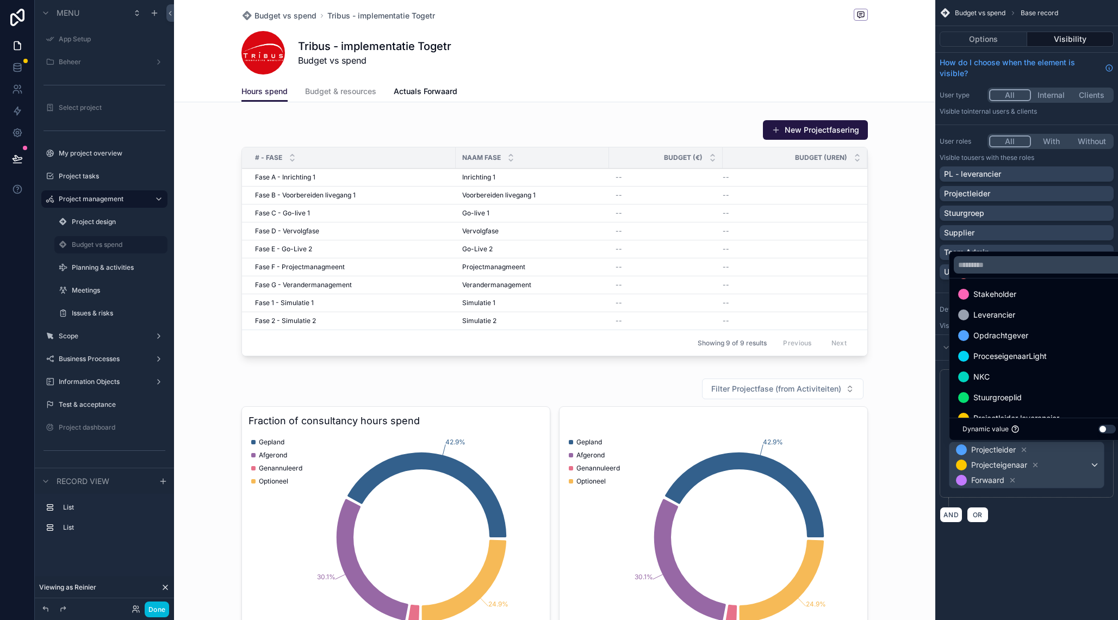
click at [1039, 339] on div "Opdrachtgever" at bounding box center [1039, 335] width 162 height 13
click at [1039, 374] on div "Stuurgroeplid" at bounding box center [1039, 376] width 162 height 13
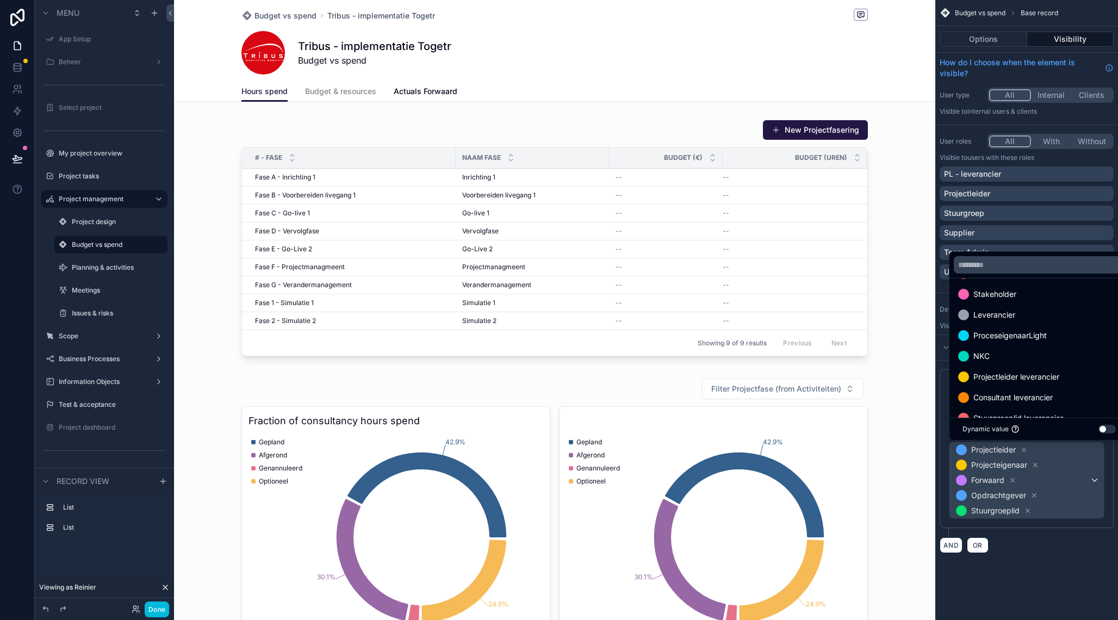
click at [1064, 377] on div "Projectleider leverancier" at bounding box center [1039, 376] width 162 height 13
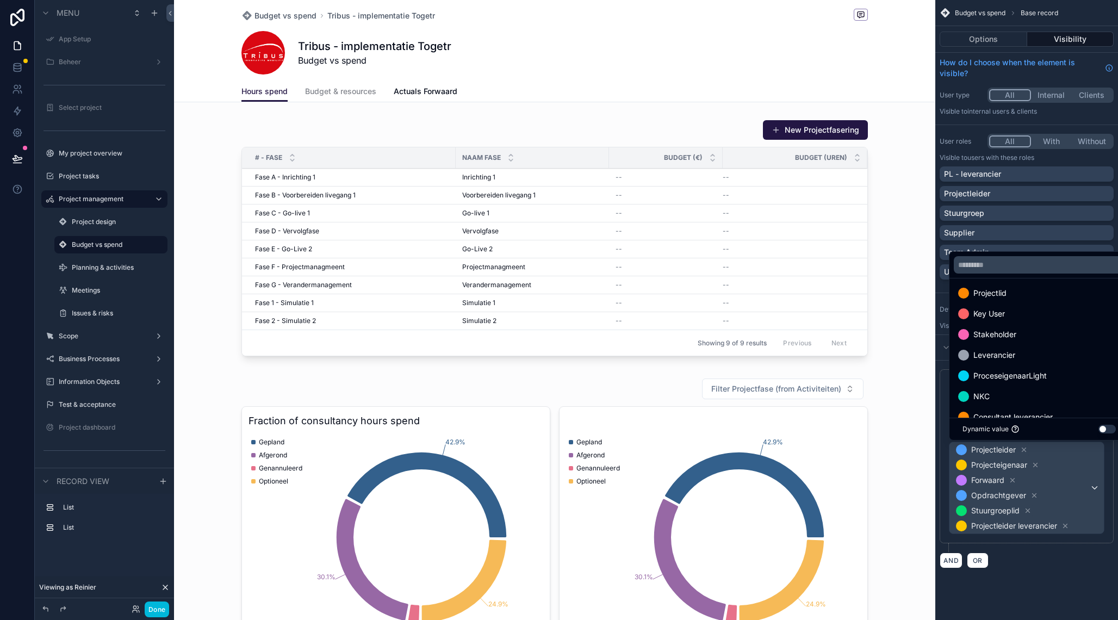
scroll to position [104, 0]
click at [1028, 402] on span "Stuurgroeplid leverancier" at bounding box center [1018, 399] width 90 height 13
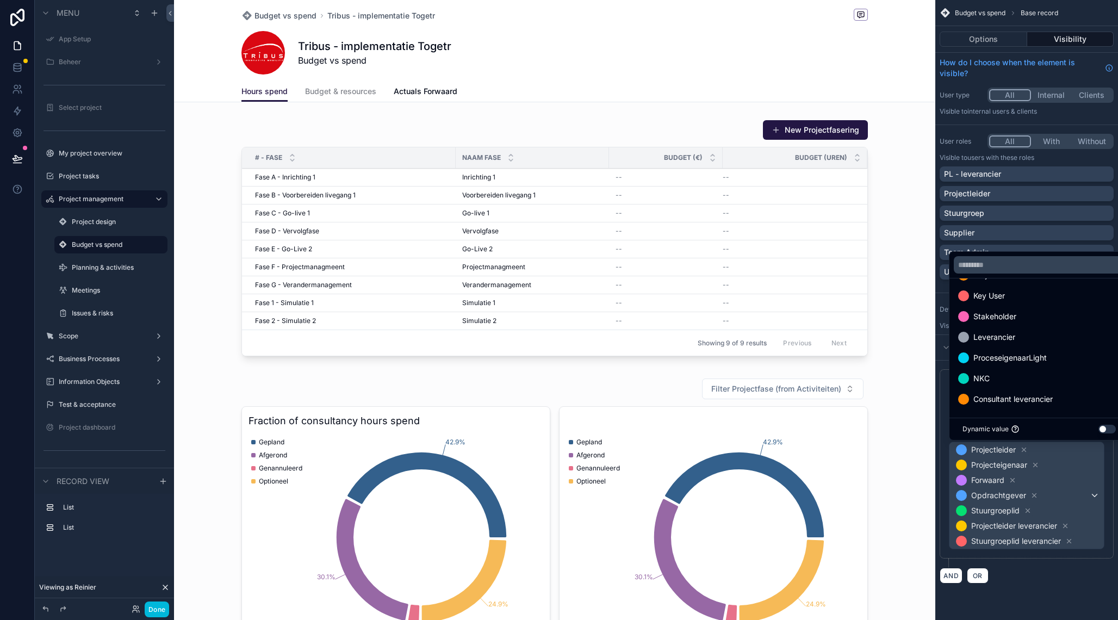
click at [1031, 580] on div "AND OR" at bounding box center [1027, 575] width 174 height 16
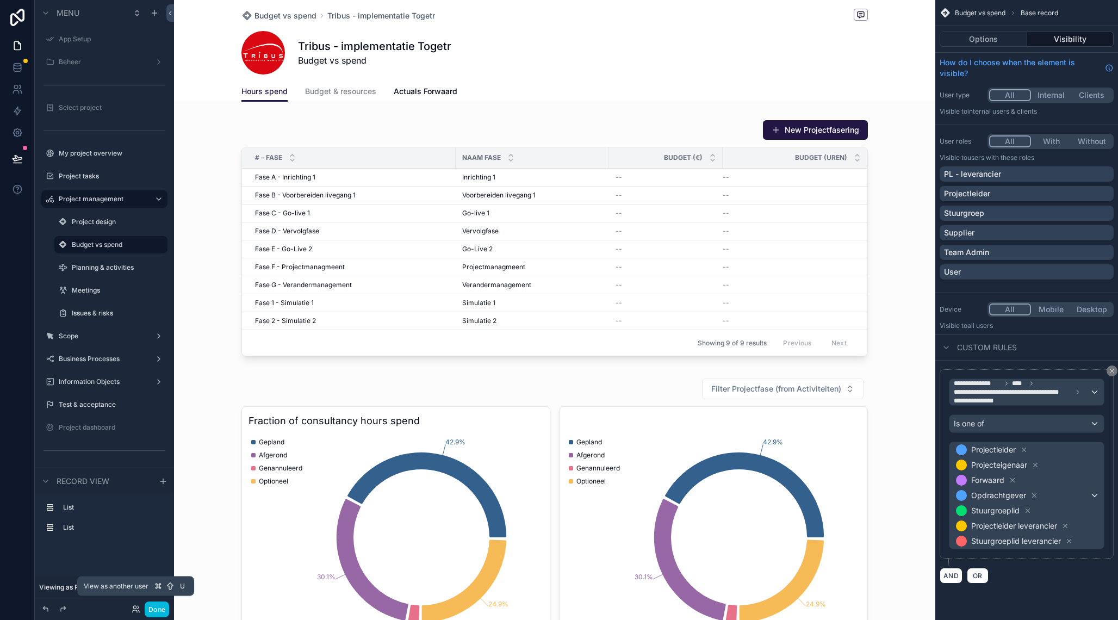
click at [135, 607] on icon at bounding box center [136, 609] width 9 height 9
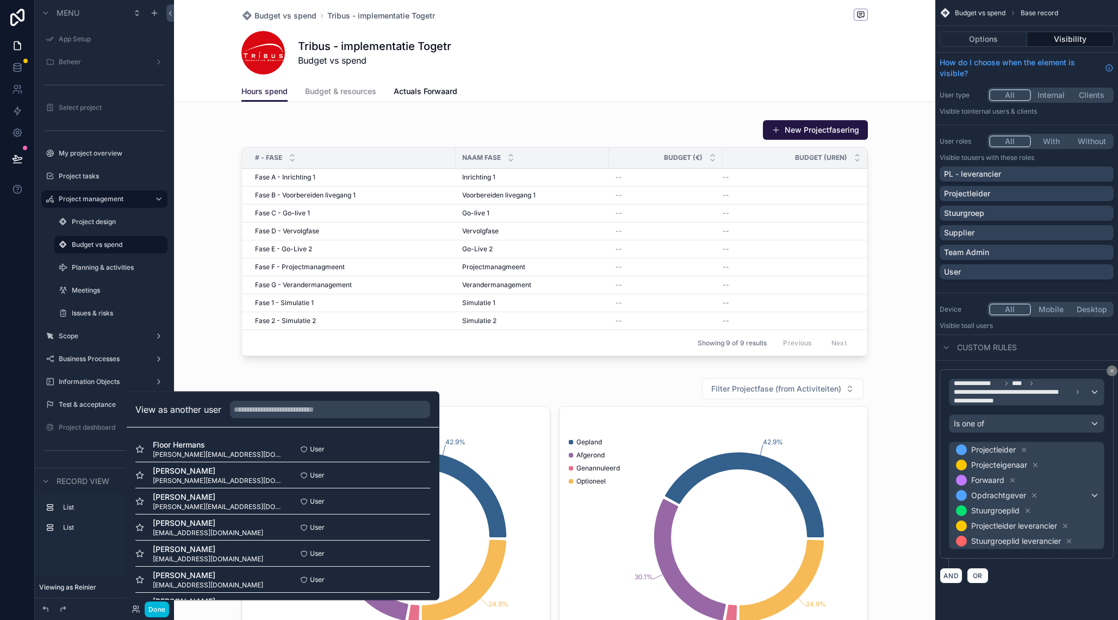
click at [0, 0] on button "Select" at bounding box center [0, 0] width 0 height 0
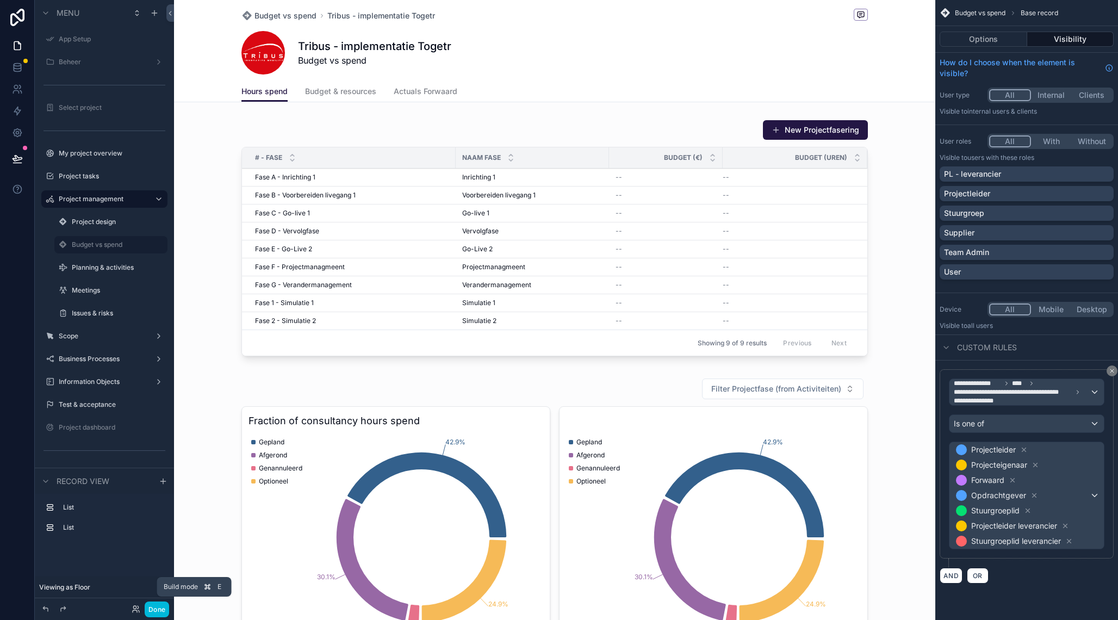
click at [156, 609] on button "Done" at bounding box center [157, 609] width 24 height 16
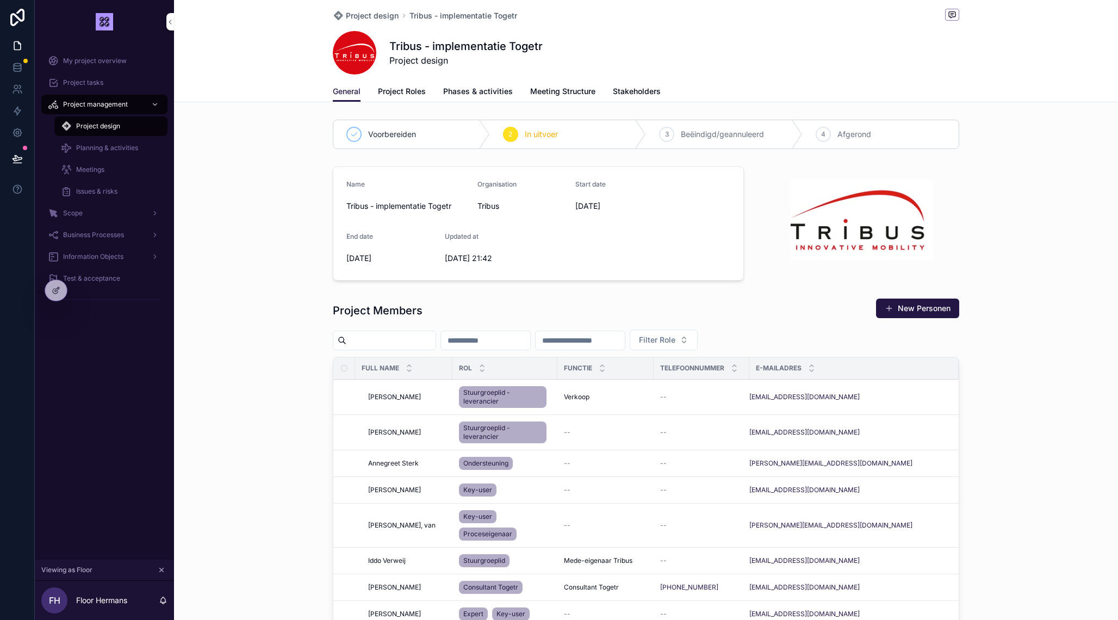
click at [0, 0] on icon at bounding box center [0, 0] width 0 height 0
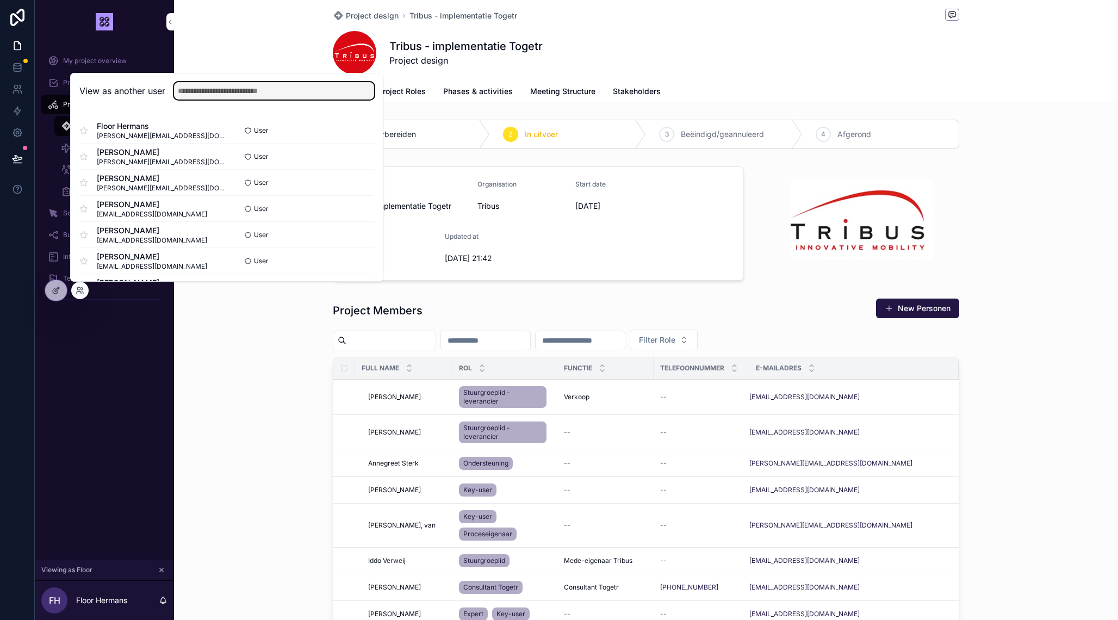
click at [211, 92] on input "text" at bounding box center [274, 90] width 200 height 17
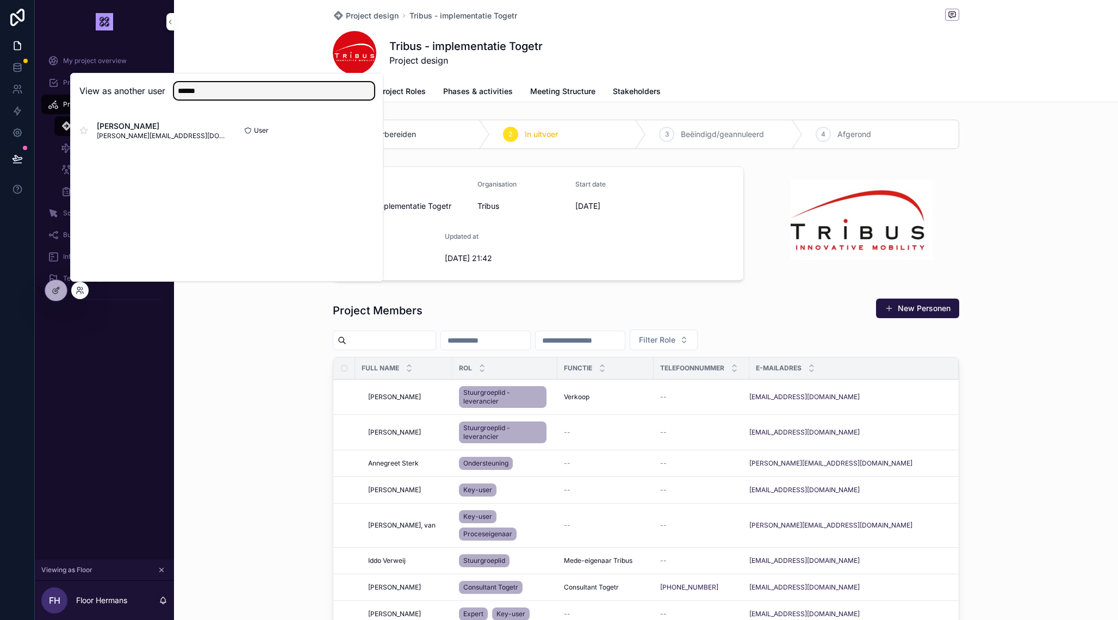
type input "******"
click at [0, 0] on button "Select" at bounding box center [0, 0] width 0 height 0
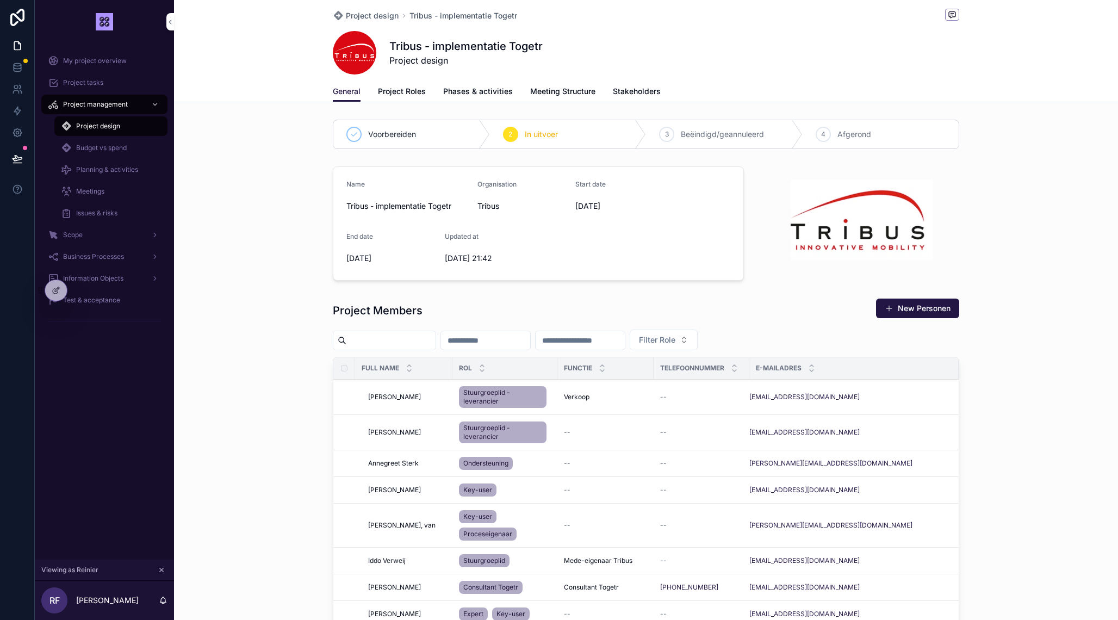
click at [113, 148] on span "Budget vs spend" at bounding box center [101, 148] width 51 height 9
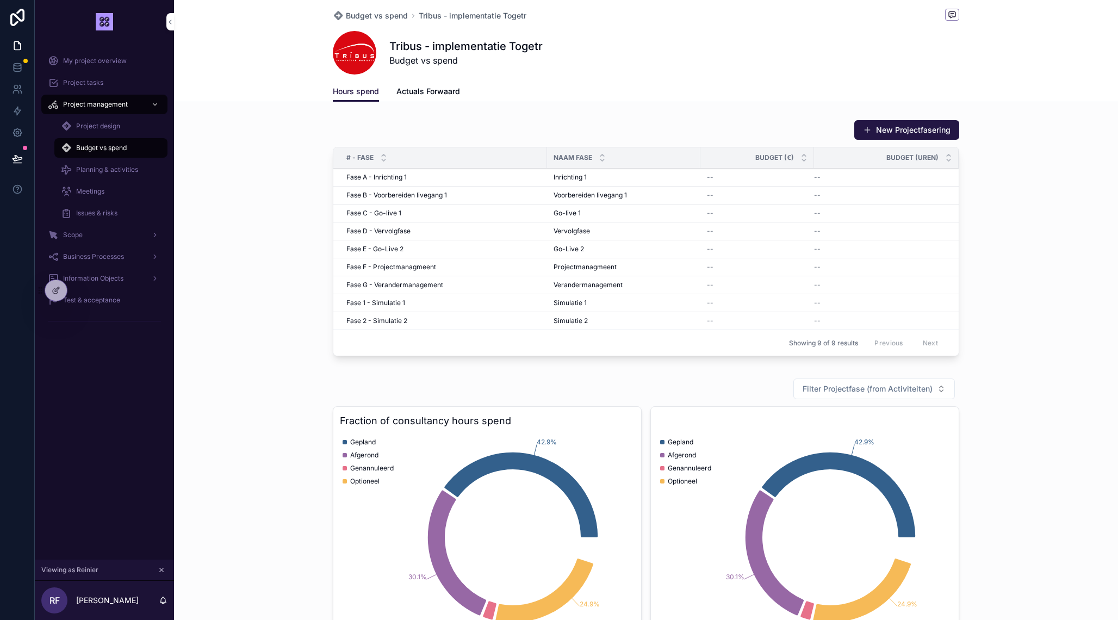
click at [432, 93] on span "Actuals Forwaard" at bounding box center [428, 91] width 64 height 11
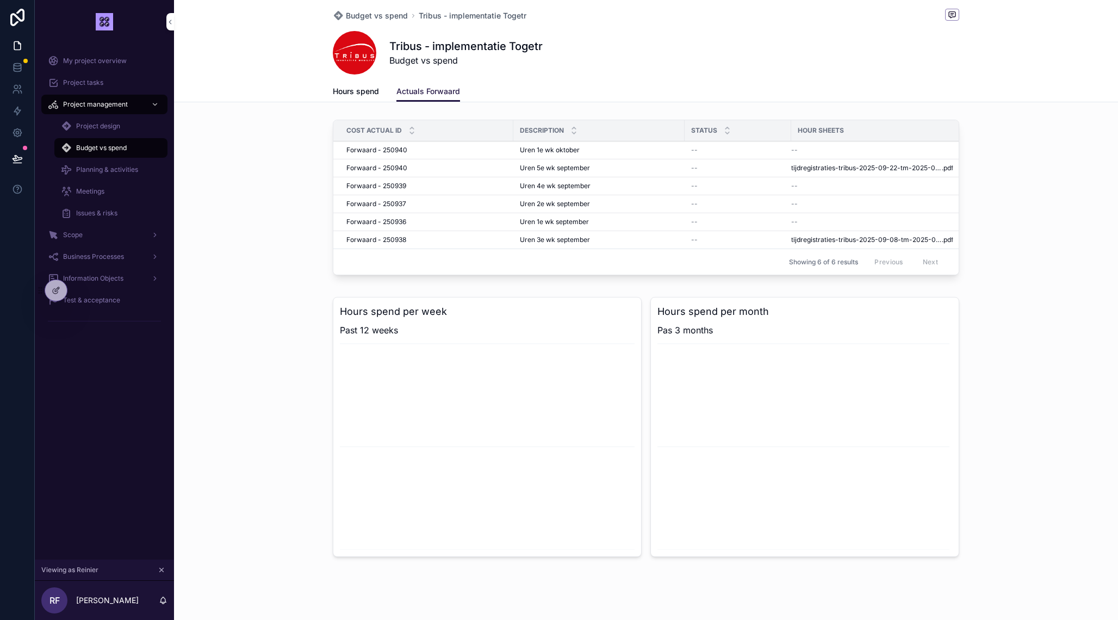
click at [0, 0] on icon at bounding box center [0, 0] width 0 height 0
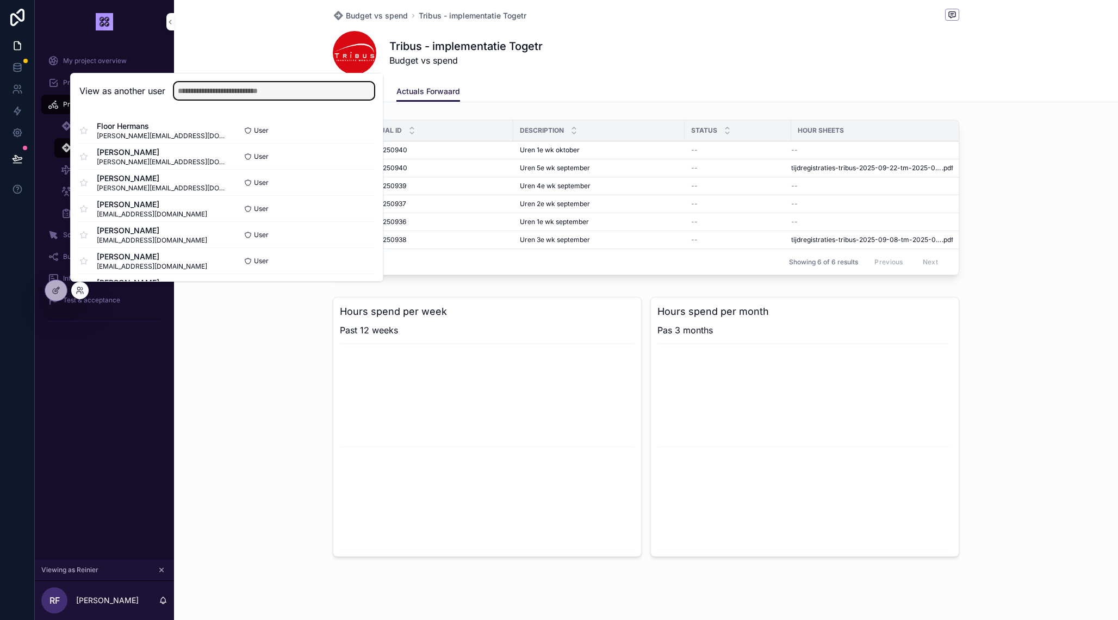
click at [215, 94] on input "text" at bounding box center [274, 90] width 200 height 17
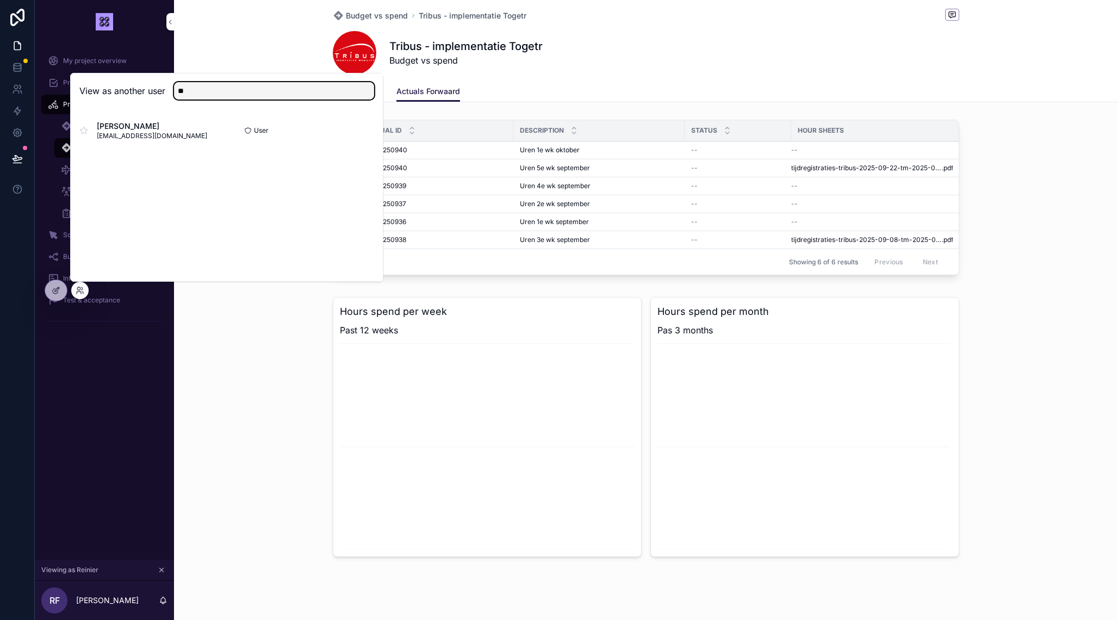
type input "**"
click at [0, 0] on button "Select" at bounding box center [0, 0] width 0 height 0
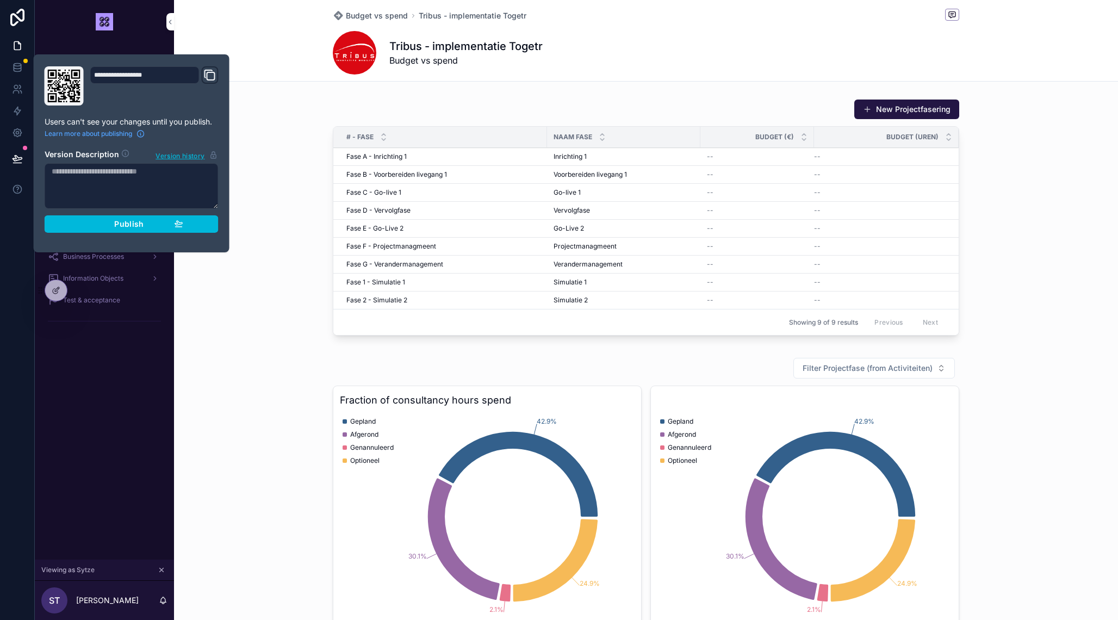
click at [120, 227] on span "Publish" at bounding box center [128, 224] width 29 height 10
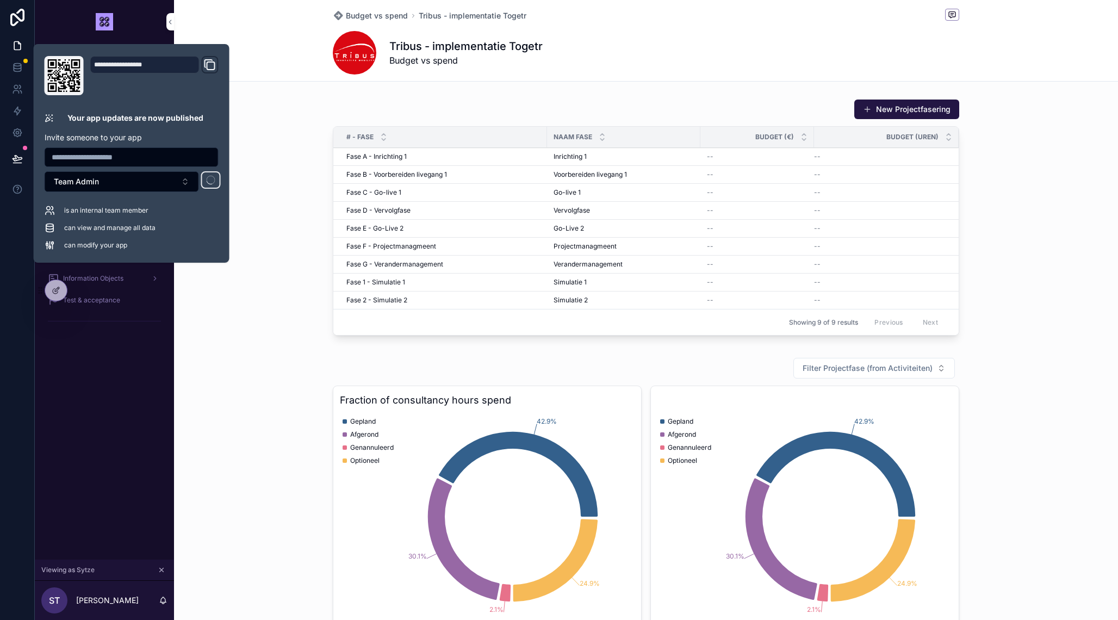
click at [238, 350] on div "New Projectfasering # - Fase Naam fase Budget (€) Budget (uren) Fase A - Inrich…" at bounding box center [646, 498] width 944 height 807
